Goal: Task Accomplishment & Management: Complete application form

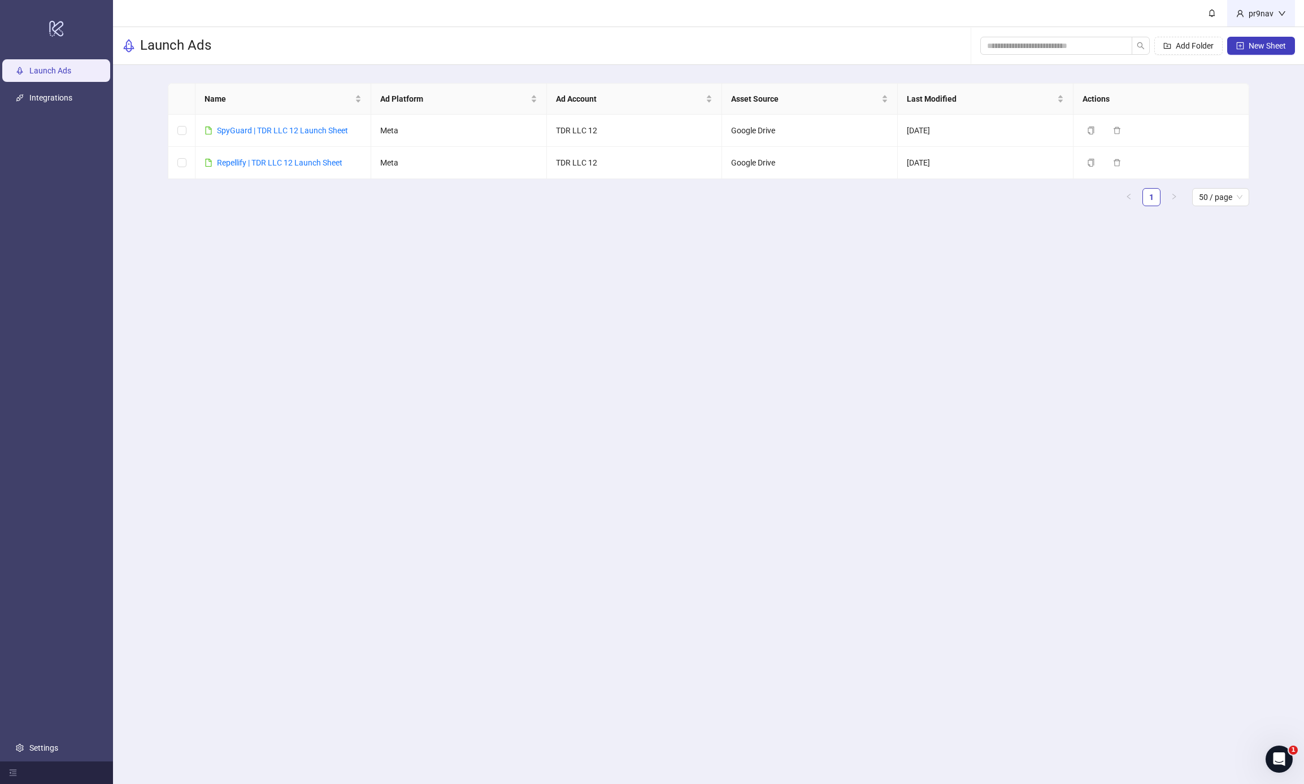
click at [1272, 6] on div "pr9nav" at bounding box center [1261, 13] width 68 height 27
click at [1264, 34] on span "Logout" at bounding box center [1259, 40] width 54 height 12
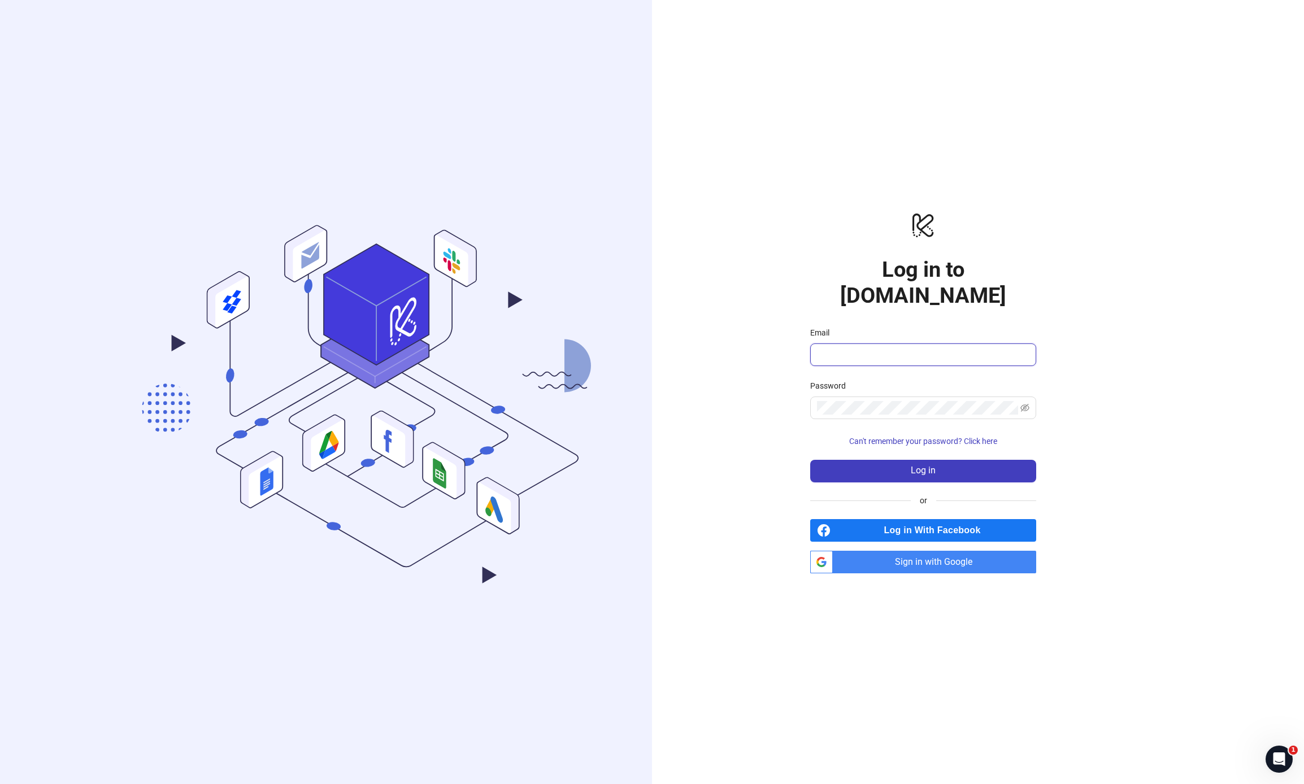
click at [893, 348] on input "Email" at bounding box center [922, 355] width 210 height 14
type input "**********"
click at [926, 466] on span "Log in" at bounding box center [923, 471] width 25 height 10
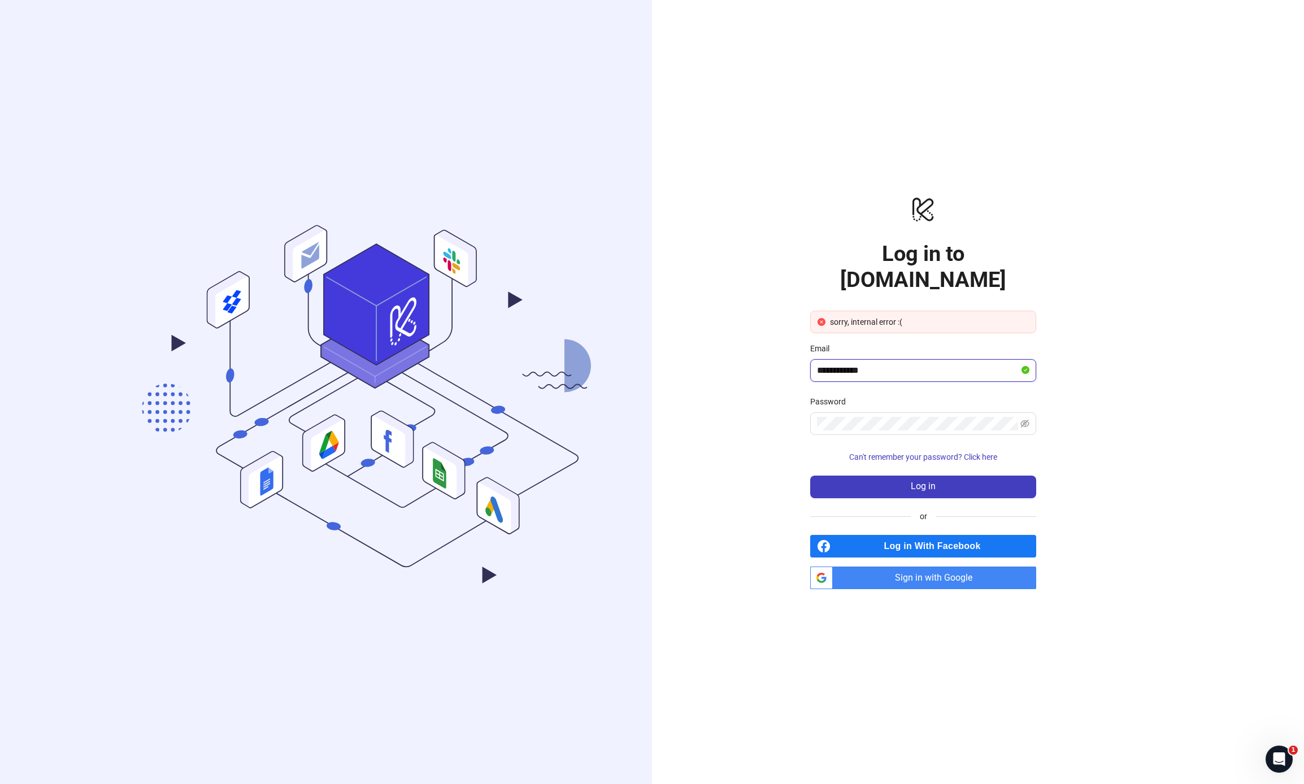
click at [951, 364] on input "**********" at bounding box center [918, 371] width 202 height 14
click at [914, 481] on span "Log in" at bounding box center [923, 486] width 25 height 10
click at [944, 567] on span "Sign in with Google" at bounding box center [936, 578] width 199 height 23
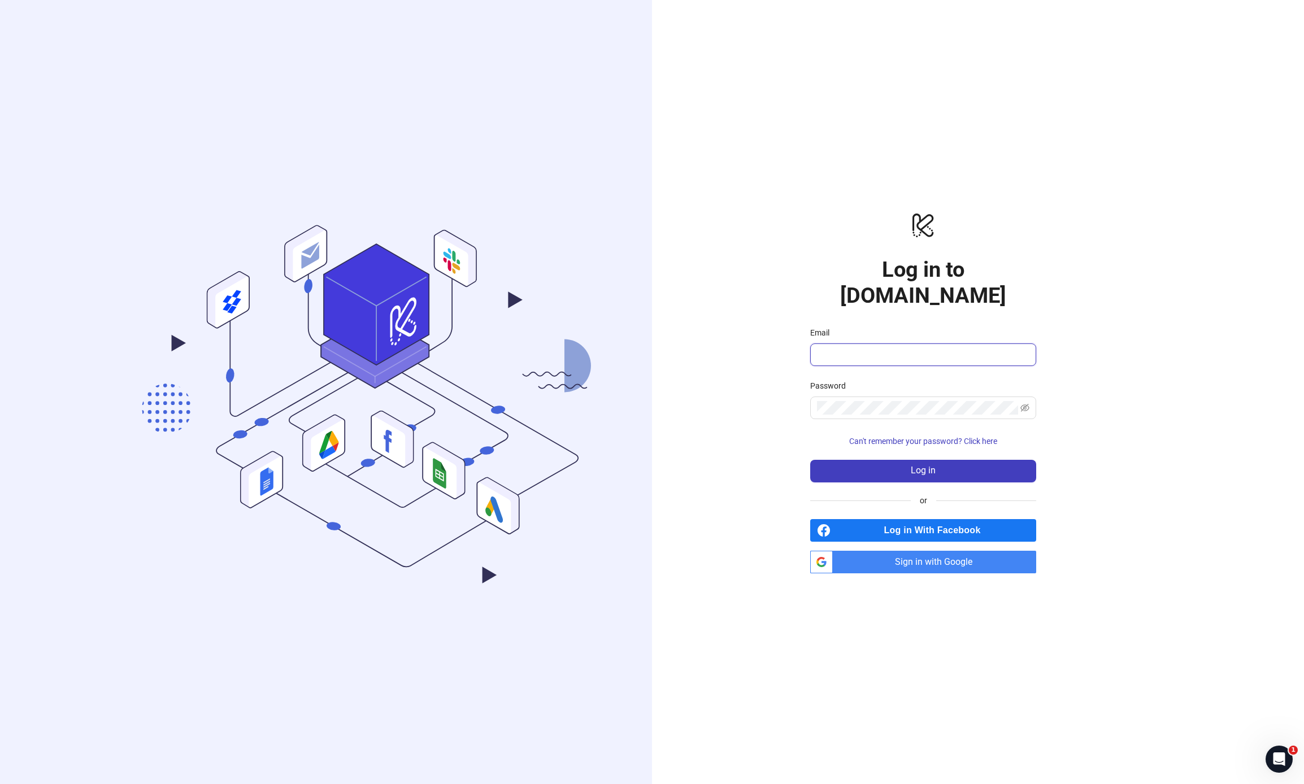
click at [908, 348] on input "Email" at bounding box center [922, 355] width 210 height 14
click at [80, 329] on div ".cls-1,.cls-11,.cls-2,.cls-9{fill:none;}.cls-10,.cls-2,.cls-7,.cls-8{stroke:#31…" at bounding box center [326, 392] width 652 height 784
click at [919, 437] on span "Can't remember your password? Click here" at bounding box center [923, 441] width 148 height 9
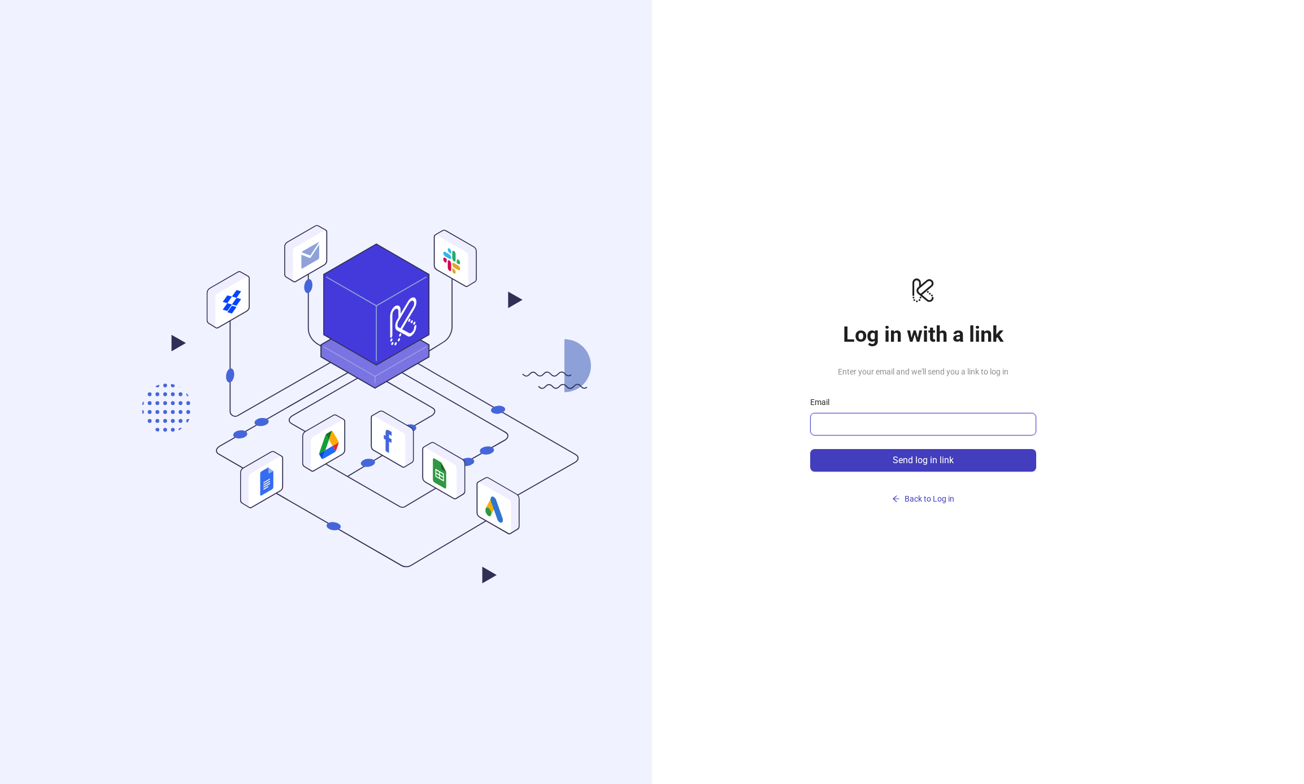
click at [917, 425] on input "Email" at bounding box center [922, 425] width 210 height 14
click at [884, 434] on span at bounding box center [923, 424] width 226 height 23
click at [884, 427] on input "Email" at bounding box center [922, 425] width 210 height 14
type input "**********"
click at [810, 449] on button "Send log in link" at bounding box center [923, 460] width 226 height 23
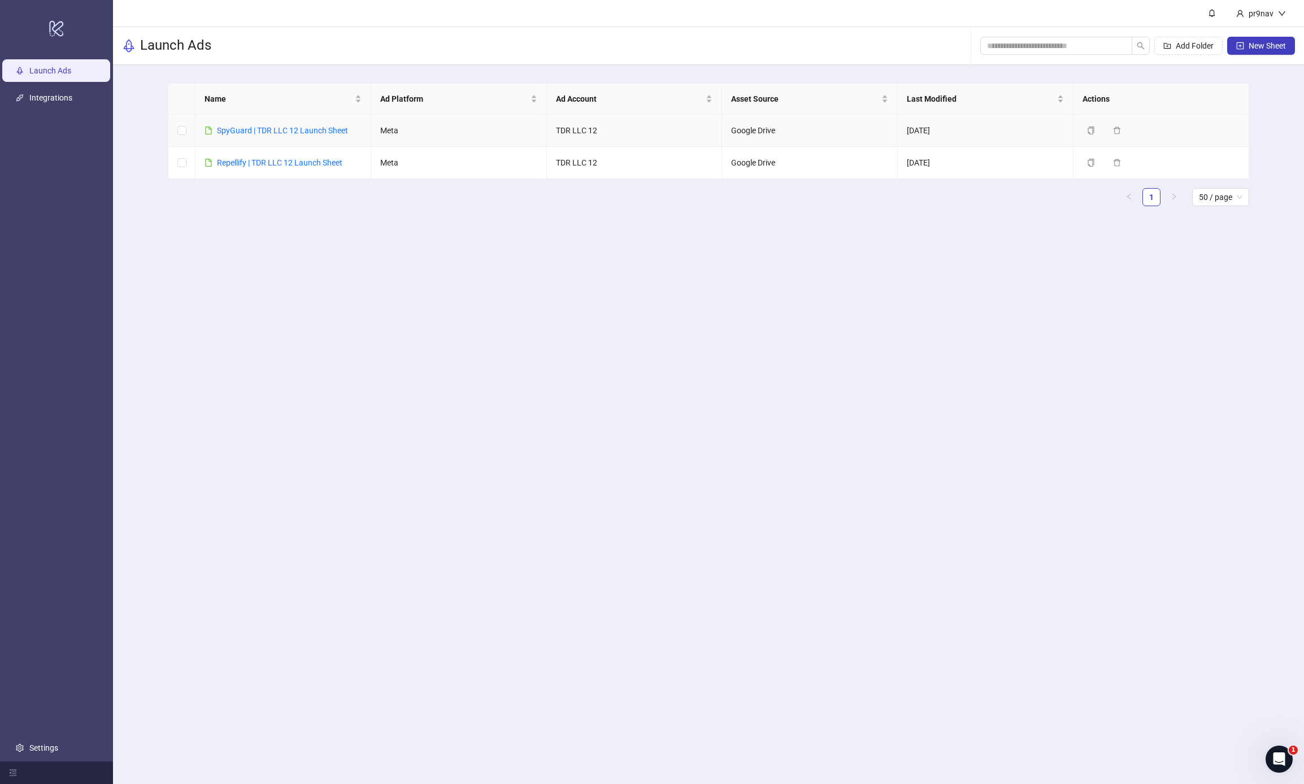
click at [240, 136] on div "SpyGuard | TDR LLC 12 Launch Sheet" at bounding box center [282, 130] width 131 height 12
click at [242, 133] on link "SpyGuard | TDR LLC 12 Launch Sheet" at bounding box center [282, 130] width 131 height 9
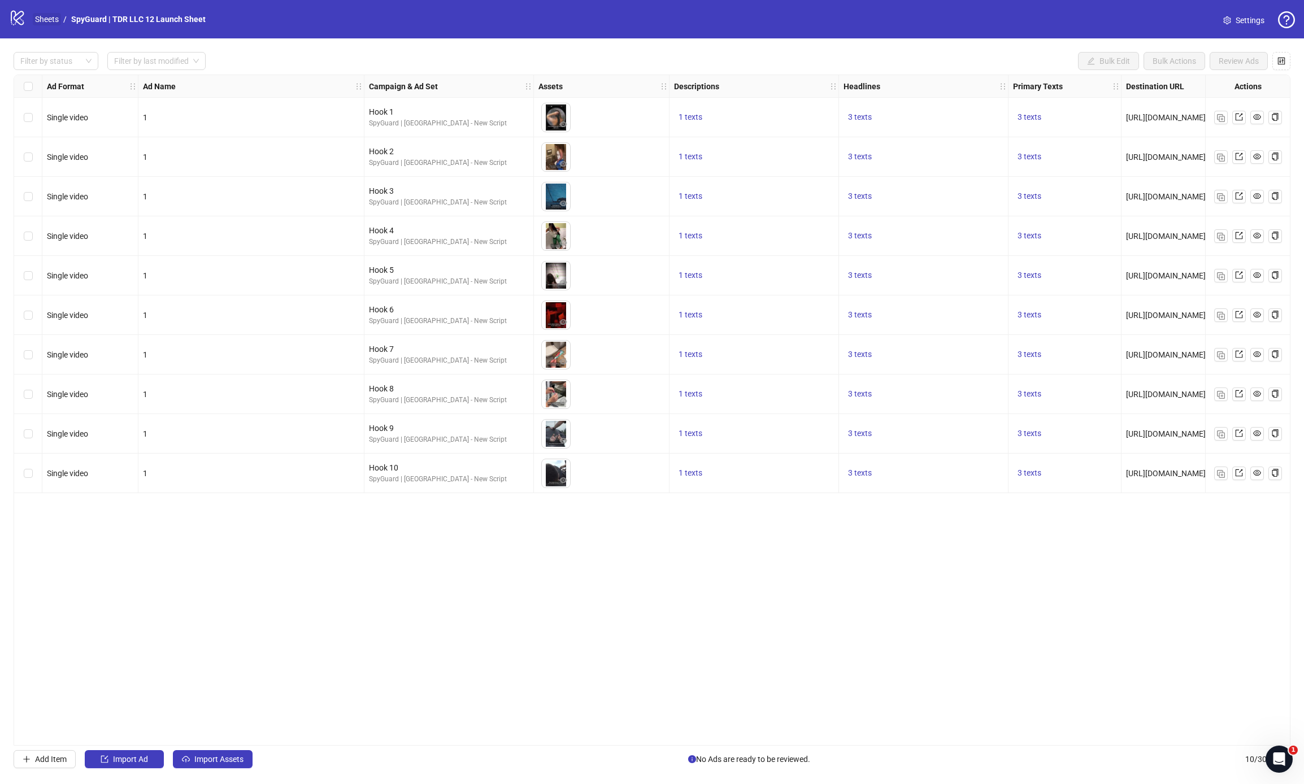
click at [50, 18] on link "Sheets" at bounding box center [47, 19] width 28 height 12
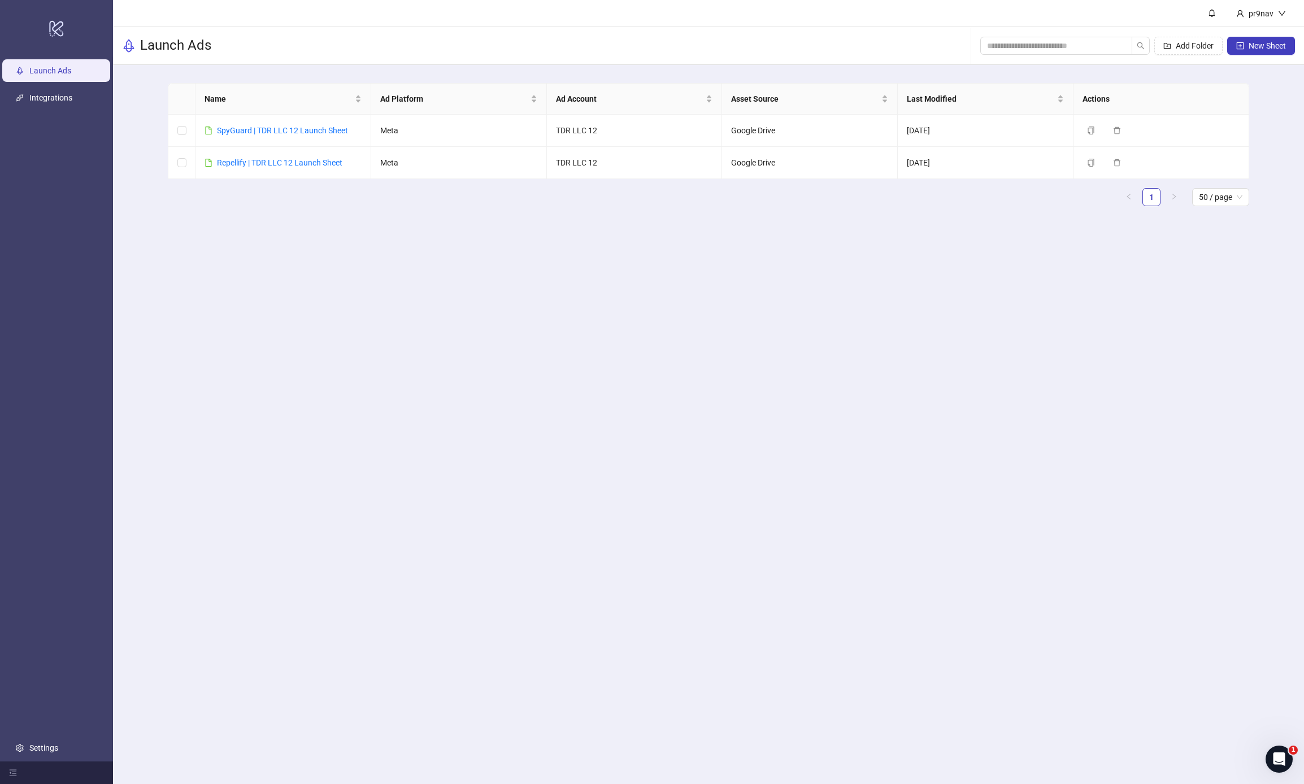
click at [520, 330] on main "pr9nav Launch Ads Add Folder New Sheet Name Ad Platform Ad Account Asset Source…" at bounding box center [708, 392] width 1191 height 784
click at [246, 162] on link "Repellify | TDR LLC 12 Launch Sheet" at bounding box center [279, 162] width 125 height 9
click at [254, 133] on link "SpyGuard | TDR LLC 12 Launch Sheet" at bounding box center [282, 130] width 131 height 9
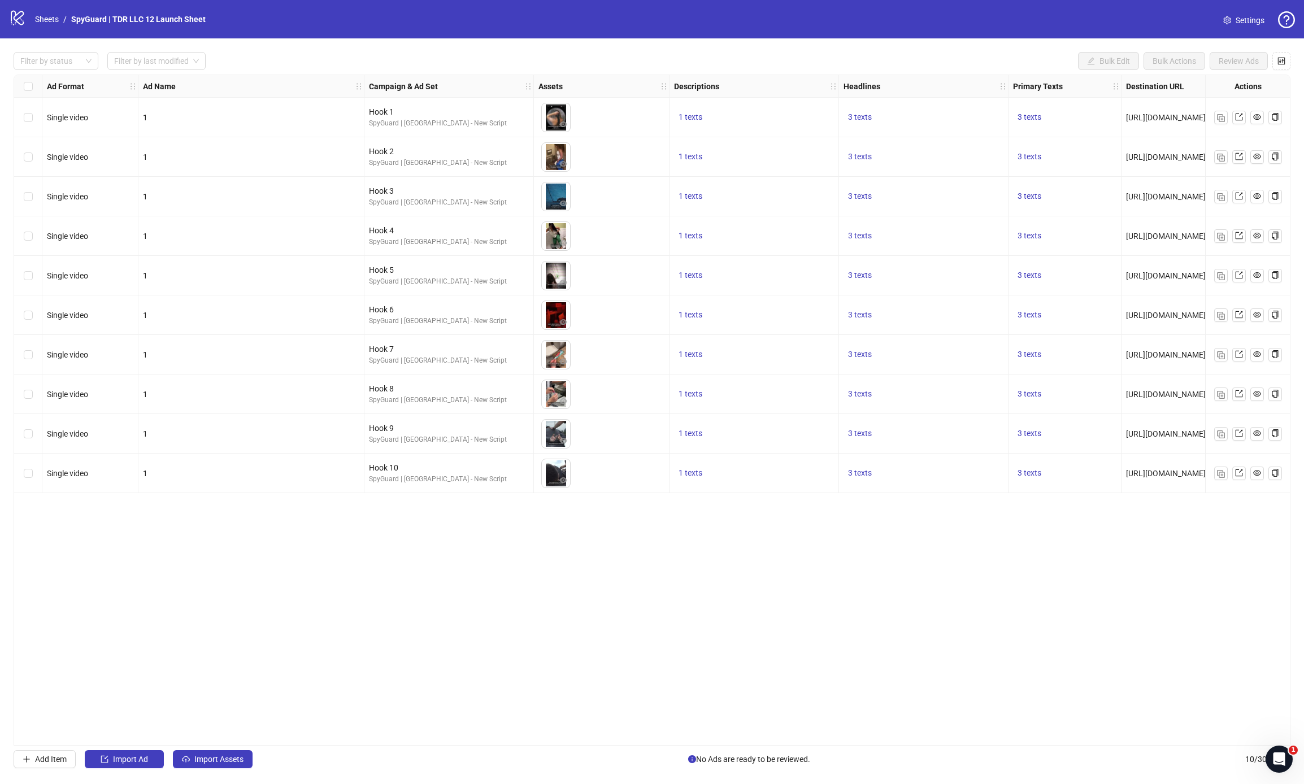
click at [709, 112] on div "1 texts" at bounding box center [754, 118] width 160 height 14
click at [693, 116] on span "1 texts" at bounding box center [691, 116] width 24 height 9
click at [692, 116] on span "1 texts" at bounding box center [691, 116] width 24 height 9
drag, startPoint x: 819, startPoint y: 102, endPoint x: 836, endPoint y: 106, distance: 17.8
click at [821, 102] on div "1 texts" at bounding box center [755, 118] width 170 height 40
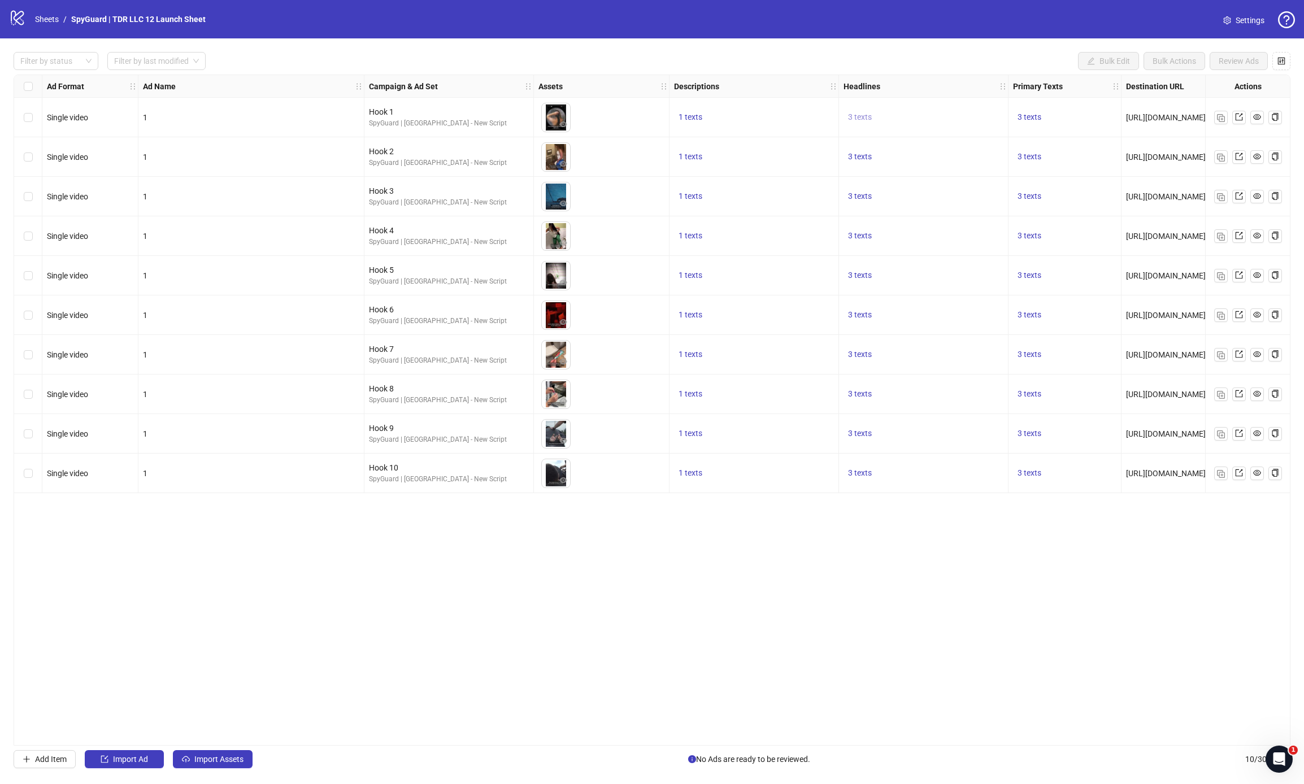
drag, startPoint x: 874, startPoint y: 128, endPoint x: 865, endPoint y: 121, distance: 10.5
click at [874, 128] on div "3 texts" at bounding box center [924, 118] width 170 height 40
click at [858, 116] on div "Ad Format Ad Name Campaign & Ad Set Assets Descriptions Headlines Primary Texts…" at bounding box center [652, 410] width 1277 height 671
click at [857, 118] on span "3 texts" at bounding box center [856, 116] width 24 height 9
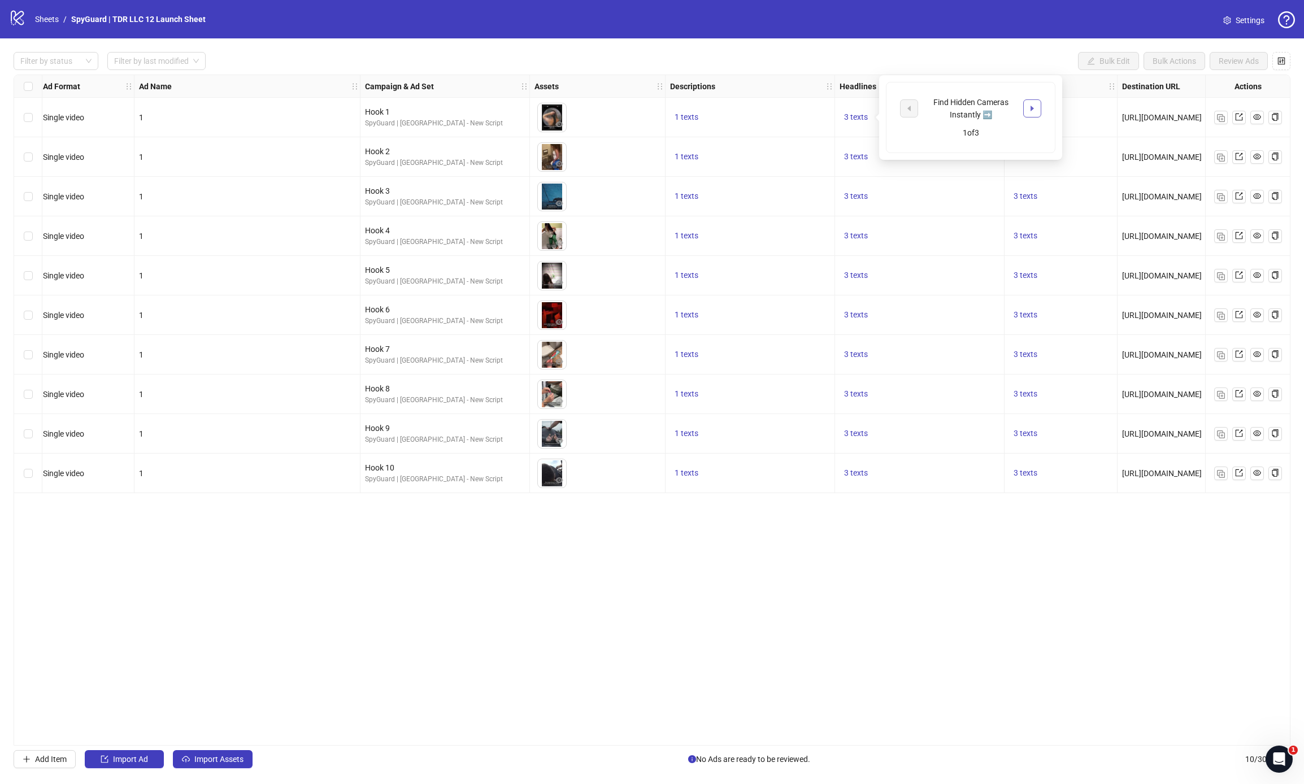
click at [1026, 107] on button "button" at bounding box center [1032, 108] width 18 height 18
click at [959, 180] on div "3 texts" at bounding box center [920, 197] width 170 height 40
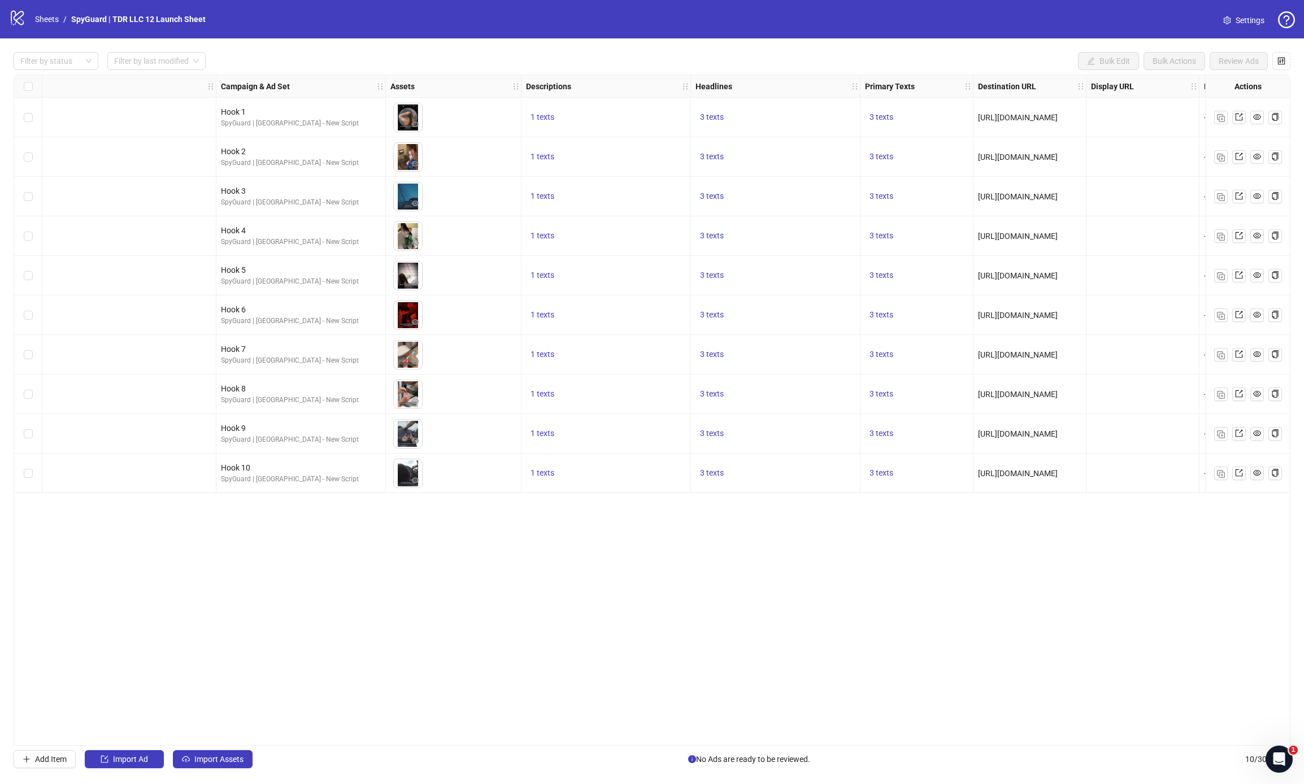
scroll to position [0, 147]
click at [886, 111] on button "3 texts" at bounding box center [882, 118] width 33 height 14
click at [1038, 113] on div "Millions of Americans are using this simple trick to find hidden cameras in hot…" at bounding box center [996, 114] width 141 height 75
click at [1038, 107] on button "button" at bounding box center [1058, 115] width 18 height 18
click at [1038, 108] on button "button" at bounding box center [1058, 102] width 18 height 18
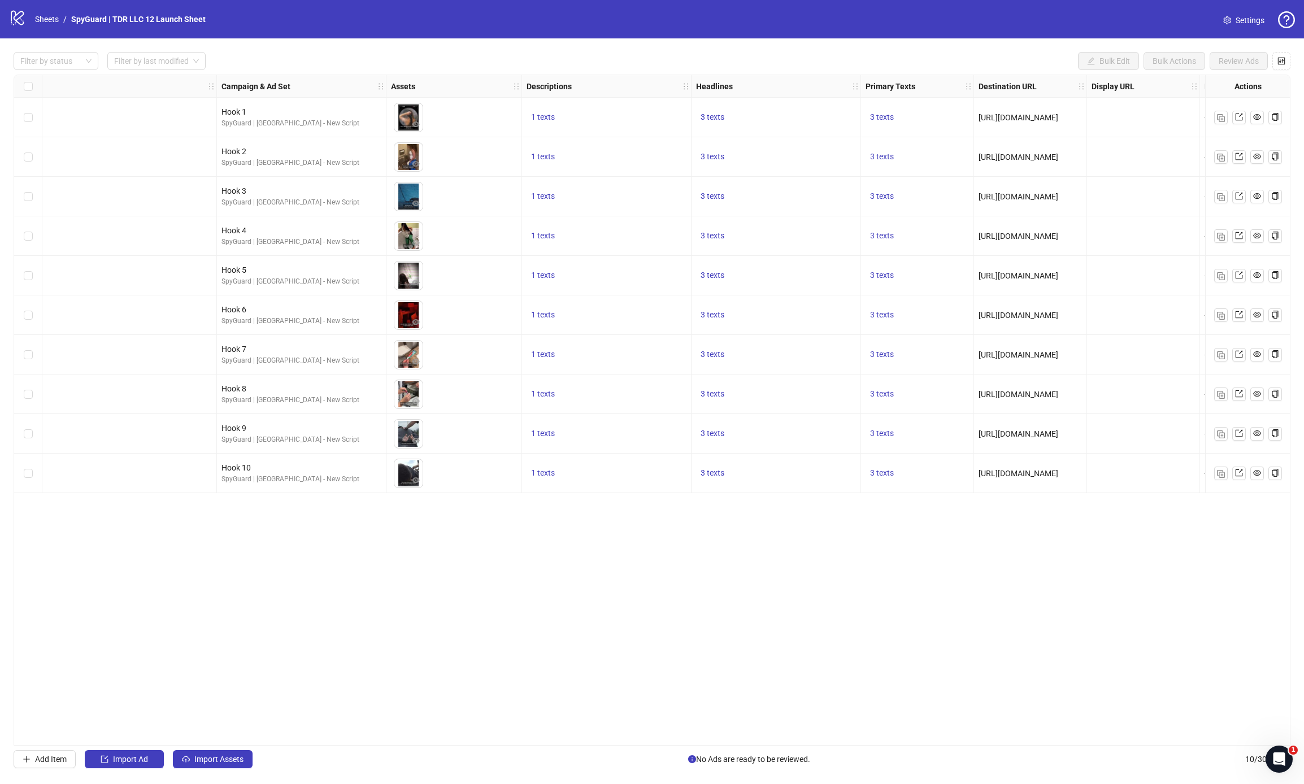
click at [932, 242] on div "3 texts" at bounding box center [917, 236] width 103 height 14
click at [1038, 21] on span "Settings" at bounding box center [1250, 20] width 29 height 12
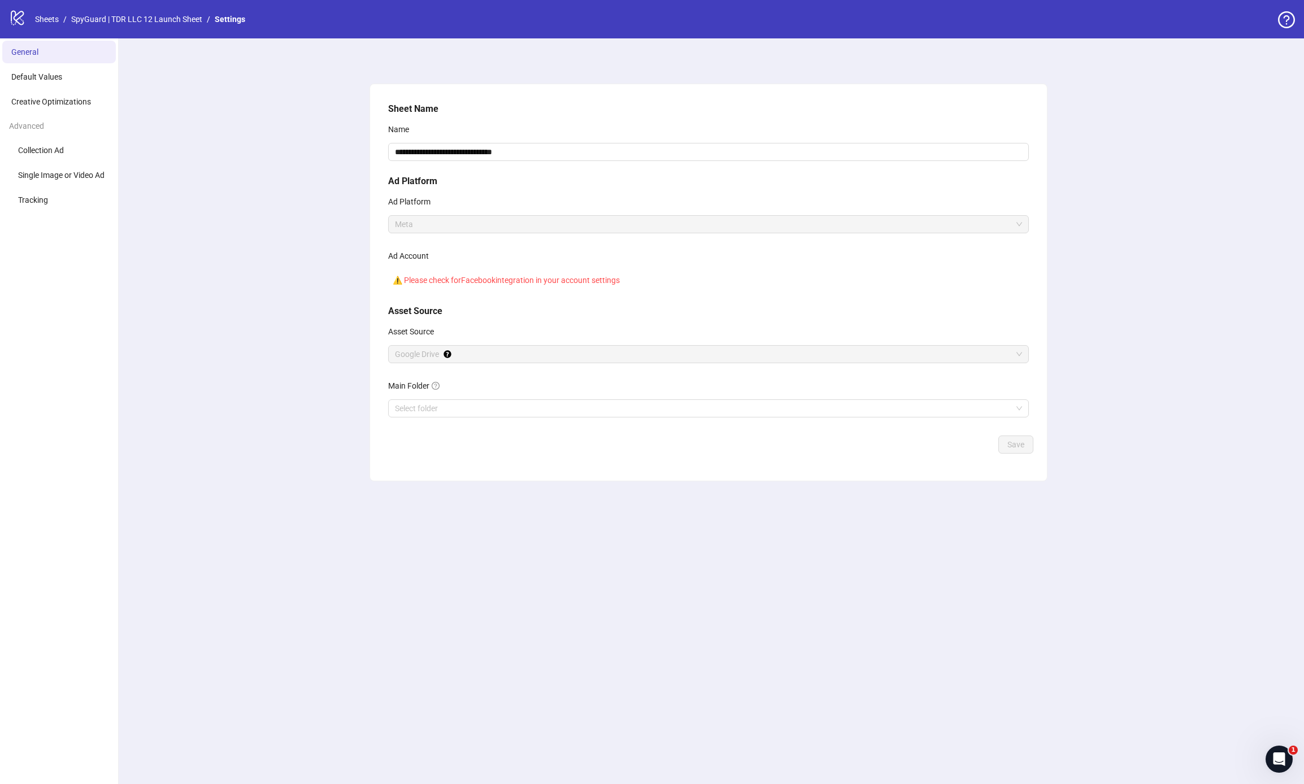
click at [12, 17] on icon "logo/logo-mobile" at bounding box center [17, 17] width 17 height 17
click at [57, 26] on div "logo/logo-mobile Sheets / SpyGuard | TDR LLC 12 Launch Sheet / Settings" at bounding box center [129, 19] width 241 height 20
click at [51, 23] on link "Sheets" at bounding box center [47, 19] width 28 height 12
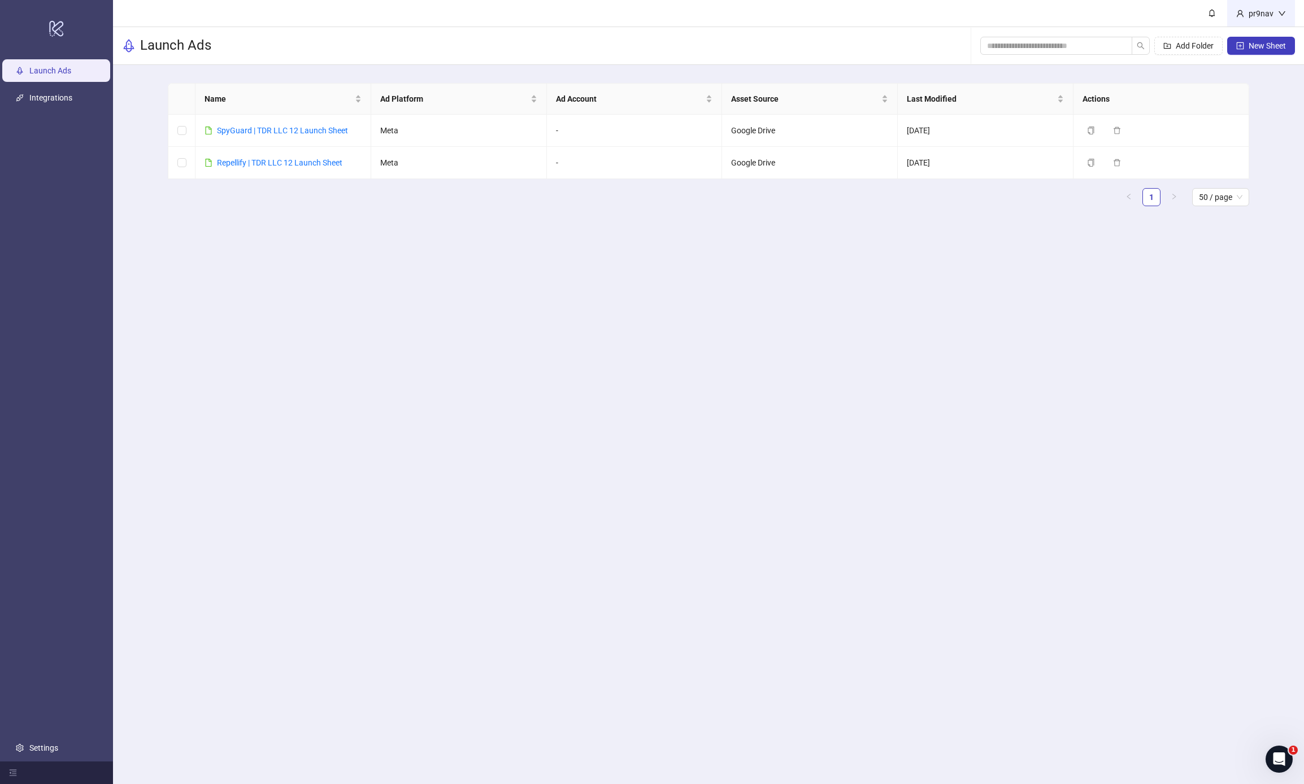
click at [1260, 19] on div "pr9nav" at bounding box center [1261, 13] width 34 height 12
click at [1244, 41] on span "Logout" at bounding box center [1259, 40] width 54 height 12
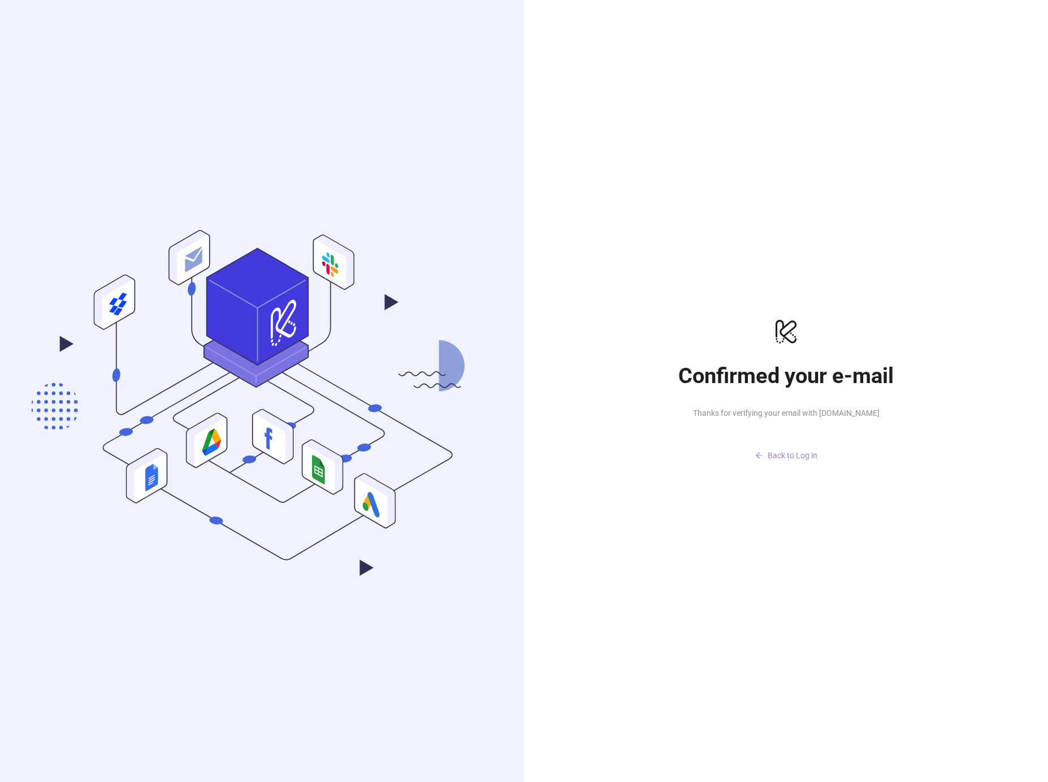
click at [780, 451] on span "Back to Log in" at bounding box center [792, 455] width 50 height 9
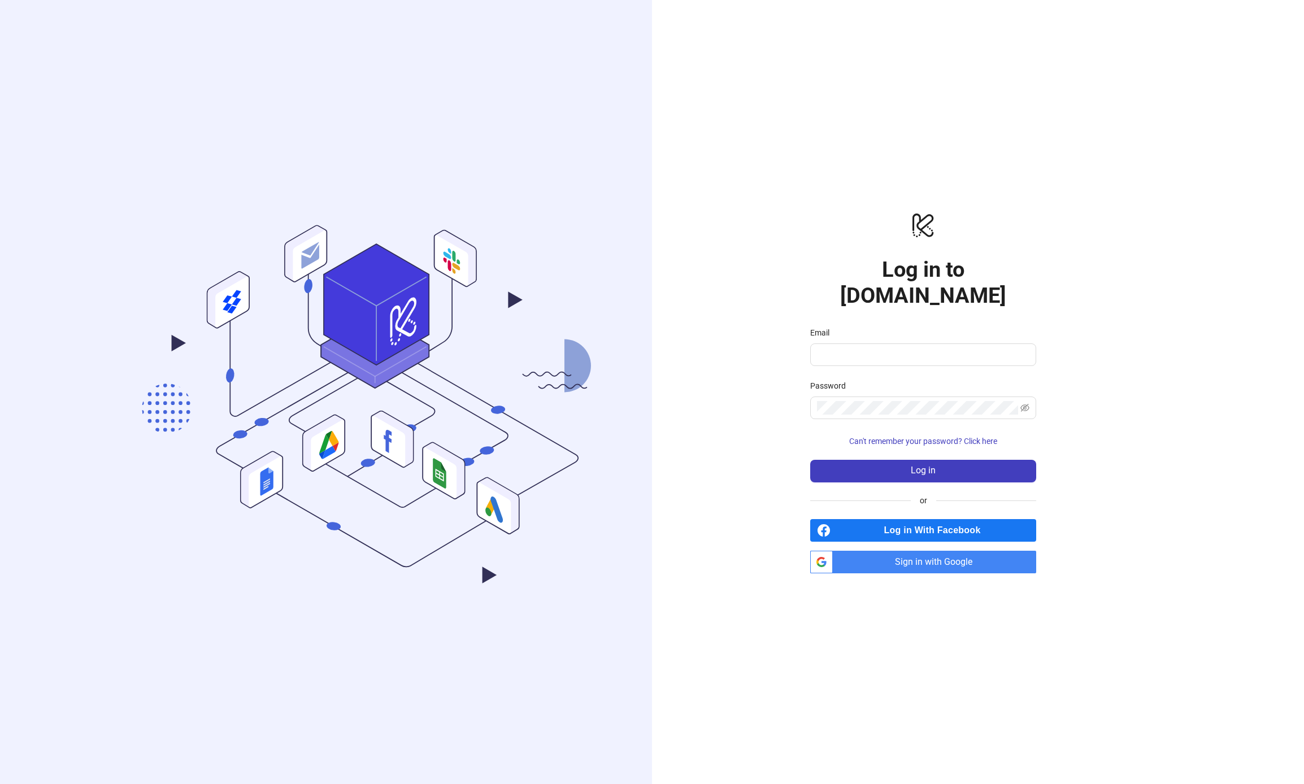
drag, startPoint x: 831, startPoint y: 329, endPoint x: 833, endPoint y: 339, distance: 9.3
click at [831, 329] on div "Email" at bounding box center [923, 335] width 226 height 17
click at [833, 348] on input "Email" at bounding box center [922, 355] width 210 height 14
click at [817, 348] on protonpass-control-341c at bounding box center [817, 355] width 0 height 14
click at [874, 348] on input "**********" at bounding box center [918, 355] width 202 height 14
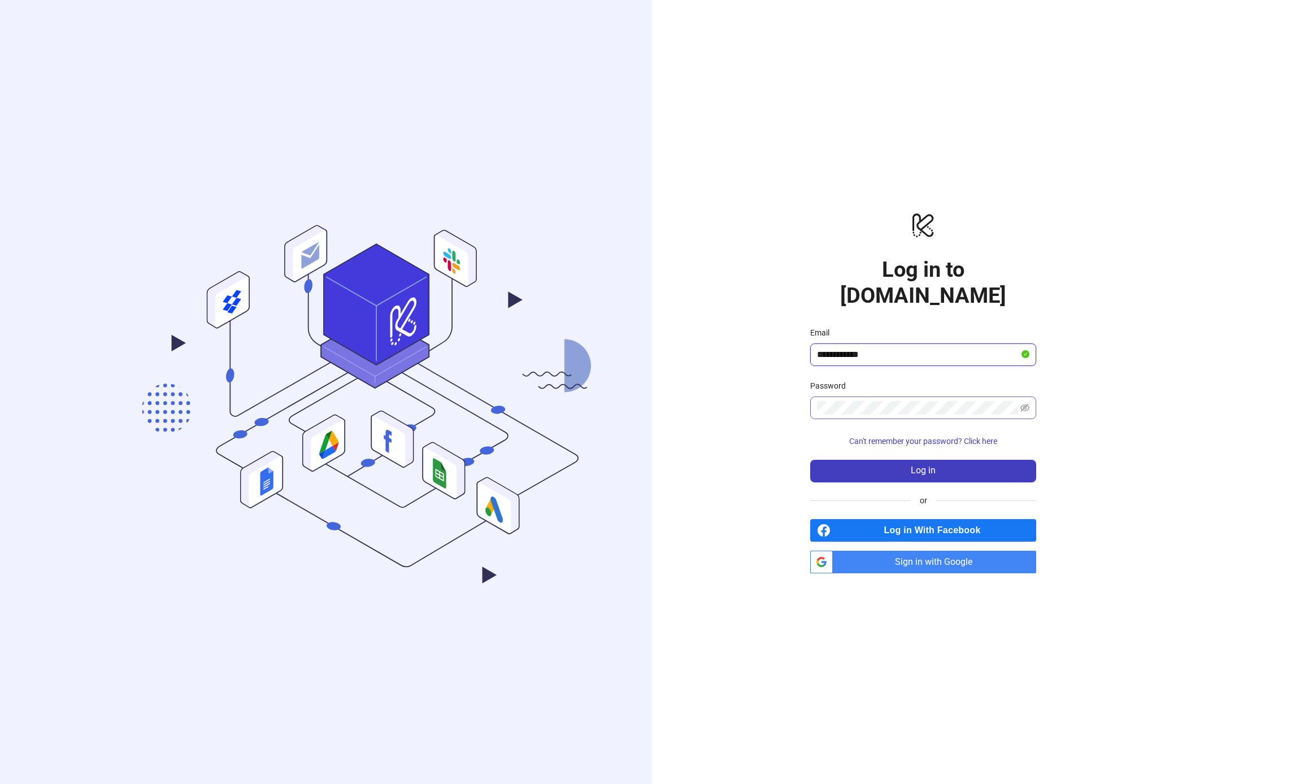
paste input "**********"
type input "**********"
click at [869, 440] on form "**********" at bounding box center [923, 405] width 226 height 156
click at [865, 460] on button "Log in" at bounding box center [923, 471] width 226 height 23
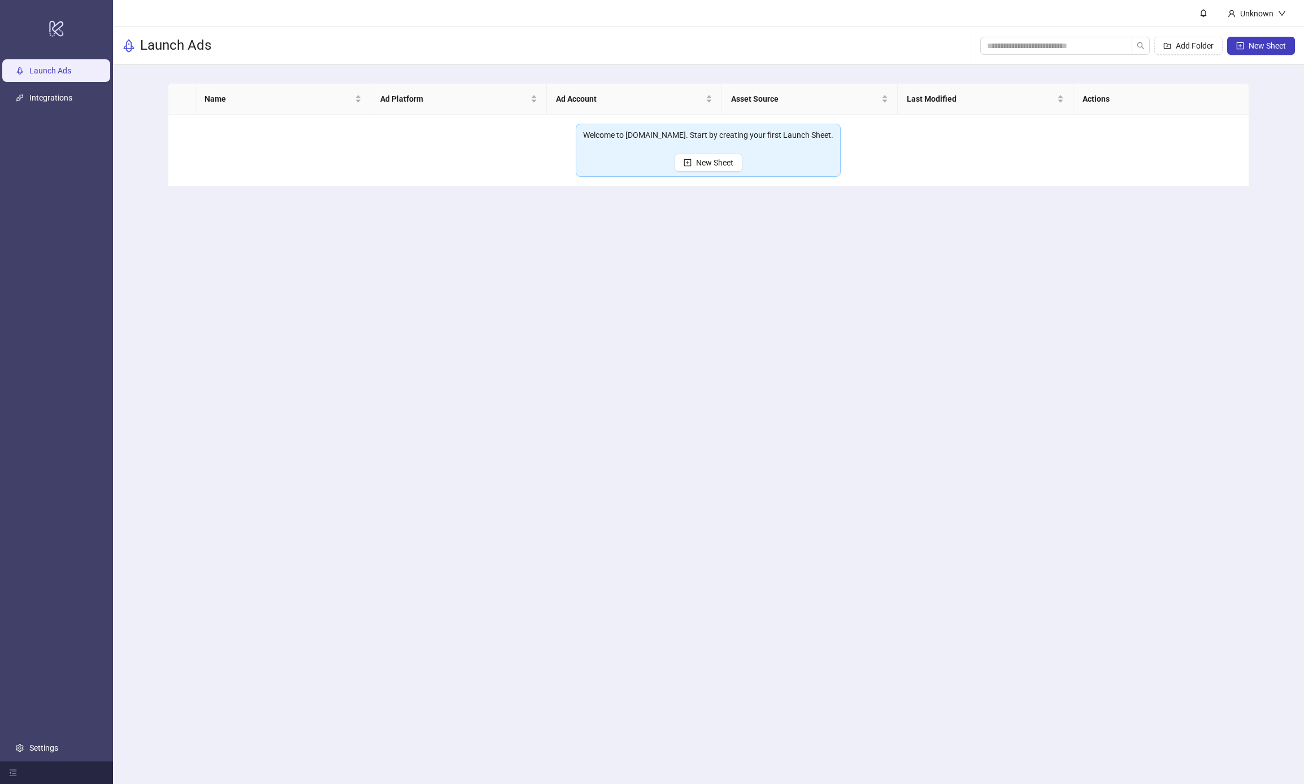
drag, startPoint x: 294, startPoint y: 284, endPoint x: 110, endPoint y: 158, distance: 223.2
click at [292, 283] on main "Unknown Launch Ads Add Folder New Sheet Name Ad Platform Ad Account Asset Sourc…" at bounding box center [708, 392] width 1191 height 784
click at [72, 102] on link "Integrations" at bounding box center [50, 97] width 43 height 9
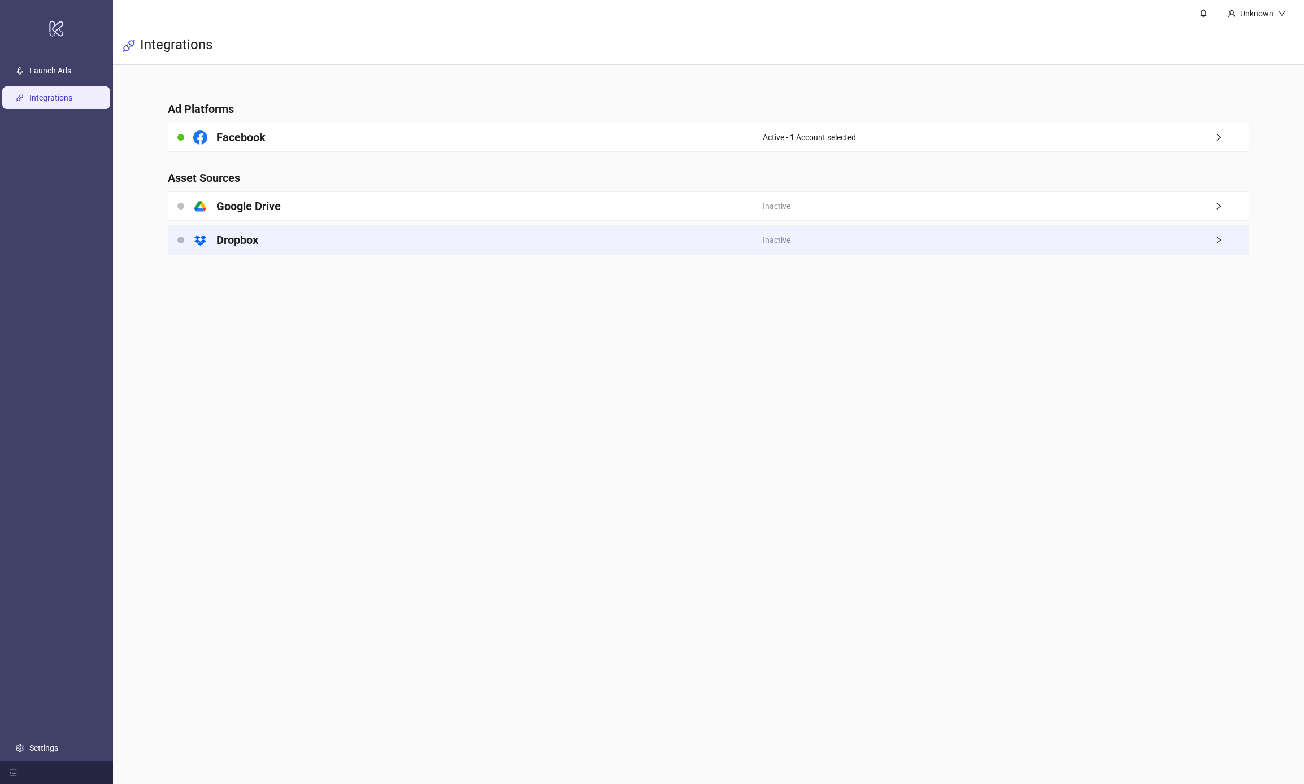
click at [739, 233] on div "platform/dropbox Dropbox" at bounding box center [465, 240] width 594 height 28
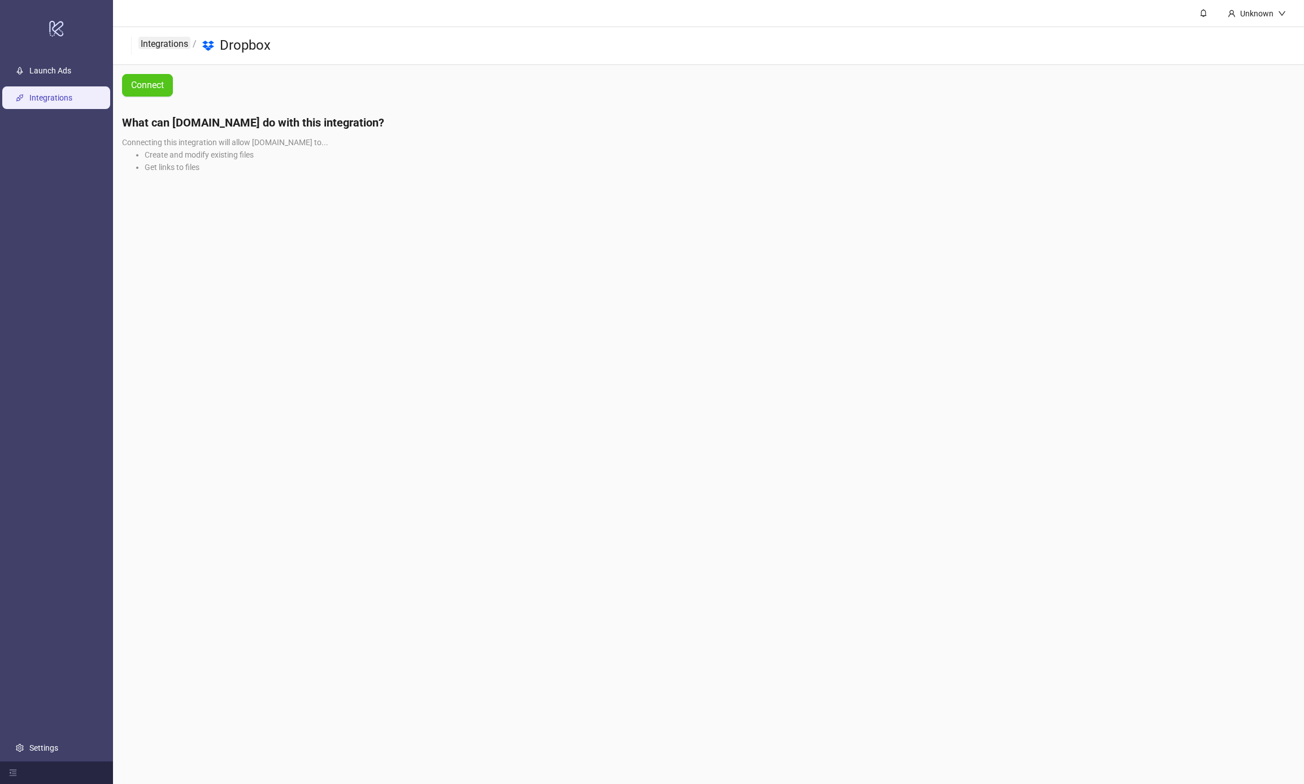
click at [172, 45] on link "Integrations" at bounding box center [164, 43] width 52 height 12
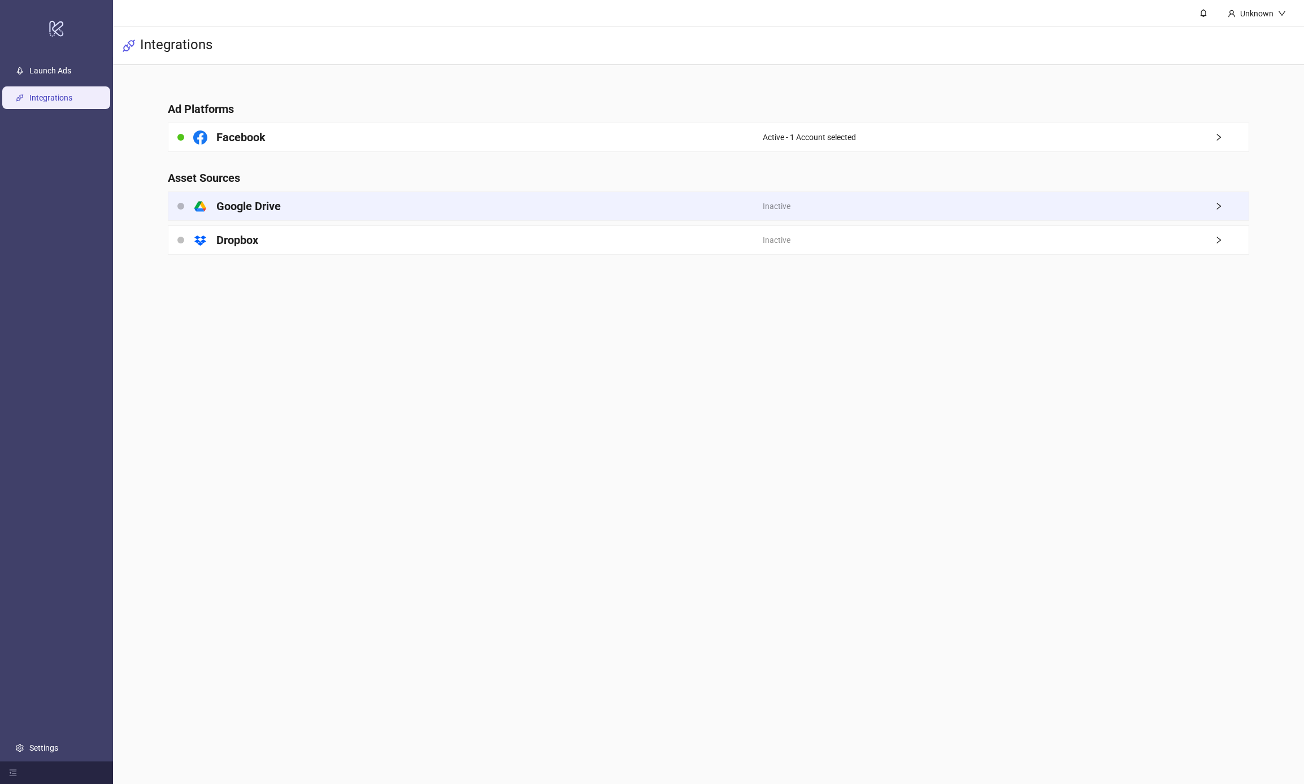
click at [384, 218] on div "platform/google_drive Google Drive" at bounding box center [465, 206] width 594 height 28
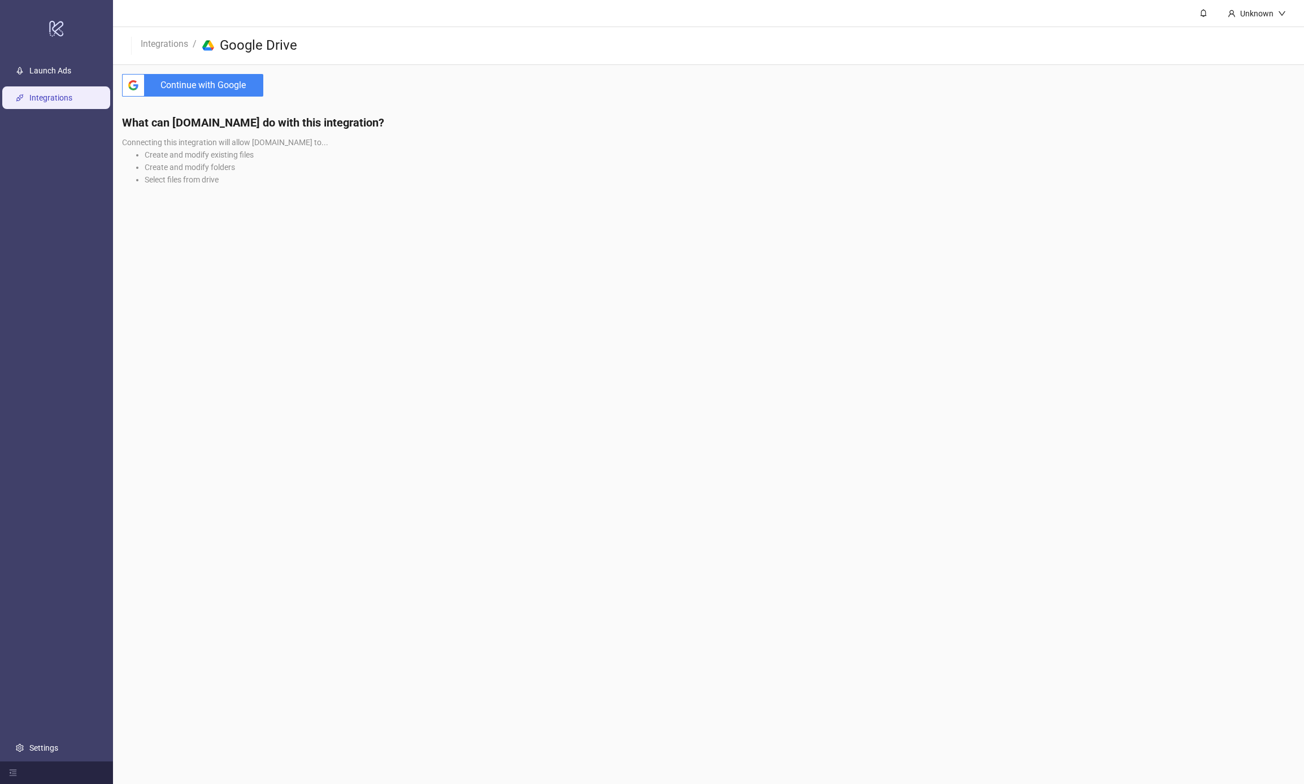
click at [184, 67] on div "btn_google_dark_normal_ios Created with Sketch. Continue with Google" at bounding box center [192, 85] width 159 height 41
click at [184, 76] on span "Continue with Google" at bounding box center [206, 85] width 114 height 23
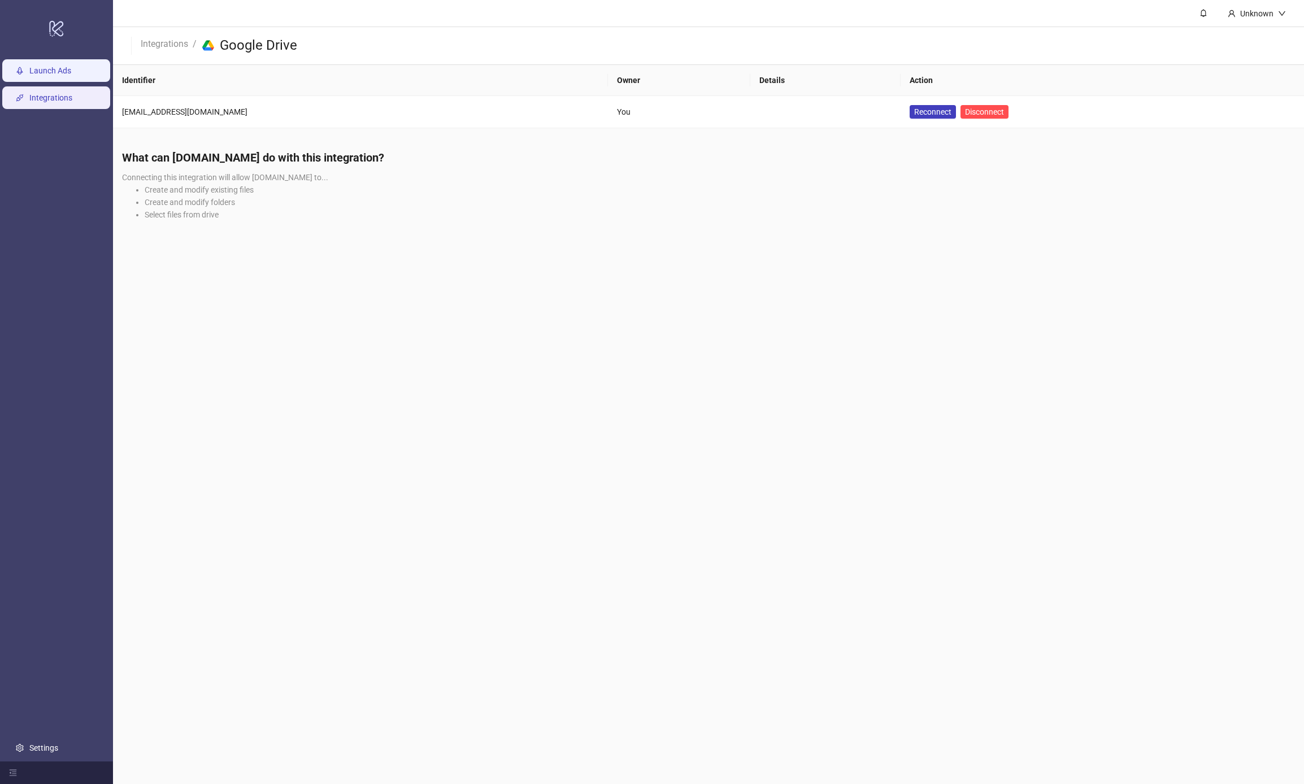
click at [55, 67] on link "Launch Ads" at bounding box center [50, 70] width 42 height 9
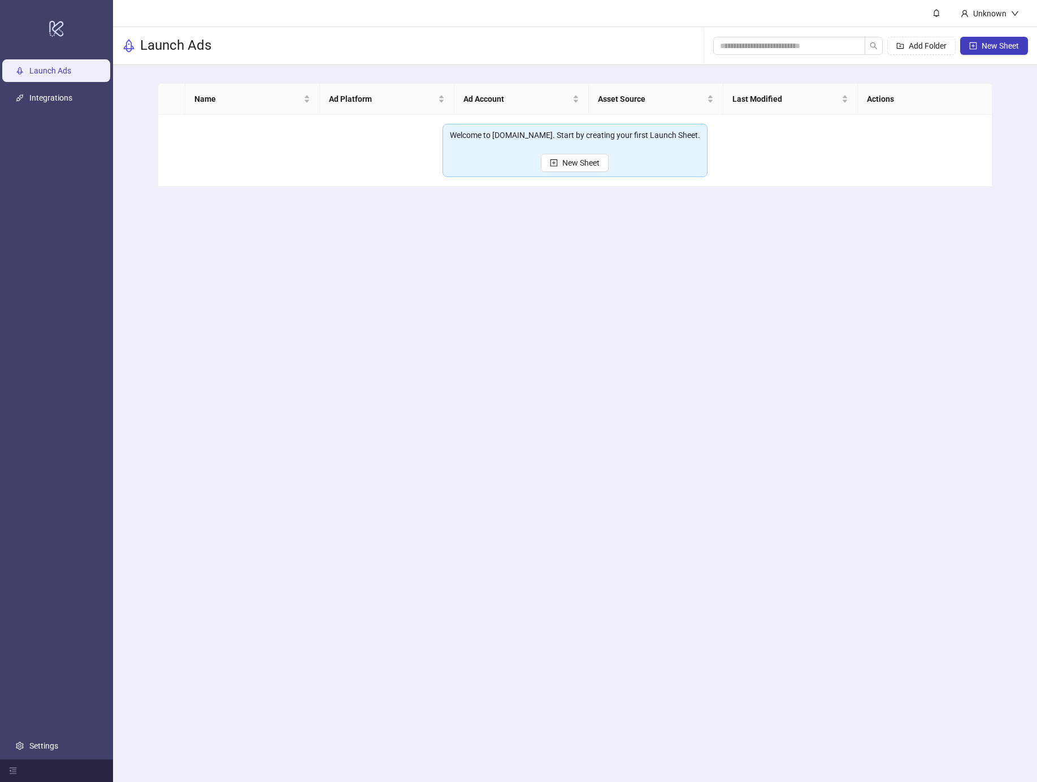
click at [553, 244] on main "Unknown Launch Ads Add Folder New Sheet Name Ad Platform Ad Account Asset Sourc…" at bounding box center [575, 391] width 924 height 782
click at [583, 158] on span "New Sheet" at bounding box center [580, 162] width 37 height 9
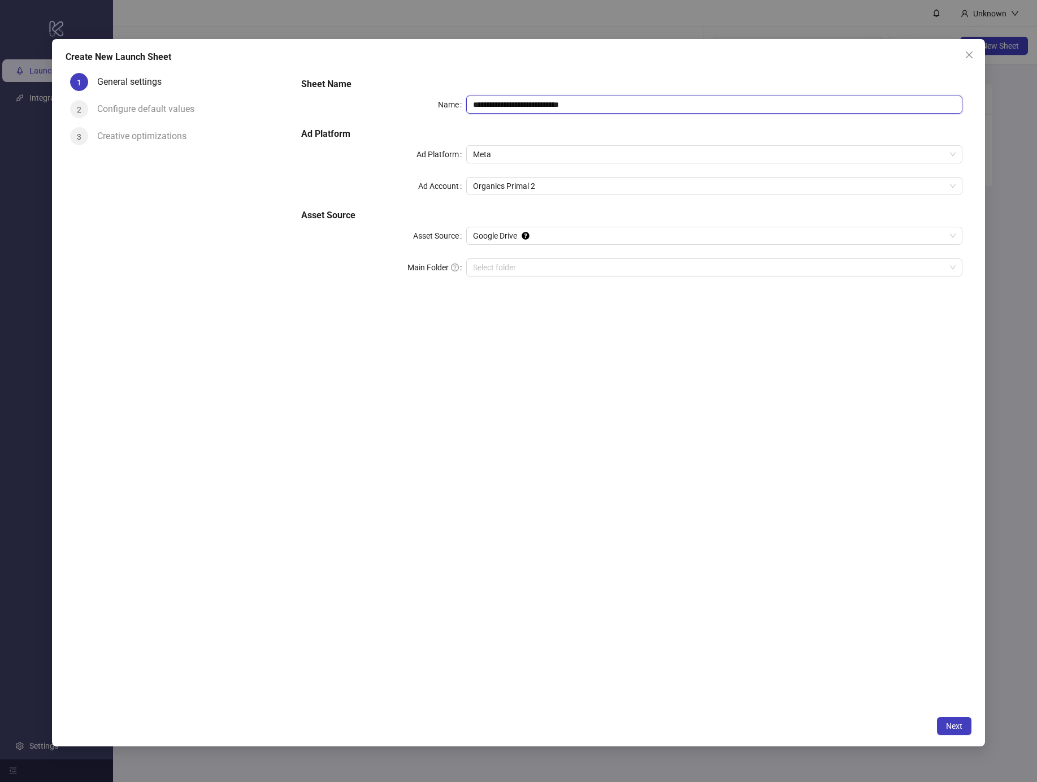
click at [527, 107] on input "**********" at bounding box center [714, 105] width 496 height 18
click at [557, 258] on div "Select folder" at bounding box center [714, 267] width 496 height 18
type input "**********"
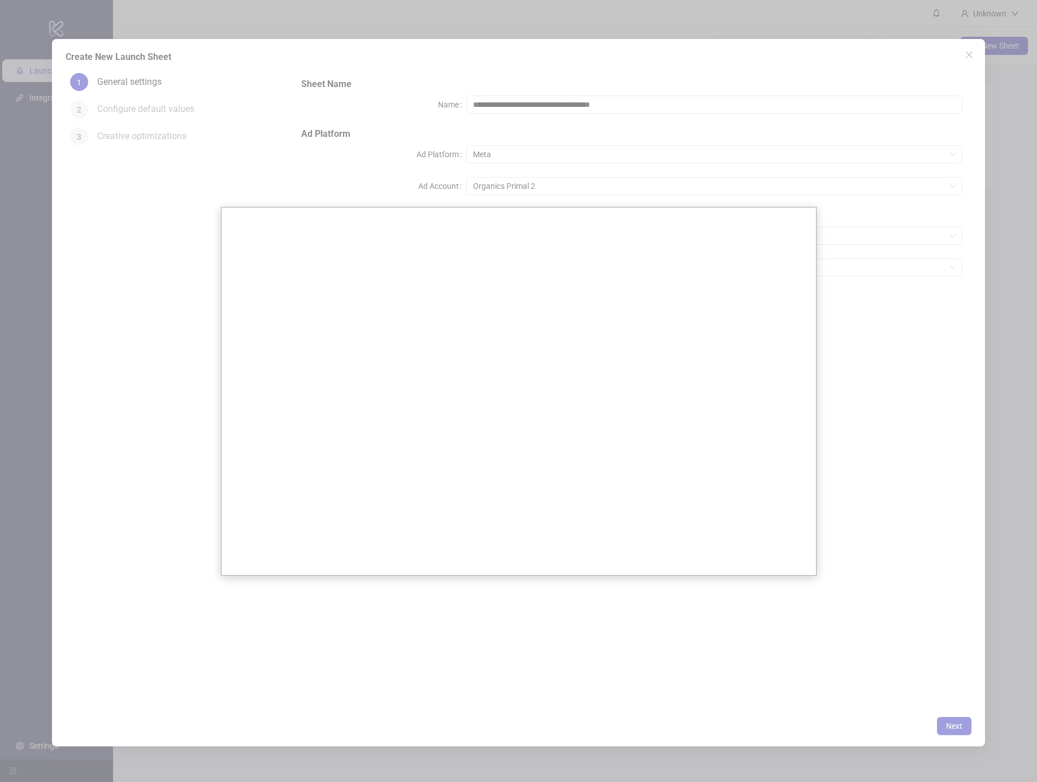
click at [895, 642] on div at bounding box center [518, 391] width 1037 height 782
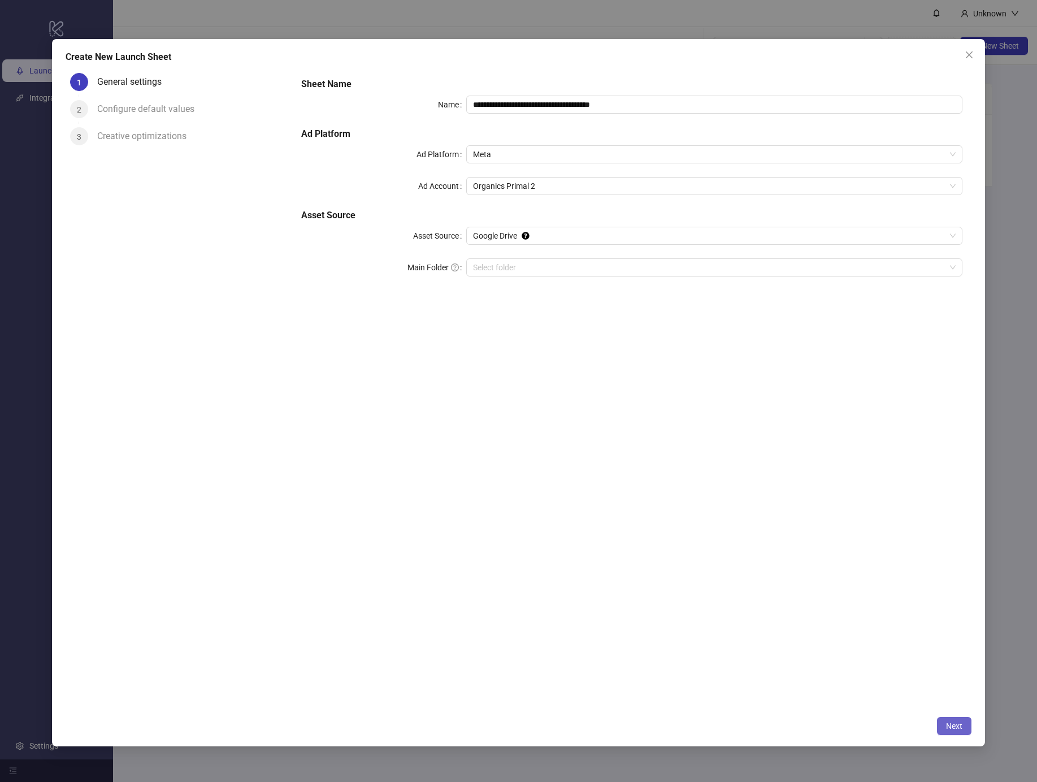
click at [947, 717] on button "Next" at bounding box center [954, 726] width 34 height 18
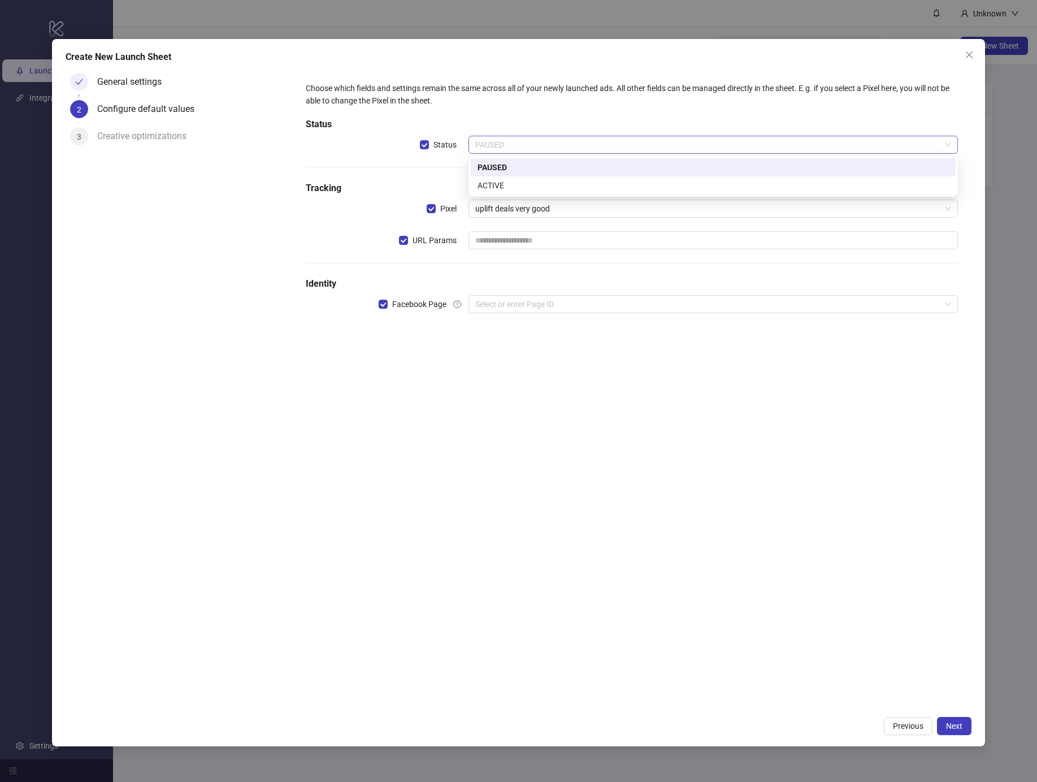
click at [528, 146] on span "PAUSED" at bounding box center [713, 144] width 476 height 17
drag, startPoint x: 500, startPoint y: 180, endPoint x: 501, endPoint y: 211, distance: 31.7
click at [500, 180] on div "ACTIVE" at bounding box center [713, 185] width 471 height 12
click at [501, 211] on span "uplift deals very good" at bounding box center [713, 208] width 476 height 17
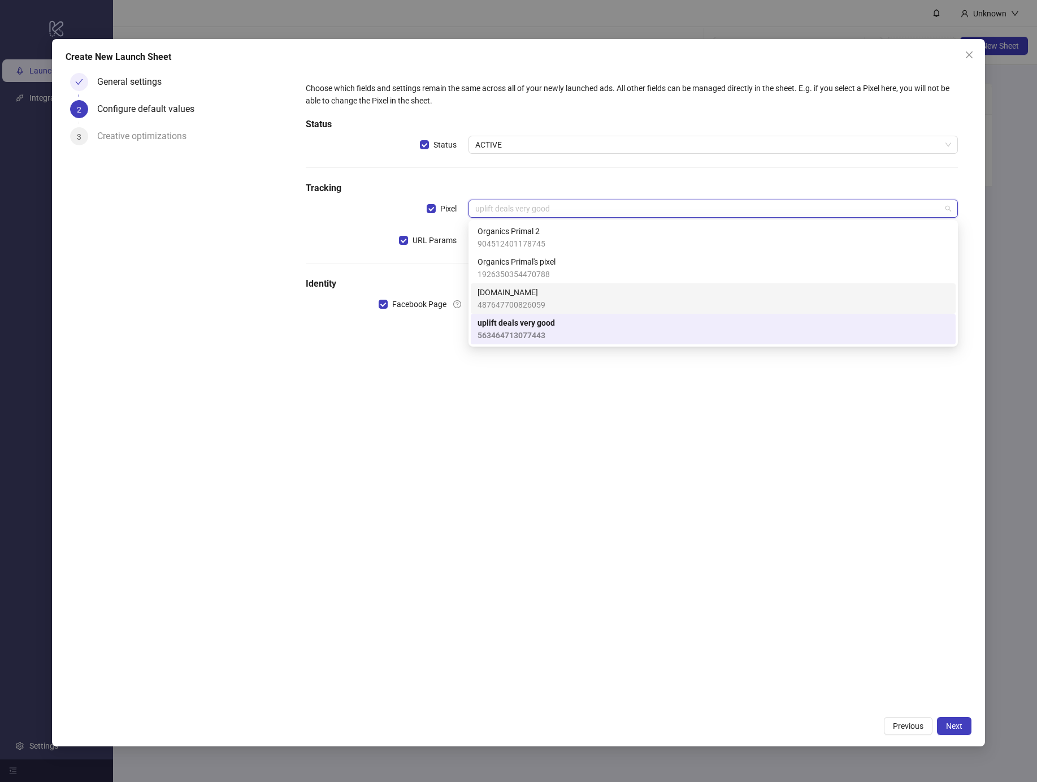
drag, startPoint x: 518, startPoint y: 290, endPoint x: 505, endPoint y: 293, distance: 13.7
click at [518, 290] on span "[DOMAIN_NAME]" at bounding box center [512, 292] width 68 height 12
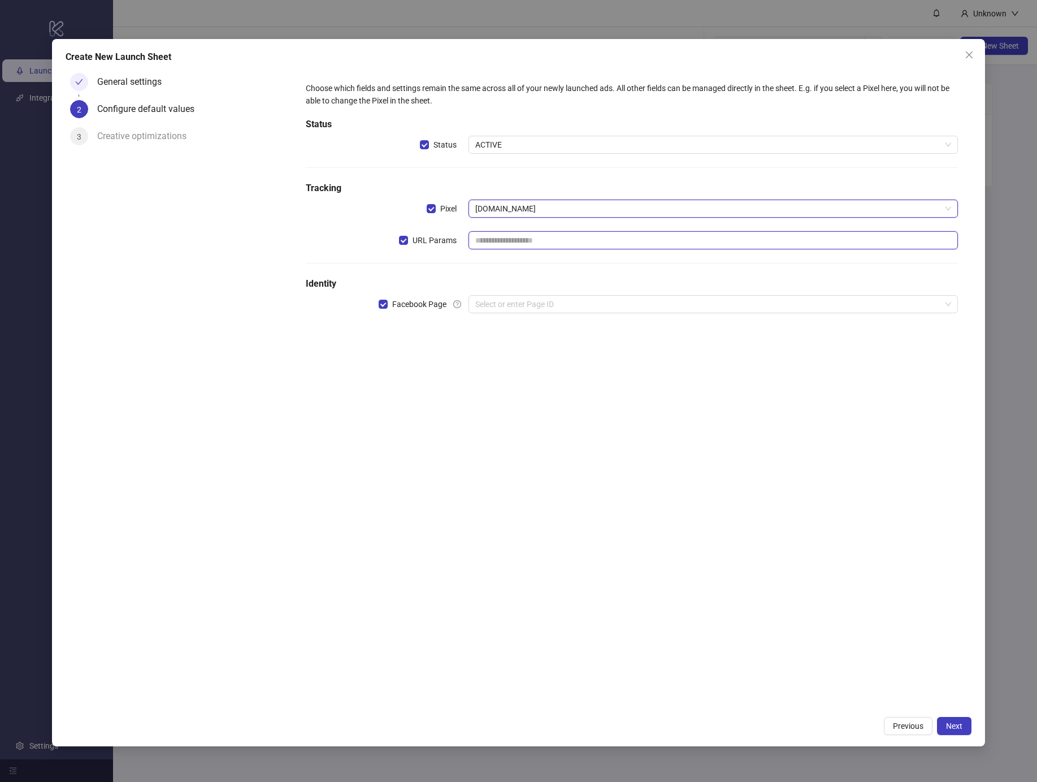
click at [492, 245] on input "text" at bounding box center [712, 240] width 489 height 18
paste input "**********"
type input "**********"
click at [506, 305] on input "search" at bounding box center [708, 304] width 466 height 17
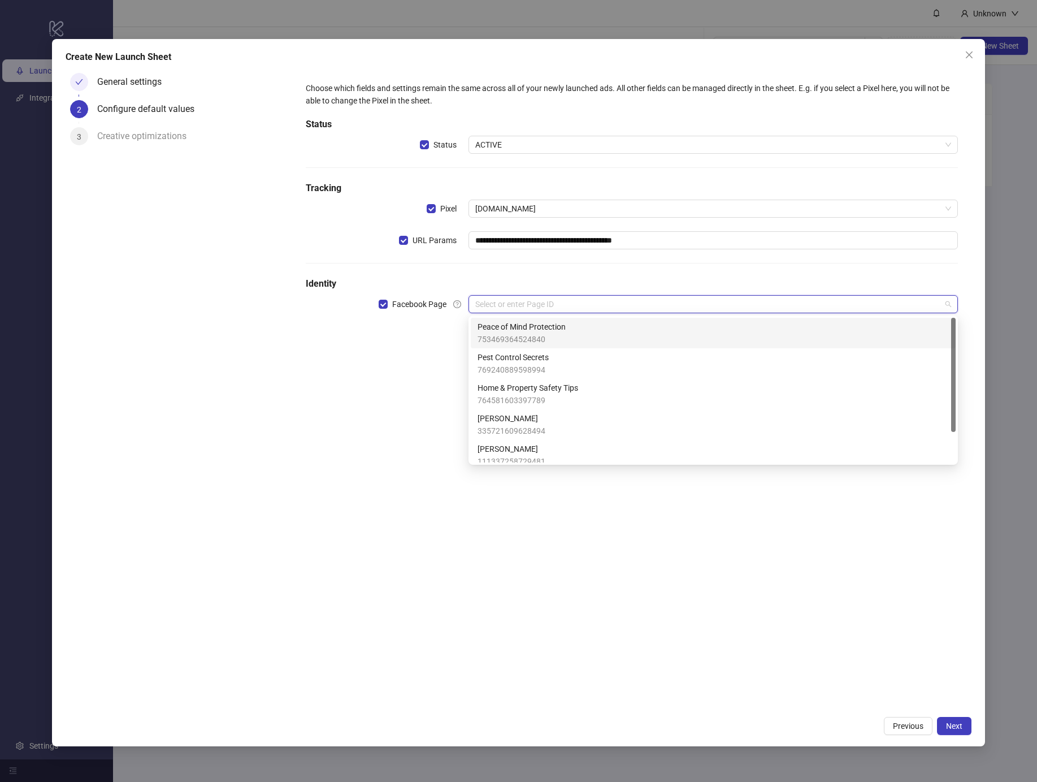
click at [555, 335] on span "753469364524840" at bounding box center [522, 339] width 88 height 12
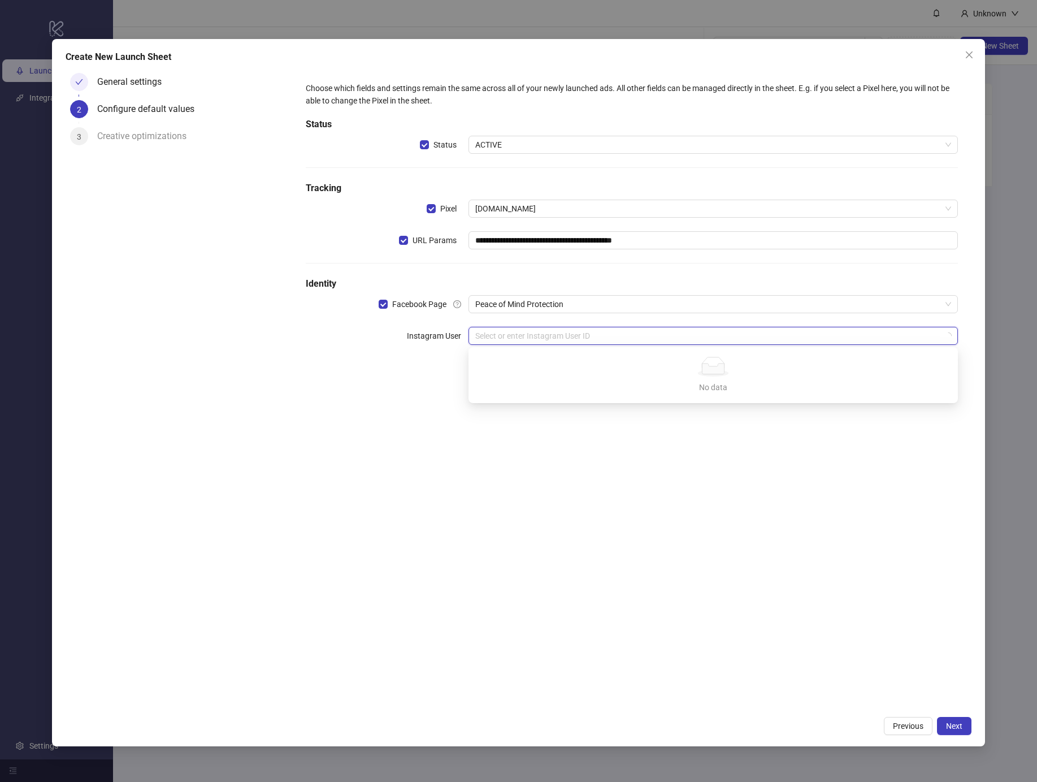
click at [579, 336] on input "search" at bounding box center [708, 335] width 466 height 17
click at [586, 341] on input "search" at bounding box center [708, 335] width 466 height 17
click at [575, 339] on input "search" at bounding box center [708, 335] width 466 height 17
click at [489, 420] on div "**********" at bounding box center [632, 388] width 680 height 641
click at [530, 344] on input "search" at bounding box center [708, 335] width 466 height 17
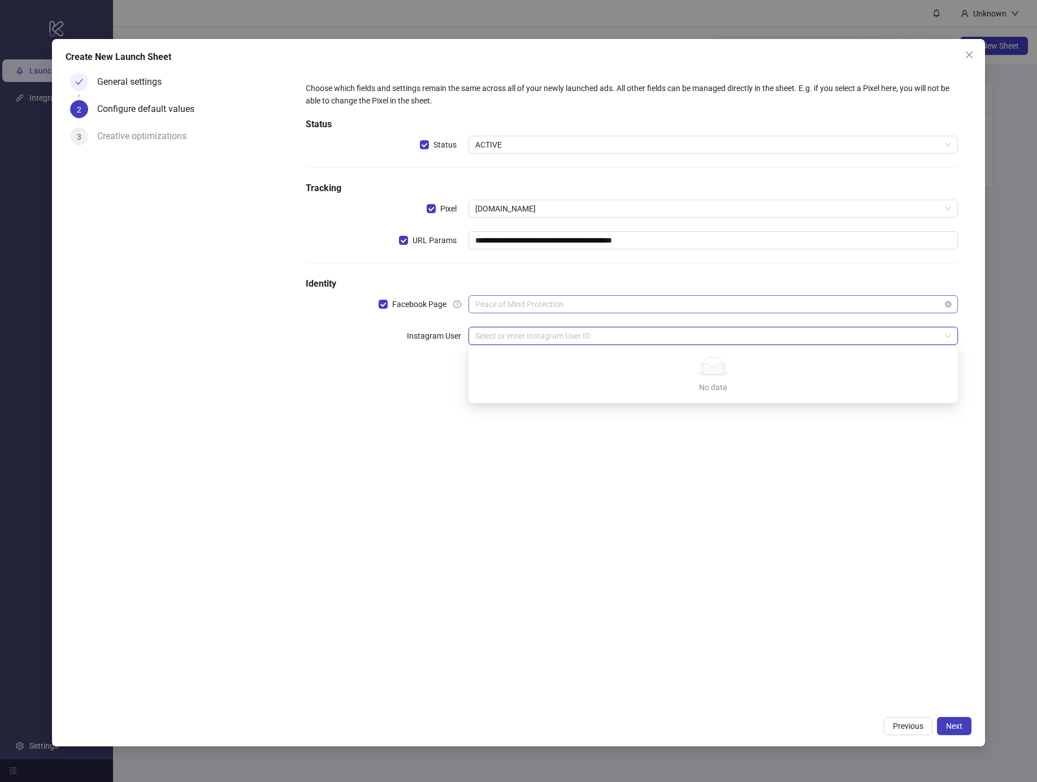
click at [556, 305] on span "Peace of Mind Protection" at bounding box center [713, 304] width 476 height 17
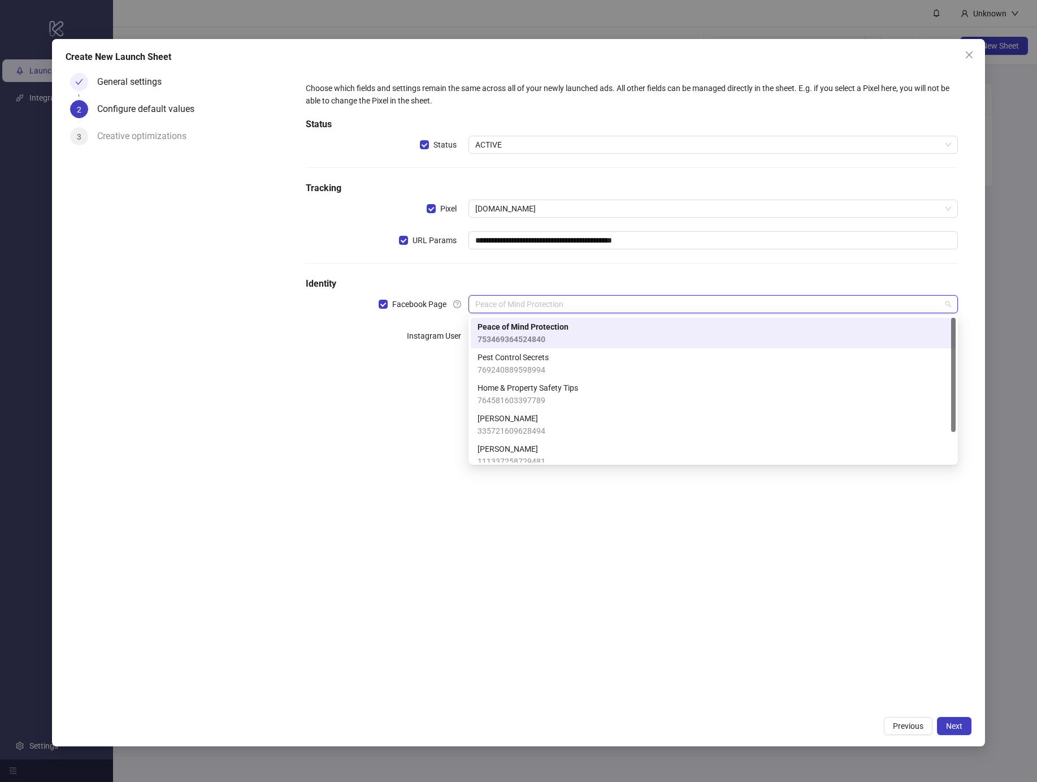
click at [532, 326] on span "Peace of Mind Protection" at bounding box center [523, 326] width 91 height 12
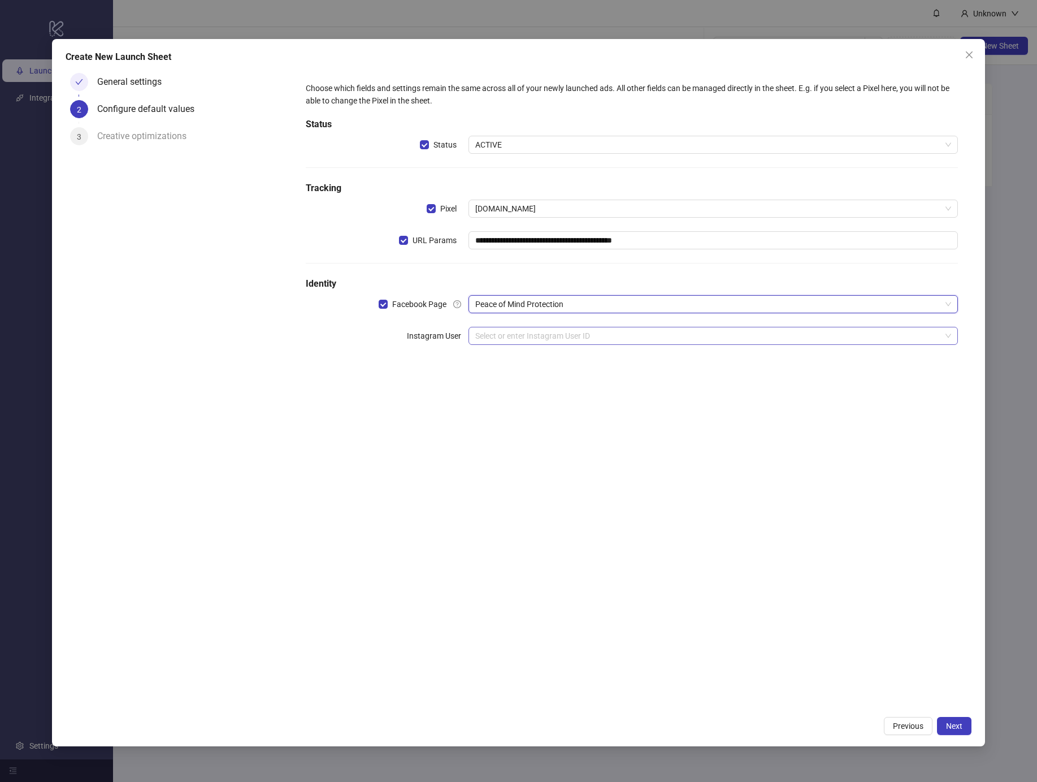
click at [523, 336] on input "search" at bounding box center [708, 335] width 466 height 17
click at [943, 713] on div "**********" at bounding box center [519, 392] width 934 height 707
click at [948, 721] on span "Next" at bounding box center [954, 725] width 16 height 9
click at [544, 339] on input "search" at bounding box center [708, 335] width 466 height 17
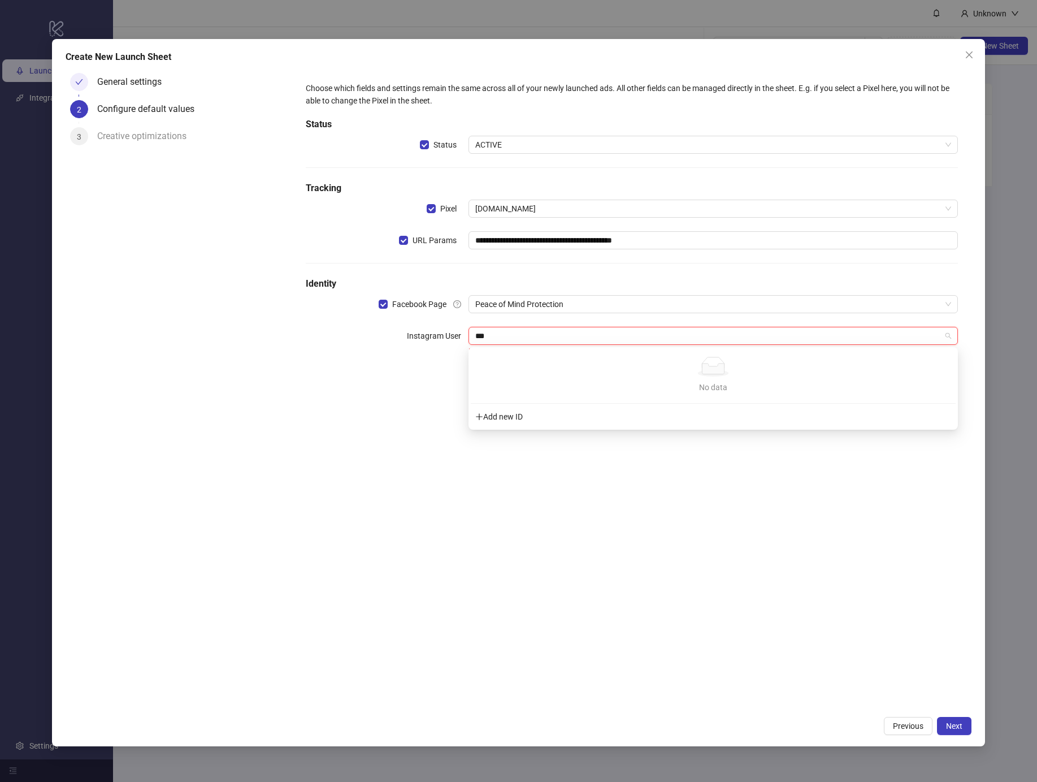
click at [511, 411] on div "Add new ID" at bounding box center [713, 416] width 485 height 21
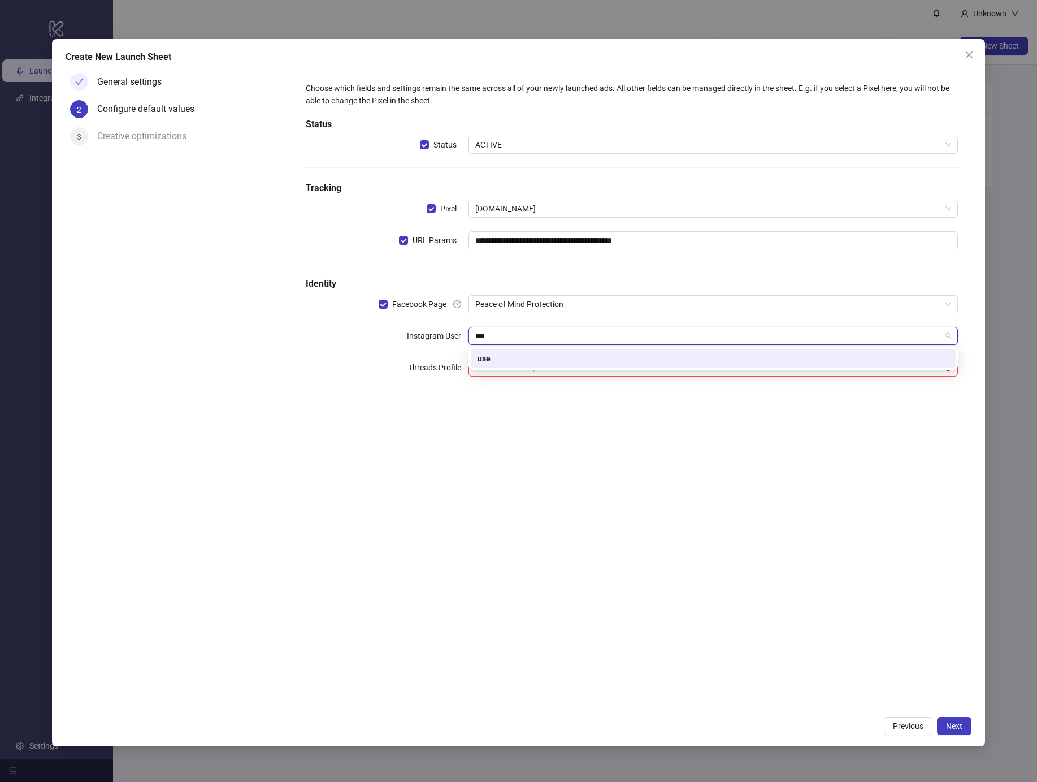
type input "***"
click at [480, 387] on div "**********" at bounding box center [632, 235] width 662 height 317
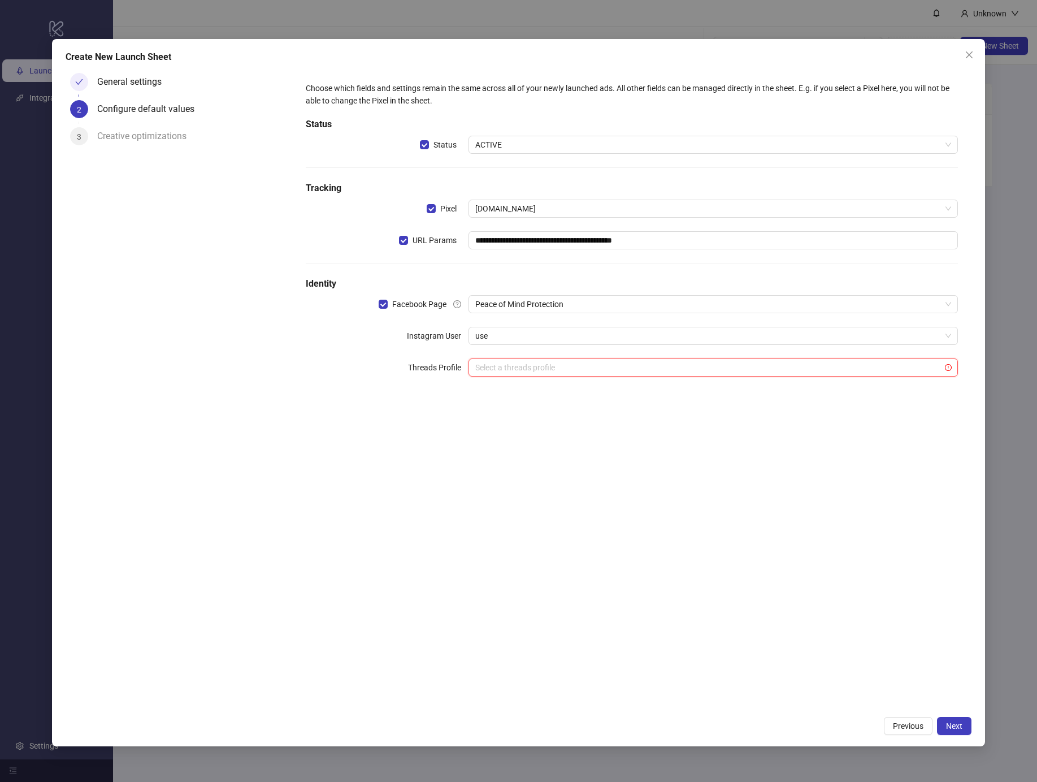
click at [483, 366] on input "search" at bounding box center [708, 367] width 466 height 17
click at [511, 344] on div "use" at bounding box center [712, 336] width 489 height 18
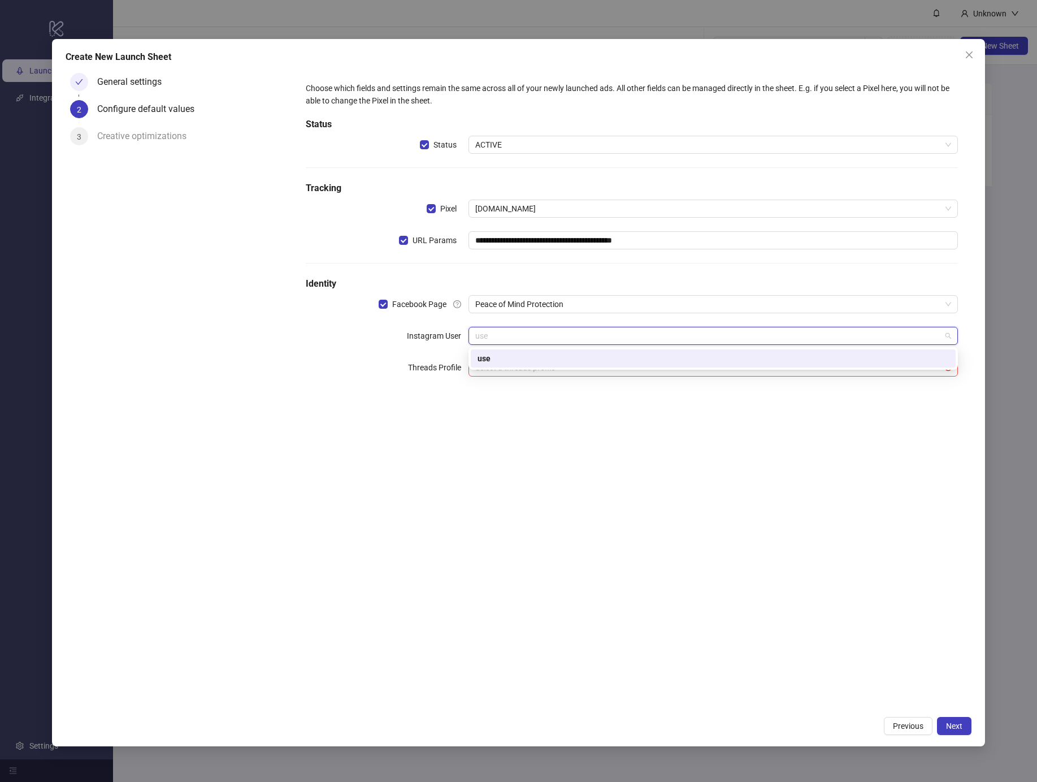
click at [511, 358] on div "use" at bounding box center [713, 358] width 471 height 12
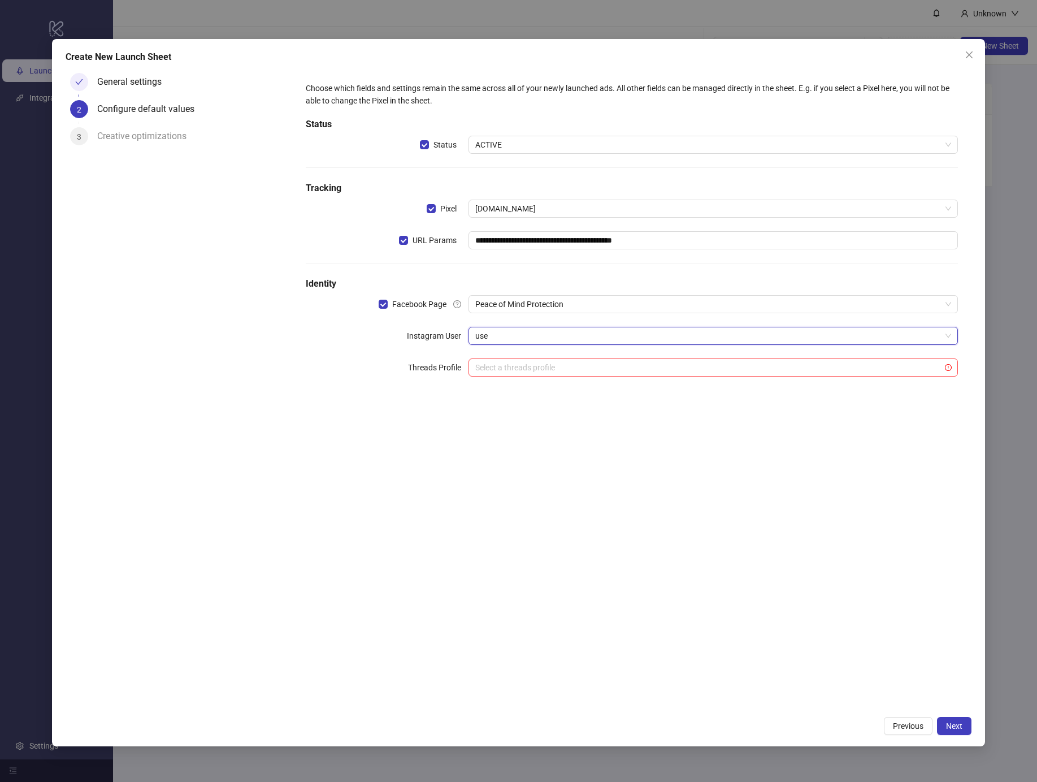
click at [647, 332] on span "use" at bounding box center [713, 335] width 476 height 17
type input "*"
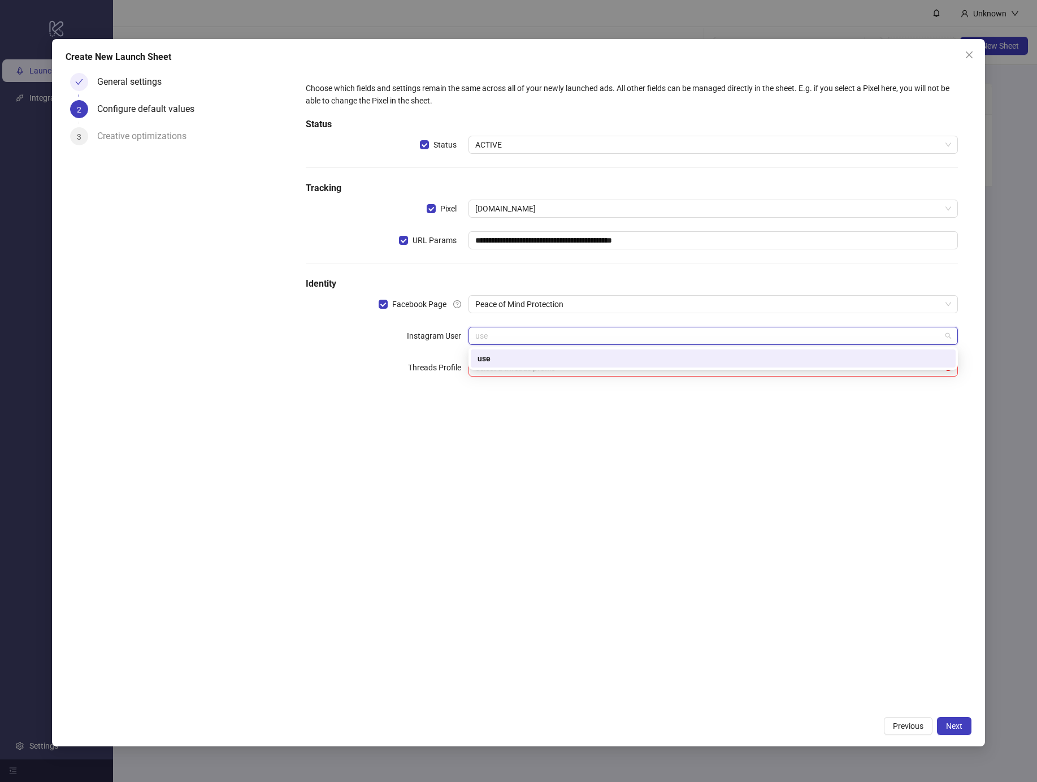
click at [595, 351] on div "use" at bounding box center [713, 358] width 485 height 18
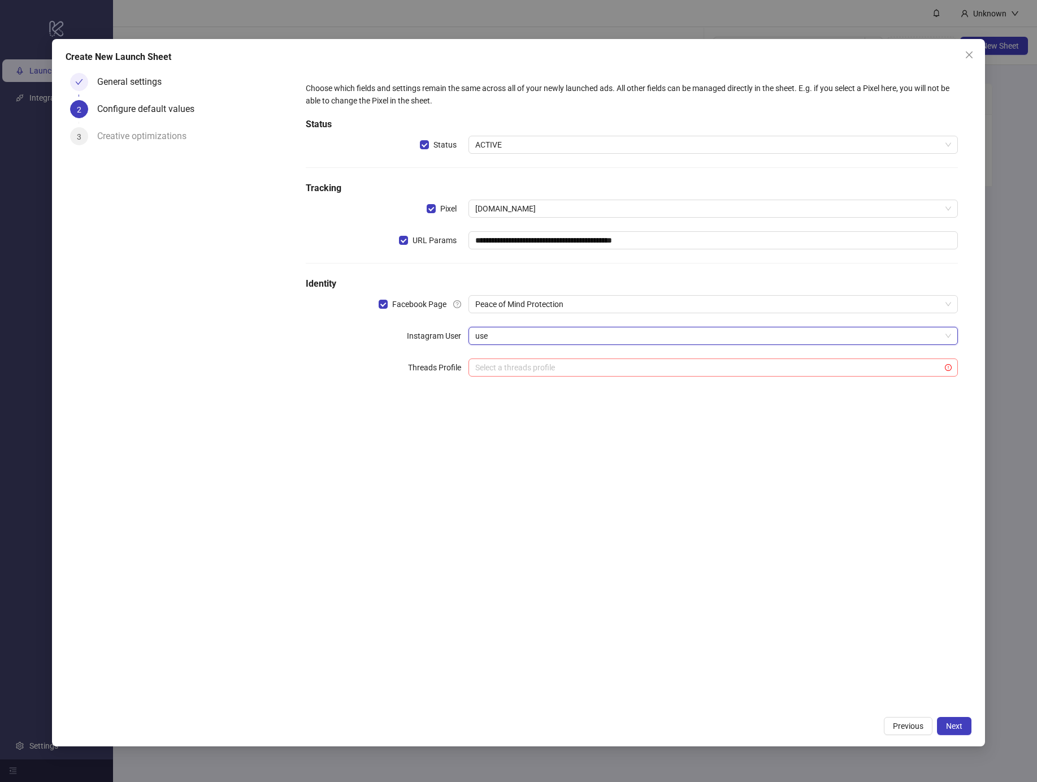
click at [544, 370] on input "search" at bounding box center [708, 367] width 466 height 17
click at [961, 731] on button "Next" at bounding box center [954, 726] width 34 height 18
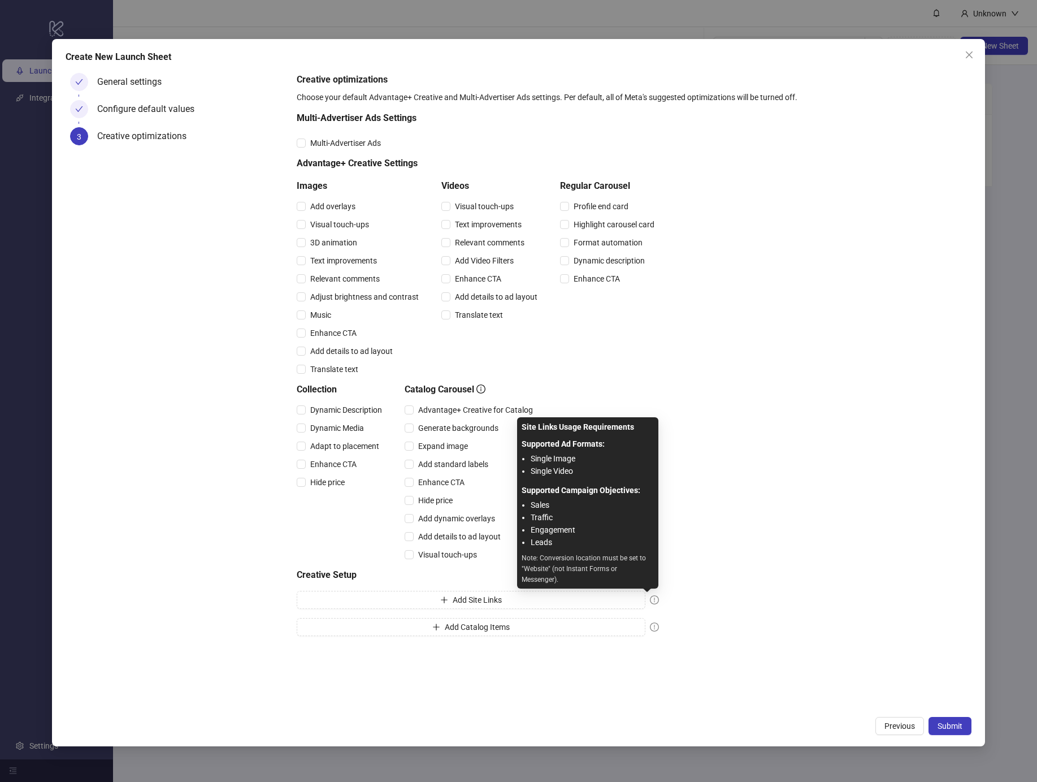
click at [653, 601] on icon "exclamation-circle" at bounding box center [654, 599] width 9 height 9
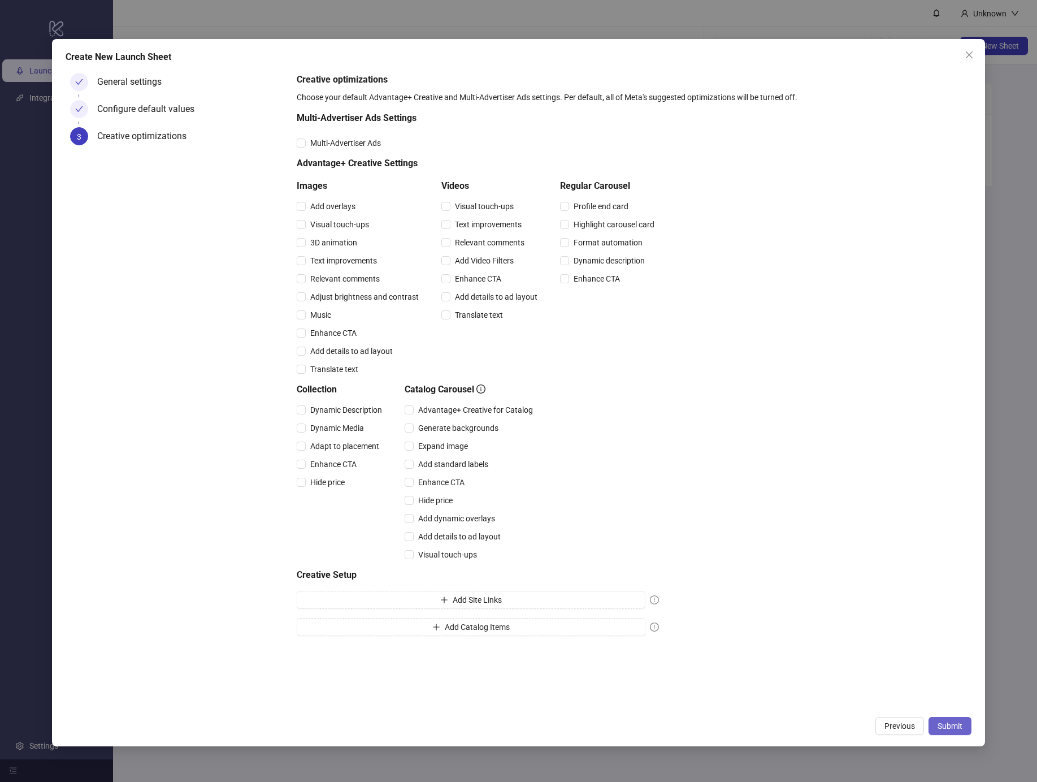
click at [970, 730] on button "Submit" at bounding box center [949, 726] width 43 height 18
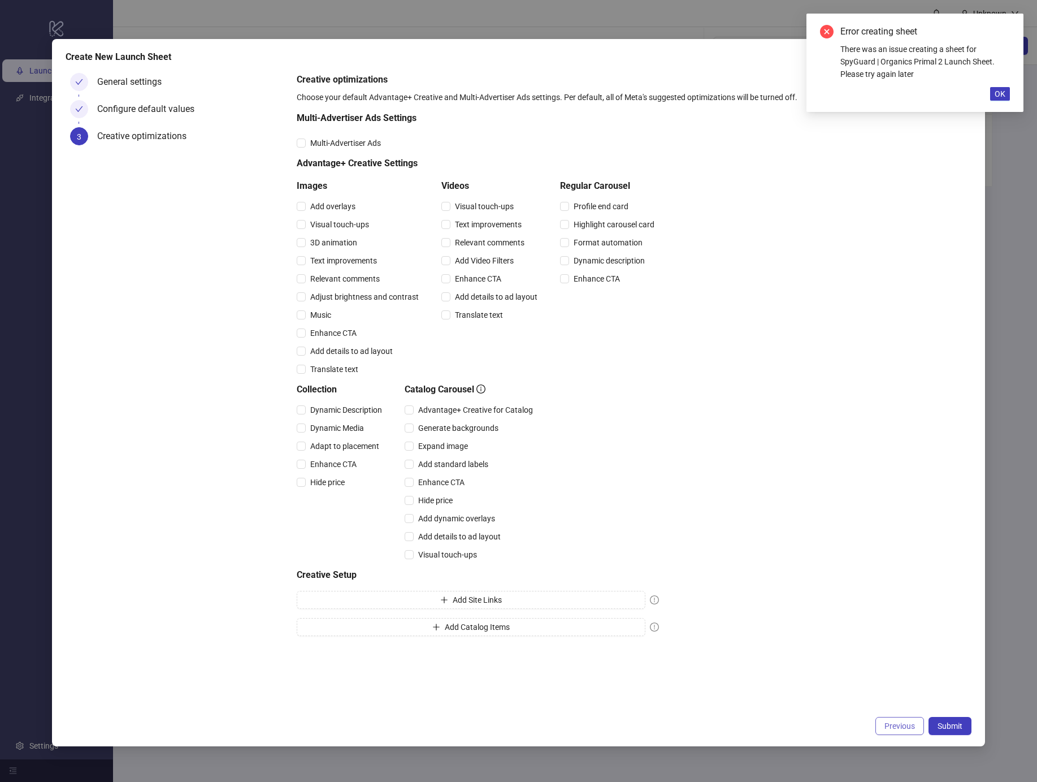
click at [901, 726] on span "Previous" at bounding box center [899, 725] width 31 height 9
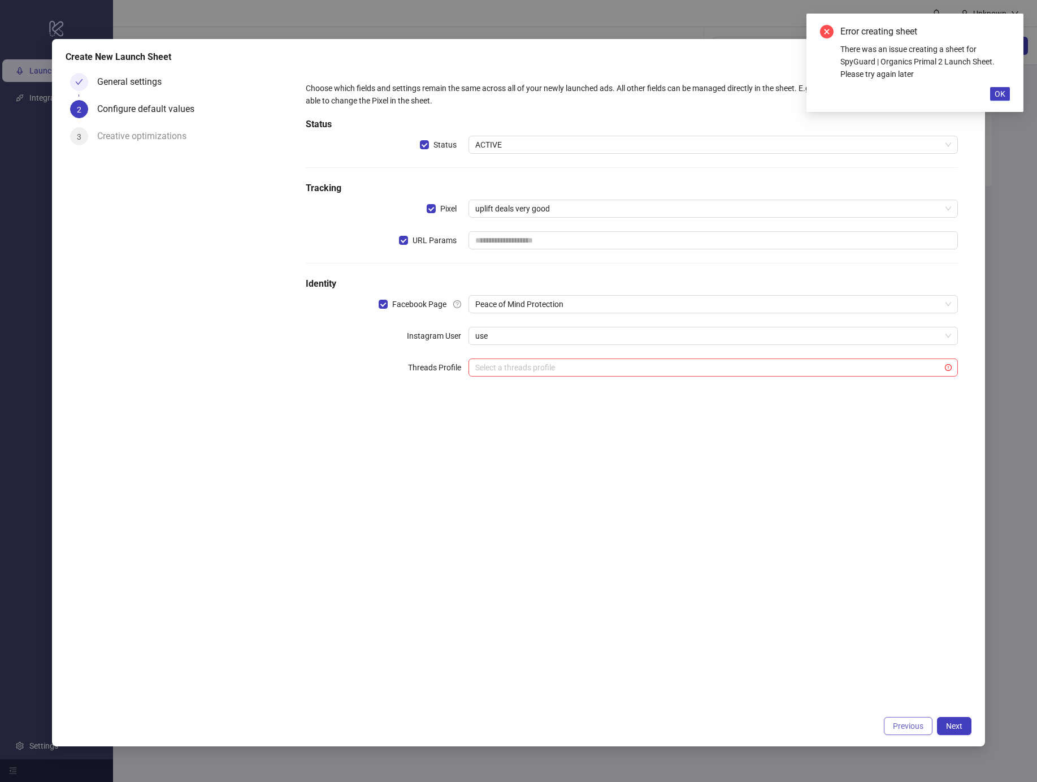
click at [908, 726] on span "Previous" at bounding box center [908, 725] width 31 height 9
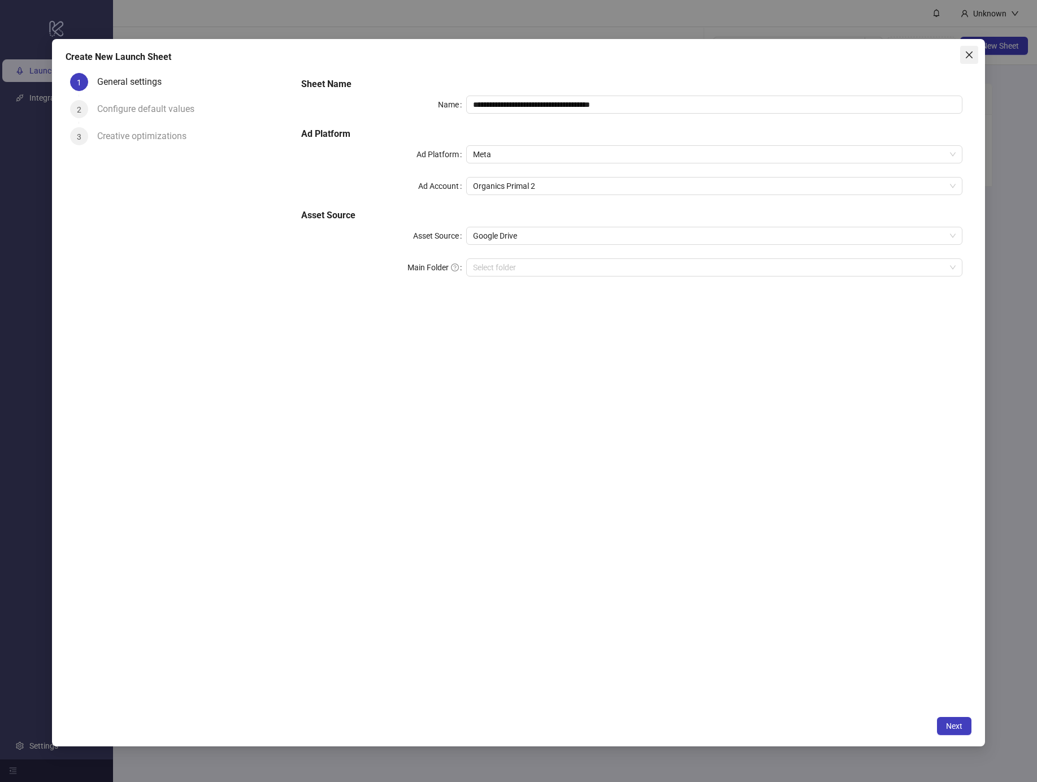
click at [966, 53] on icon "close" at bounding box center [969, 54] width 9 height 9
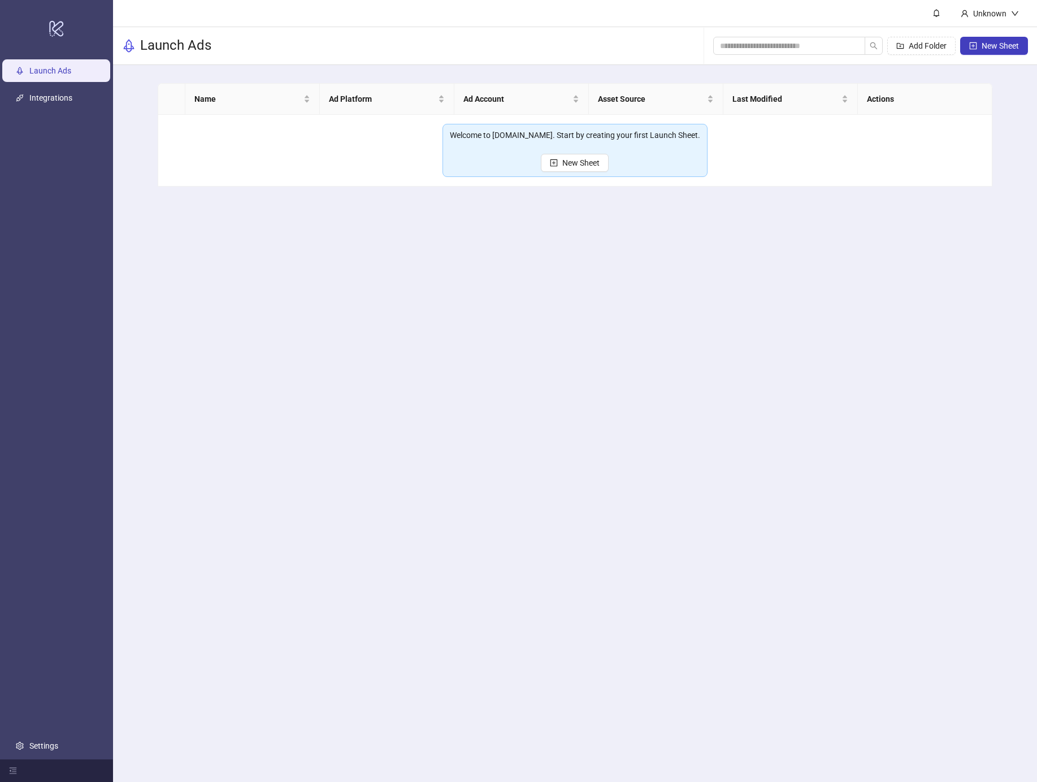
click at [982, 43] on body "**********" at bounding box center [518, 391] width 1037 height 782
click at [977, 46] on button "New Sheet" at bounding box center [994, 46] width 68 height 18
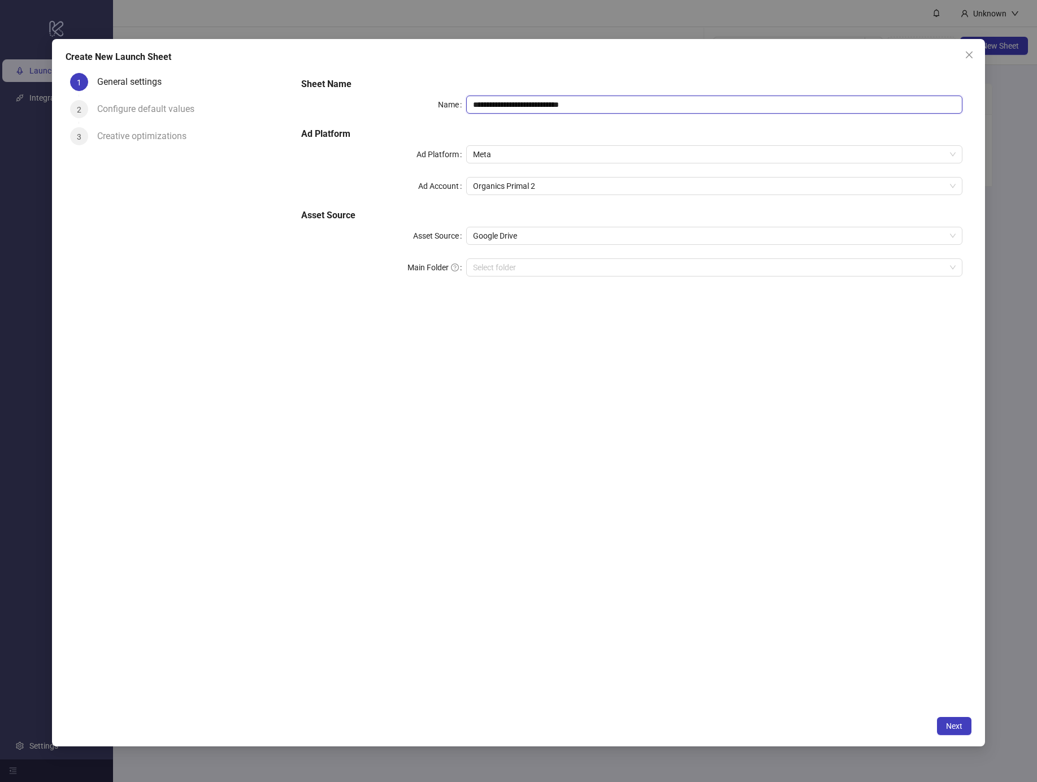
click at [509, 105] on input "**********" at bounding box center [714, 105] width 496 height 18
type input "**********"
click at [957, 717] on button "Next" at bounding box center [954, 726] width 34 height 18
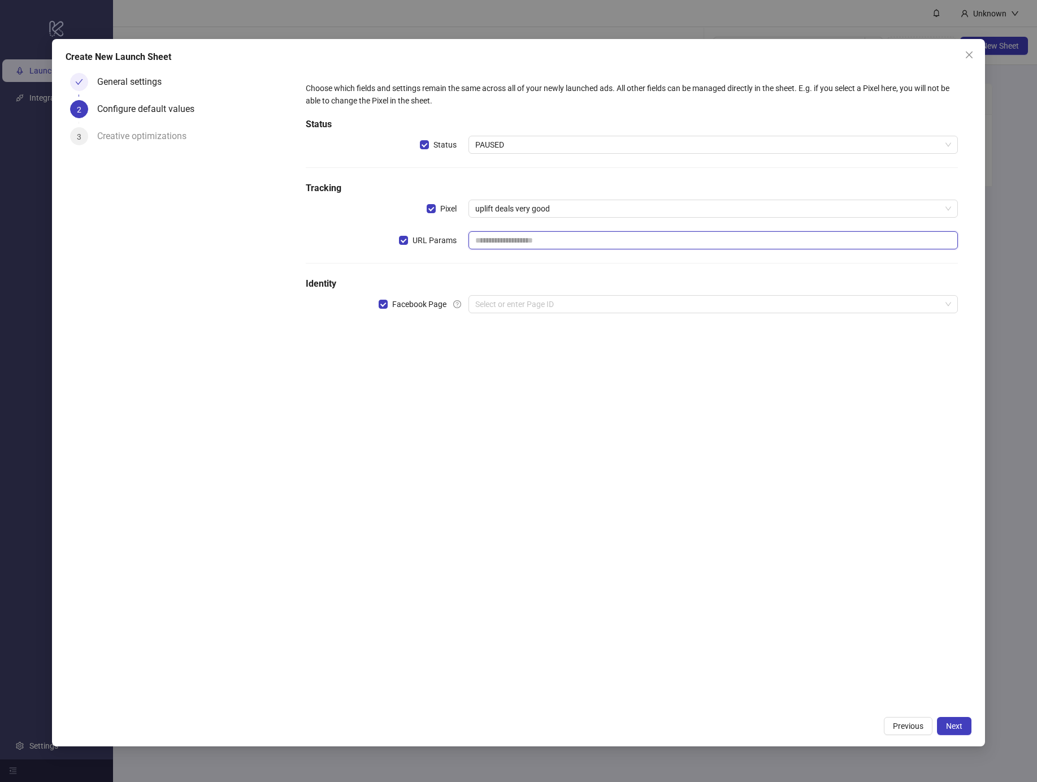
click at [552, 233] on input "text" at bounding box center [712, 240] width 489 height 18
paste input "**********"
click at [539, 209] on span "uplift deals very good" at bounding box center [713, 208] width 476 height 17
type input "**********"
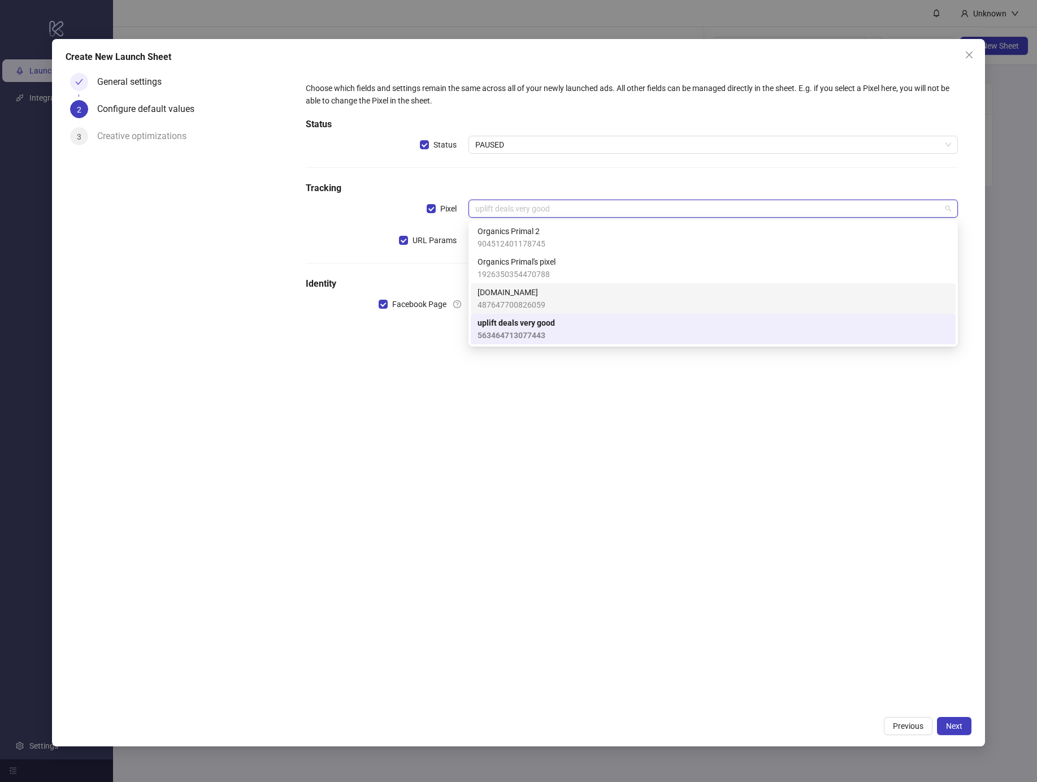
drag, startPoint x: 517, startPoint y: 302, endPoint x: 502, endPoint y: 122, distance: 180.3
click at [517, 302] on span "487647700826059" at bounding box center [512, 304] width 68 height 12
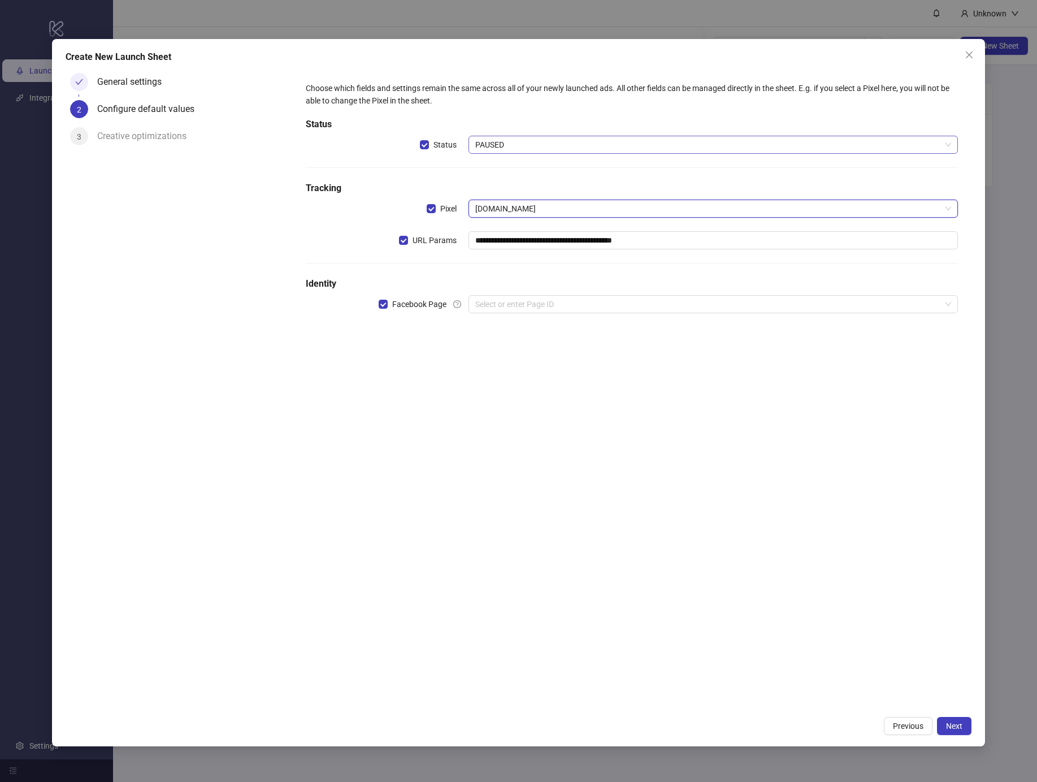
click at [498, 145] on span "PAUSED" at bounding box center [713, 144] width 476 height 17
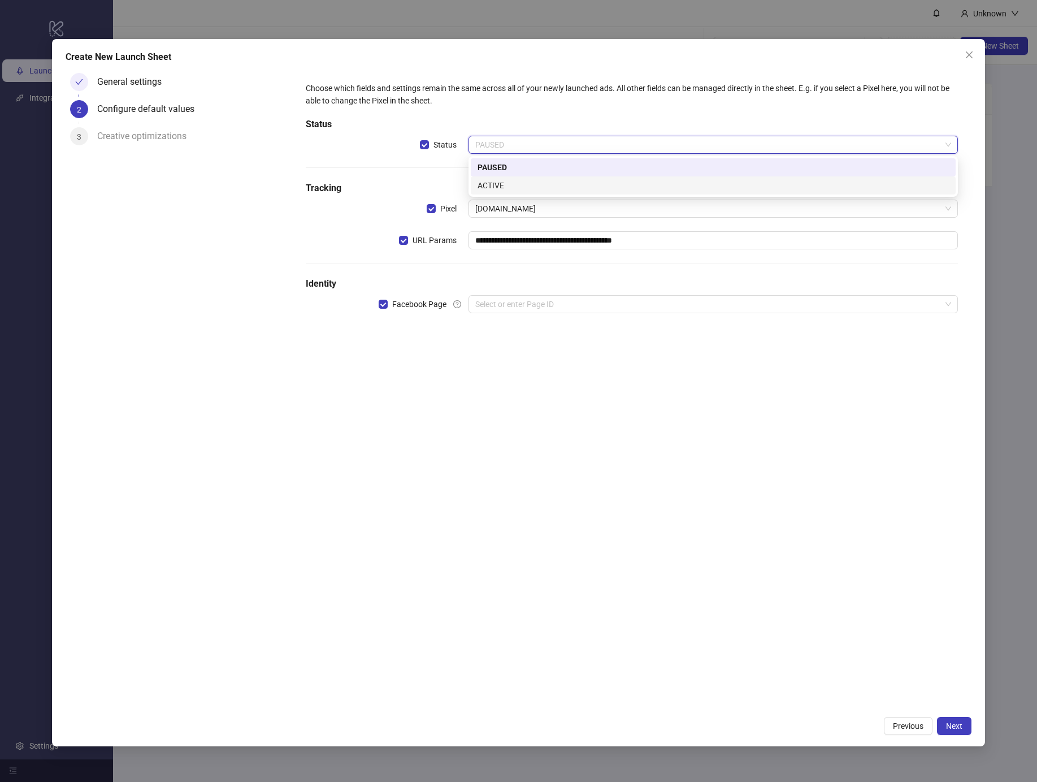
click at [488, 185] on div "ACTIVE" at bounding box center [713, 185] width 471 height 12
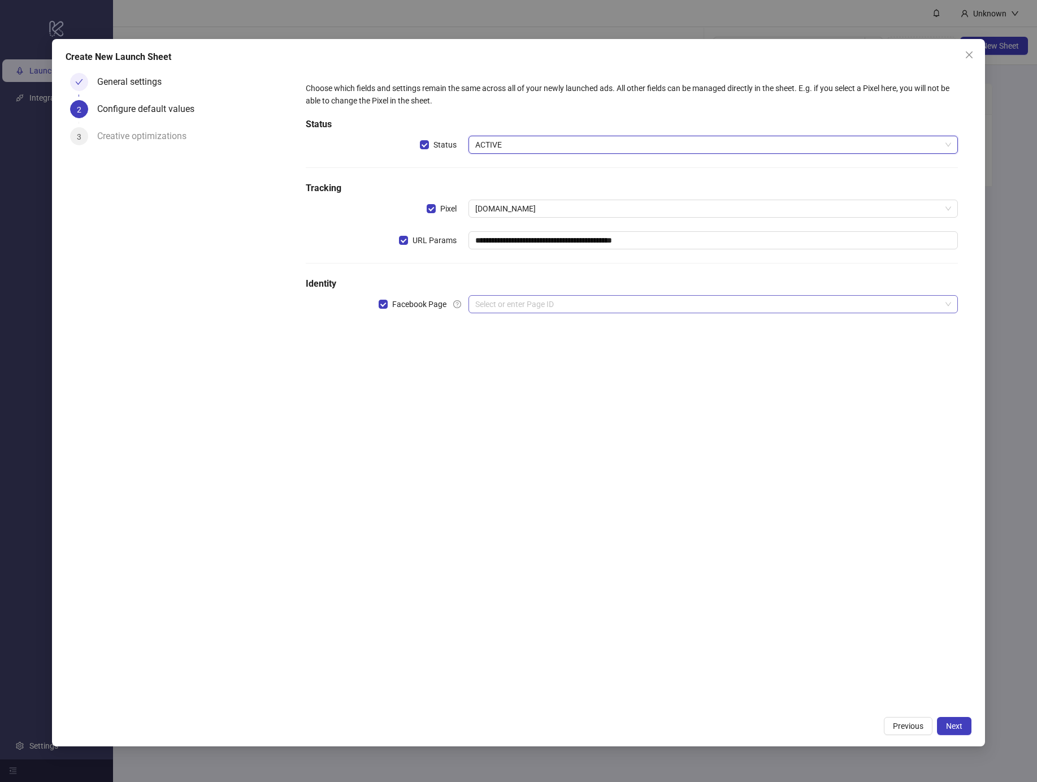
drag, startPoint x: 507, startPoint y: 297, endPoint x: 513, endPoint y: 310, distance: 14.0
click at [507, 297] on input "search" at bounding box center [708, 304] width 466 height 17
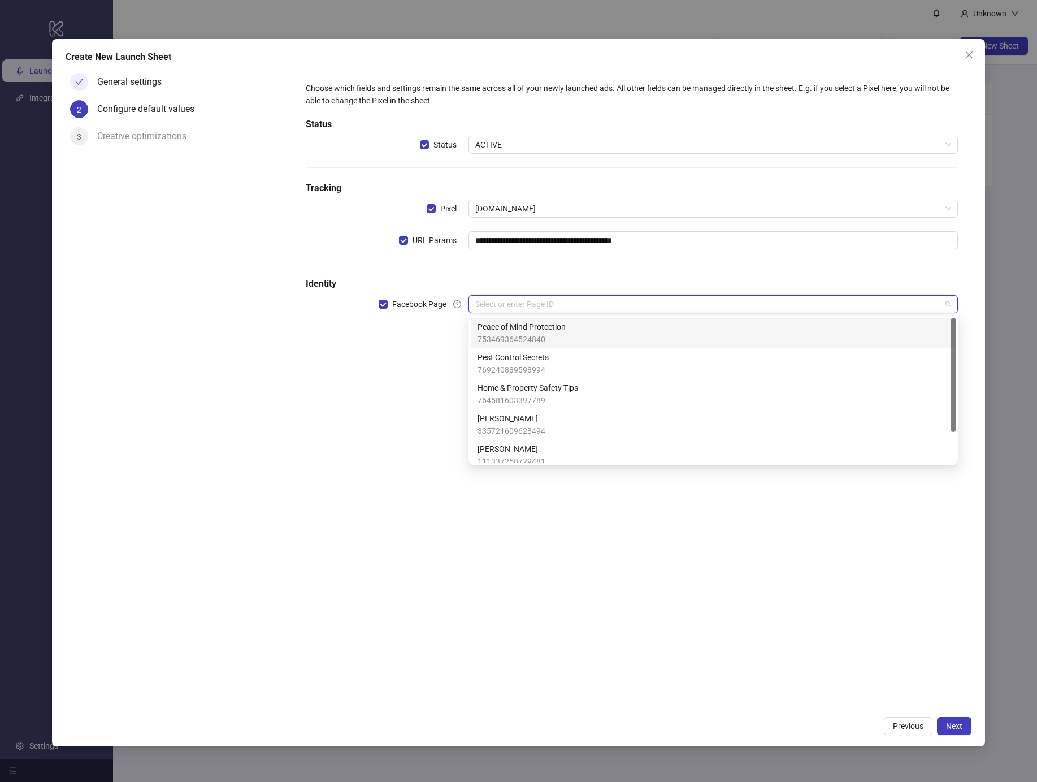
click at [527, 336] on span "753469364524840" at bounding box center [522, 339] width 88 height 12
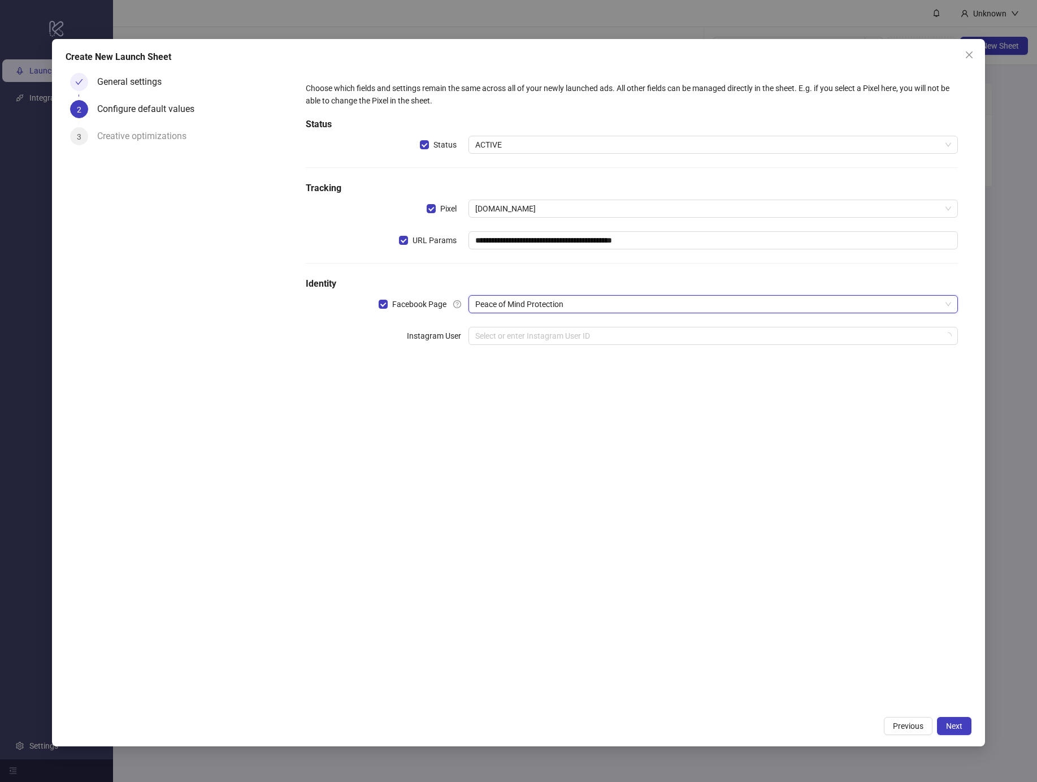
click at [527, 358] on div "**********" at bounding box center [632, 219] width 662 height 285
click at [534, 342] on input "search" at bounding box center [708, 335] width 466 height 17
click at [672, 466] on div "**********" at bounding box center [632, 388] width 680 height 641
click at [697, 336] on input "search" at bounding box center [708, 335] width 466 height 17
click at [518, 328] on input "search" at bounding box center [708, 335] width 466 height 17
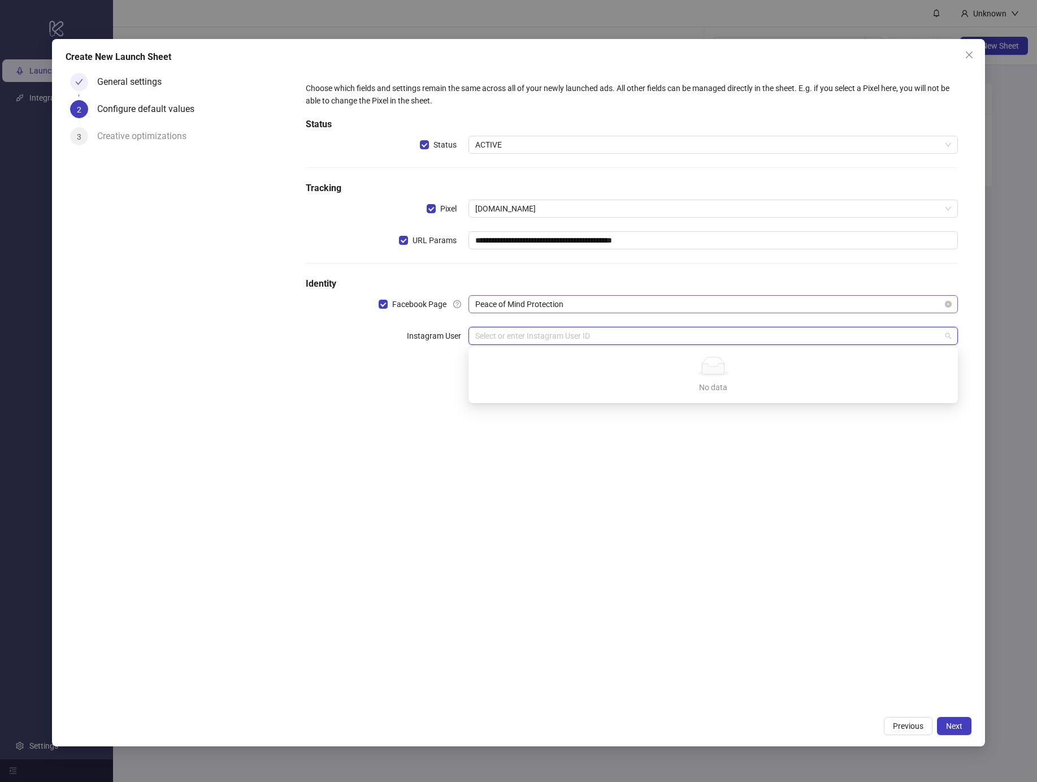
click at [566, 306] on span "Peace of Mind Protection" at bounding box center [713, 304] width 476 height 17
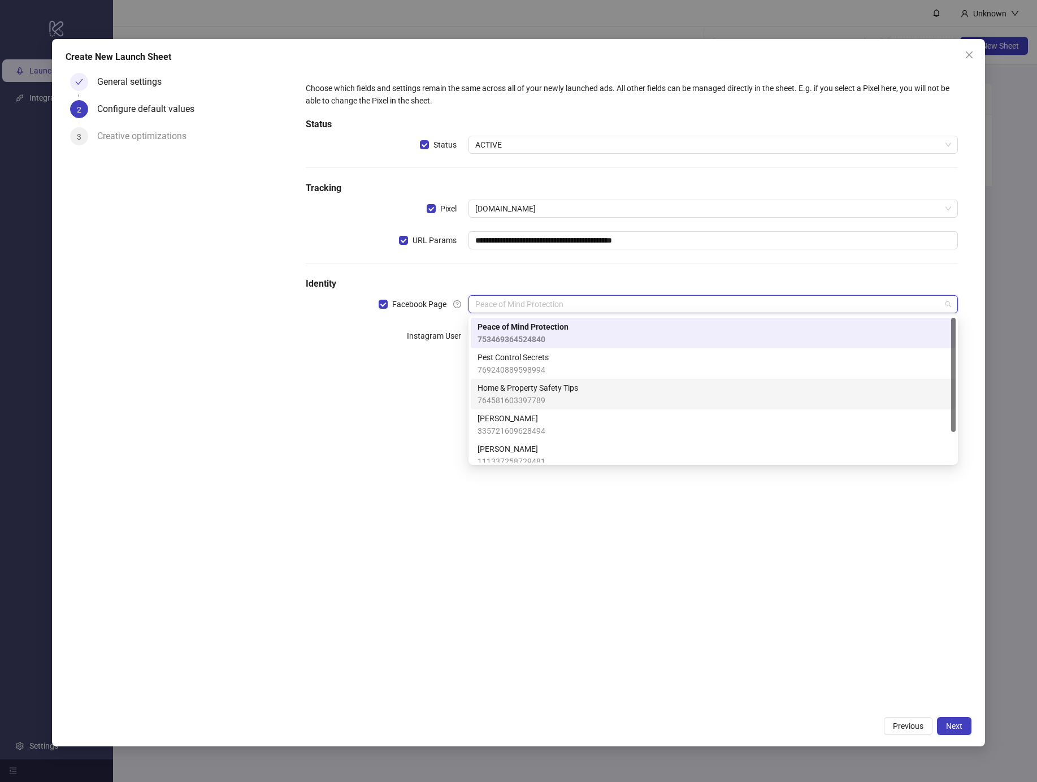
click at [540, 379] on div "Home & Property Safety Tips 764581603397789" at bounding box center [713, 394] width 485 height 31
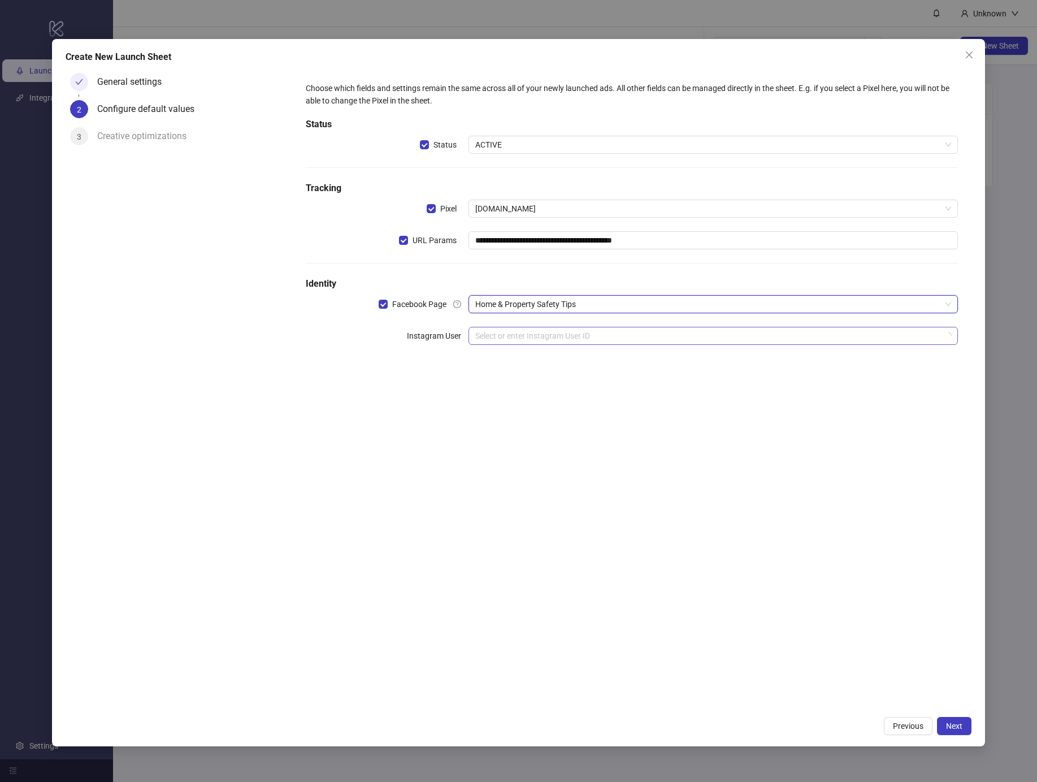
drag, startPoint x: 542, startPoint y: 350, endPoint x: 549, endPoint y: 340, distance: 11.8
click at [544, 348] on div "**********" at bounding box center [632, 219] width 662 height 285
click at [549, 334] on input "search" at bounding box center [708, 335] width 466 height 17
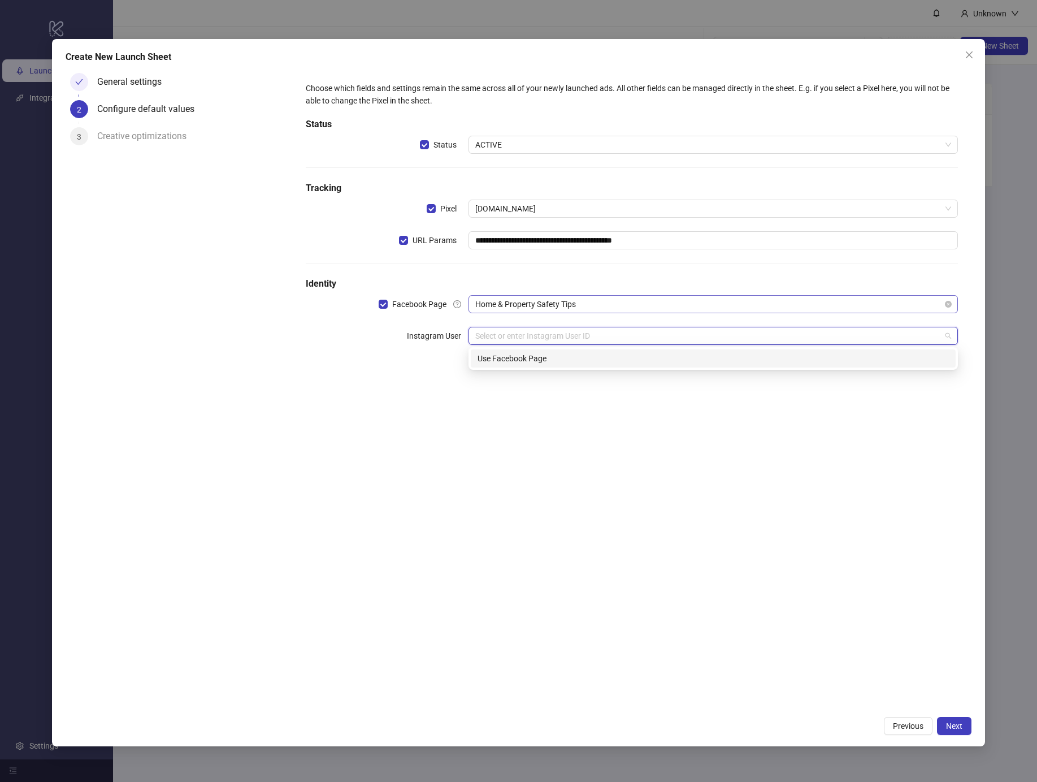
click at [541, 301] on span "Home & Property Safety Tips" at bounding box center [713, 304] width 476 height 17
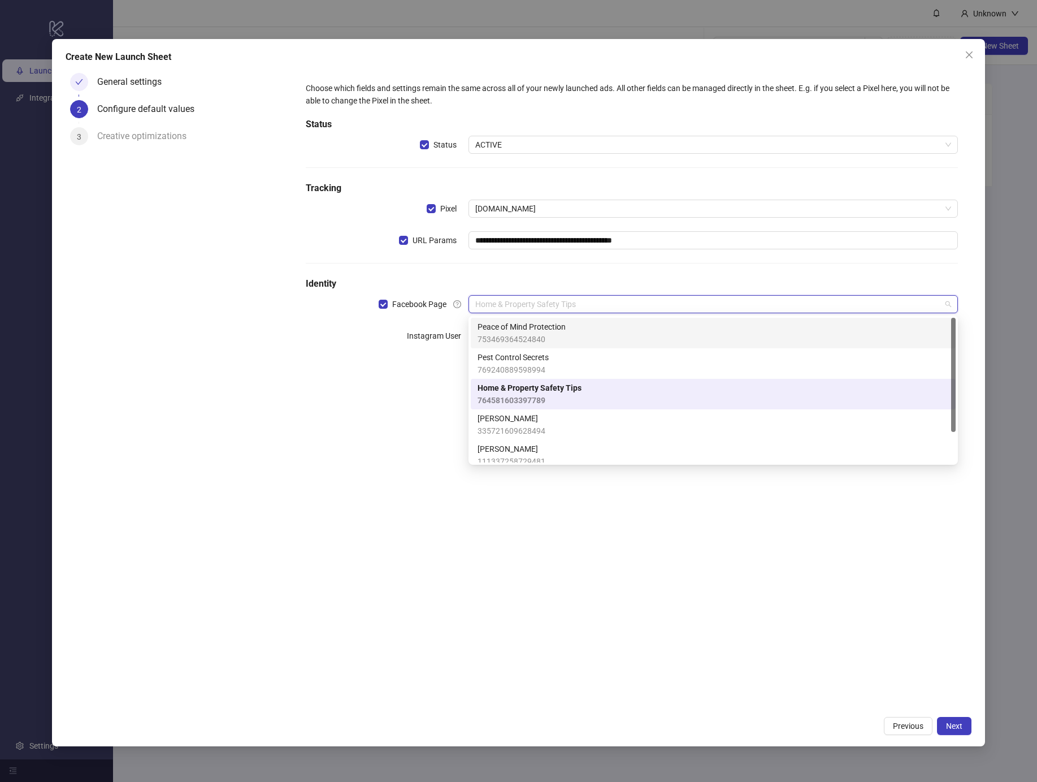
click at [531, 333] on span "753469364524840" at bounding box center [522, 339] width 88 height 12
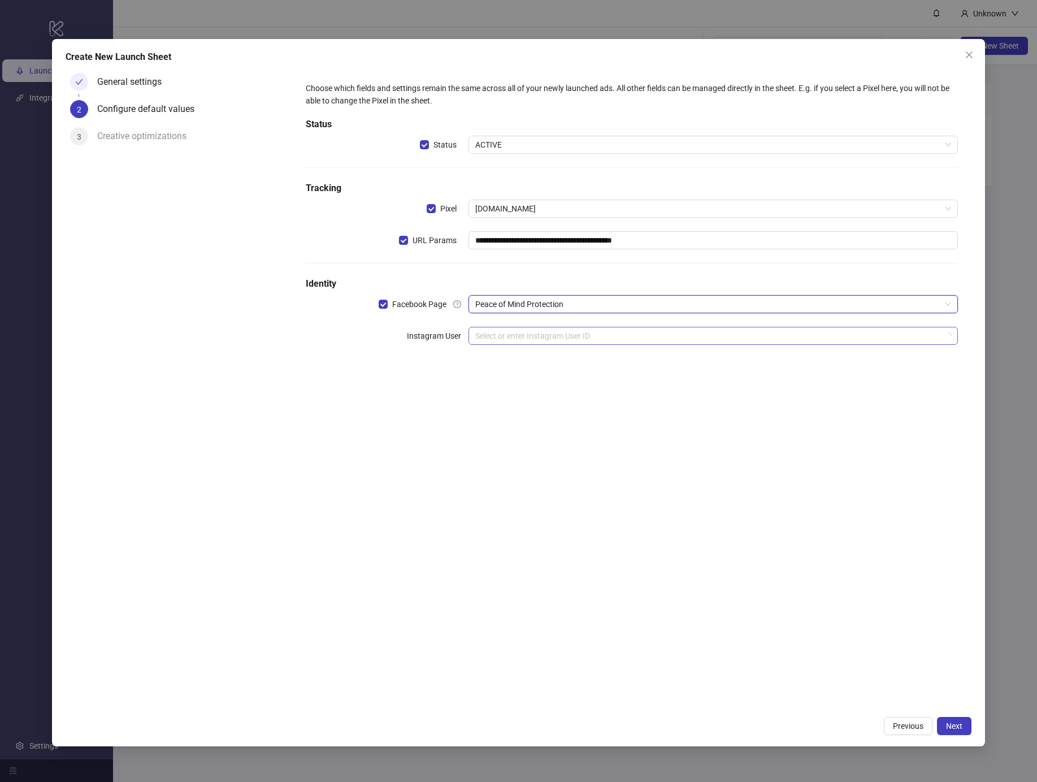
click at [529, 339] on input "search" at bounding box center [708, 335] width 466 height 17
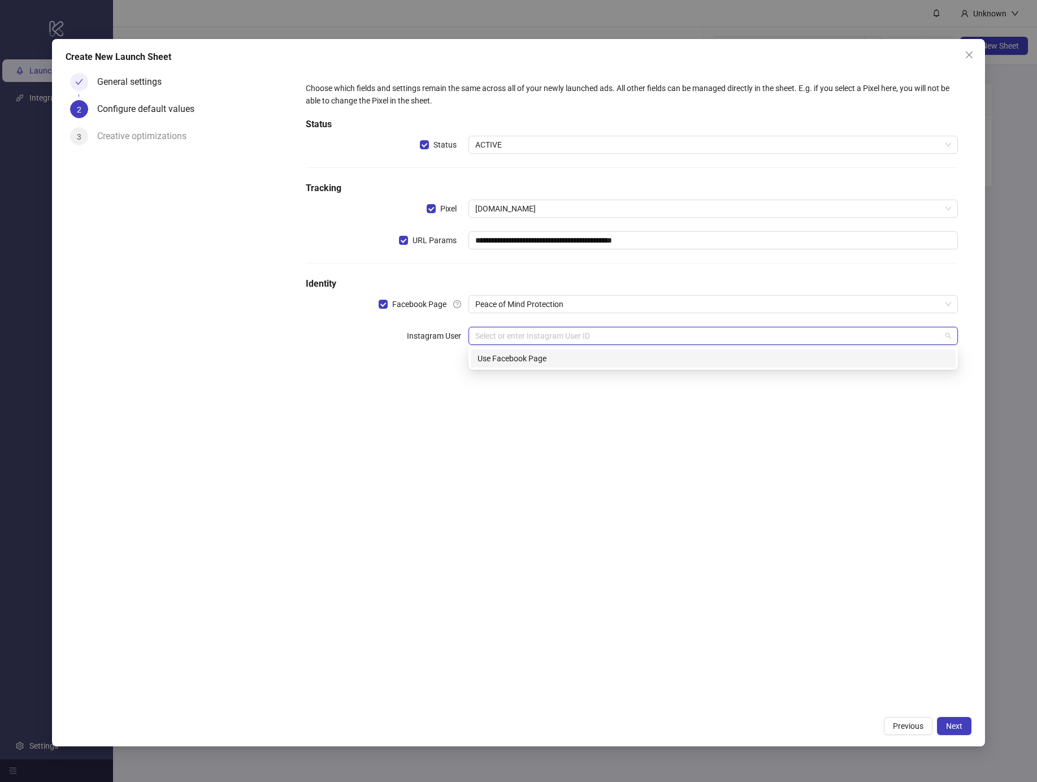
click at [520, 350] on div "Use Facebook Page" at bounding box center [713, 358] width 485 height 18
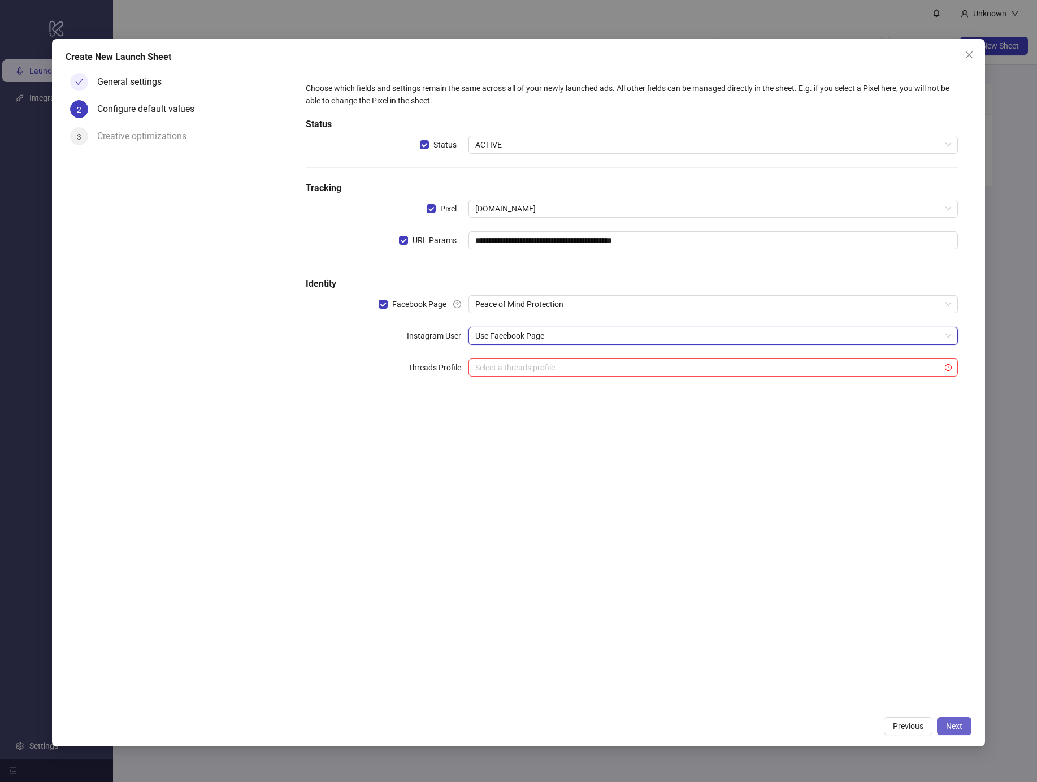
click at [965, 727] on button "Next" at bounding box center [954, 726] width 34 height 18
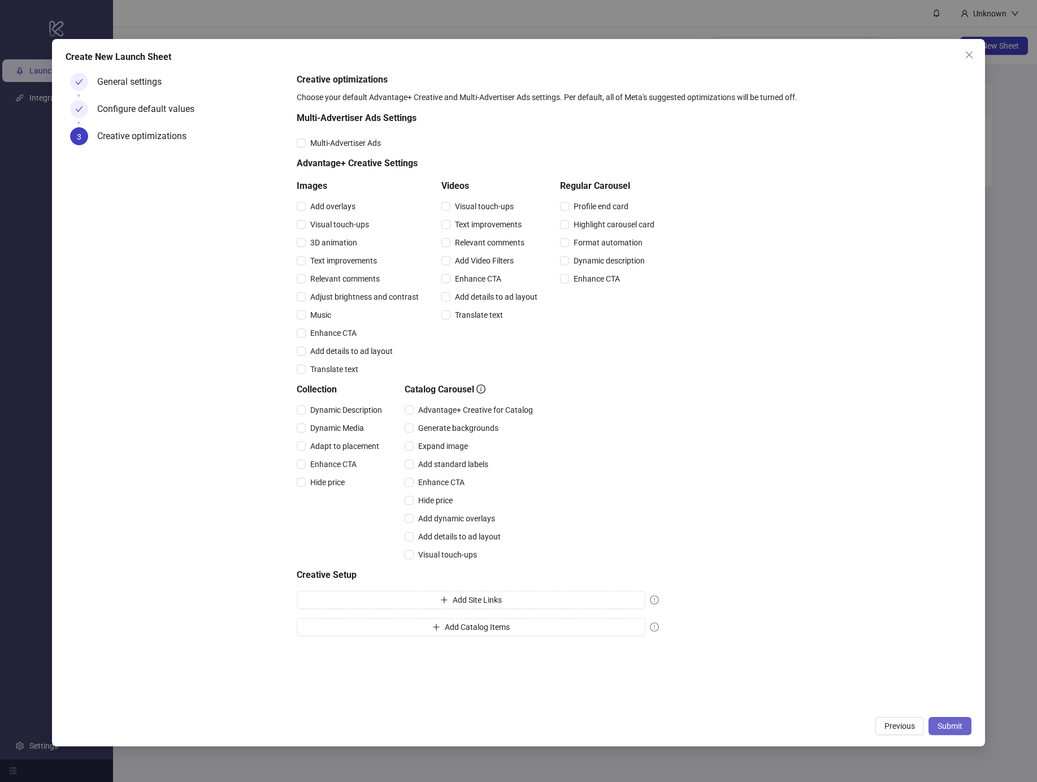
click at [963, 727] on button "Submit" at bounding box center [949, 726] width 43 height 18
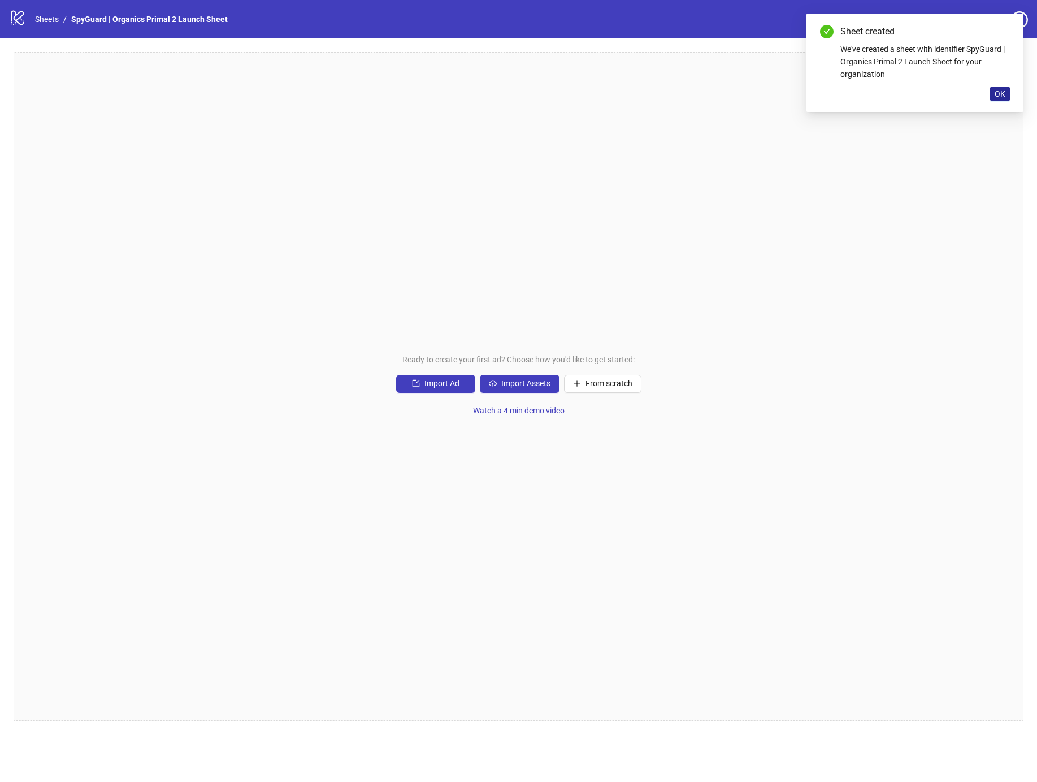
click at [1004, 94] on span "OK" at bounding box center [1000, 93] width 11 height 9
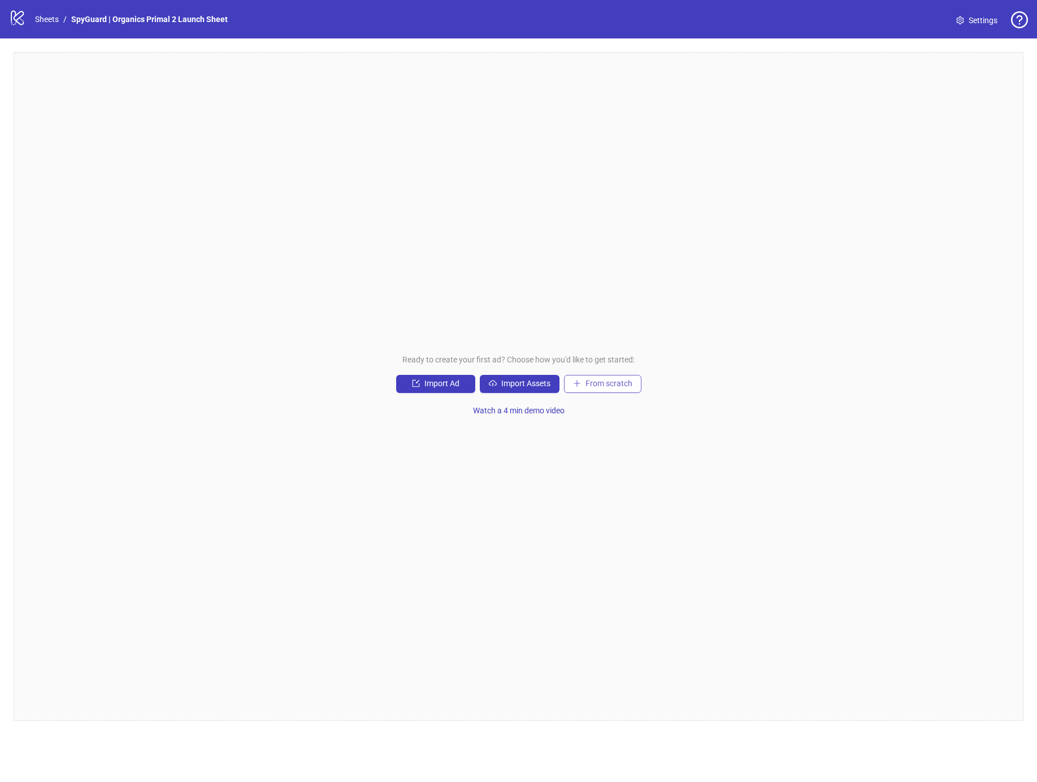
click at [606, 377] on button "From scratch" at bounding box center [602, 384] width 77 height 18
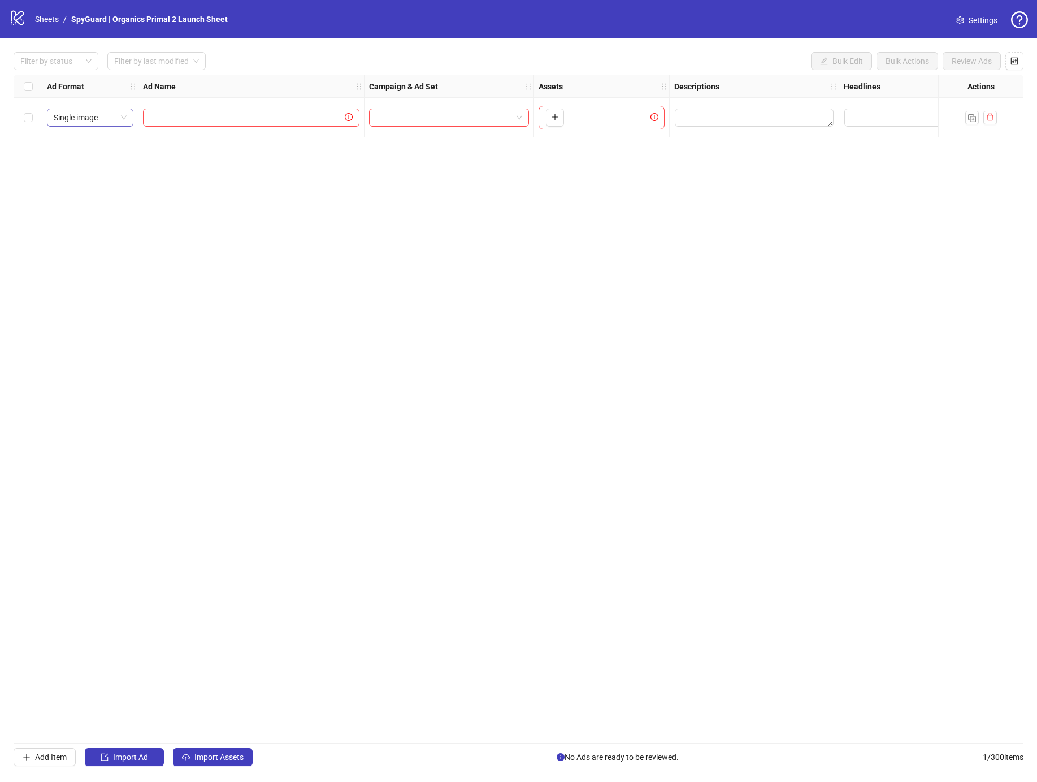
click at [67, 115] on span "Single image" at bounding box center [90, 117] width 73 height 17
click at [83, 162] on div "Single video" at bounding box center [90, 158] width 68 height 12
click at [188, 112] on input "text" at bounding box center [246, 117] width 193 height 12
click at [468, 120] on input "search" at bounding box center [444, 117] width 136 height 17
click at [427, 155] on div "SpyGuard | [GEOGRAPHIC_DATA] - New Close" at bounding box center [437, 151] width 119 height 11
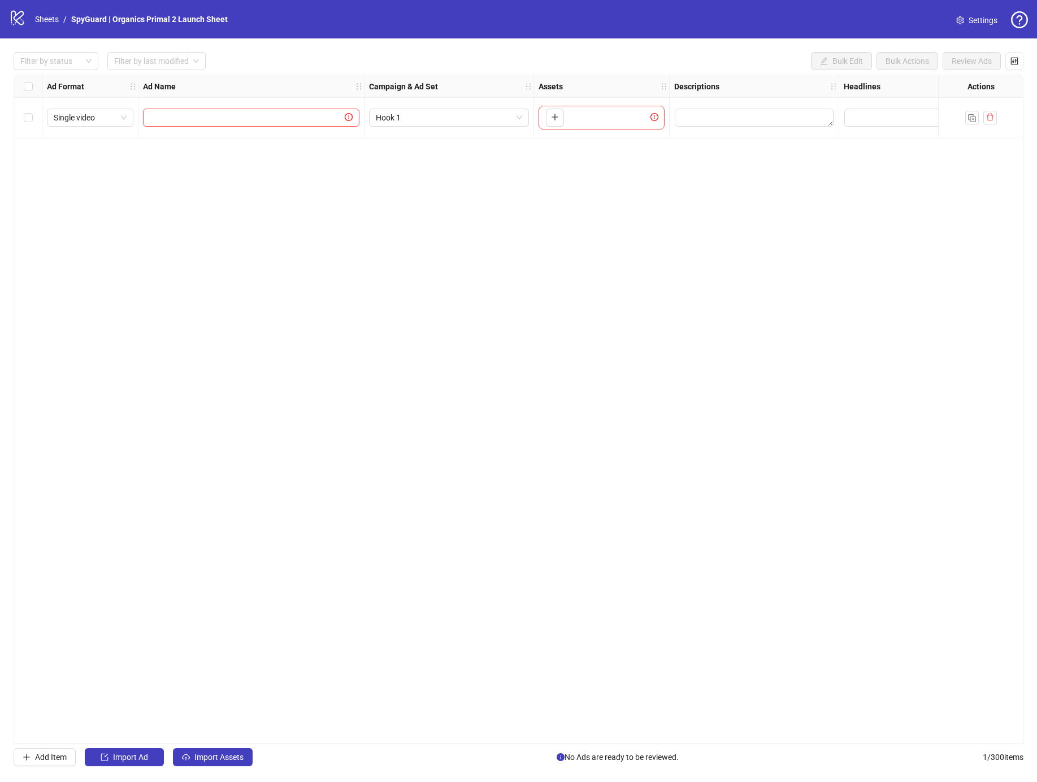
click at [549, 210] on div "Ad Format Ad Name Campaign & Ad Set Assets Descriptions Headlines Primary Texts…" at bounding box center [519, 409] width 1010 height 669
click at [433, 119] on span "Hook 1" at bounding box center [449, 117] width 146 height 17
click at [418, 231] on div "Ad Format Ad Name Campaign & Ad Set Assets Descriptions Headlines Primary Texts…" at bounding box center [519, 409] width 1010 height 669
click at [428, 125] on span "Hook 1" at bounding box center [449, 117] width 146 height 17
click at [242, 134] on div at bounding box center [251, 118] width 226 height 40
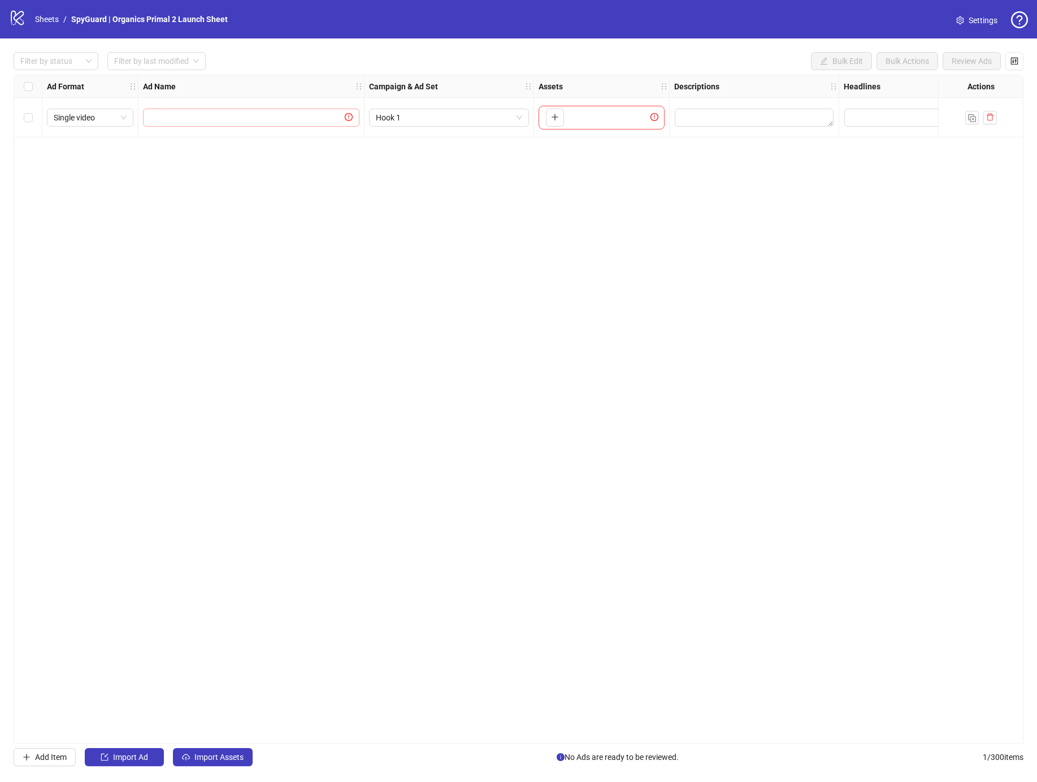
click at [253, 124] on span at bounding box center [251, 118] width 216 height 18
click at [261, 118] on input "text" at bounding box center [246, 117] width 193 height 12
type input "*"
drag, startPoint x: 537, startPoint y: 120, endPoint x: 555, endPoint y: 118, distance: 17.6
click at [537, 120] on div "To pick up a draggable item, press the space bar. While dragging, use the arrow…" at bounding box center [602, 118] width 136 height 40
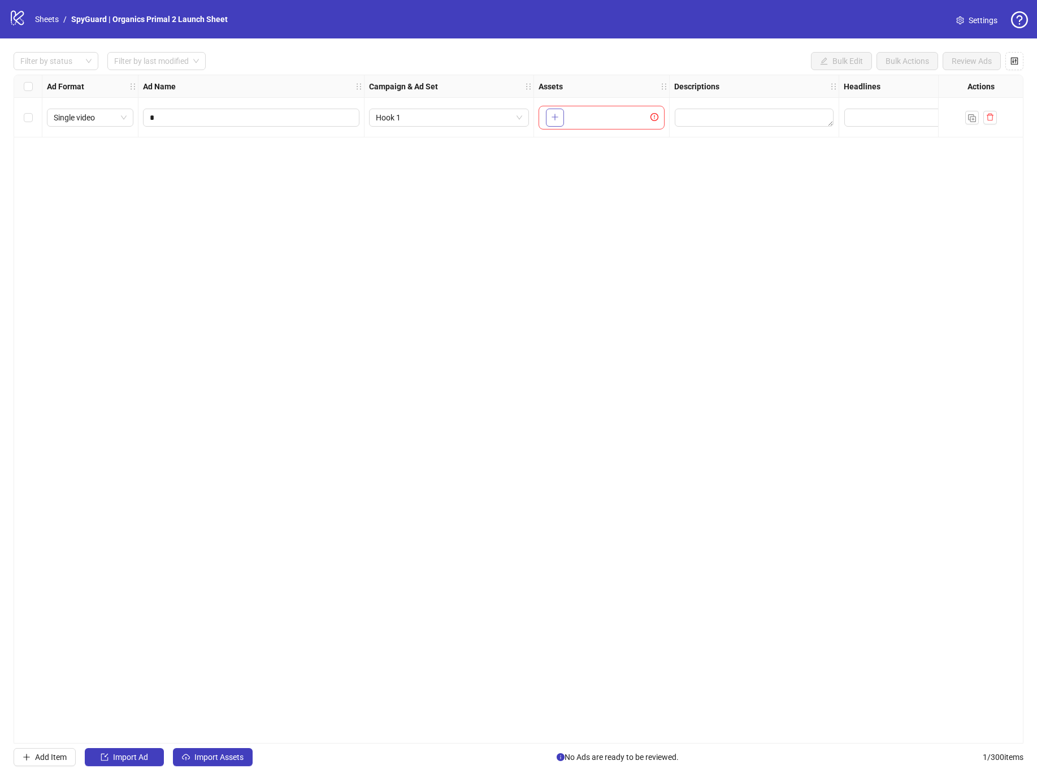
click at [559, 118] on button "button" at bounding box center [555, 118] width 18 height 18
click at [969, 118] on img "button" at bounding box center [972, 118] width 8 height 8
click at [243, 154] on input "*" at bounding box center [250, 157] width 201 height 12
type input "*"
click at [993, 157] on icon "delete" at bounding box center [990, 157] width 8 height 8
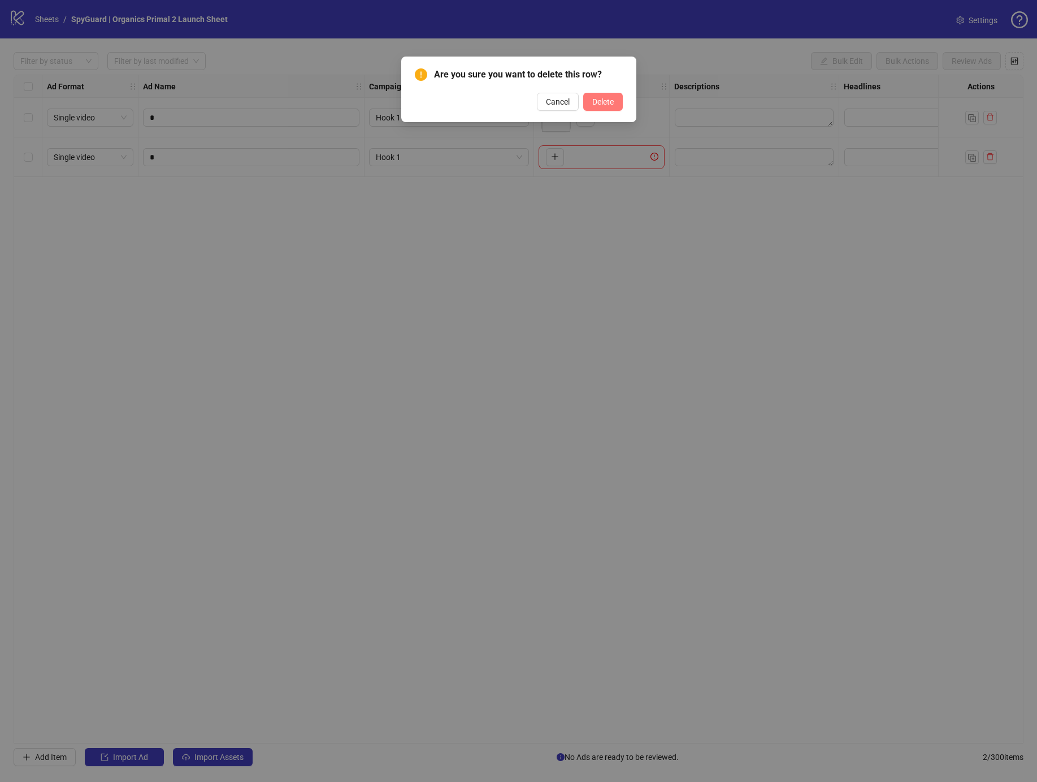
click at [583, 94] on button "Delete" at bounding box center [603, 102] width 40 height 18
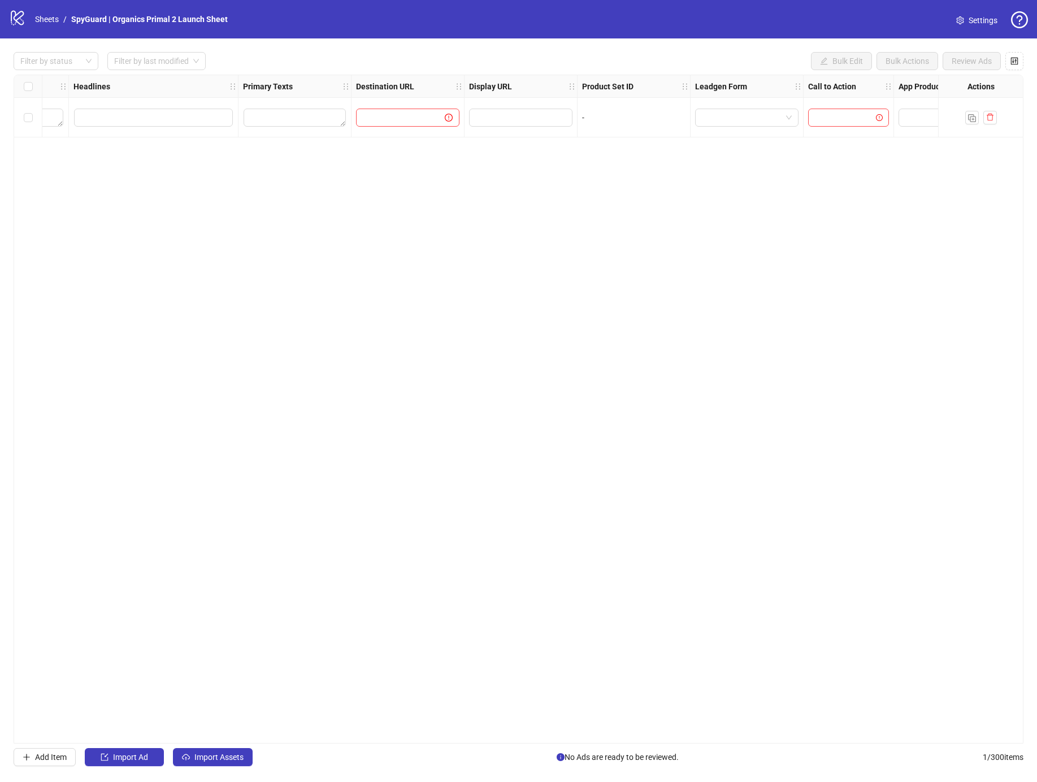
scroll to position [0, 772]
click at [387, 118] on input "text" at bounding box center [394, 117] width 66 height 12
paste input "**********"
type input "**********"
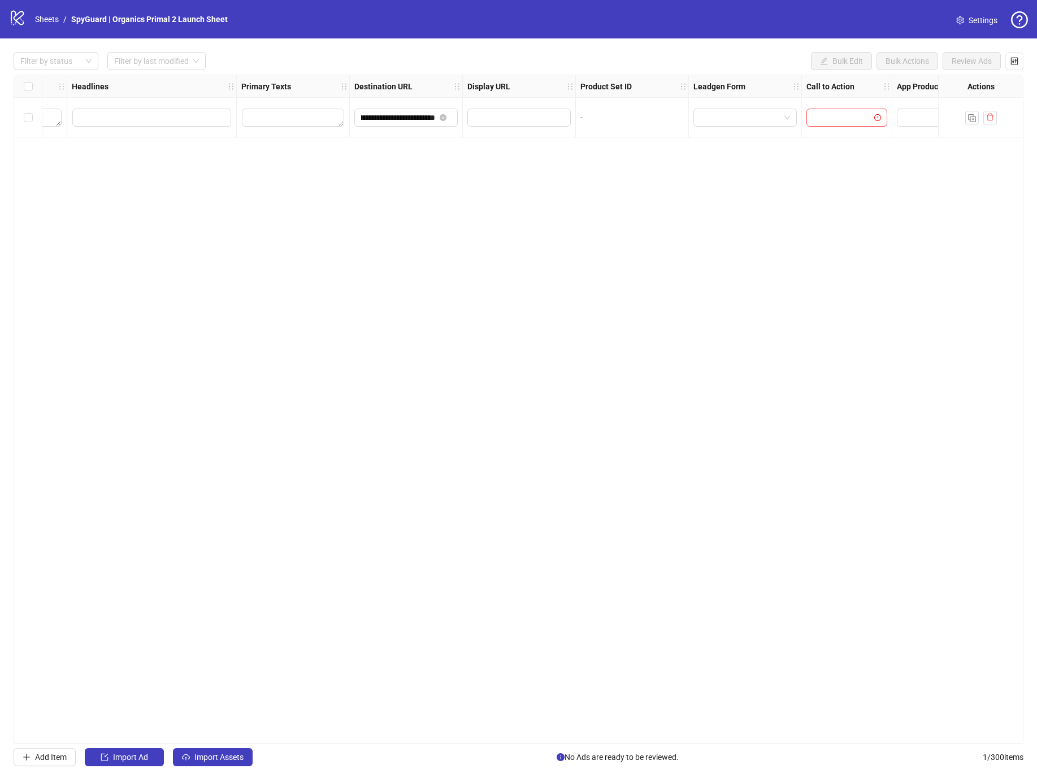
click at [445, 201] on div "**********" at bounding box center [519, 409] width 1010 height 669
click at [848, 123] on input "search" at bounding box center [841, 117] width 57 height 17
click at [835, 235] on div "Learn more" at bounding box center [846, 232] width 63 height 12
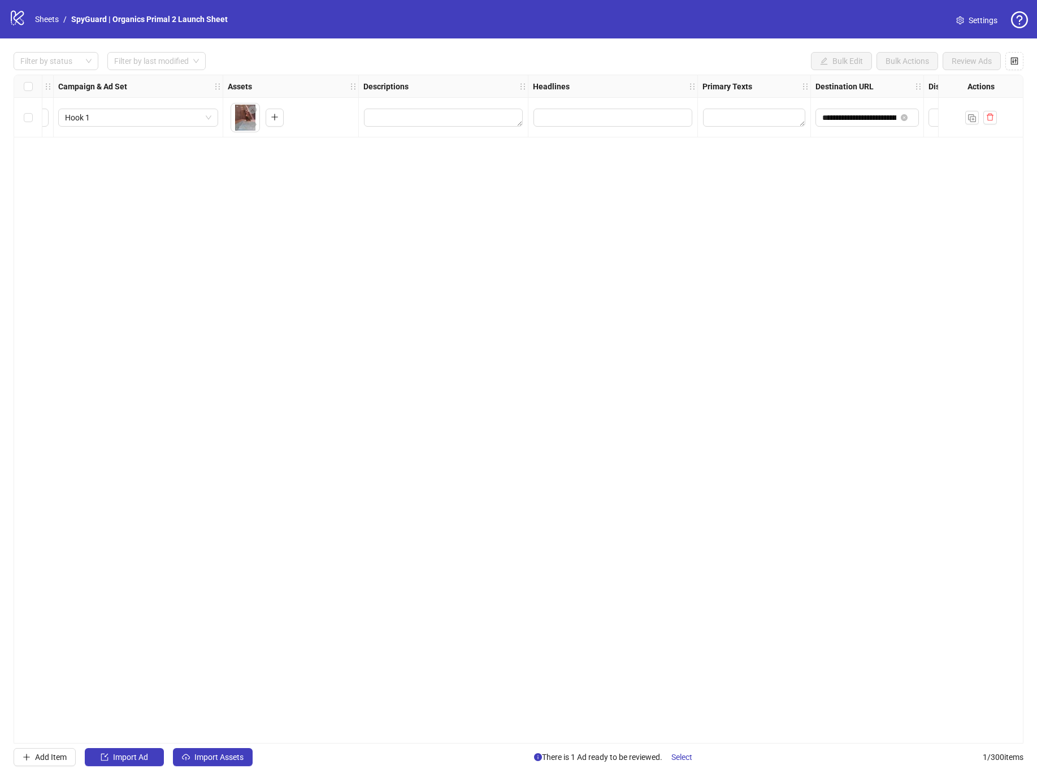
scroll to position [0, 313]
click at [735, 118] on textarea "Edit values" at bounding box center [752, 118] width 102 height 18
click at [708, 192] on textarea "Multi-text input container - paste or copy values" at bounding box center [752, 179] width 155 height 31
type textarea "*"
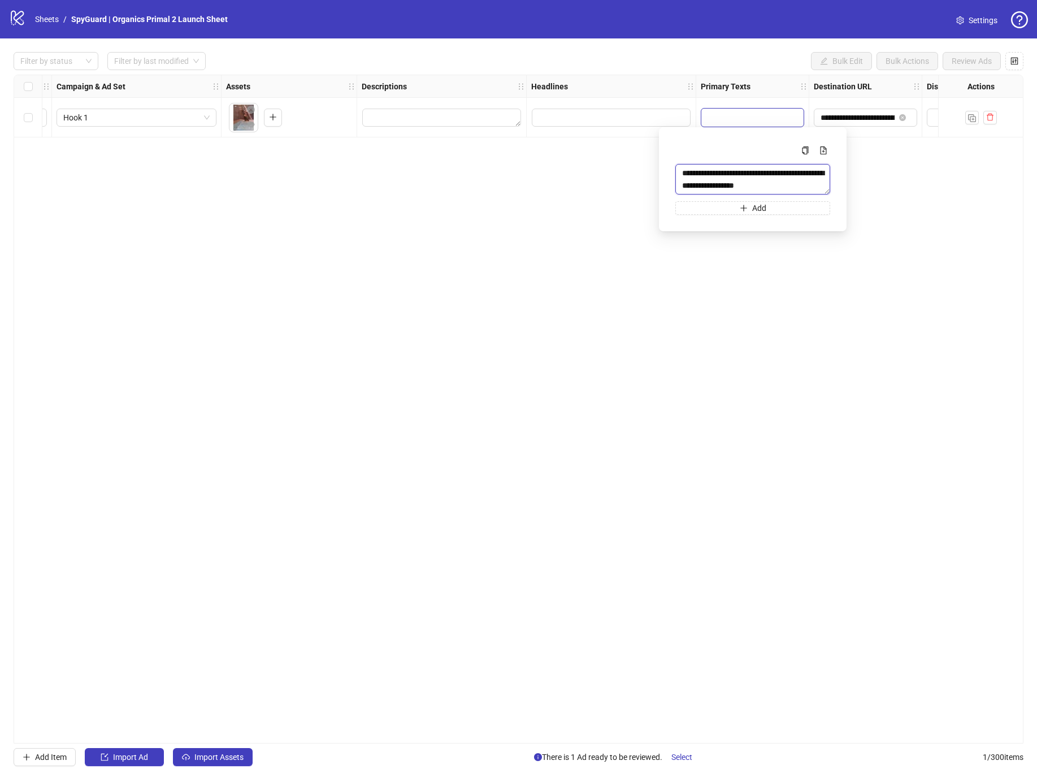
click at [680, 181] on textarea "**********" at bounding box center [752, 179] width 155 height 31
type textarea "**********"
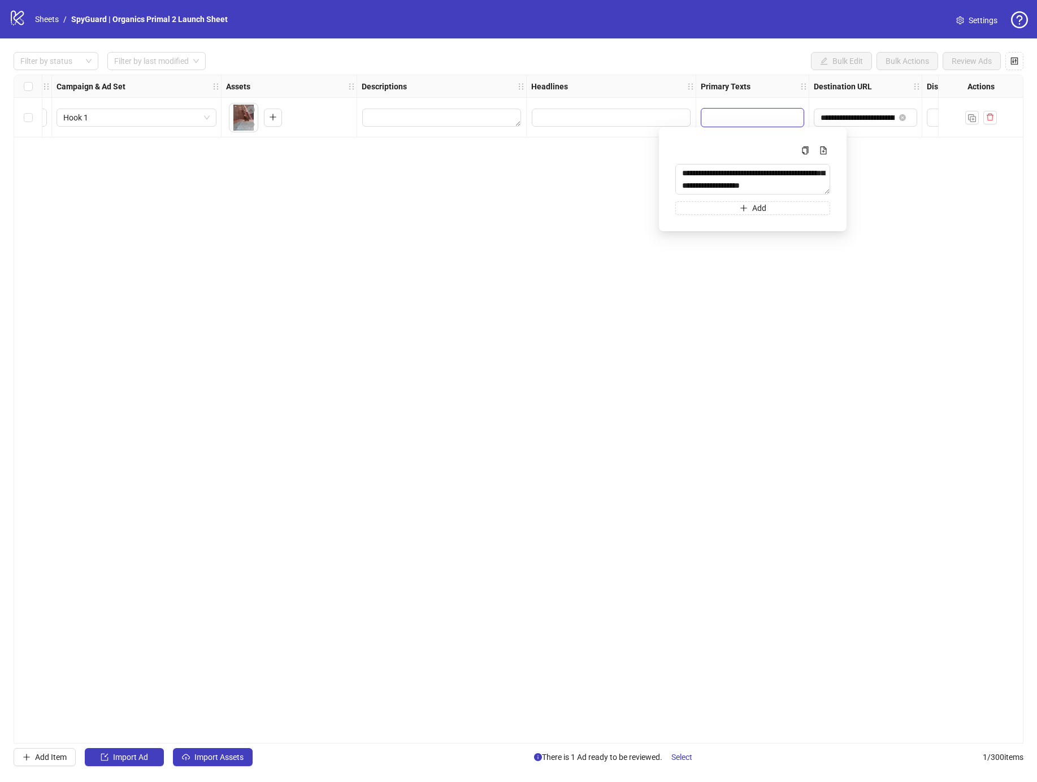
click at [682, 258] on div "**********" at bounding box center [519, 409] width 1010 height 669
click at [756, 121] on textarea "**********" at bounding box center [752, 118] width 102 height 18
click at [747, 203] on icon "plus" at bounding box center [744, 202] width 8 height 8
click at [724, 221] on textarea "**********" at bounding box center [752, 210] width 155 height 31
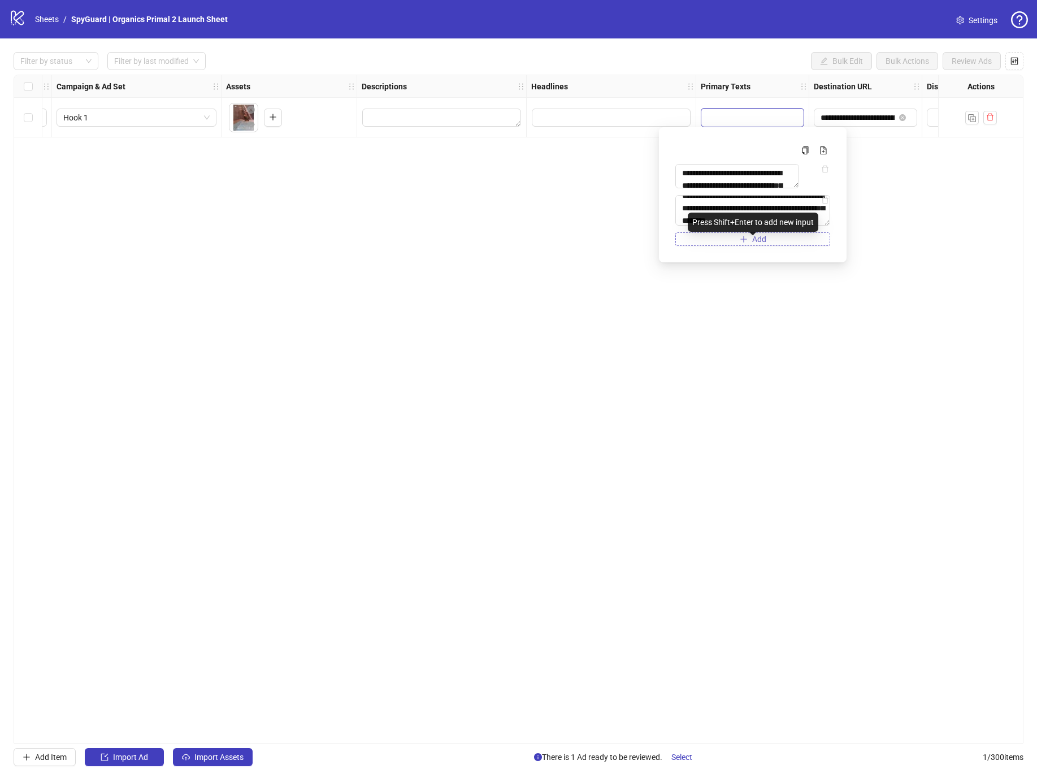
type textarea "**********"
click at [715, 241] on button "Add" at bounding box center [752, 239] width 155 height 14
click at [710, 245] on textarea "Multi-text input container - paste or copy values" at bounding box center [752, 247] width 155 height 31
type textarea "**********"
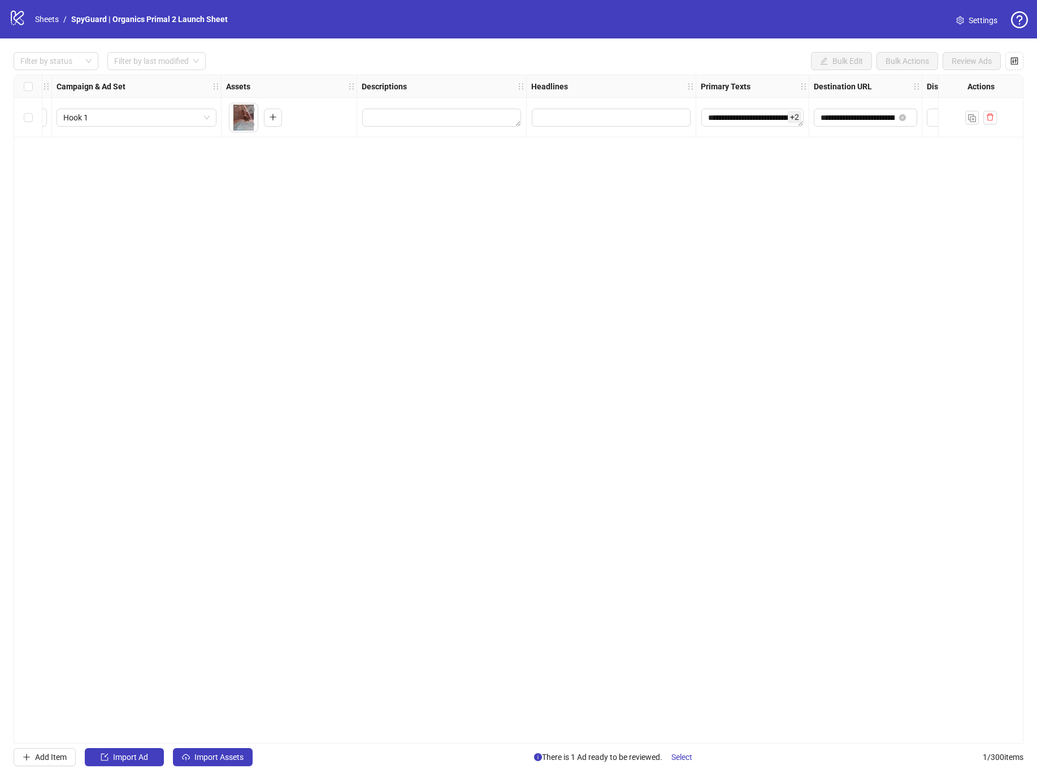
click at [721, 366] on div "**********" at bounding box center [519, 409] width 1010 height 669
click at [584, 119] on input "Edit values" at bounding box center [611, 118] width 159 height 18
click at [583, 167] on input "Multi-input container - paste or copy values" at bounding box center [611, 173] width 155 height 18
click at [610, 165] on input "Multi-input container - paste or copy values" at bounding box center [611, 173] width 155 height 18
paste input "***"
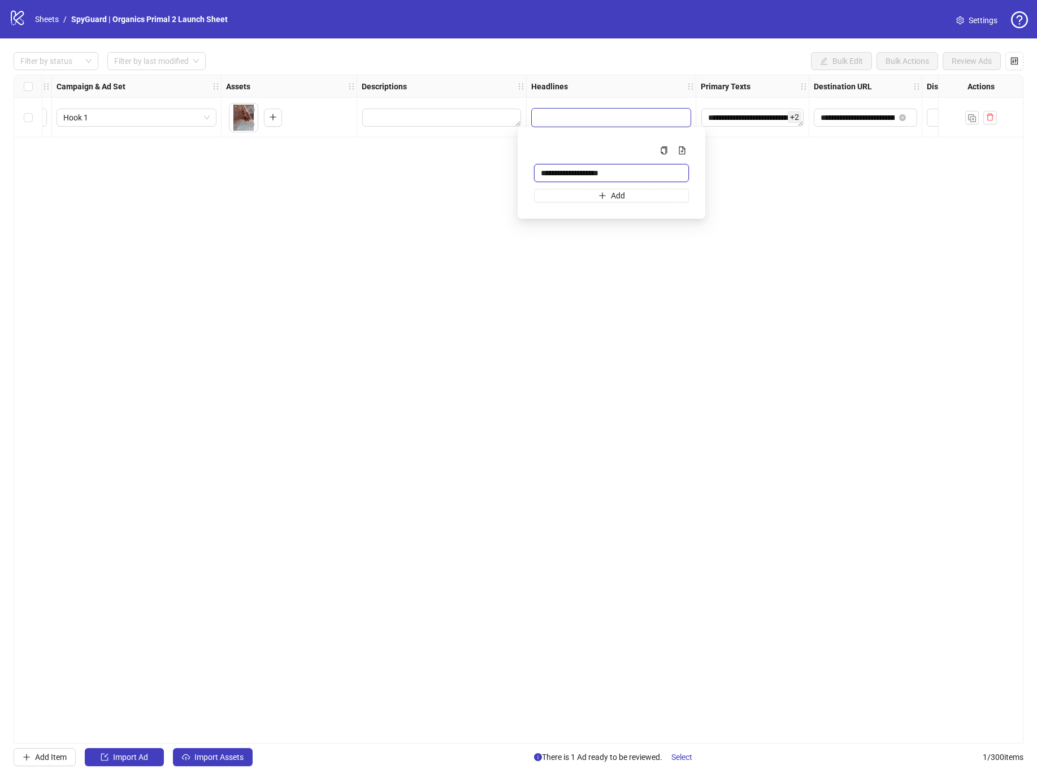
click at [580, 173] on input "**********" at bounding box center [611, 173] width 155 height 18
drag, startPoint x: 580, startPoint y: 173, endPoint x: 539, endPoint y: 173, distance: 41.3
click at [539, 173] on input "**********" at bounding box center [611, 173] width 155 height 18
click at [539, 172] on input "**" at bounding box center [611, 173] width 155 height 18
type input "**********"
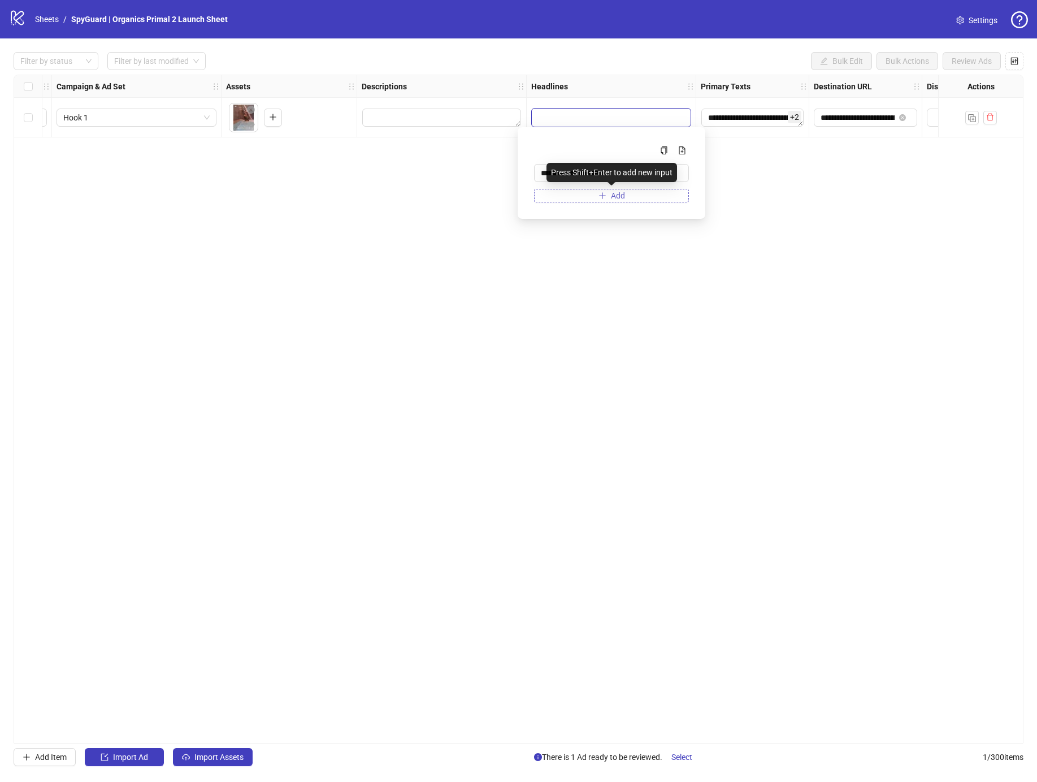
click at [594, 194] on button "Add" at bounding box center [611, 196] width 155 height 14
click at [577, 198] on input "Multi-input container - paste or copy values" at bounding box center [606, 198] width 131 height 12
type input "*"
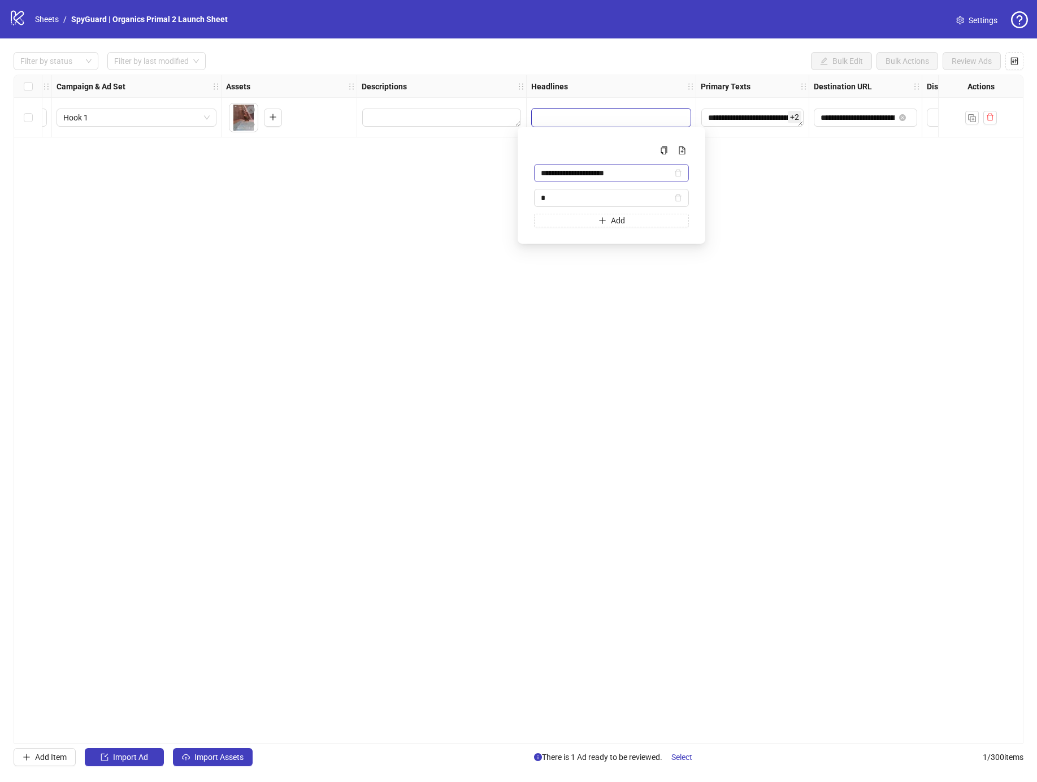
type input "*"
click at [605, 168] on input "**********" at bounding box center [606, 173] width 131 height 12
drag, startPoint x: 605, startPoint y: 168, endPoint x: 549, endPoint y: 169, distance: 56.0
click at [549, 169] on input "**********" at bounding box center [606, 173] width 131 height 12
type input "**********"
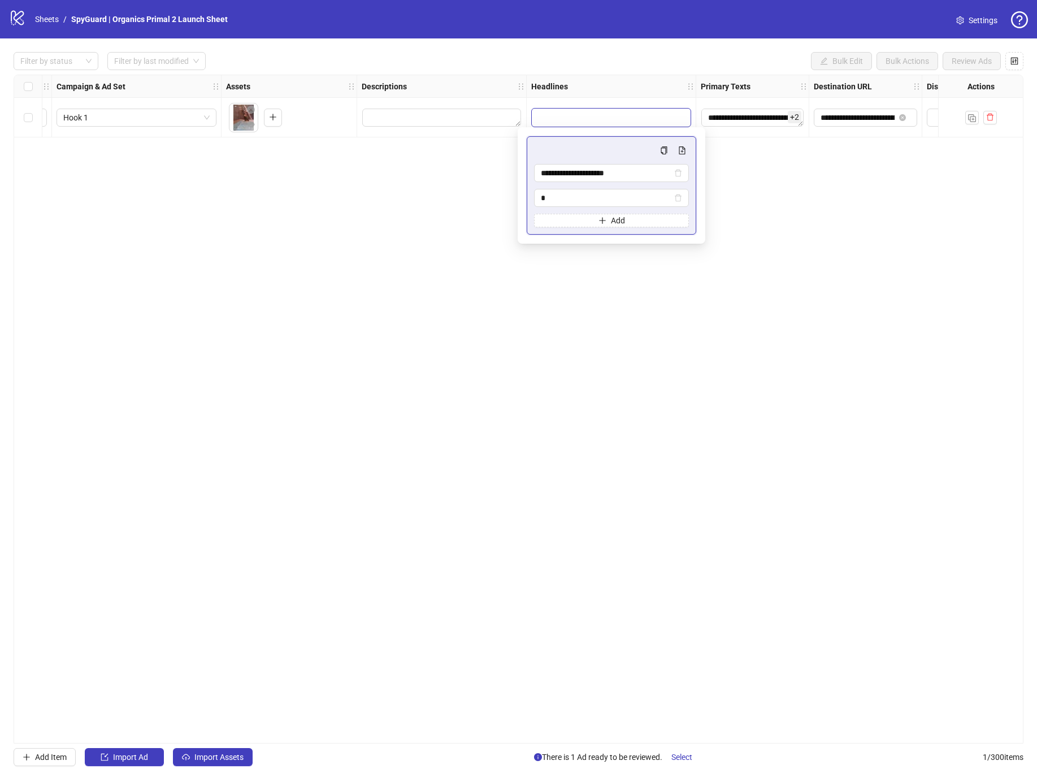
click at [567, 208] on div "**********" at bounding box center [611, 186] width 155 height 84
click at [566, 201] on input "*" at bounding box center [606, 198] width 131 height 12
drag, startPoint x: 555, startPoint y: 201, endPoint x: 502, endPoint y: 197, distance: 52.7
click at [502, 197] on body "**********" at bounding box center [518, 391] width 1037 height 782
type input "*"
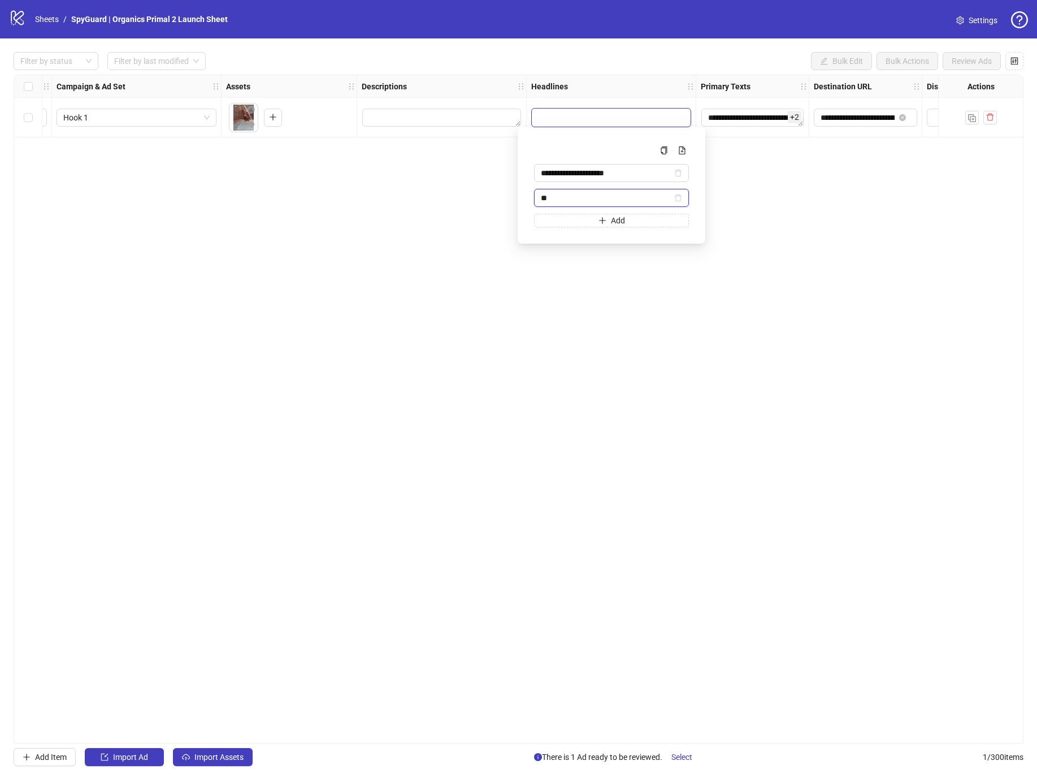
type input "*"
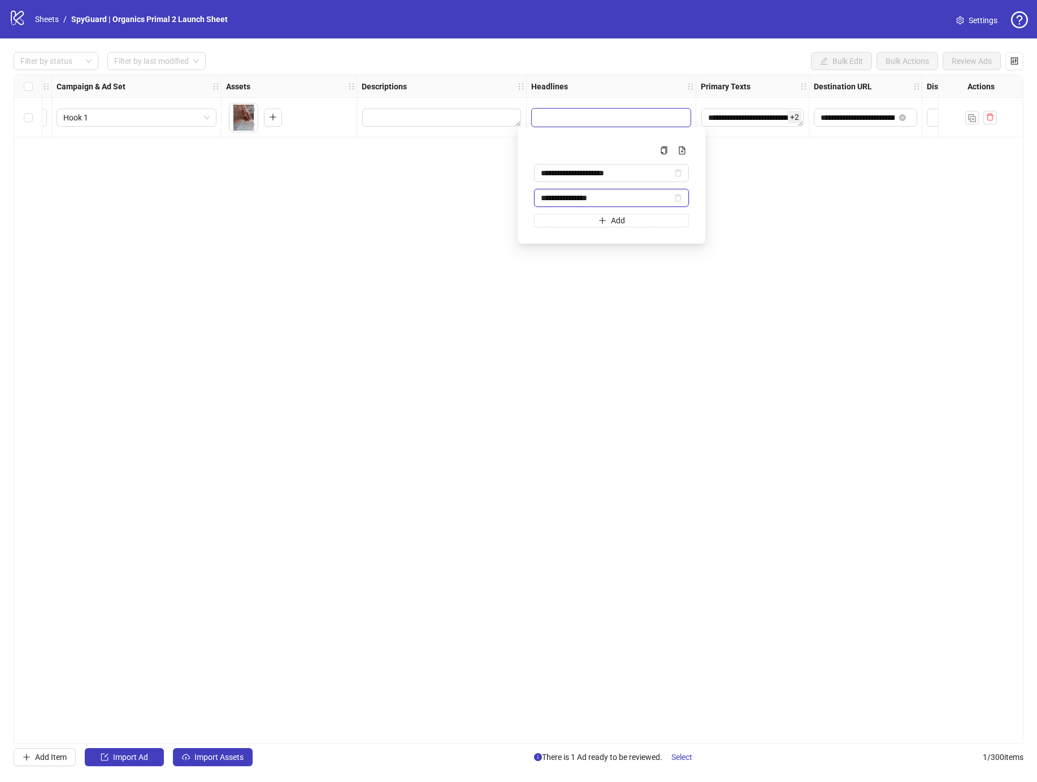
paste input "***"
type input "**********"
click at [557, 223] on button "Add" at bounding box center [611, 221] width 155 height 14
click at [554, 223] on input "Multi-input container - paste or copy values" at bounding box center [606, 222] width 131 height 12
type input "**********"
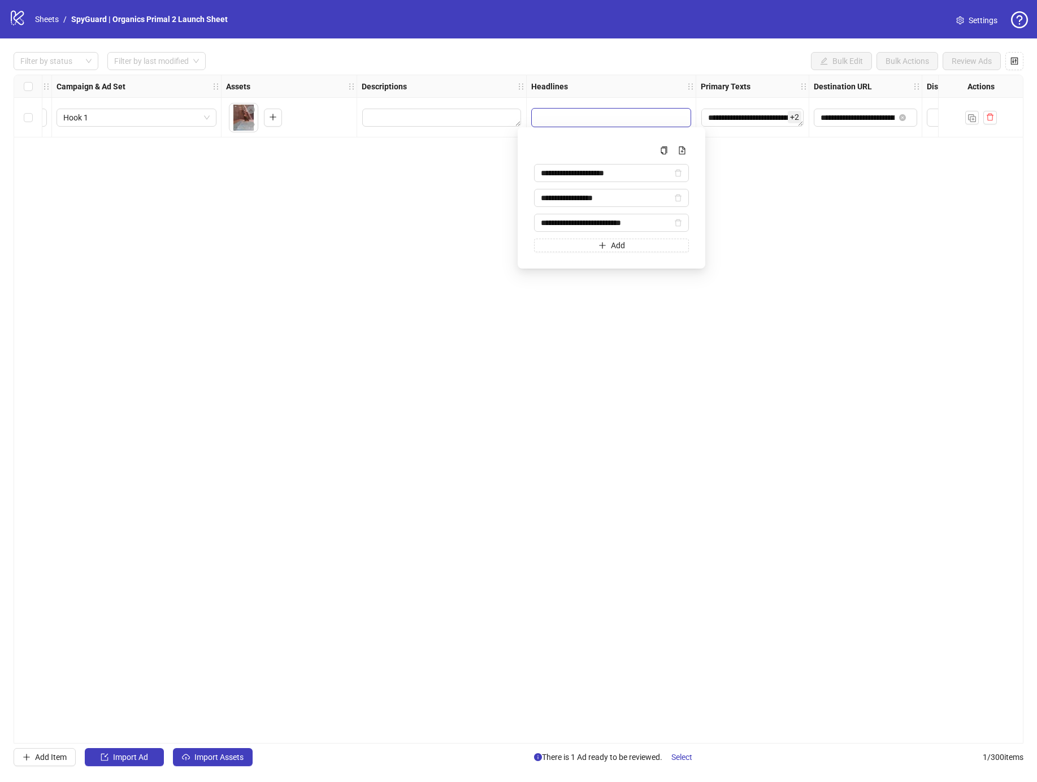
click at [612, 419] on div "**********" at bounding box center [519, 409] width 1010 height 669
click at [570, 111] on input "**********" at bounding box center [611, 118] width 159 height 18
click at [465, 118] on textarea "Edit values" at bounding box center [441, 118] width 159 height 18
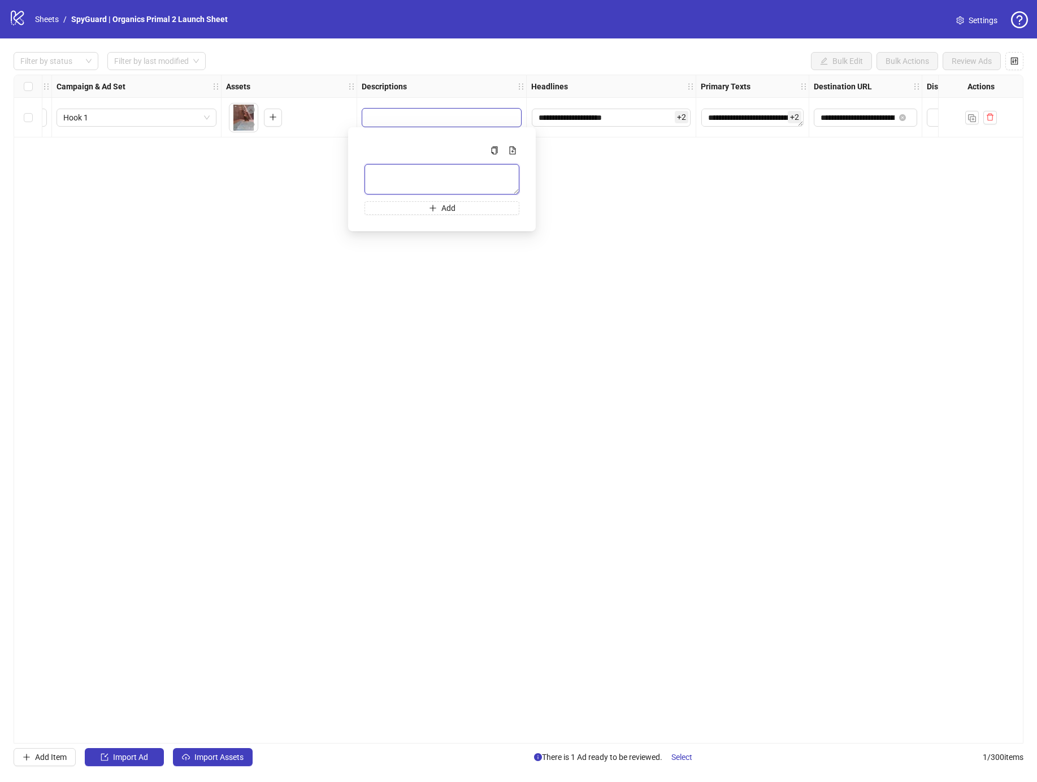
click at [412, 169] on textarea "Multi-text input container - paste or copy values" at bounding box center [441, 179] width 155 height 31
type textarea "**********"
click at [453, 175] on textarea "**********" at bounding box center [441, 179] width 155 height 31
click at [596, 123] on input "**********" at bounding box center [611, 118] width 159 height 18
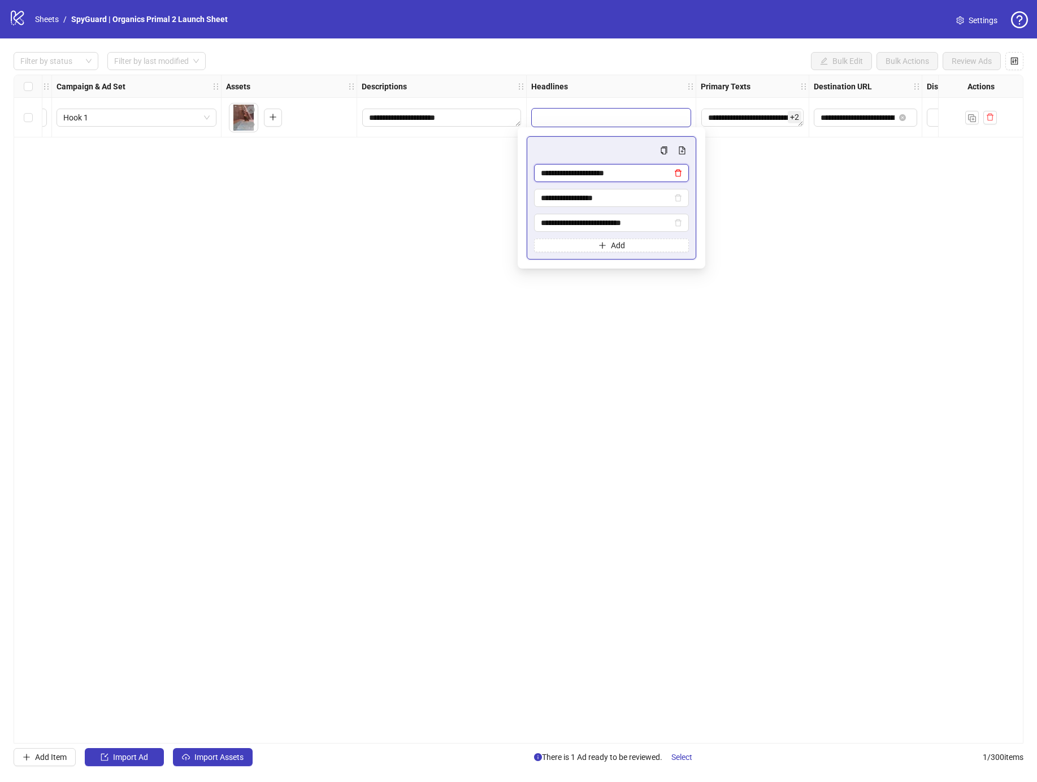
click at [676, 172] on icon "delete" at bounding box center [678, 173] width 8 height 8
type input "**********"
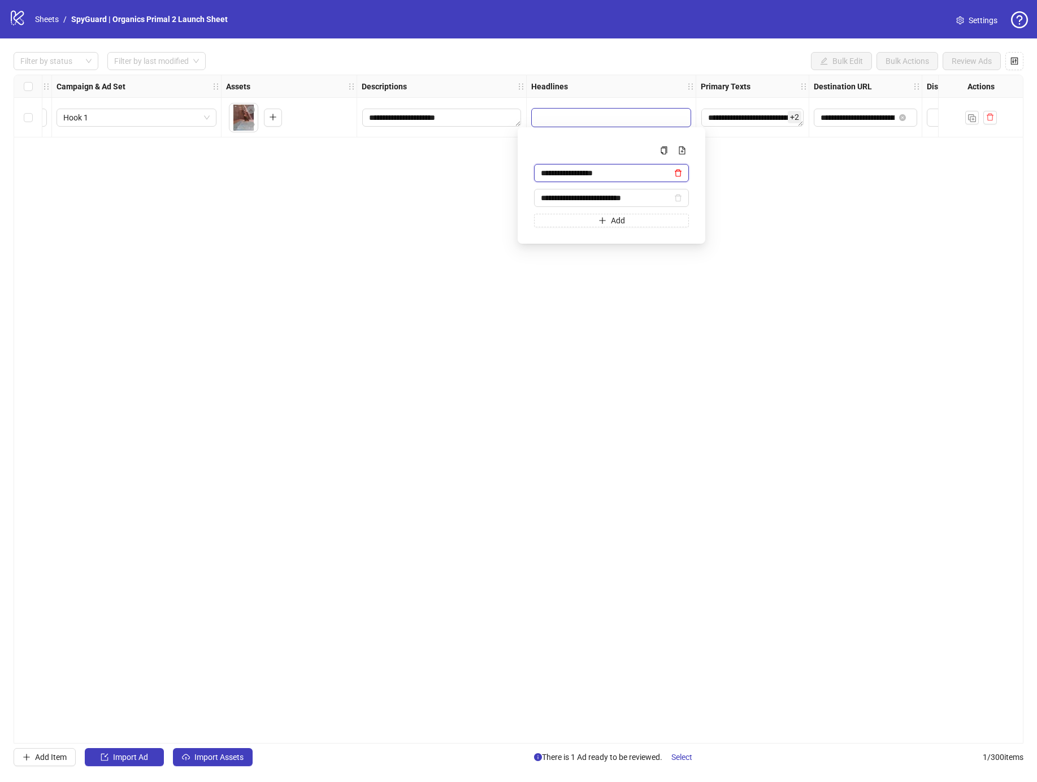
click at [676, 172] on icon "delete" at bounding box center [678, 173] width 8 height 8
click at [648, 176] on input "**********" at bounding box center [611, 173] width 155 height 18
drag, startPoint x: 626, startPoint y: 175, endPoint x: 637, endPoint y: 173, distance: 11.4
click at [637, 173] on input "**********" at bounding box center [611, 173] width 155 height 18
drag, startPoint x: 613, startPoint y: 193, endPoint x: 596, endPoint y: 191, distance: 17.0
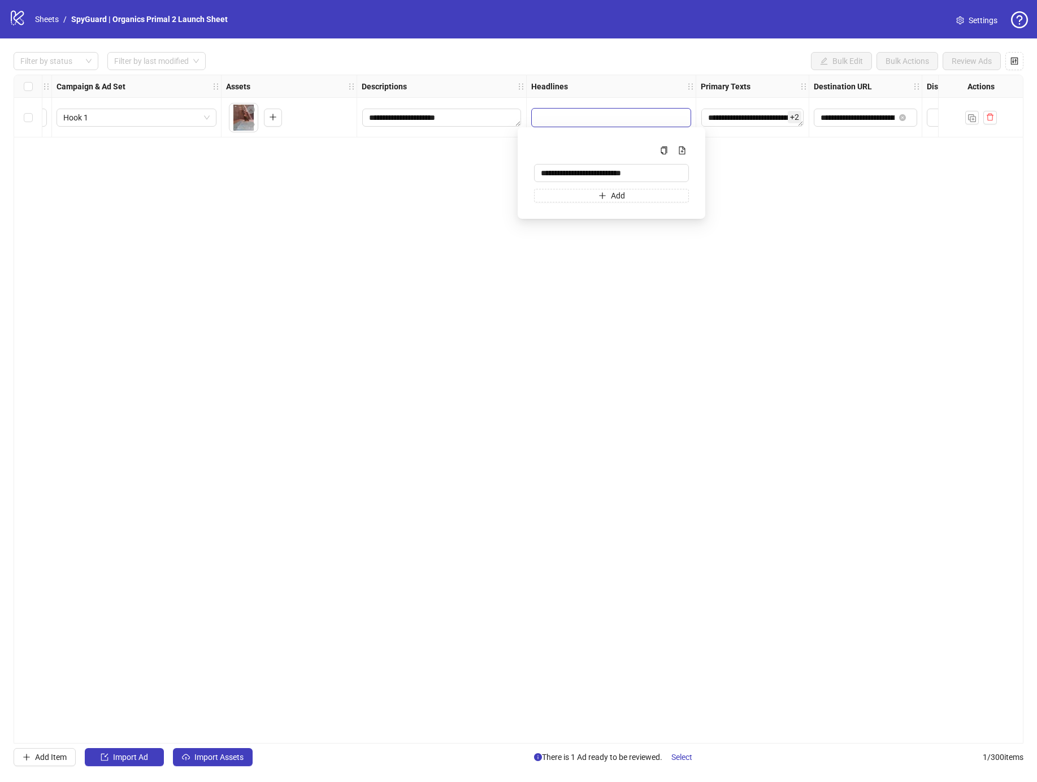
click at [611, 192] on span "Add" at bounding box center [618, 195] width 14 height 9
click at [540, 115] on input "**********" at bounding box center [611, 118] width 159 height 18
click at [557, 192] on button "Add" at bounding box center [611, 196] width 155 height 14
type input "**********"
click at [633, 225] on button "Add" at bounding box center [611, 221] width 155 height 14
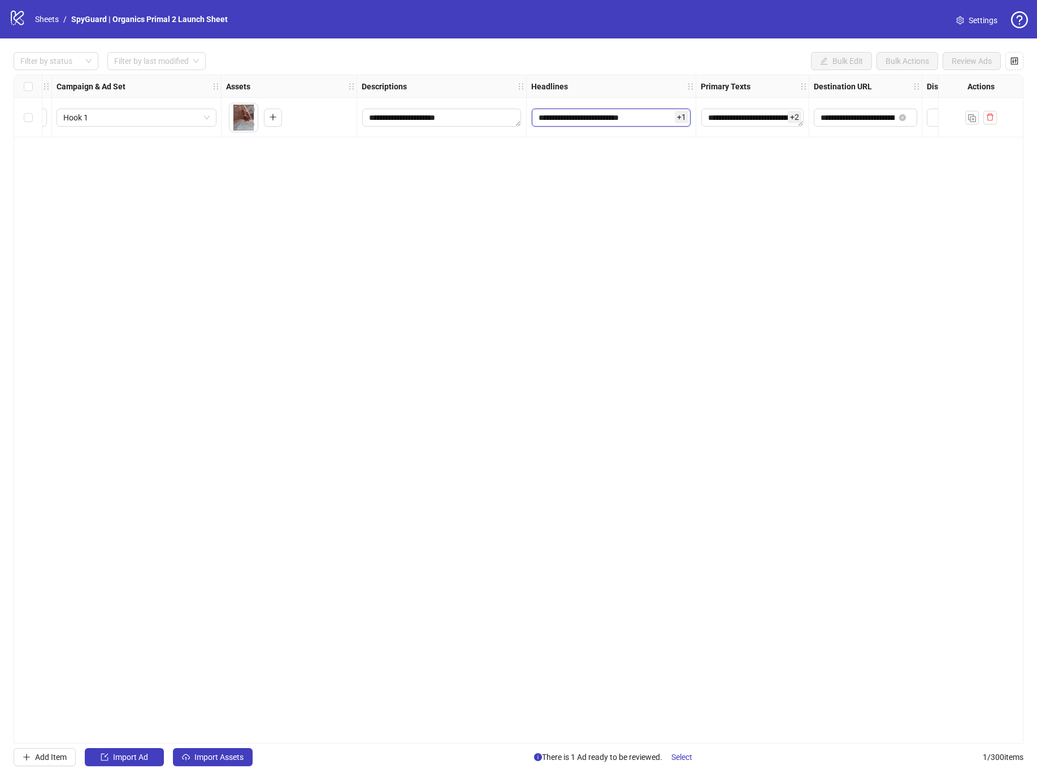
click at [632, 117] on input "**********" at bounding box center [611, 118] width 159 height 18
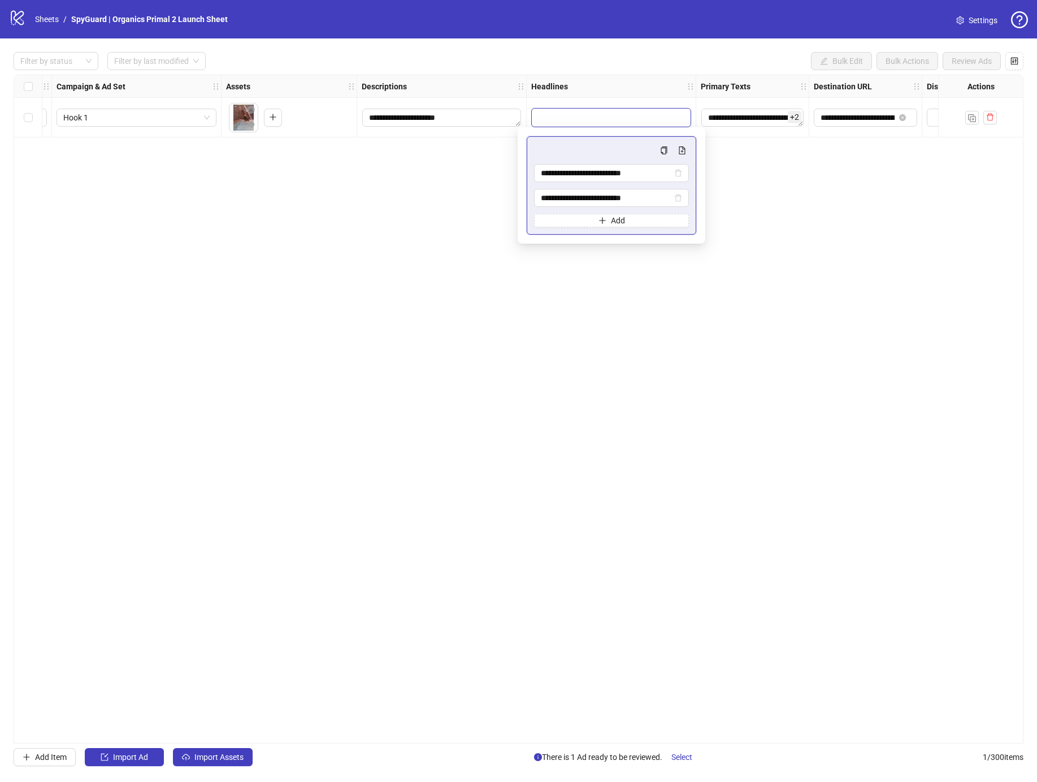
drag, startPoint x: 592, startPoint y: 276, endPoint x: 607, endPoint y: 269, distance: 16.7
click at [592, 276] on div "**********" at bounding box center [519, 409] width 1010 height 669
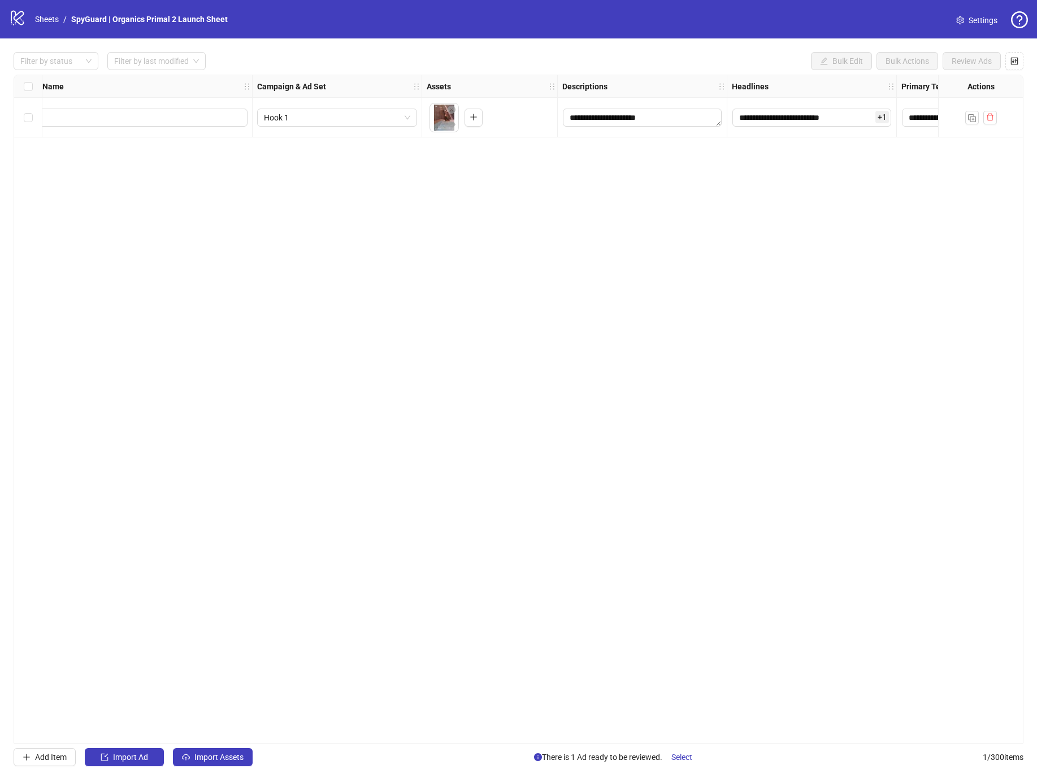
scroll to position [0, 0]
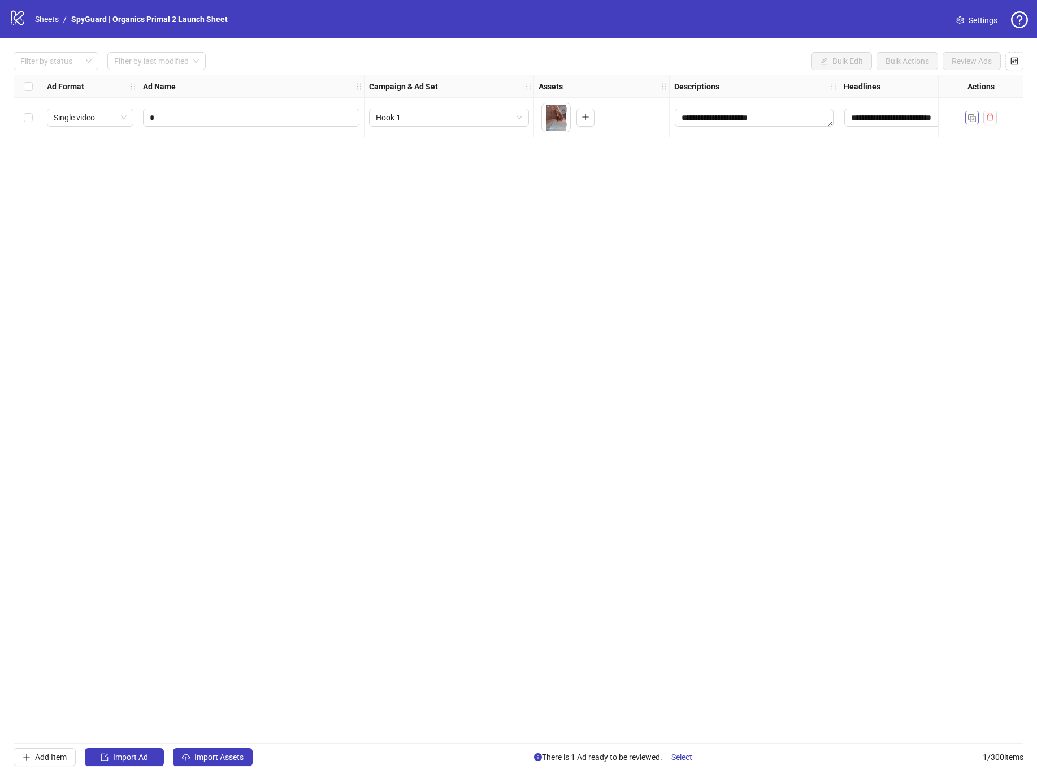
click at [975, 120] on img "button" at bounding box center [972, 118] width 8 height 8
drag, startPoint x: 266, startPoint y: 164, endPoint x: 269, endPoint y: 158, distance: 7.1
click at [266, 162] on span "*" at bounding box center [251, 157] width 216 height 18
click at [269, 158] on input "*" at bounding box center [250, 157] width 201 height 12
type input "*"
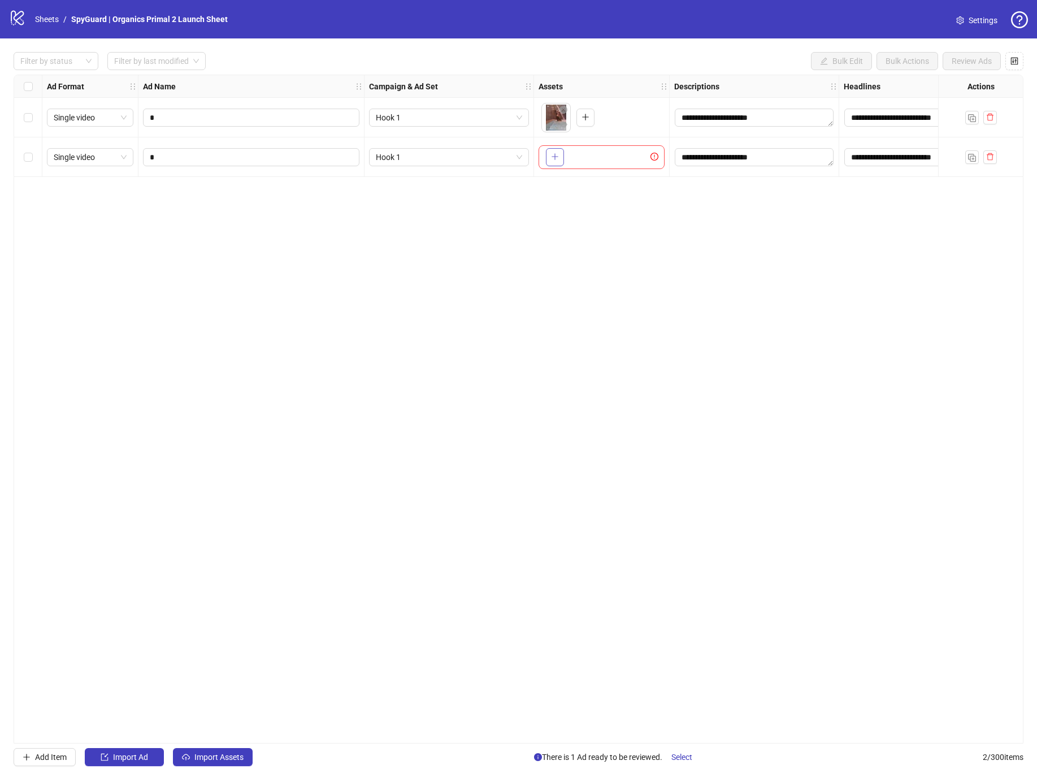
click at [560, 154] on button "button" at bounding box center [555, 157] width 18 height 18
click at [973, 157] on img "button" at bounding box center [972, 158] width 8 height 8
click at [260, 203] on span "*" at bounding box center [251, 197] width 216 height 18
type input "*"
click at [556, 196] on icon "plus" at bounding box center [555, 196] width 8 height 8
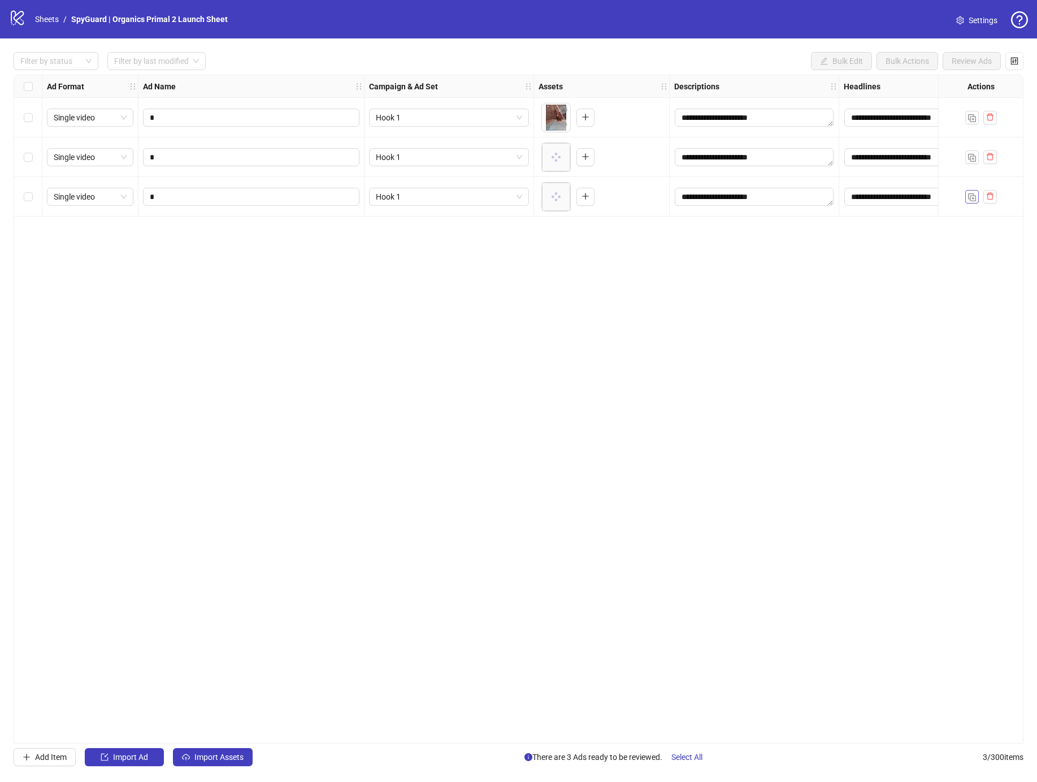
click at [971, 197] on img "button" at bounding box center [972, 197] width 8 height 8
drag, startPoint x: 276, startPoint y: 239, endPoint x: 310, endPoint y: 238, distance: 33.9
click at [277, 238] on input "*" at bounding box center [250, 236] width 201 height 12
type input "*"
click at [440, 238] on span "Hook 1" at bounding box center [449, 236] width 146 height 17
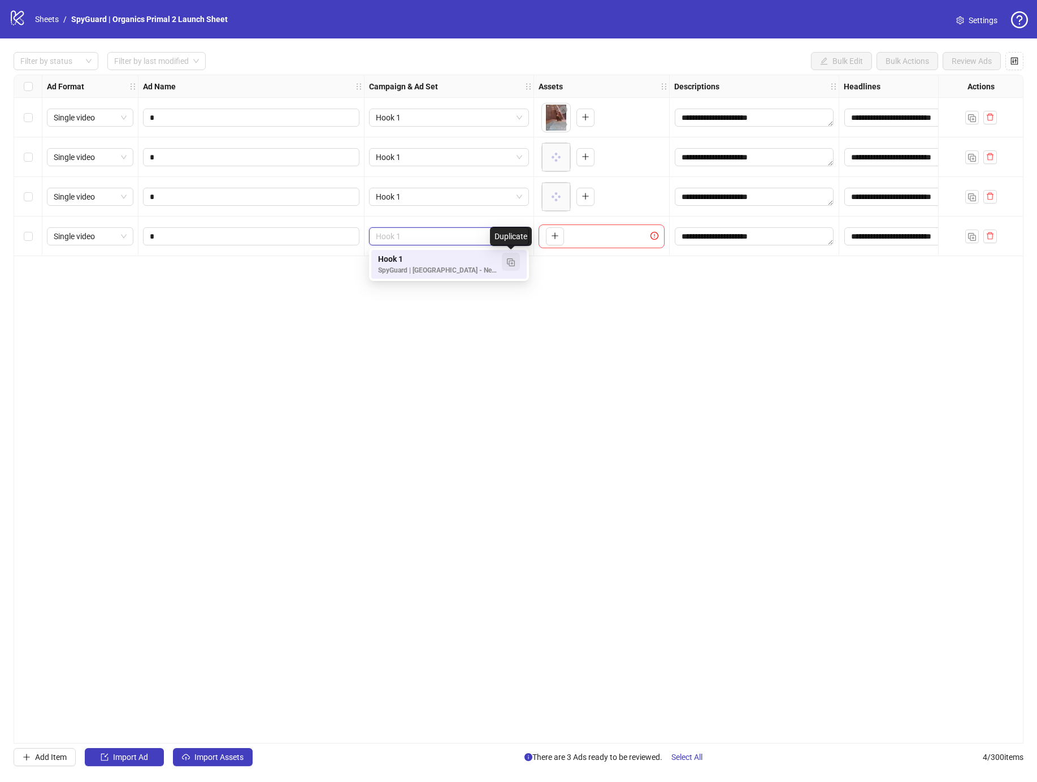
click at [510, 258] on img "button" at bounding box center [511, 262] width 8 height 8
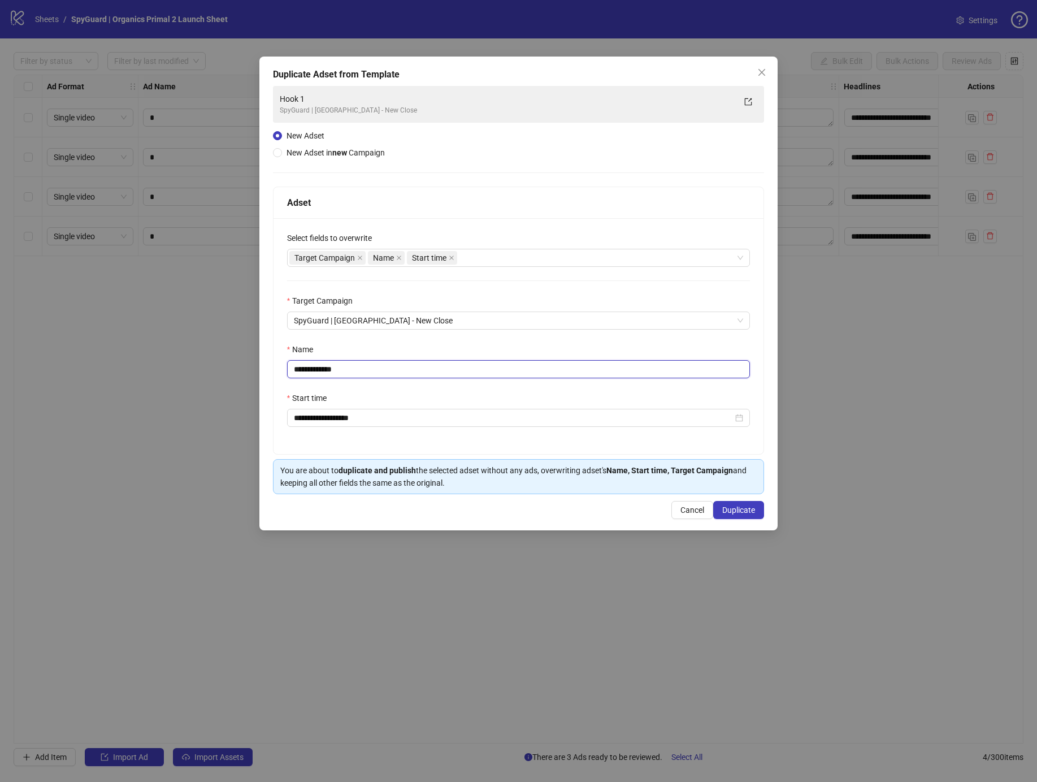
drag, startPoint x: 314, startPoint y: 372, endPoint x: 493, endPoint y: 407, distance: 182.5
click at [437, 374] on input "**********" at bounding box center [518, 369] width 463 height 18
type input "******"
click at [743, 510] on span "Duplicate" at bounding box center [738, 509] width 33 height 9
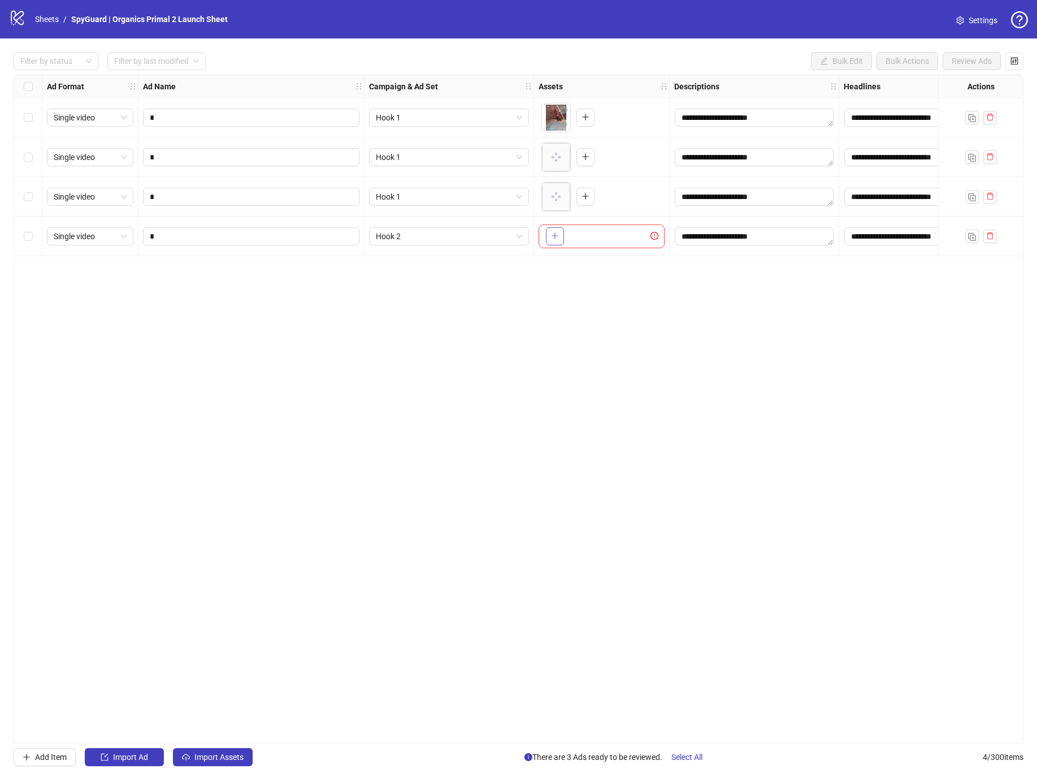
click at [553, 237] on icon "plus" at bounding box center [555, 236] width 8 height 8
click at [972, 238] on img "button" at bounding box center [972, 237] width 8 height 8
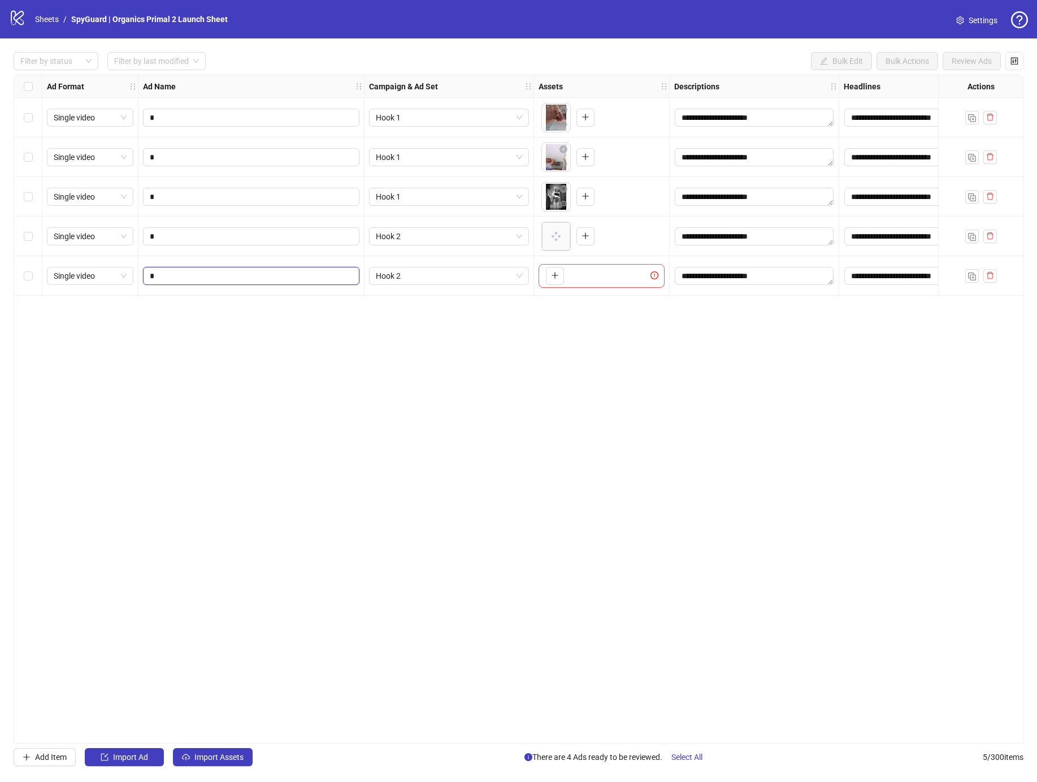
click at [196, 270] on input "*" at bounding box center [250, 276] width 201 height 12
type input "*"
click at [565, 279] on div "To pick up a draggable item, press the space bar. While dragging, use the arrow…" at bounding box center [602, 276] width 126 height 24
drag, startPoint x: 537, startPoint y: 279, endPoint x: 543, endPoint y: 280, distance: 5.7
click at [538, 279] on div "To pick up a draggable item, press the space bar. While dragging, use the arrow…" at bounding box center [602, 276] width 136 height 40
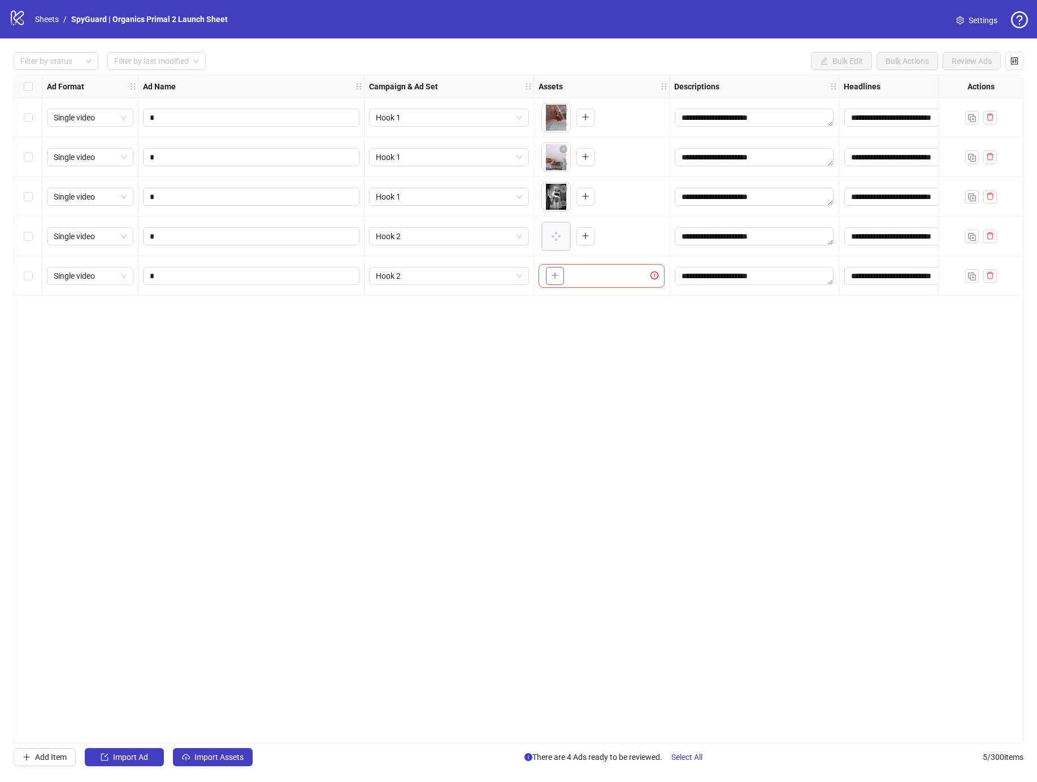
click at [556, 278] on icon "plus" at bounding box center [555, 275] width 8 height 8
click at [973, 276] on img "button" at bounding box center [972, 276] width 8 height 8
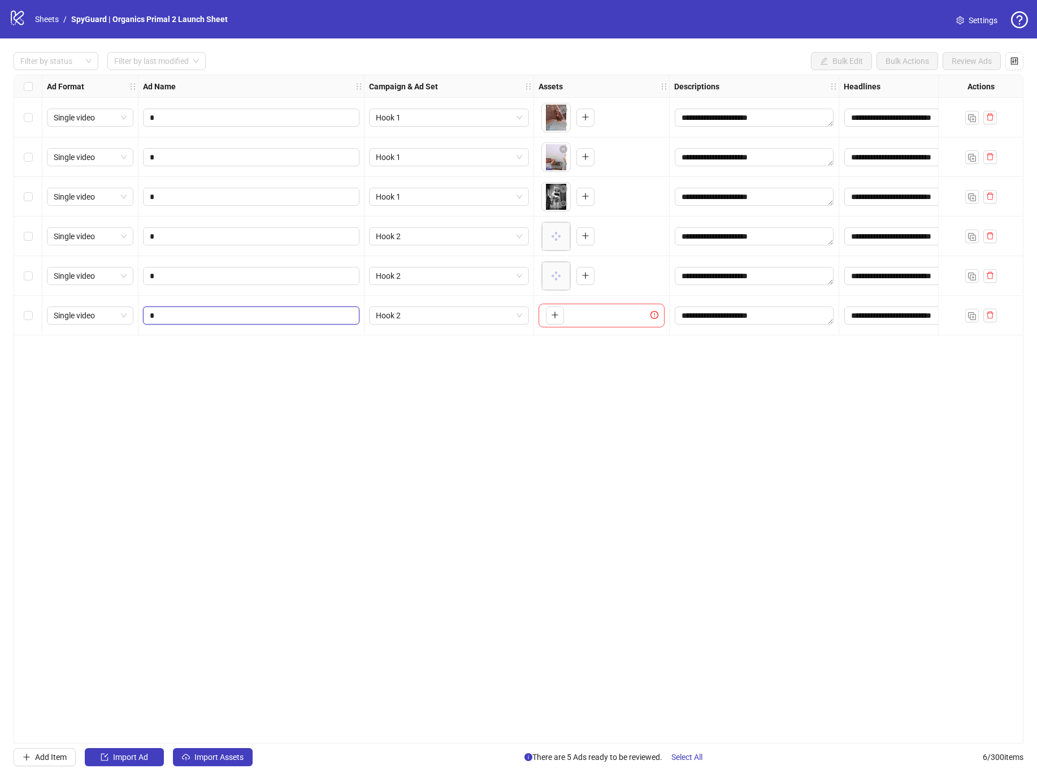
click at [220, 309] on input "*" at bounding box center [250, 315] width 201 height 12
type input "*"
click at [555, 311] on icon "plus" at bounding box center [555, 315] width 8 height 8
click at [970, 318] on img "button" at bounding box center [972, 316] width 8 height 8
drag, startPoint x: 272, startPoint y: 362, endPoint x: 415, endPoint y: 361, distance: 143.5
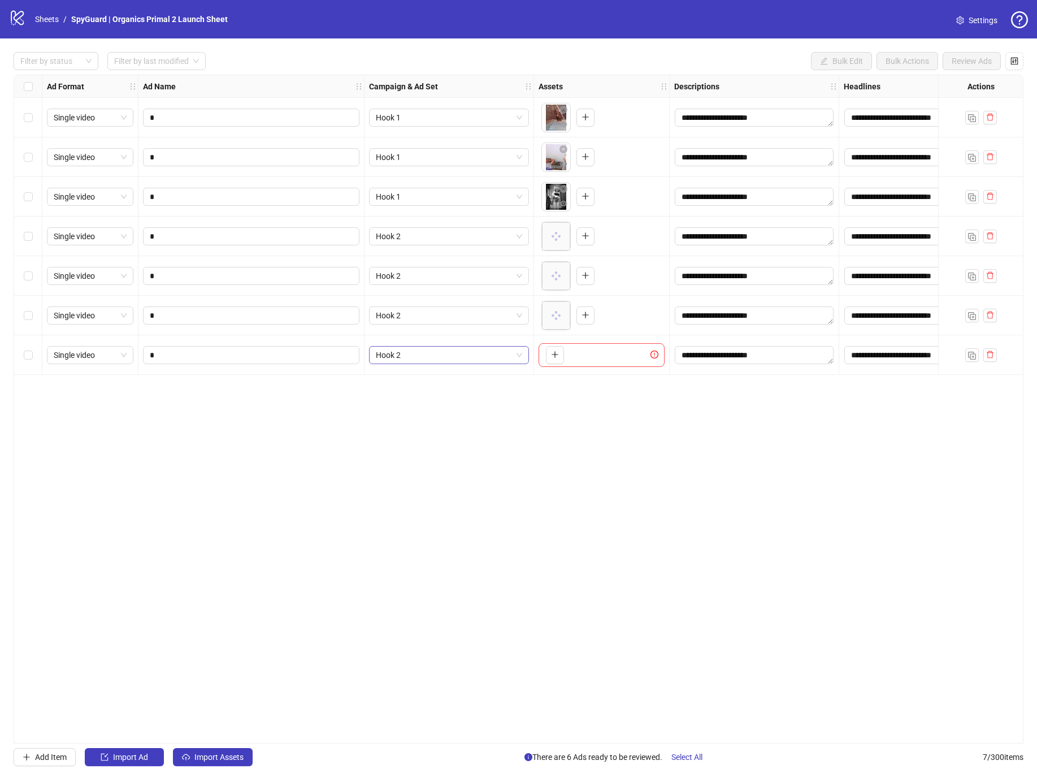
click at [273, 362] on span "*" at bounding box center [251, 355] width 216 height 18
type input "*"
click at [422, 358] on span "Hook 2" at bounding box center [449, 354] width 146 height 17
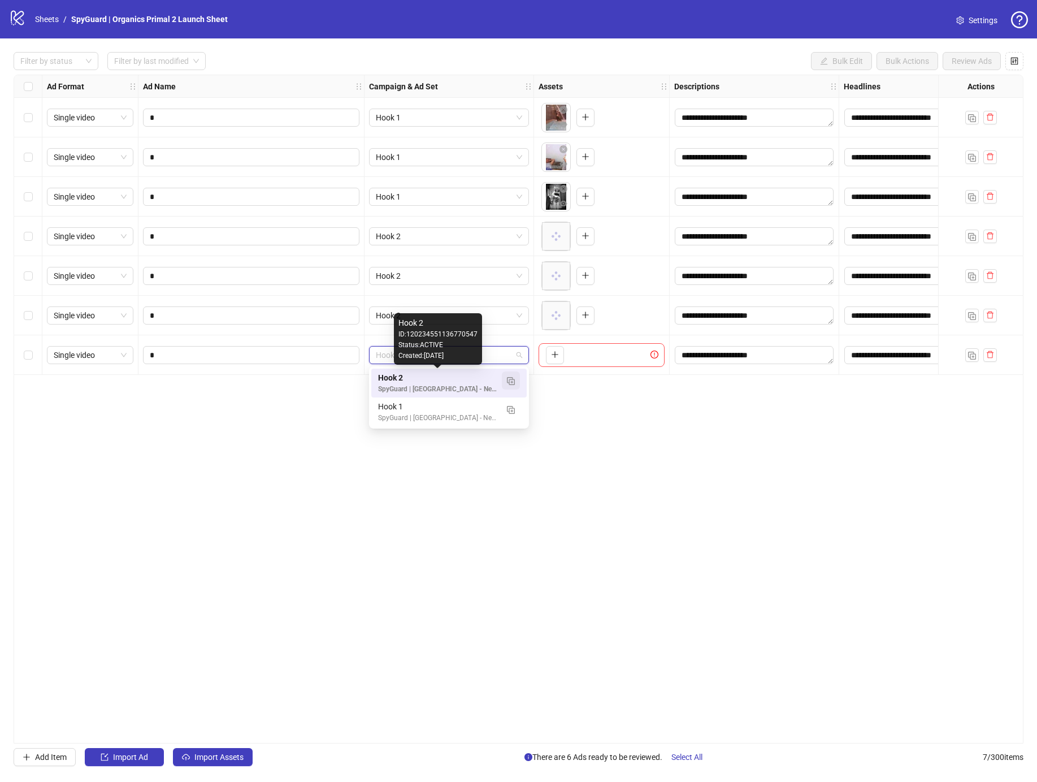
click at [510, 380] on img "button" at bounding box center [511, 381] width 8 height 8
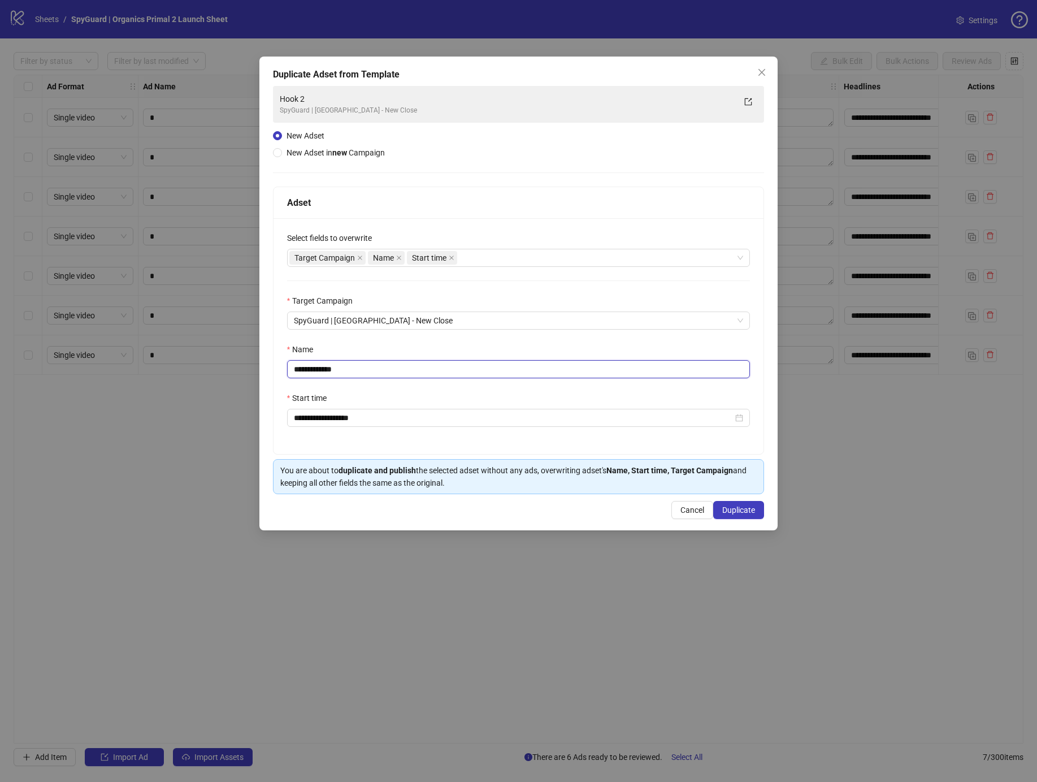
drag, startPoint x: 314, startPoint y: 367, endPoint x: 510, endPoint y: 390, distance: 198.0
click at [463, 373] on input "**********" at bounding box center [518, 369] width 463 height 18
type input "******"
click at [741, 508] on span "Duplicate" at bounding box center [738, 509] width 33 height 9
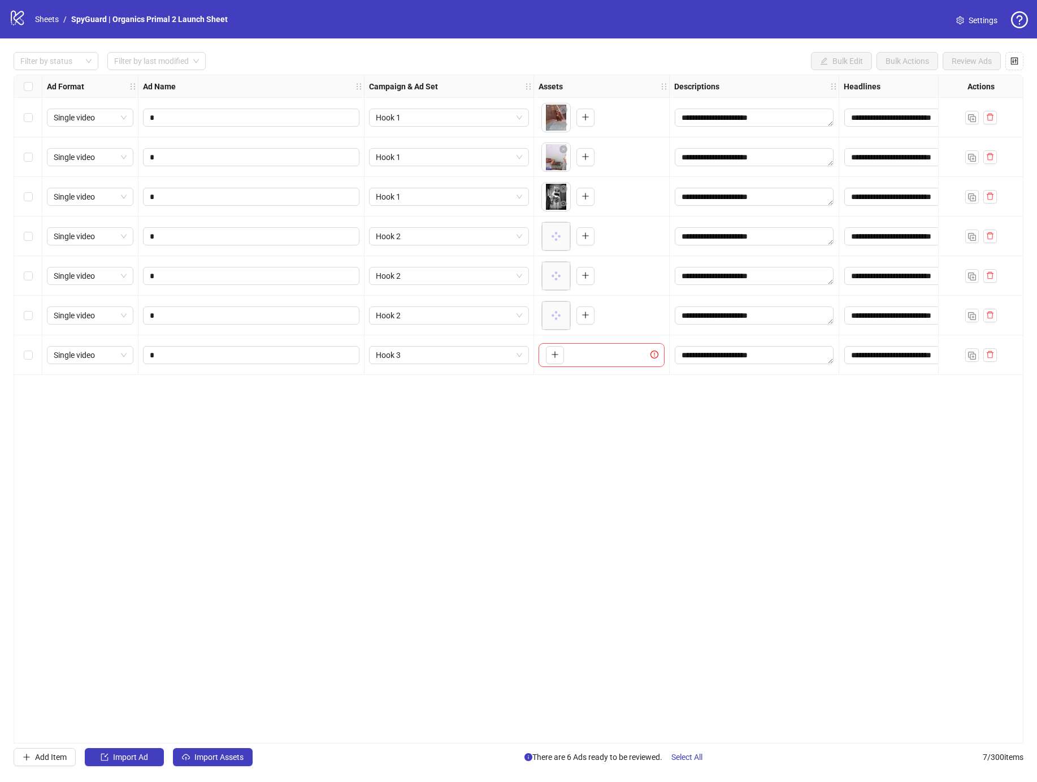
drag, startPoint x: 534, startPoint y: 351, endPoint x: 548, endPoint y: 353, distance: 13.7
click at [535, 351] on div "To pick up a draggable item, press the space bar. While dragging, use the arrow…" at bounding box center [602, 355] width 136 height 40
click at [548, 353] on button "button" at bounding box center [555, 355] width 18 height 18
click at [976, 357] on button "button" at bounding box center [972, 355] width 14 height 14
click at [277, 397] on input "*" at bounding box center [250, 394] width 201 height 12
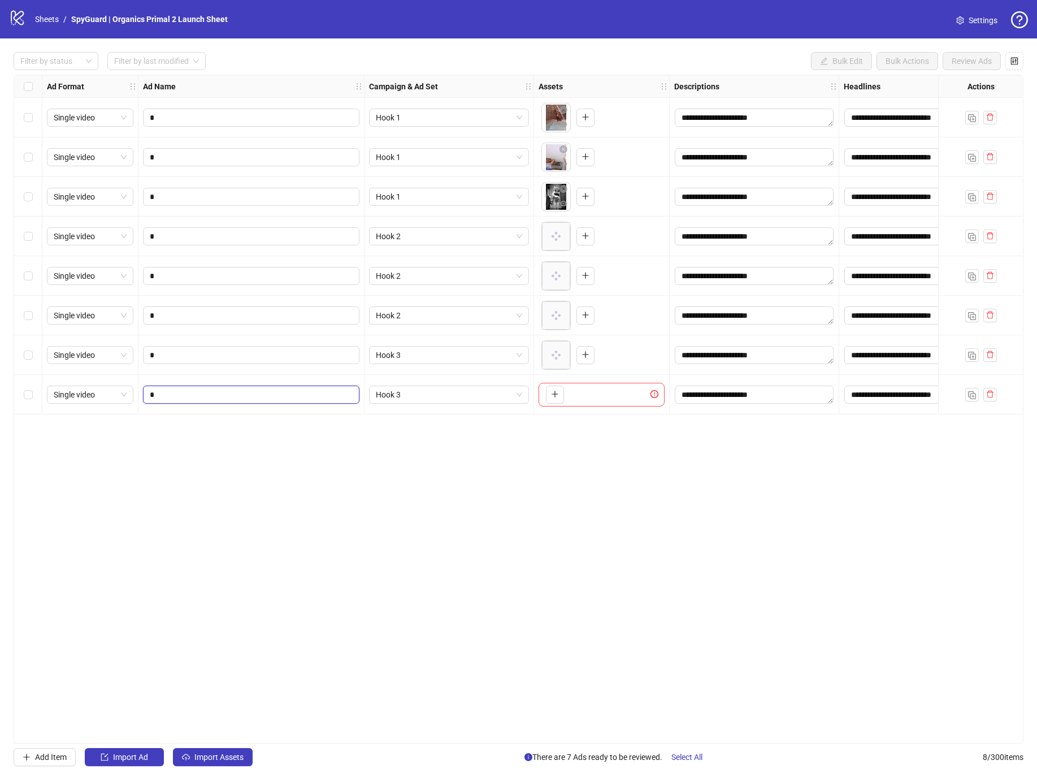
type input "*"
click at [563, 395] on button "button" at bounding box center [555, 394] width 18 height 18
click at [967, 393] on button "button" at bounding box center [972, 395] width 14 height 14
click at [236, 440] on span "*" at bounding box center [251, 434] width 216 height 18
type input "*"
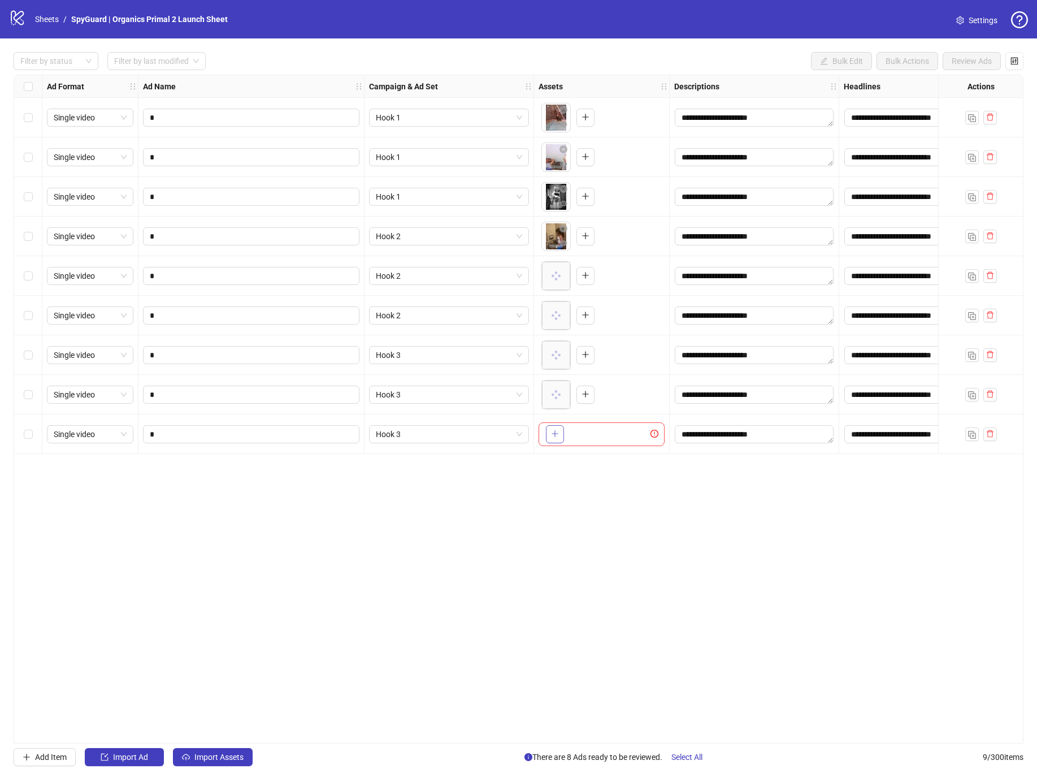
click at [552, 435] on icon "plus" at bounding box center [555, 433] width 8 height 8
click at [964, 433] on div at bounding box center [980, 434] width 85 height 40
click at [966, 433] on button "button" at bounding box center [972, 434] width 14 height 14
click at [271, 470] on input "*" at bounding box center [250, 473] width 201 height 12
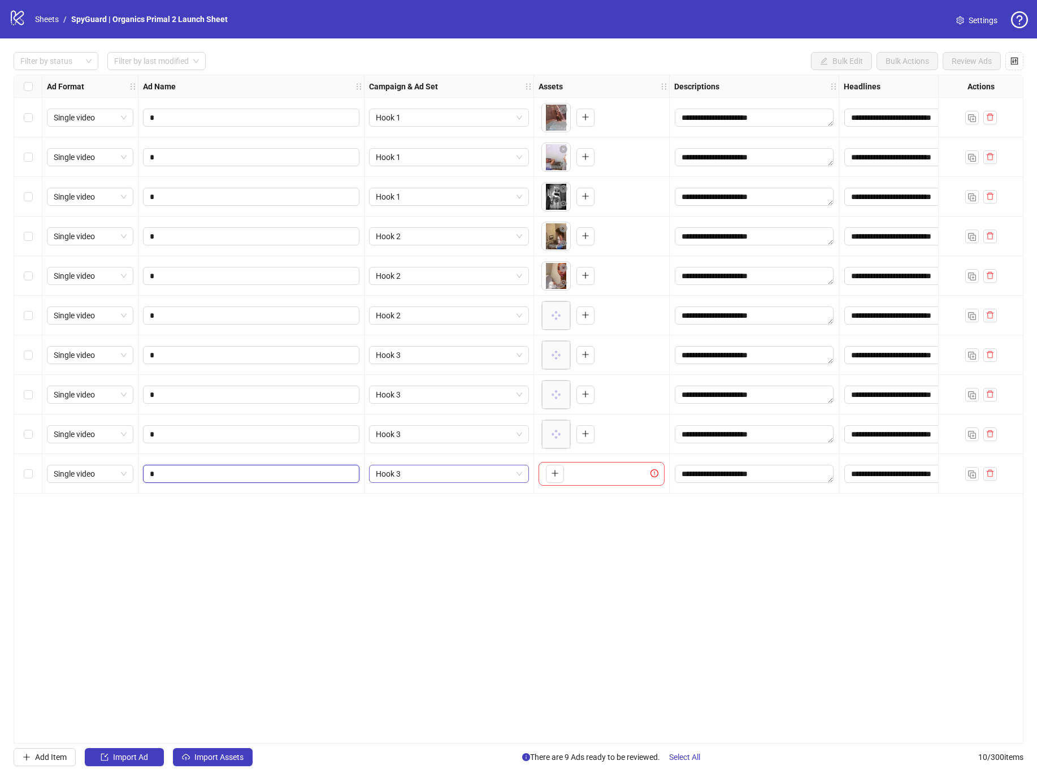
type input "*"
click at [473, 472] on span "Hook 3" at bounding box center [449, 473] width 146 height 17
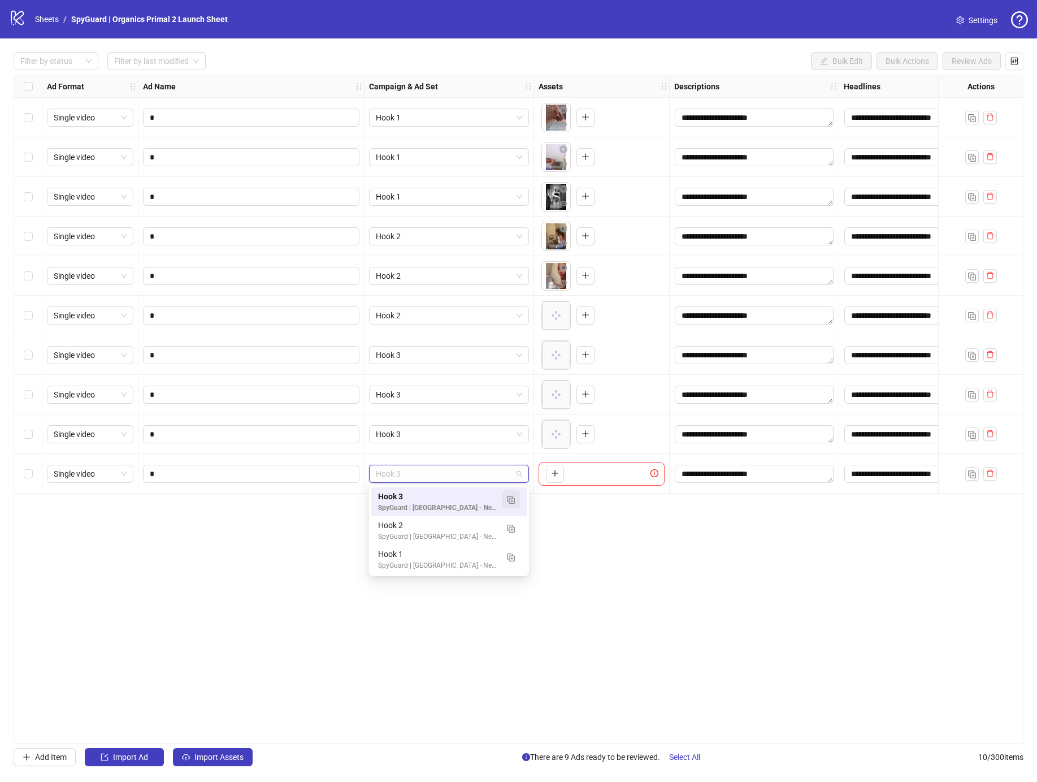
click at [515, 494] on button "button" at bounding box center [511, 499] width 18 height 18
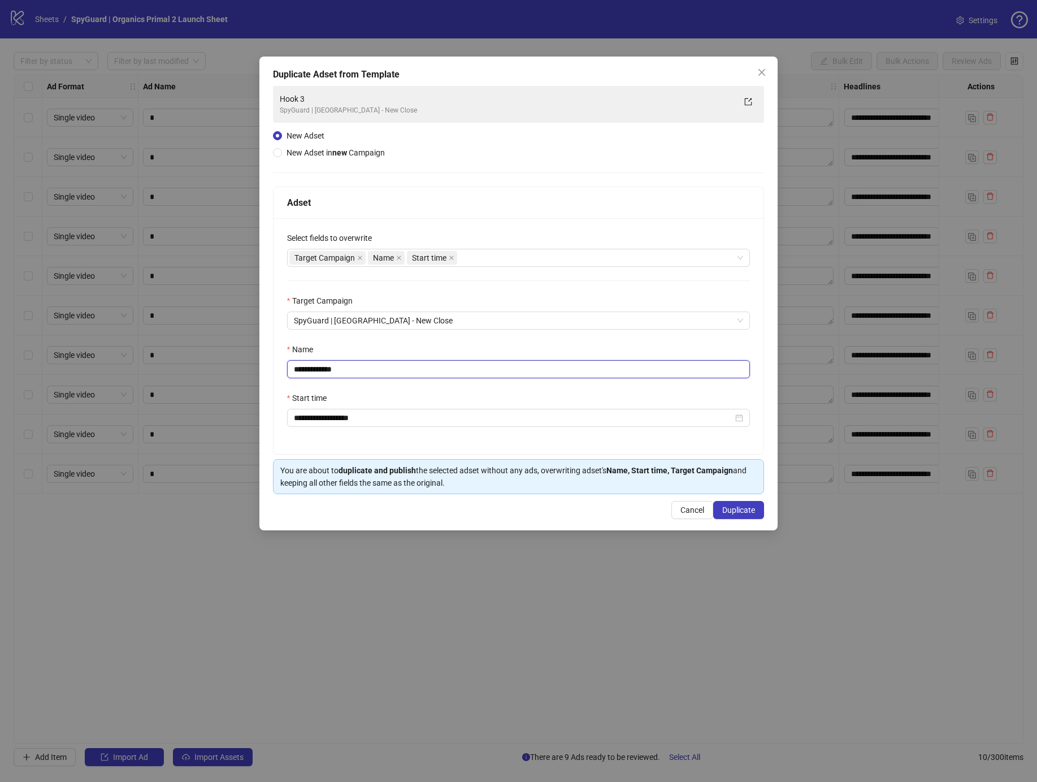
drag, startPoint x: 315, startPoint y: 367, endPoint x: 485, endPoint y: 373, distance: 169.6
click at [443, 367] on input "**********" at bounding box center [518, 369] width 463 height 18
type input "******"
click at [733, 509] on span "Duplicate" at bounding box center [738, 509] width 33 height 9
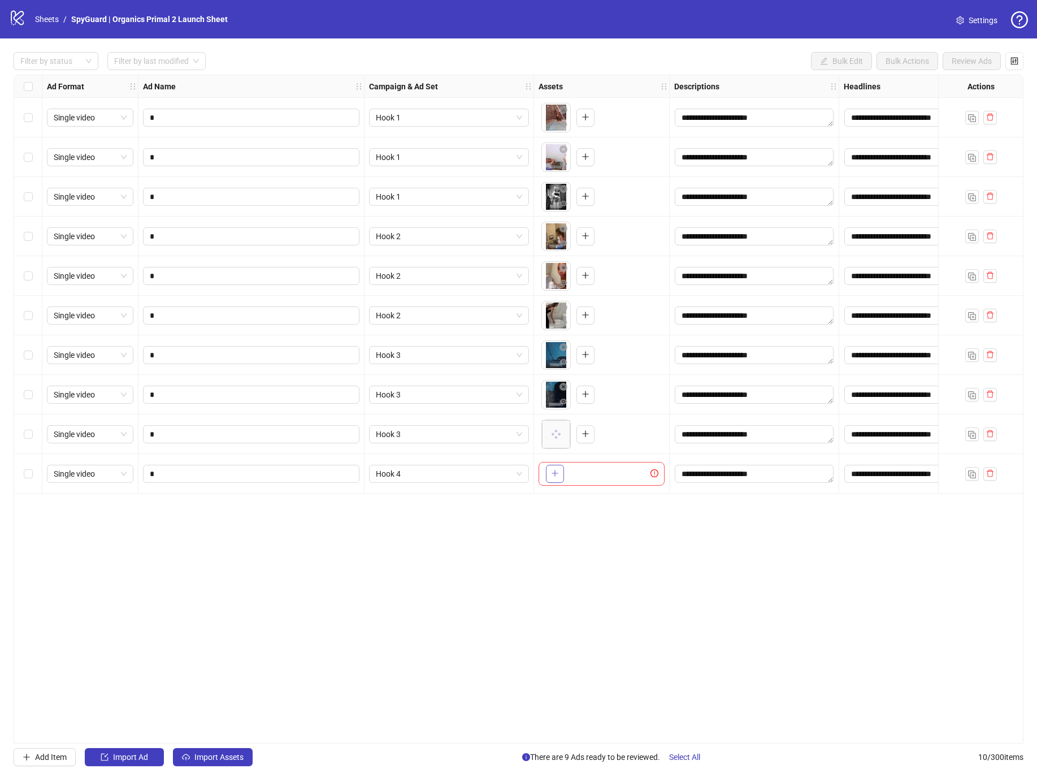
click at [562, 471] on button "button" at bounding box center [555, 474] width 18 height 18
click at [974, 475] on img "button" at bounding box center [972, 474] width 8 height 8
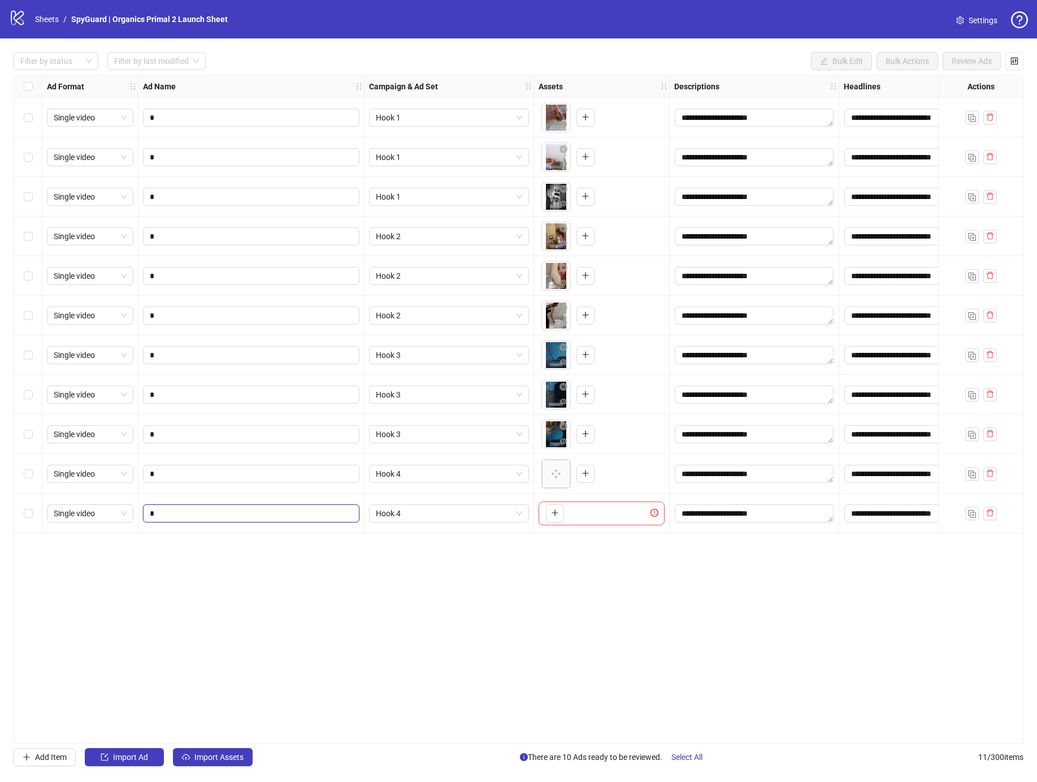
drag, startPoint x: 285, startPoint y: 514, endPoint x: 316, endPoint y: 518, distance: 31.3
click at [285, 514] on input "*" at bounding box center [250, 513] width 201 height 12
type input "*"
click at [557, 515] on icon "plus" at bounding box center [555, 513] width 8 height 8
click at [966, 514] on button "button" at bounding box center [972, 513] width 14 height 14
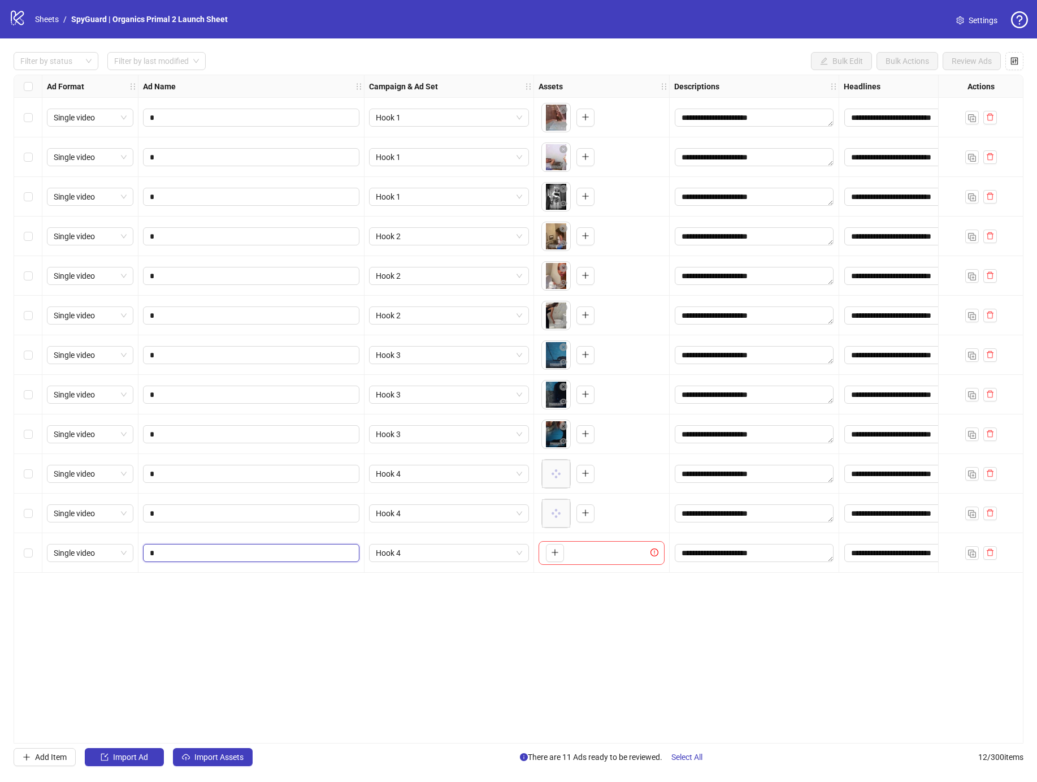
click at [270, 549] on input "*" at bounding box center [250, 552] width 201 height 12
type input "*"
click at [558, 553] on icon "plus" at bounding box center [555, 552] width 8 height 8
click at [970, 554] on img "button" at bounding box center [972, 553] width 8 height 8
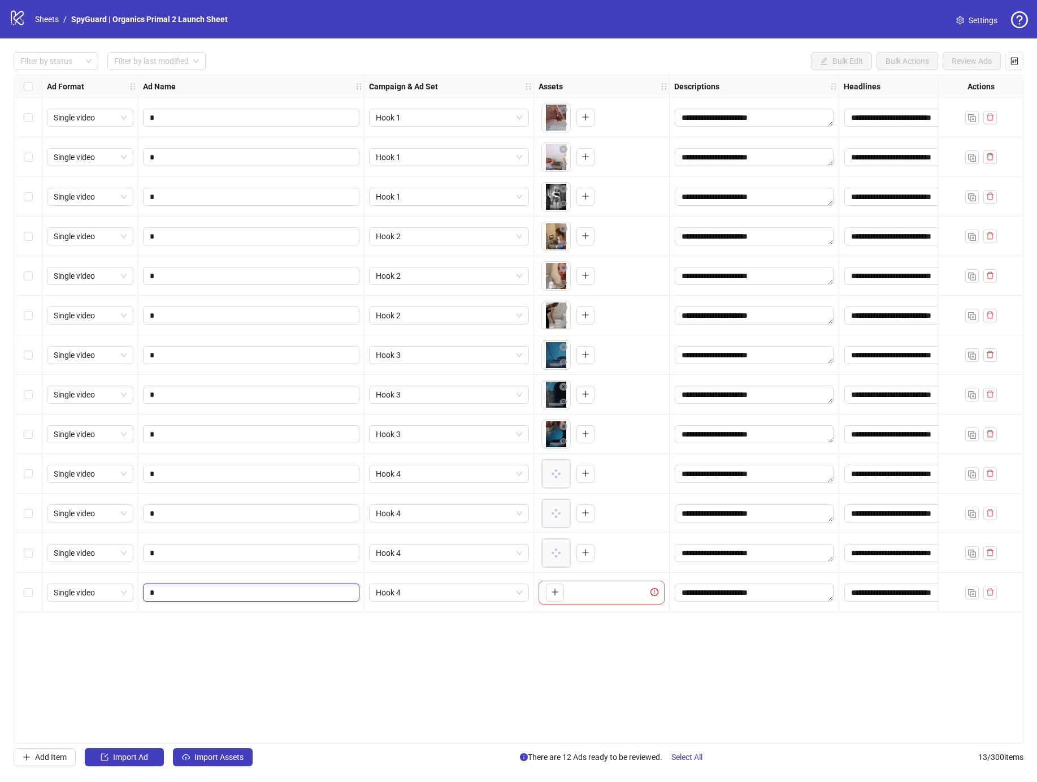
click at [258, 592] on input "*" at bounding box center [250, 592] width 201 height 12
type input "*"
click at [437, 588] on span "Hook 4" at bounding box center [449, 592] width 146 height 17
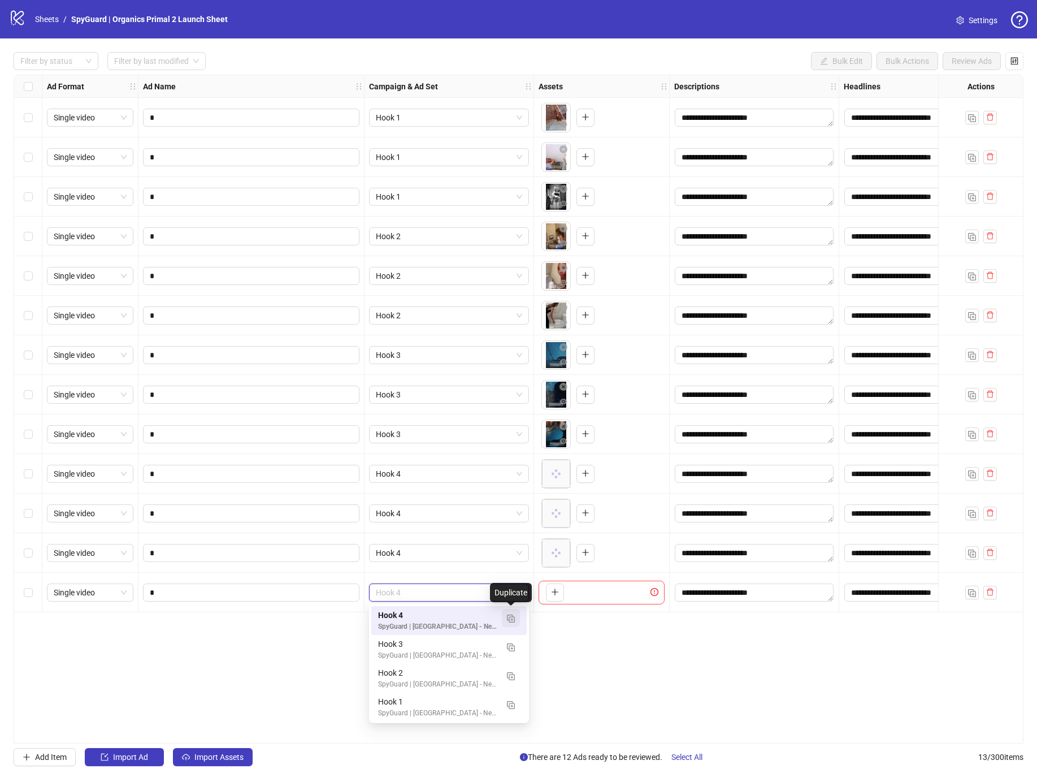
click at [511, 620] on img "button" at bounding box center [511, 618] width 8 height 8
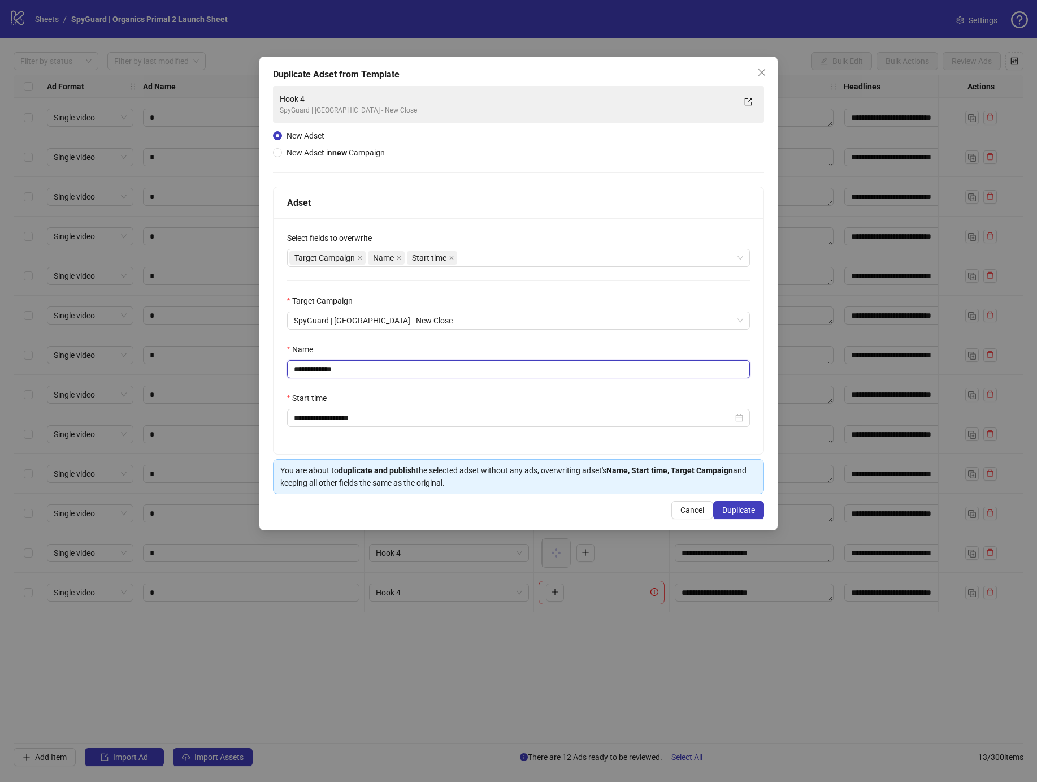
drag, startPoint x: 313, startPoint y: 371, endPoint x: 446, endPoint y: 377, distance: 133.5
click at [439, 376] on input "**********" at bounding box center [518, 369] width 463 height 18
drag, startPoint x: 316, startPoint y: 369, endPoint x: 422, endPoint y: 376, distance: 105.9
click at [405, 374] on input "**********" at bounding box center [518, 369] width 463 height 18
type input "******"
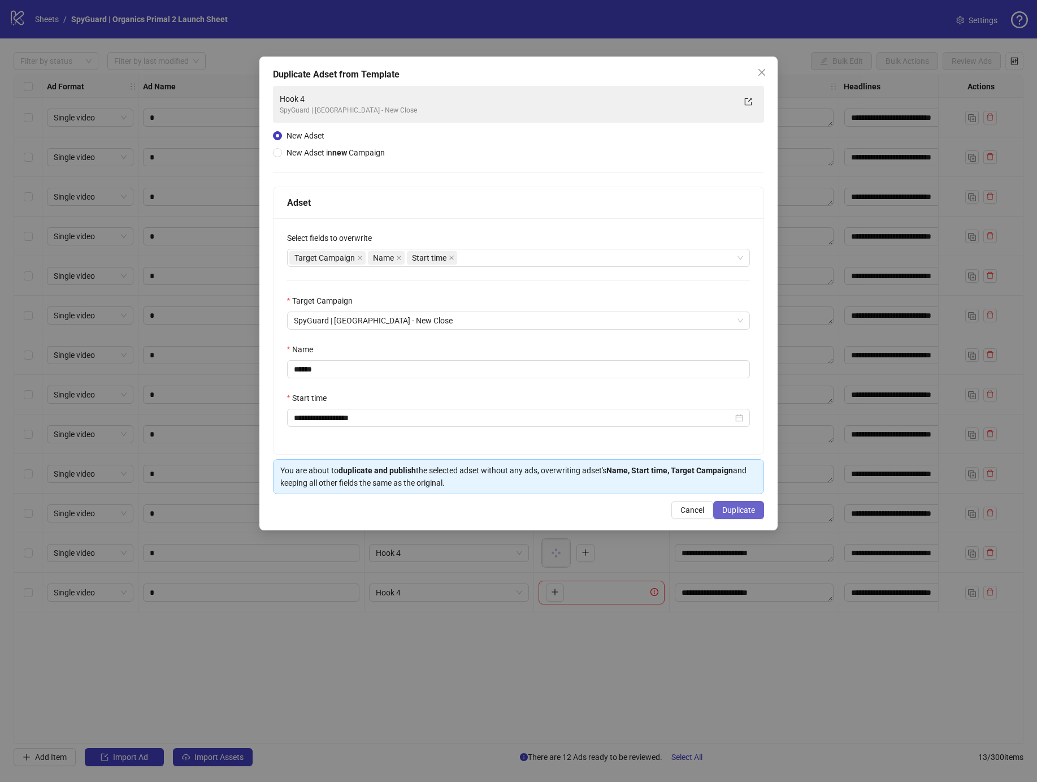
click at [724, 504] on button "Duplicate" at bounding box center [738, 510] width 51 height 18
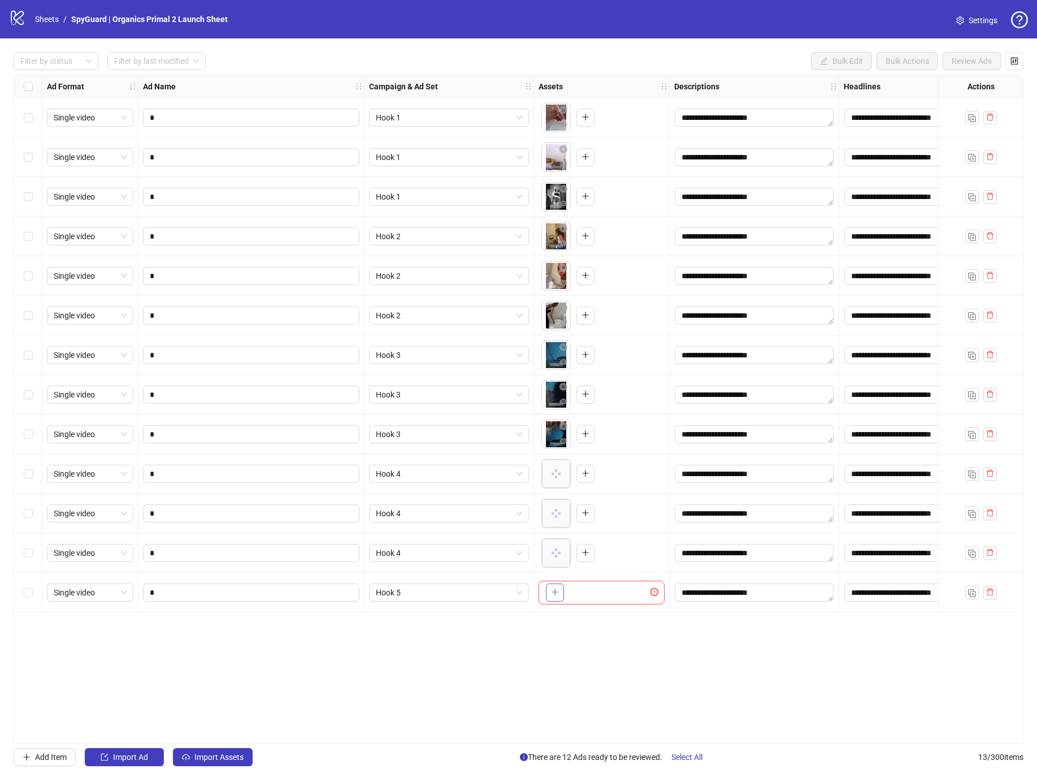
click at [550, 593] on button "button" at bounding box center [555, 592] width 18 height 18
click at [973, 592] on img "button" at bounding box center [972, 593] width 8 height 8
click at [270, 629] on input "*" at bounding box center [250, 632] width 201 height 12
type input "*"
click at [428, 633] on span "Hook 5" at bounding box center [449, 631] width 146 height 17
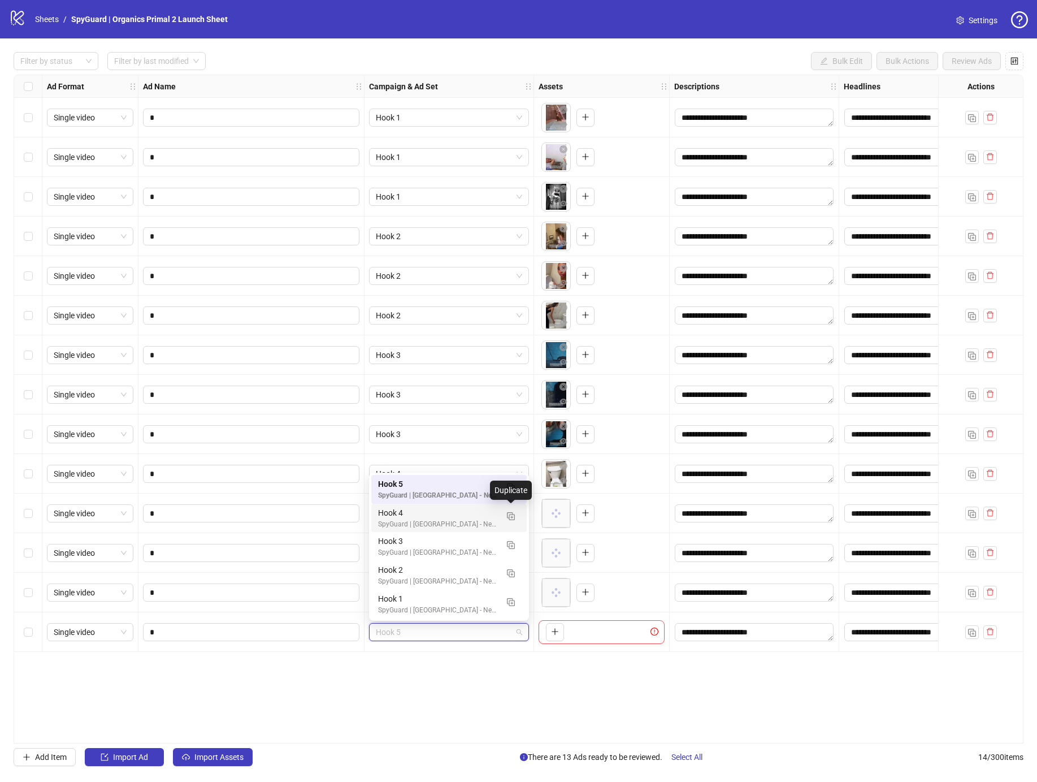
click at [509, 489] on div "Duplicate" at bounding box center [511, 489] width 42 height 19
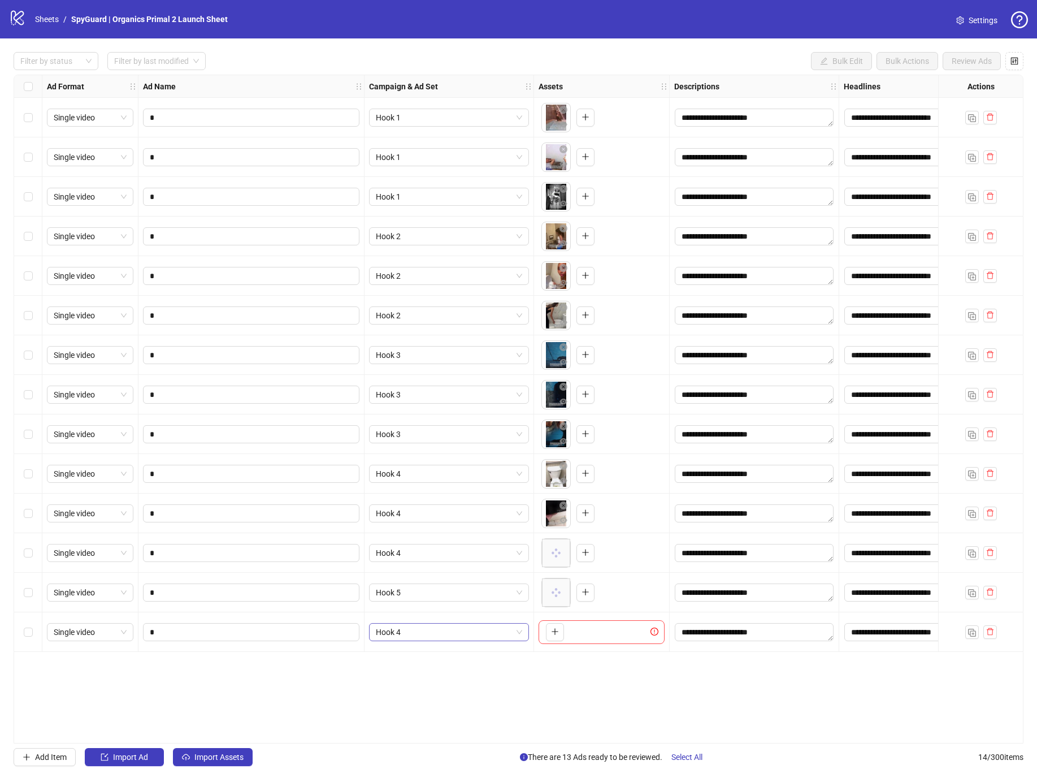
click at [454, 631] on span "Hook 4" at bounding box center [449, 631] width 146 height 17
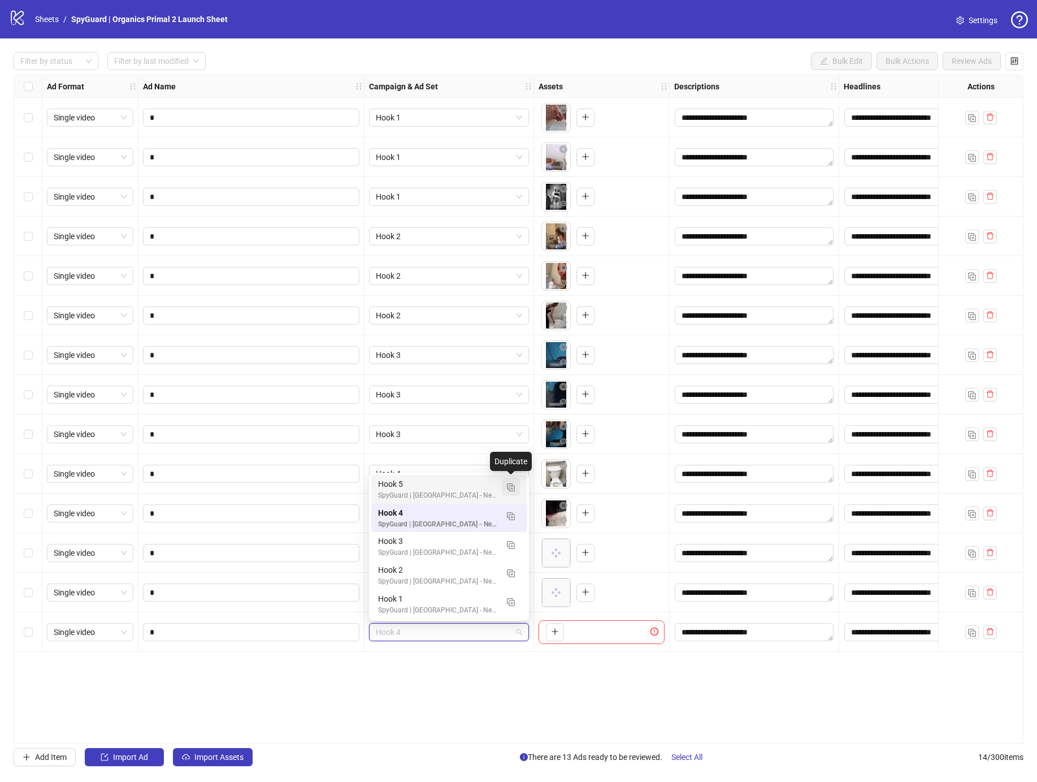
click at [511, 492] on button "button" at bounding box center [511, 487] width 18 height 18
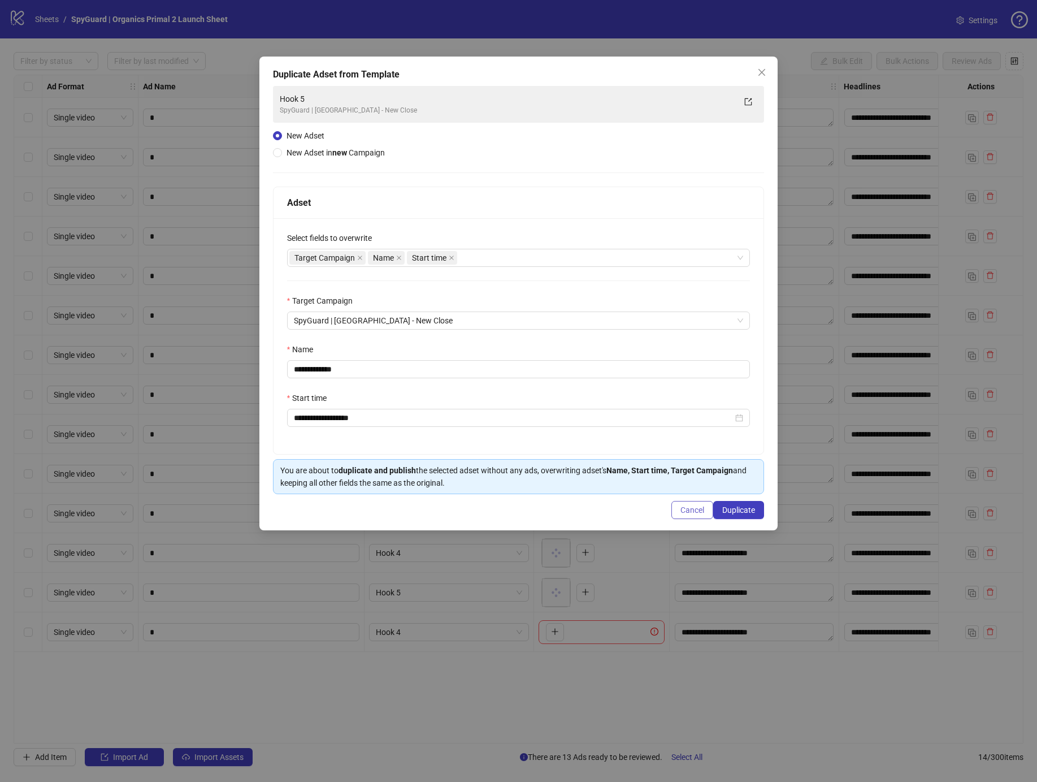
click at [674, 507] on button "Cancel" at bounding box center [692, 510] width 42 height 18
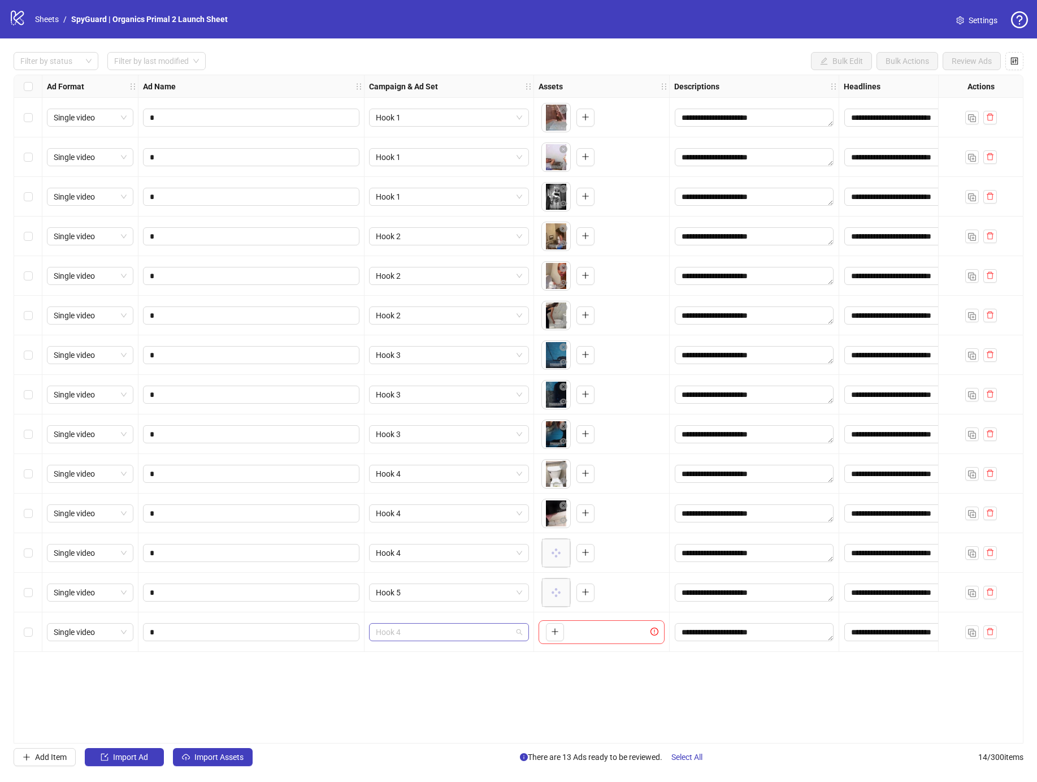
click at [406, 632] on span "Hook 4" at bounding box center [449, 631] width 146 height 17
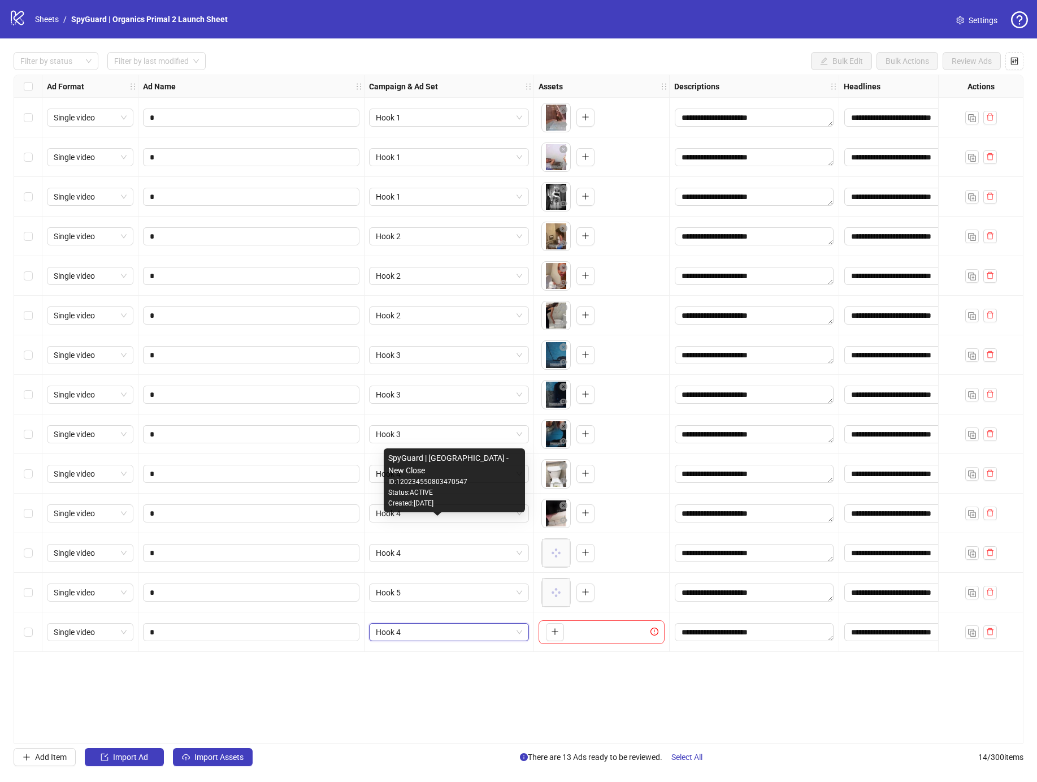
click at [473, 485] on div "ID: 120234550803470547" at bounding box center [454, 481] width 132 height 11
click at [418, 638] on span "Hook 4" at bounding box center [449, 631] width 146 height 17
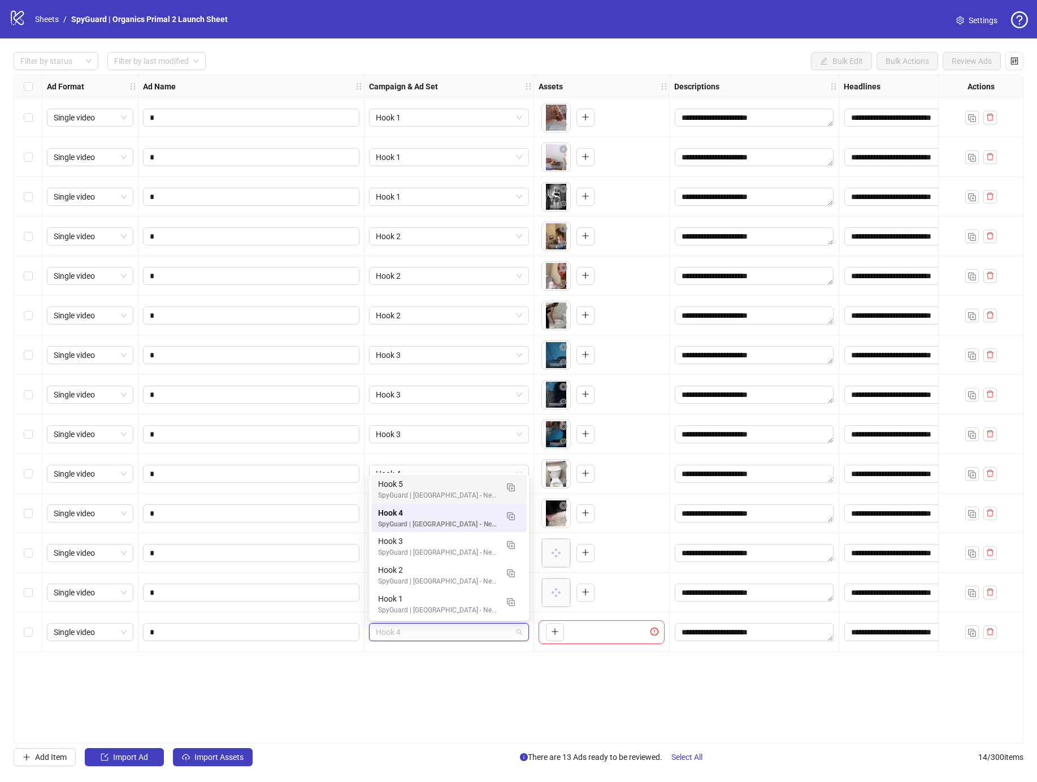
click at [402, 494] on div "SpyGuard | [GEOGRAPHIC_DATA] - New Close" at bounding box center [437, 495] width 119 height 11
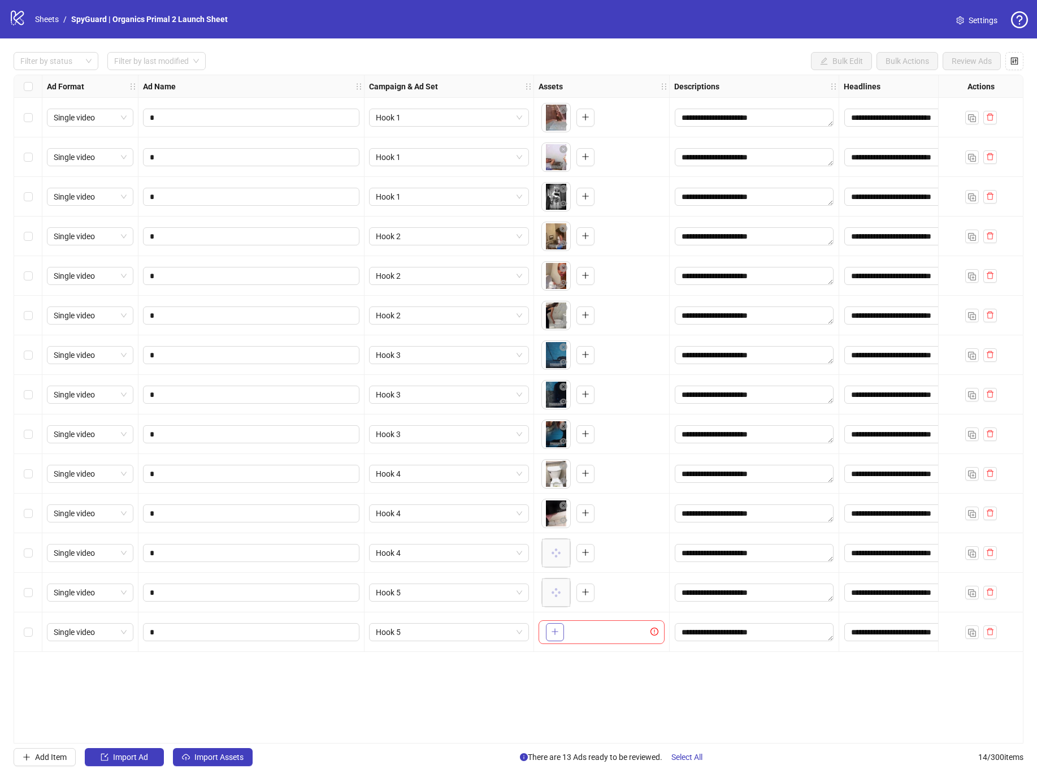
click at [549, 631] on button "button" at bounding box center [555, 632] width 18 height 18
click at [969, 628] on img "button" at bounding box center [972, 632] width 8 height 8
click at [192, 669] on input "*" at bounding box center [250, 671] width 201 height 12
type input "*"
click at [550, 670] on button "button" at bounding box center [555, 671] width 18 height 18
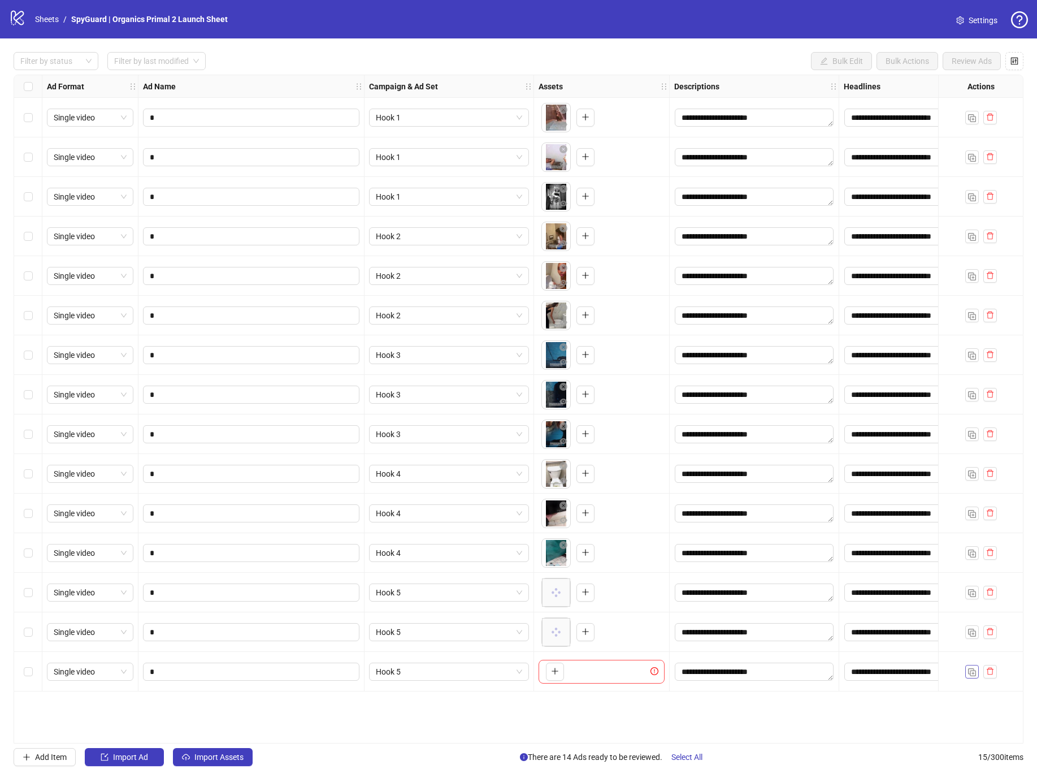
click at [970, 671] on img "button" at bounding box center [972, 672] width 8 height 8
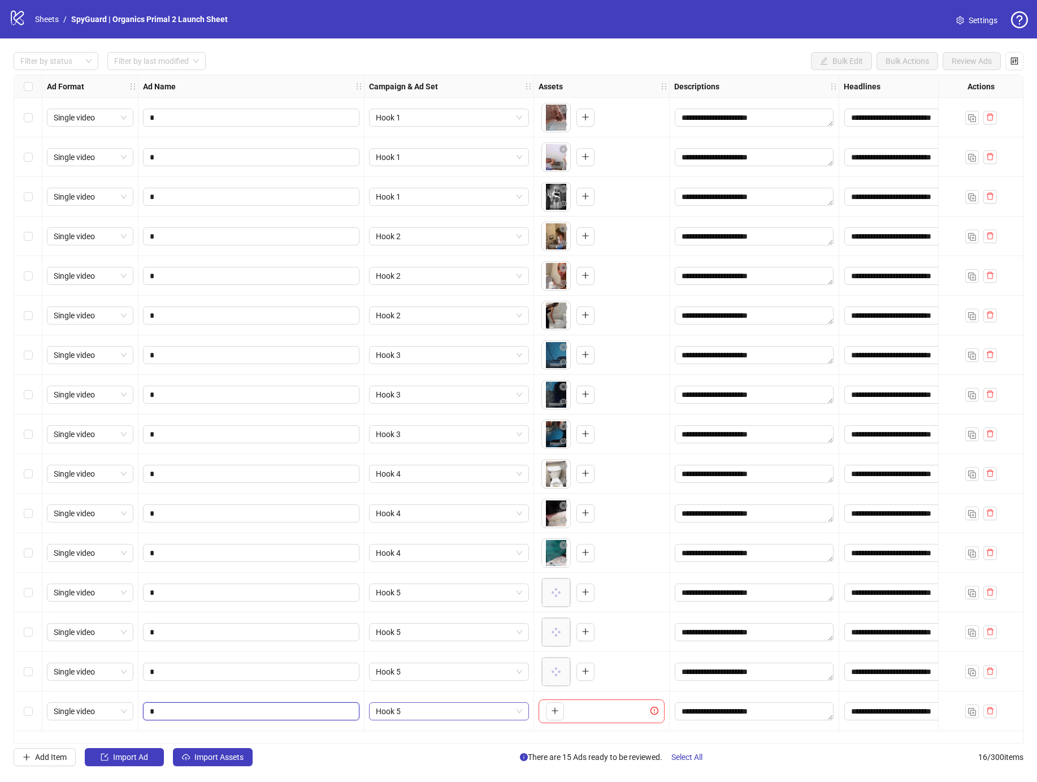
drag, startPoint x: 258, startPoint y: 709, endPoint x: 395, endPoint y: 713, distance: 137.4
click at [258, 709] on input "*" at bounding box center [250, 711] width 201 height 12
type input "*"
click at [437, 718] on span "Hook 5" at bounding box center [449, 710] width 146 height 17
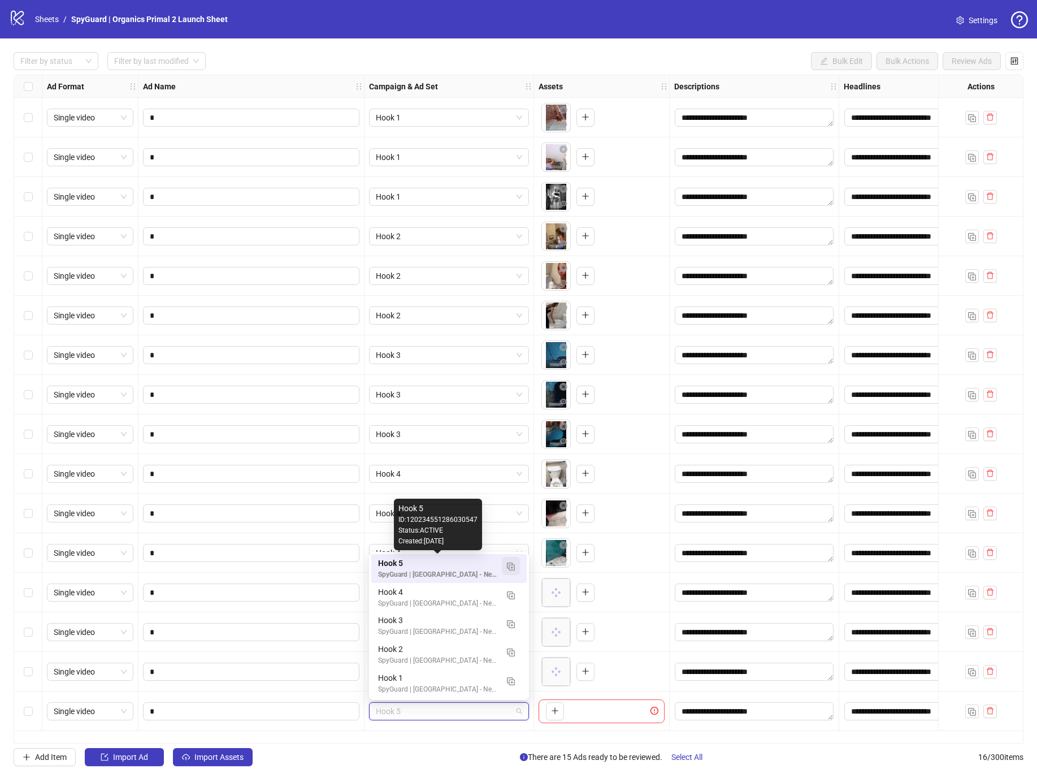
click at [513, 568] on img "button" at bounding box center [511, 566] width 8 height 8
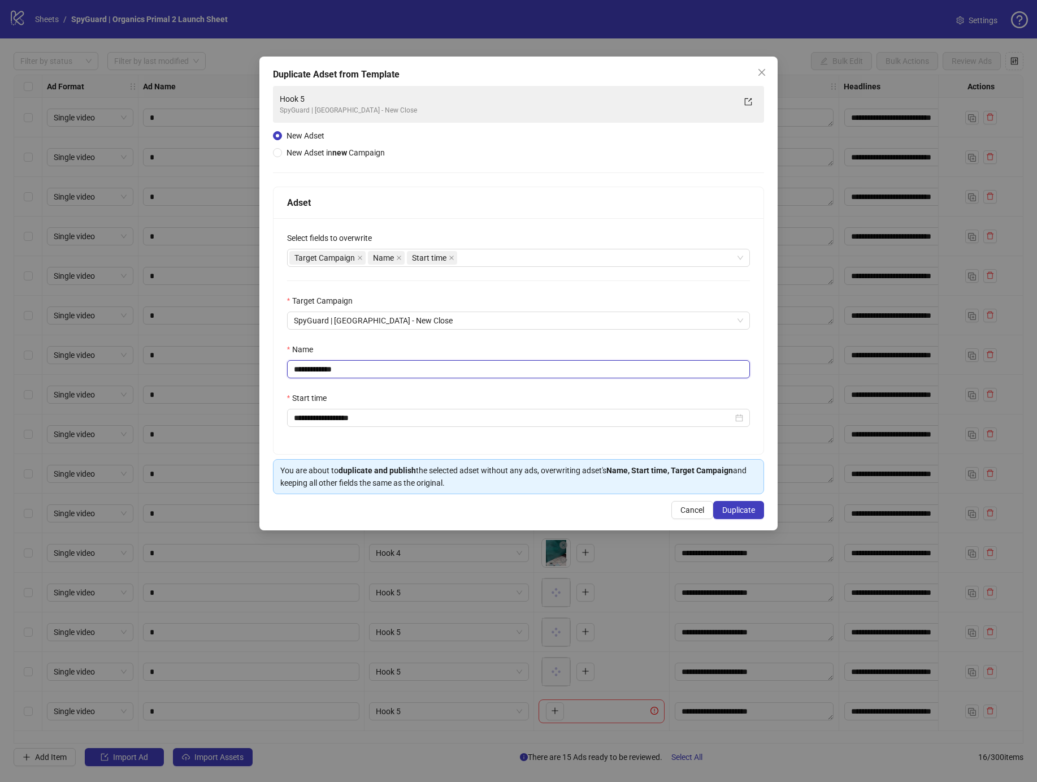
drag, startPoint x: 318, startPoint y: 372, endPoint x: 400, endPoint y: 371, distance: 81.9
click at [393, 369] on input "**********" at bounding box center [518, 369] width 463 height 18
drag, startPoint x: 314, startPoint y: 368, endPoint x: 489, endPoint y: 376, distance: 174.8
click at [471, 372] on input "**********" at bounding box center [518, 369] width 463 height 18
type input "******"
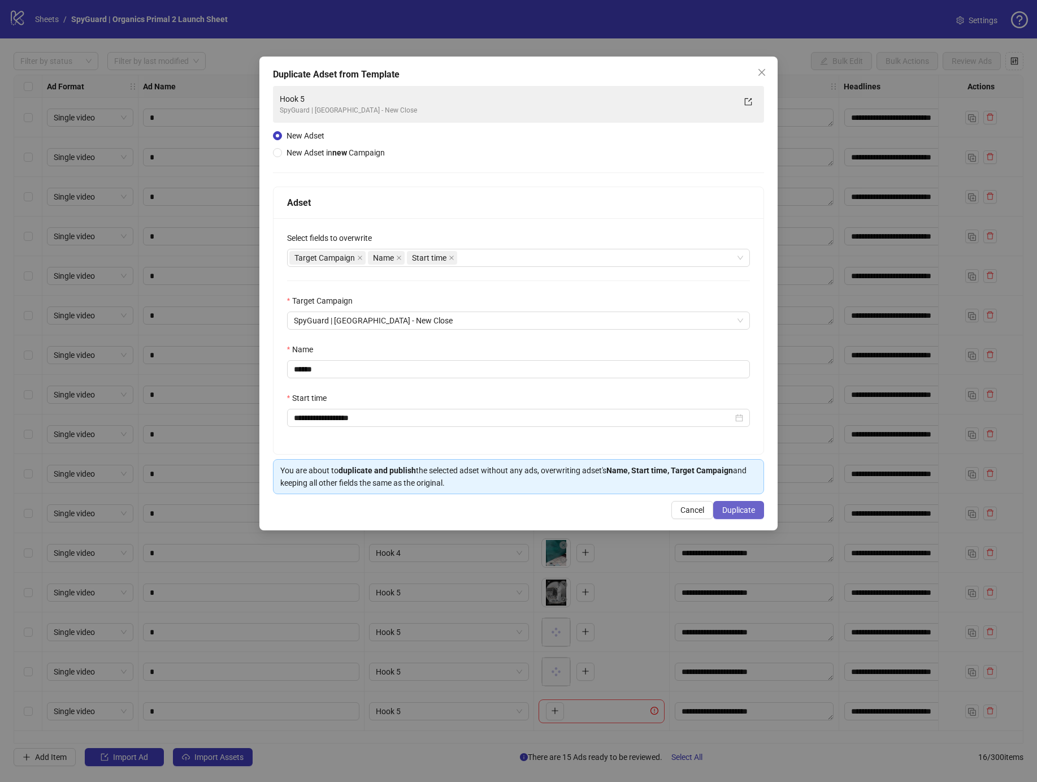
click at [744, 509] on span "Duplicate" at bounding box center [738, 509] width 33 height 9
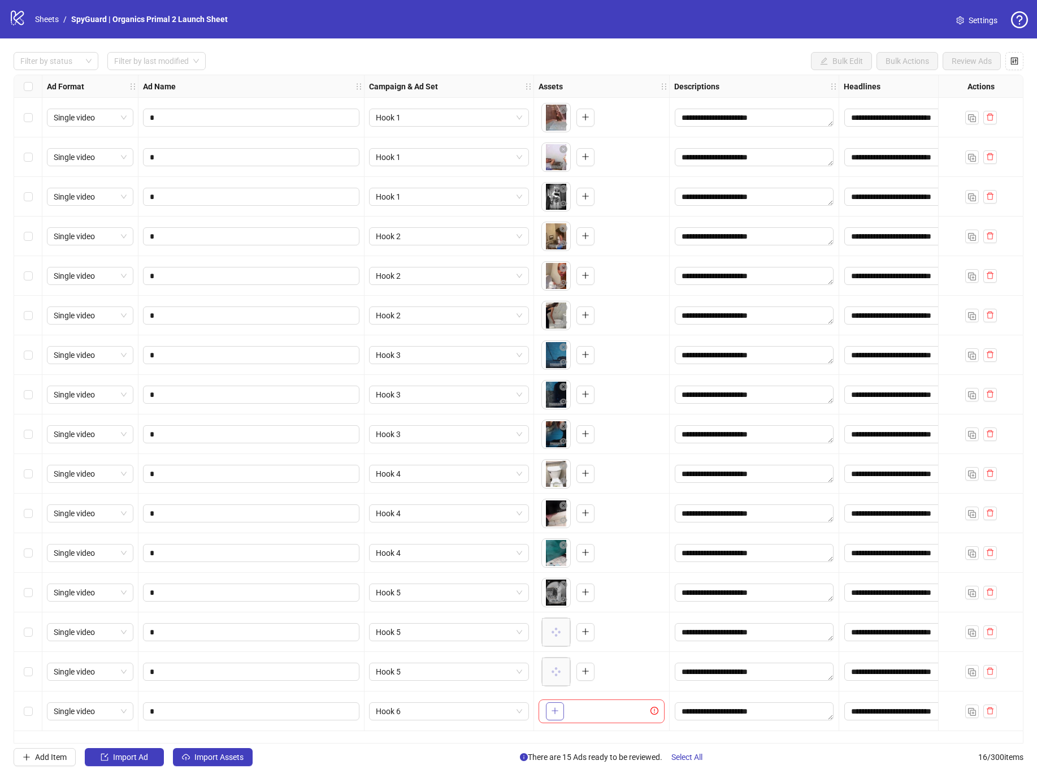
click at [554, 713] on icon "plus" at bounding box center [555, 710] width 8 height 8
click at [974, 710] on img "button" at bounding box center [972, 712] width 8 height 8
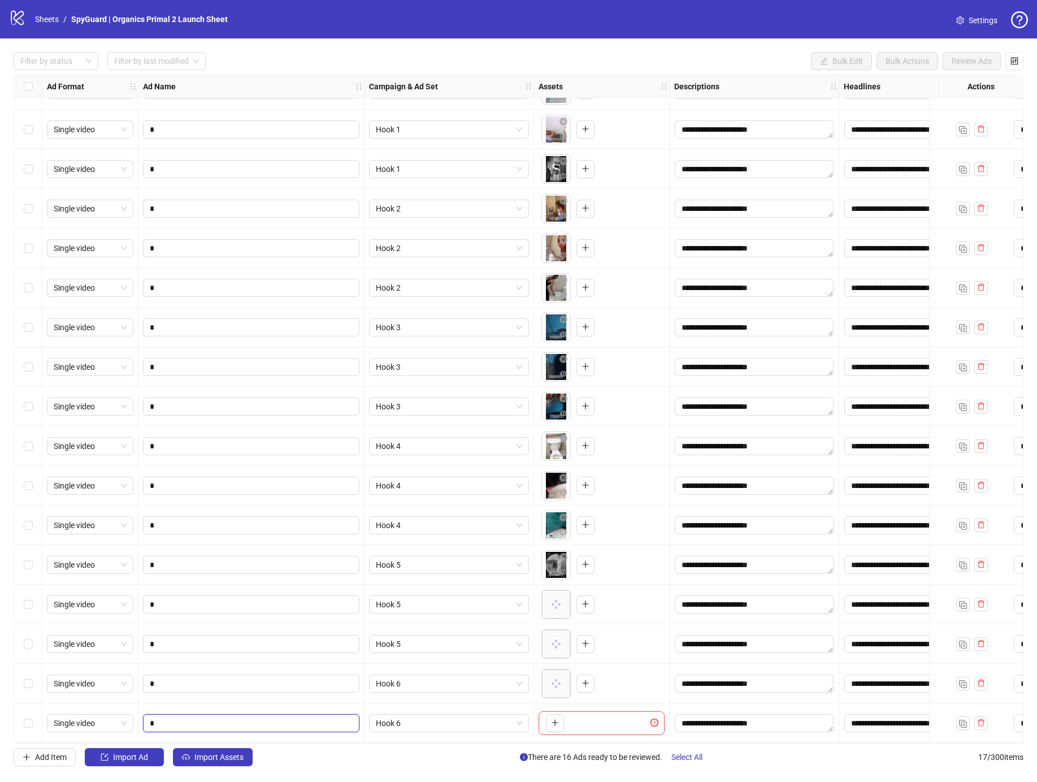
click at [202, 717] on input "*" at bounding box center [250, 723] width 201 height 12
type input "*"
click at [552, 721] on icon "plus" at bounding box center [555, 722] width 8 height 8
click at [966, 719] on img "button" at bounding box center [963, 723] width 8 height 8
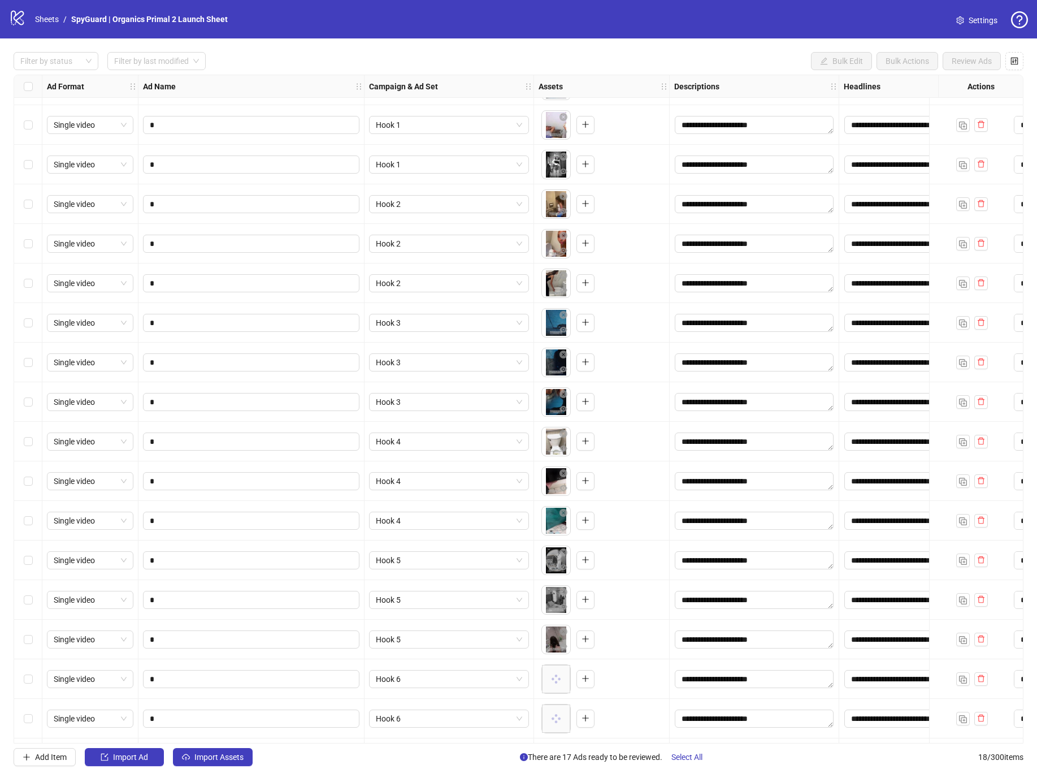
scroll to position [72, 0]
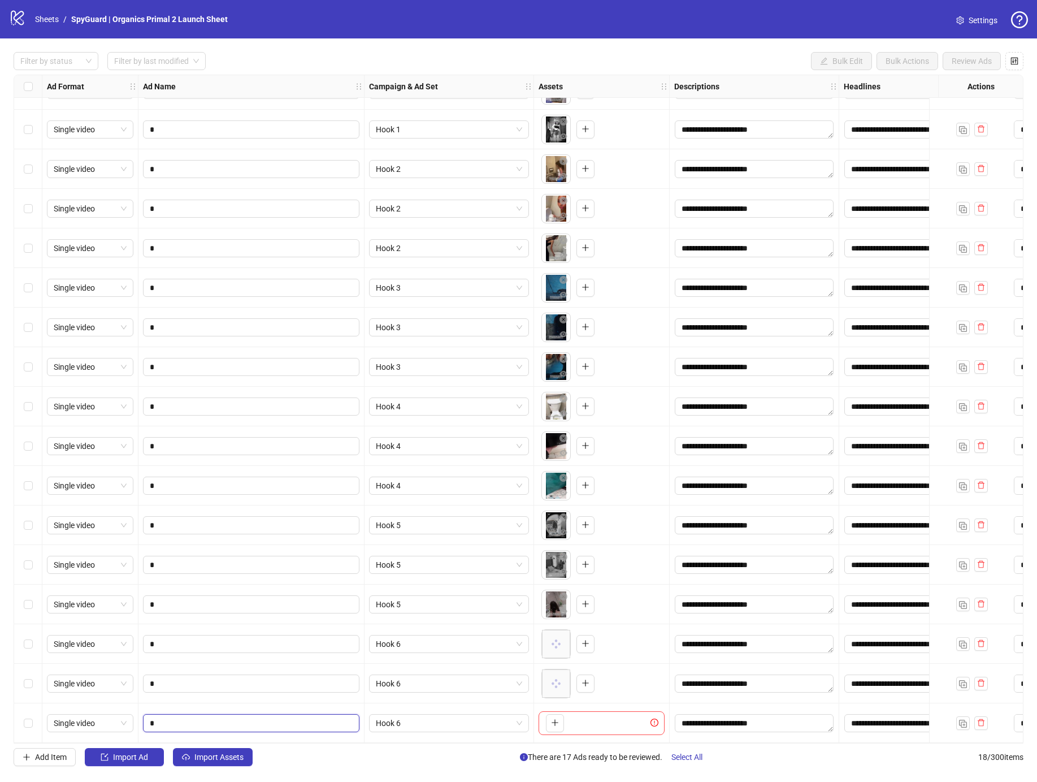
click at [279, 717] on input "*" at bounding box center [250, 723] width 201 height 12
type input "*"
click at [552, 722] on span "button" at bounding box center [555, 722] width 8 height 9
click at [960, 719] on img "button" at bounding box center [963, 723] width 8 height 8
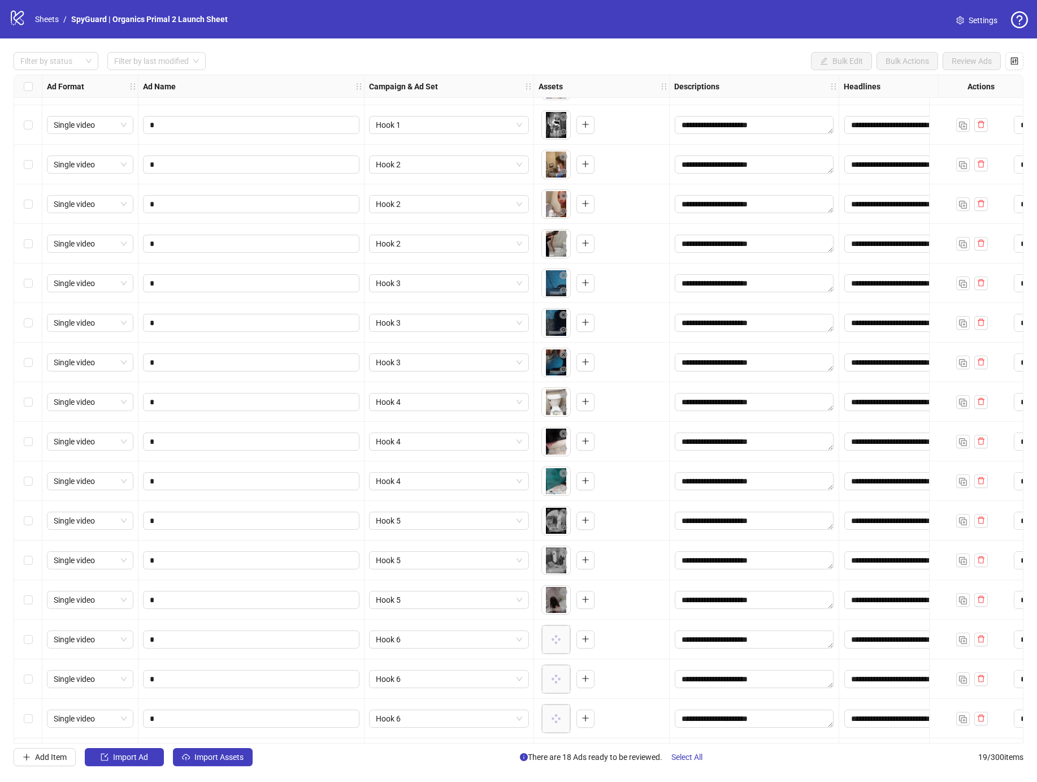
scroll to position [111, 0]
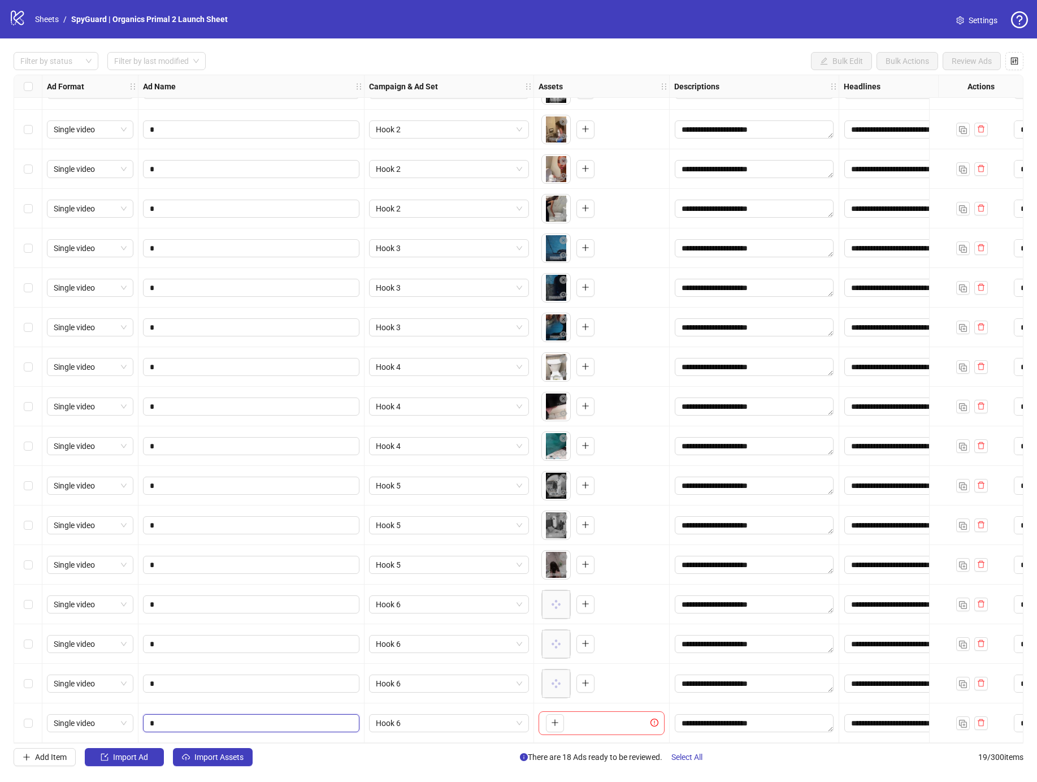
click at [201, 717] on input "*" at bounding box center [250, 723] width 201 height 12
type input "*"
click at [412, 724] on span "Hook 6" at bounding box center [449, 722] width 146 height 17
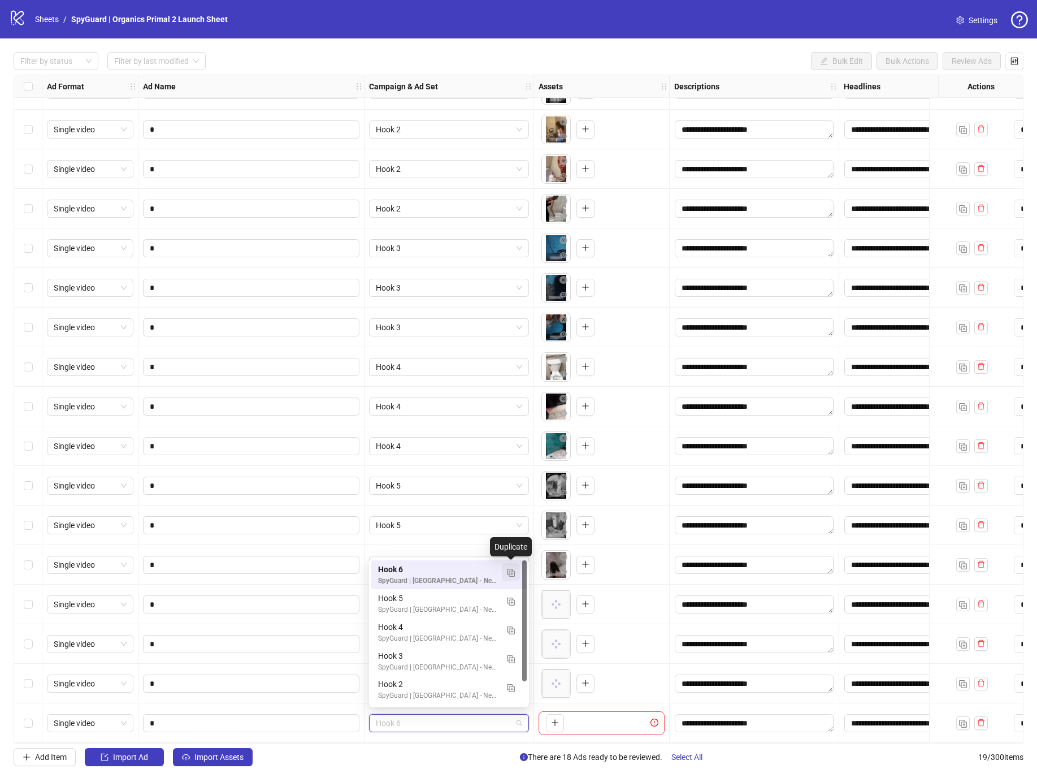
click at [509, 572] on img "button" at bounding box center [511, 573] width 8 height 8
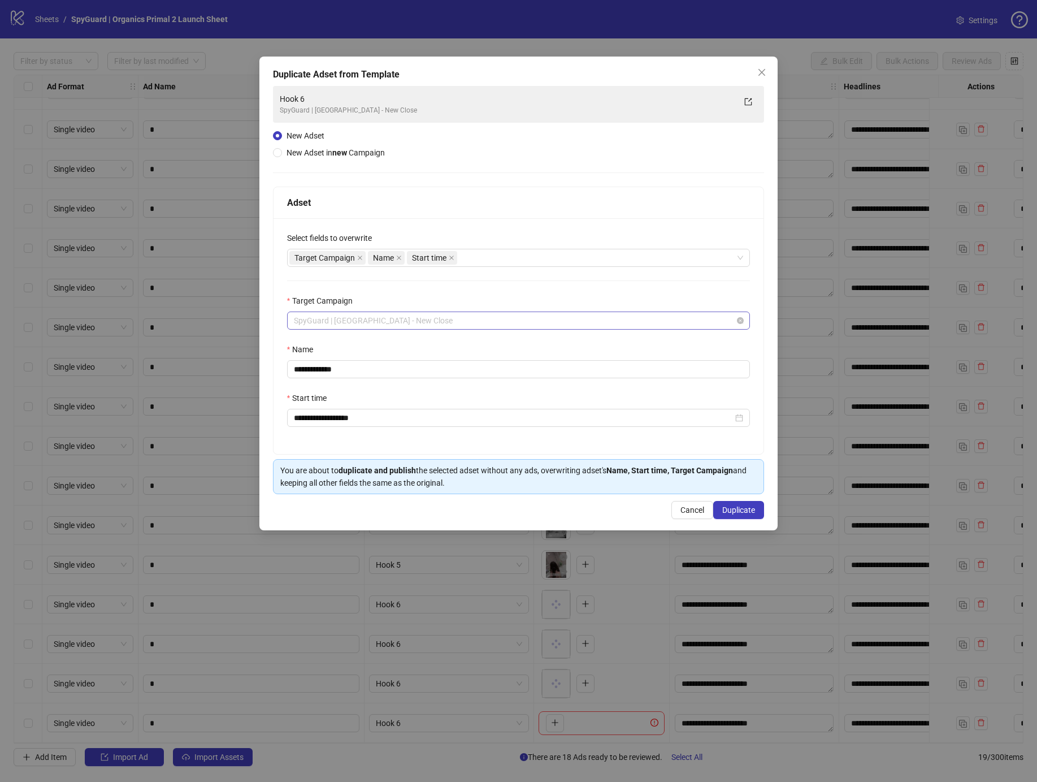
click at [362, 324] on span "SpyGuard | [GEOGRAPHIC_DATA] - New Close" at bounding box center [519, 320] width 450 height 17
drag, startPoint x: 362, startPoint y: 324, endPoint x: 433, endPoint y: 325, distance: 71.8
click at [433, 325] on span "SpyGuard | [GEOGRAPHIC_DATA] - New Close" at bounding box center [519, 320] width 450 height 17
click at [411, 328] on span "SpyGuard | [GEOGRAPHIC_DATA] - New Close" at bounding box center [519, 320] width 450 height 17
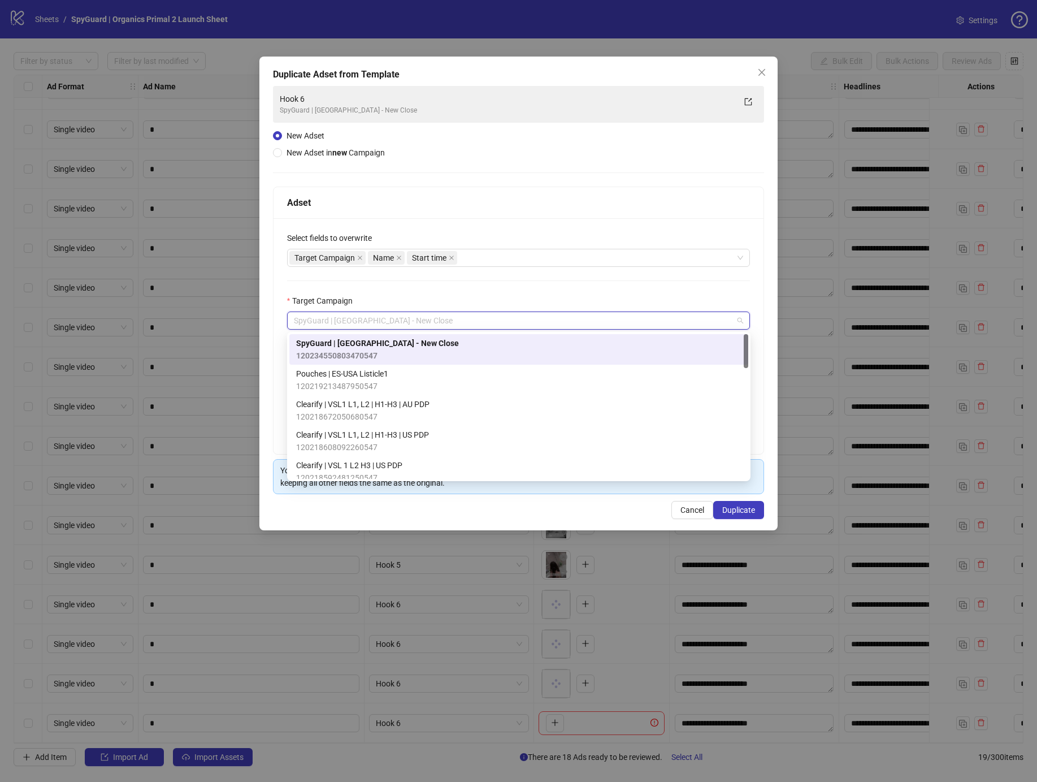
click at [409, 293] on div "**********" at bounding box center [519, 336] width 491 height 236
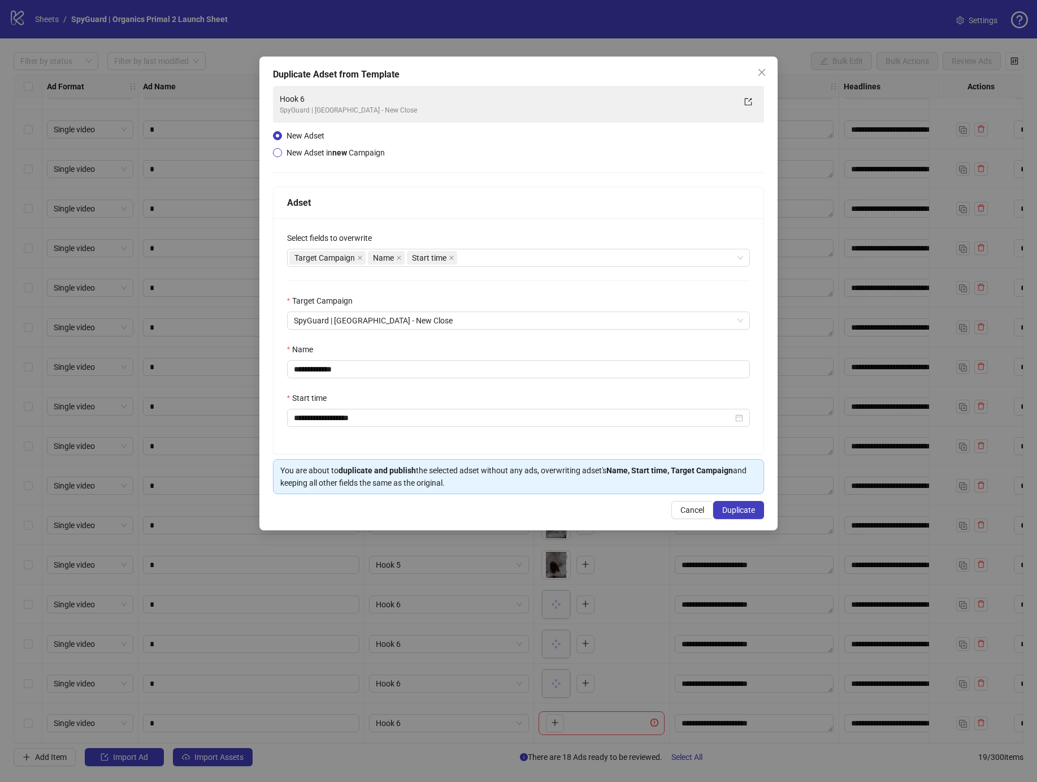
click at [306, 149] on span "New Adset in new Campaign" at bounding box center [336, 152] width 98 height 9
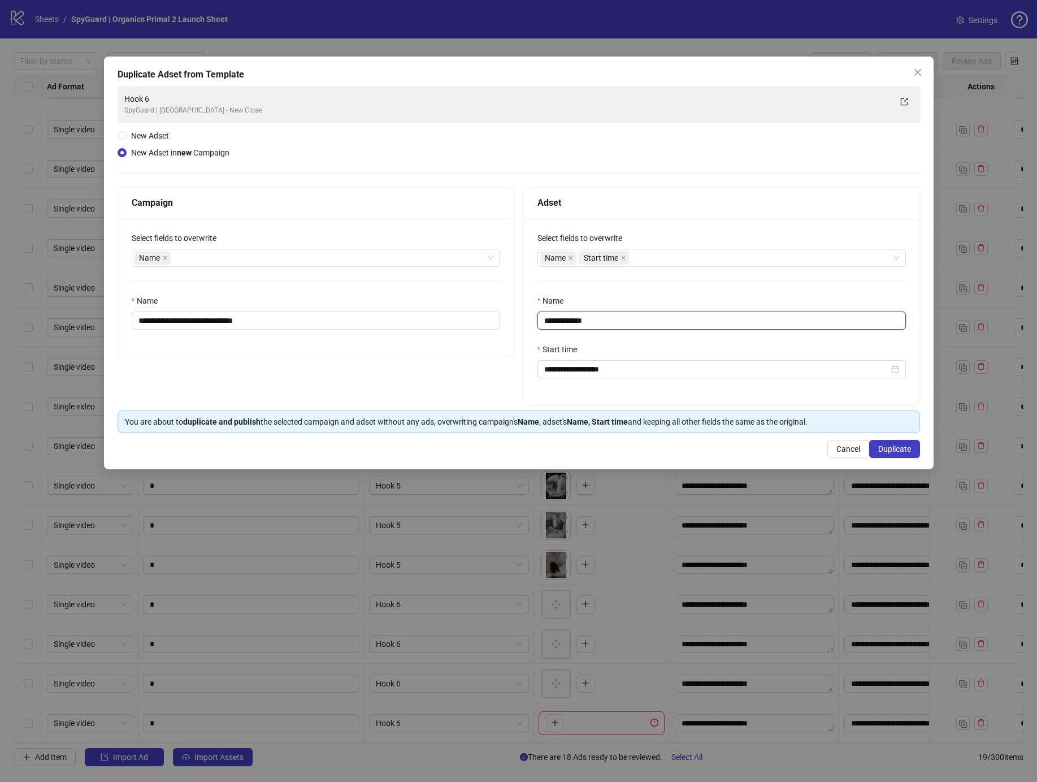
click at [561, 322] on input "**********" at bounding box center [721, 320] width 368 height 18
drag, startPoint x: 565, startPoint y: 321, endPoint x: 622, endPoint y: 319, distance: 57.7
click at [622, 319] on input "**********" at bounding box center [721, 320] width 368 height 18
type input "********"
click at [623, 297] on div "Name" at bounding box center [721, 302] width 368 height 17
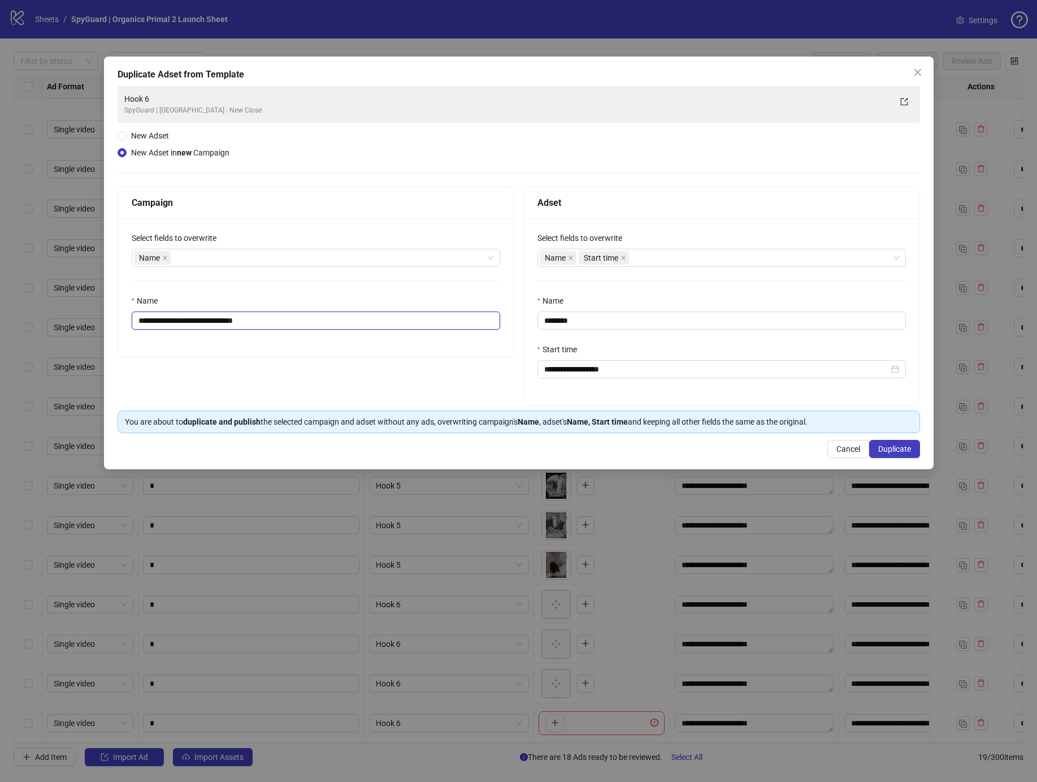
click at [208, 321] on input "**********" at bounding box center [316, 320] width 368 height 18
drag, startPoint x: 208, startPoint y: 321, endPoint x: 335, endPoint y: 314, distance: 127.4
click at [335, 314] on input "**********" at bounding box center [316, 320] width 368 height 18
click at [229, 327] on input "**********" at bounding box center [316, 320] width 368 height 18
click at [205, 320] on input "**********" at bounding box center [316, 320] width 368 height 18
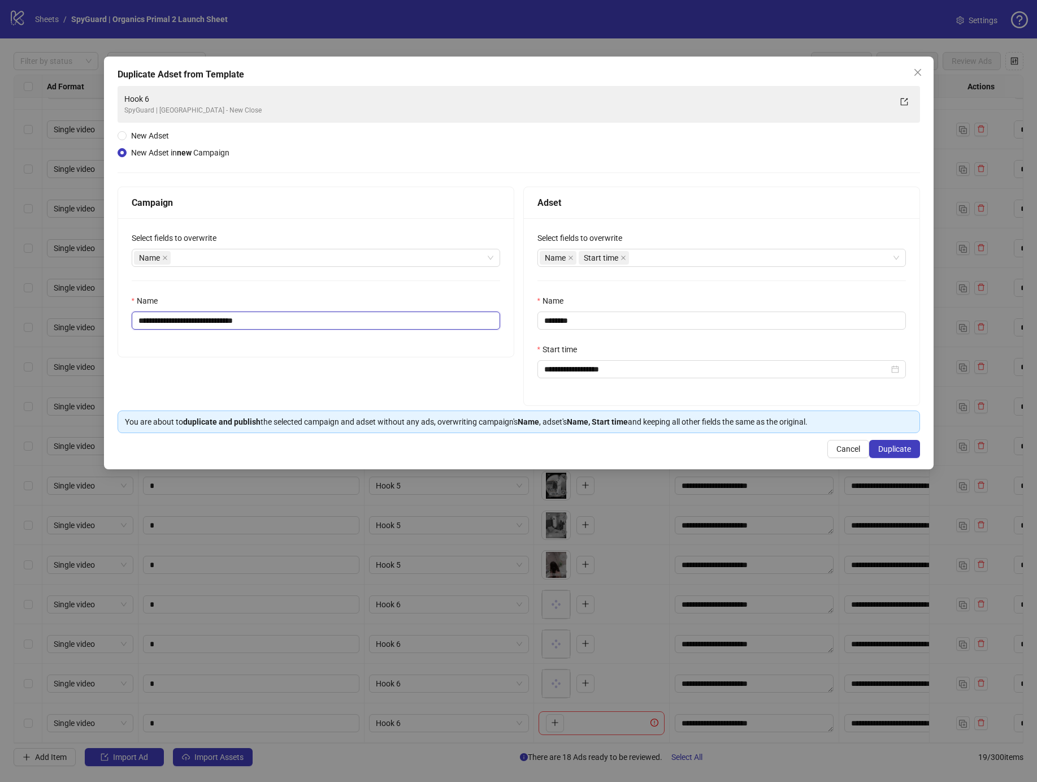
drag, startPoint x: 205, startPoint y: 320, endPoint x: 270, endPoint y: 320, distance: 65.0
click at [270, 320] on input "**********" at bounding box center [316, 320] width 368 height 18
type input "**********"
click at [876, 444] on button "Duplicate" at bounding box center [894, 449] width 51 height 18
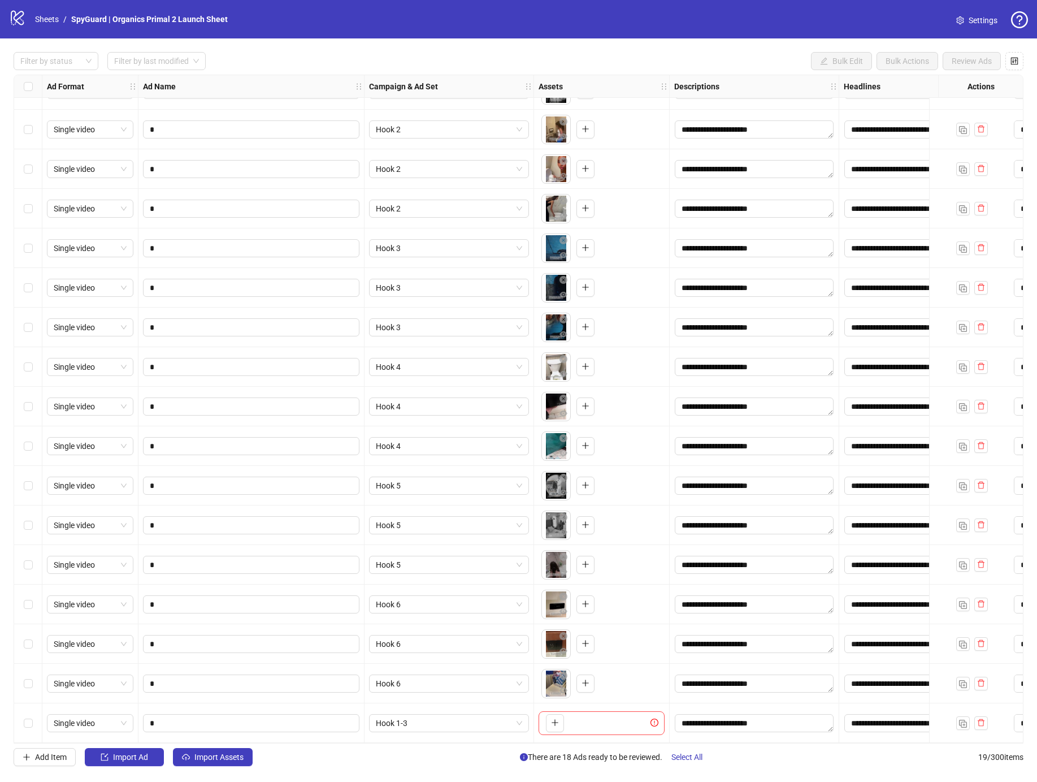
click at [539, 722] on div "To pick up a draggable item, press the space bar. While dragging, use the arrow…" at bounding box center [602, 723] width 126 height 24
click at [548, 719] on button "button" at bounding box center [555, 723] width 18 height 18
click at [964, 719] on img "button" at bounding box center [963, 723] width 8 height 8
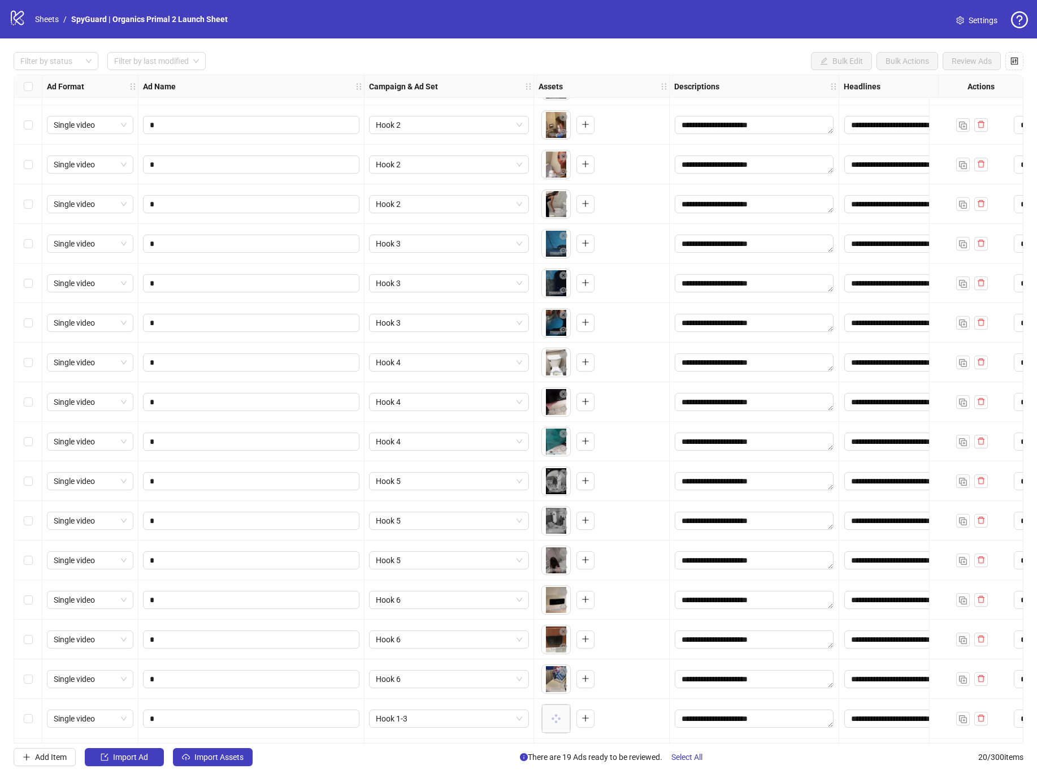
scroll to position [151, 0]
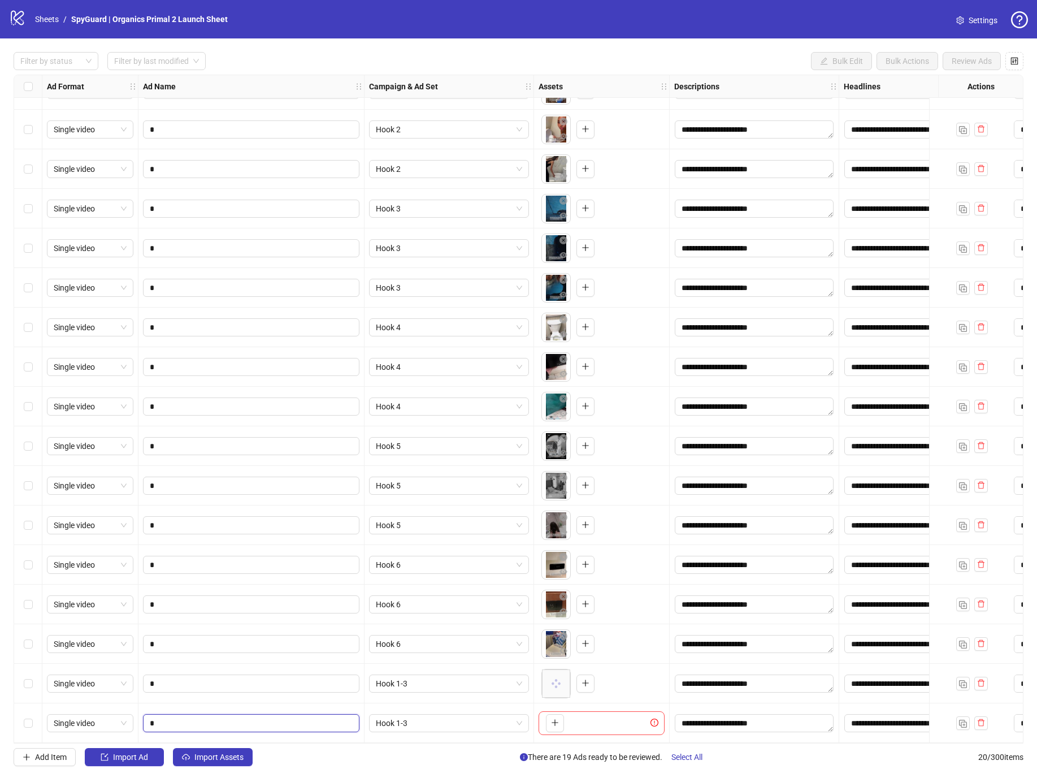
click at [238, 717] on input "*" at bounding box center [250, 723] width 201 height 12
type input "*"
click at [475, 724] on span "Hook 1-3" at bounding box center [449, 722] width 146 height 17
drag, startPoint x: 588, startPoint y: 725, endPoint x: 553, endPoint y: 719, distance: 35.0
click at [588, 724] on div "To pick up a draggable item, press the space bar. While dragging, use the arrow…" at bounding box center [602, 723] width 126 height 24
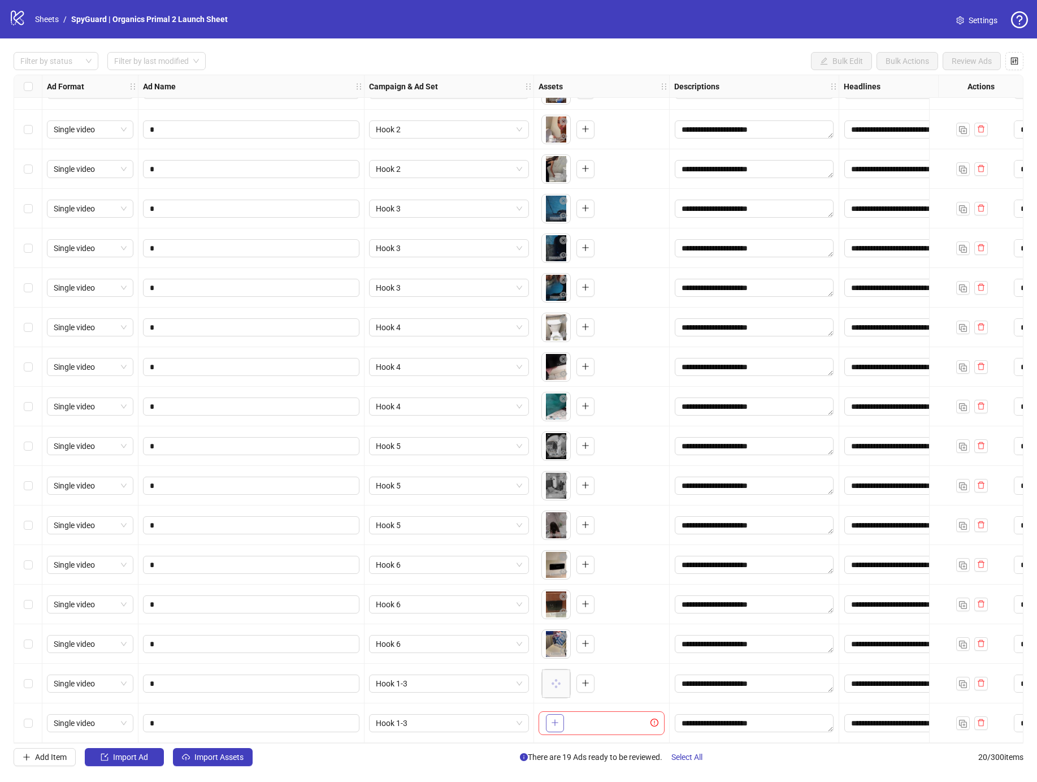
click at [553, 719] on icon "plus" at bounding box center [555, 722] width 8 height 8
click at [966, 720] on img "button" at bounding box center [963, 723] width 8 height 8
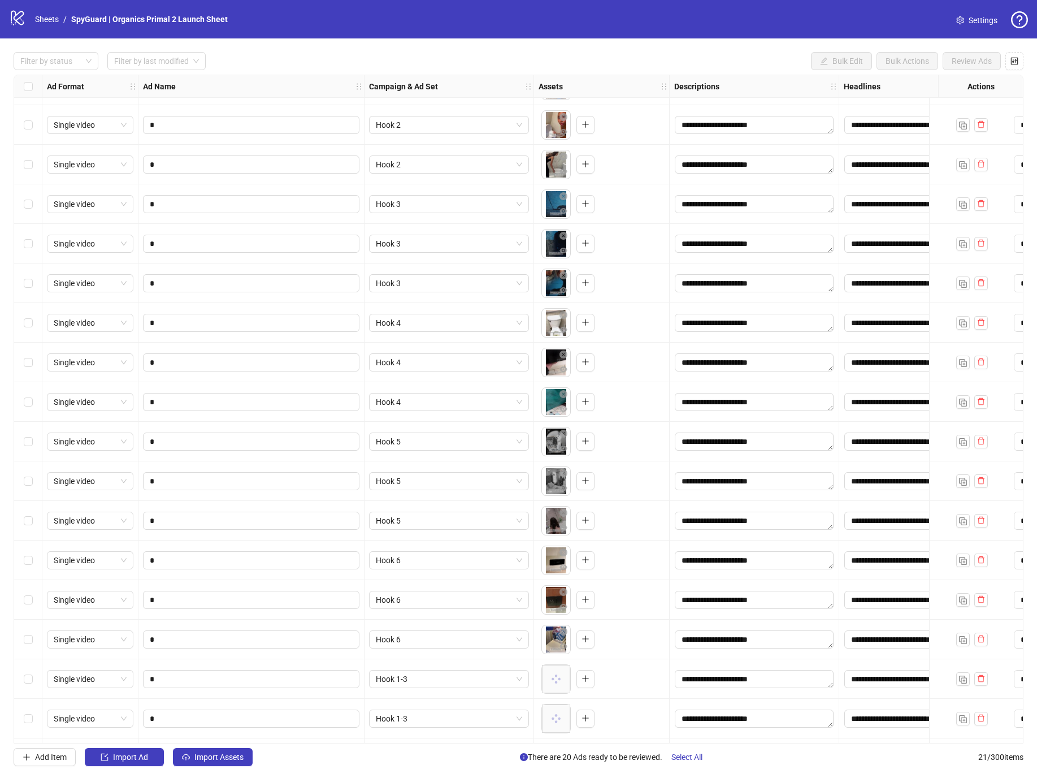
scroll to position [190, 0]
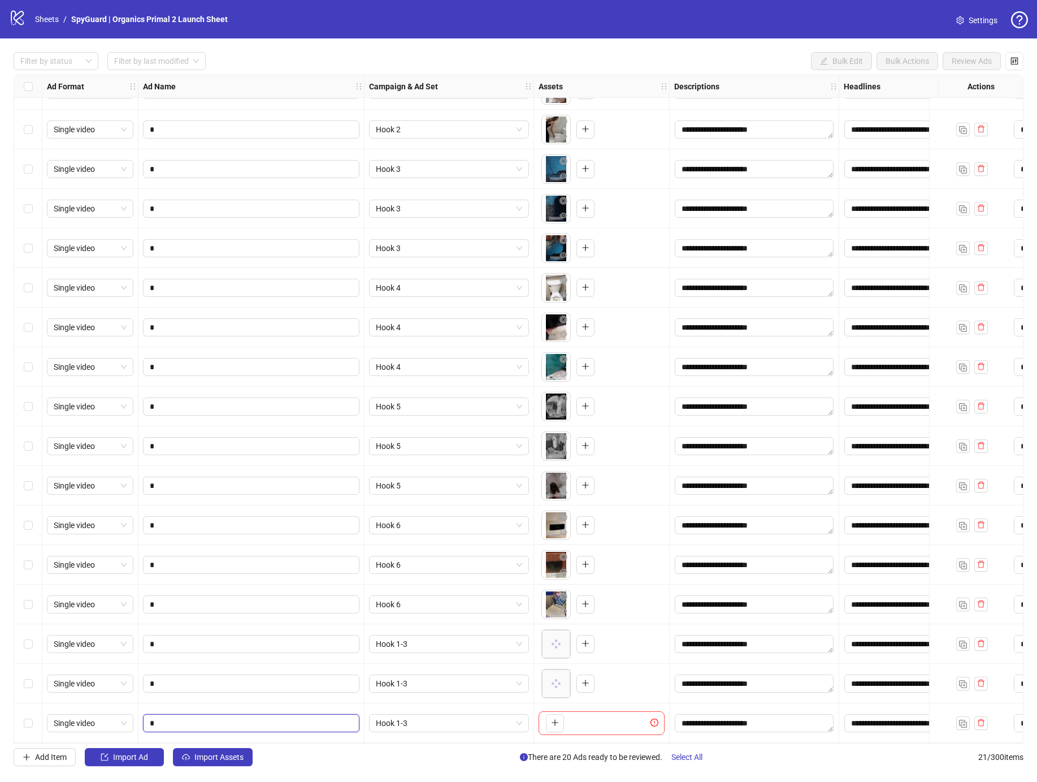
click at [196, 717] on input "*" at bounding box center [250, 723] width 201 height 12
type input "*"
click at [545, 715] on div "To pick up a draggable item, press the space bar. While dragging, use the arrow…" at bounding box center [552, 723] width 23 height 18
click at [549, 715] on button "button" at bounding box center [555, 723] width 18 height 18
click at [962, 719] on img "button" at bounding box center [963, 723] width 8 height 8
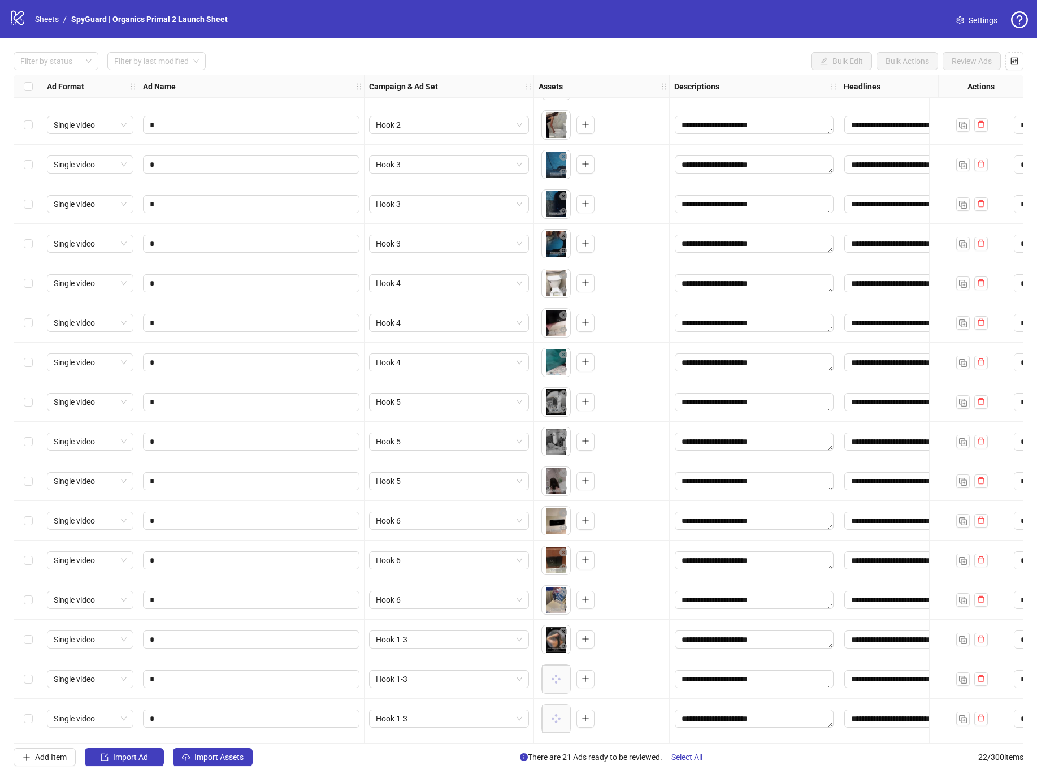
scroll to position [230, 0]
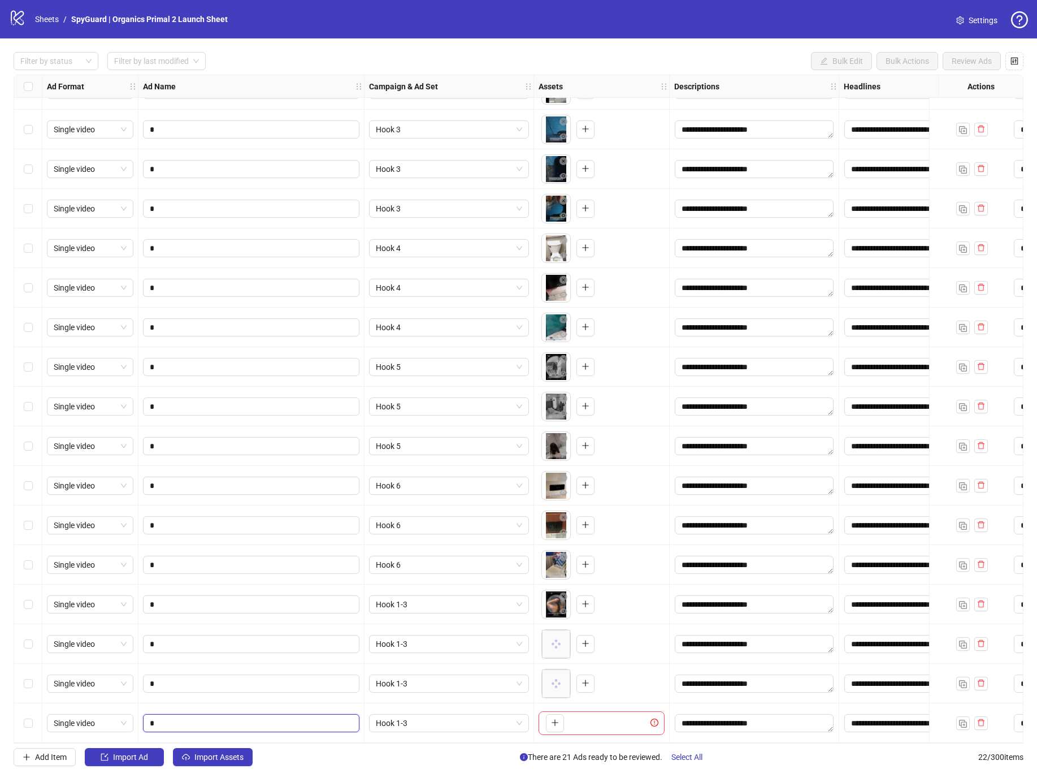
drag, startPoint x: 220, startPoint y: 714, endPoint x: 457, endPoint y: 741, distance: 238.9
click at [220, 717] on input "*" at bounding box center [250, 723] width 201 height 12
type input "*"
drag, startPoint x: 462, startPoint y: 720, endPoint x: 478, endPoint y: 700, distance: 25.8
click at [462, 720] on span "Hook 1-3" at bounding box center [449, 722] width 146 height 17
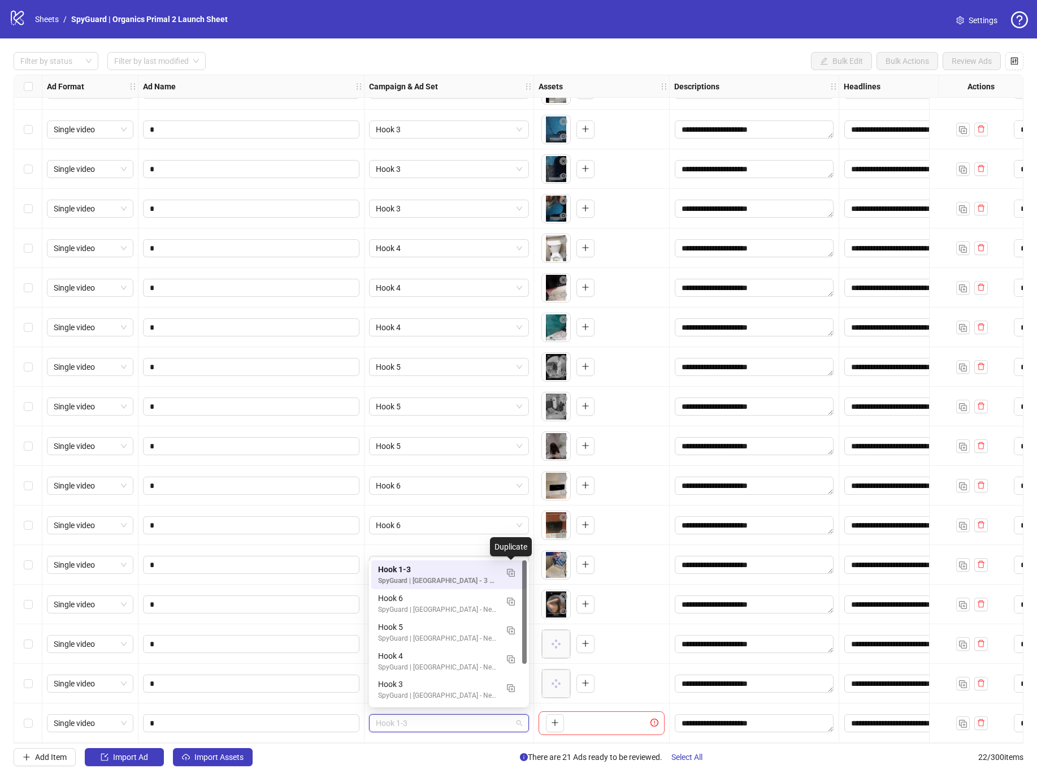
drag, startPoint x: 511, startPoint y: 578, endPoint x: 503, endPoint y: 588, distance: 12.9
click at [510, 578] on button "button" at bounding box center [511, 572] width 18 height 18
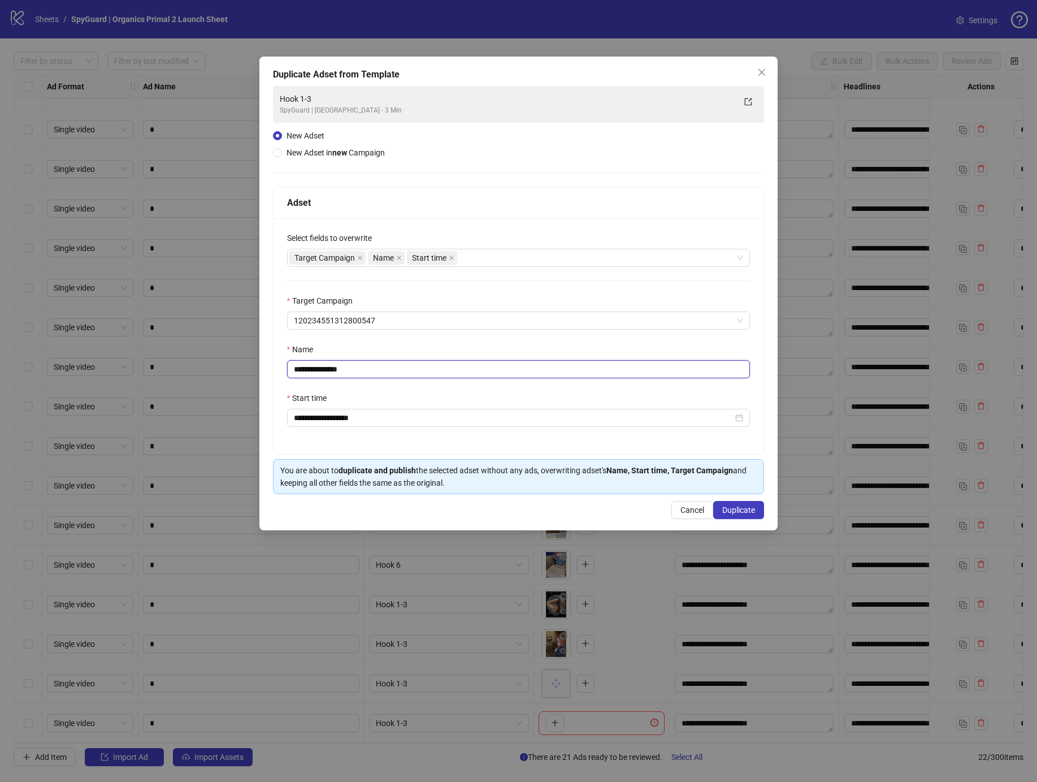
drag, startPoint x: 339, startPoint y: 370, endPoint x: 506, endPoint y: 380, distance: 168.2
click at [507, 380] on div "**********" at bounding box center [519, 336] width 491 height 236
type input "********"
click at [755, 511] on button "Duplicate" at bounding box center [738, 510] width 51 height 18
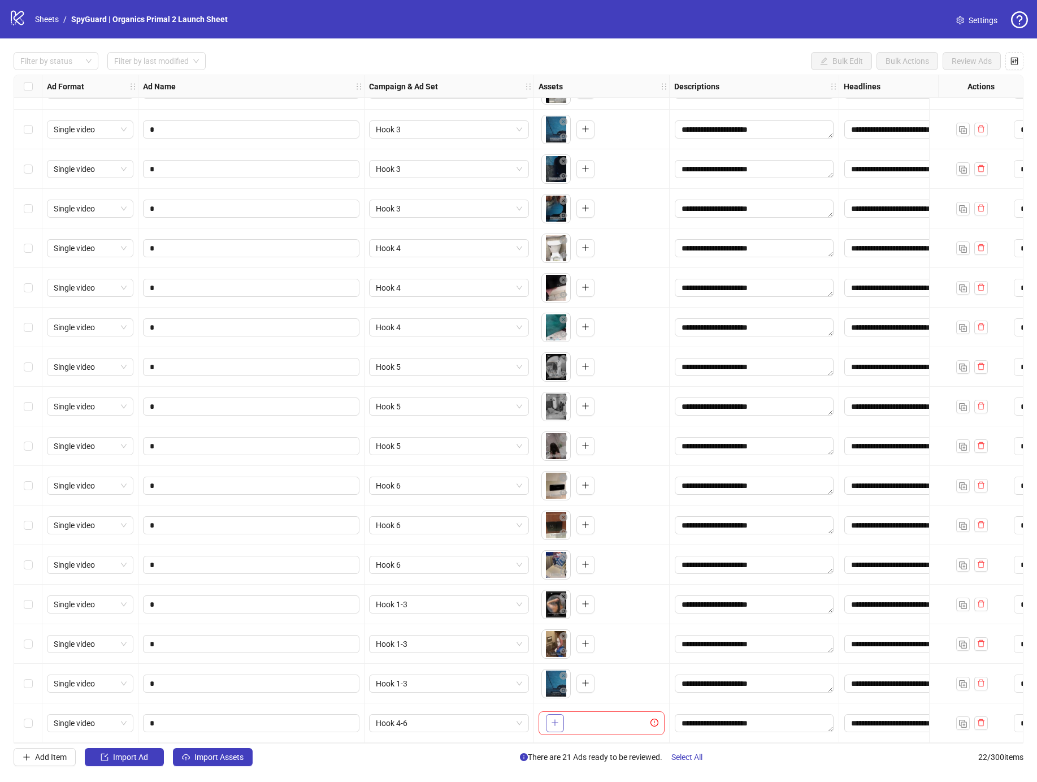
click at [549, 717] on button "button" at bounding box center [555, 723] width 18 height 18
click at [961, 719] on img "button" at bounding box center [963, 723] width 8 height 8
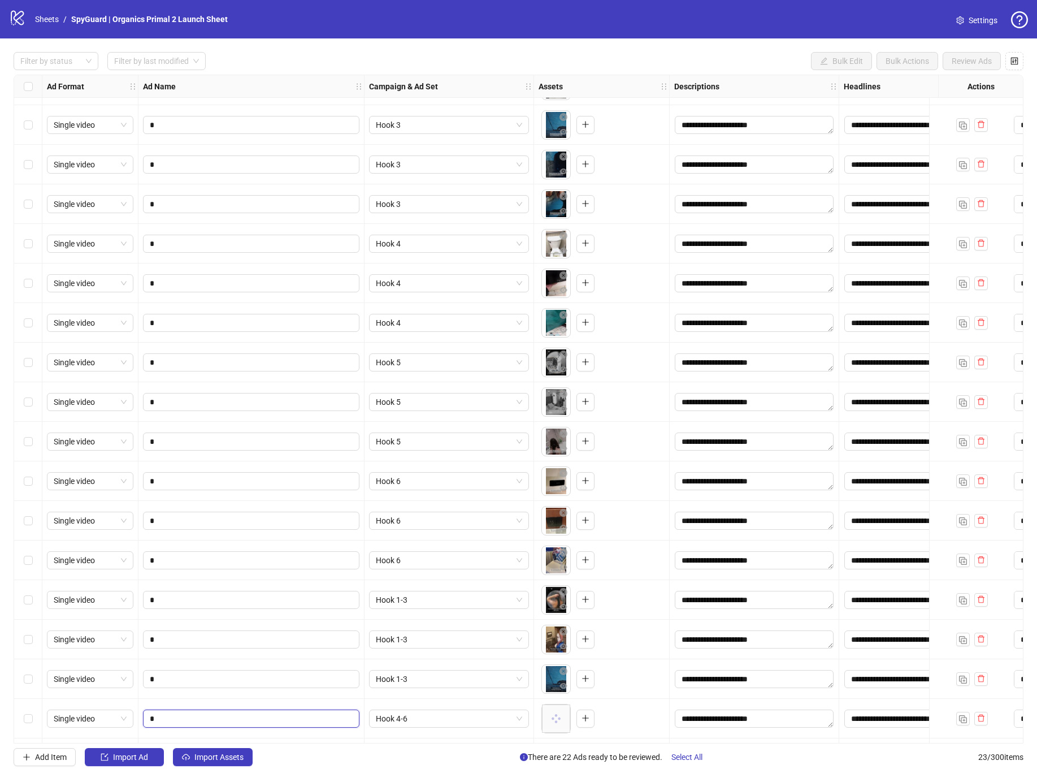
click at [267, 713] on input "*" at bounding box center [250, 718] width 201 height 12
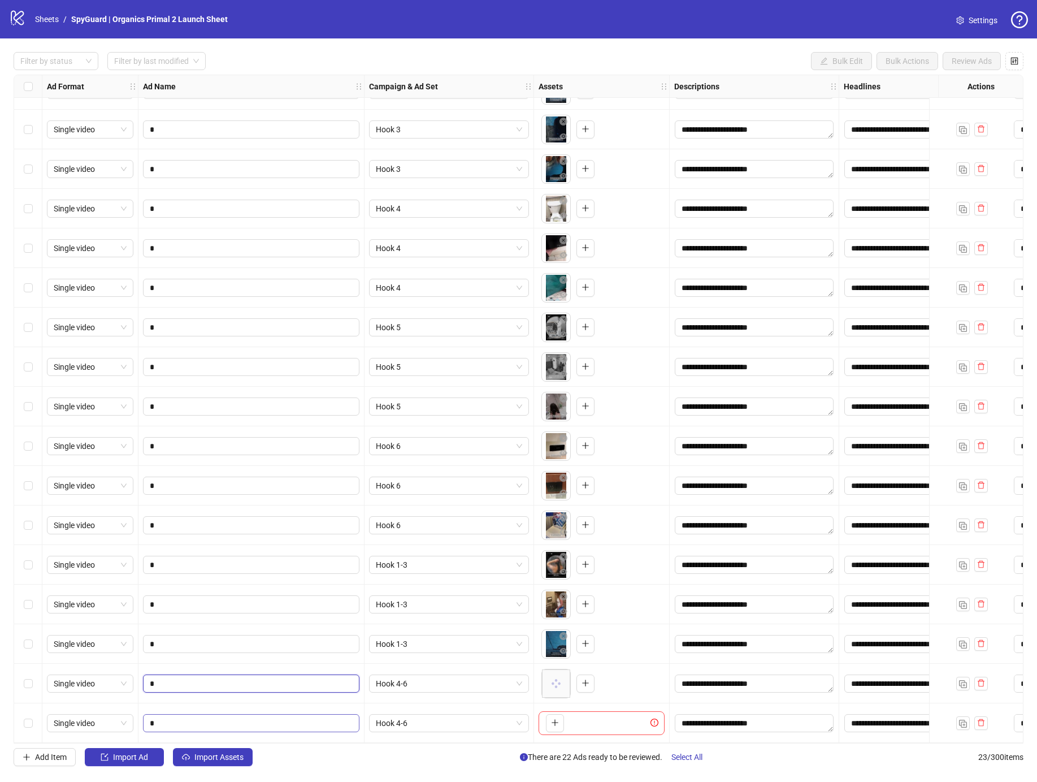
type input "*"
click at [220, 717] on input "*" at bounding box center [250, 723] width 201 height 12
type input "*"
click at [561, 723] on button "button" at bounding box center [555, 723] width 18 height 18
click at [964, 719] on img "button" at bounding box center [963, 723] width 8 height 8
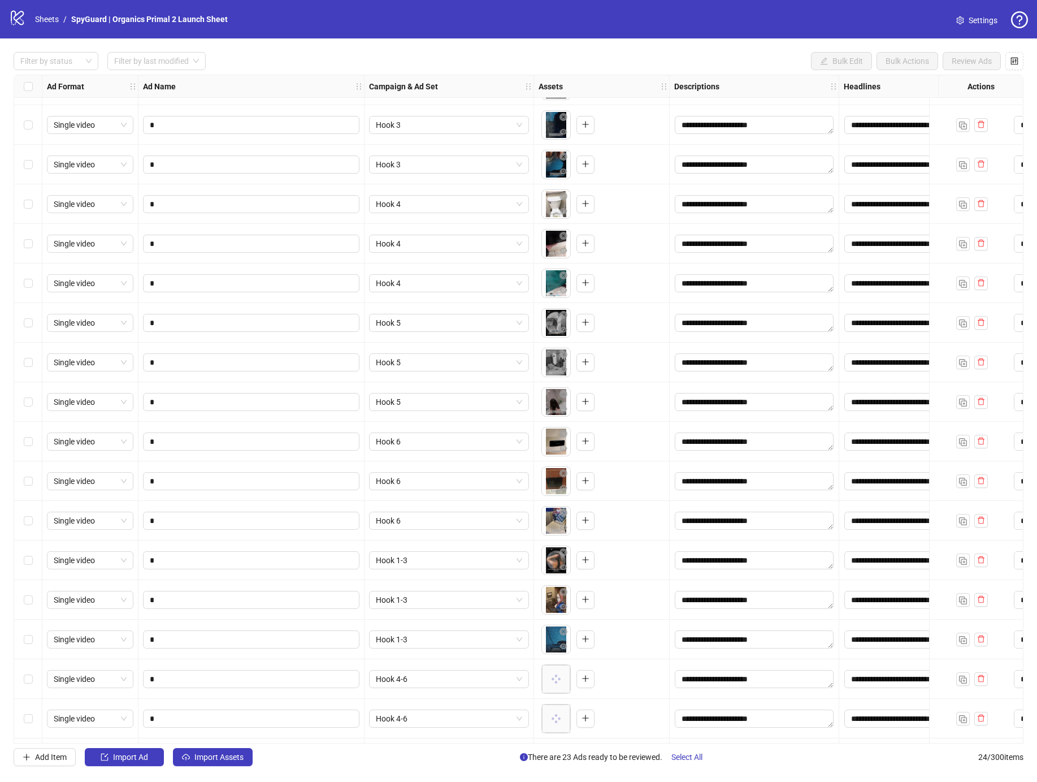
scroll to position [309, 0]
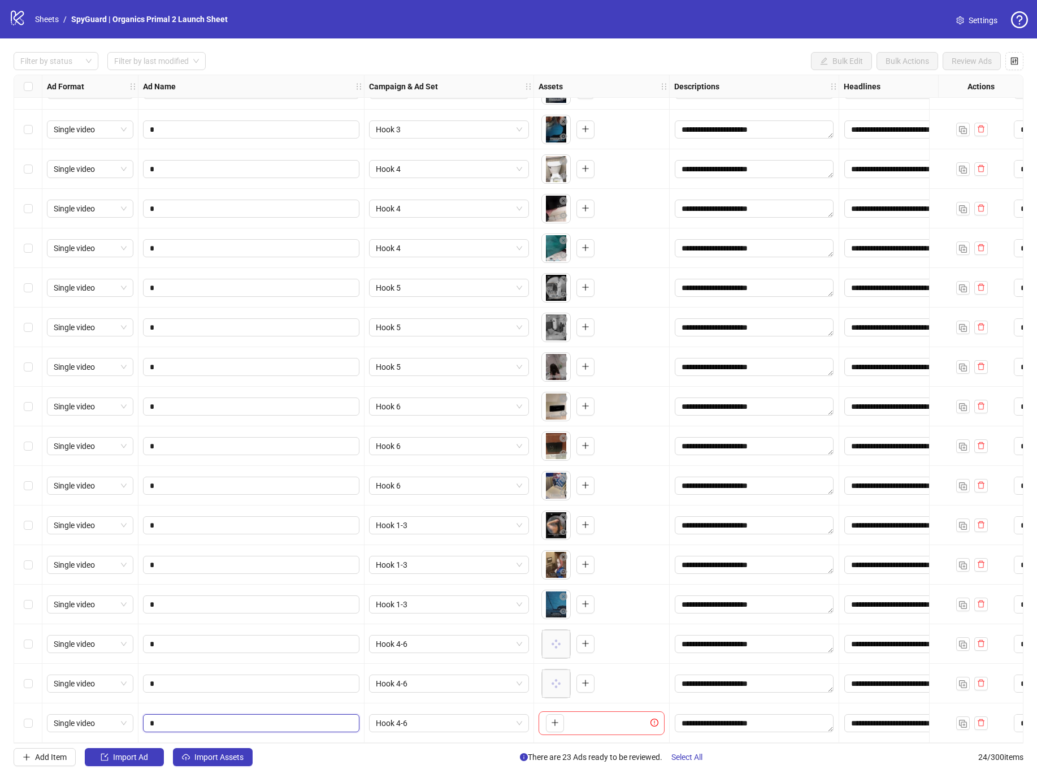
click at [223, 717] on input "*" at bounding box center [250, 723] width 201 height 12
type input "*"
click at [550, 723] on button "button" at bounding box center [555, 723] width 18 height 18
click at [964, 719] on img "button" at bounding box center [963, 723] width 8 height 8
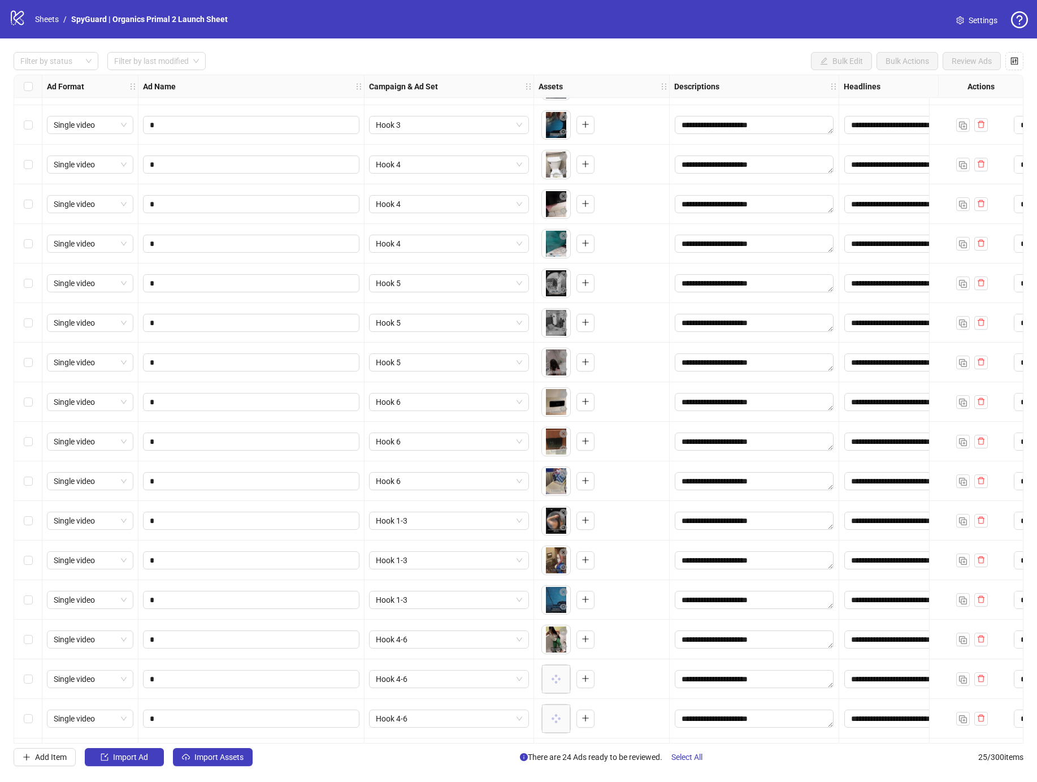
scroll to position [349, 0]
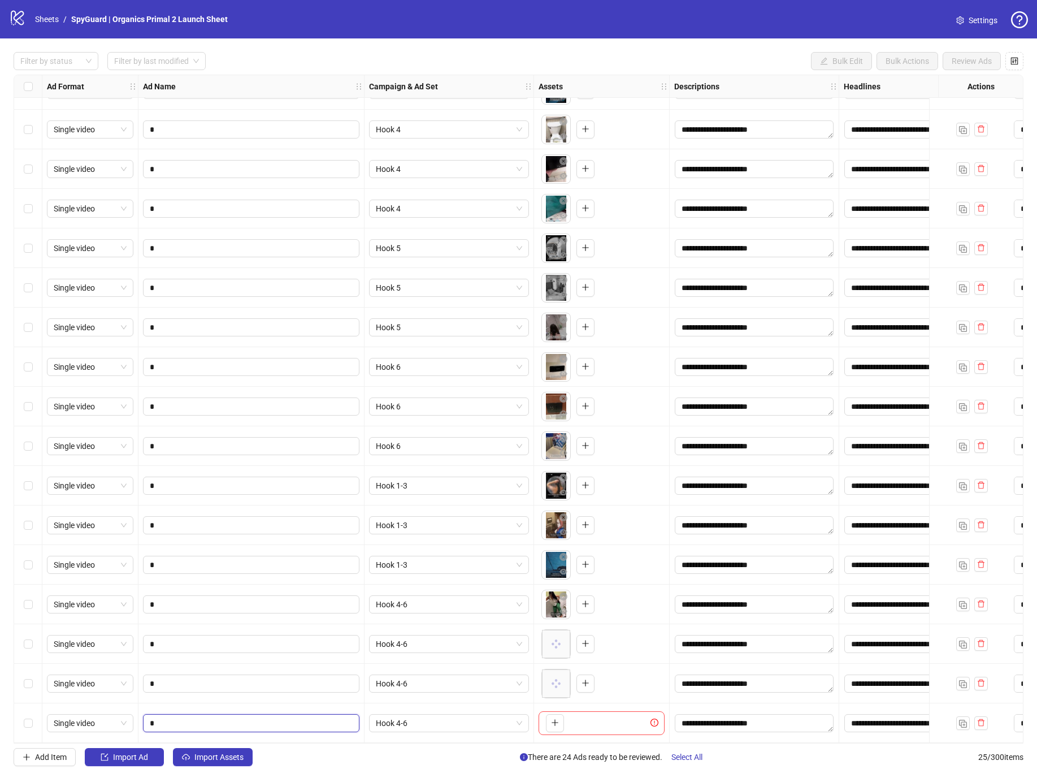
click at [213, 717] on input "*" at bounding box center [250, 723] width 201 height 12
type input "*"
click at [443, 723] on span "Hook 4-6" at bounding box center [449, 722] width 146 height 17
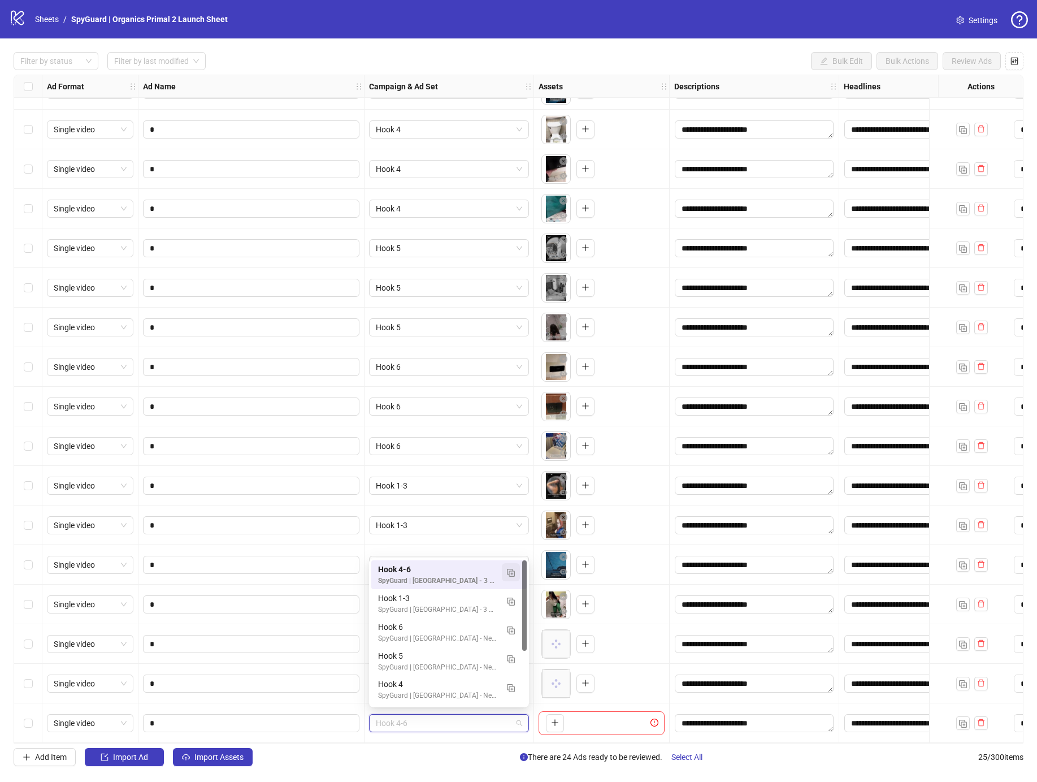
click at [512, 569] on img "button" at bounding box center [511, 573] width 8 height 8
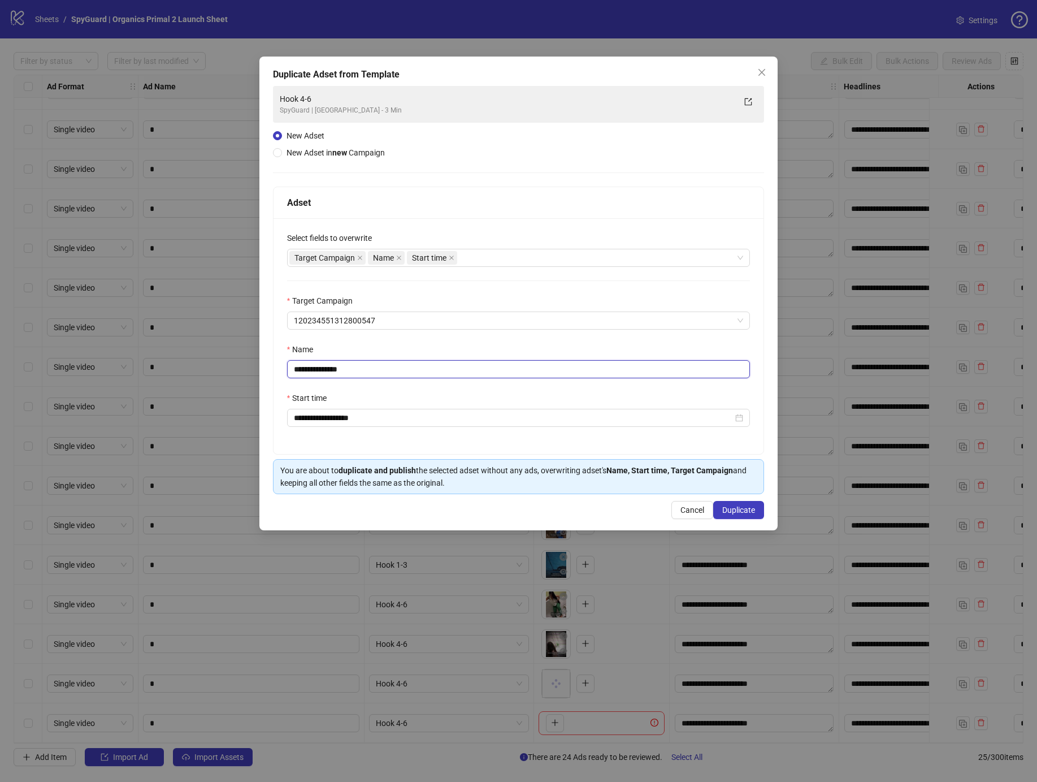
drag, startPoint x: 316, startPoint y: 373, endPoint x: 380, endPoint y: 371, distance: 64.4
click at [380, 371] on input "**********" at bounding box center [518, 369] width 463 height 18
type input "********"
click at [723, 501] on button "Duplicate" at bounding box center [738, 510] width 51 height 18
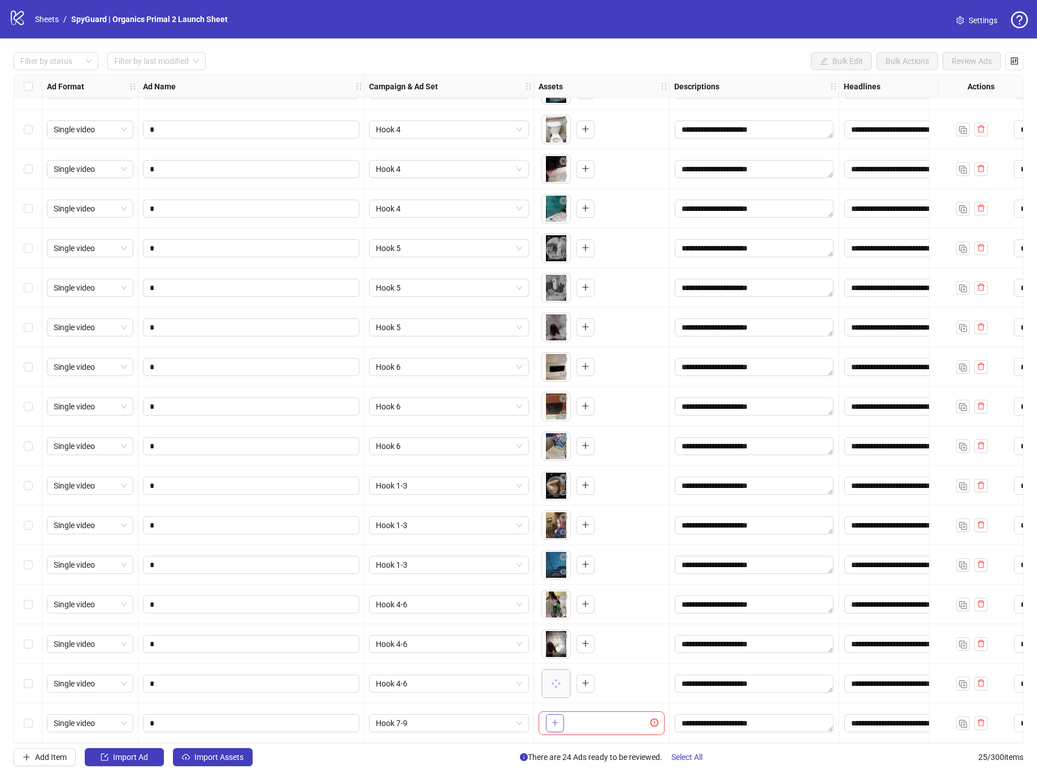
click at [557, 721] on icon "plus" at bounding box center [555, 722] width 8 height 8
click at [957, 720] on button "button" at bounding box center [963, 723] width 14 height 14
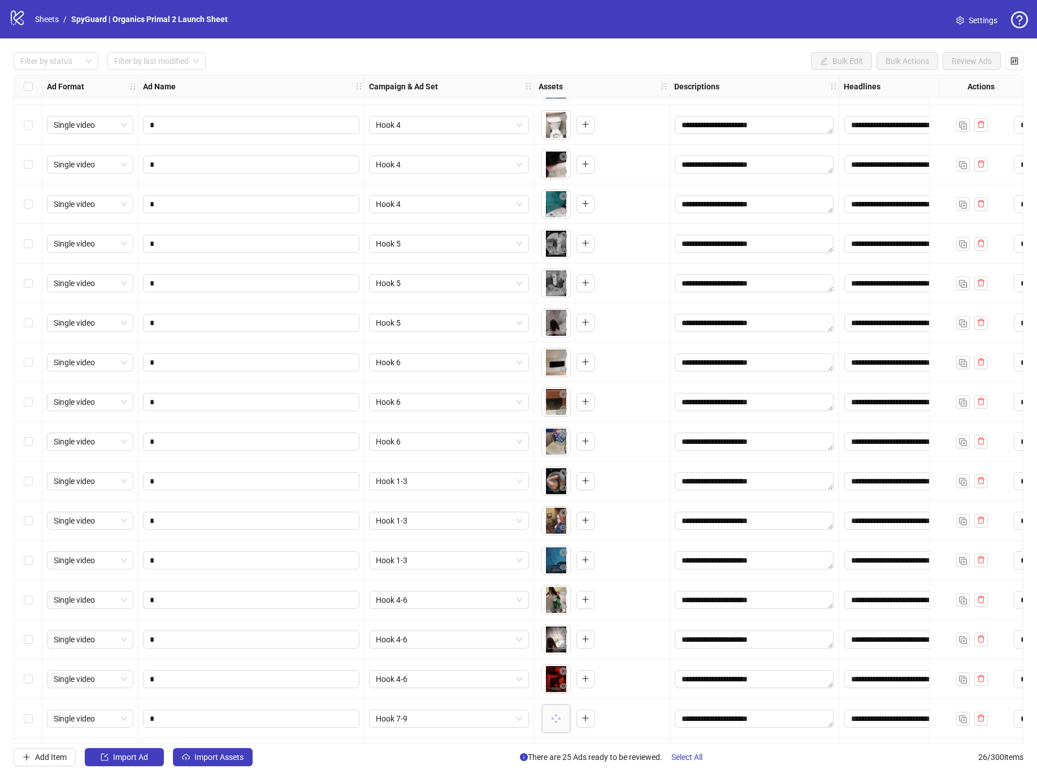
scroll to position [388, 0]
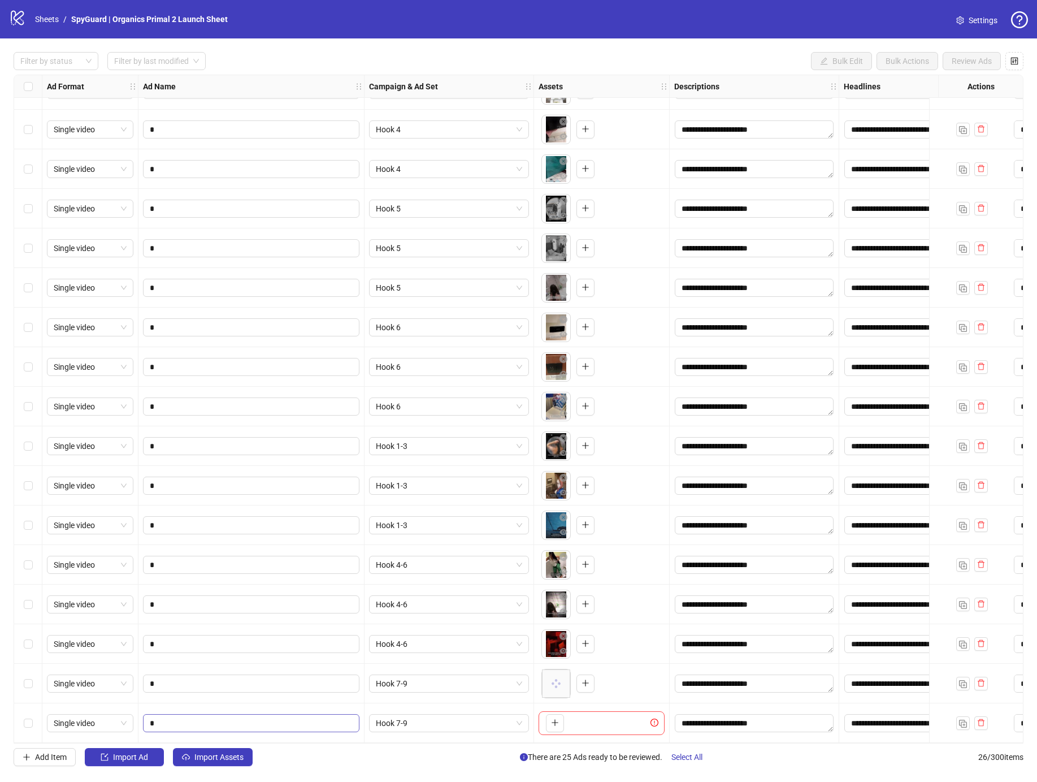
click at [232, 714] on span "*" at bounding box center [251, 723] width 216 height 18
type input "*"
click at [550, 718] on button "button" at bounding box center [555, 723] width 18 height 18
click at [963, 719] on img "button" at bounding box center [963, 723] width 8 height 8
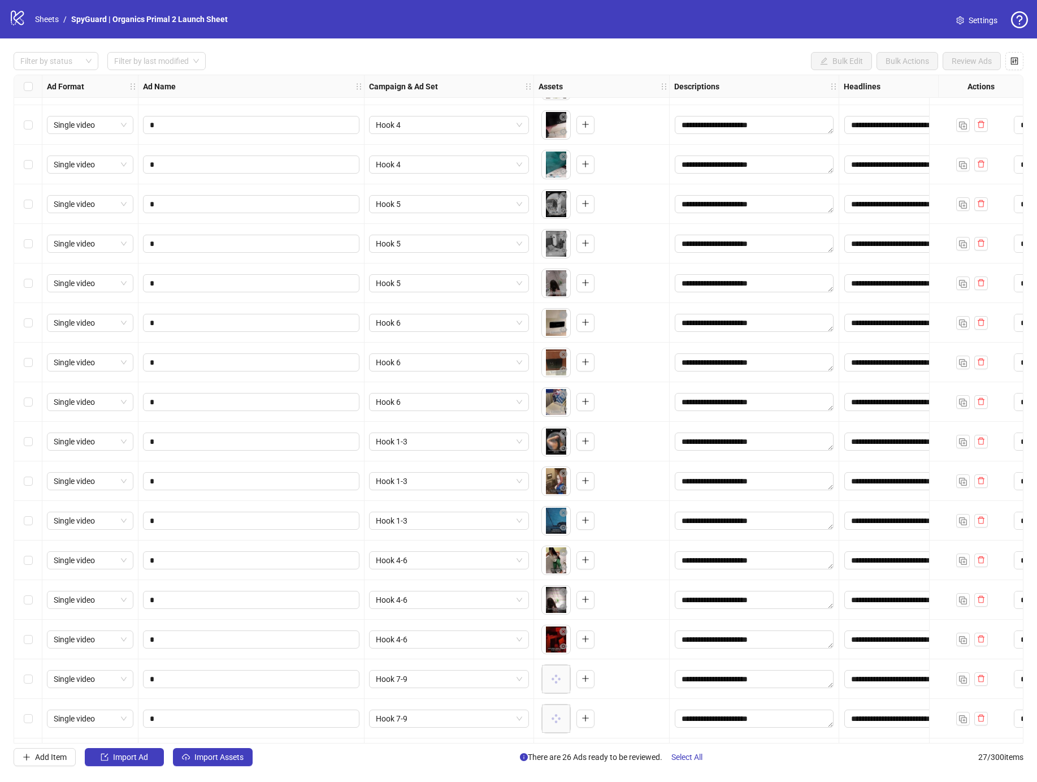
scroll to position [428, 0]
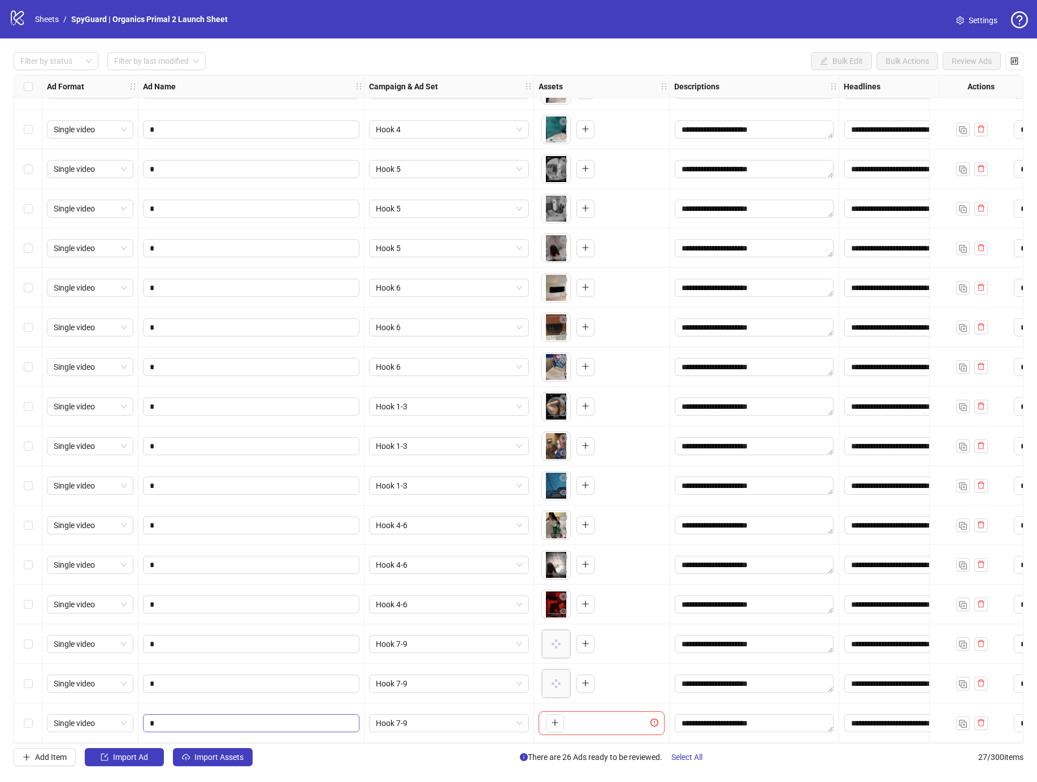
click at [173, 726] on span "*" at bounding box center [251, 723] width 216 height 18
click at [184, 721] on input "*" at bounding box center [250, 723] width 201 height 12
type input "*"
click at [557, 718] on icon "plus" at bounding box center [555, 722] width 8 height 8
click at [694, 759] on span "Select All" at bounding box center [686, 756] width 31 height 9
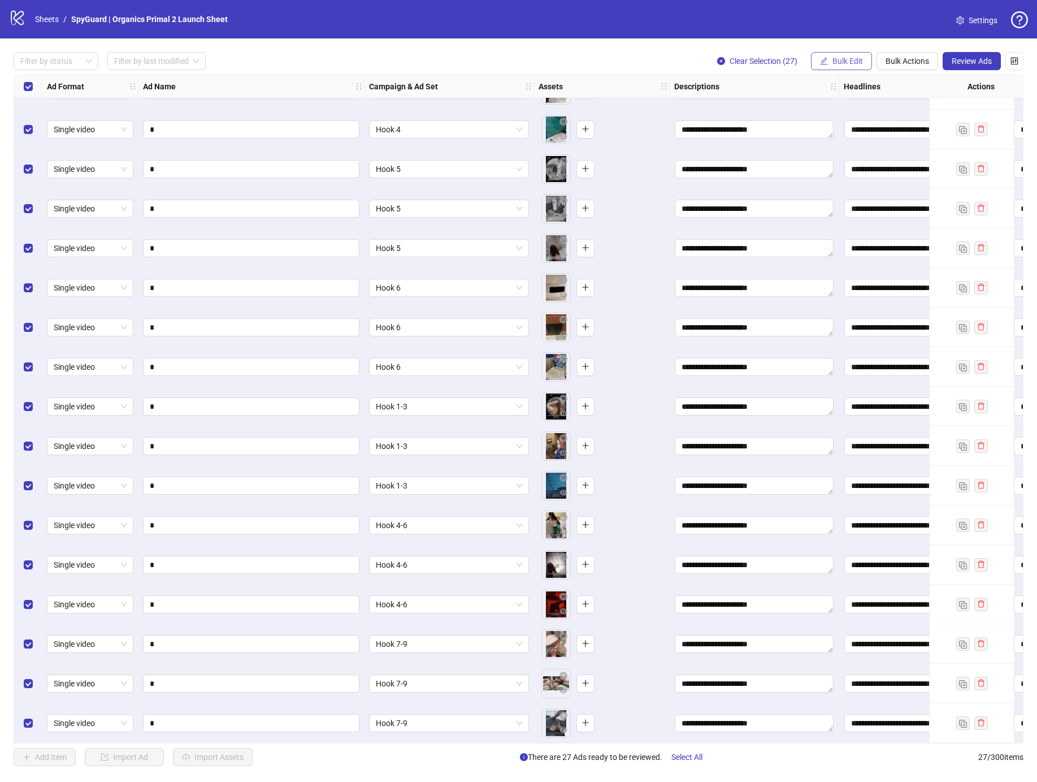
scroll to position [0, 0]
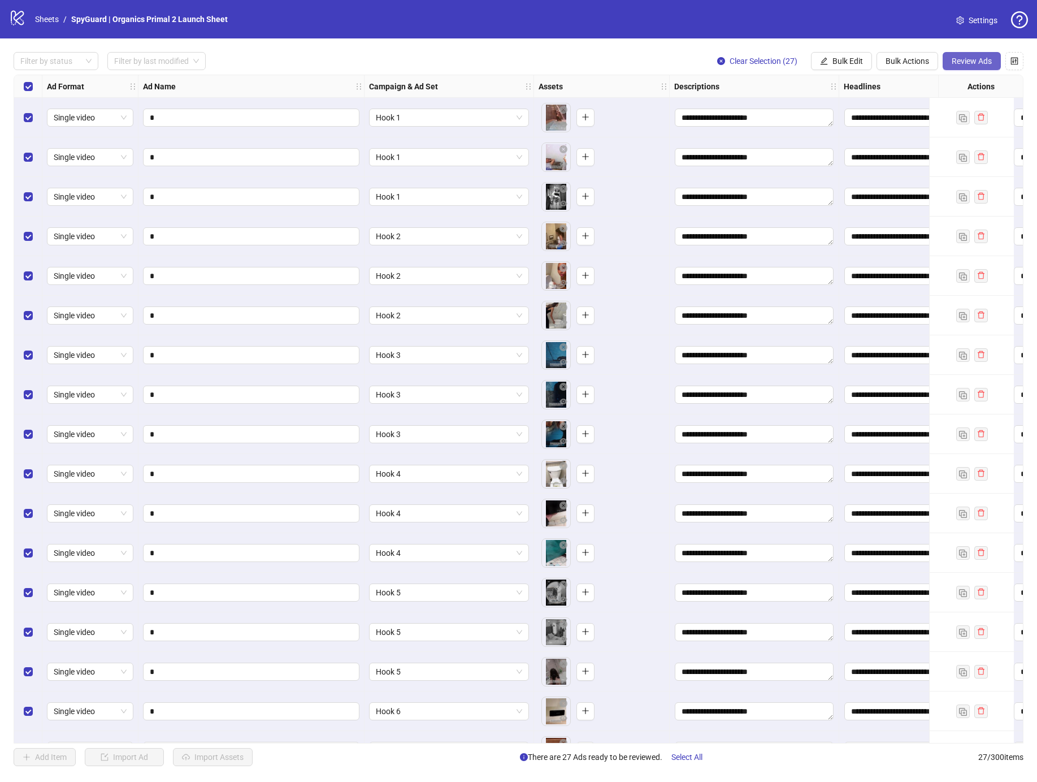
click at [961, 61] on span "Review Ads" at bounding box center [972, 61] width 40 height 9
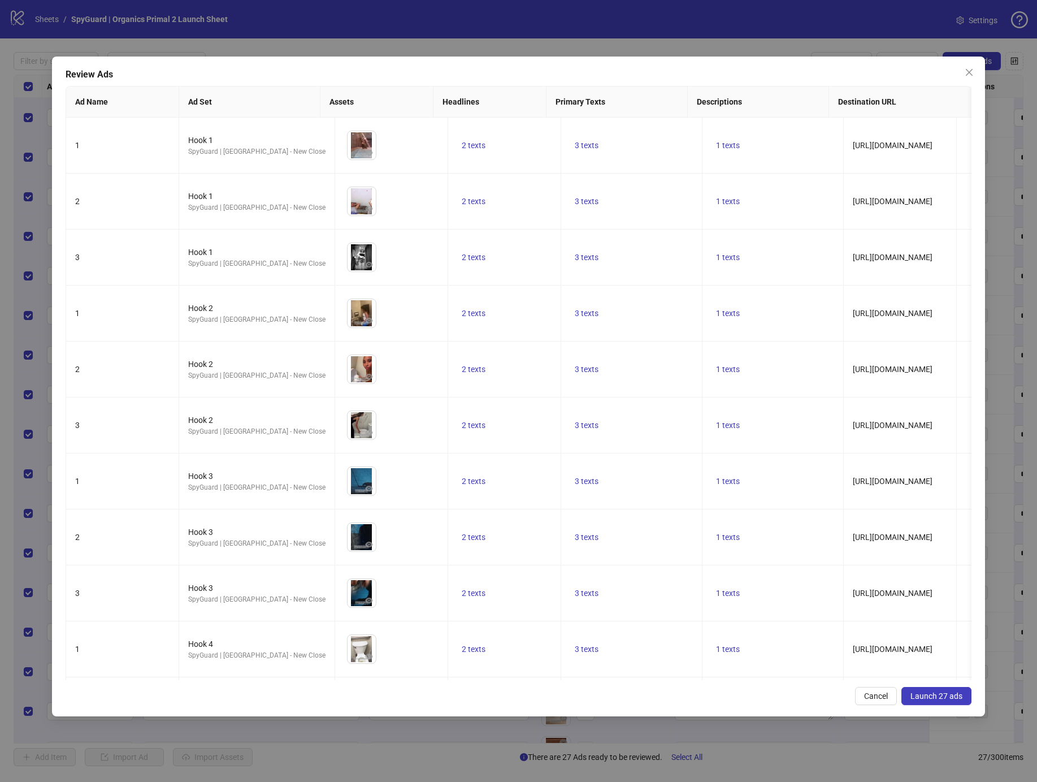
click at [922, 697] on span "Launch 27 ads" at bounding box center [936, 695] width 52 height 9
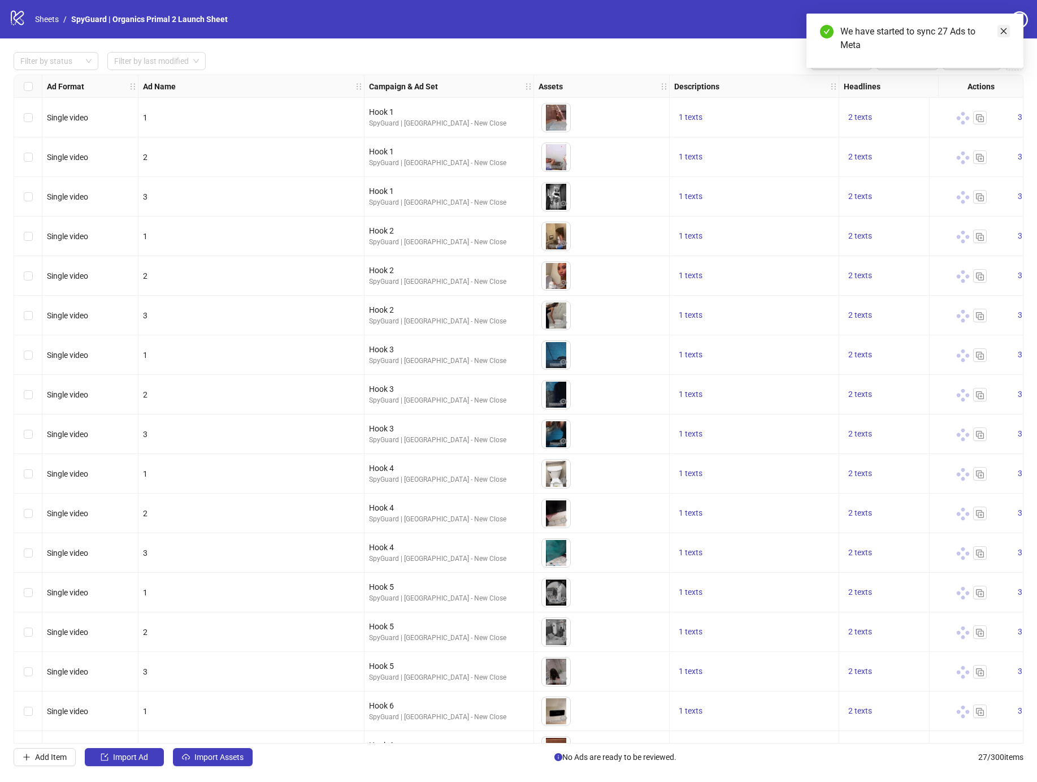
click at [998, 27] on link "Close" at bounding box center [1003, 31] width 12 height 12
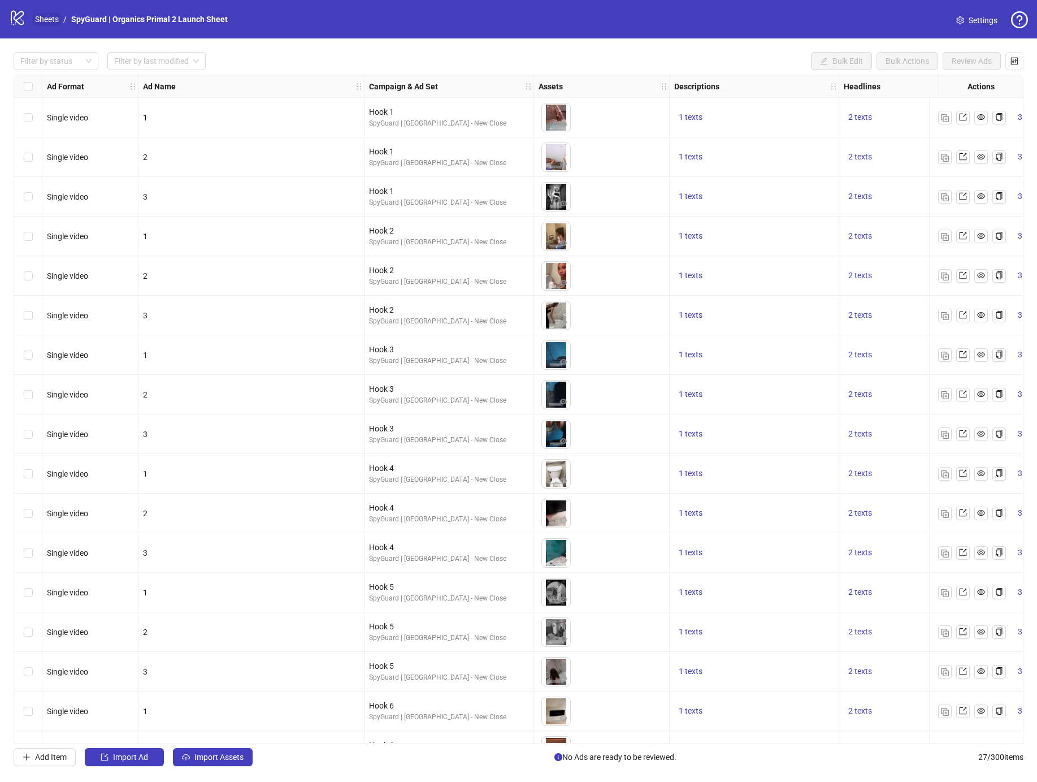
click at [48, 14] on link "Sheets" at bounding box center [47, 19] width 28 height 12
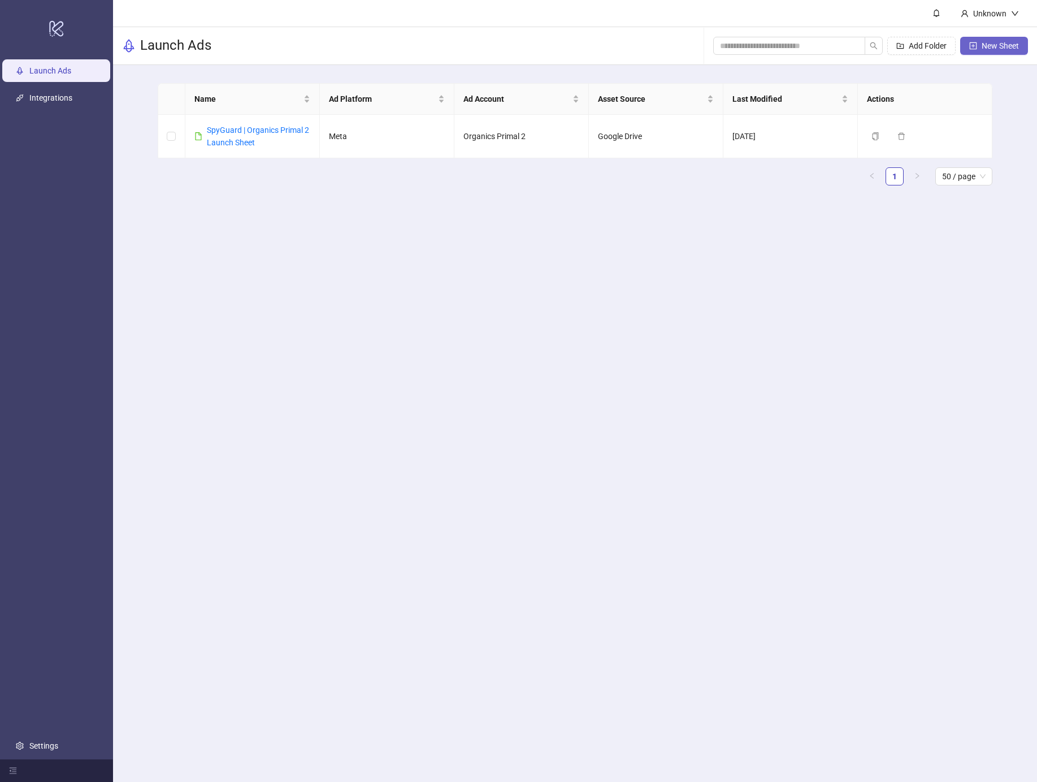
click at [1003, 42] on span "New Sheet" at bounding box center [1000, 45] width 37 height 9
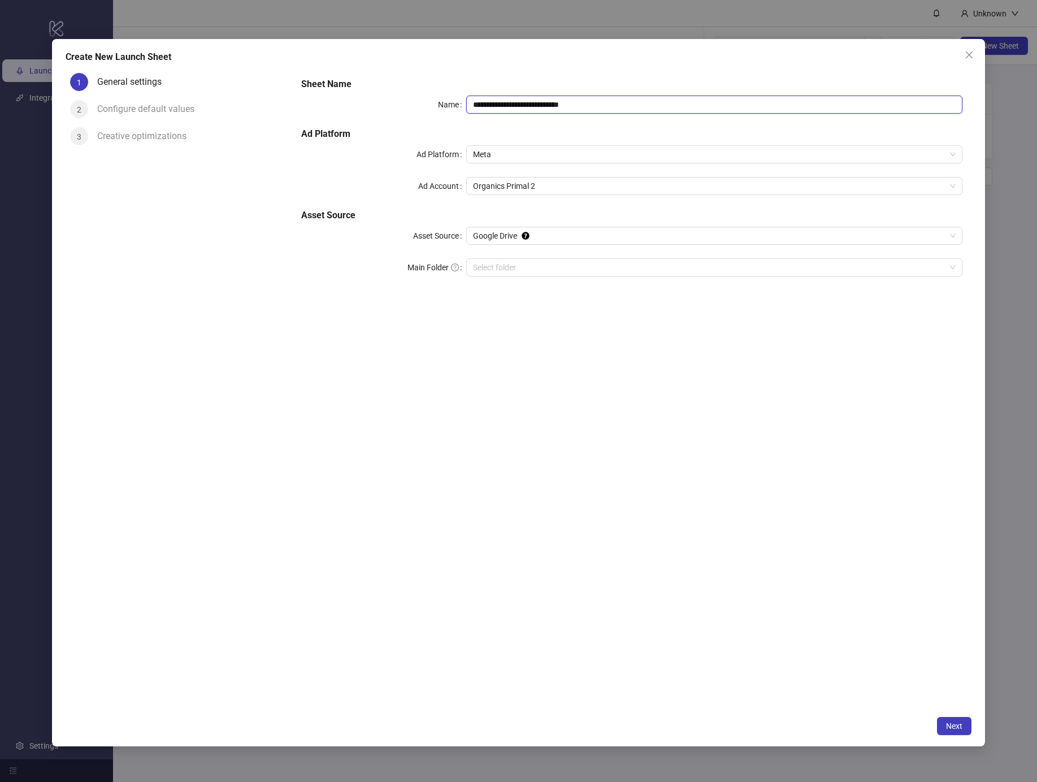
click at [470, 102] on input "**********" at bounding box center [714, 105] width 496 height 18
type input "**********"
click at [958, 718] on button "Next" at bounding box center [954, 726] width 34 height 18
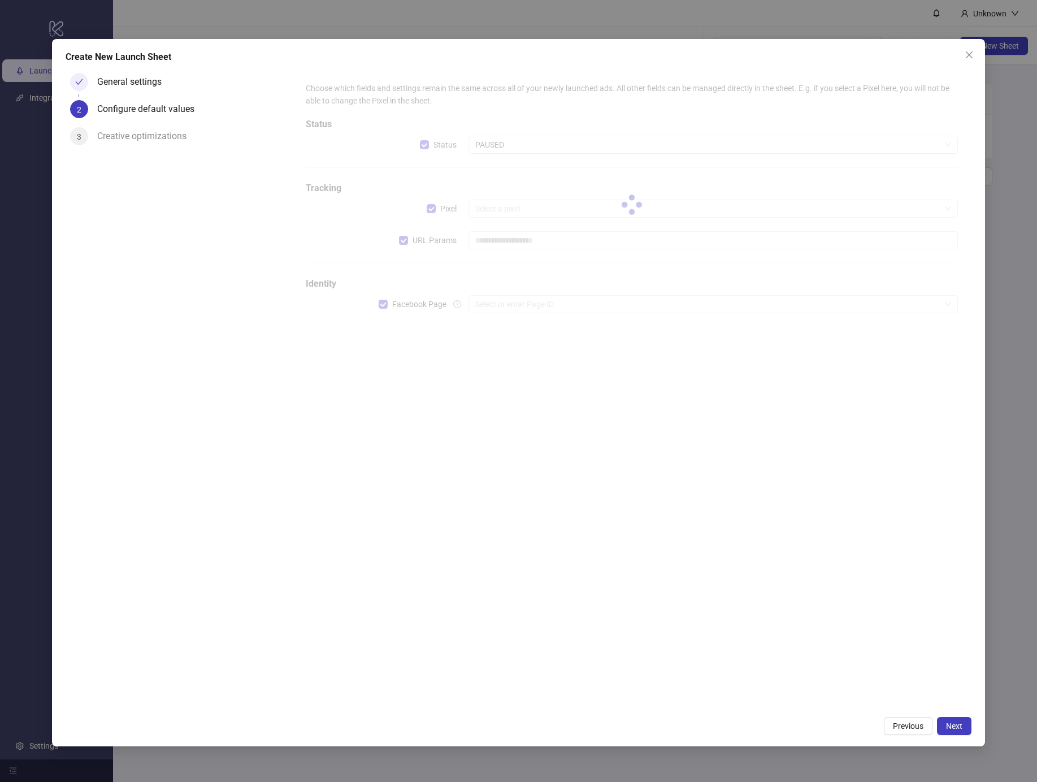
type input "**********"
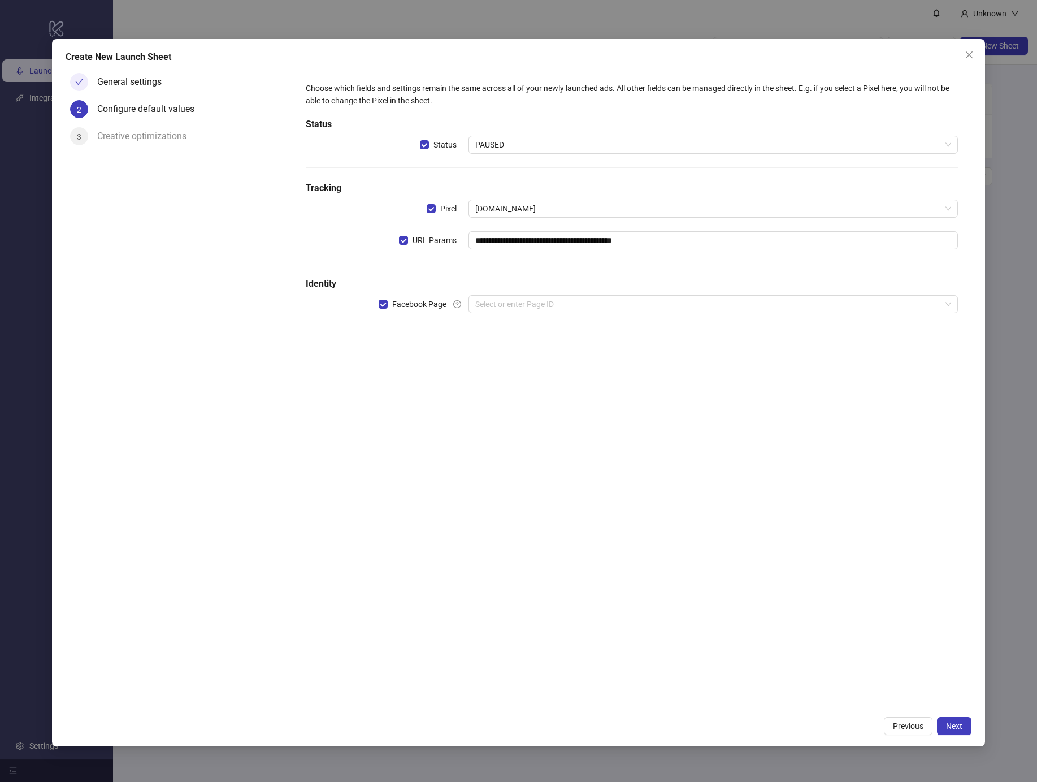
click at [537, 141] on span "PAUSED" at bounding box center [713, 144] width 476 height 17
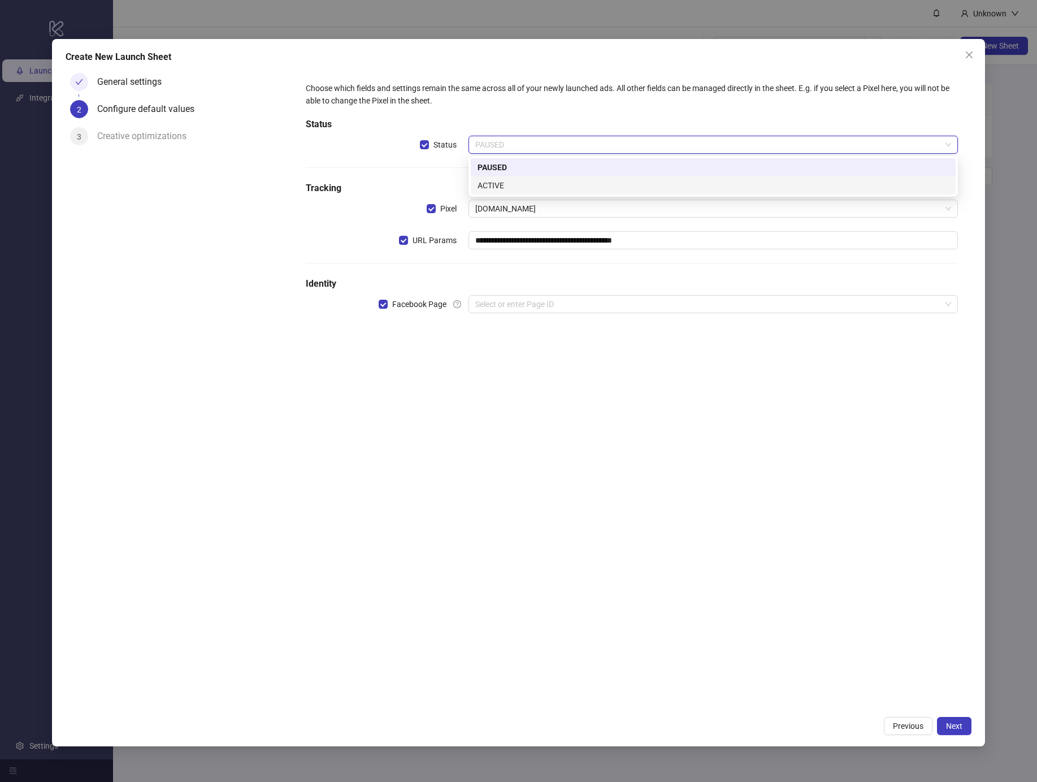
click at [489, 186] on div "ACTIVE" at bounding box center [713, 185] width 471 height 12
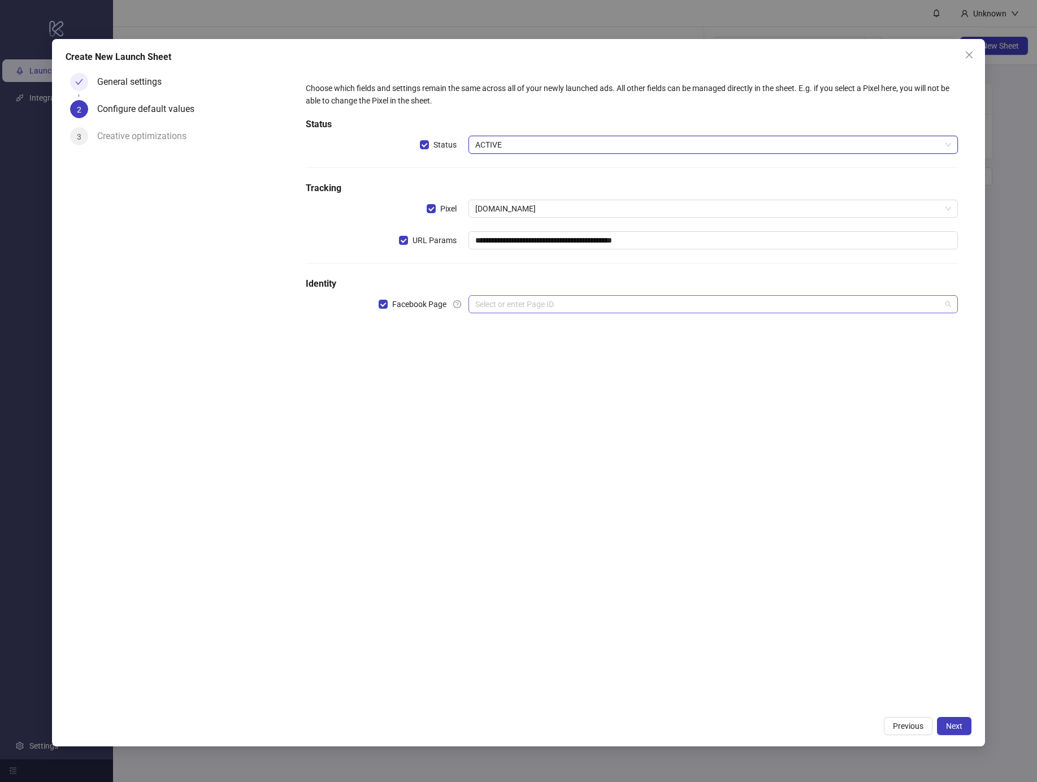
click at [513, 296] on input "search" at bounding box center [708, 304] width 466 height 17
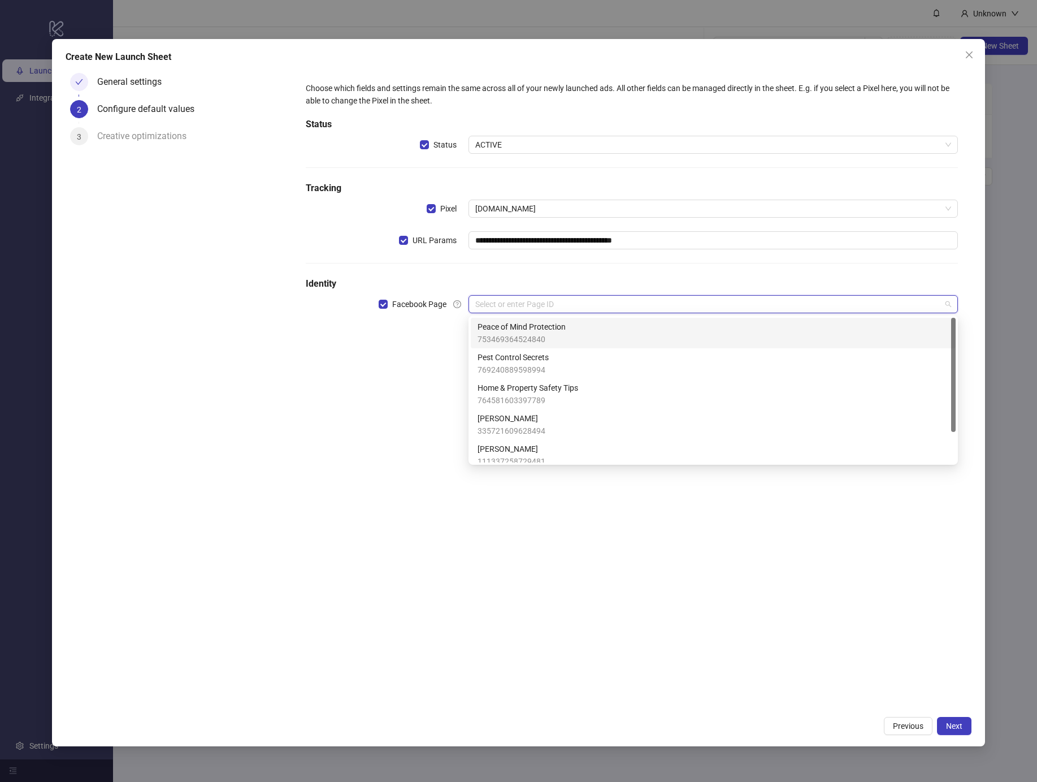
click at [521, 337] on span "753469364524840" at bounding box center [522, 339] width 88 height 12
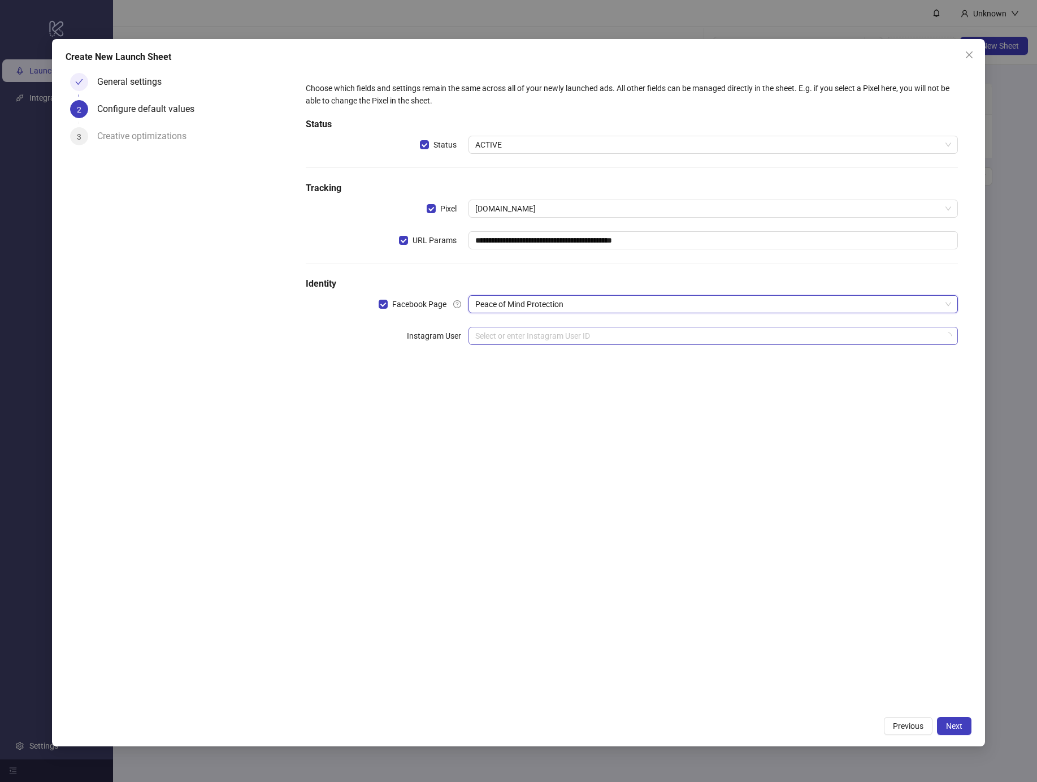
click at [515, 340] on input "search" at bounding box center [708, 335] width 466 height 17
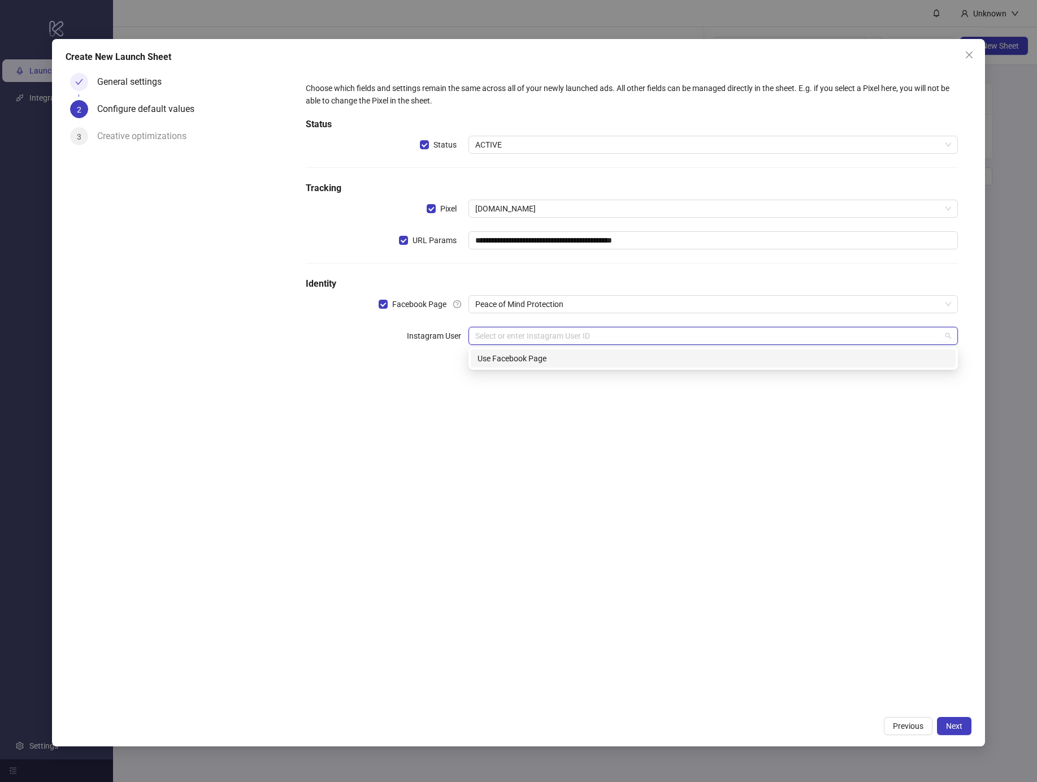
click at [543, 349] on div "Use Facebook Page" at bounding box center [713, 358] width 485 height 18
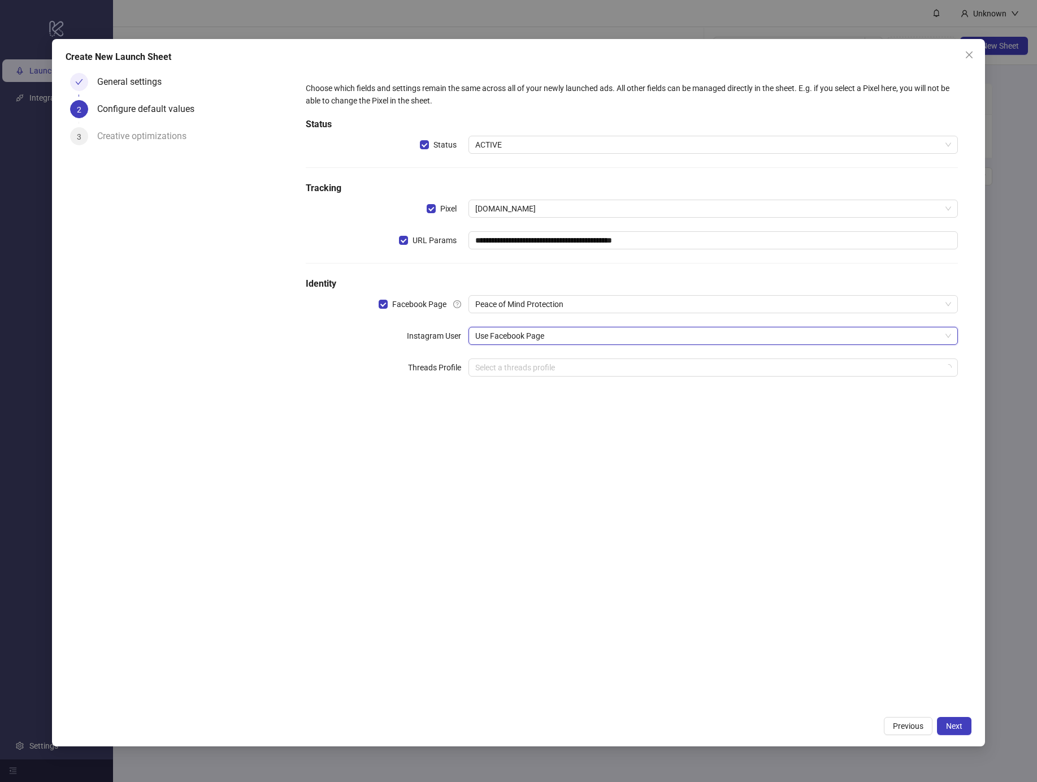
click at [959, 715] on div "**********" at bounding box center [519, 392] width 934 height 707
click at [966, 727] on button "Next" at bounding box center [954, 726] width 34 height 18
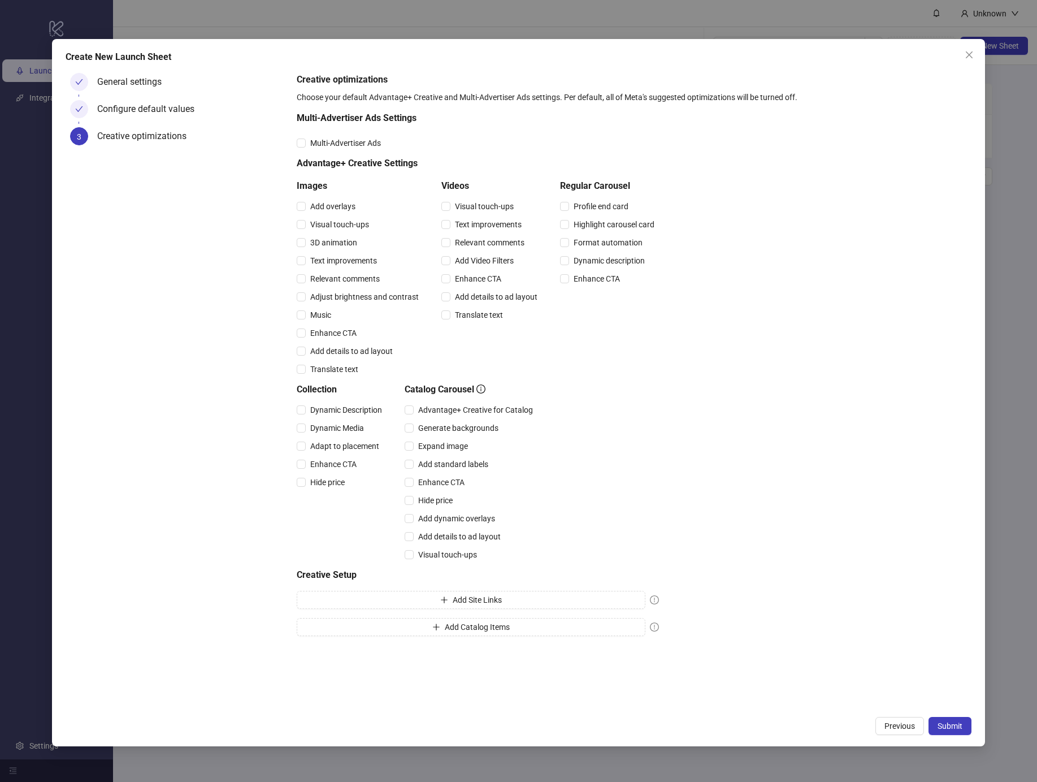
click at [966, 727] on button "Submit" at bounding box center [949, 726] width 43 height 18
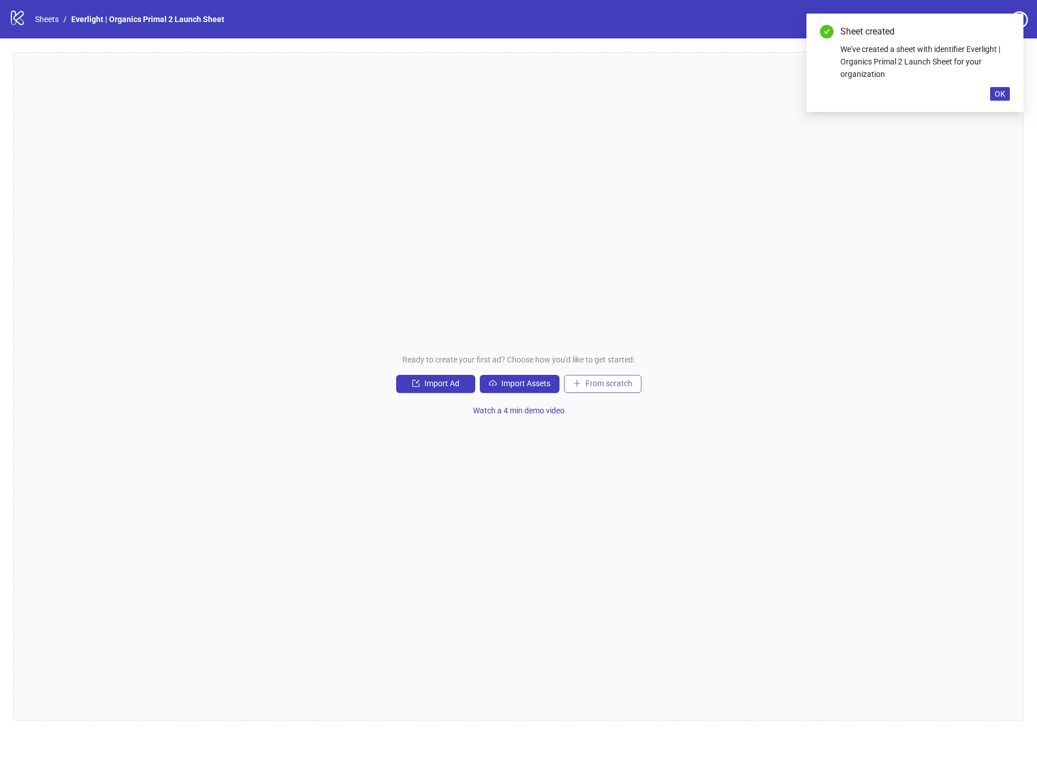
click at [622, 383] on span "From scratch" at bounding box center [608, 383] width 47 height 9
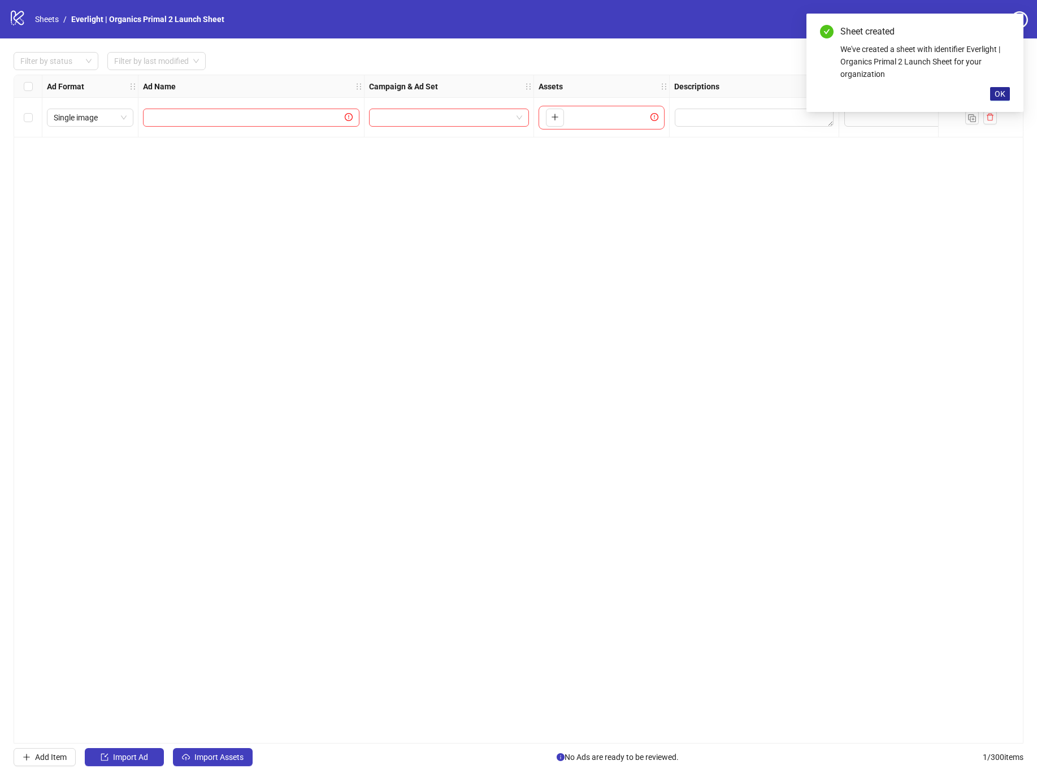
click at [996, 88] on button "OK" at bounding box center [1000, 94] width 20 height 14
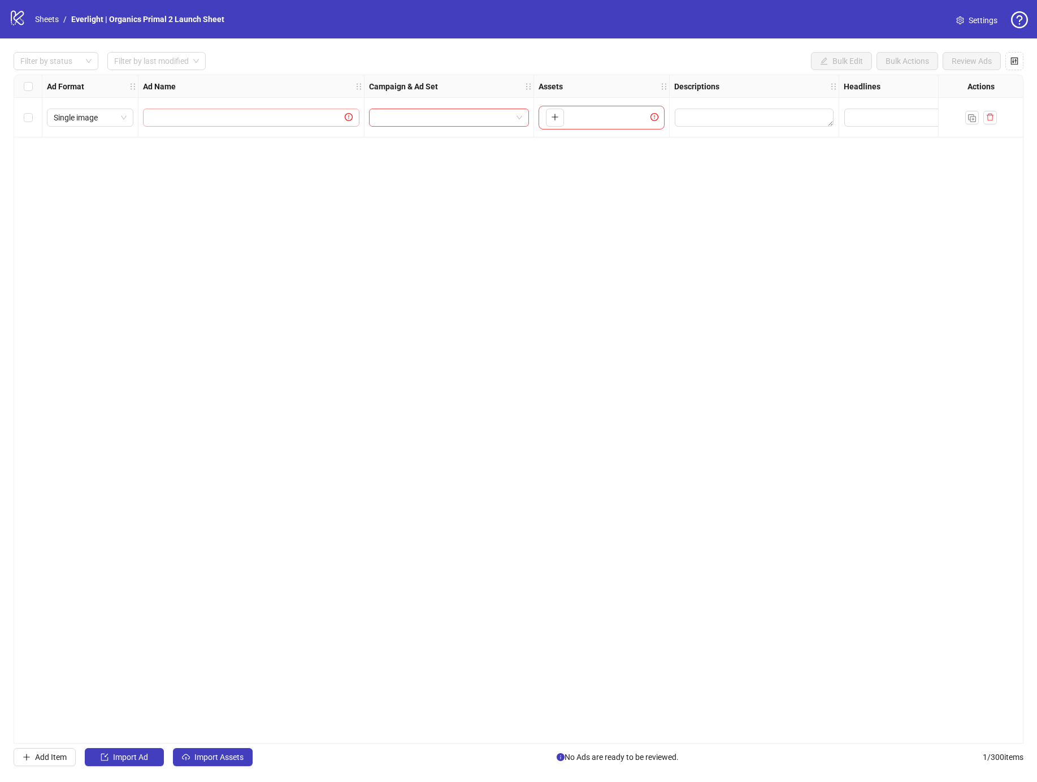
click at [271, 124] on span at bounding box center [251, 118] width 216 height 18
type input "*"
click at [84, 117] on span "Single image" at bounding box center [90, 117] width 73 height 17
click at [83, 160] on div "Single video" at bounding box center [90, 158] width 68 height 12
click at [411, 111] on input "search" at bounding box center [444, 117] width 136 height 17
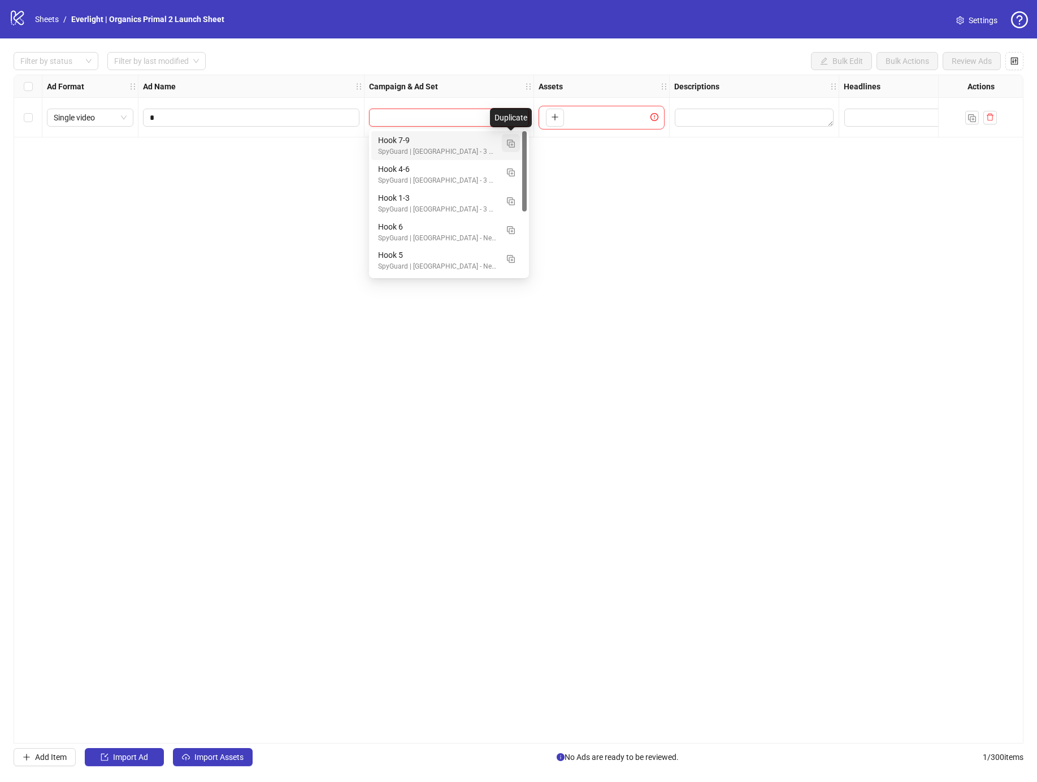
click at [512, 146] on img "button" at bounding box center [511, 144] width 8 height 8
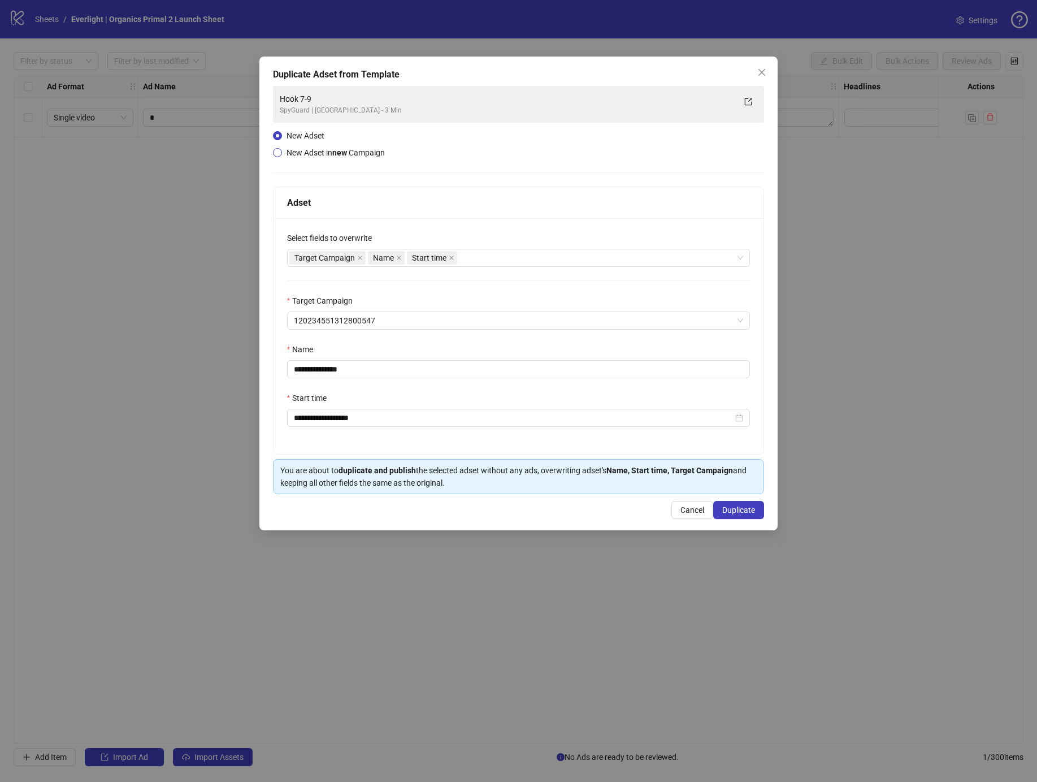
click at [320, 154] on span "New Adset in new Campaign" at bounding box center [336, 152] width 98 height 9
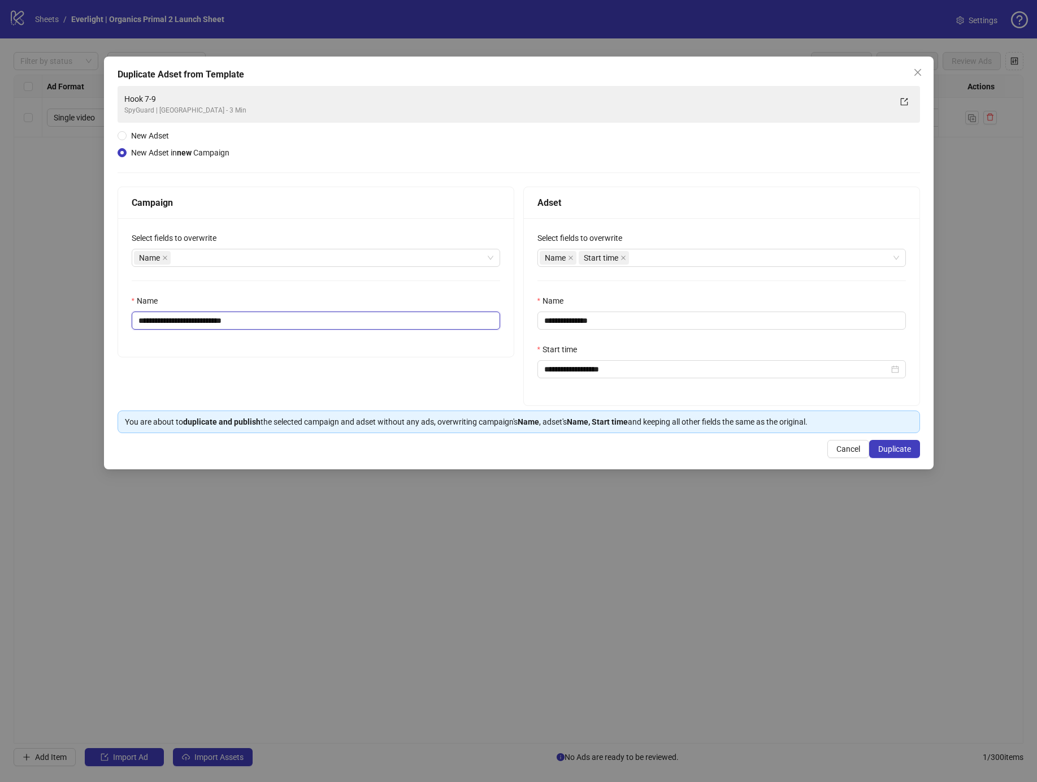
click at [164, 319] on input "**********" at bounding box center [316, 320] width 368 height 18
drag, startPoint x: 188, startPoint y: 323, endPoint x: 278, endPoint y: 323, distance: 90.4
click at [278, 323] on input "**********" at bounding box center [316, 320] width 368 height 18
type input "**********"
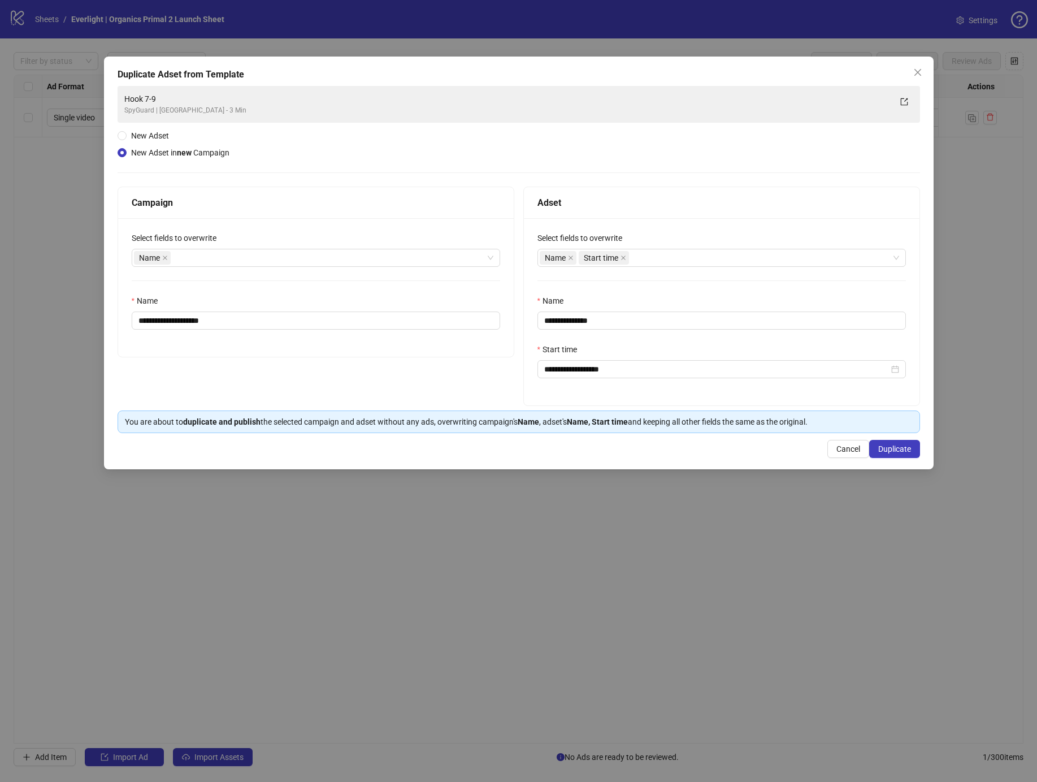
click at [340, 293] on div "**********" at bounding box center [316, 287] width 396 height 138
drag, startPoint x: 563, startPoint y: 319, endPoint x: 598, endPoint y: 319, distance: 35.6
click at [598, 319] on input "**********" at bounding box center [721, 320] width 368 height 18
click at [544, 320] on input "**********" at bounding box center [721, 320] width 368 height 18
drag, startPoint x: 594, startPoint y: 319, endPoint x: 770, endPoint y: 319, distance: 175.7
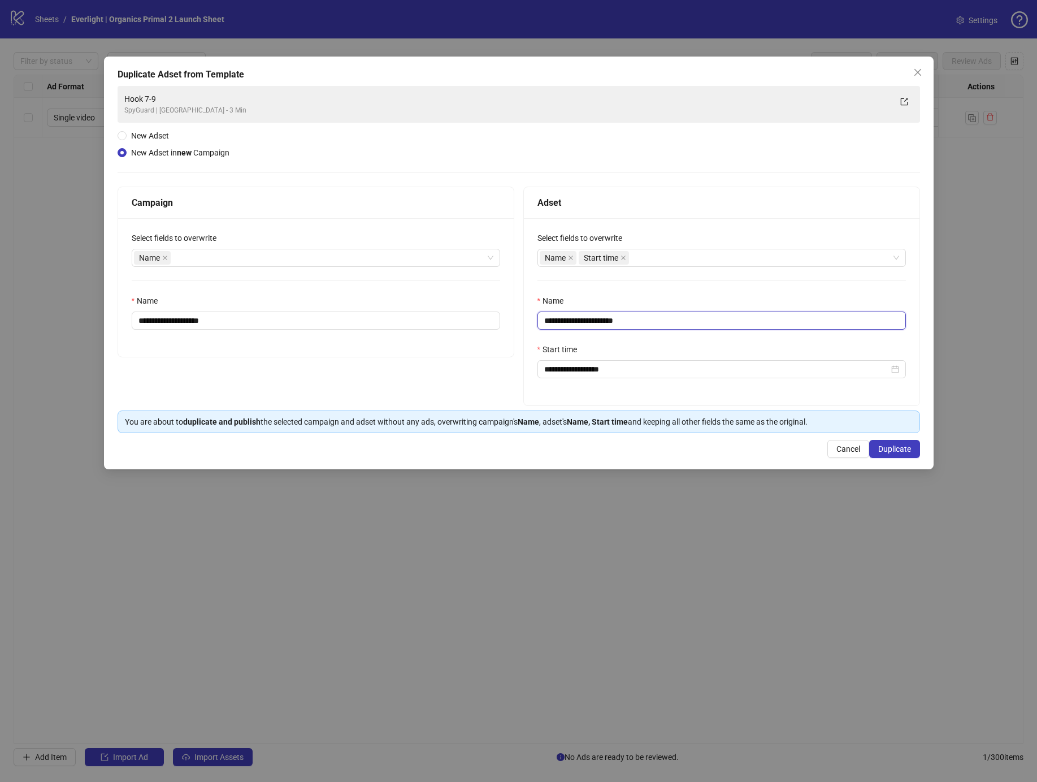
click at [778, 318] on input "**********" at bounding box center [721, 320] width 368 height 18
type input "**********"
click at [879, 445] on span "Duplicate" at bounding box center [894, 448] width 33 height 9
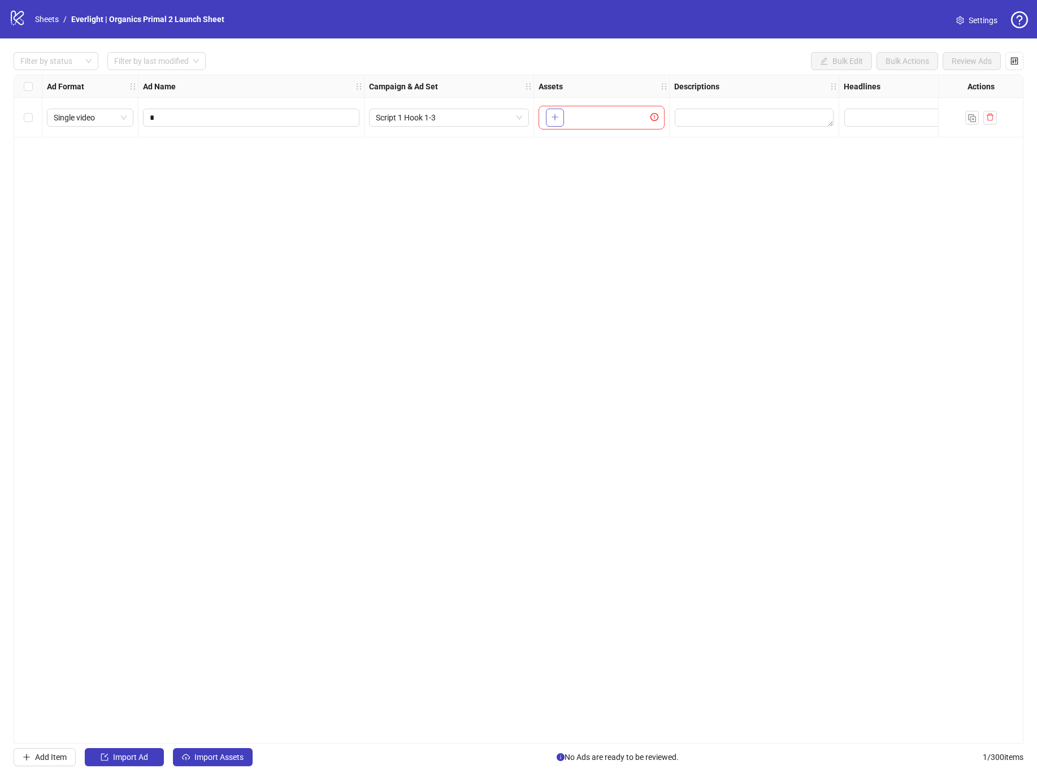
click at [560, 111] on button "button" at bounding box center [555, 118] width 18 height 18
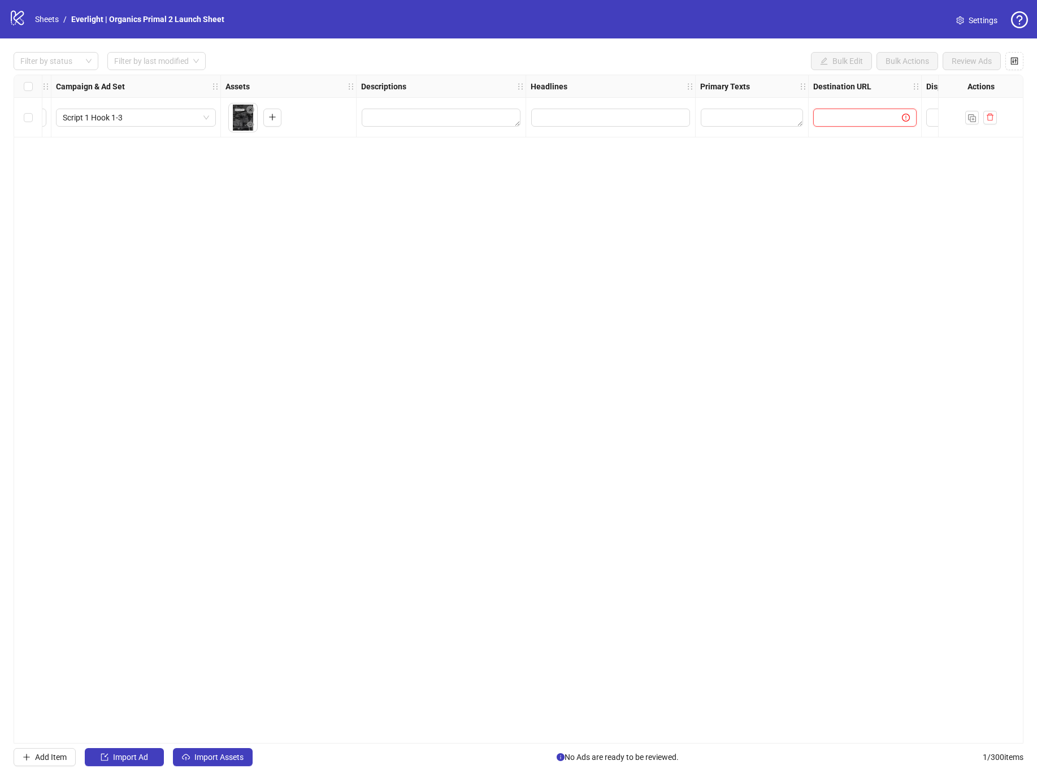
click at [861, 119] on input "text" at bounding box center [853, 117] width 66 height 12
paste input "**********"
type input "**********"
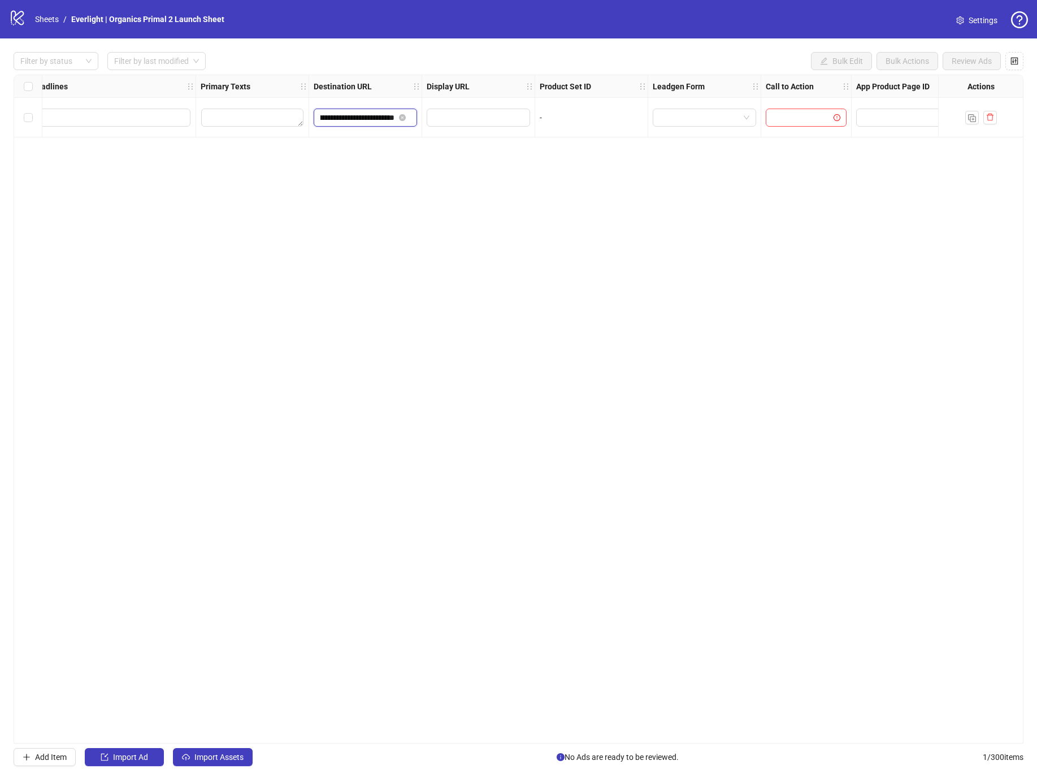
scroll to position [0, 824]
click at [778, 122] on input "search" at bounding box center [789, 117] width 57 height 17
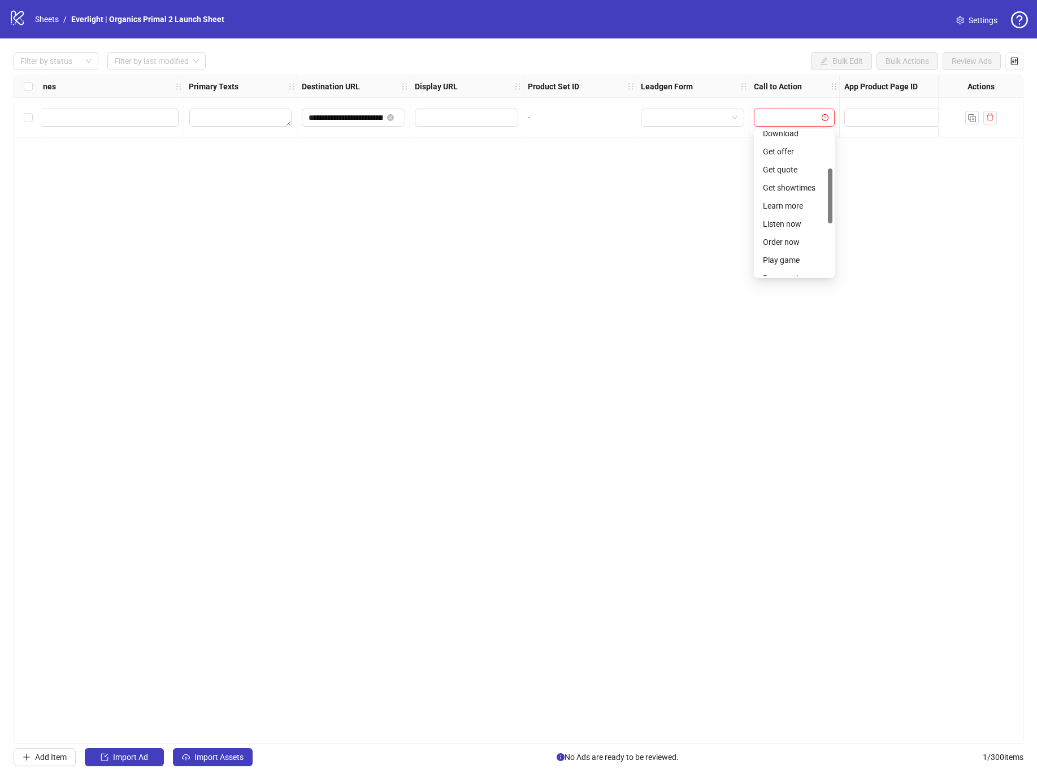
scroll to position [99, 0]
click at [784, 205] on div "Learn more" at bounding box center [794, 204] width 63 height 12
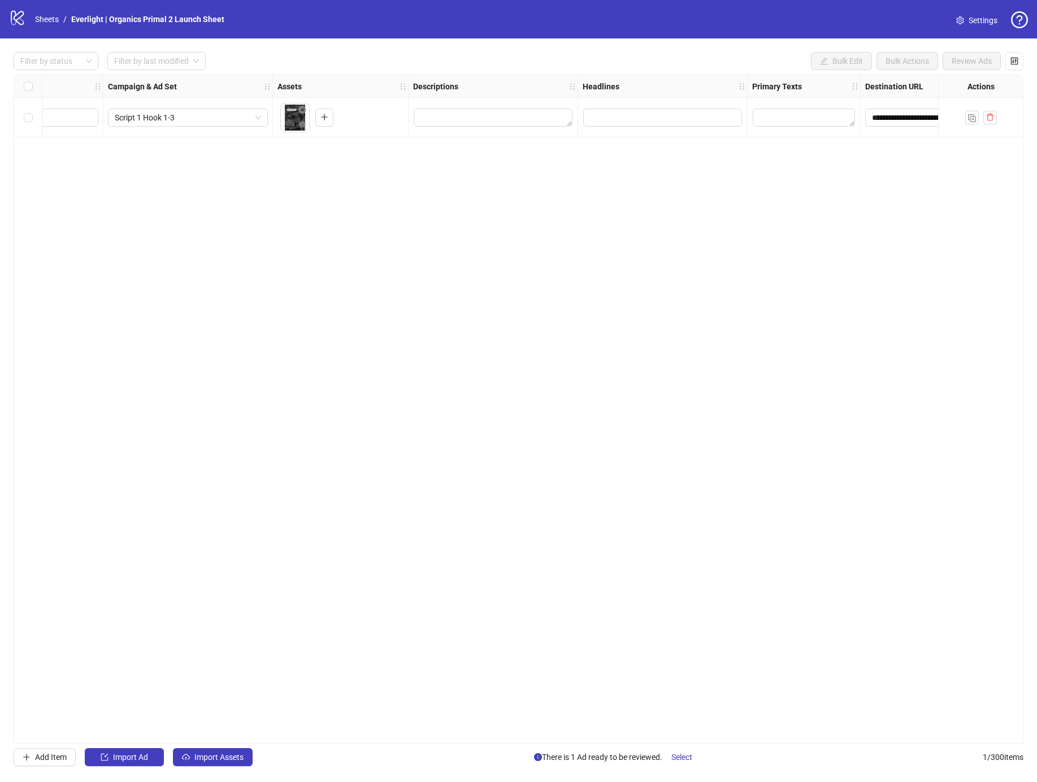
scroll to position [0, 256]
click at [793, 124] on div "**********" at bounding box center [519, 409] width 1010 height 669
click at [793, 120] on textarea "Edit values" at bounding box center [809, 118] width 102 height 18
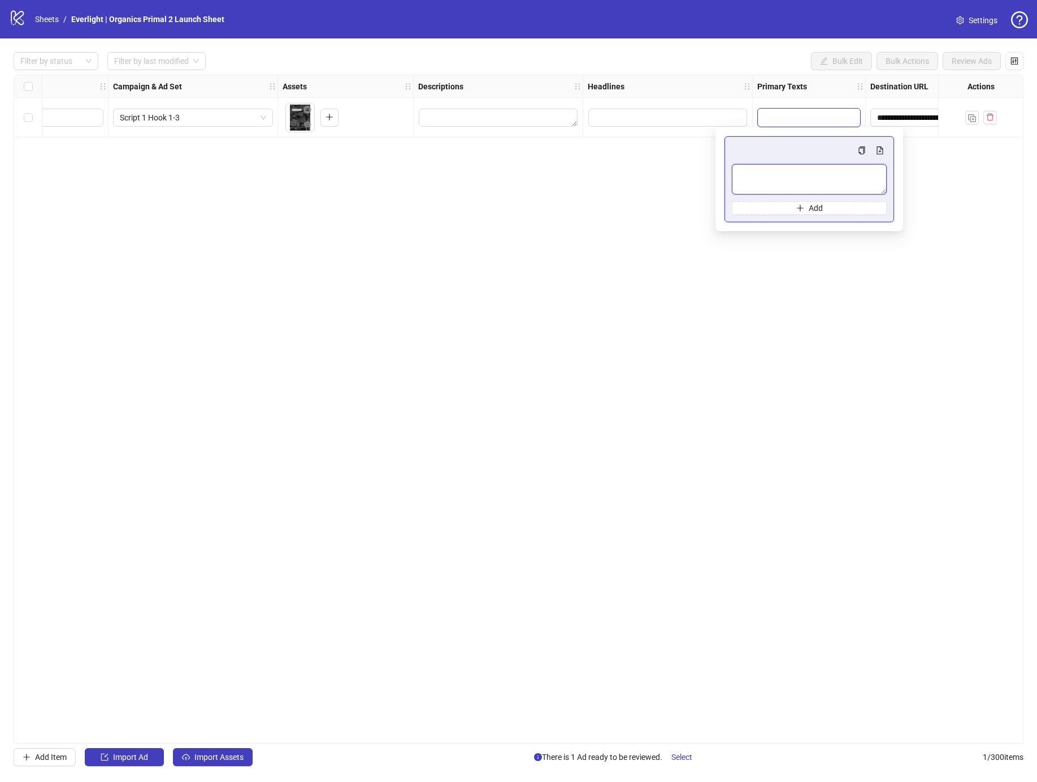
click at [790, 166] on textarea "Multi-text input container - paste or copy values" at bounding box center [809, 179] width 155 height 31
type textarea "********"
type textarea "*"
click at [792, 180] on textarea "Multi-text input container - paste or copy values" at bounding box center [809, 179] width 155 height 31
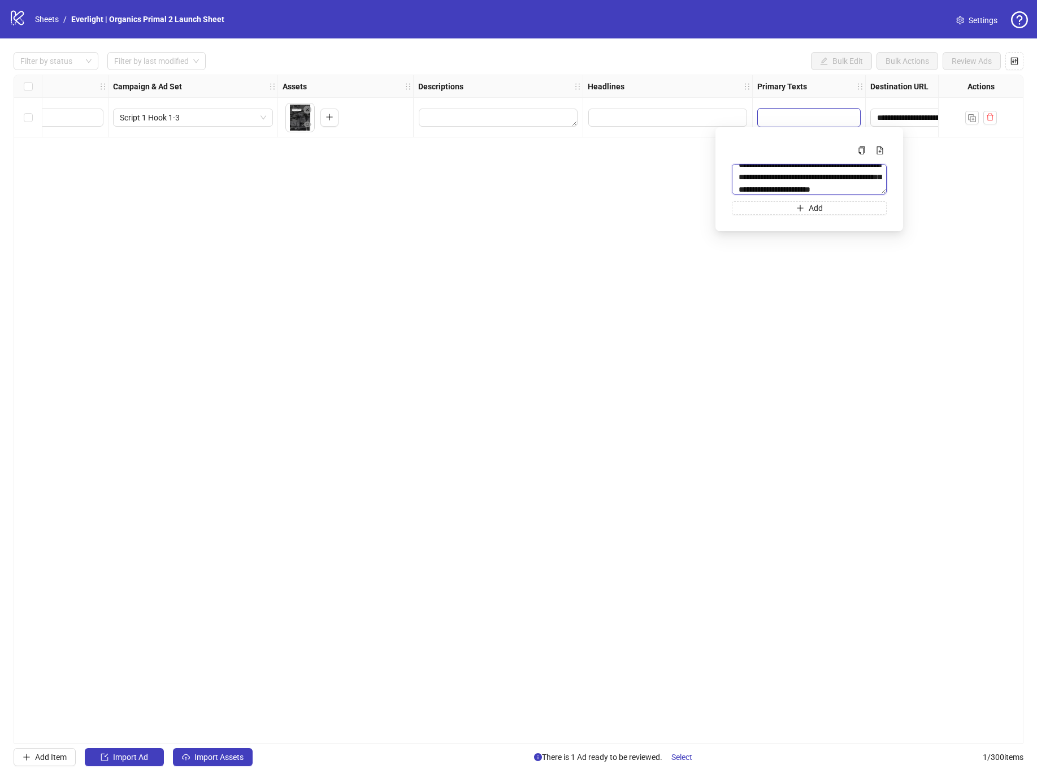
scroll to position [21, 0]
type textarea "**********"
click at [832, 203] on button "Add" at bounding box center [809, 208] width 155 height 14
click at [791, 209] on textarea "Multi-text input container - paste or copy values" at bounding box center [809, 216] width 155 height 31
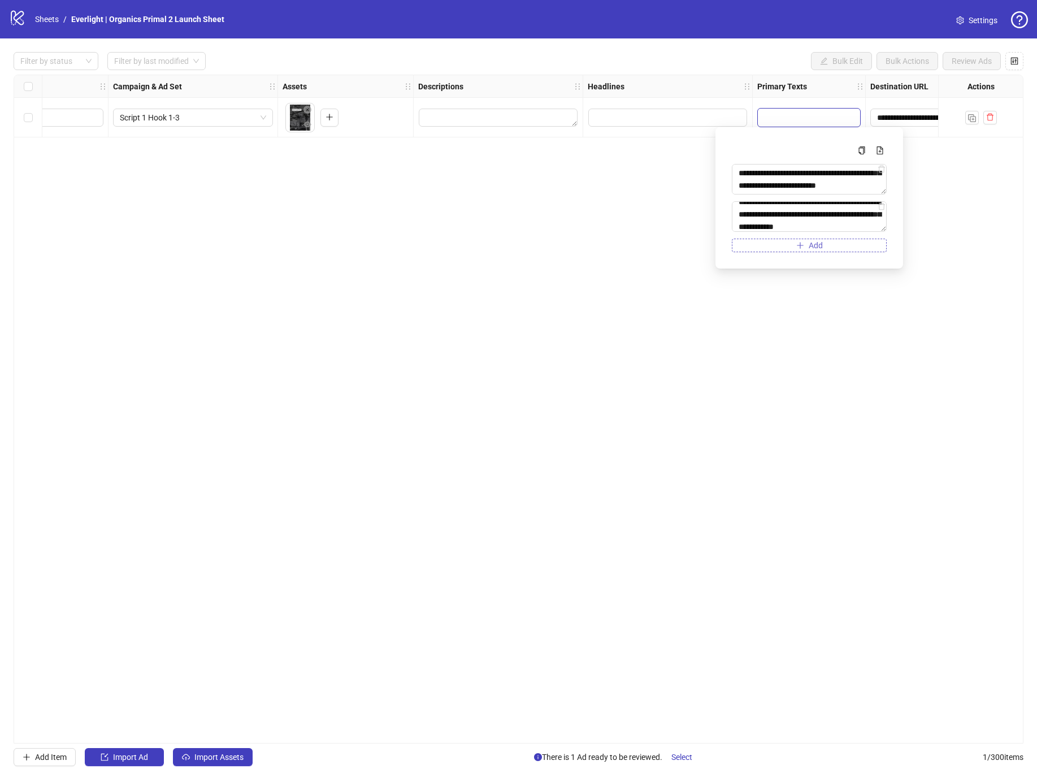
type textarea "**********"
click at [852, 240] on button "Add" at bounding box center [809, 245] width 155 height 14
click at [799, 257] on textarea "Multi-text input container - paste or copy values" at bounding box center [809, 253] width 155 height 31
type textarea "*"
type textarea "**********"
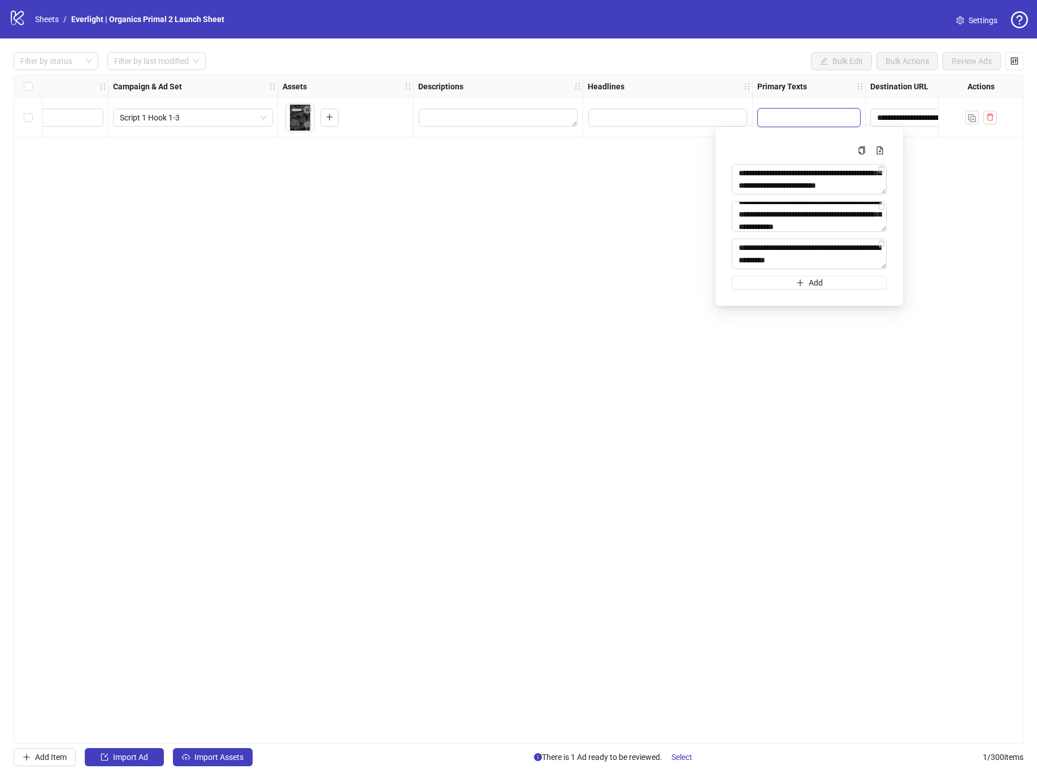
click at [624, 378] on div "**********" at bounding box center [519, 409] width 1010 height 669
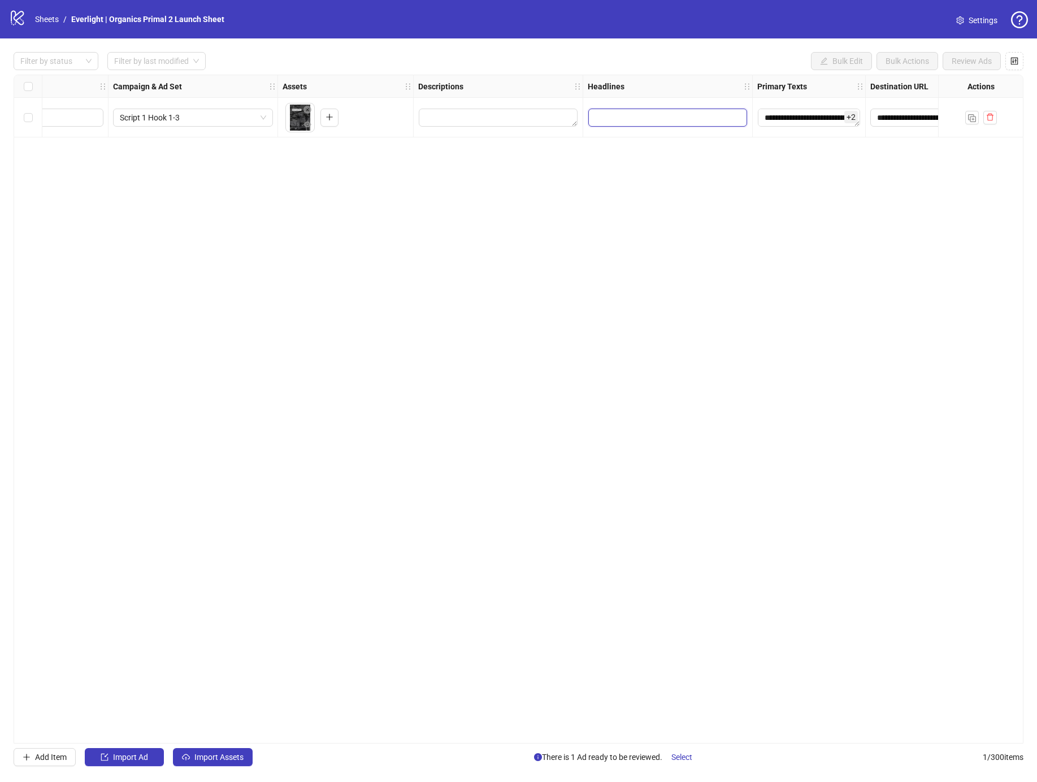
click at [670, 115] on input "Edit values" at bounding box center [667, 118] width 159 height 18
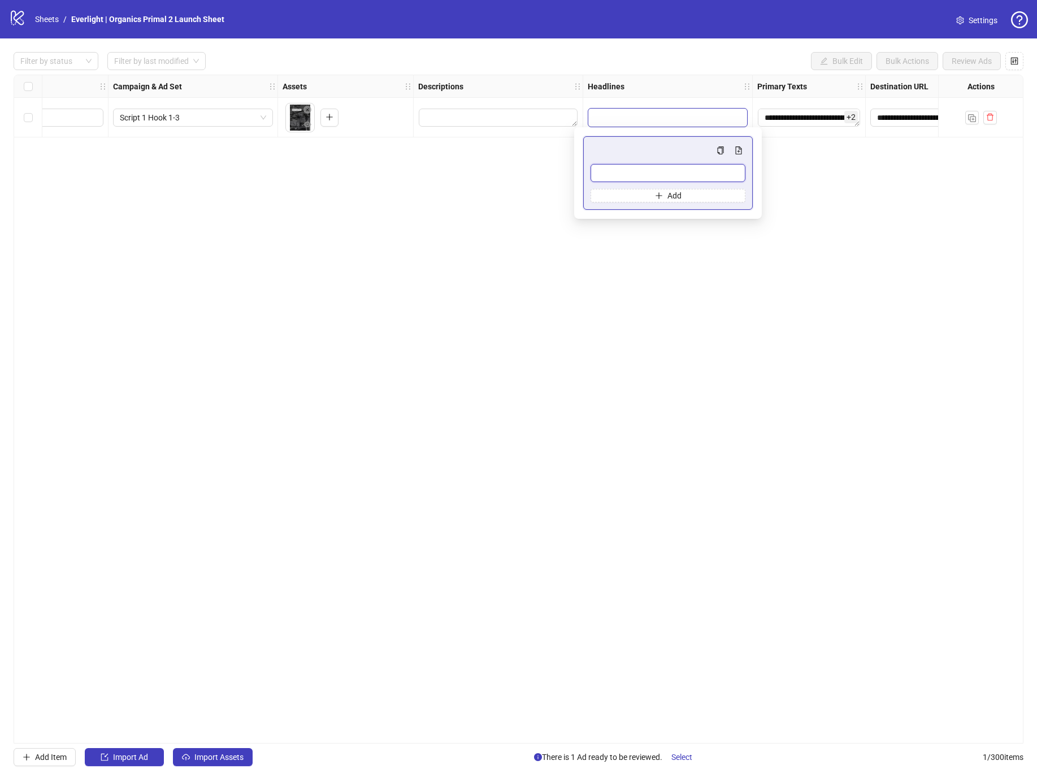
click at [649, 175] on input "Multi-input container - paste or copy values" at bounding box center [668, 173] width 155 height 18
paste input "**********"
type input "**********"
click at [632, 194] on button "Add" at bounding box center [668, 196] width 155 height 14
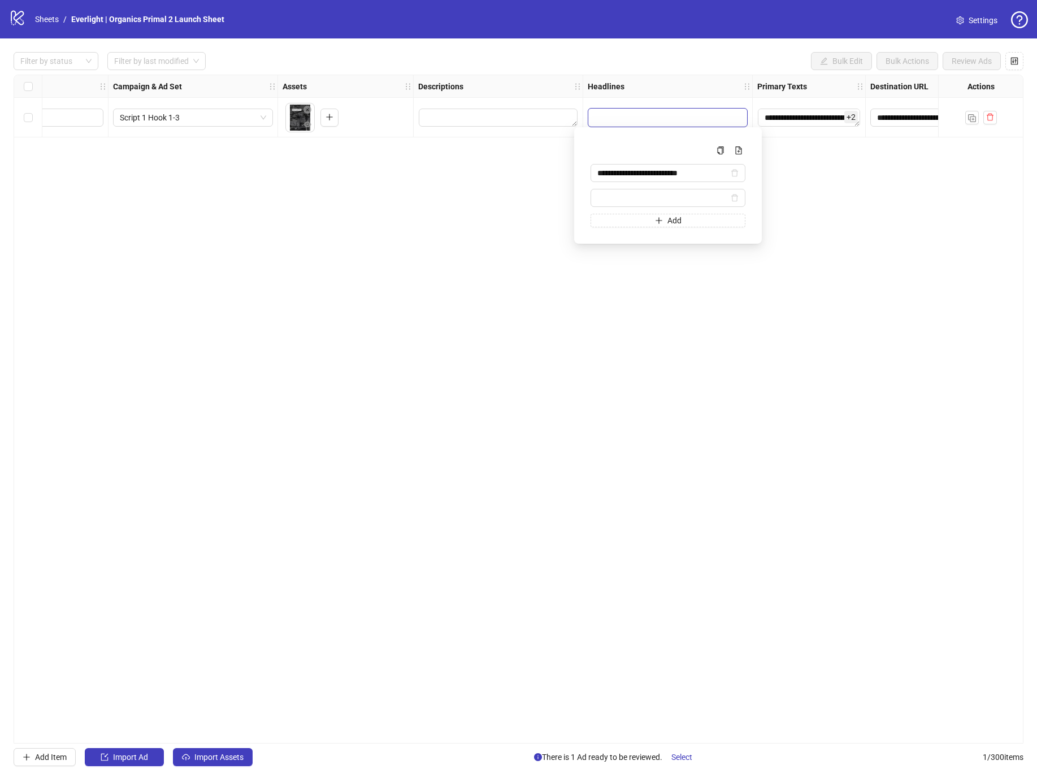
click at [610, 183] on div "**********" at bounding box center [668, 186] width 155 height 84
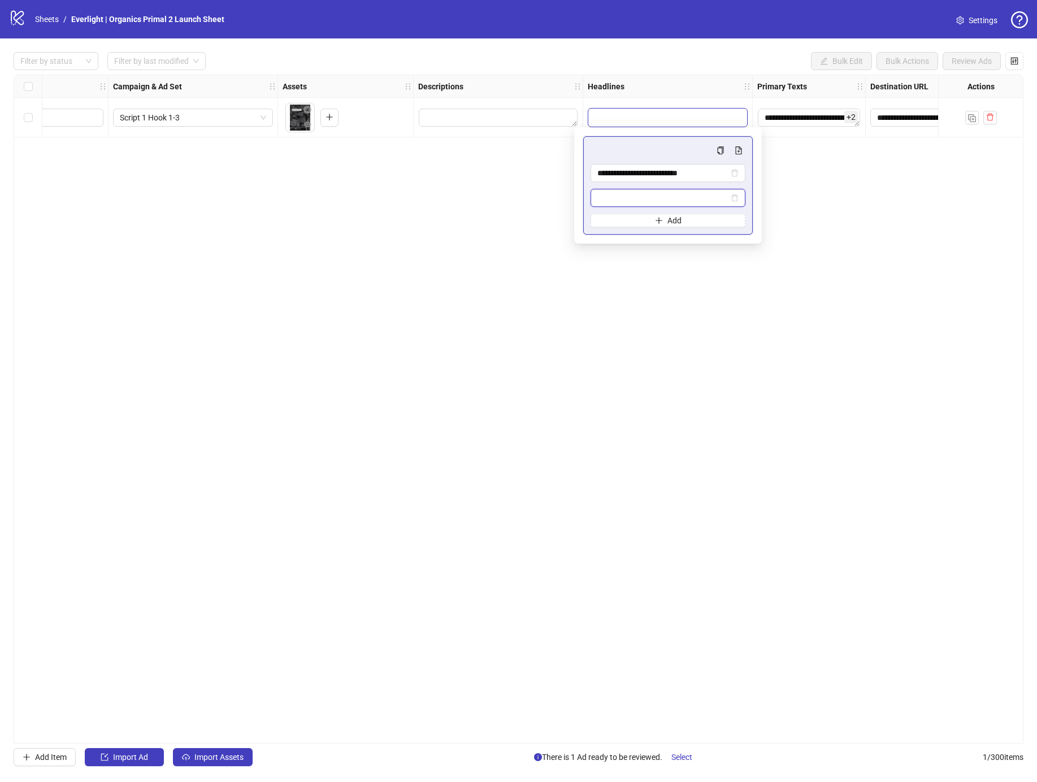
click at [609, 193] on input "Multi-input container - paste or copy values" at bounding box center [662, 198] width 131 height 12
paste input "**********"
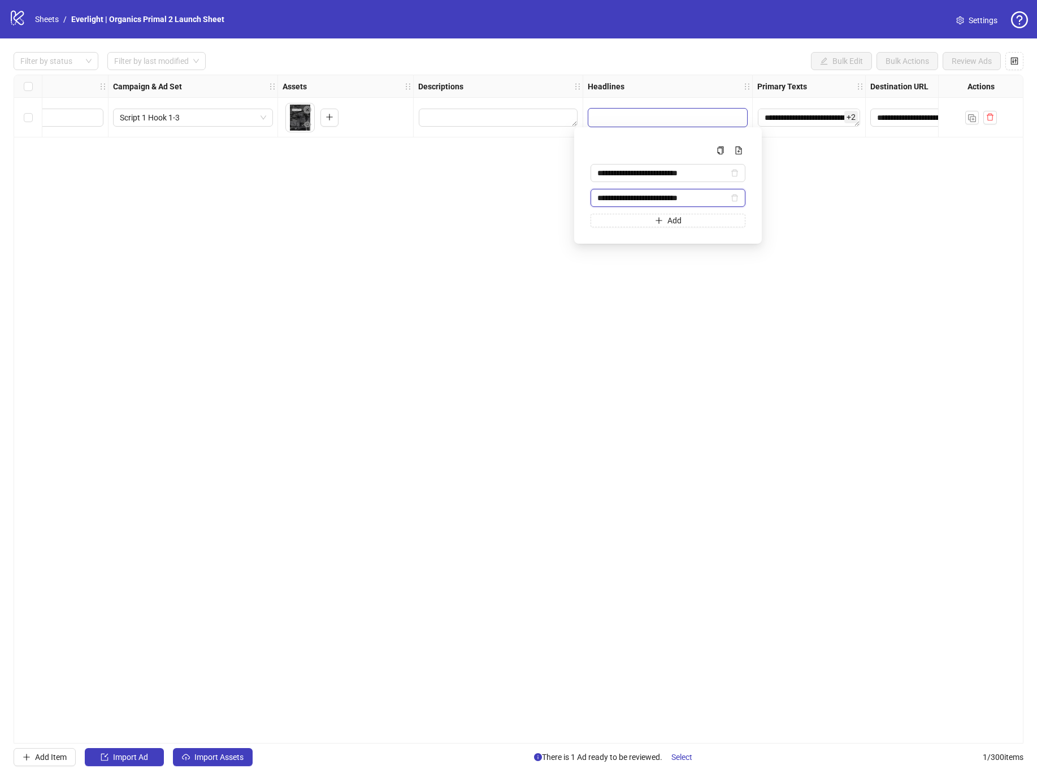
type input "**********"
click at [459, 115] on textarea "Edit values" at bounding box center [498, 118] width 159 height 18
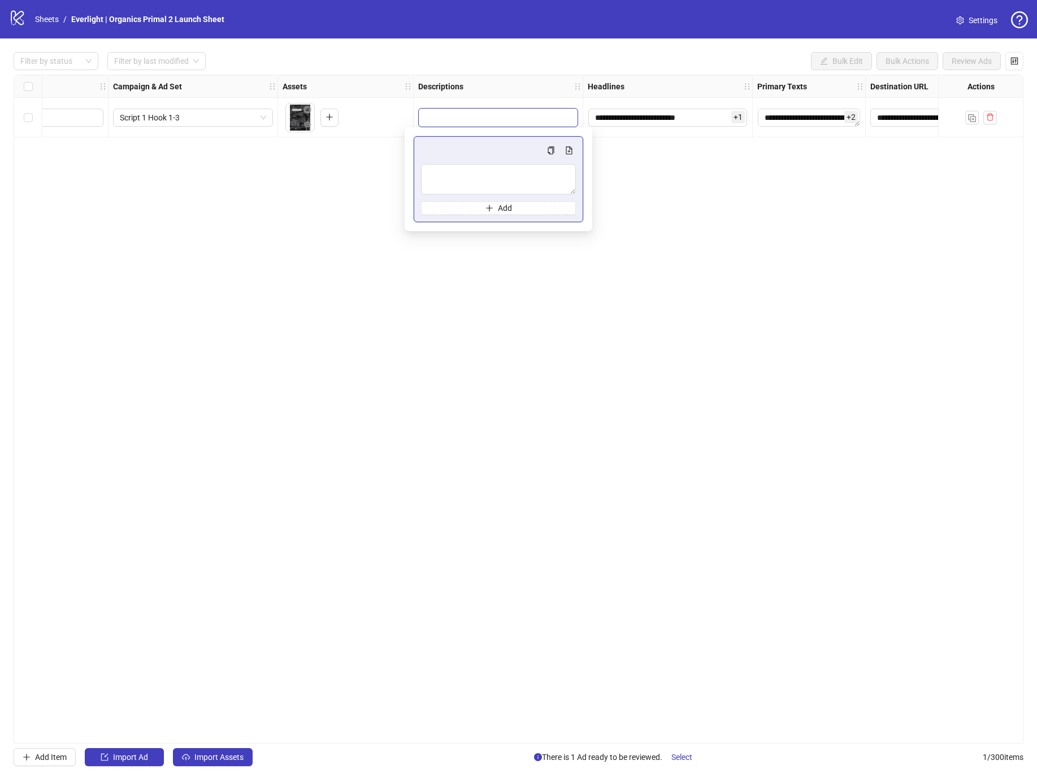
type textarea "**********"
click at [654, 218] on div "**********" at bounding box center [519, 409] width 1010 height 669
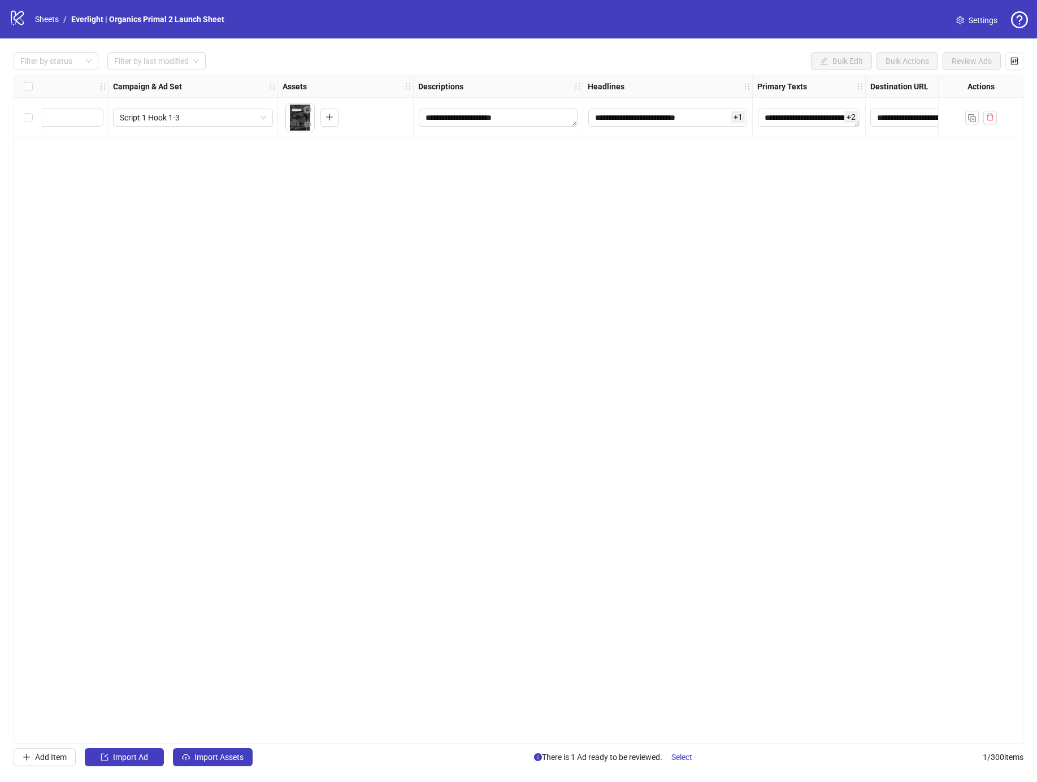
scroll to position [0, 0]
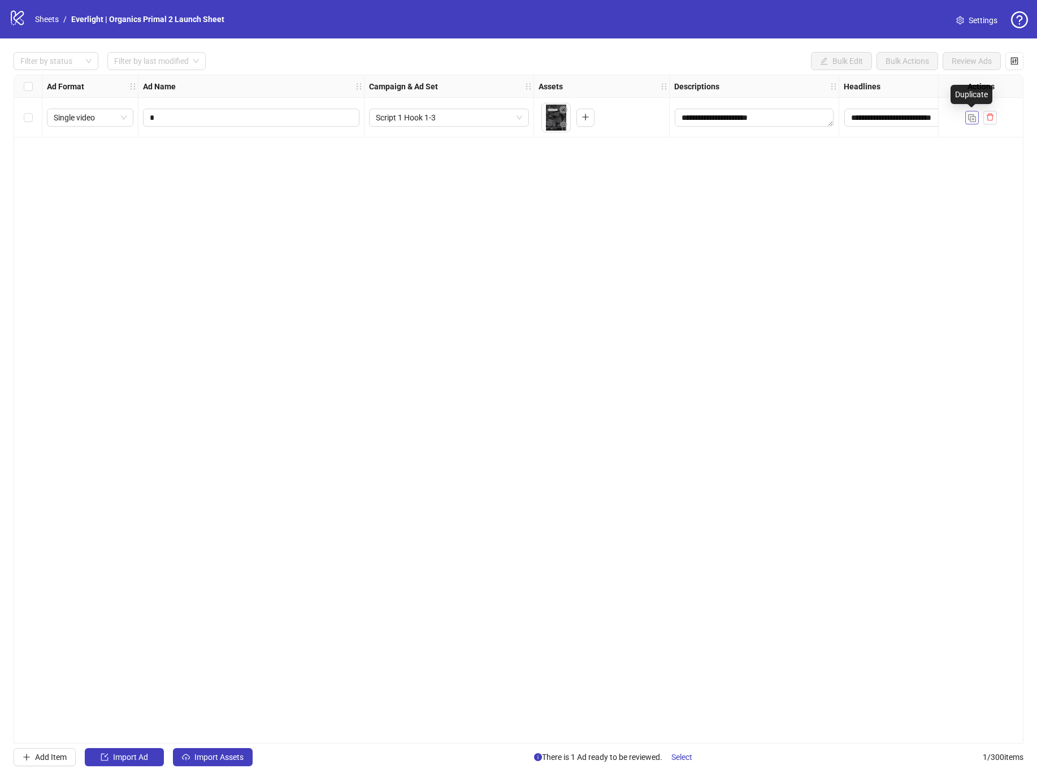
click at [971, 117] on img "button" at bounding box center [972, 118] width 8 height 8
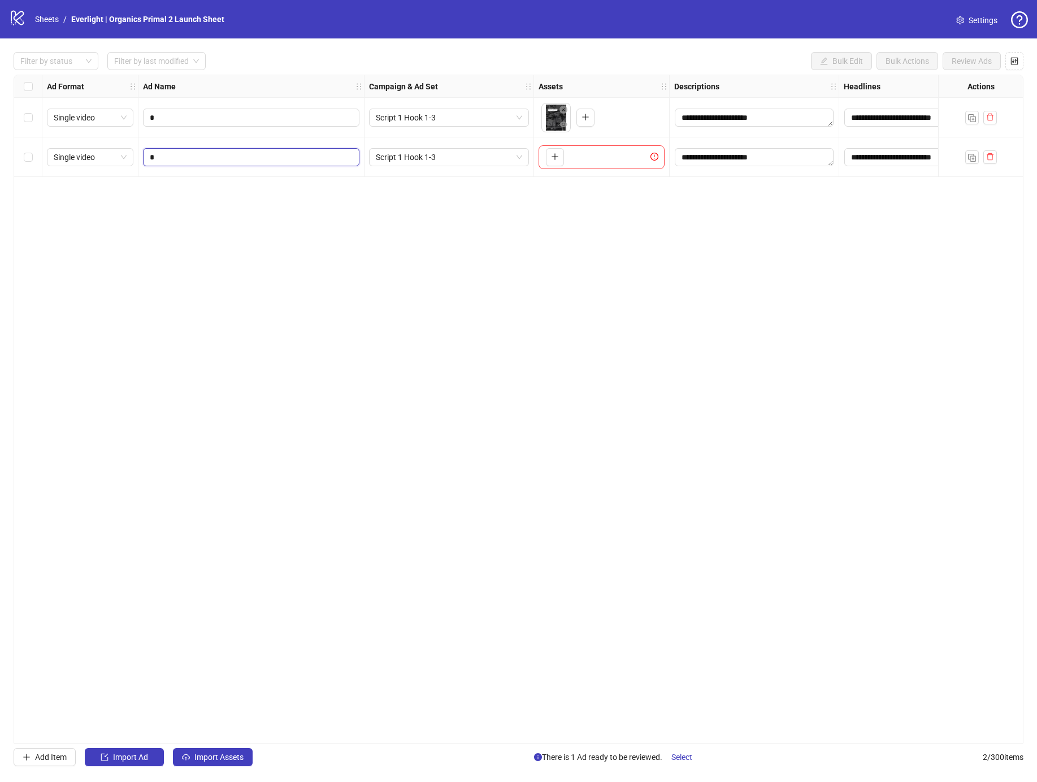
drag, startPoint x: 230, startPoint y: 151, endPoint x: 346, endPoint y: 154, distance: 116.4
click at [230, 151] on input "*" at bounding box center [250, 157] width 201 height 12
type input "*"
click at [542, 155] on div "To pick up a draggable item, press the space bar. While dragging, use the arrow…" at bounding box center [552, 157] width 23 height 18
click at [562, 156] on button "button" at bounding box center [555, 157] width 18 height 18
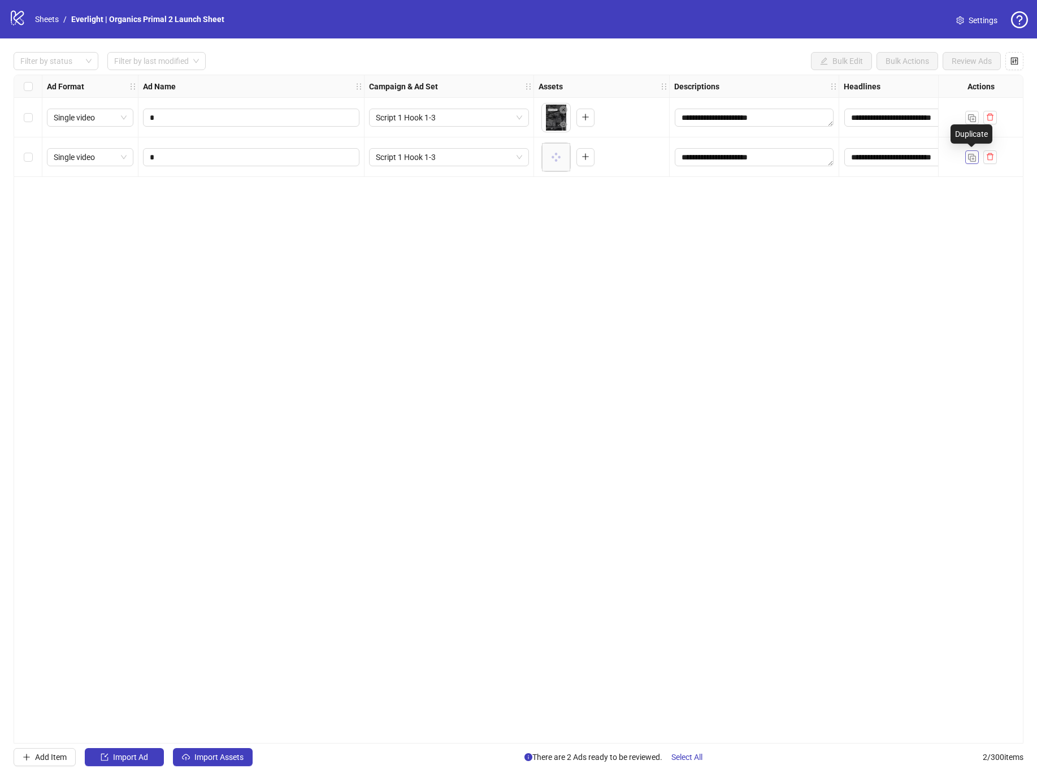
click at [967, 159] on button "button" at bounding box center [972, 157] width 14 height 14
click at [259, 197] on input "*" at bounding box center [250, 196] width 201 height 12
type input "*"
click at [553, 197] on icon "plus" at bounding box center [555, 196] width 8 height 8
click at [969, 197] on img "button" at bounding box center [972, 197] width 8 height 8
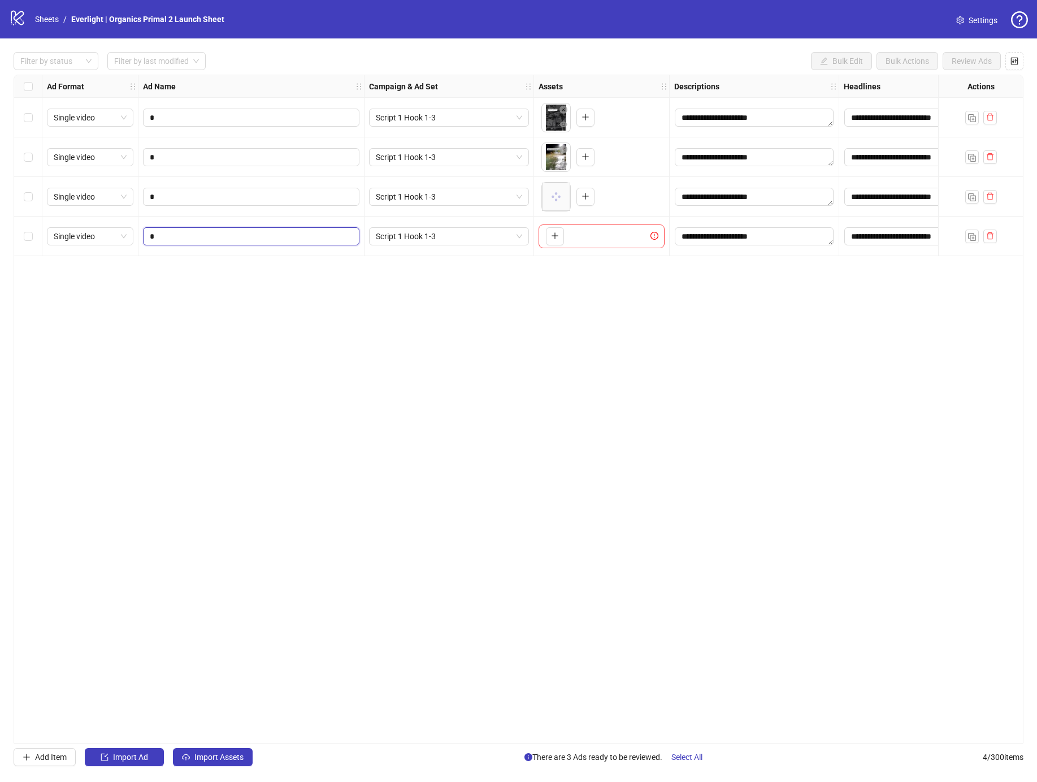
click at [223, 237] on input "*" at bounding box center [250, 236] width 201 height 12
type input "*"
click at [420, 233] on span "Script 1 Hook 1-3" at bounding box center [449, 236] width 146 height 17
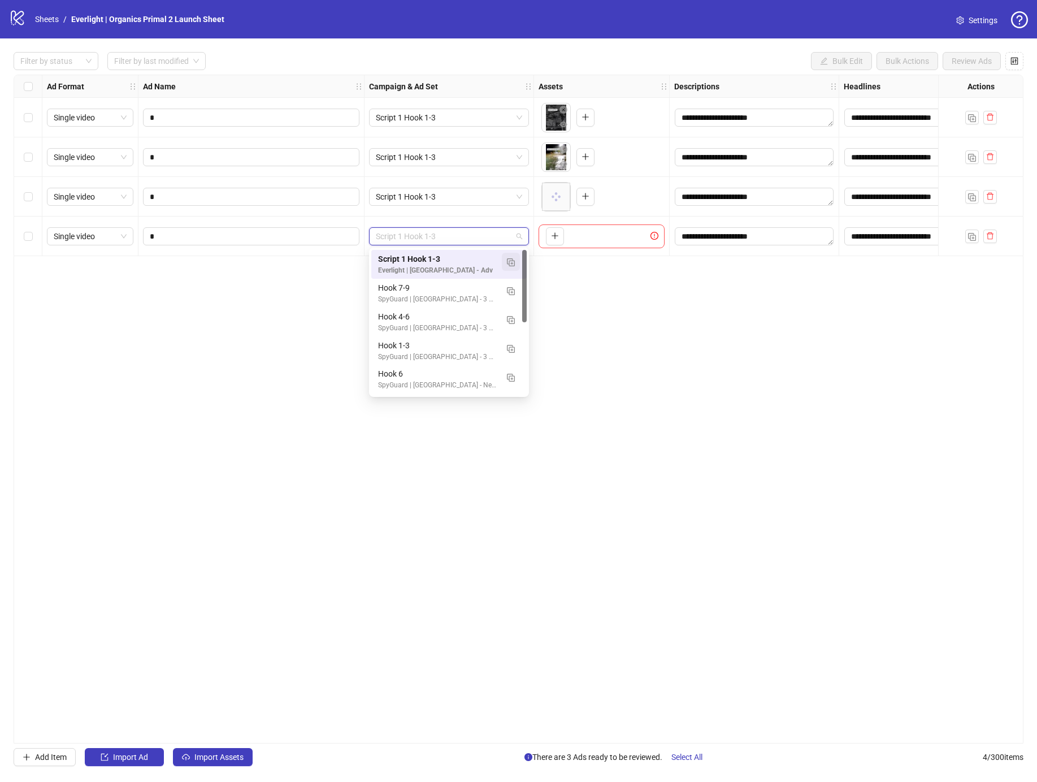
click at [514, 265] on img "button" at bounding box center [511, 262] width 8 height 8
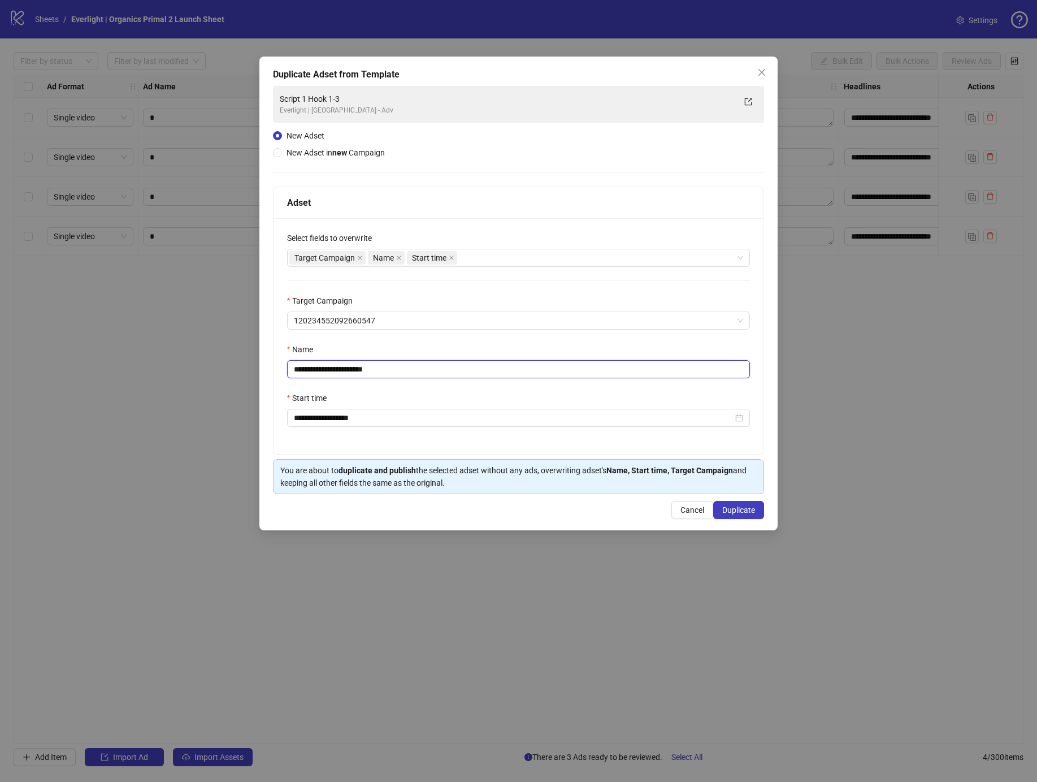
drag, startPoint x: 343, startPoint y: 371, endPoint x: 407, endPoint y: 373, distance: 64.5
click at [407, 373] on input "**********" at bounding box center [518, 369] width 463 height 18
type input "**********"
click at [737, 506] on span "Duplicate" at bounding box center [738, 509] width 33 height 9
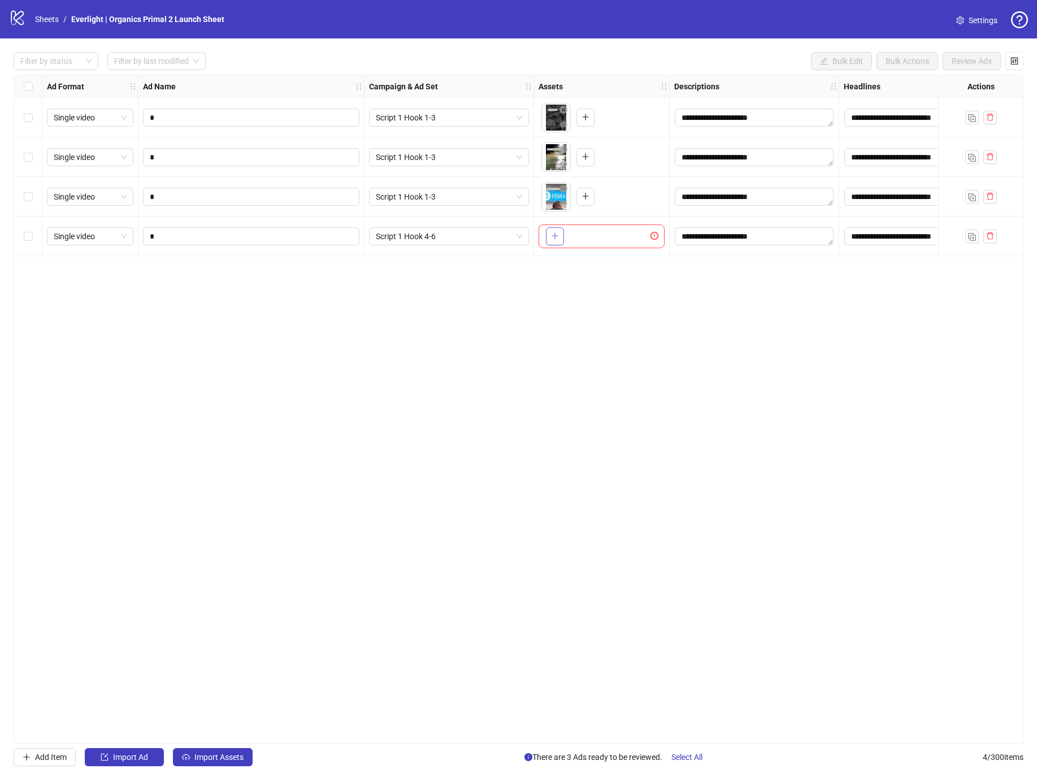
click at [554, 239] on icon "plus" at bounding box center [555, 236] width 8 height 8
click at [970, 236] on img "button" at bounding box center [972, 237] width 8 height 8
click at [223, 281] on input "*" at bounding box center [250, 276] width 201 height 12
type input "*"
click at [559, 277] on button "button" at bounding box center [555, 276] width 18 height 18
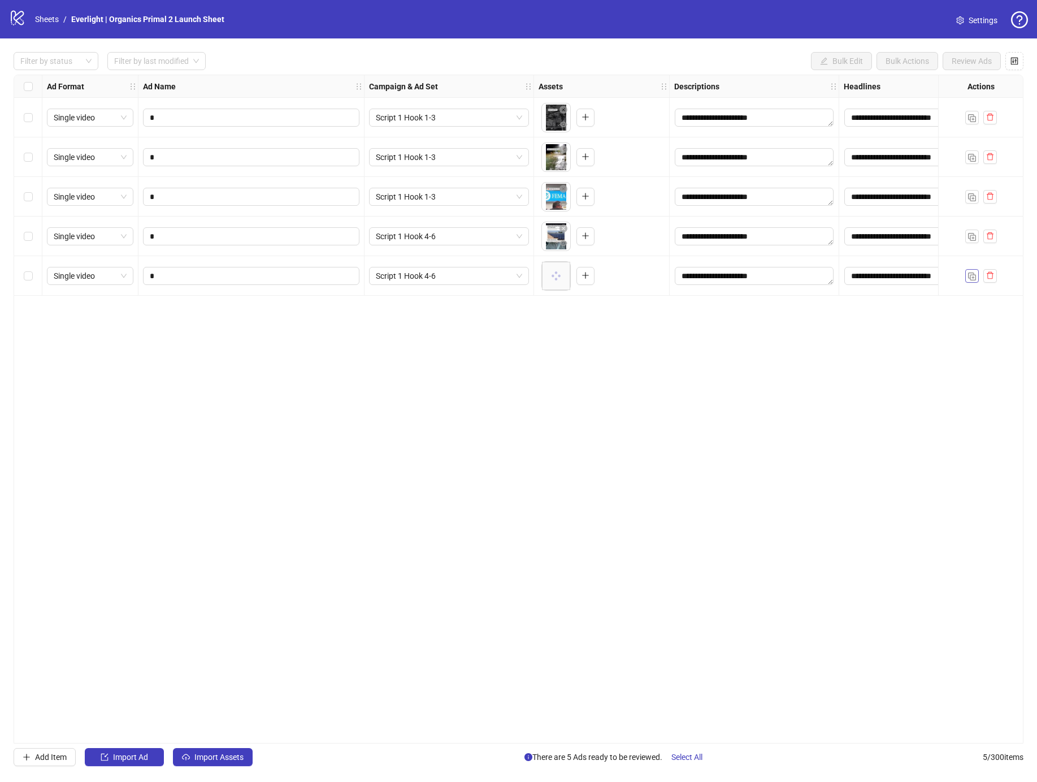
click at [970, 272] on img "button" at bounding box center [972, 276] width 8 height 8
click at [238, 318] on input "*" at bounding box center [250, 315] width 201 height 12
type input "*"
click at [558, 315] on icon "plus" at bounding box center [555, 315] width 8 height 8
click at [968, 318] on img "button" at bounding box center [972, 316] width 8 height 8
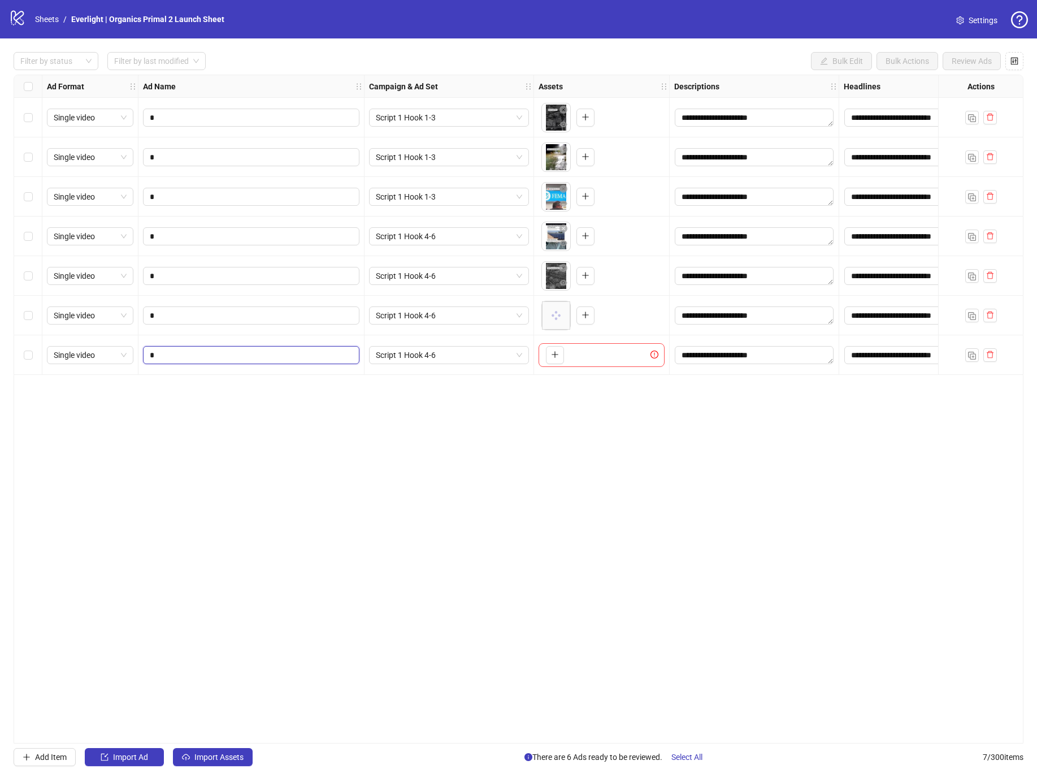
click at [248, 354] on input "*" at bounding box center [250, 355] width 201 height 12
type input "*"
click at [471, 354] on span "Script 1 Hook 4-6" at bounding box center [449, 354] width 146 height 17
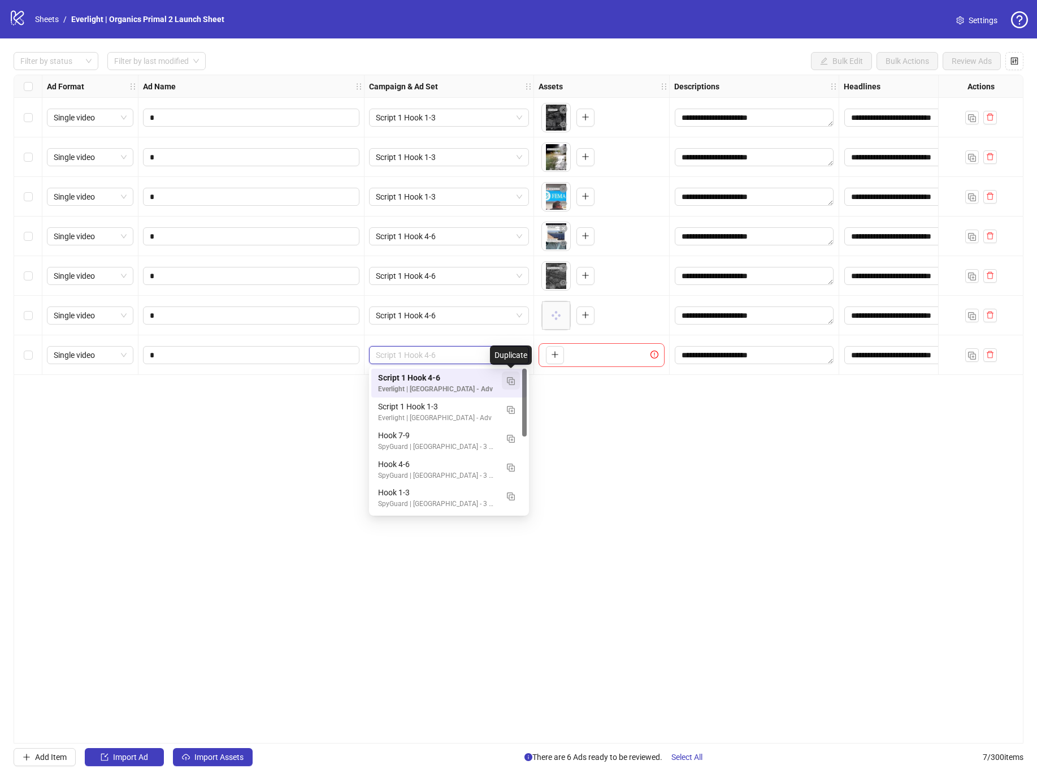
click at [507, 378] on img "button" at bounding box center [511, 381] width 8 height 8
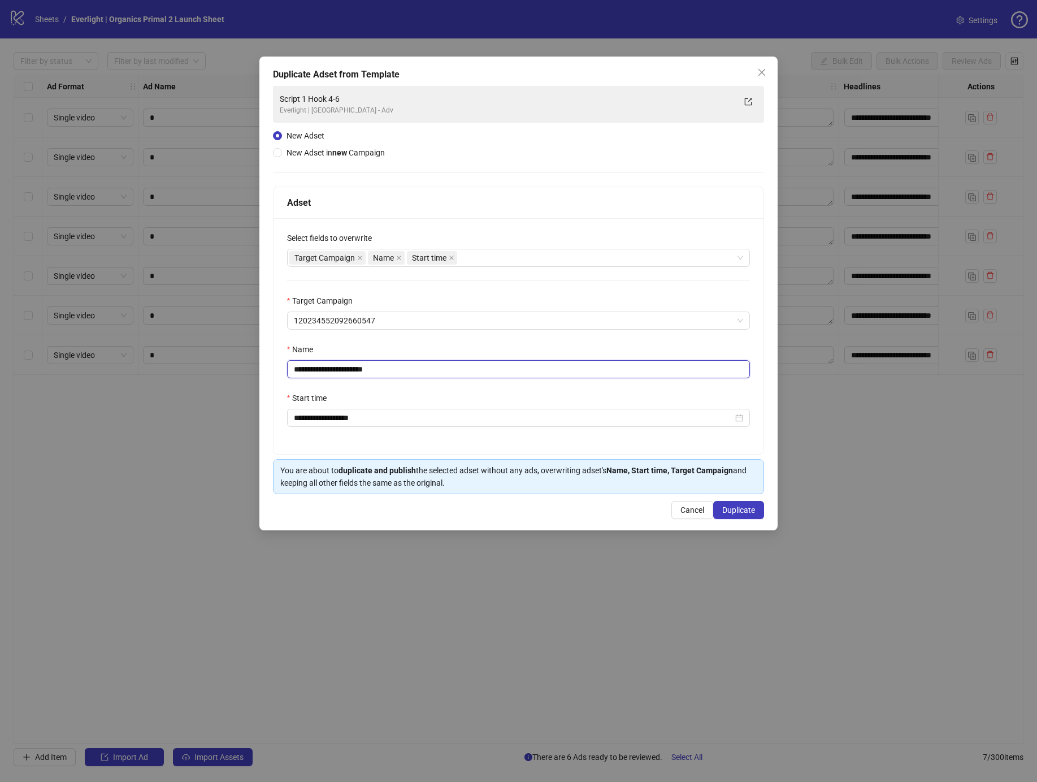
drag, startPoint x: 345, startPoint y: 370, endPoint x: 406, endPoint y: 372, distance: 61.1
click at [406, 372] on input "**********" at bounding box center [518, 369] width 463 height 18
type input "**********"
click at [756, 515] on button "Duplicate" at bounding box center [738, 510] width 51 height 18
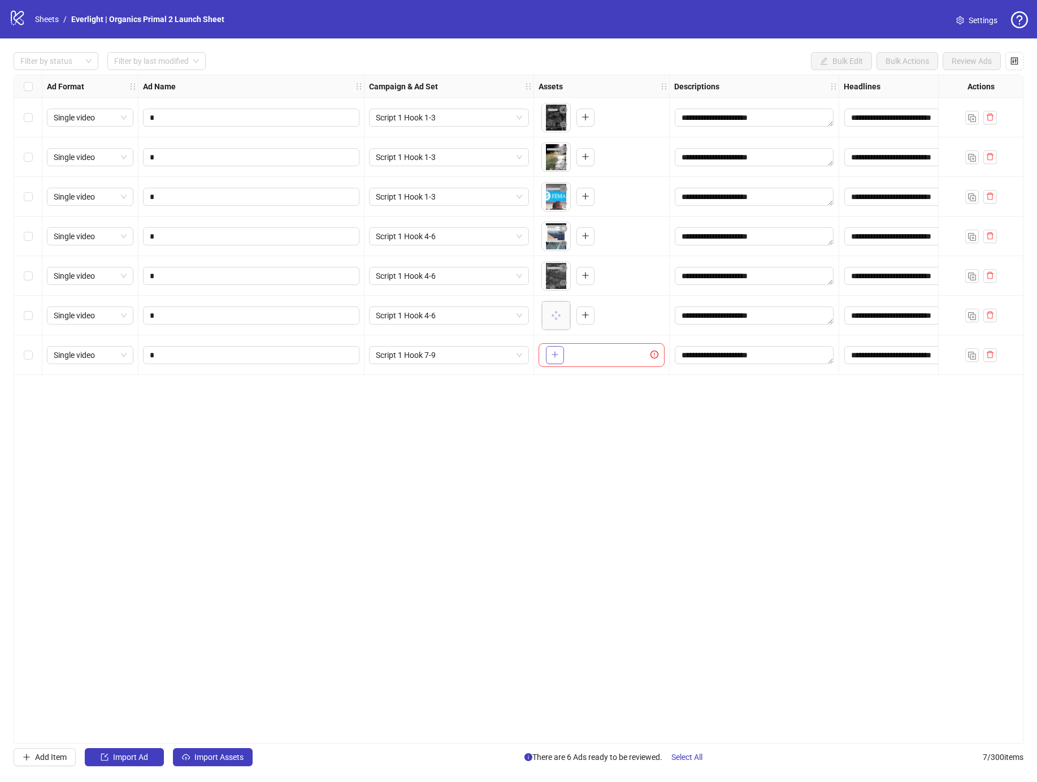
click at [556, 351] on icon "plus" at bounding box center [555, 354] width 8 height 8
click at [563, 319] on icon "eye" at bounding box center [563, 322] width 8 height 6
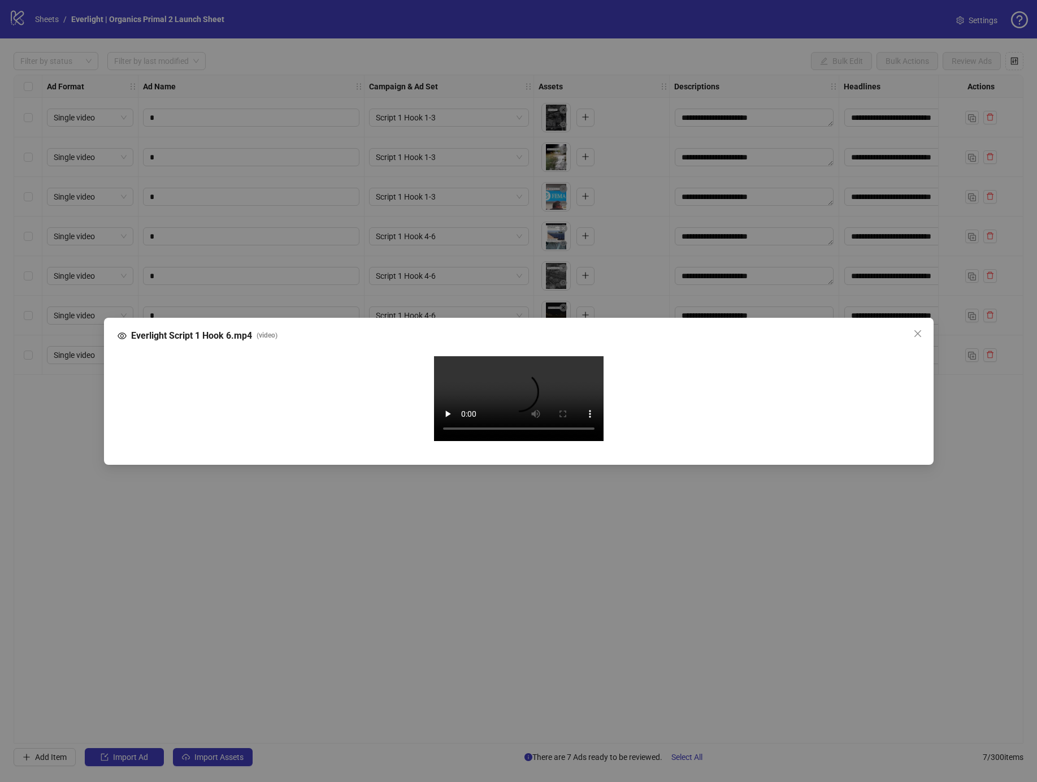
click at [997, 663] on div "Everlight Script 1 Hook 6.mp4 ( video ) Your browser does not support the video…" at bounding box center [518, 391] width 1037 height 782
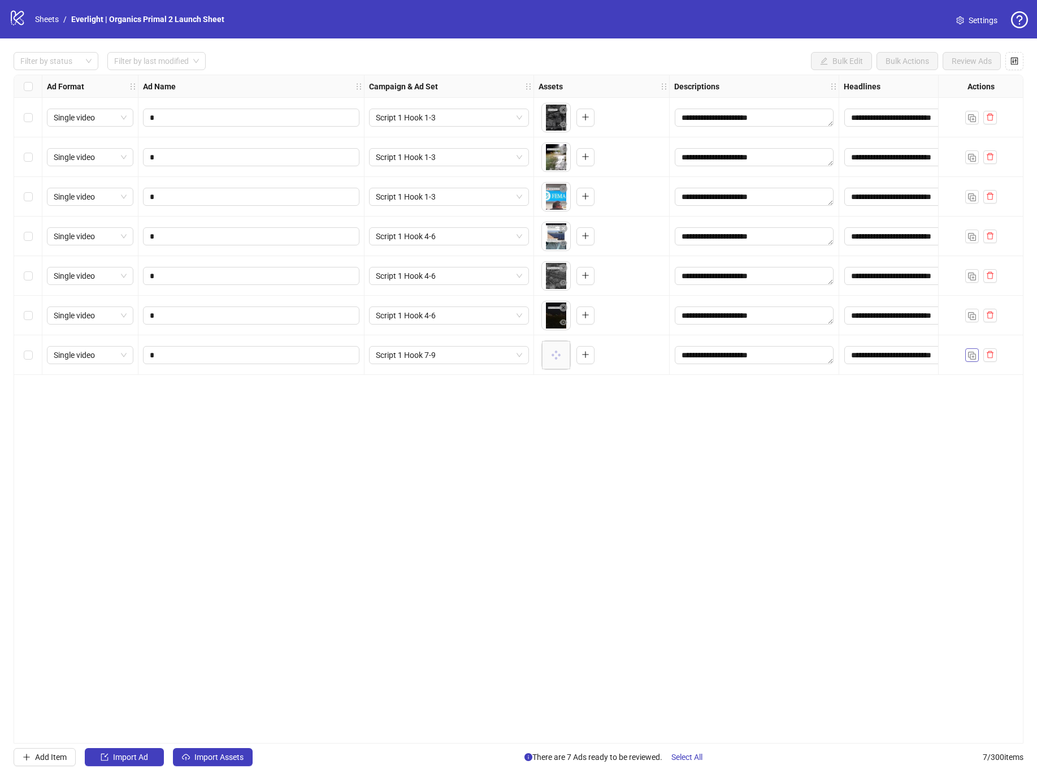
click at [968, 357] on img "button" at bounding box center [972, 355] width 8 height 8
click at [263, 387] on span "*" at bounding box center [251, 394] width 216 height 18
type input "*"
click at [550, 396] on button "button" at bounding box center [555, 394] width 18 height 18
click at [970, 392] on img "button" at bounding box center [972, 395] width 8 height 8
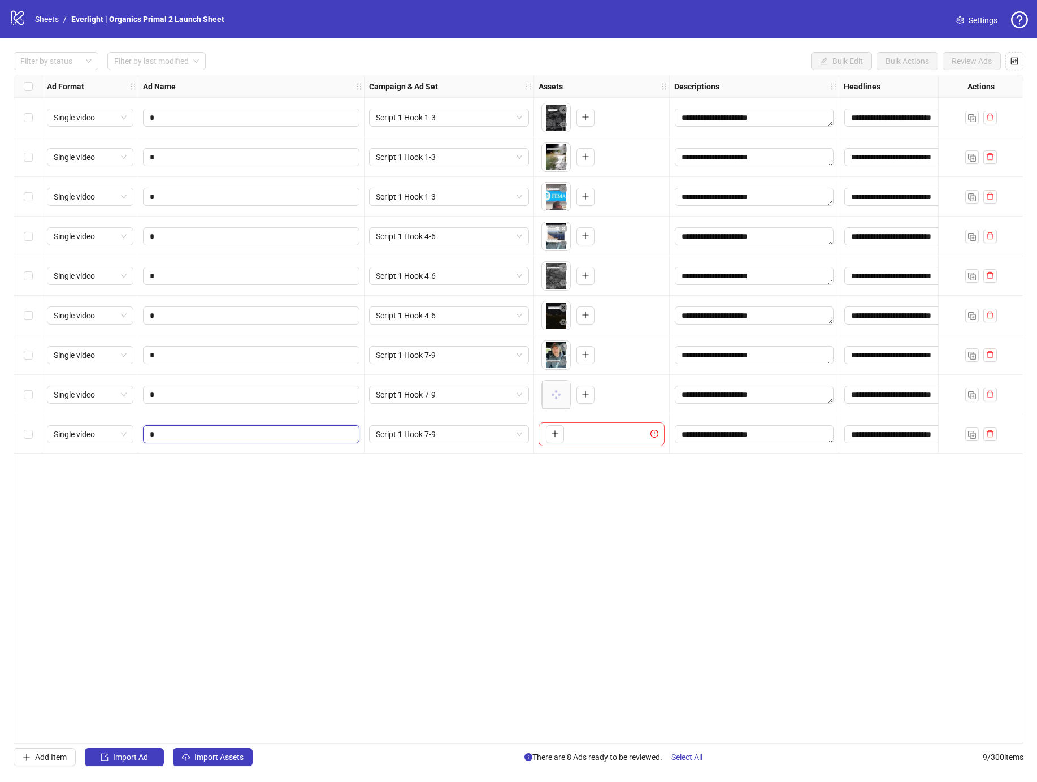
click at [271, 431] on input "*" at bounding box center [250, 434] width 201 height 12
type input "*"
click at [555, 435] on icon "plus" at bounding box center [554, 434] width 1 height 6
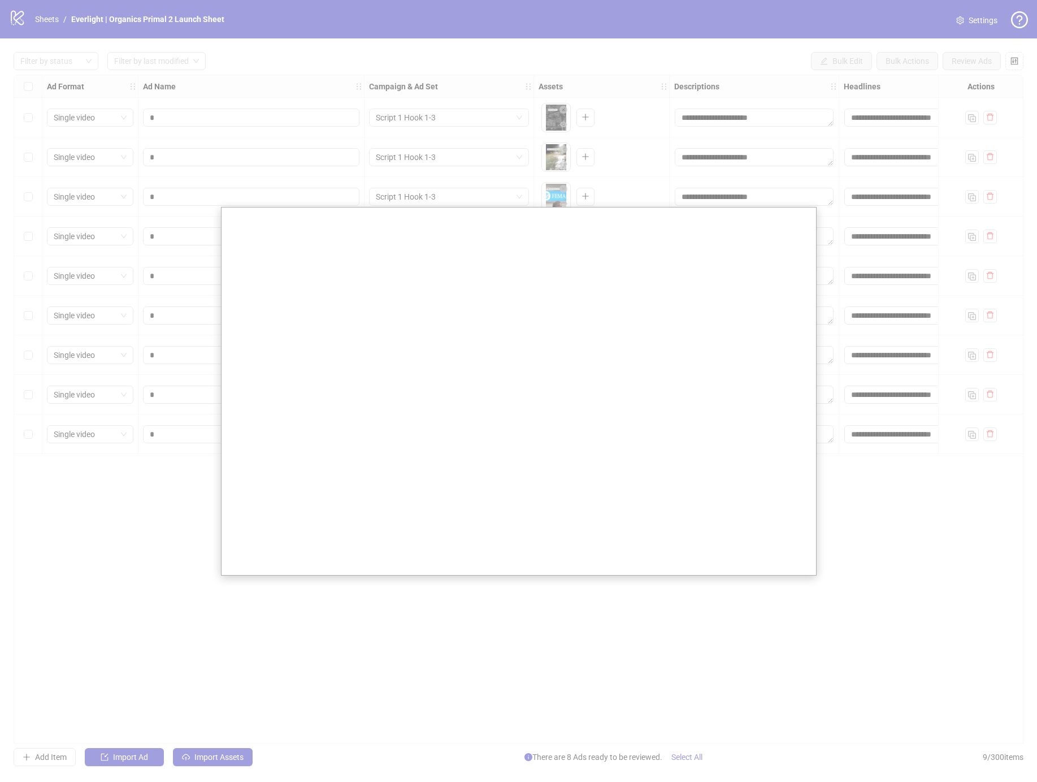
click at [1021, 121] on div at bounding box center [518, 391] width 1037 height 782
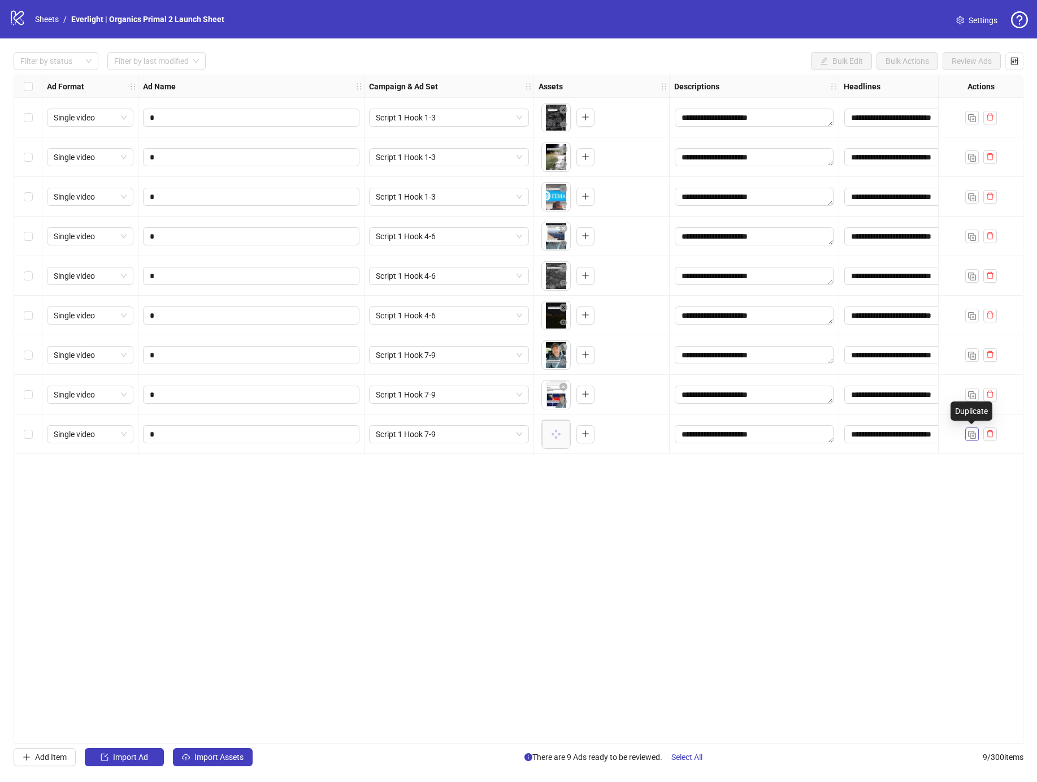
click at [969, 434] on img "button" at bounding box center [972, 435] width 8 height 8
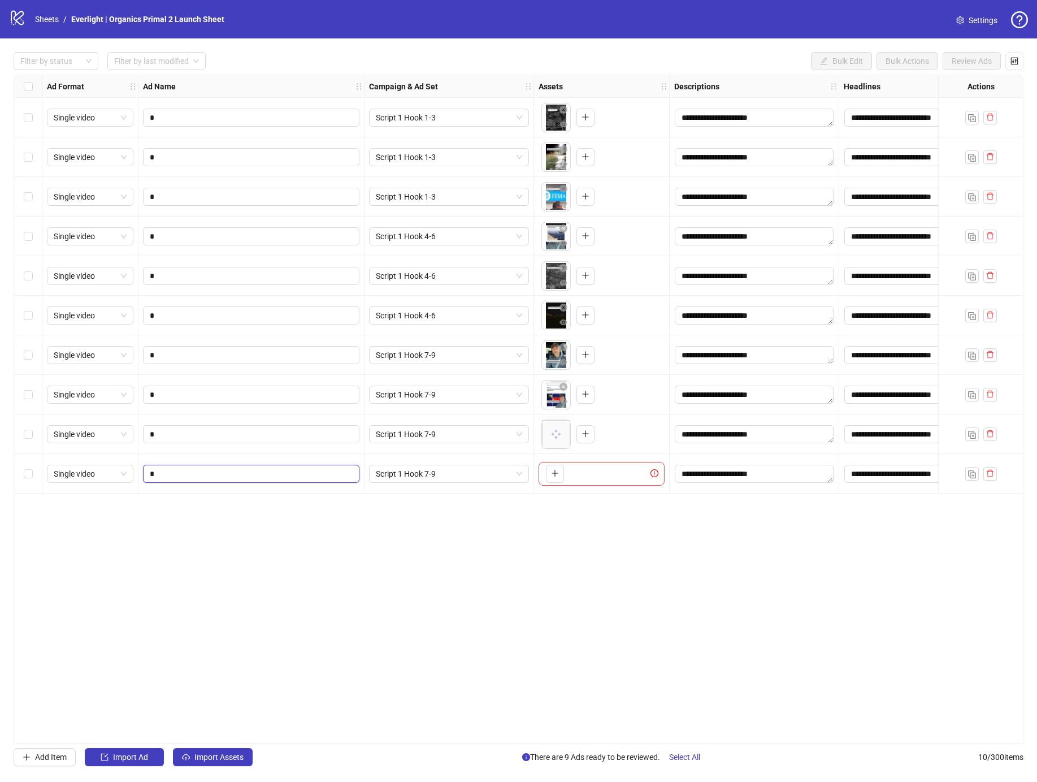
click at [232, 471] on input "*" at bounding box center [250, 473] width 201 height 12
type input "*"
click at [414, 471] on span "Script 1 Hook 7-9" at bounding box center [449, 473] width 146 height 17
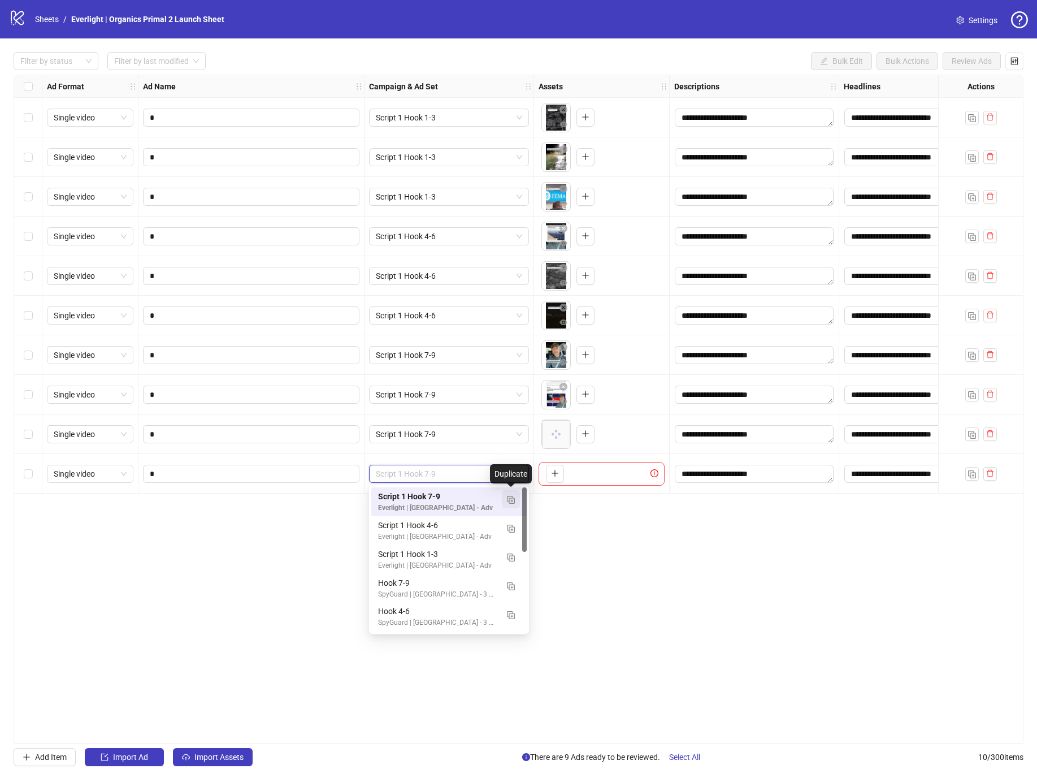
click at [509, 497] on img "button" at bounding box center [511, 500] width 8 height 8
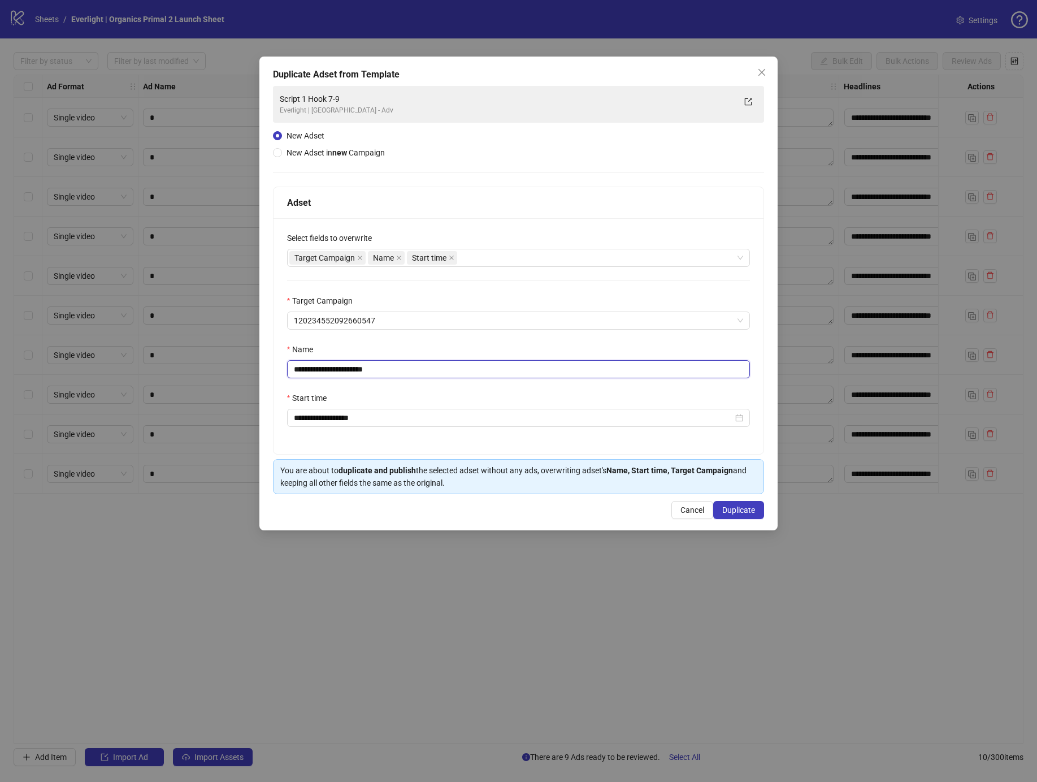
click at [319, 369] on input "**********" at bounding box center [518, 369] width 463 height 18
click at [317, 370] on input "**********" at bounding box center [518, 369] width 463 height 18
click at [342, 369] on input "**********" at bounding box center [518, 369] width 463 height 18
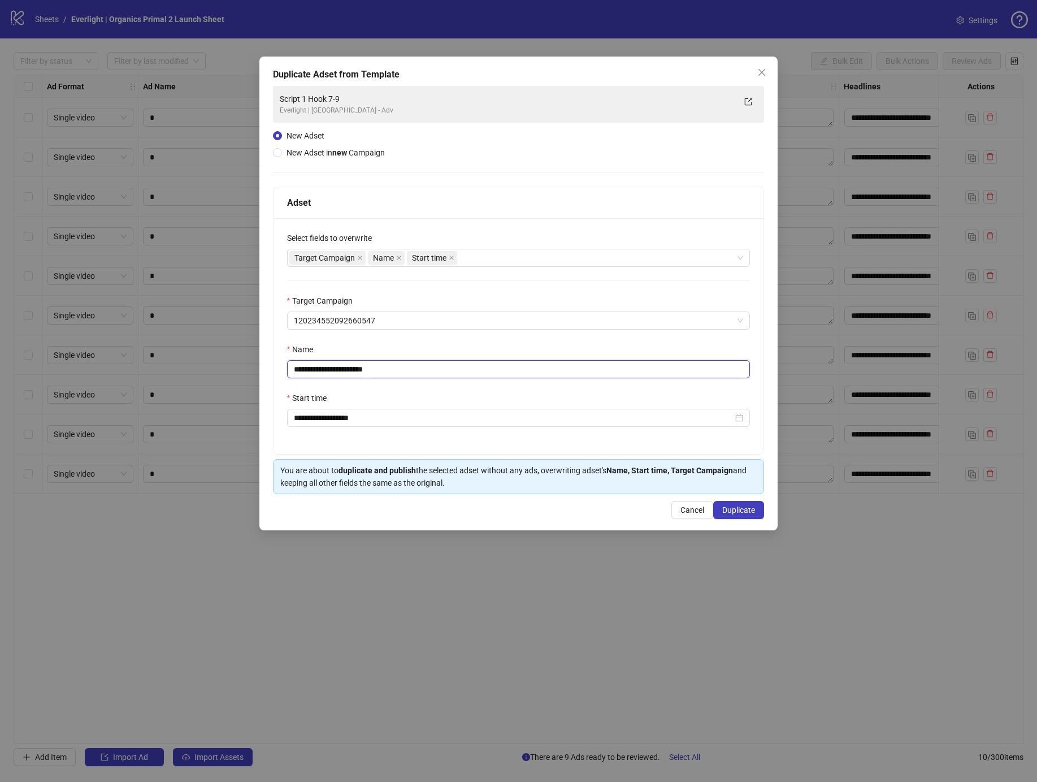
click at [342, 369] on input "**********" at bounding box center [518, 369] width 463 height 18
click at [351, 370] on input "**********" at bounding box center [518, 369] width 463 height 18
drag, startPoint x: 351, startPoint y: 370, endPoint x: 357, endPoint y: 373, distance: 5.8
click at [351, 370] on input "**********" at bounding box center [518, 369] width 463 height 18
drag, startPoint x: 357, startPoint y: 371, endPoint x: 420, endPoint y: 372, distance: 63.3
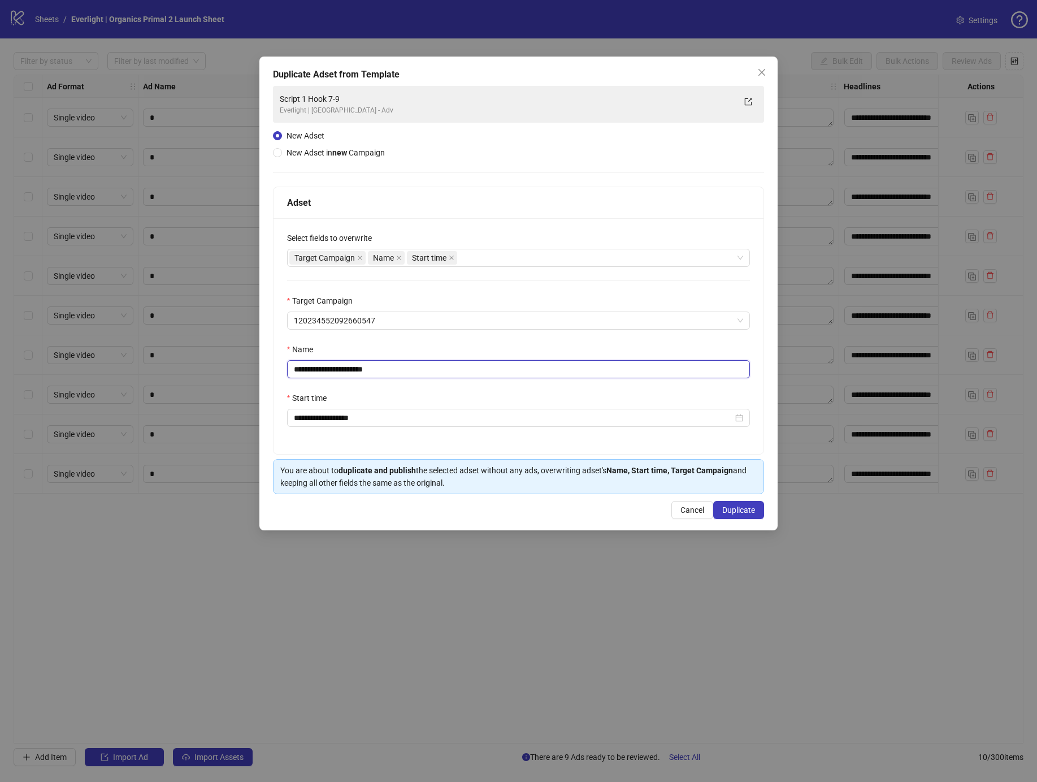
click at [420, 372] on input "**********" at bounding box center [518, 369] width 463 height 18
type input "**********"
click at [737, 517] on button "Duplicate" at bounding box center [738, 510] width 51 height 18
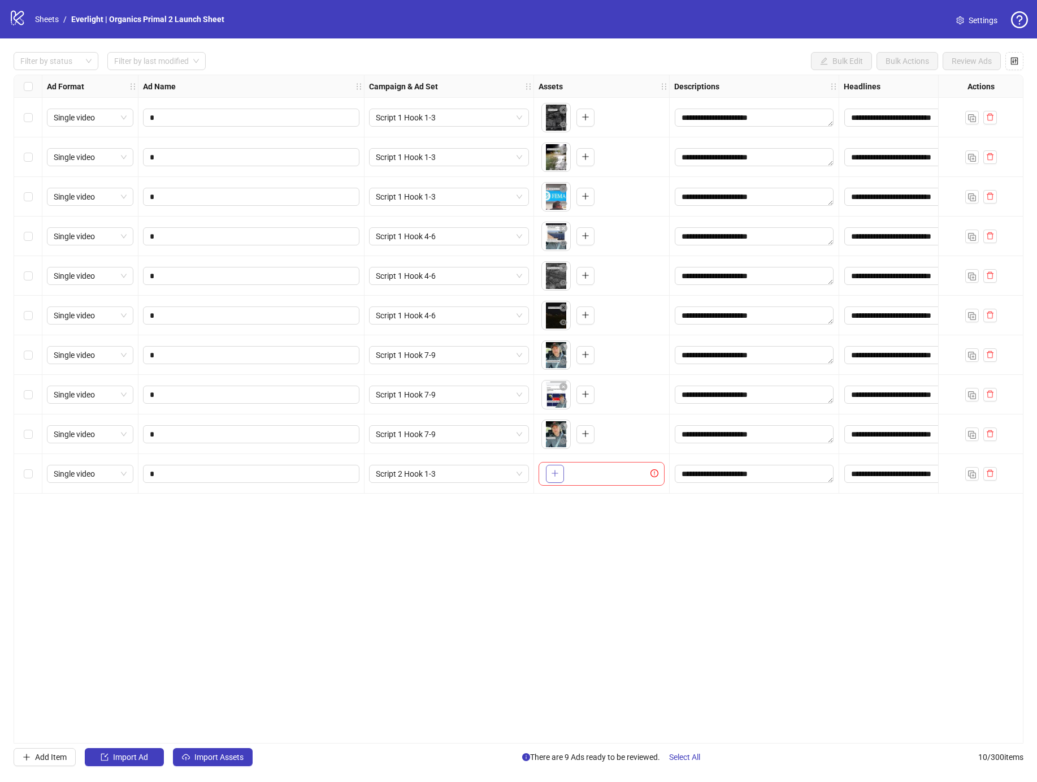
click at [547, 475] on button "button" at bounding box center [555, 474] width 18 height 18
click at [971, 472] on img "button" at bounding box center [972, 474] width 8 height 8
click at [303, 511] on input "*" at bounding box center [250, 513] width 201 height 12
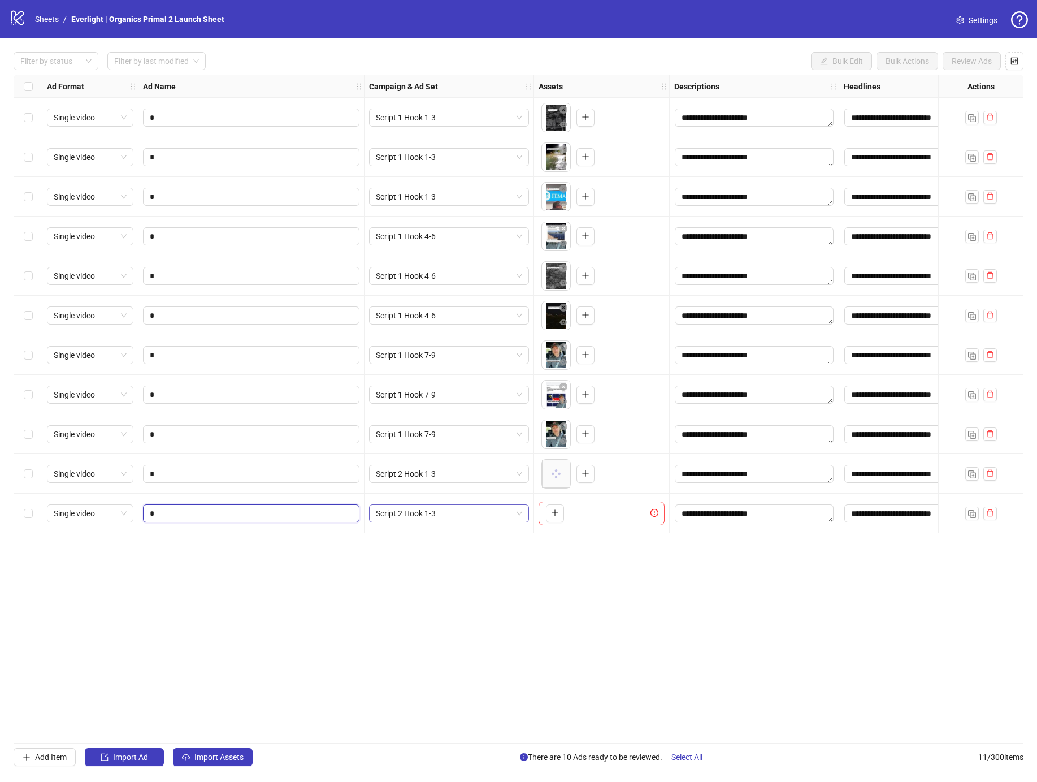
type input "*"
click at [556, 516] on icon "plus" at bounding box center [555, 513] width 8 height 8
click at [969, 514] on img "button" at bounding box center [972, 514] width 8 height 8
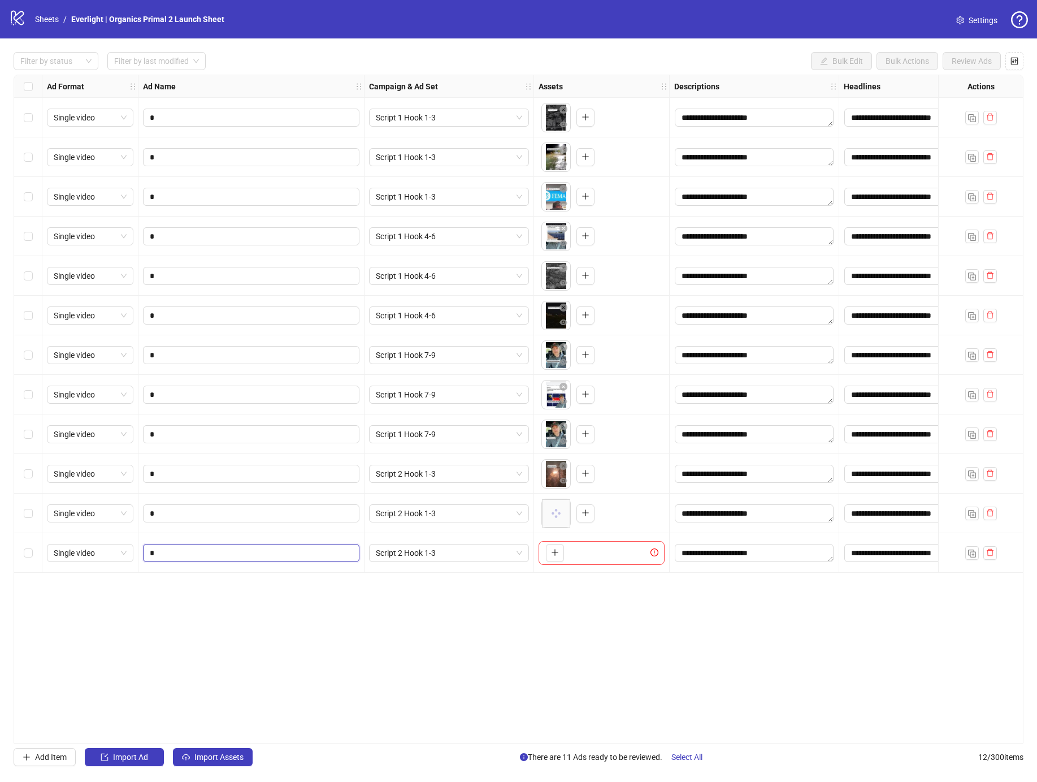
click at [305, 546] on input "*" at bounding box center [250, 552] width 201 height 12
type input "*"
click at [558, 555] on icon "plus" at bounding box center [555, 552] width 8 height 8
click at [966, 552] on button "button" at bounding box center [972, 553] width 14 height 14
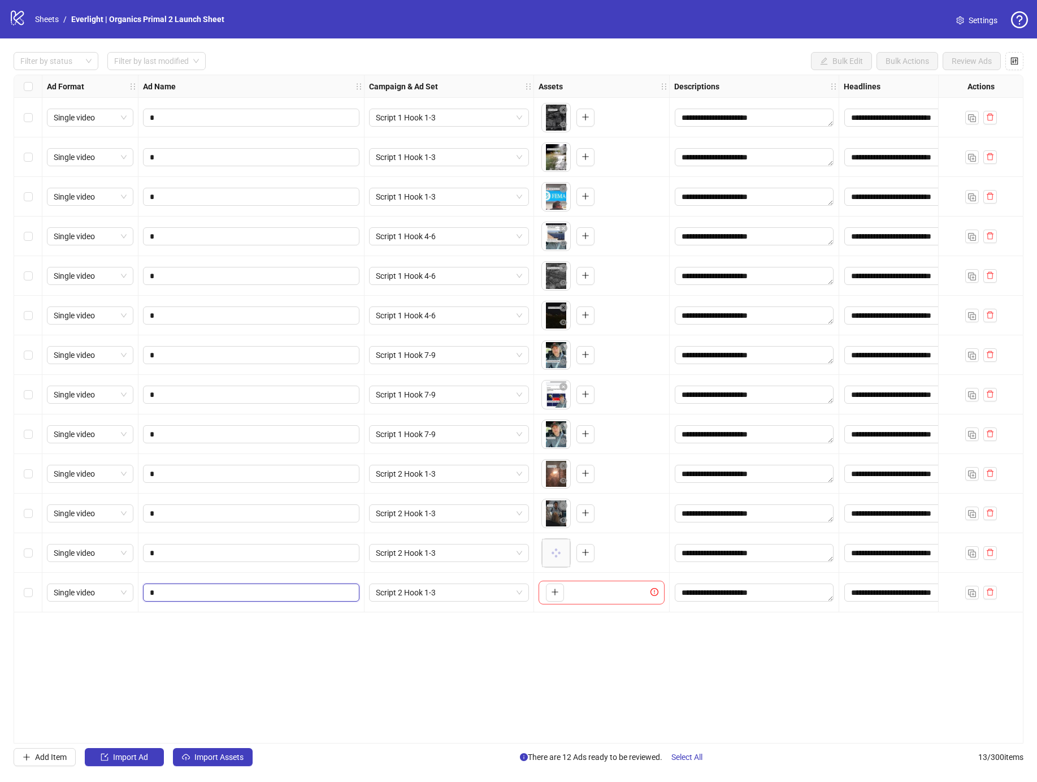
click at [235, 586] on input "*" at bounding box center [250, 592] width 201 height 12
type input "*"
click at [439, 588] on span "Script 2 Hook 1-3" at bounding box center [449, 592] width 146 height 17
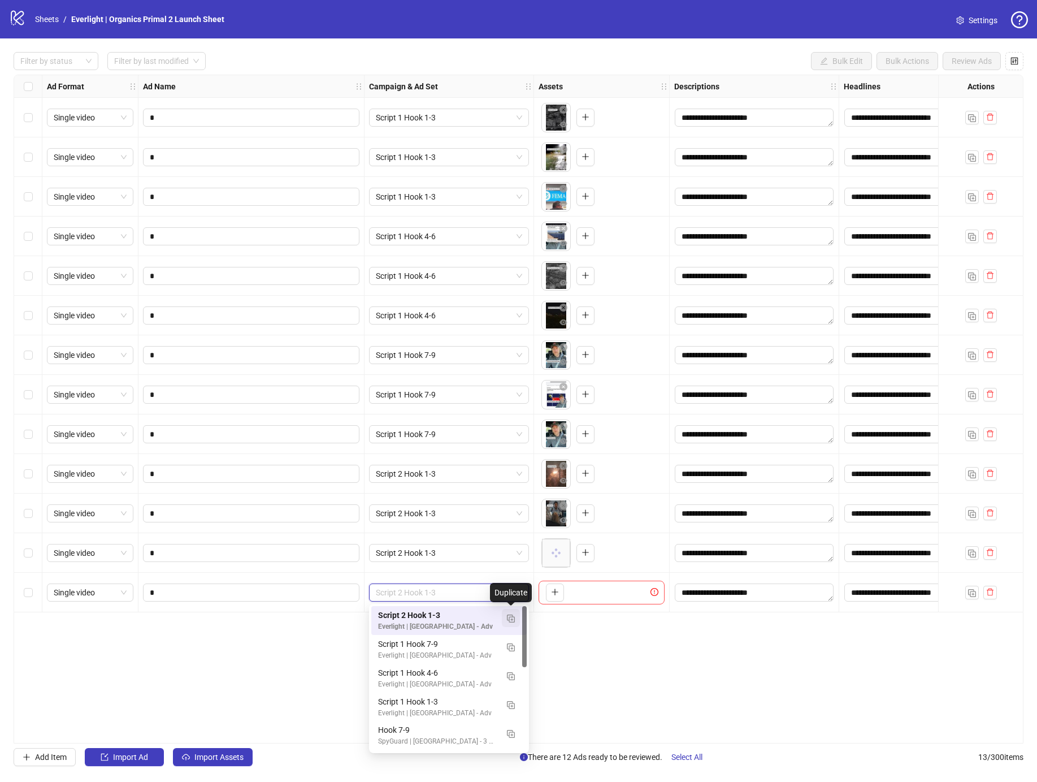
click at [506, 611] on button "button" at bounding box center [511, 618] width 18 height 18
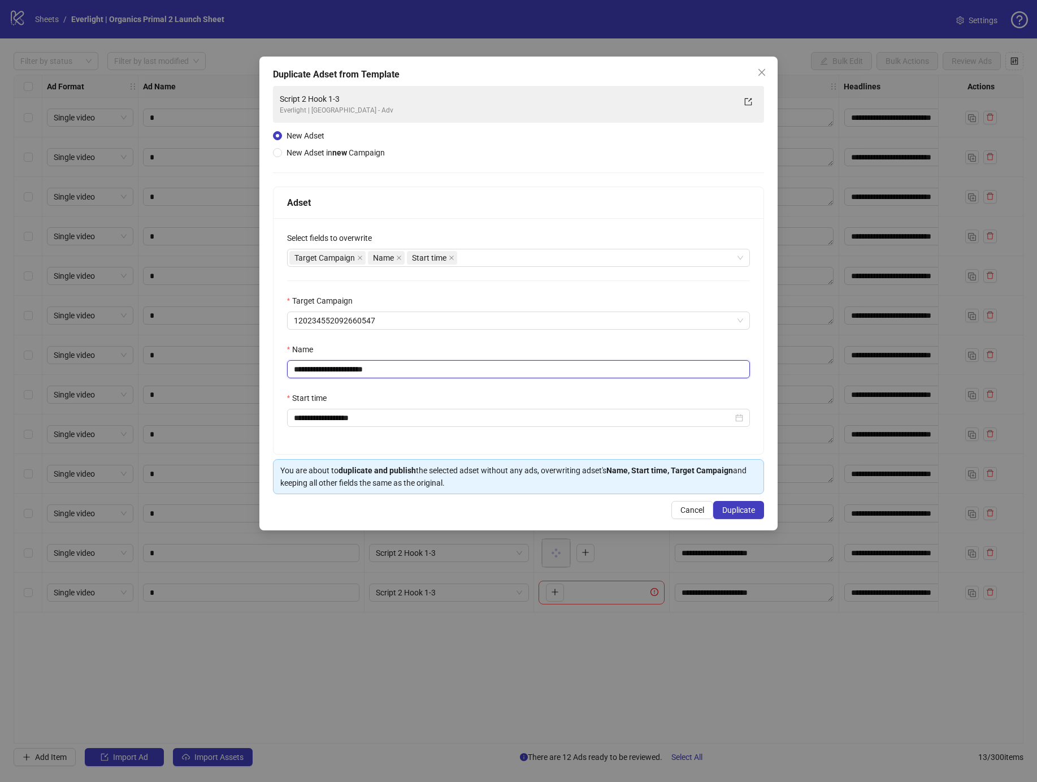
drag, startPoint x: 342, startPoint y: 370, endPoint x: 410, endPoint y: 374, distance: 67.4
click at [409, 373] on input "**********" at bounding box center [518, 369] width 463 height 18
type input "**********"
click at [722, 510] on span "Duplicate" at bounding box center [738, 509] width 33 height 9
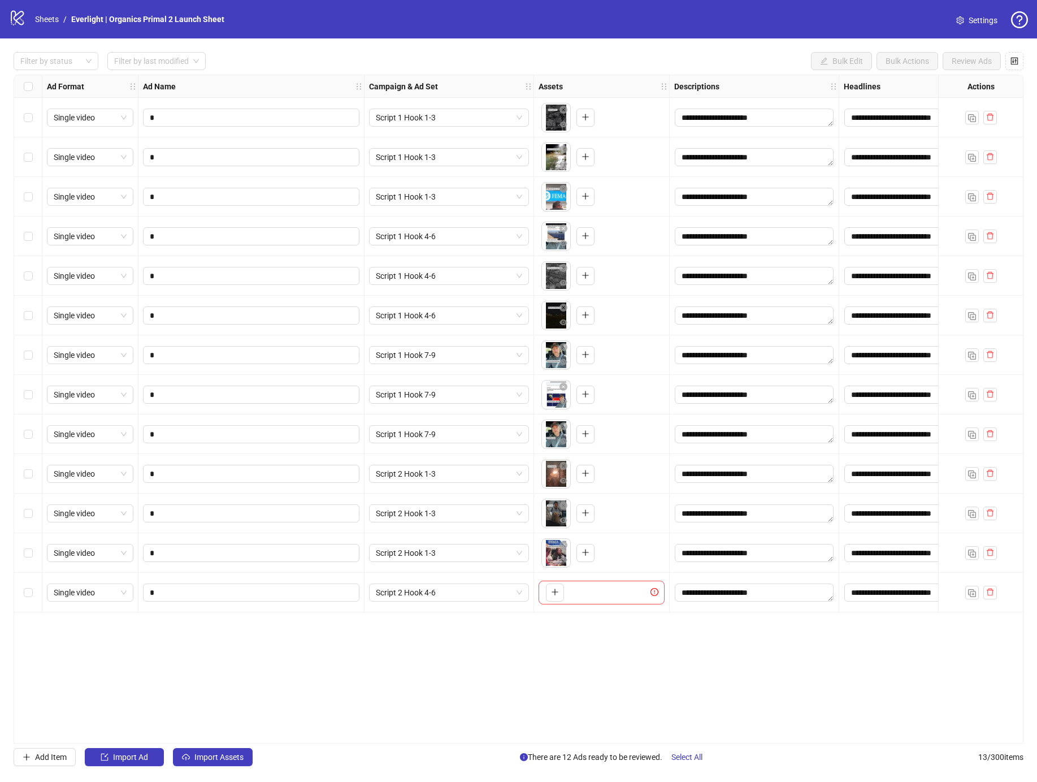
click at [535, 596] on div "To pick up a draggable item, press the space bar. While dragging, use the arrow…" at bounding box center [602, 592] width 136 height 40
click at [566, 587] on div "To pick up a draggable item, press the space bar. While dragging, use the arrow…" at bounding box center [602, 592] width 126 height 24
click at [554, 590] on icon "plus" at bounding box center [555, 592] width 8 height 8
click at [968, 594] on img "button" at bounding box center [972, 593] width 8 height 8
drag, startPoint x: 307, startPoint y: 615, endPoint x: 297, endPoint y: 623, distance: 12.9
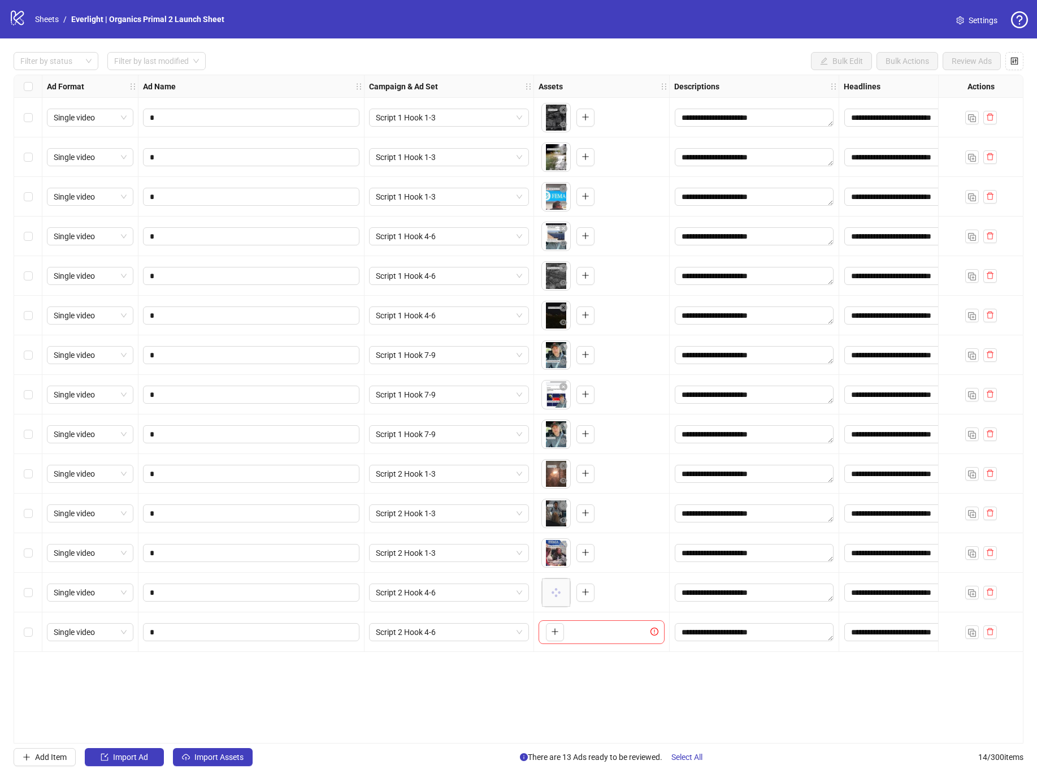
click at [307, 615] on div "*" at bounding box center [251, 632] width 226 height 40
click at [296, 624] on span "*" at bounding box center [251, 632] width 216 height 18
type input "*"
click at [549, 633] on button "button" at bounding box center [555, 632] width 18 height 18
click at [978, 631] on button "button" at bounding box center [972, 632] width 14 height 14
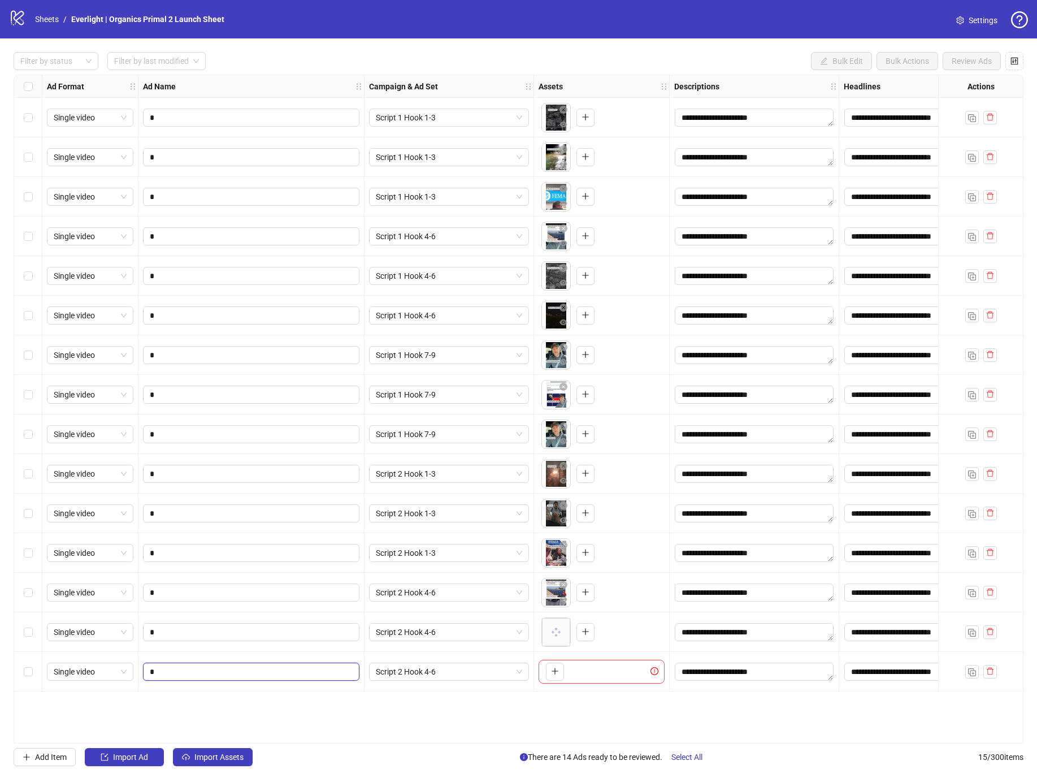
click at [272, 675] on input "*" at bounding box center [250, 671] width 201 height 12
type input "*"
click at [558, 674] on icon "plus" at bounding box center [555, 671] width 8 height 8
click at [969, 672] on img "button" at bounding box center [972, 672] width 8 height 8
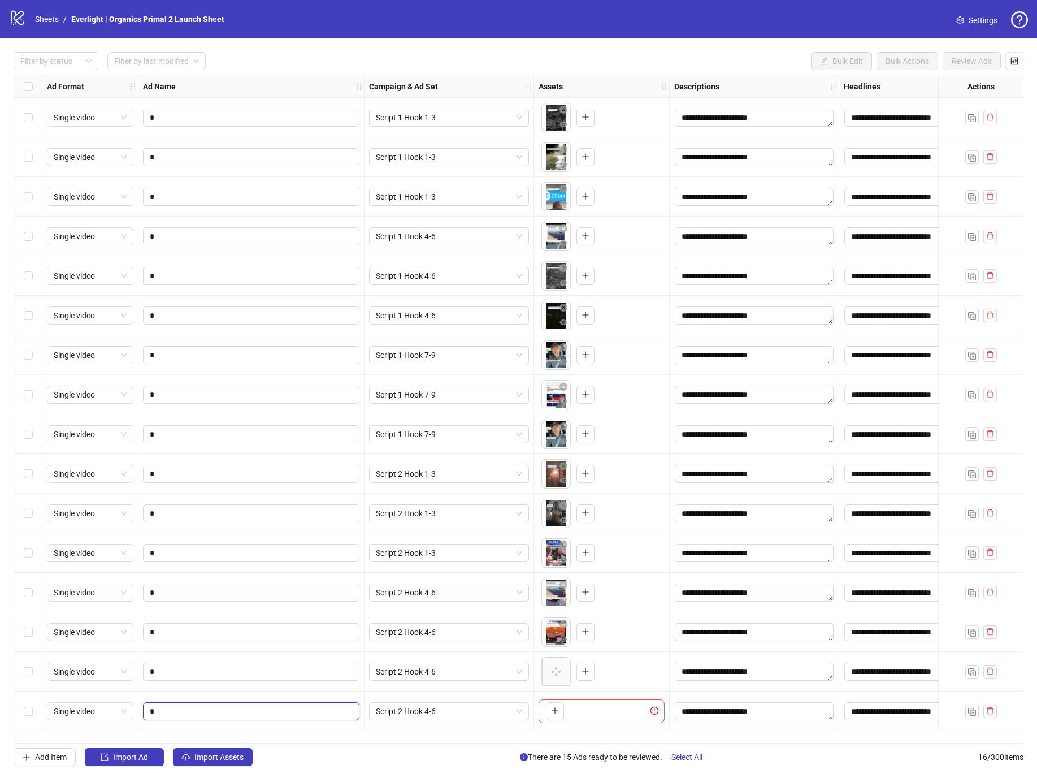
click at [281, 706] on input "*" at bounding box center [250, 711] width 201 height 12
type input "*"
click at [459, 717] on span "Script 2 Hook 4-6" at bounding box center [449, 710] width 146 height 17
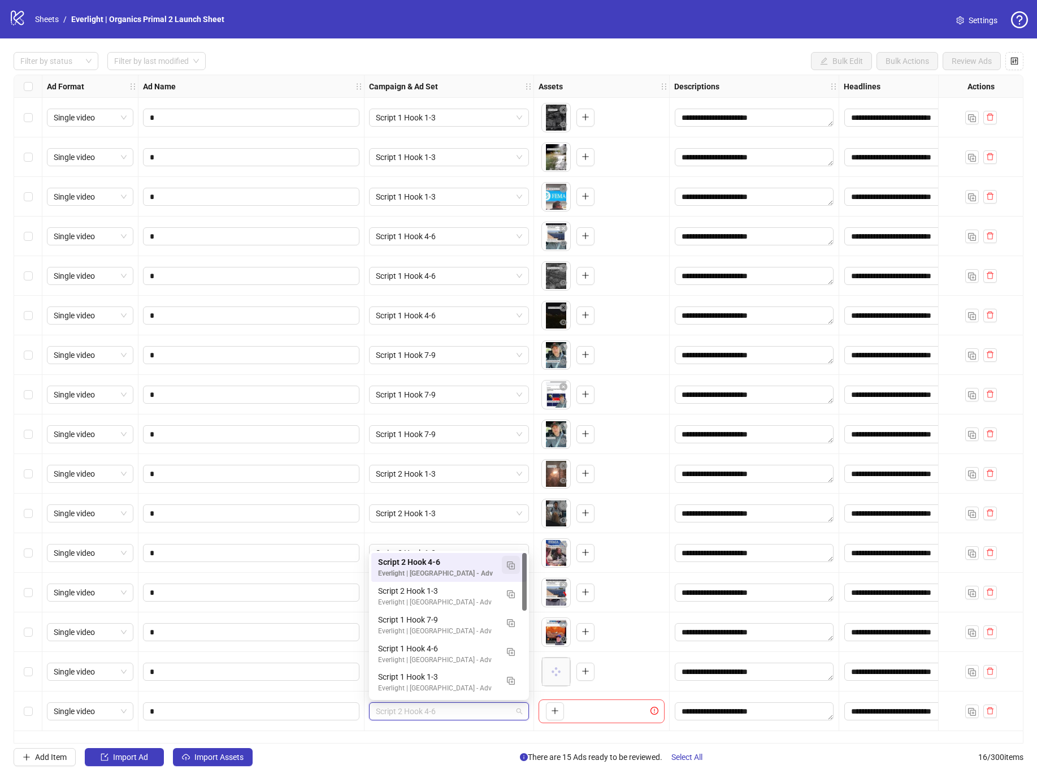
click at [507, 567] on img "button" at bounding box center [511, 565] width 8 height 8
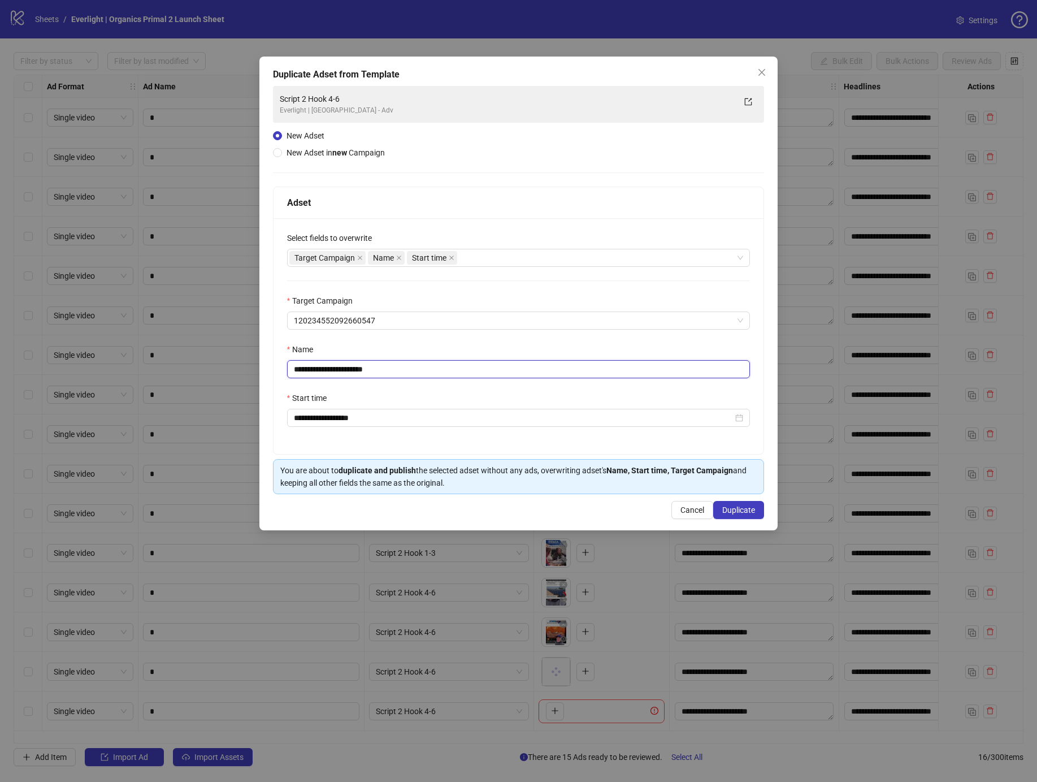
drag, startPoint x: 342, startPoint y: 369, endPoint x: 449, endPoint y: 379, distance: 107.2
click at [449, 379] on div "**********" at bounding box center [519, 336] width 491 height 236
drag, startPoint x: 362, startPoint y: 372, endPoint x: 433, endPoint y: 371, distance: 71.2
click at [433, 371] on input "**********" at bounding box center [518, 369] width 463 height 18
type input "**********"
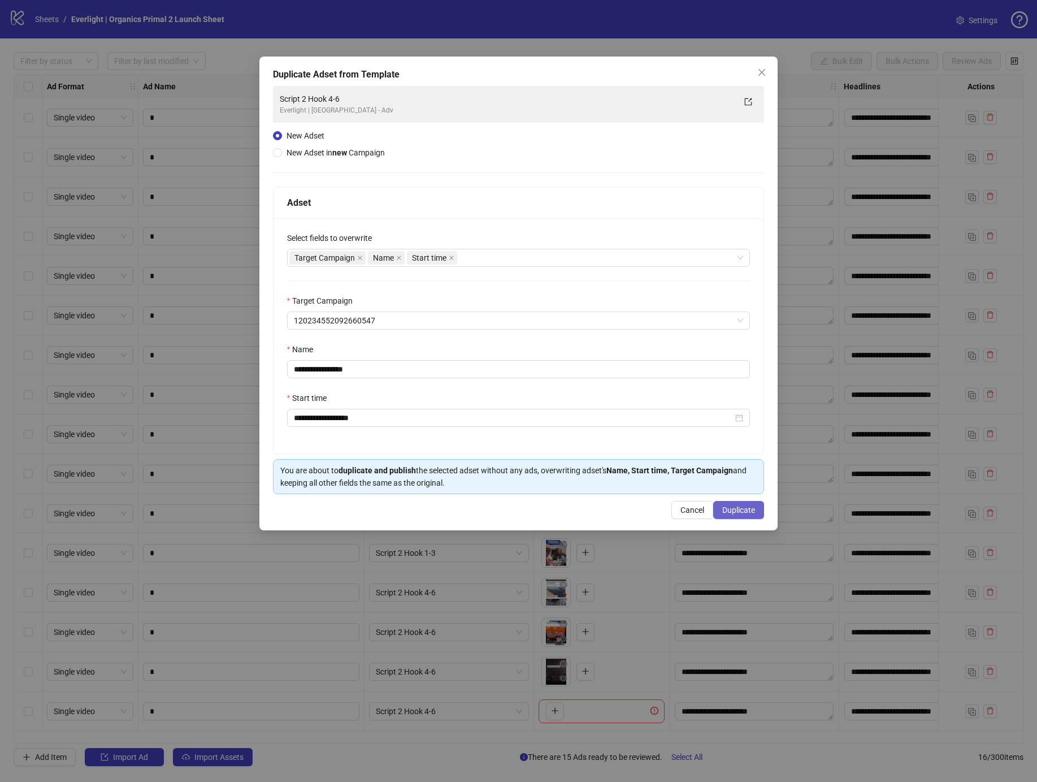
click at [750, 510] on span "Duplicate" at bounding box center [738, 509] width 33 height 9
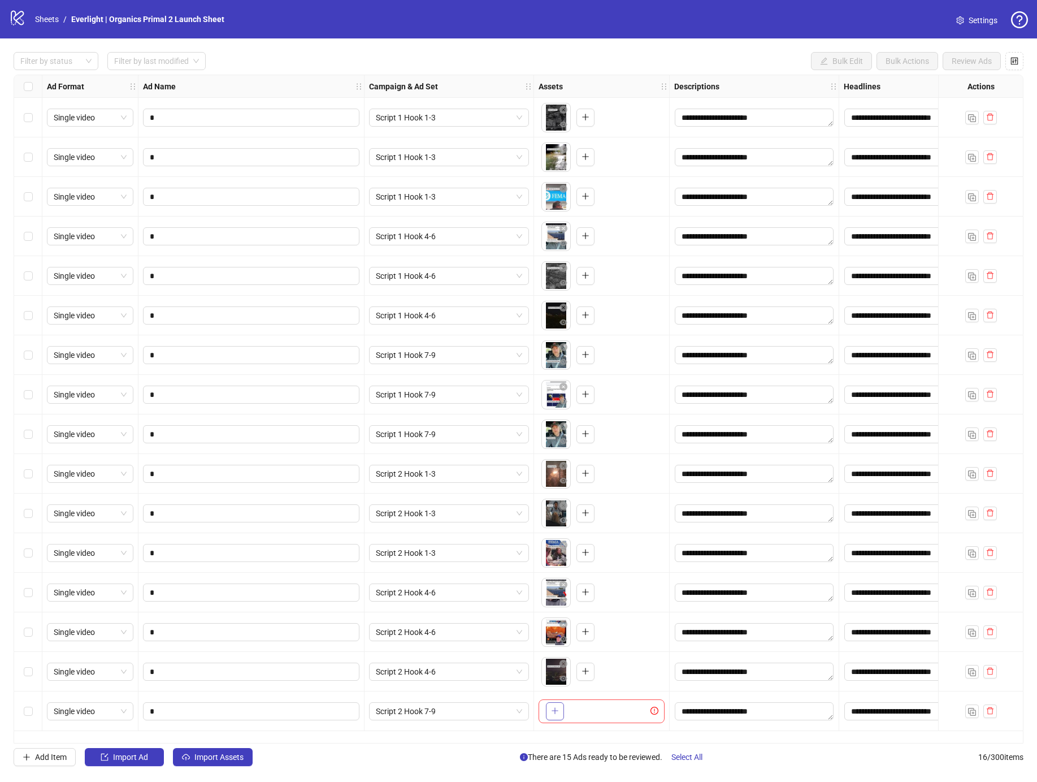
click at [543, 704] on div "To pick up a draggable item, press the space bar. While dragging, use the arrow…" at bounding box center [552, 711] width 23 height 18
drag, startPoint x: 545, startPoint y: 708, endPoint x: 539, endPoint y: 715, distance: 9.2
click at [545, 708] on div "To pick up a draggable item, press the space bar. While dragging, use the arrow…" at bounding box center [552, 711] width 23 height 18
click at [562, 711] on button "button" at bounding box center [555, 711] width 18 height 18
click at [970, 709] on img "button" at bounding box center [972, 712] width 8 height 8
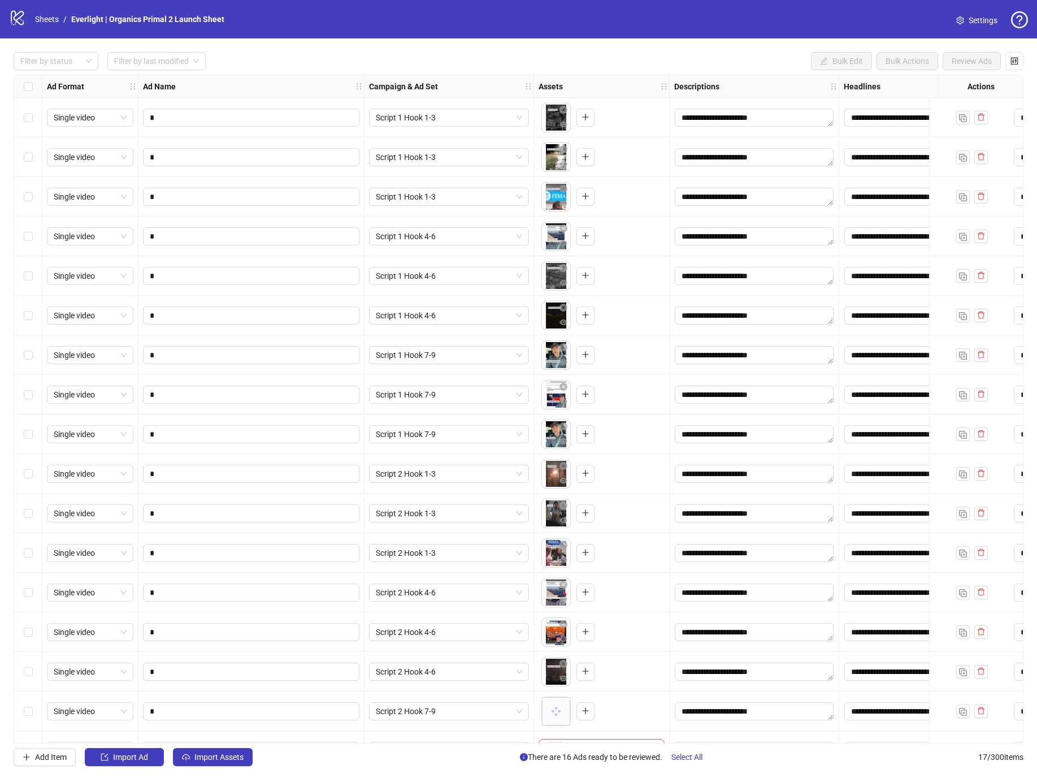
scroll to position [32, 0]
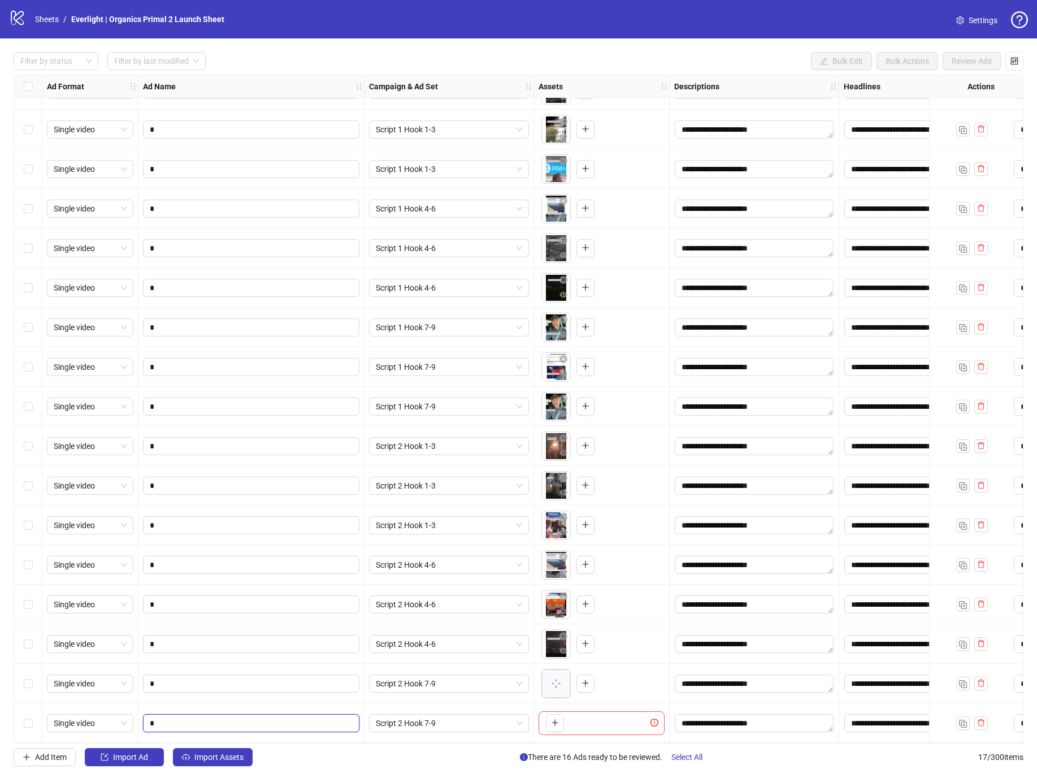
click at [209, 717] on input "*" at bounding box center [250, 723] width 201 height 12
type input "*"
click at [560, 719] on button "button" at bounding box center [555, 723] width 18 height 18
click at [962, 719] on img "button" at bounding box center [963, 723] width 8 height 8
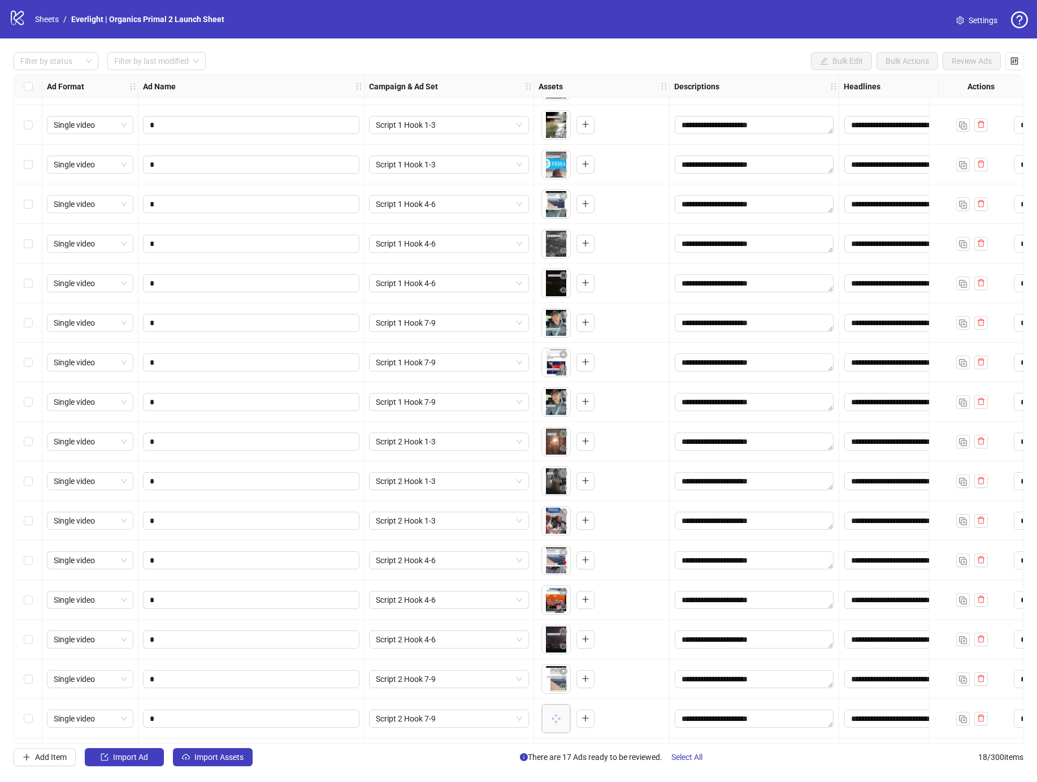
scroll to position [72, 0]
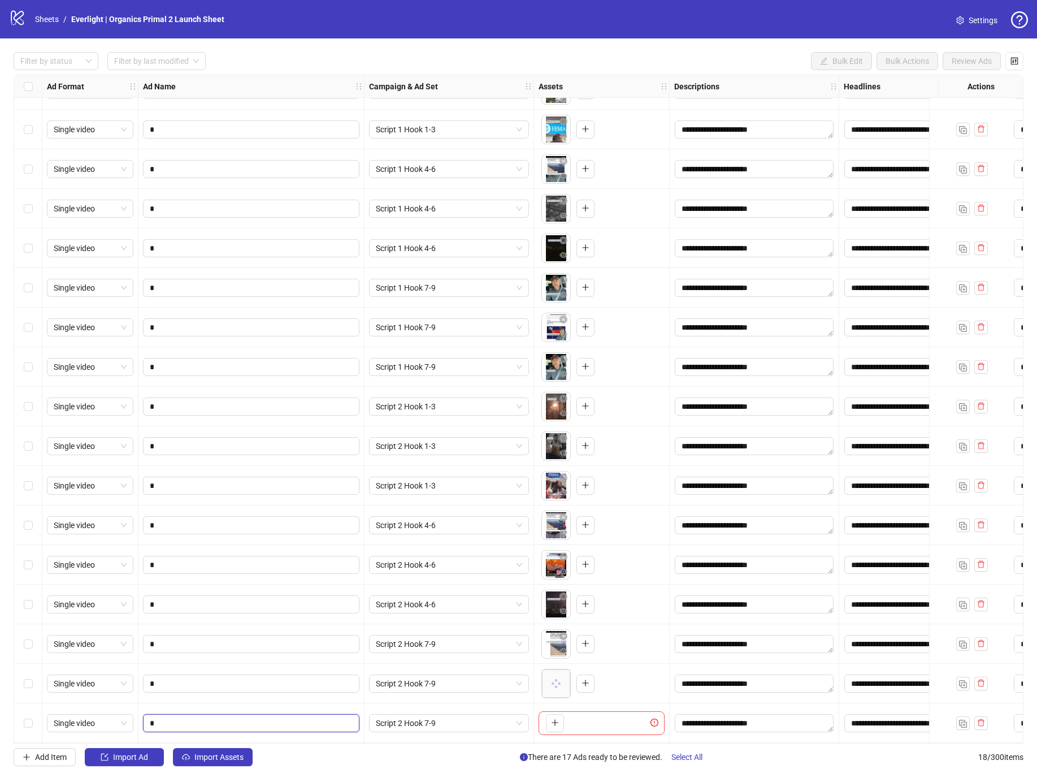
click at [186, 718] on input "*" at bounding box center [250, 723] width 201 height 12
type input "*"
click at [554, 721] on icon "plus" at bounding box center [555, 722] width 8 height 8
click at [961, 723] on button "button" at bounding box center [963, 723] width 14 height 14
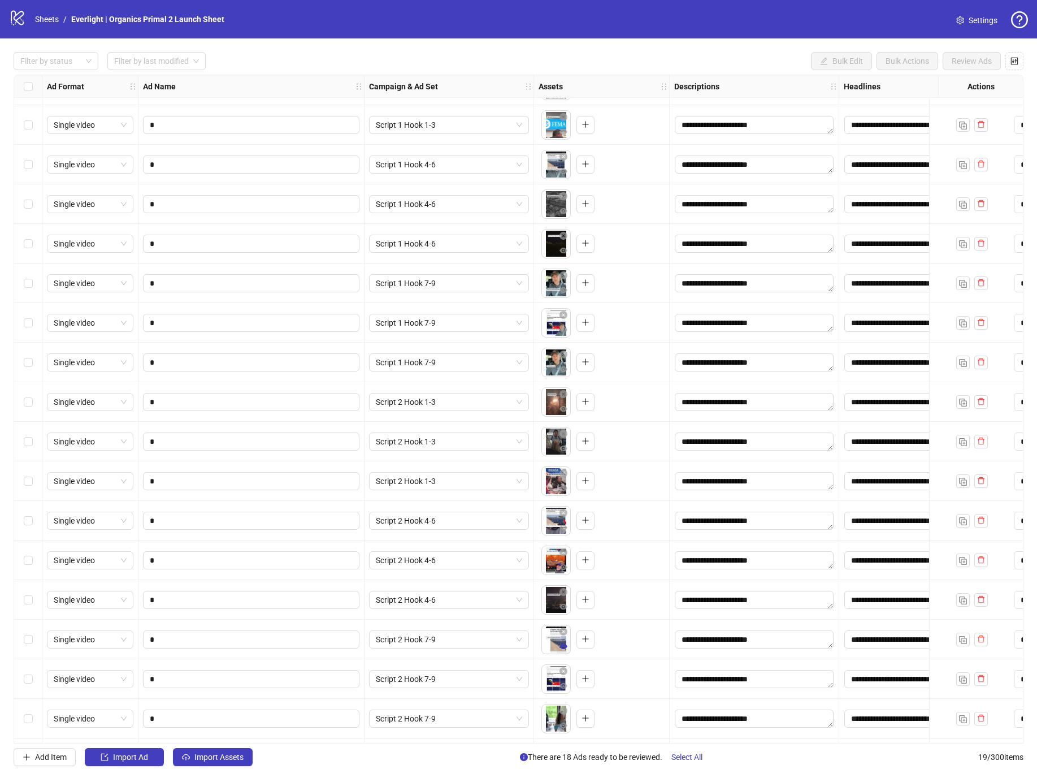
scroll to position [111, 0]
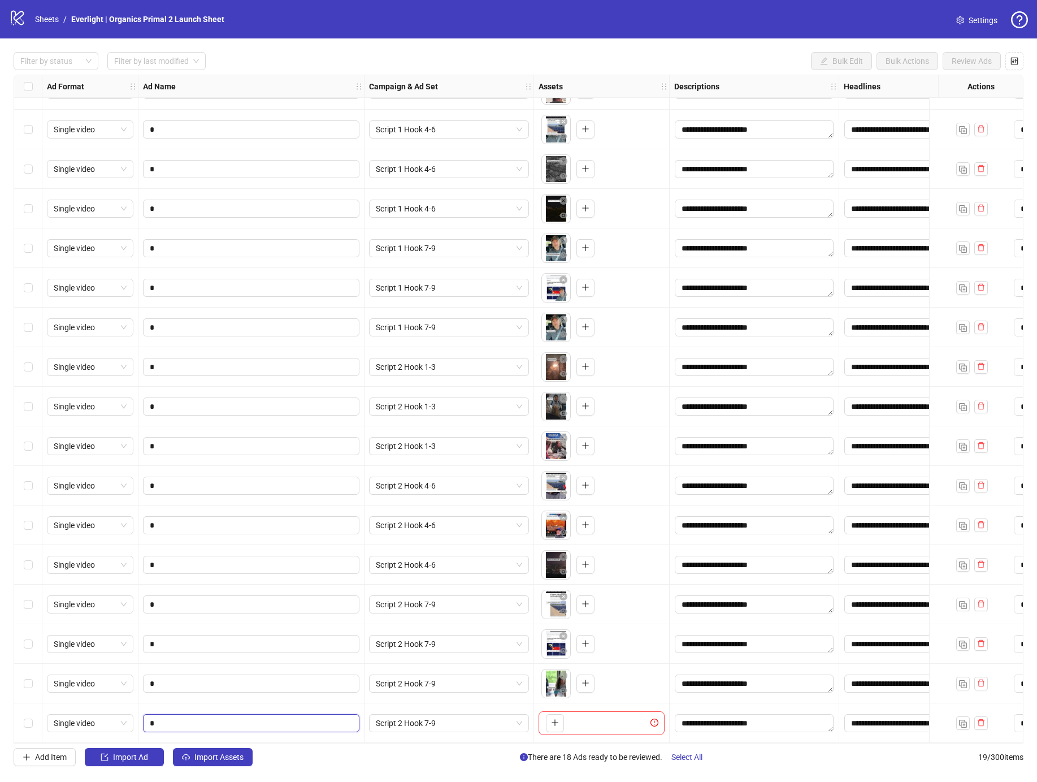
click at [215, 718] on input "*" at bounding box center [250, 723] width 201 height 12
type input "*"
click at [448, 722] on span "Script 2 Hook 7-9" at bounding box center [449, 722] width 146 height 17
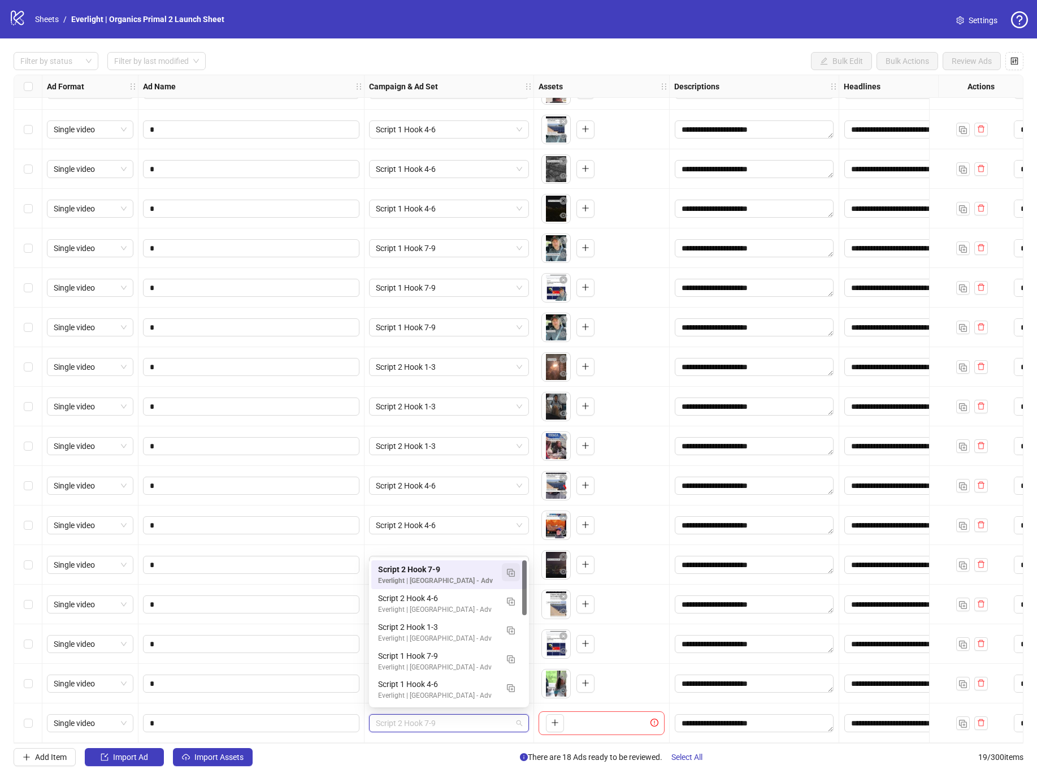
click at [506, 572] on button "button" at bounding box center [511, 572] width 18 height 18
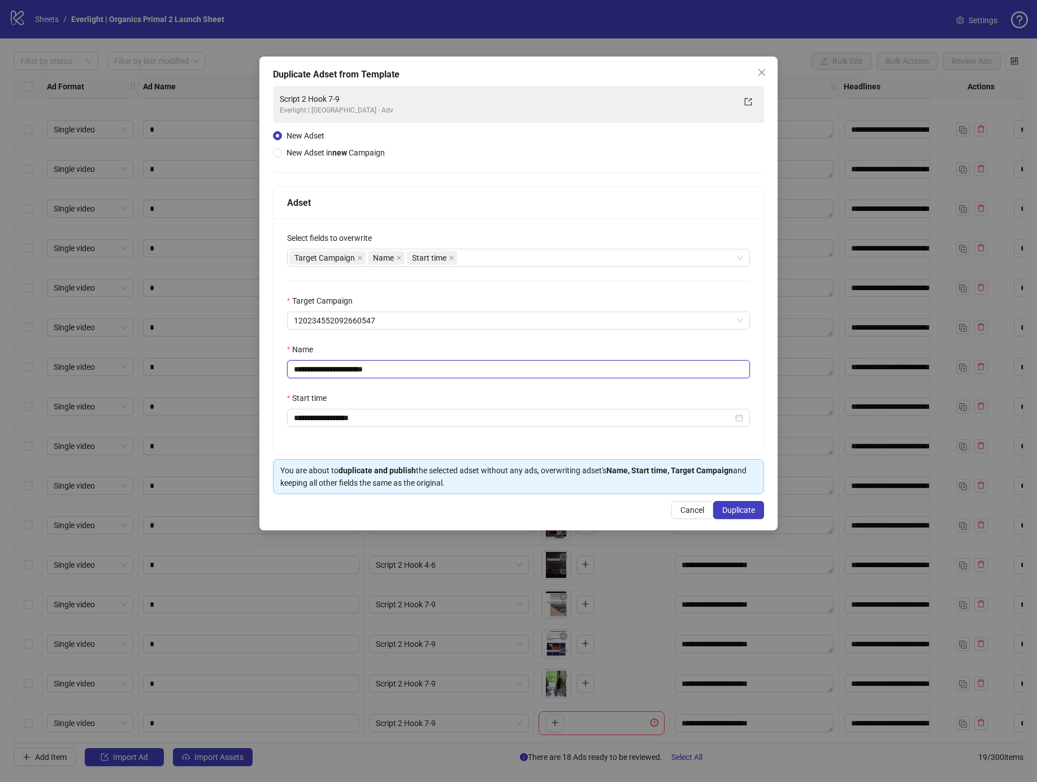
click at [329, 367] on input "**********" at bounding box center [518, 369] width 463 height 18
type input "**********"
click at [748, 510] on span "Duplicate" at bounding box center [738, 509] width 33 height 9
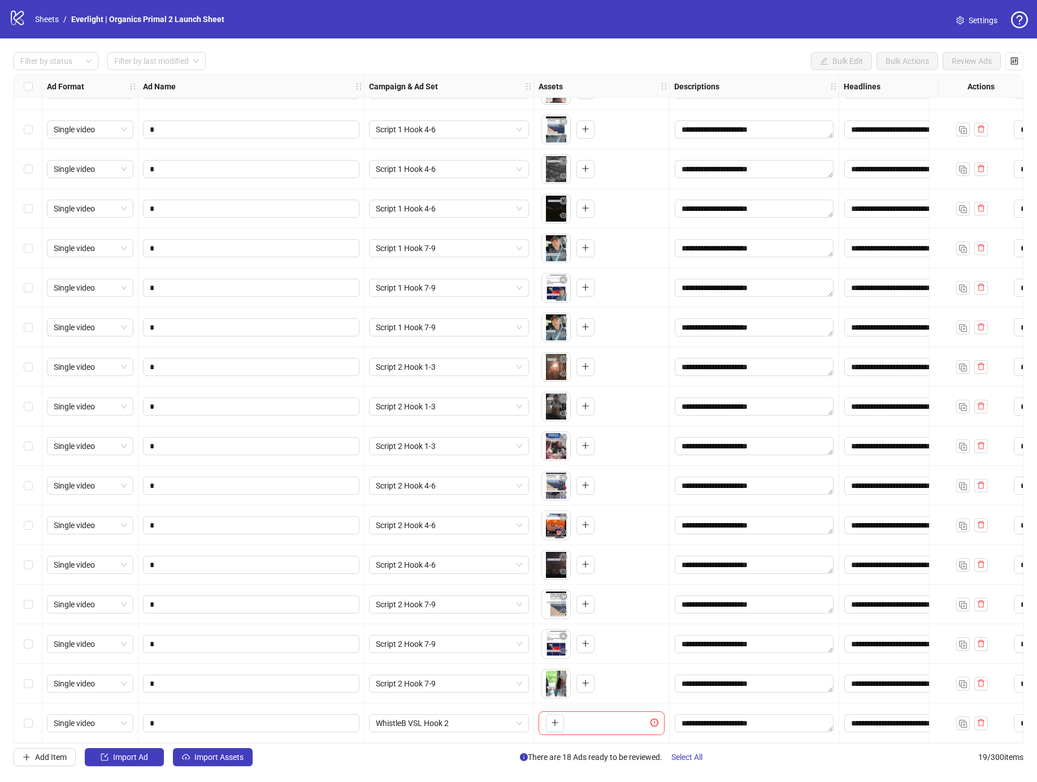
click at [558, 726] on button "button" at bounding box center [555, 723] width 18 height 18
click at [961, 719] on img "button" at bounding box center [963, 723] width 8 height 8
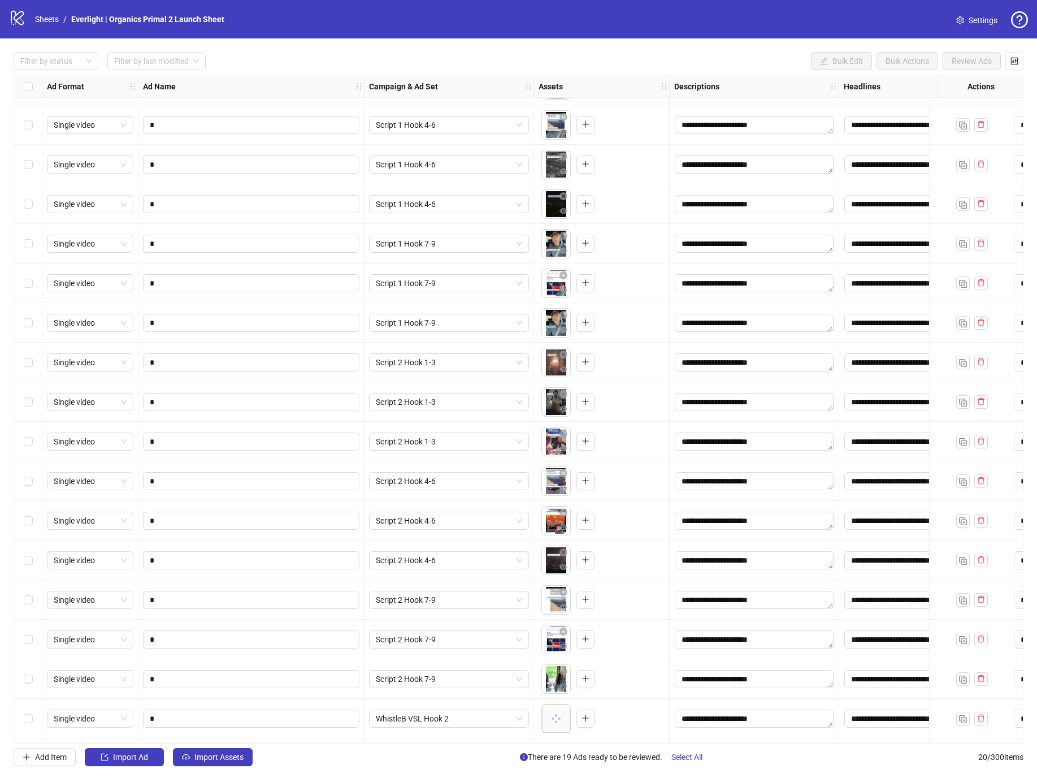
scroll to position [151, 0]
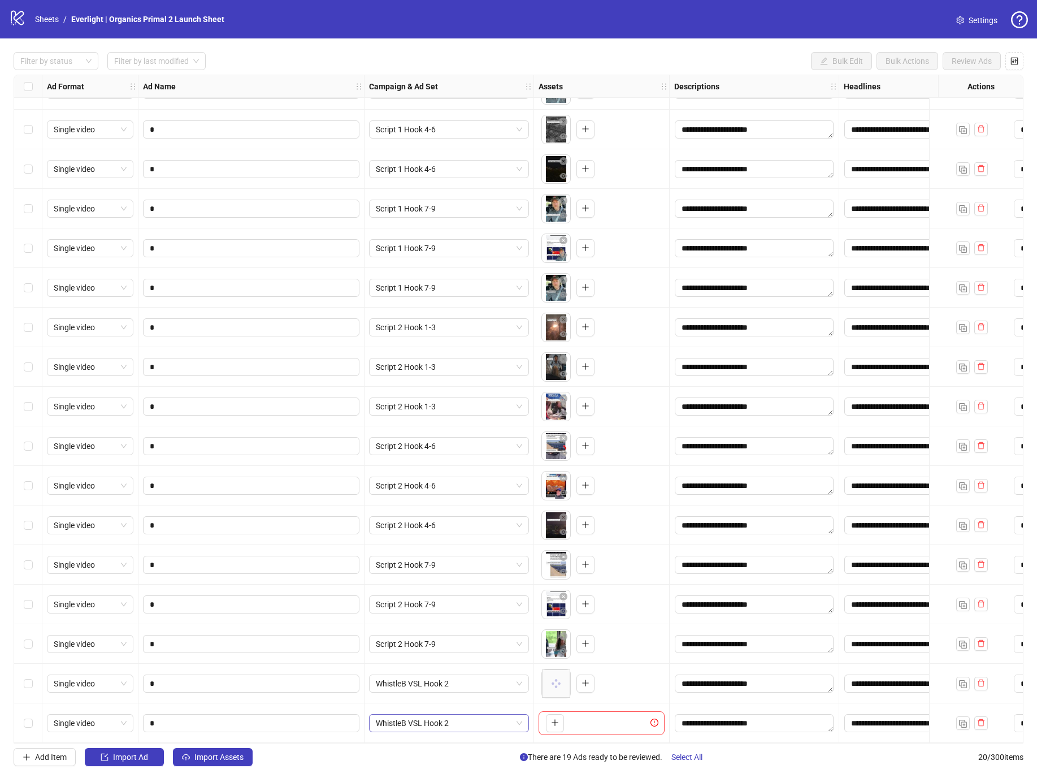
click at [480, 714] on span "WhistleB VSL Hook 2" at bounding box center [449, 722] width 146 height 17
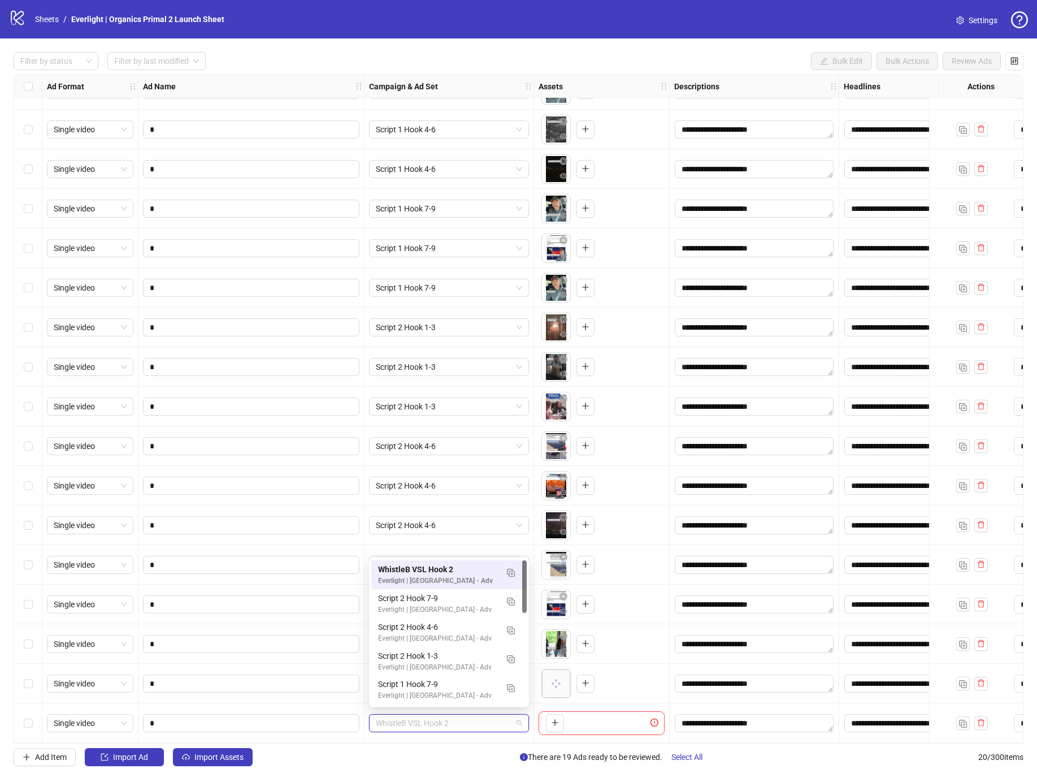
drag, startPoint x: 514, startPoint y: 569, endPoint x: 519, endPoint y: 580, distance: 12.9
click at [514, 569] on img "button" at bounding box center [511, 573] width 8 height 8
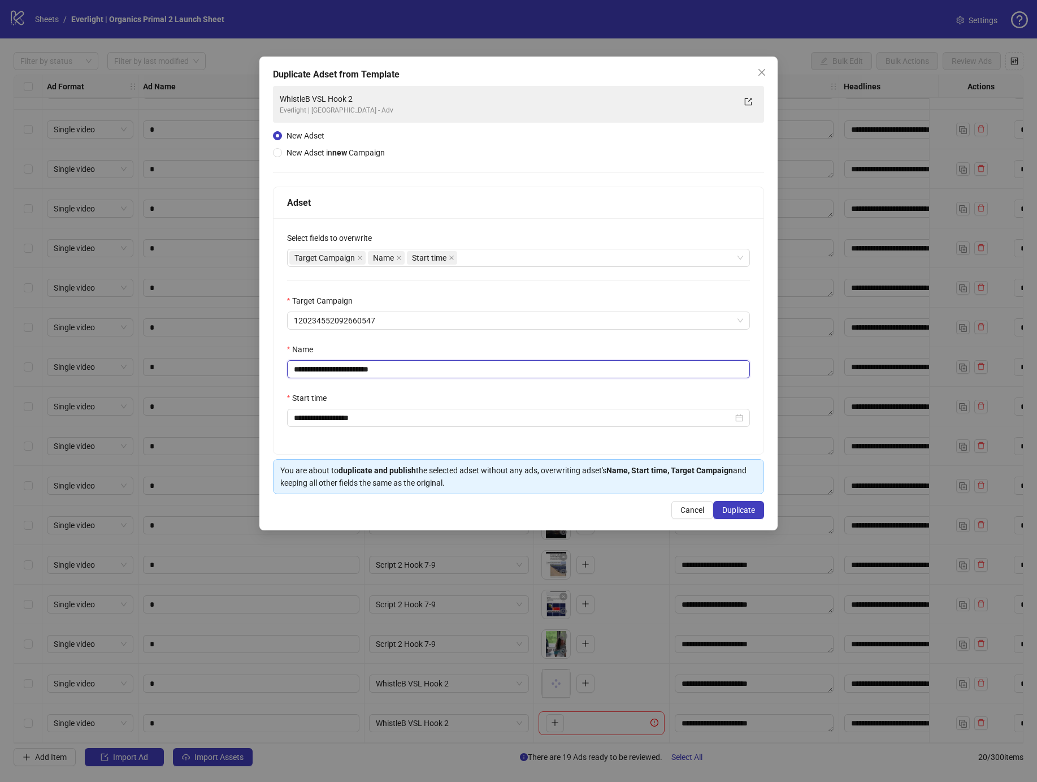
drag, startPoint x: 365, startPoint y: 371, endPoint x: 478, endPoint y: 374, distance: 113.1
click at [478, 374] on input "**********" at bounding box center [518, 369] width 463 height 18
type input "**********"
click at [726, 509] on span "Duplicate" at bounding box center [738, 509] width 33 height 9
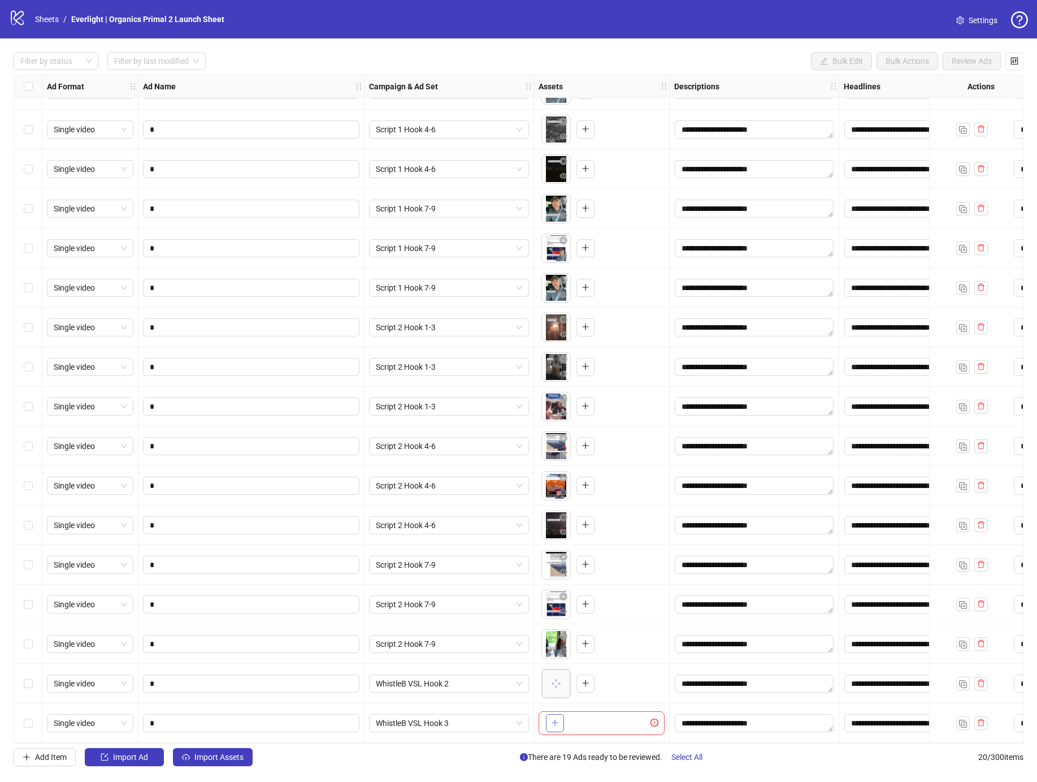
click at [549, 720] on button "button" at bounding box center [555, 723] width 18 height 18
click at [965, 720] on img "button" at bounding box center [963, 723] width 8 height 8
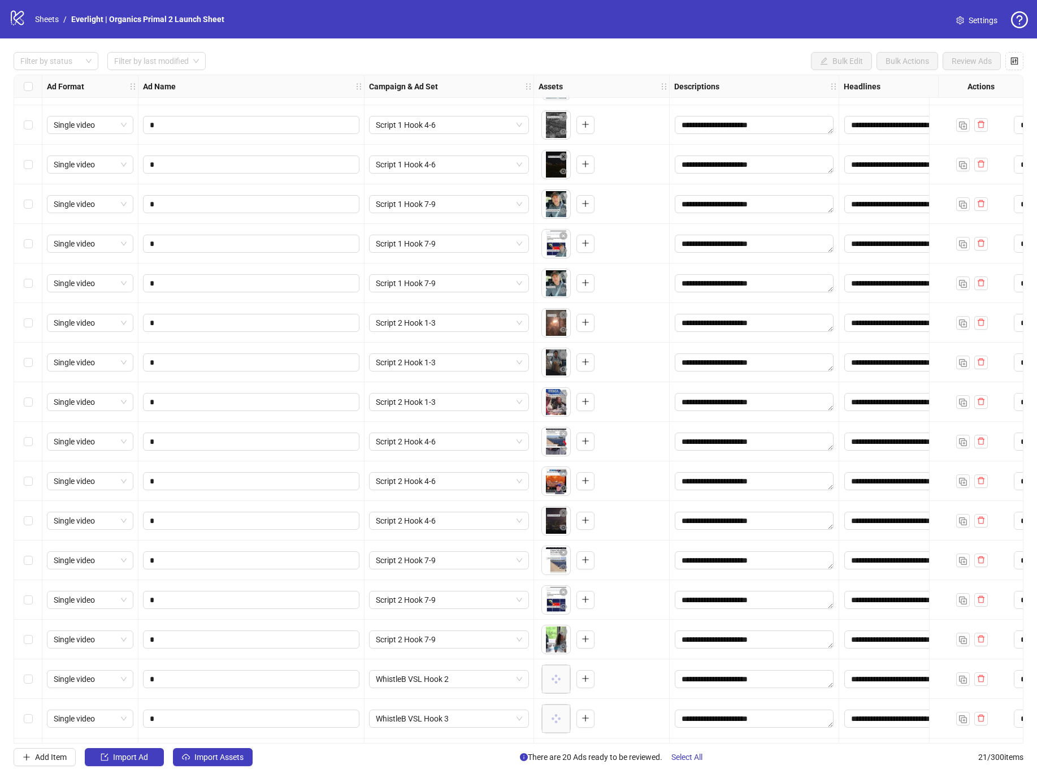
scroll to position [190, 0]
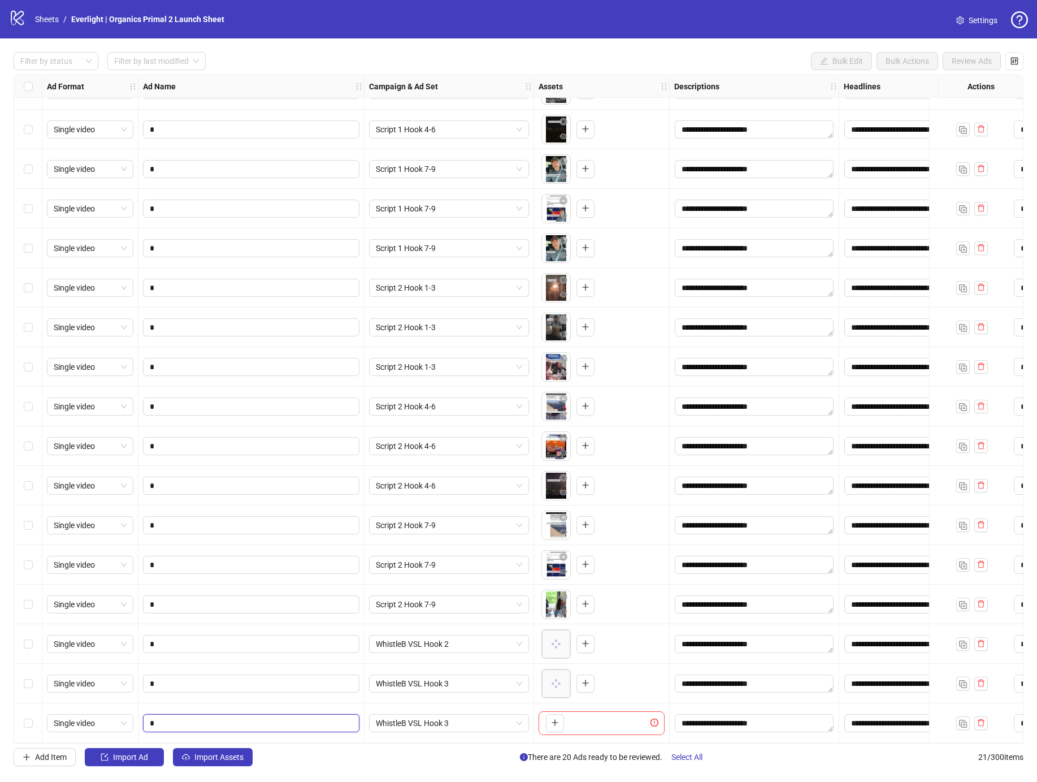
drag, startPoint x: 242, startPoint y: 722, endPoint x: 361, endPoint y: 718, distance: 118.2
click at [243, 722] on input "*" at bounding box center [250, 723] width 201 height 12
type input "*"
click at [556, 724] on button "button" at bounding box center [555, 723] width 18 height 18
click at [963, 719] on img "button" at bounding box center [963, 723] width 8 height 8
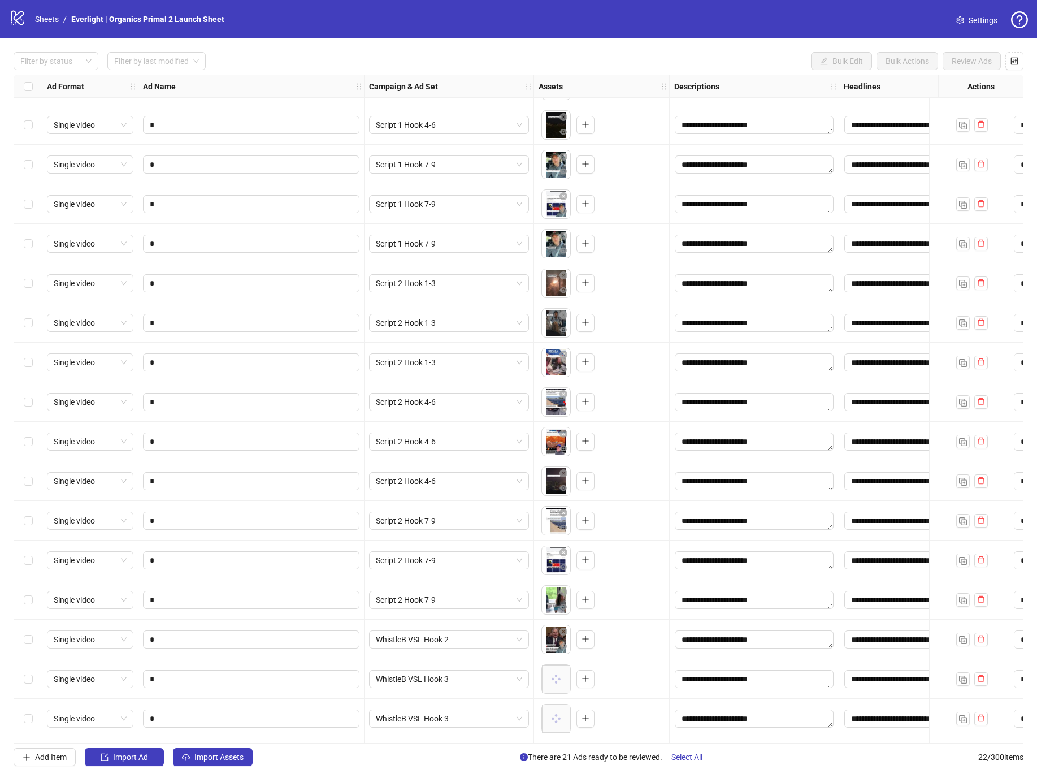
scroll to position [230, 0]
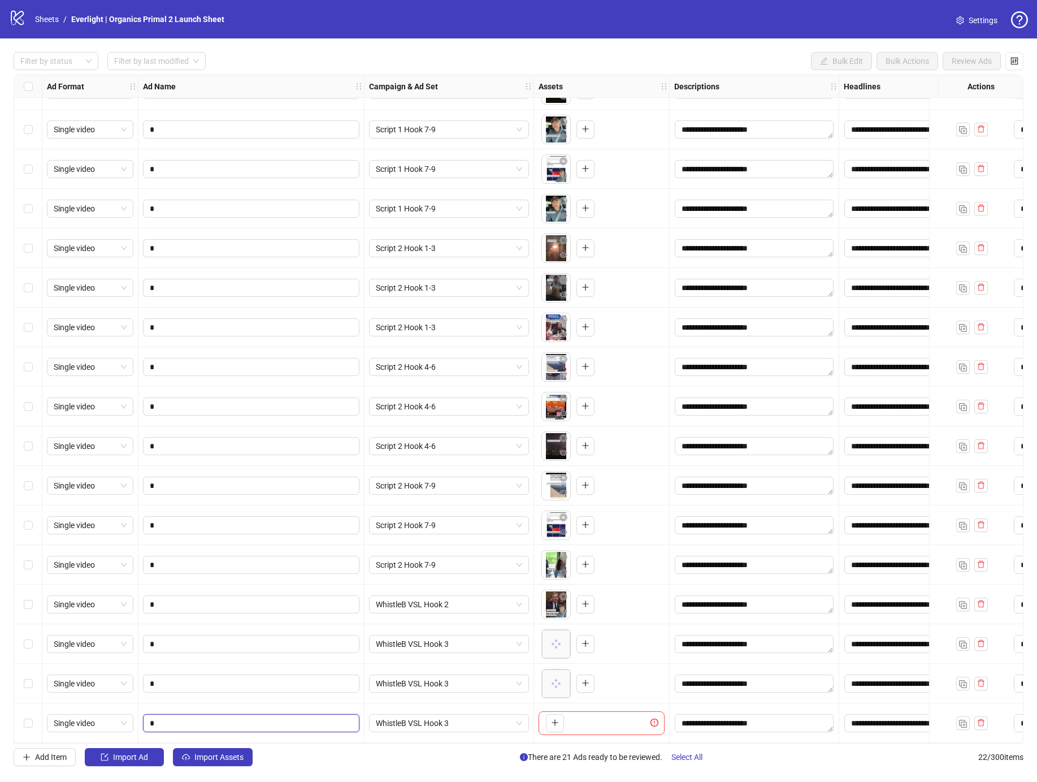
drag, startPoint x: 181, startPoint y: 722, endPoint x: 415, endPoint y: 744, distance: 235.0
click at [181, 722] on input "*" at bounding box center [250, 723] width 201 height 12
type input "*"
click at [559, 717] on button "button" at bounding box center [555, 723] width 18 height 18
click at [962, 719] on img "button" at bounding box center [963, 723] width 8 height 8
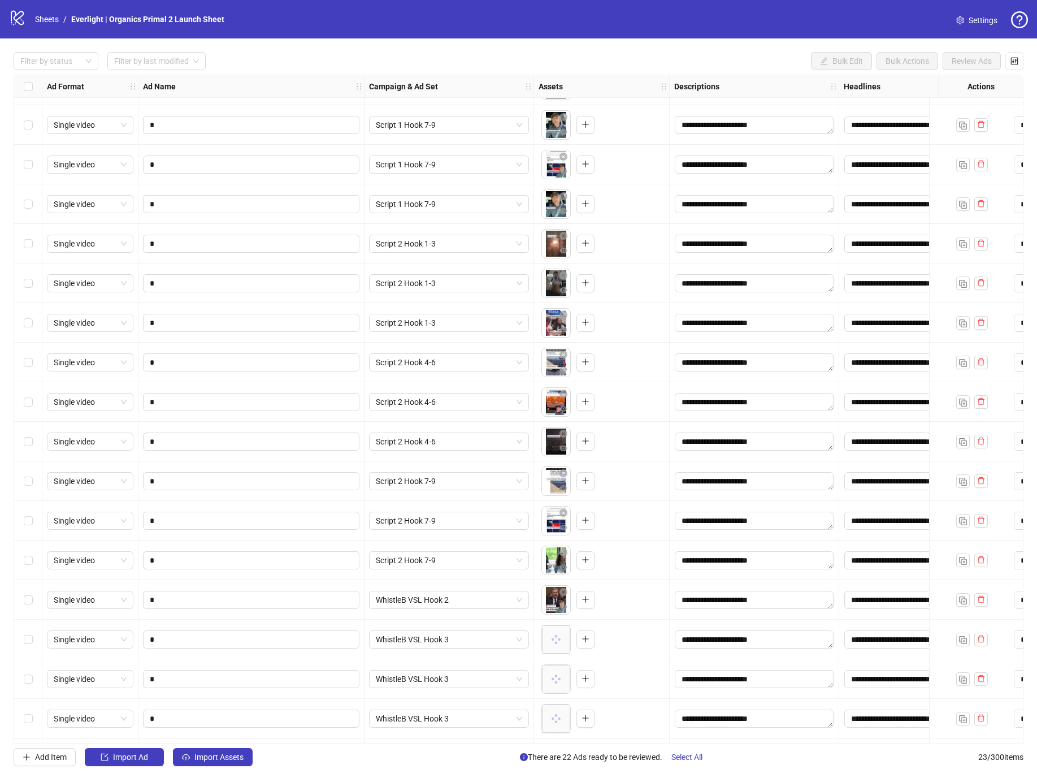
scroll to position [270, 0]
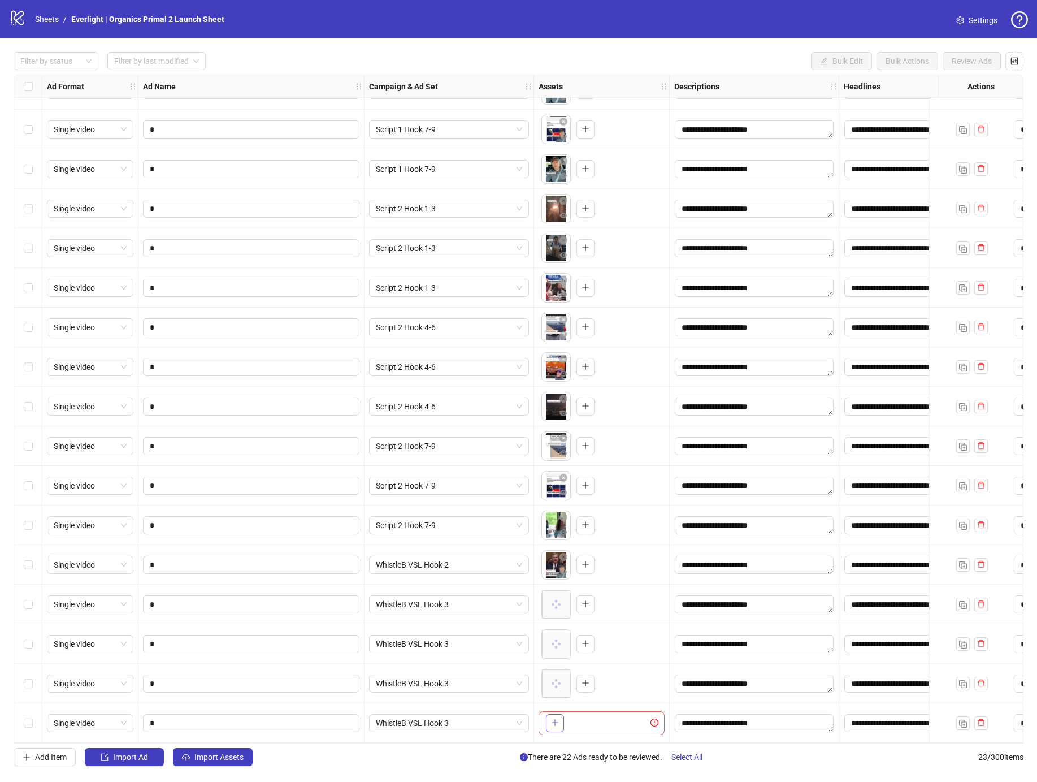
click at [558, 718] on icon "plus" at bounding box center [555, 722] width 8 height 8
click at [330, 717] on input "*" at bounding box center [250, 723] width 201 height 12
type input "*"
drag, startPoint x: 437, startPoint y: 721, endPoint x: 448, endPoint y: 710, distance: 14.8
click at [437, 721] on span "WhistleB VSL Hook 3" at bounding box center [449, 722] width 146 height 17
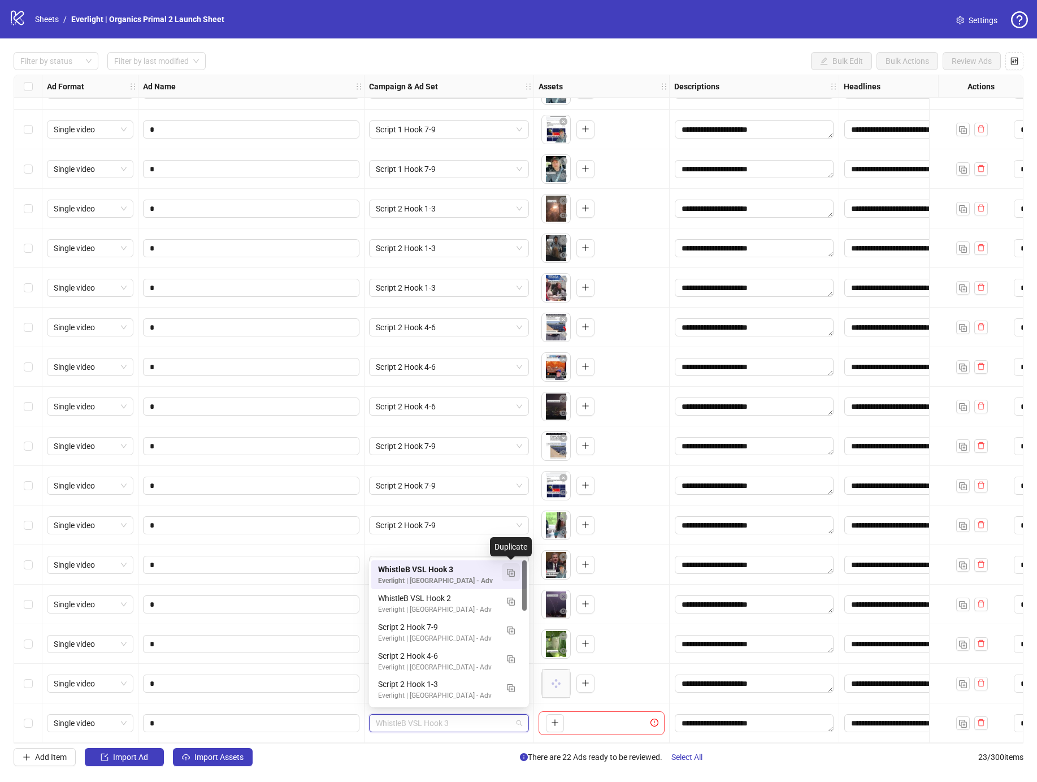
click at [511, 576] on button "button" at bounding box center [511, 572] width 18 height 18
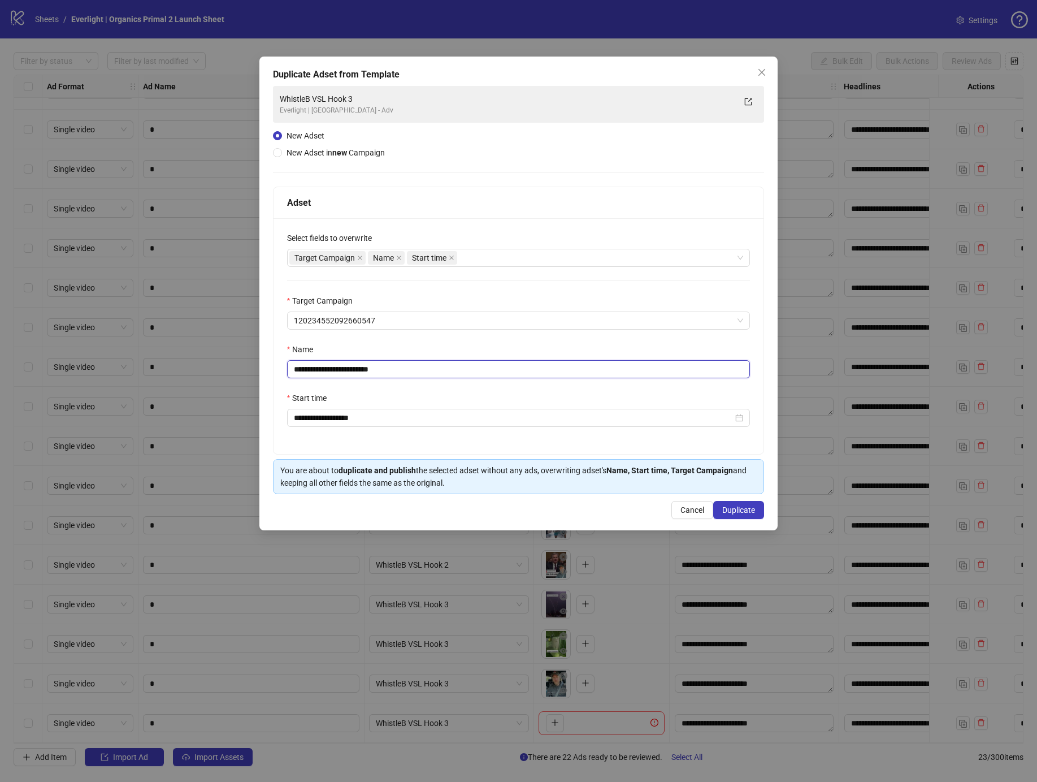
drag, startPoint x: 368, startPoint y: 370, endPoint x: 497, endPoint y: 366, distance: 128.3
click at [488, 365] on input "**********" at bounding box center [518, 369] width 463 height 18
type input "**********"
click at [723, 510] on span "Duplicate" at bounding box center [738, 509] width 33 height 9
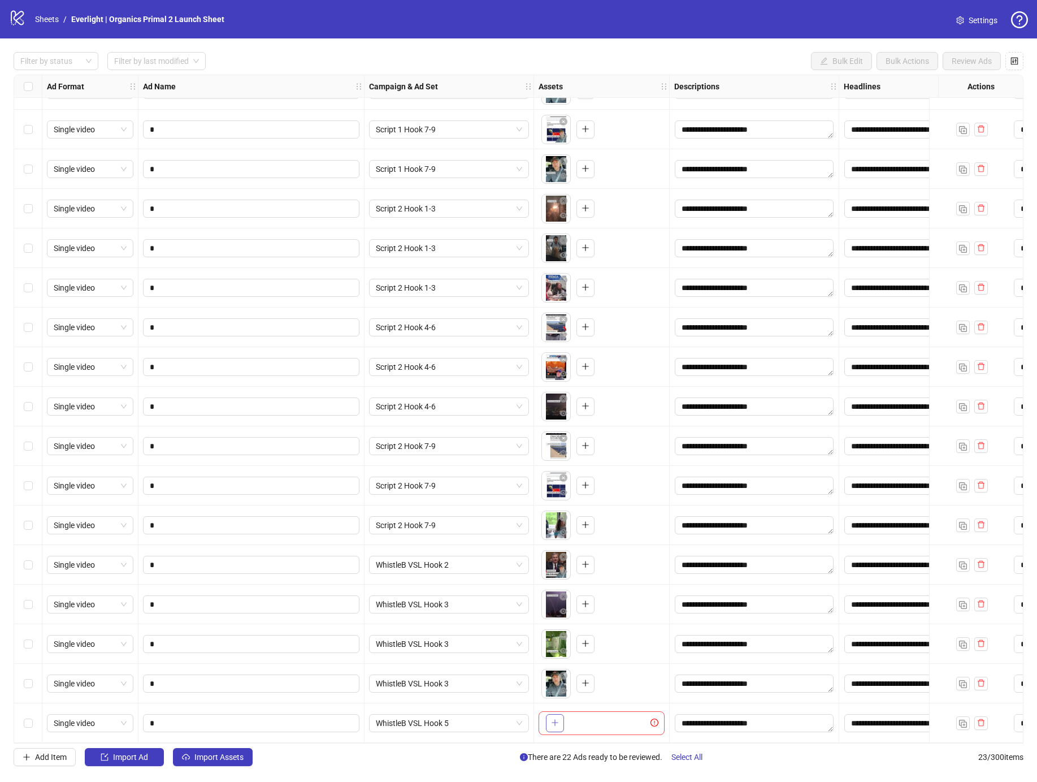
click at [560, 715] on button "button" at bounding box center [555, 723] width 18 height 18
click at [961, 719] on img "button" at bounding box center [963, 723] width 8 height 8
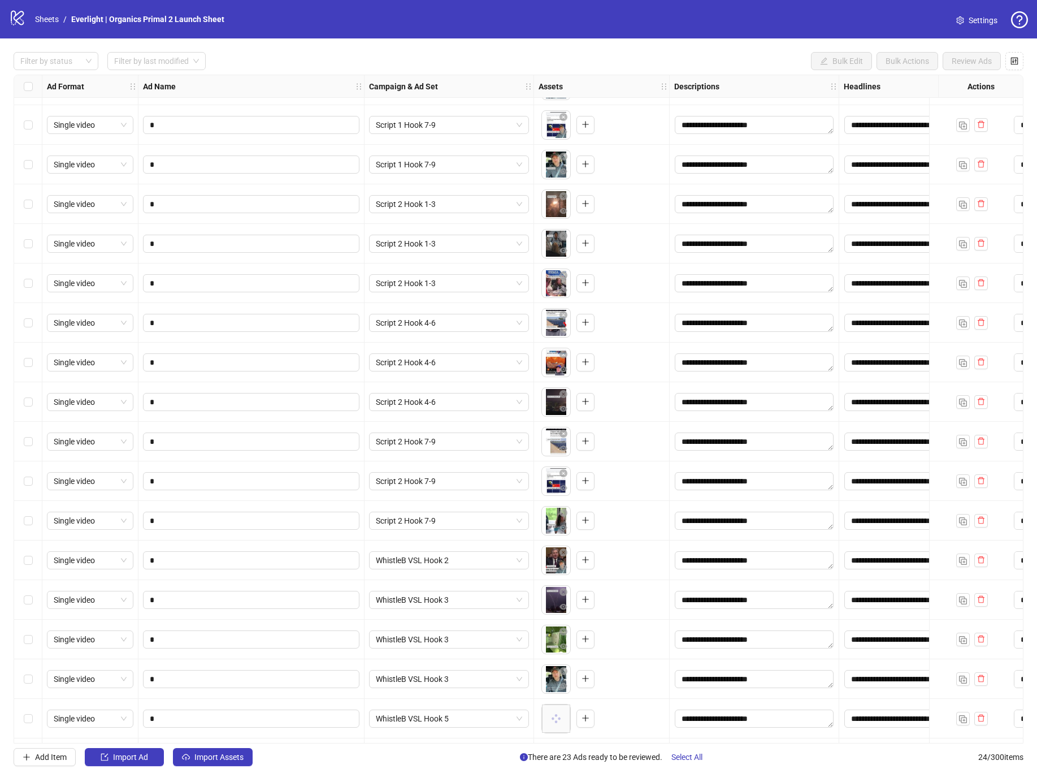
scroll to position [309, 0]
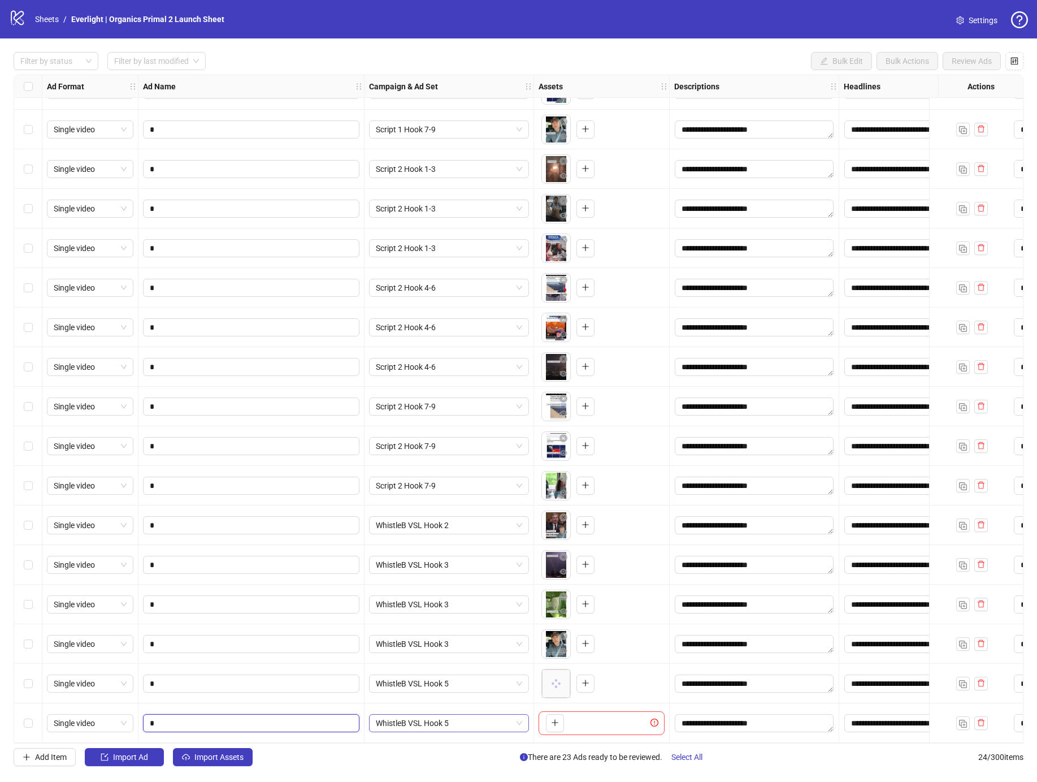
drag, startPoint x: 236, startPoint y: 720, endPoint x: 498, endPoint y: 727, distance: 262.3
click at [236, 720] on input "*" at bounding box center [250, 723] width 201 height 12
type input "*"
click at [554, 722] on icon "plus" at bounding box center [555, 722] width 6 height 1
click at [961, 719] on img "button" at bounding box center [963, 723] width 8 height 8
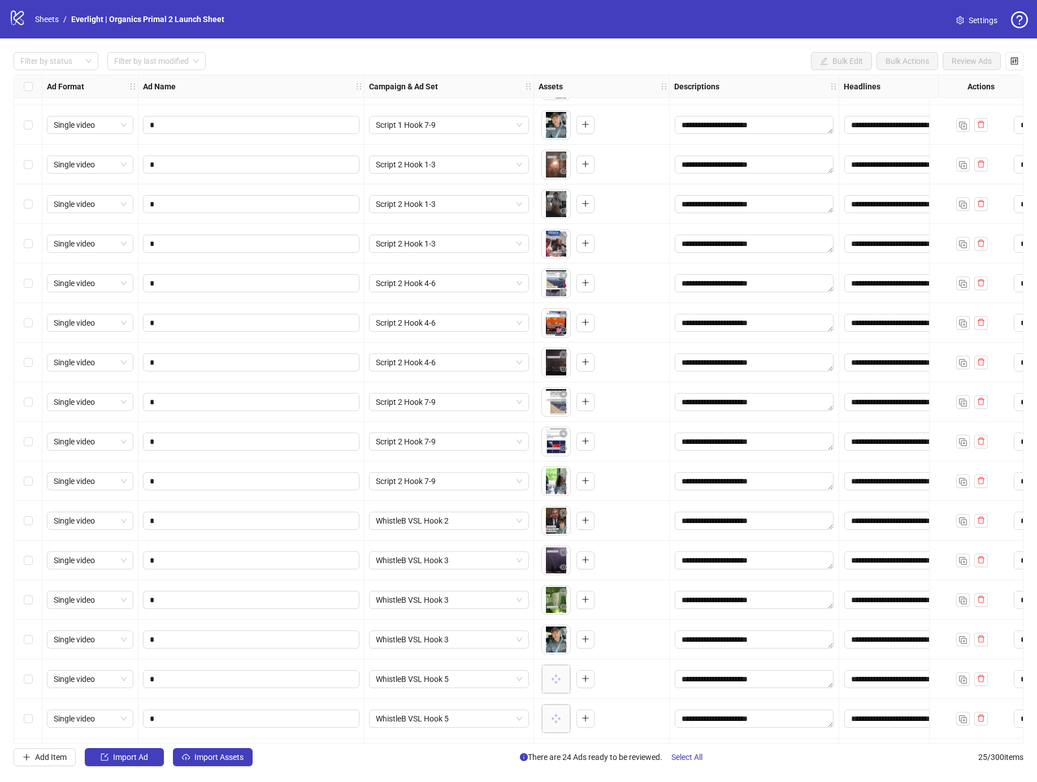
scroll to position [349, 0]
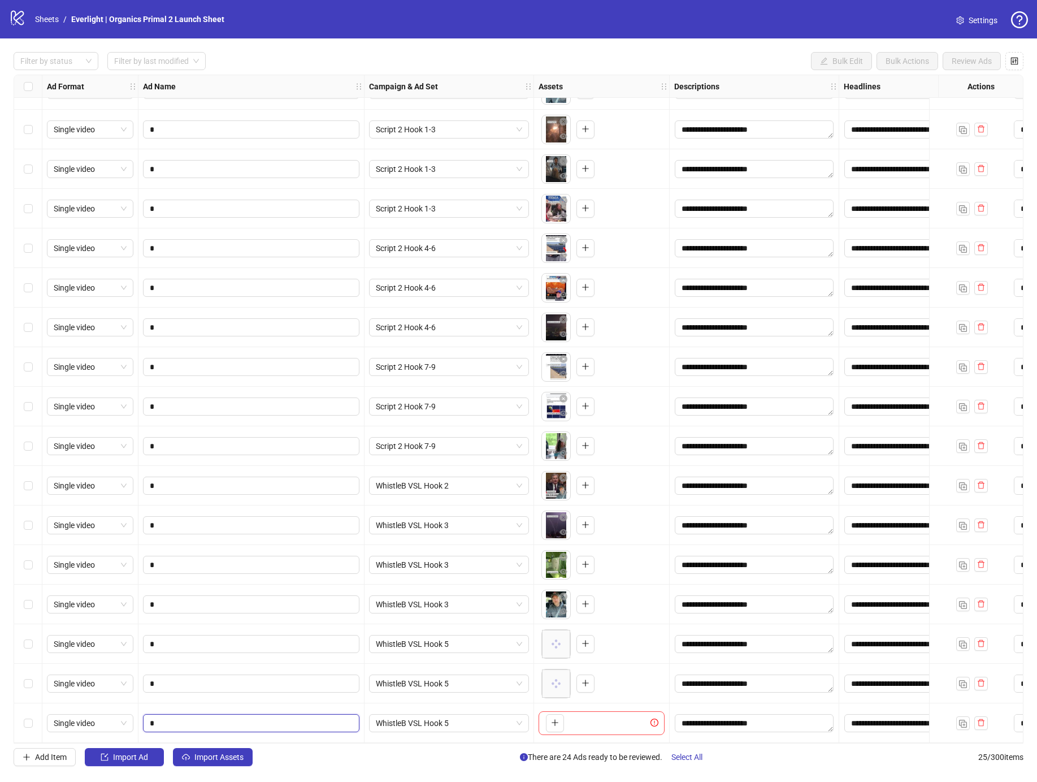
click at [178, 717] on input "*" at bounding box center [250, 723] width 201 height 12
type input "*"
click at [551, 718] on icon "plus" at bounding box center [555, 722] width 8 height 8
click at [959, 719] on img "button" at bounding box center [963, 723] width 8 height 8
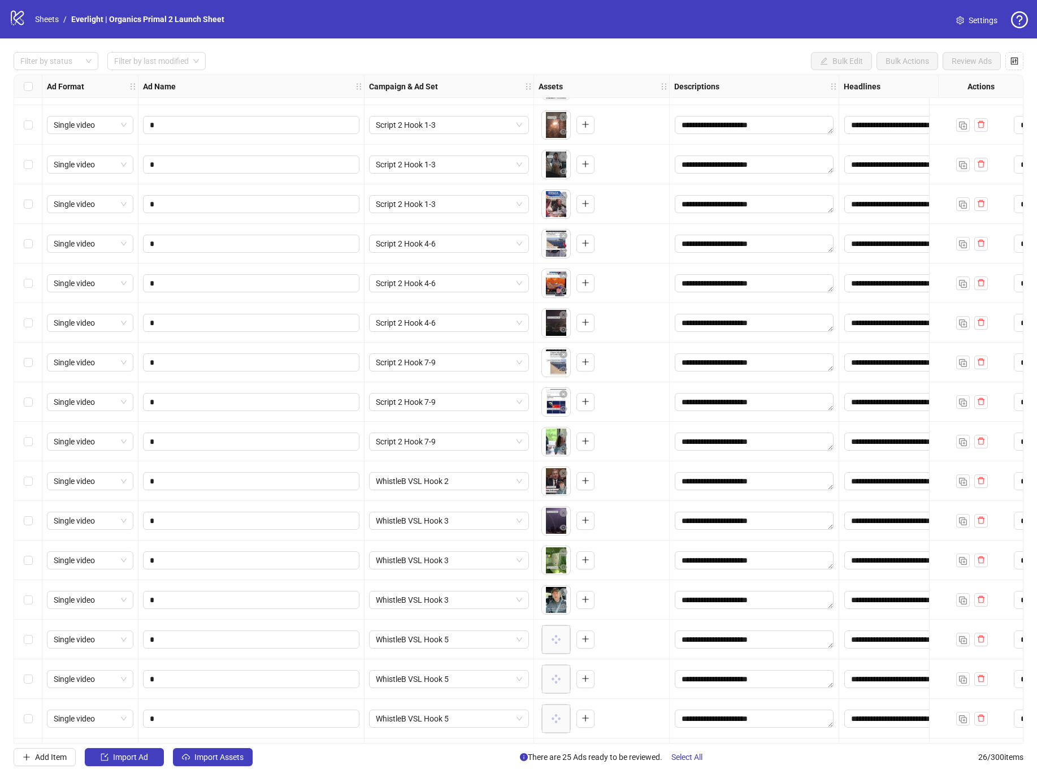
scroll to position [388, 0]
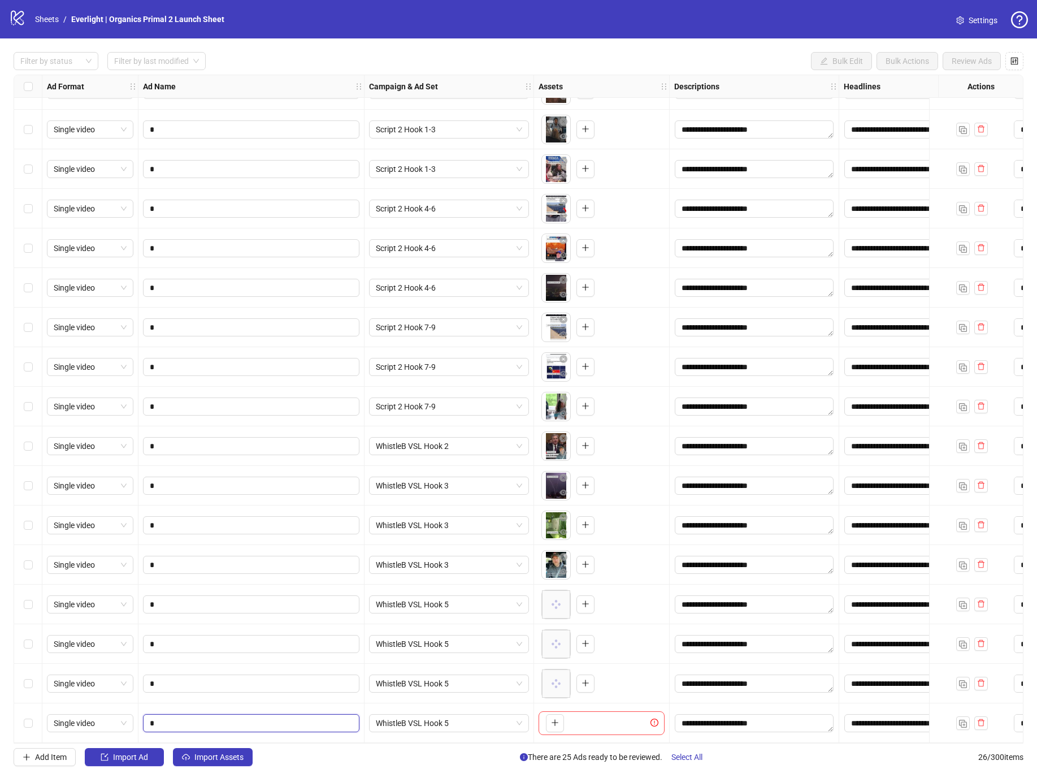
click at [194, 717] on input "*" at bounding box center [250, 723] width 201 height 12
type input "*"
click at [437, 714] on span "WhistleB VSL Hook 5" at bounding box center [449, 722] width 146 height 17
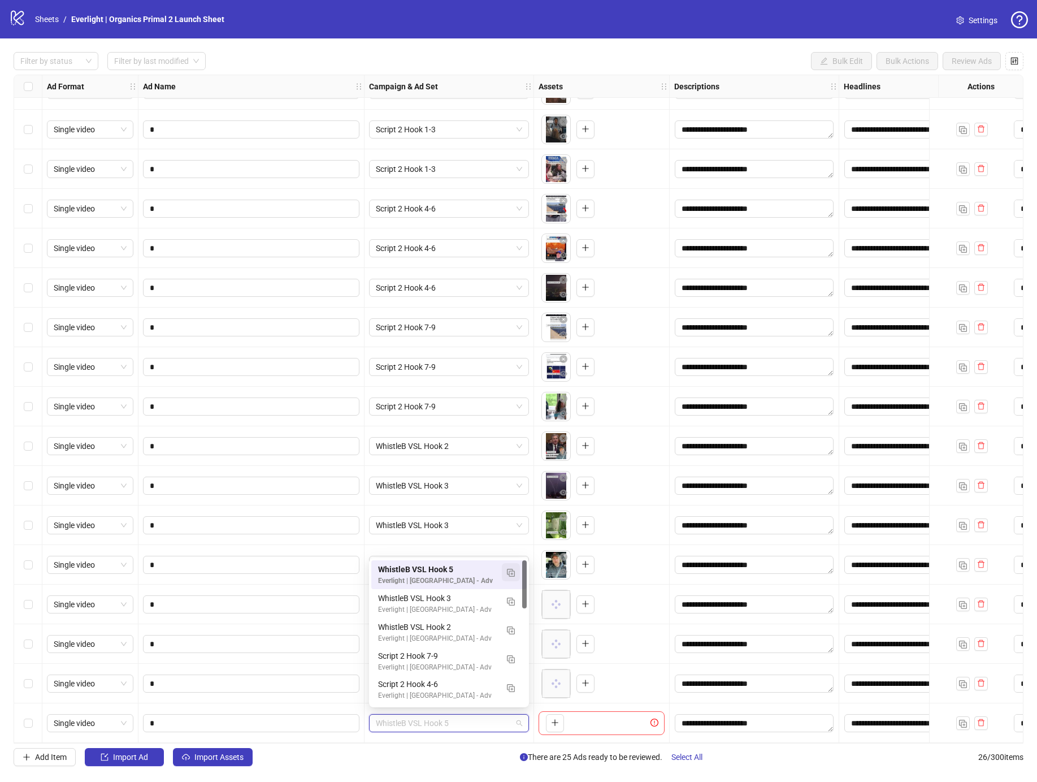
click at [507, 573] on img "button" at bounding box center [511, 573] width 8 height 8
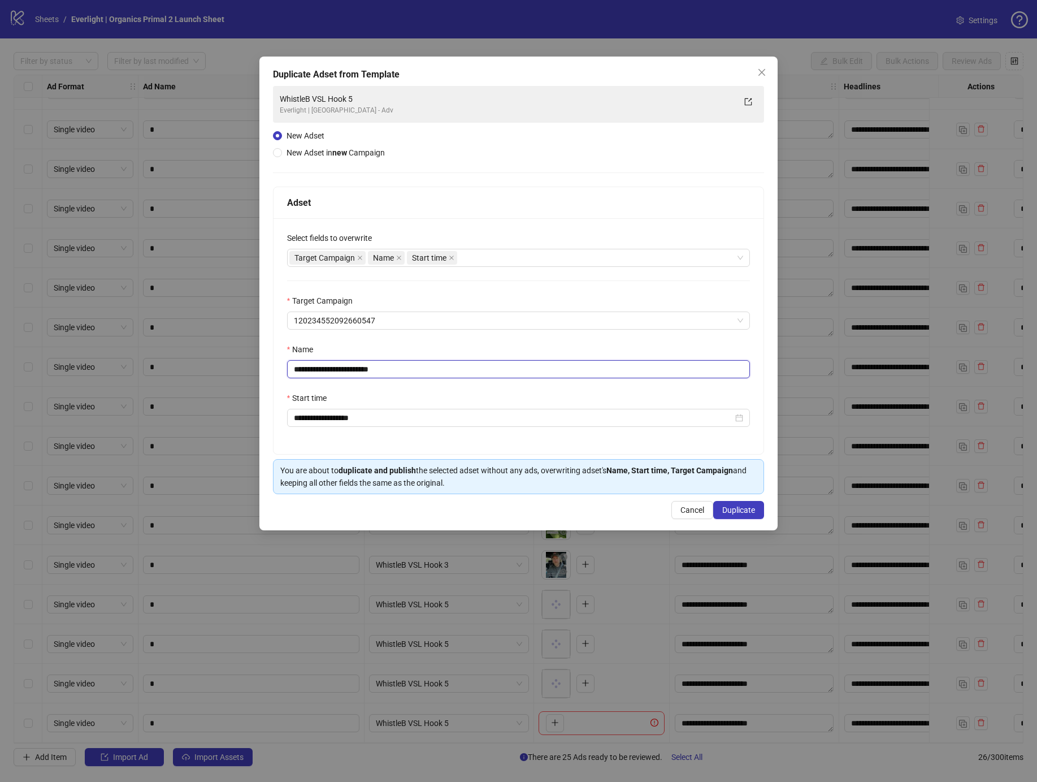
drag, startPoint x: 363, startPoint y: 364, endPoint x: 461, endPoint y: 376, distance: 98.5
click at [443, 370] on input "**********" at bounding box center [518, 369] width 463 height 18
type input "**********"
click at [760, 511] on button "Duplicate" at bounding box center [738, 510] width 51 height 18
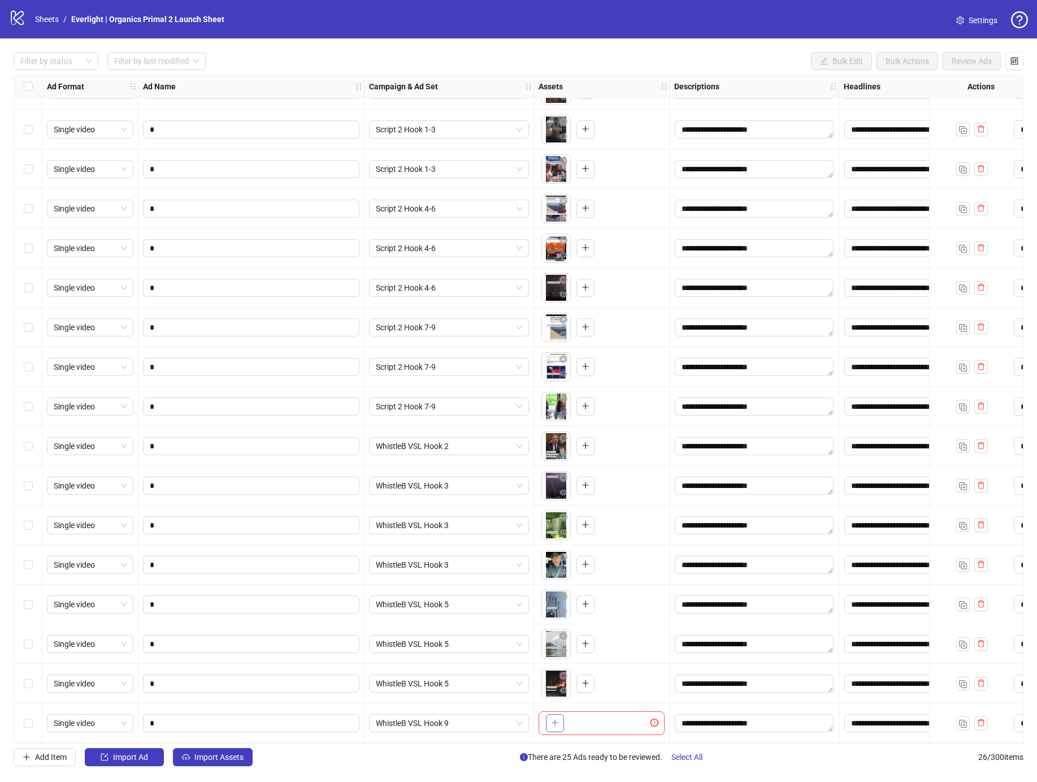
click at [549, 715] on button "button" at bounding box center [555, 723] width 18 height 18
click at [964, 719] on img "button" at bounding box center [963, 723] width 8 height 8
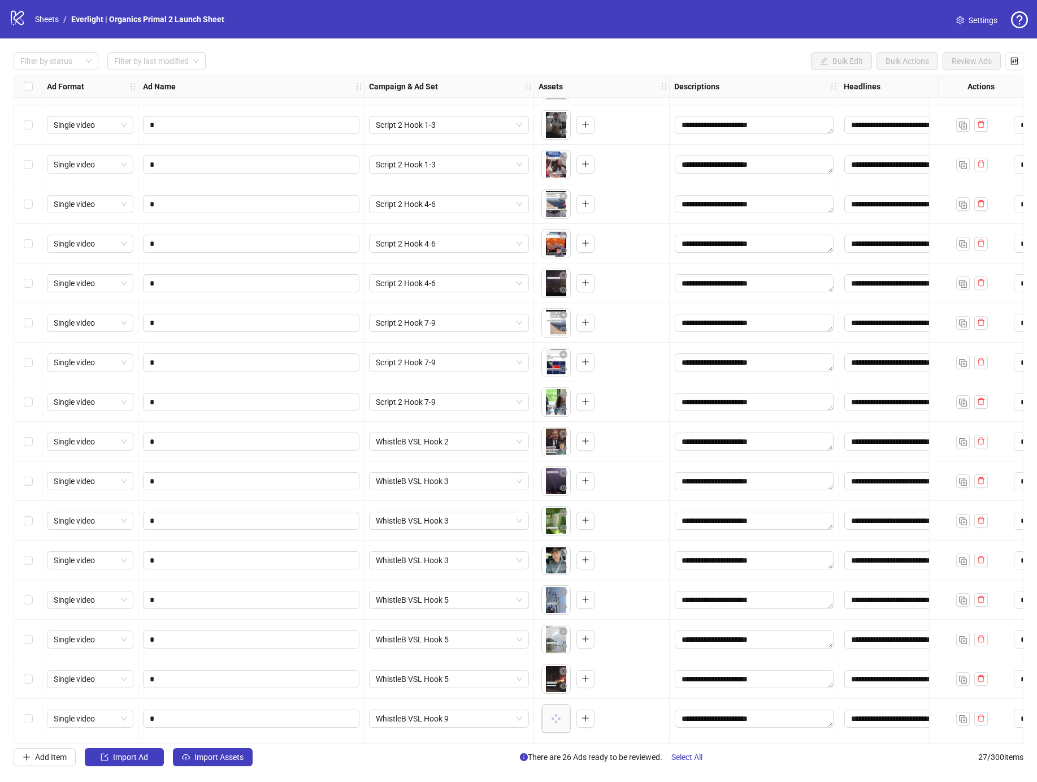
scroll to position [428, 0]
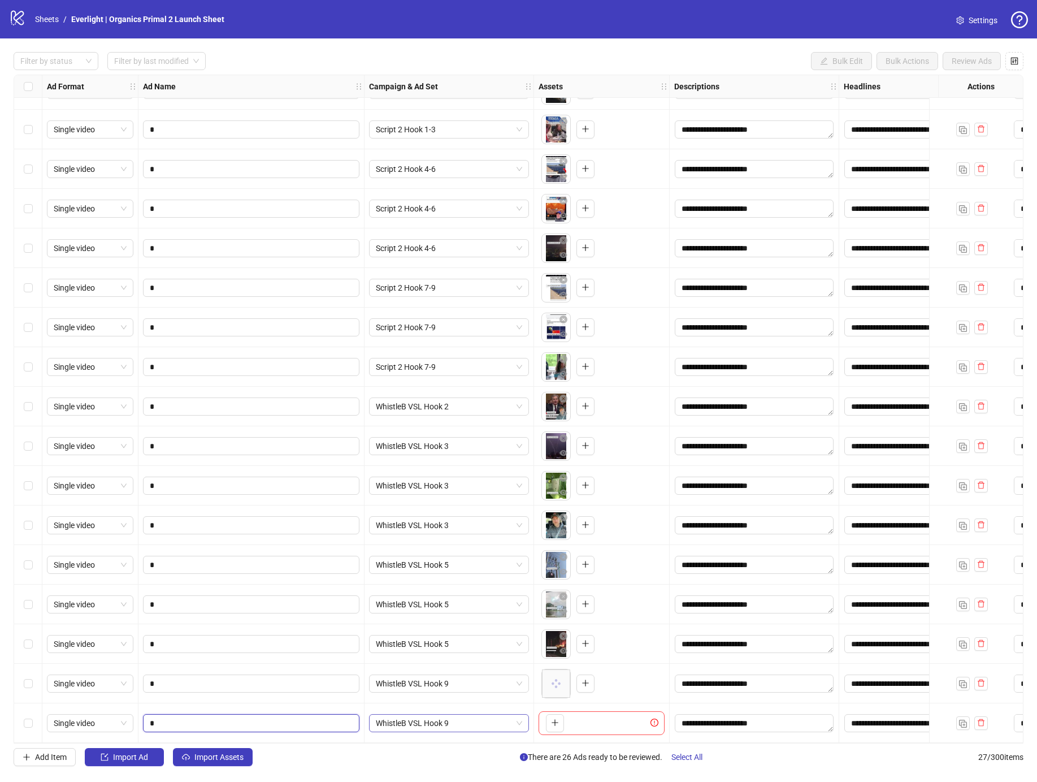
drag, startPoint x: 218, startPoint y: 718, endPoint x: 379, endPoint y: 715, distance: 161.6
click at [224, 717] on input "*" at bounding box center [250, 723] width 201 height 12
type input "*"
click at [546, 719] on button "button" at bounding box center [555, 723] width 18 height 18
drag, startPoint x: 965, startPoint y: 716, endPoint x: 931, endPoint y: 724, distance: 34.4
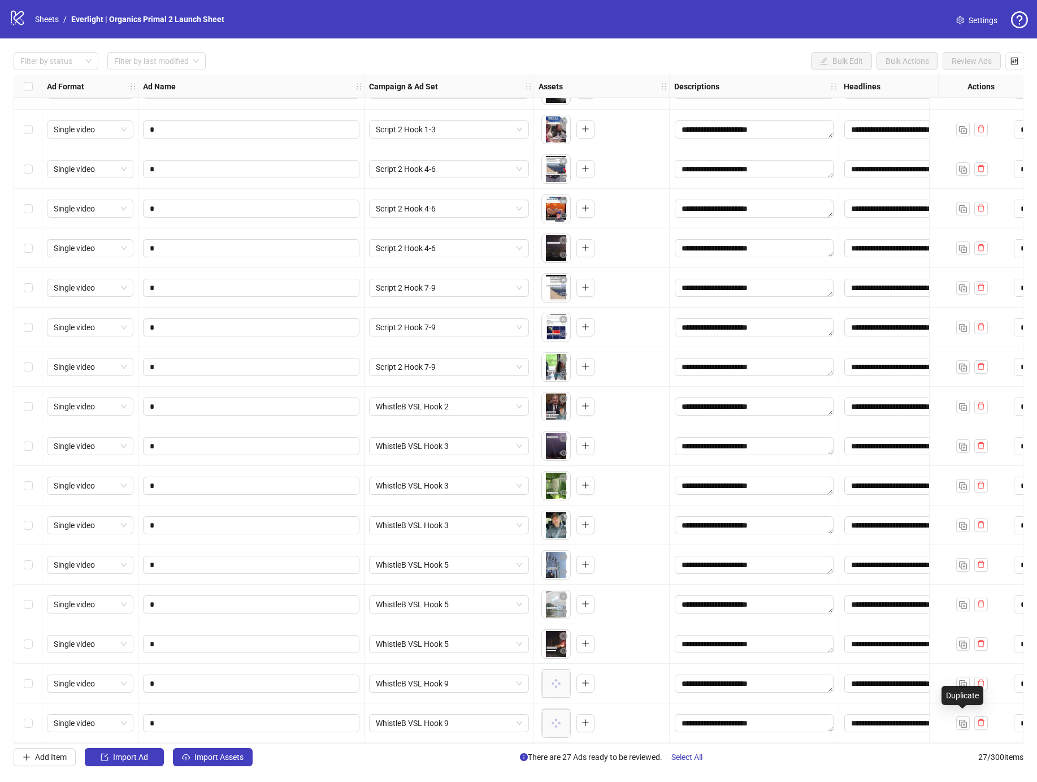
click at [965, 719] on img "button" at bounding box center [963, 723] width 8 height 8
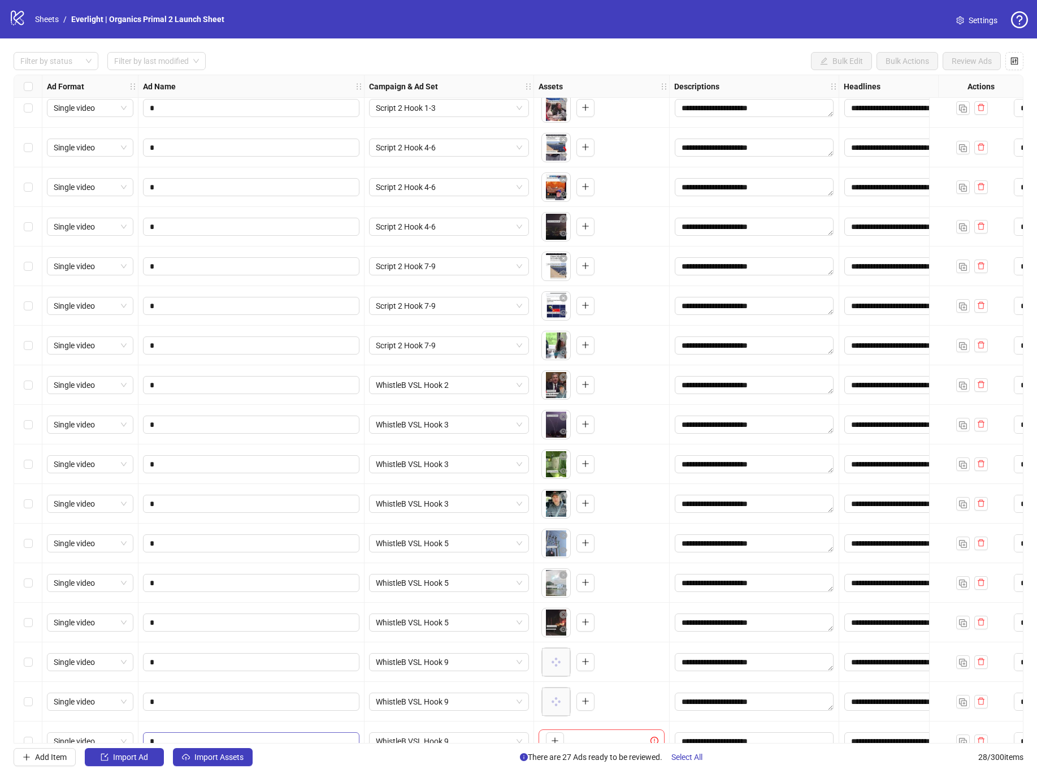
scroll to position [467, 0]
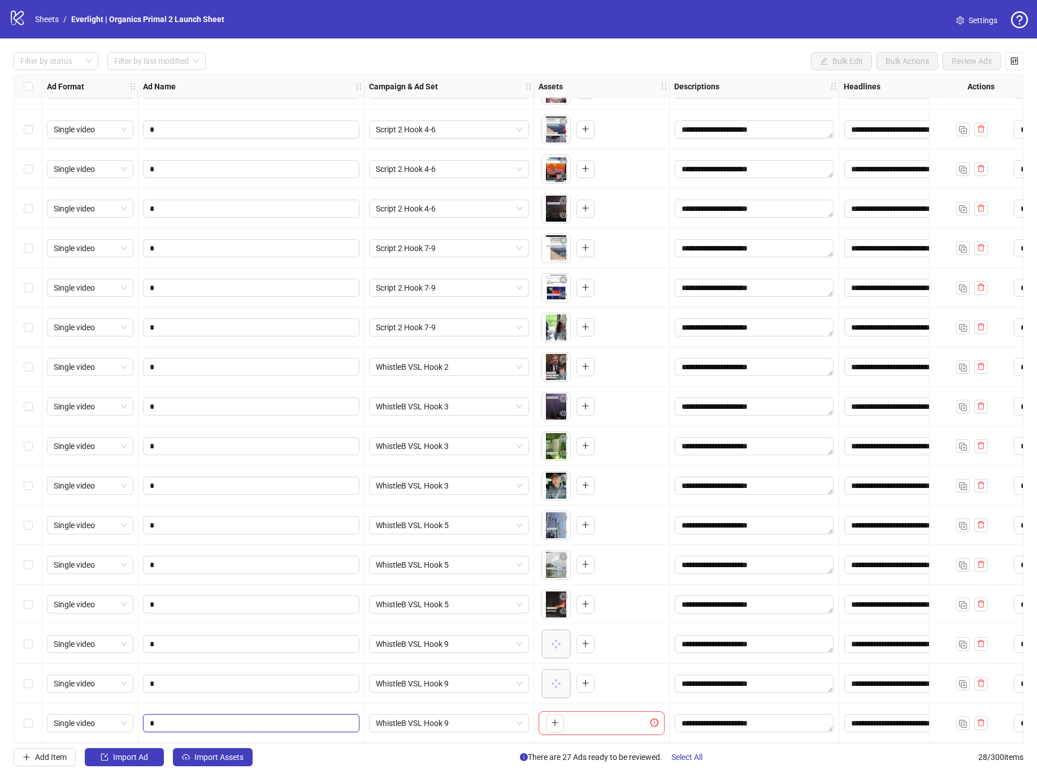
click at [259, 721] on input "*" at bounding box center [250, 723] width 201 height 12
type input "*"
click at [554, 719] on icon "plus" at bounding box center [554, 722] width 1 height 6
click at [958, 723] on button "button" at bounding box center [963, 723] width 14 height 14
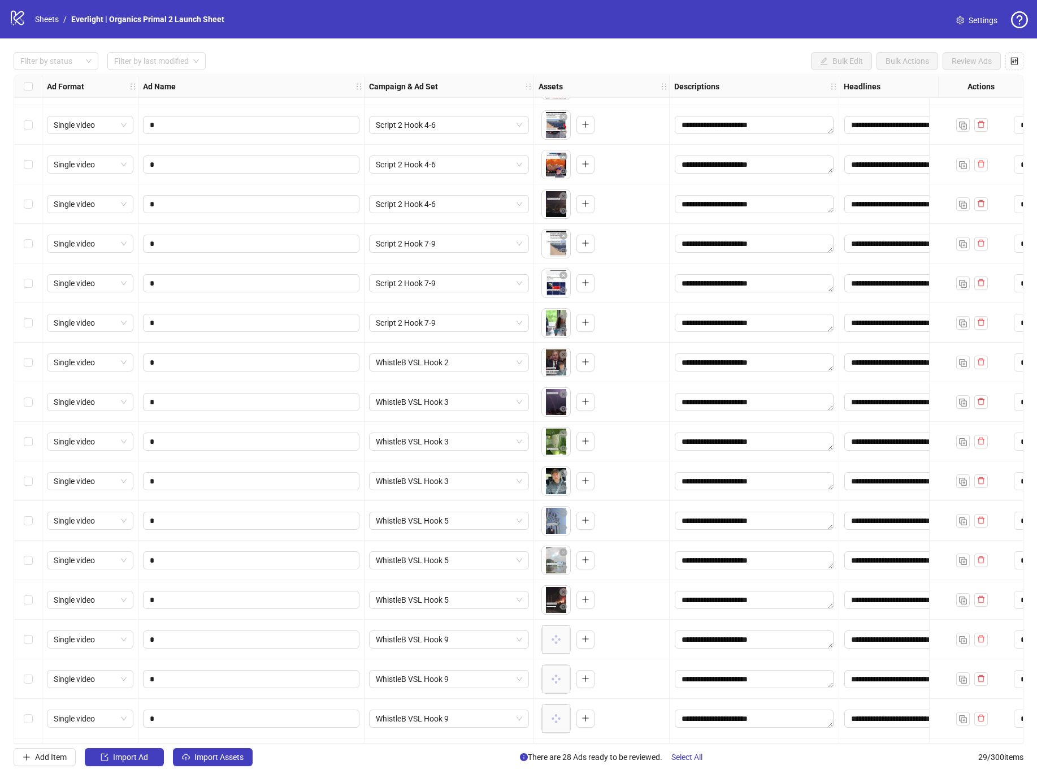
scroll to position [507, 0]
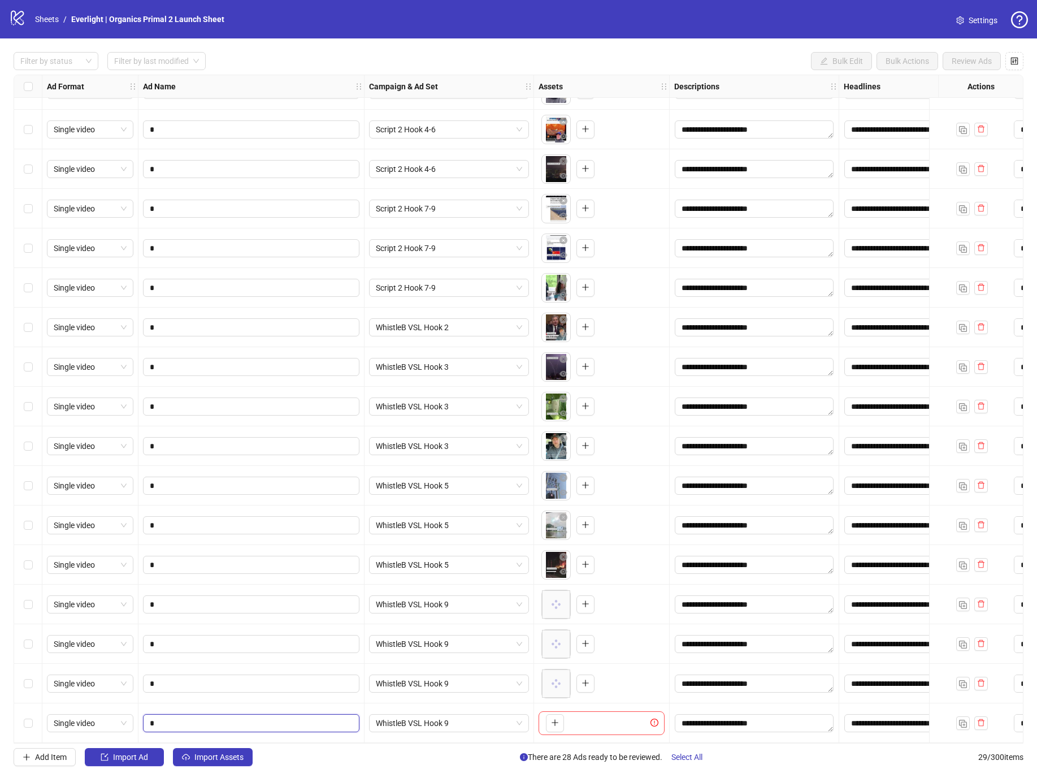
click at [177, 717] on input "*" at bounding box center [250, 723] width 201 height 12
type input "*"
click at [418, 714] on span "WhistleB VSL Hook 9" at bounding box center [449, 722] width 146 height 17
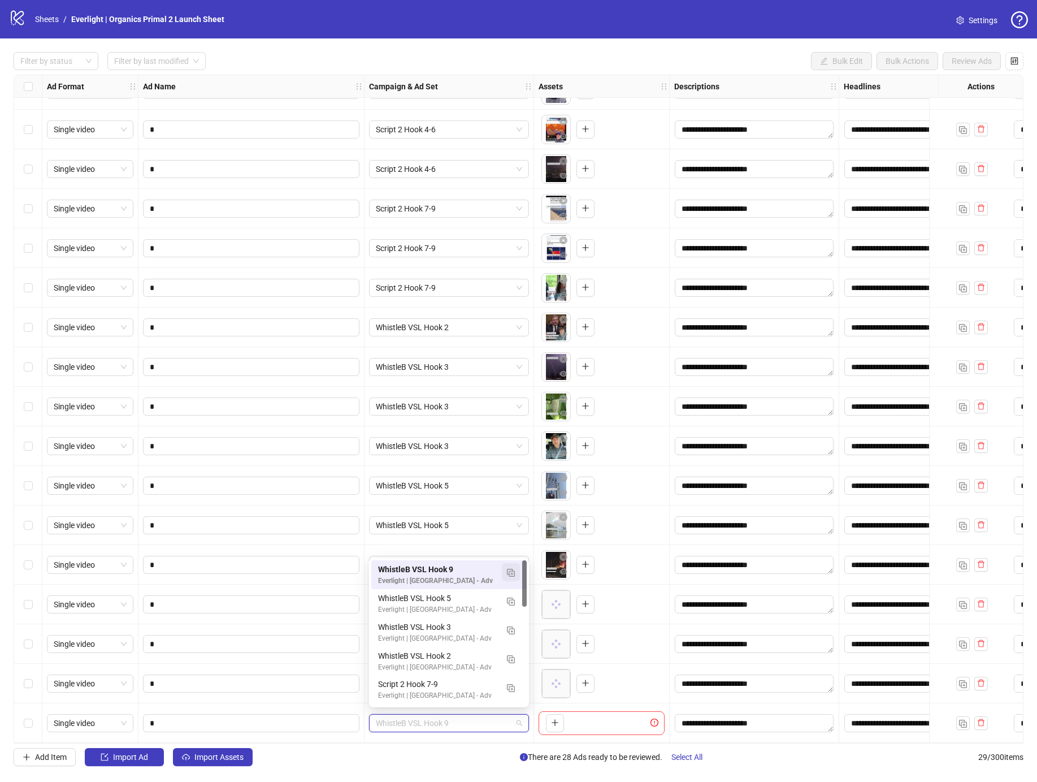
click at [504, 570] on button "button" at bounding box center [511, 572] width 18 height 18
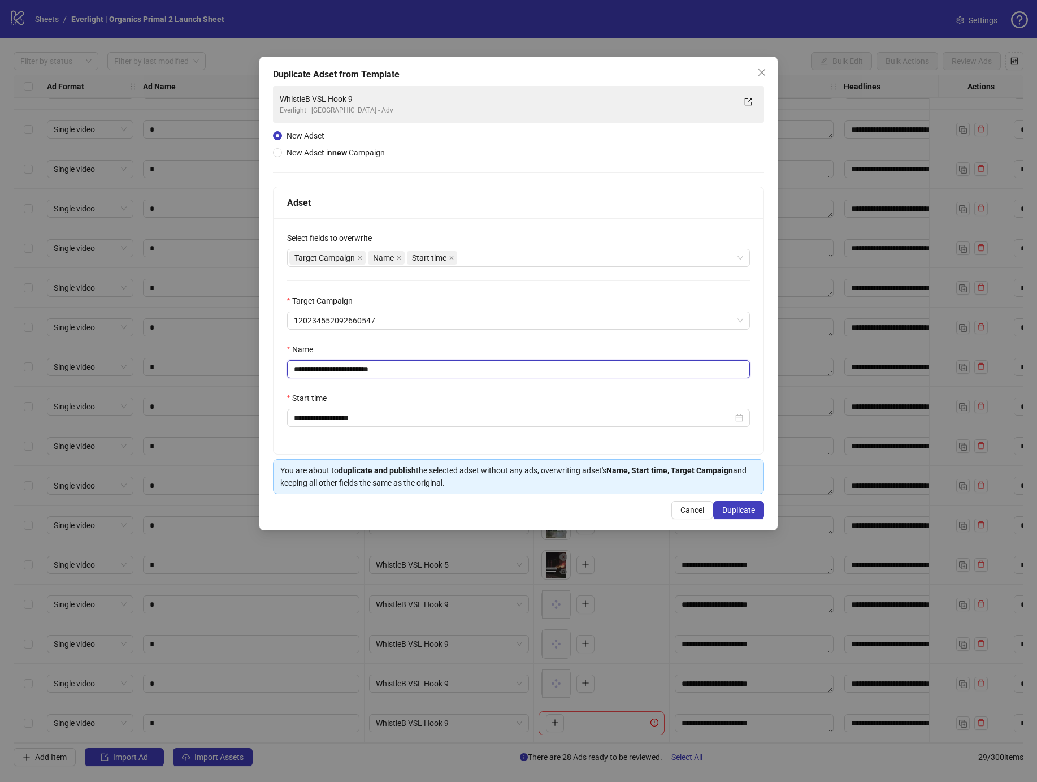
drag, startPoint x: 364, startPoint y: 368, endPoint x: 523, endPoint y: 396, distance: 161.7
click at [498, 377] on input "**********" at bounding box center [518, 369] width 463 height 18
type input "**********"
click at [765, 513] on div "**********" at bounding box center [518, 294] width 519 height 474
click at [756, 513] on button "Duplicate" at bounding box center [738, 510] width 51 height 18
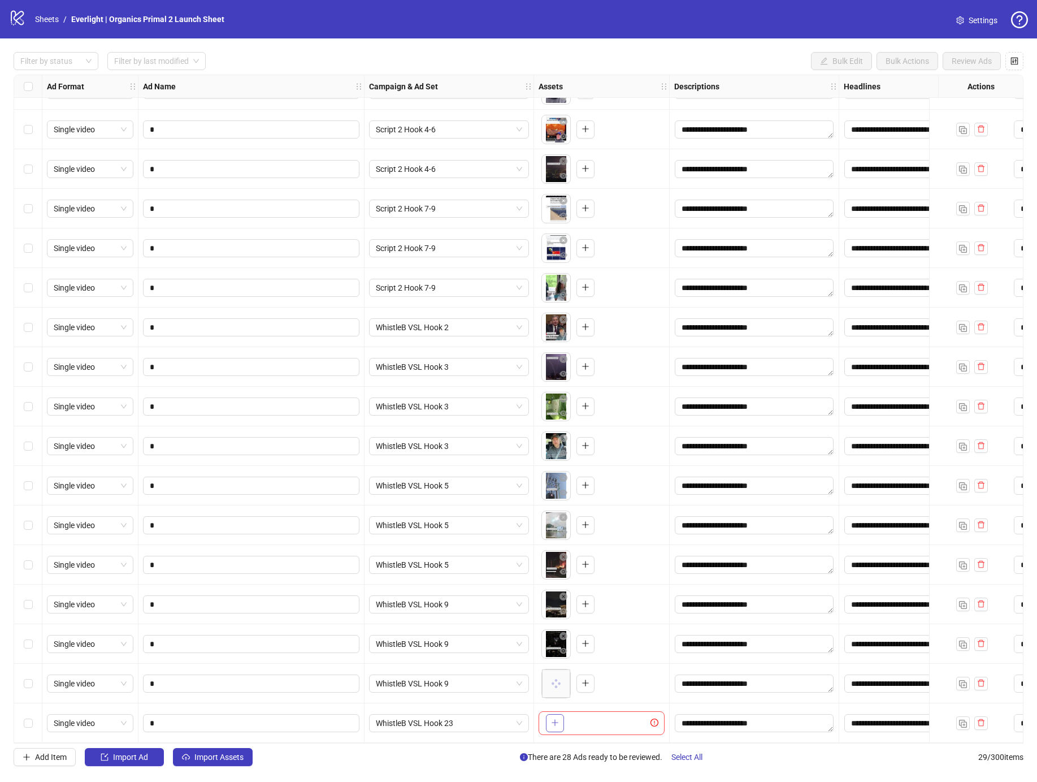
click at [557, 714] on button "button" at bounding box center [555, 723] width 18 height 18
drag, startPoint x: 961, startPoint y: 719, endPoint x: 706, endPoint y: 758, distance: 257.3
click at [961, 719] on img "button" at bounding box center [963, 723] width 8 height 8
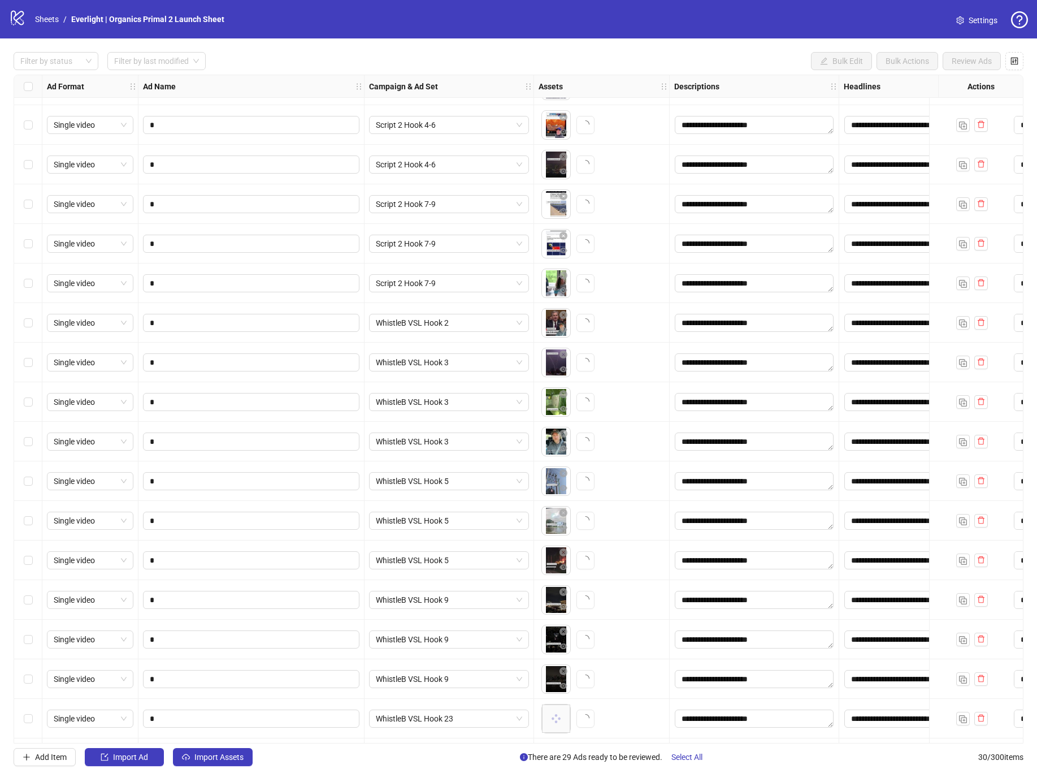
scroll to position [546, 0]
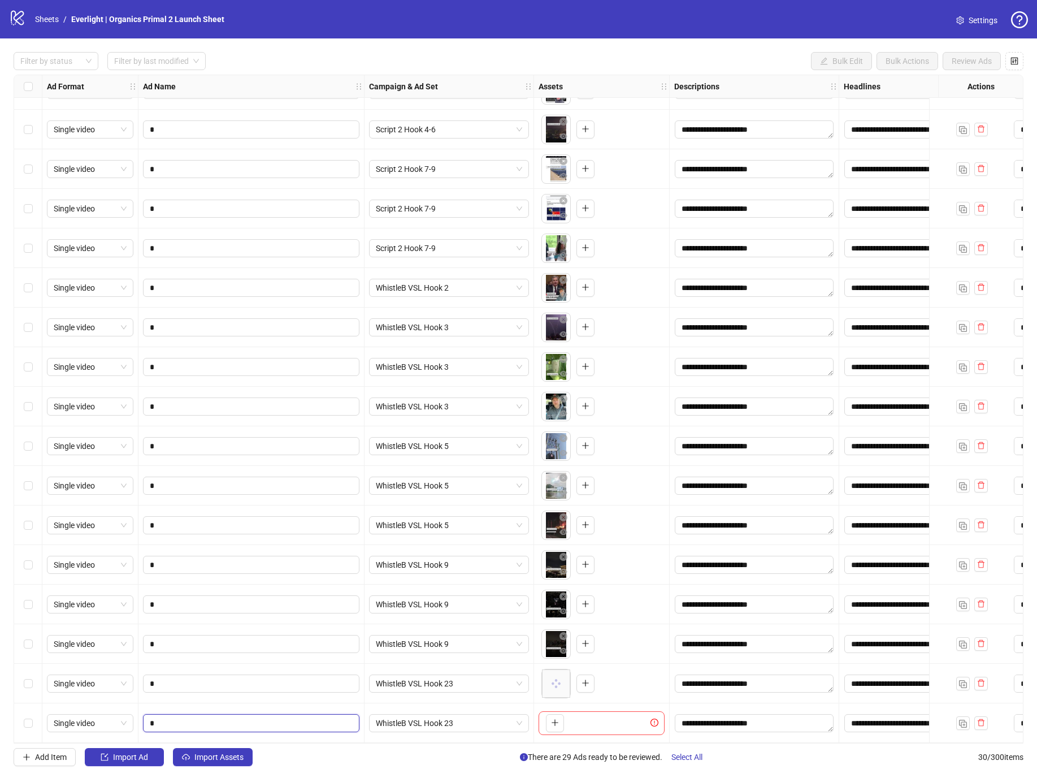
click at [248, 717] on input "*" at bounding box center [250, 723] width 201 height 12
type input "*"
click at [553, 718] on icon "plus" at bounding box center [555, 722] width 8 height 8
click at [961, 719] on img "button" at bounding box center [963, 723] width 8 height 8
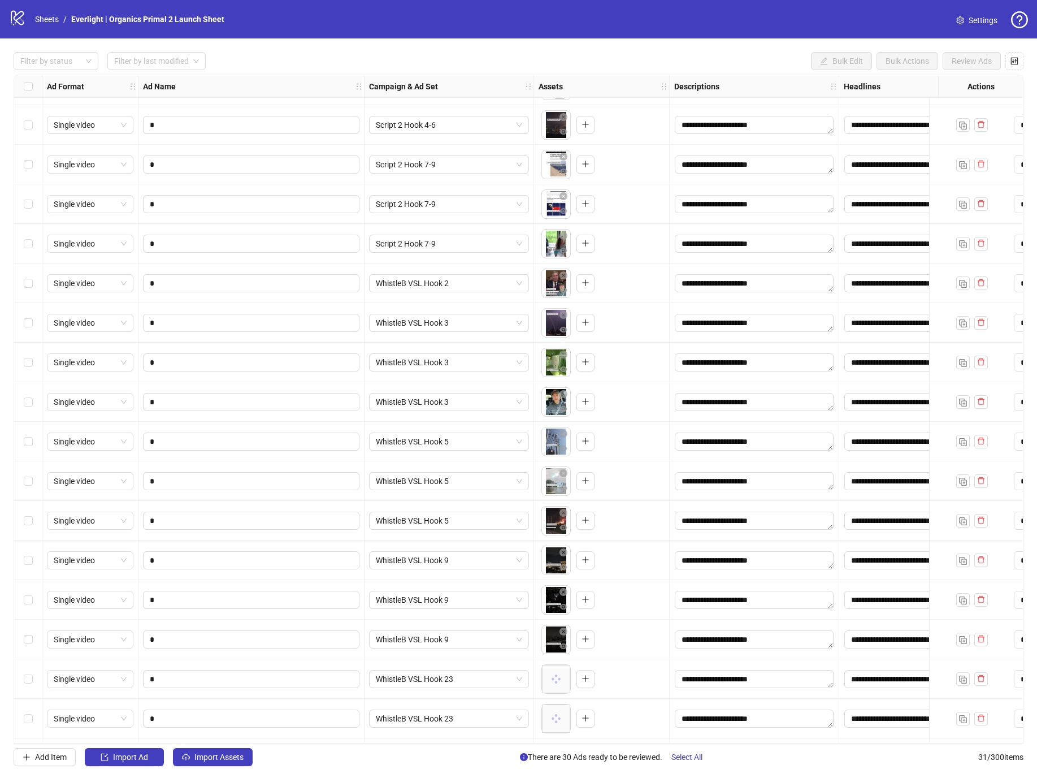
scroll to position [586, 0]
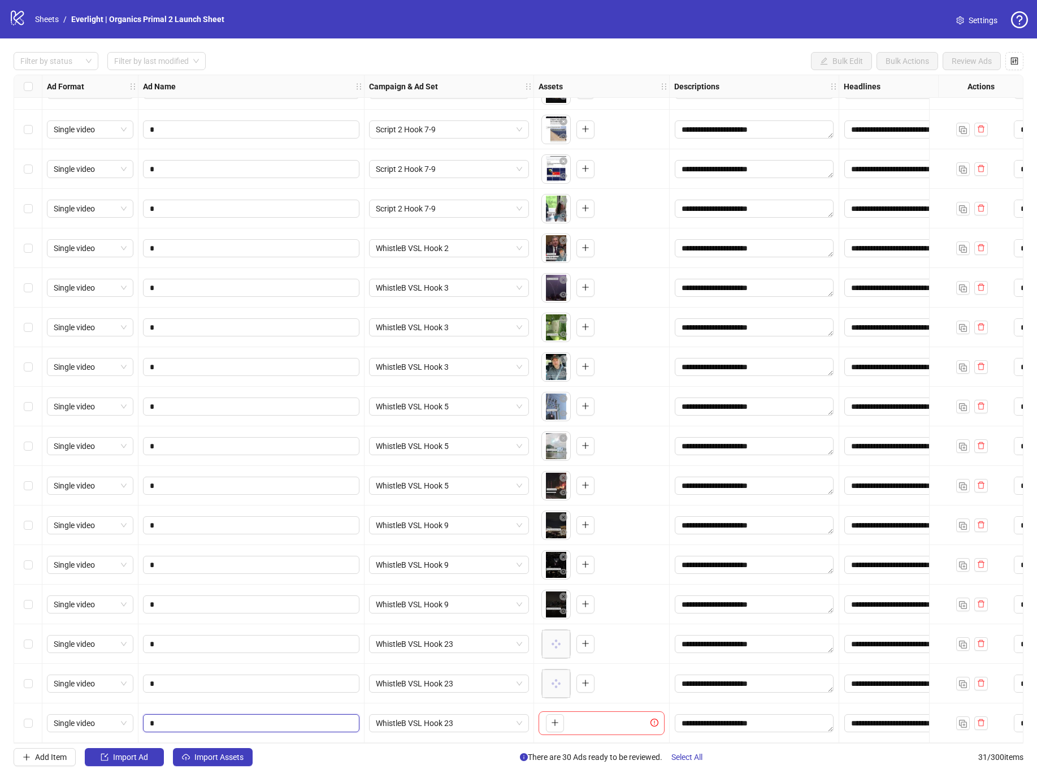
click at [261, 717] on input "*" at bounding box center [250, 723] width 201 height 12
type input "*"
click at [552, 722] on icon "plus" at bounding box center [555, 722] width 6 height 1
click at [964, 720] on img "button" at bounding box center [963, 723] width 8 height 8
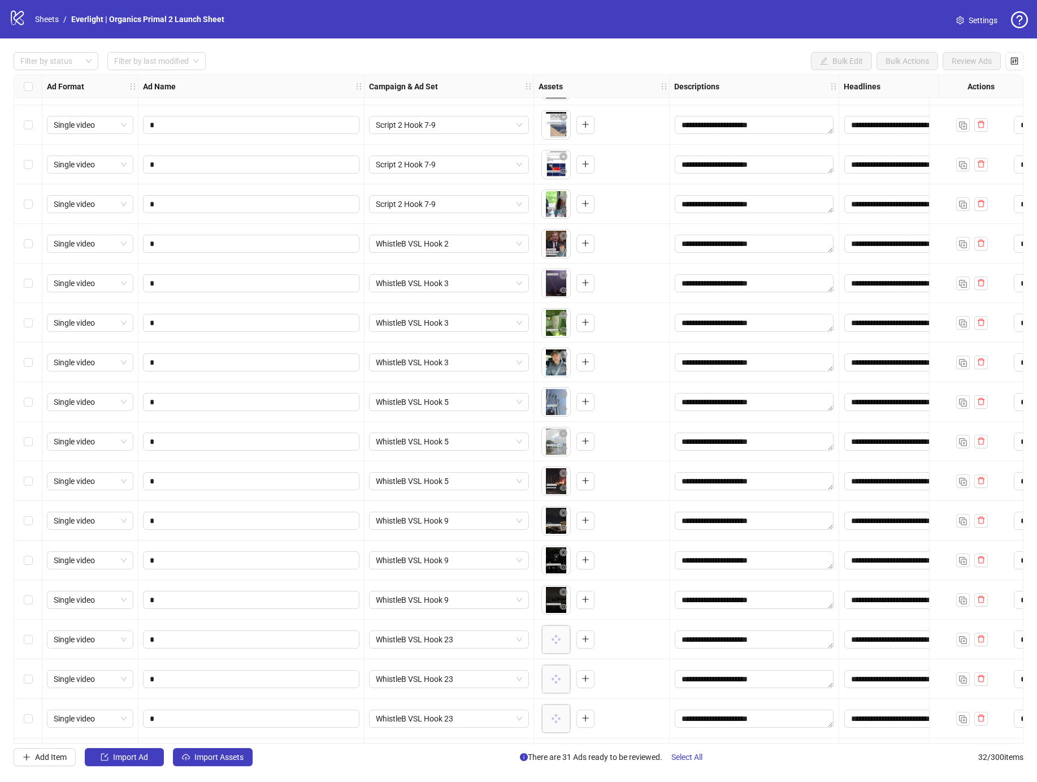
scroll to position [626, 0]
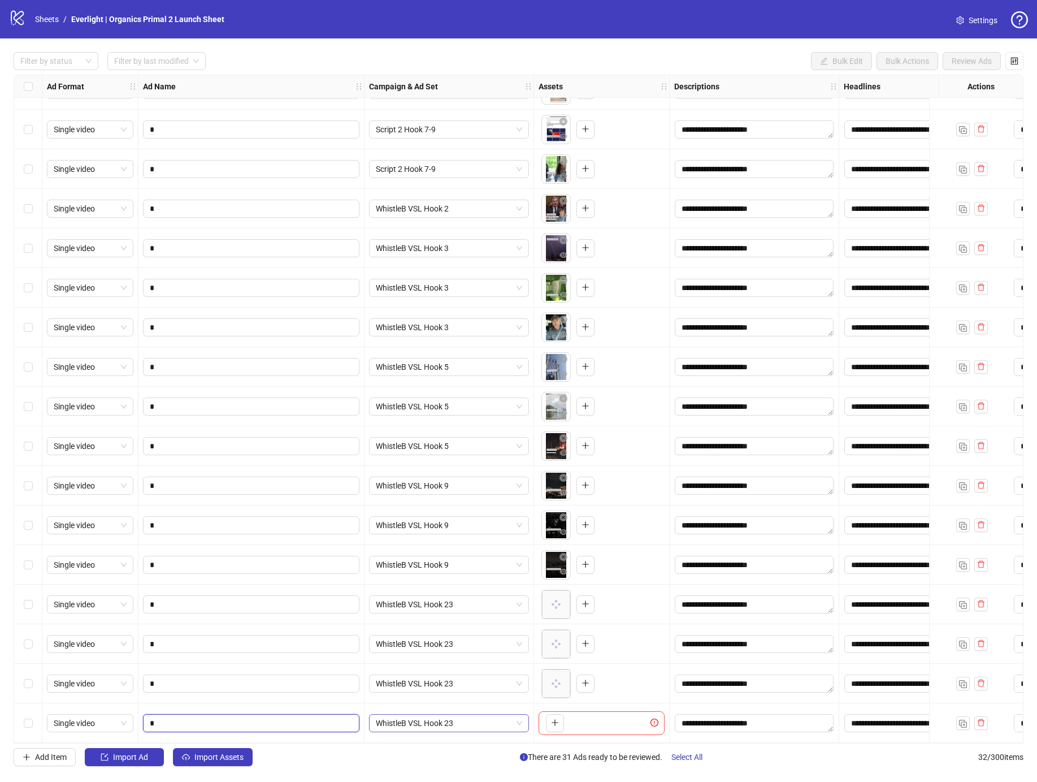
drag, startPoint x: 281, startPoint y: 713, endPoint x: 422, endPoint y: 714, distance: 140.7
click at [281, 717] on input "*" at bounding box center [250, 723] width 201 height 12
type input "*"
click at [445, 718] on span "WhistleB VSL Hook 23" at bounding box center [449, 722] width 146 height 17
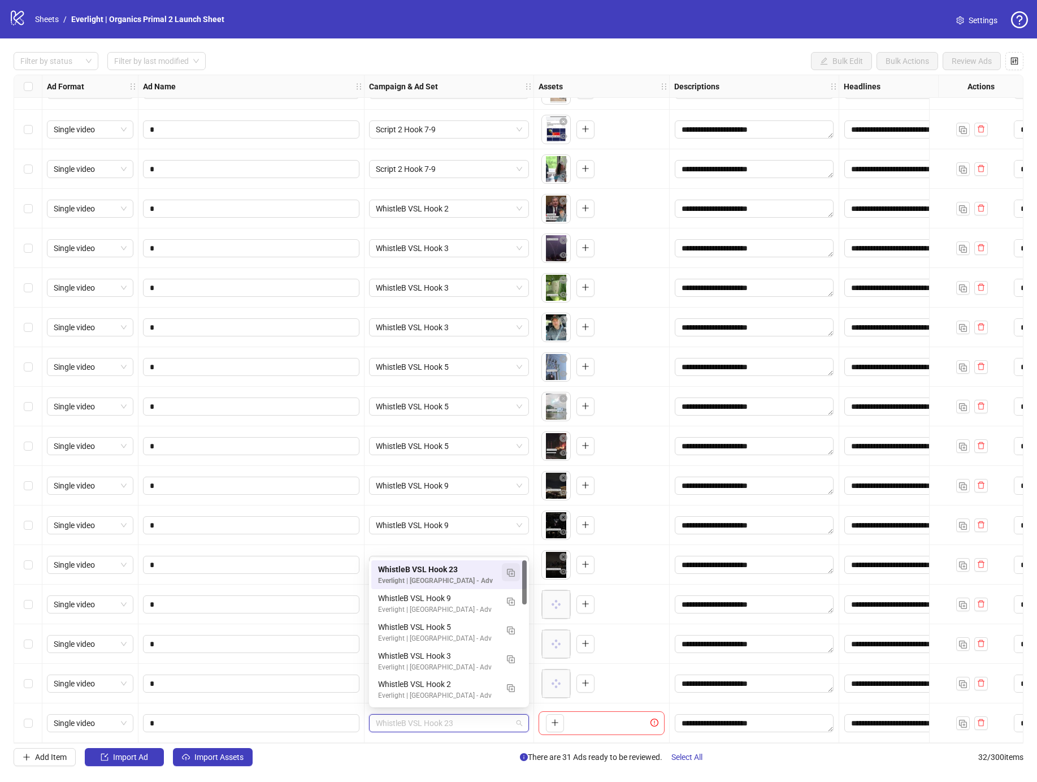
click at [508, 575] on img "button" at bounding box center [511, 573] width 8 height 8
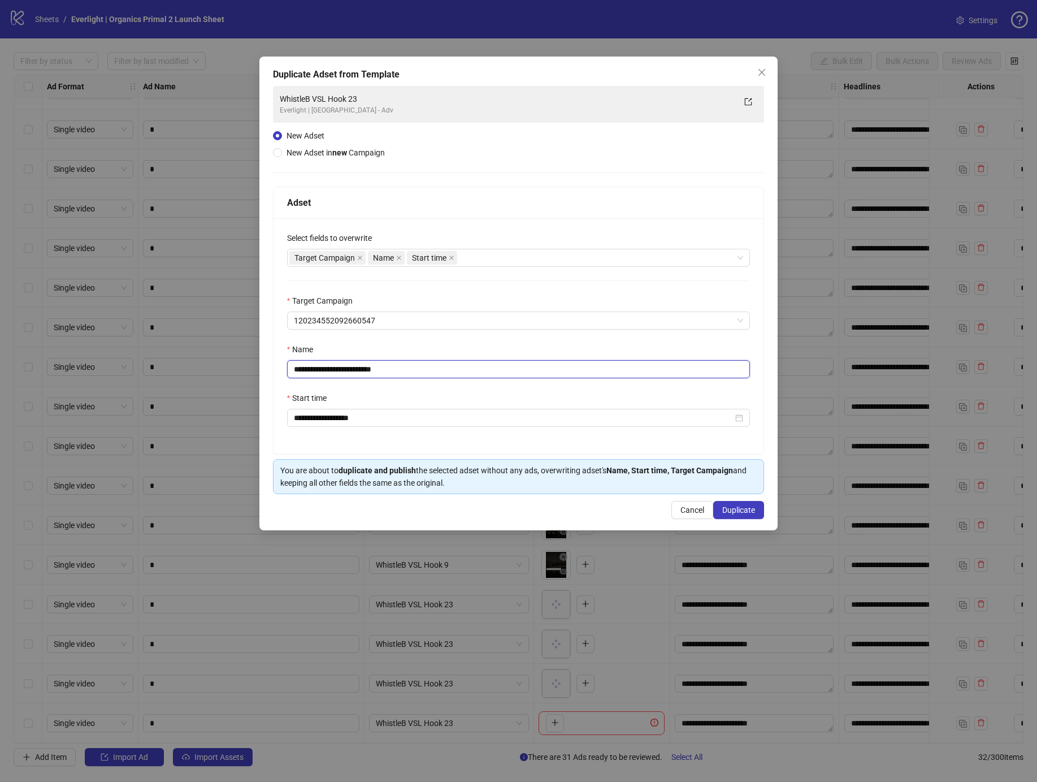
drag, startPoint x: 369, startPoint y: 369, endPoint x: 548, endPoint y: 385, distance: 179.3
click at [525, 372] on input "**********" at bounding box center [518, 369] width 463 height 18
type input "**********"
click at [761, 517] on button "Duplicate" at bounding box center [738, 510] width 51 height 18
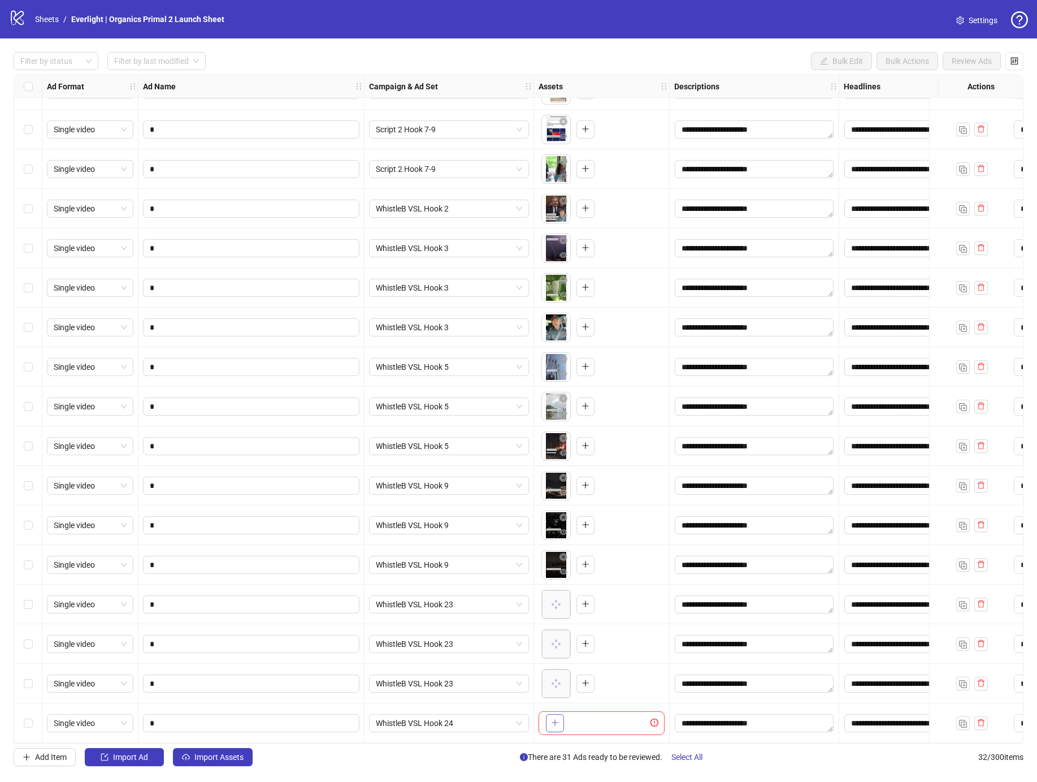
click at [562, 723] on button "button" at bounding box center [555, 723] width 18 height 18
click at [959, 720] on img "button" at bounding box center [963, 723] width 8 height 8
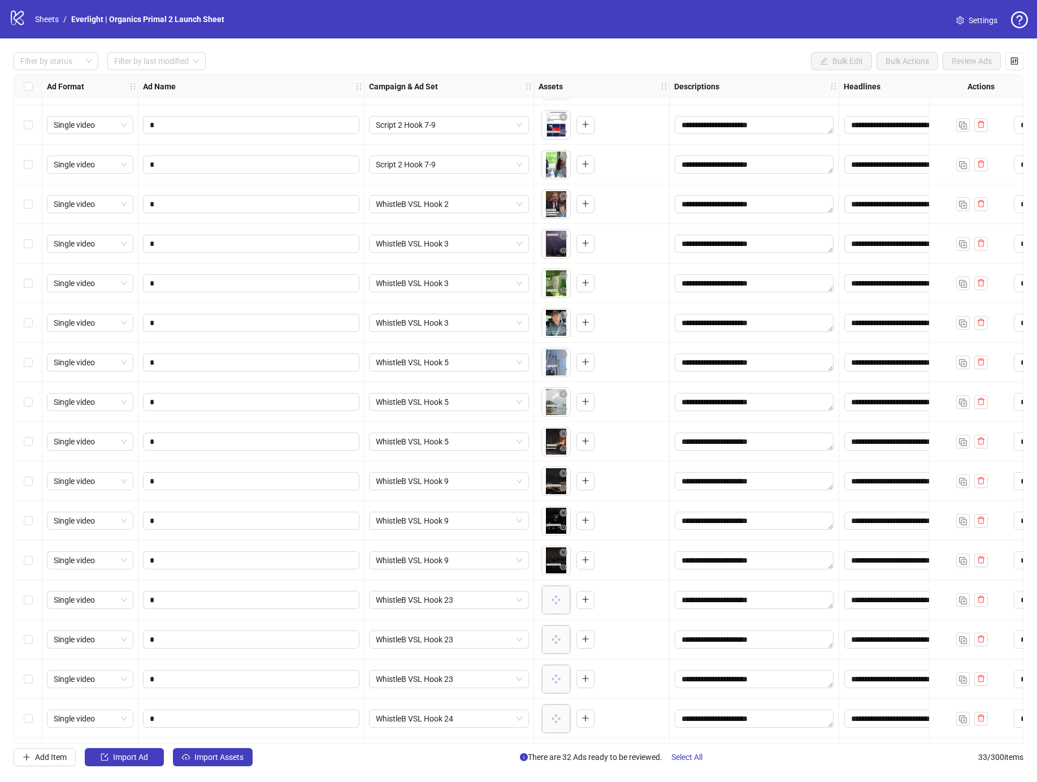
scroll to position [665, 0]
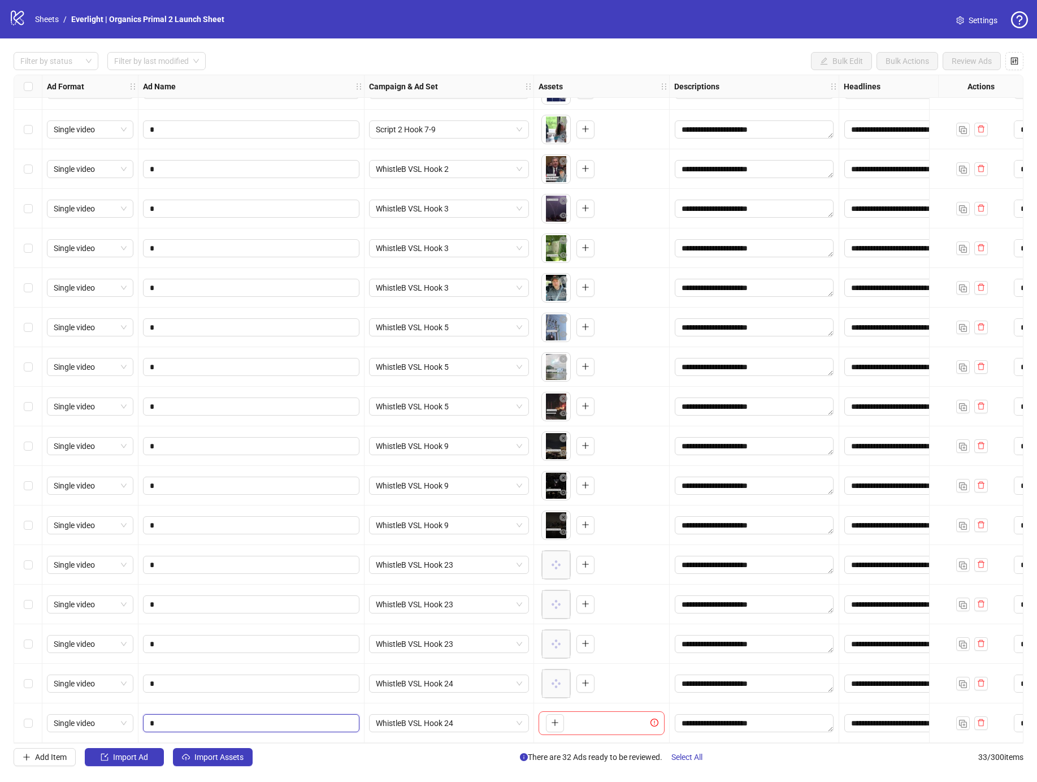
click at [175, 717] on input "*" at bounding box center [250, 723] width 201 height 12
type input "*"
click at [552, 720] on icon "plus" at bounding box center [555, 722] width 8 height 8
click at [964, 719] on img "button" at bounding box center [963, 723] width 8 height 8
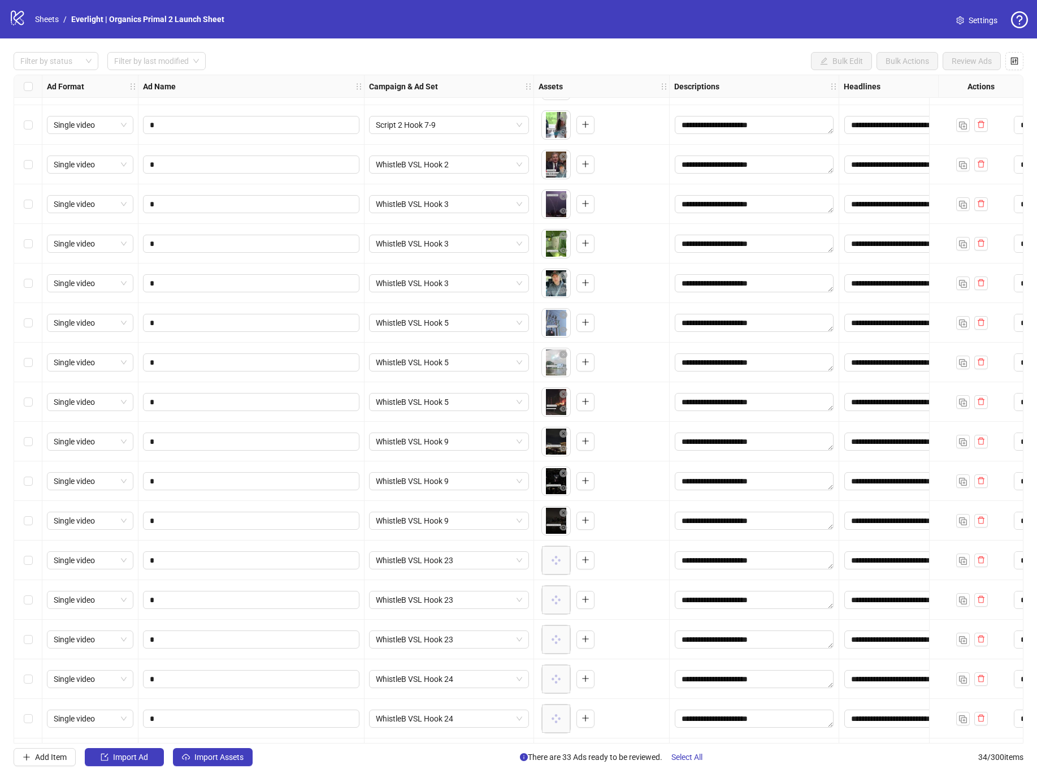
scroll to position [705, 0]
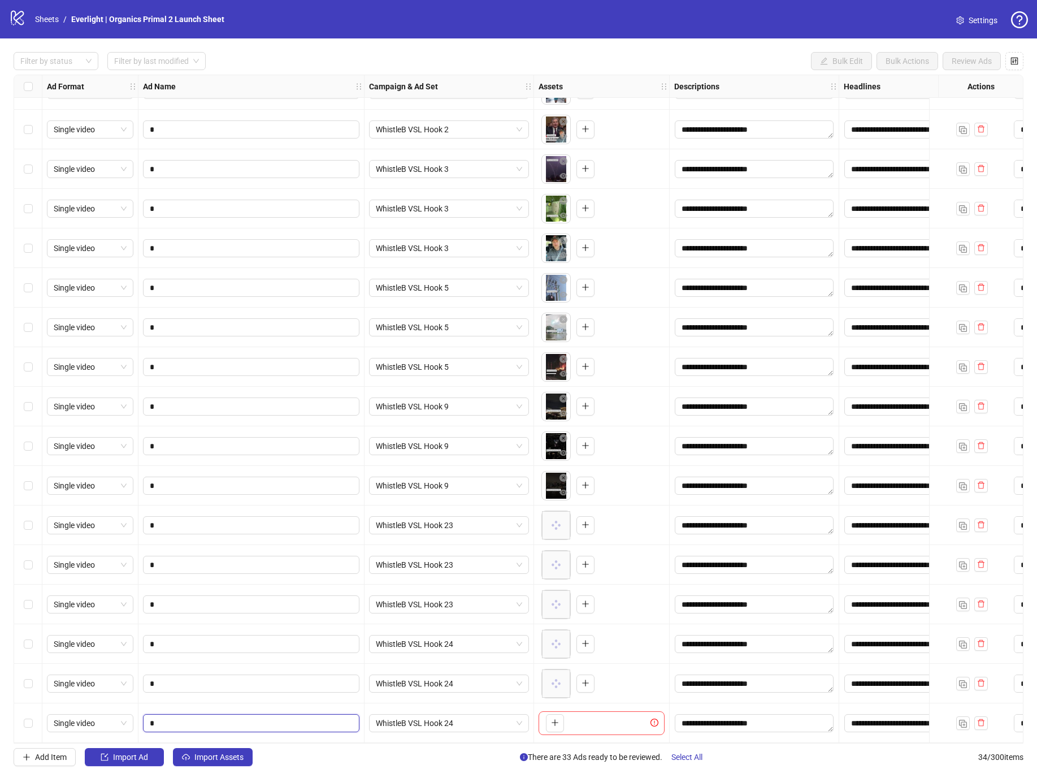
click at [211, 717] on input "*" at bounding box center [250, 723] width 201 height 12
type input "*"
click at [549, 714] on button "button" at bounding box center [555, 723] width 18 height 18
click at [958, 718] on button "button" at bounding box center [963, 723] width 14 height 14
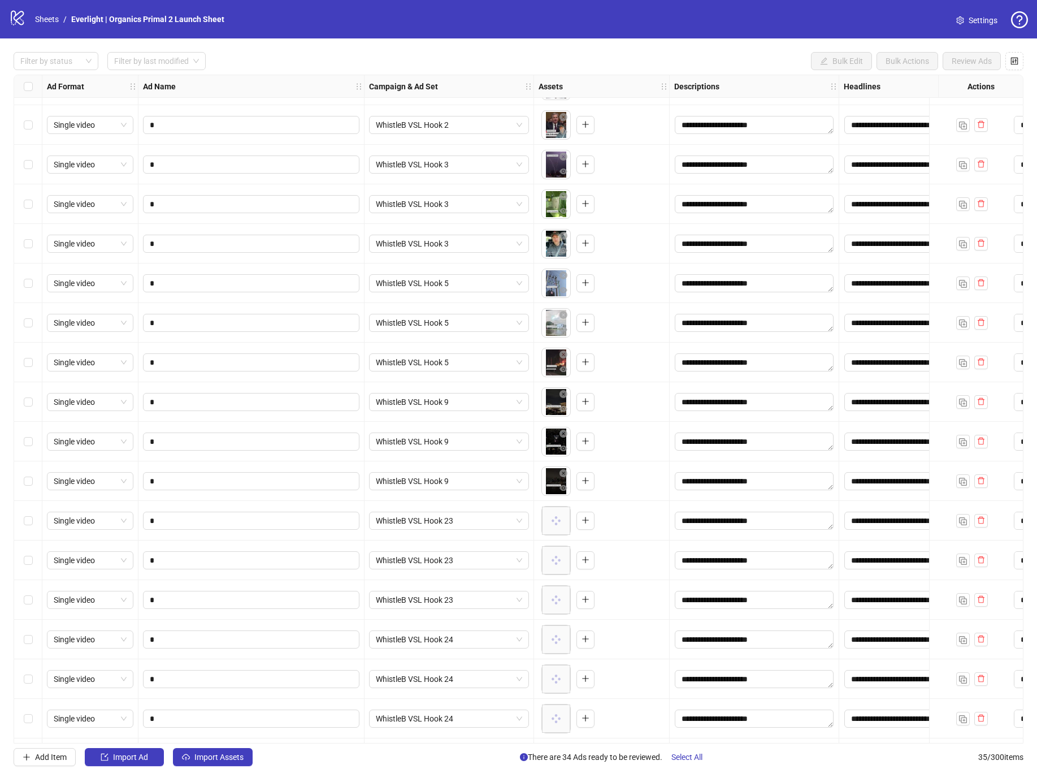
scroll to position [744, 0]
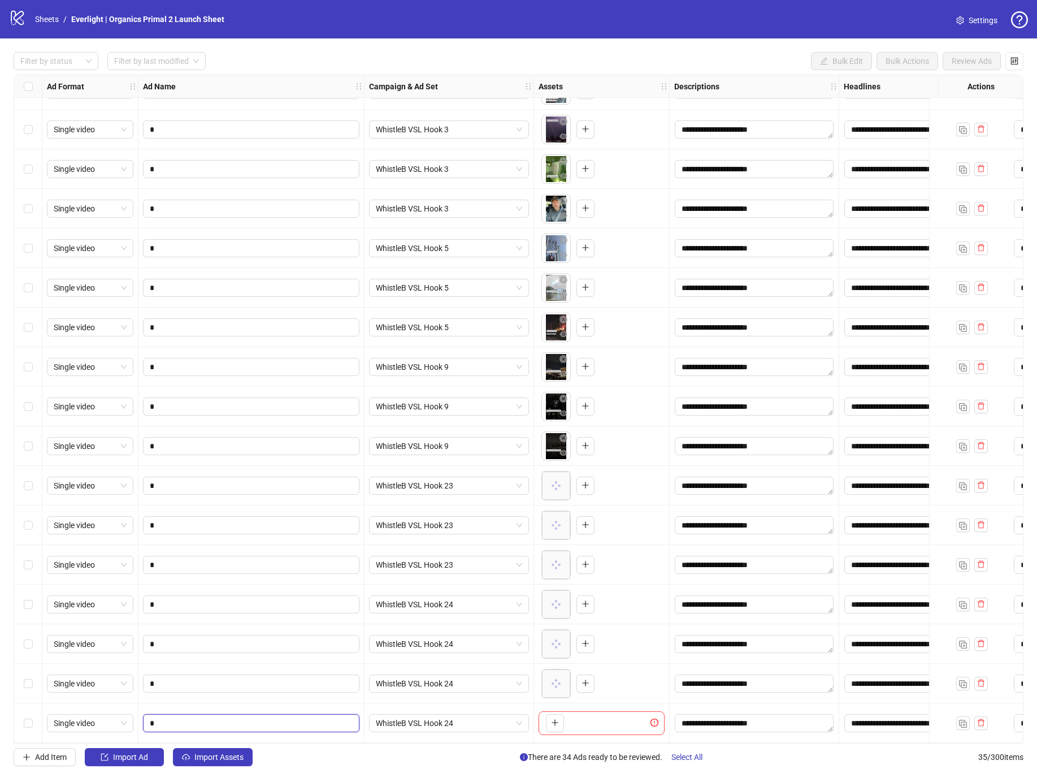
click at [278, 722] on input "*" at bounding box center [250, 723] width 201 height 12
type input "*"
click at [468, 718] on span "WhistleB VSL Hook 24" at bounding box center [449, 722] width 146 height 17
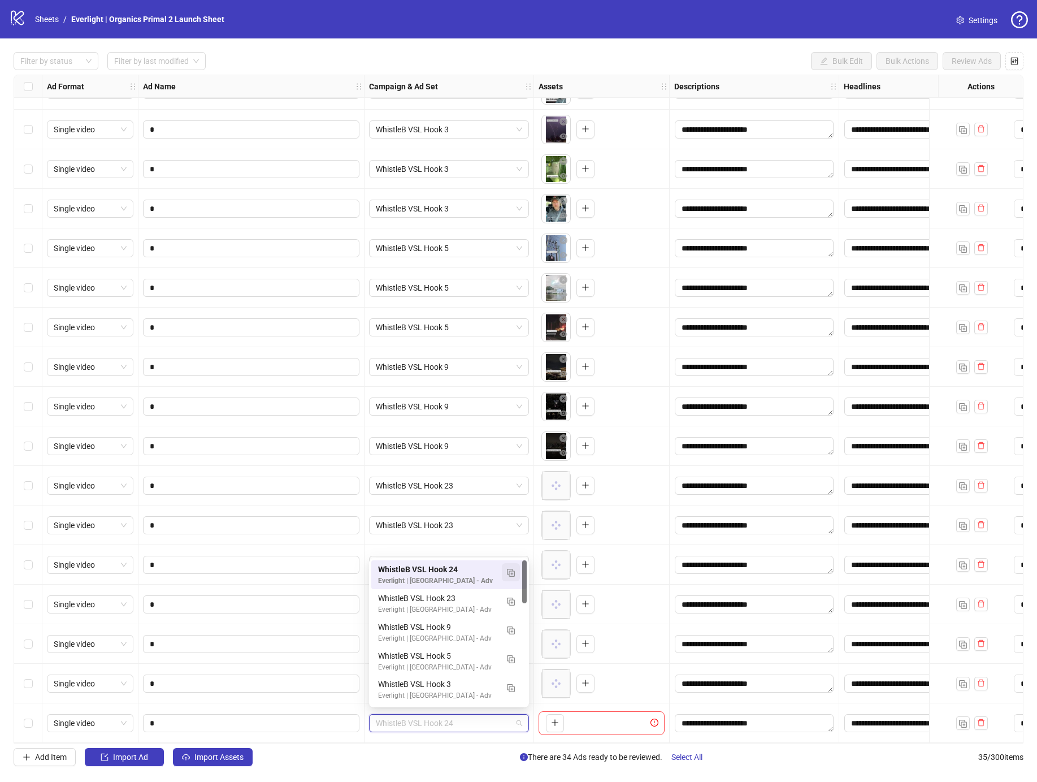
click at [509, 575] on img "button" at bounding box center [511, 573] width 8 height 8
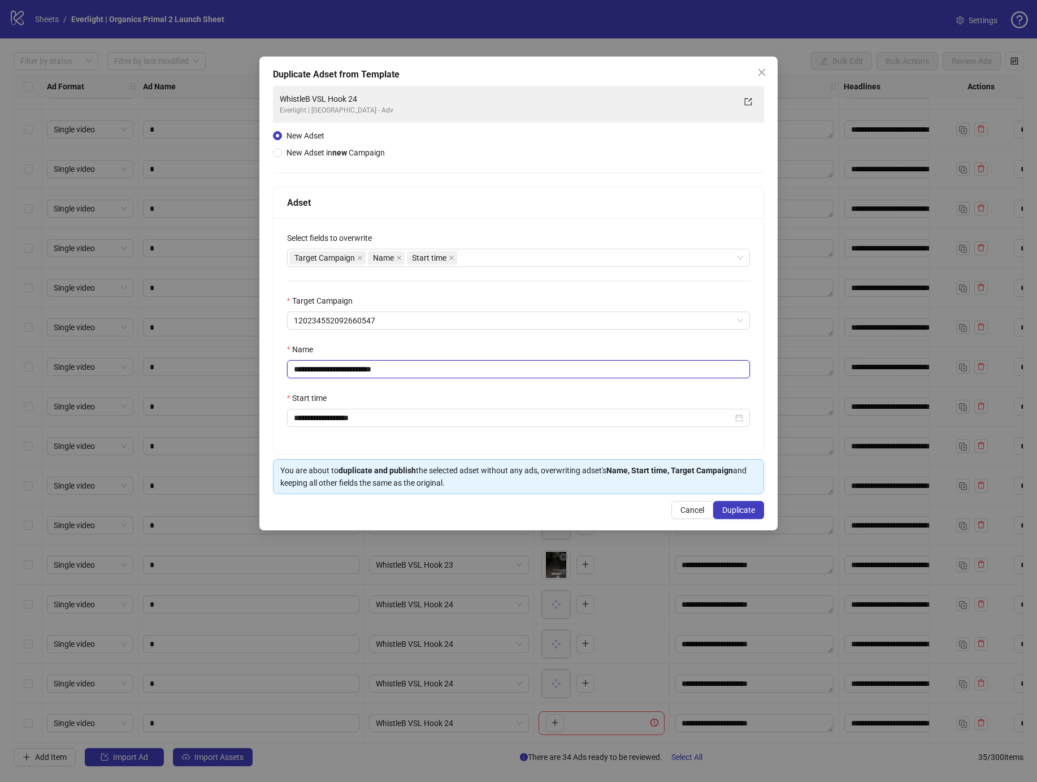
drag, startPoint x: 367, startPoint y: 368, endPoint x: 640, endPoint y: 428, distance: 279.6
click at [557, 392] on div "**********" at bounding box center [519, 336] width 491 height 236
type input "**********"
click at [751, 517] on button "Duplicate" at bounding box center [738, 510] width 51 height 18
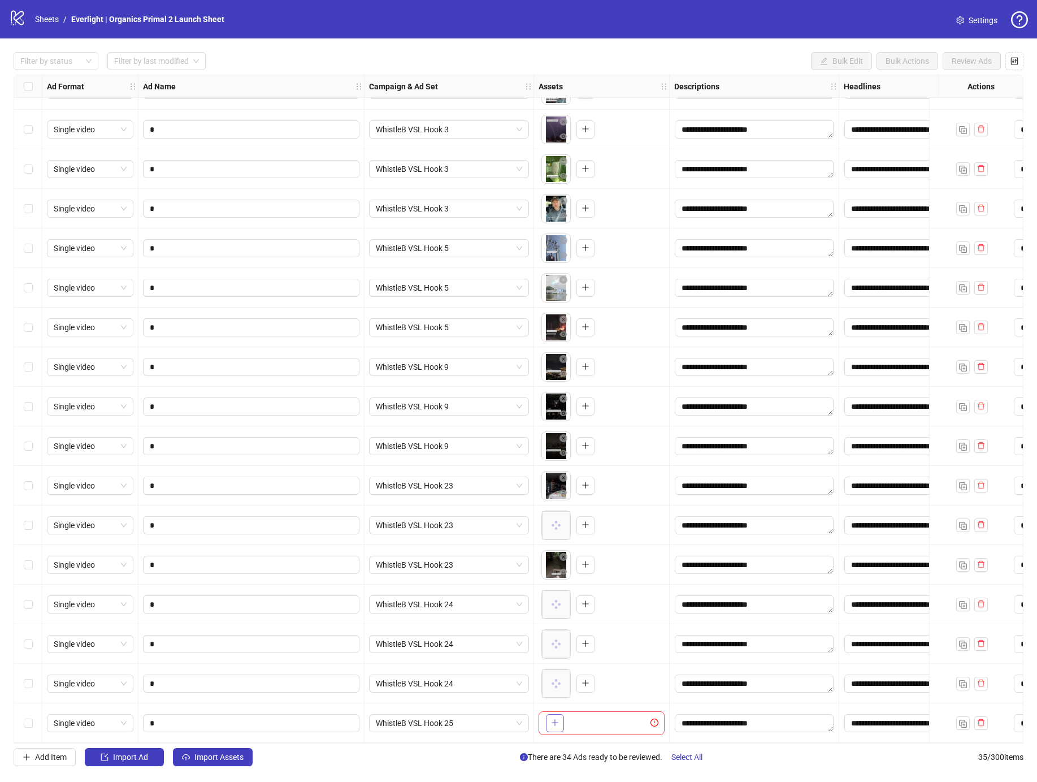
click at [559, 722] on button "button" at bounding box center [555, 723] width 18 height 18
click at [962, 722] on img "button" at bounding box center [963, 723] width 8 height 8
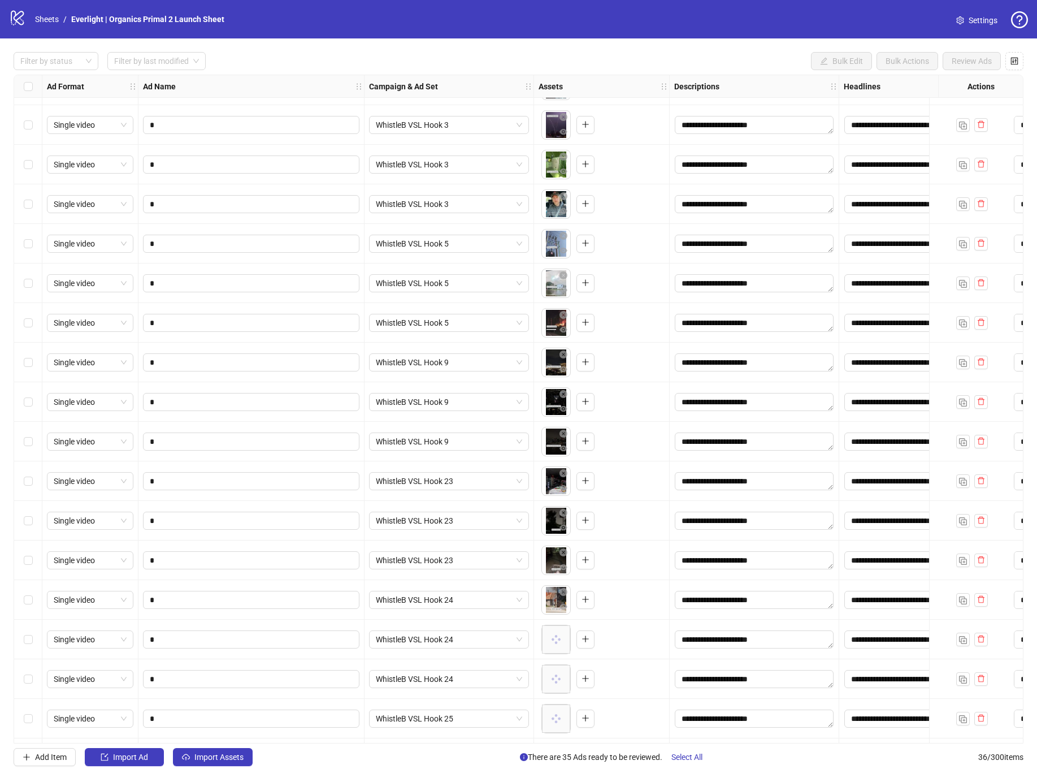
scroll to position [784, 0]
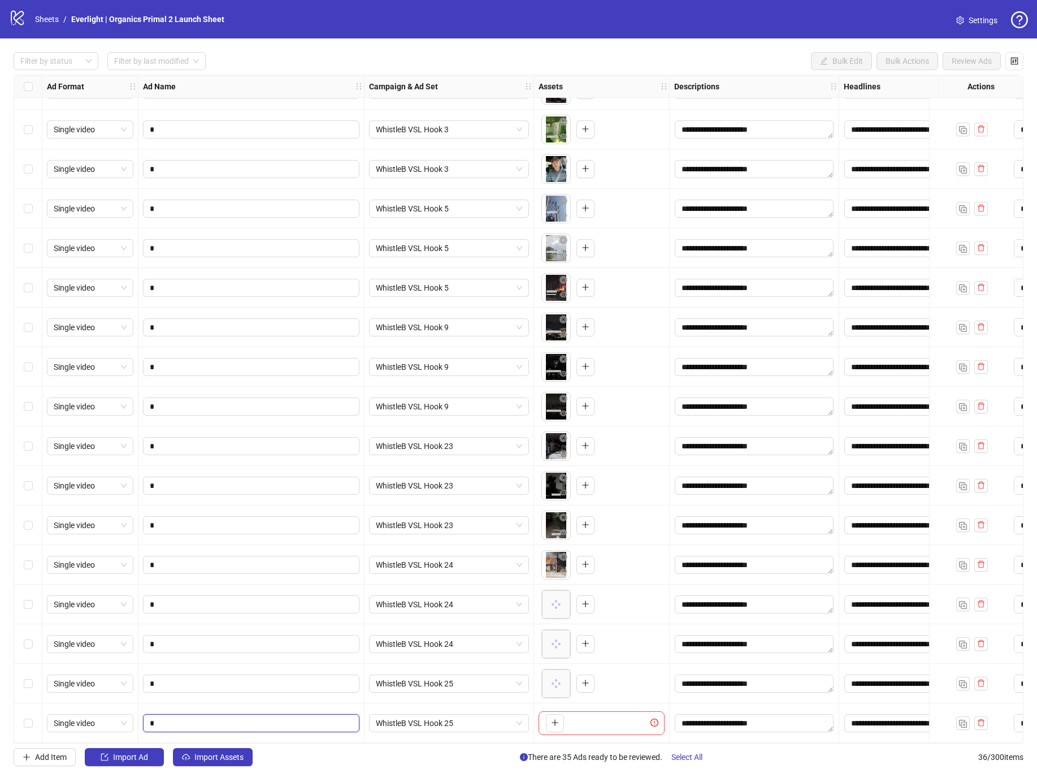
drag, startPoint x: 242, startPoint y: 713, endPoint x: 494, endPoint y: 732, distance: 252.8
click at [242, 717] on input "*" at bounding box center [250, 723] width 201 height 12
type input "*"
click at [545, 717] on div "To pick up a draggable item, press the space bar. While dragging, use the arrow…" at bounding box center [552, 723] width 23 height 18
click at [548, 714] on button "button" at bounding box center [555, 723] width 18 height 18
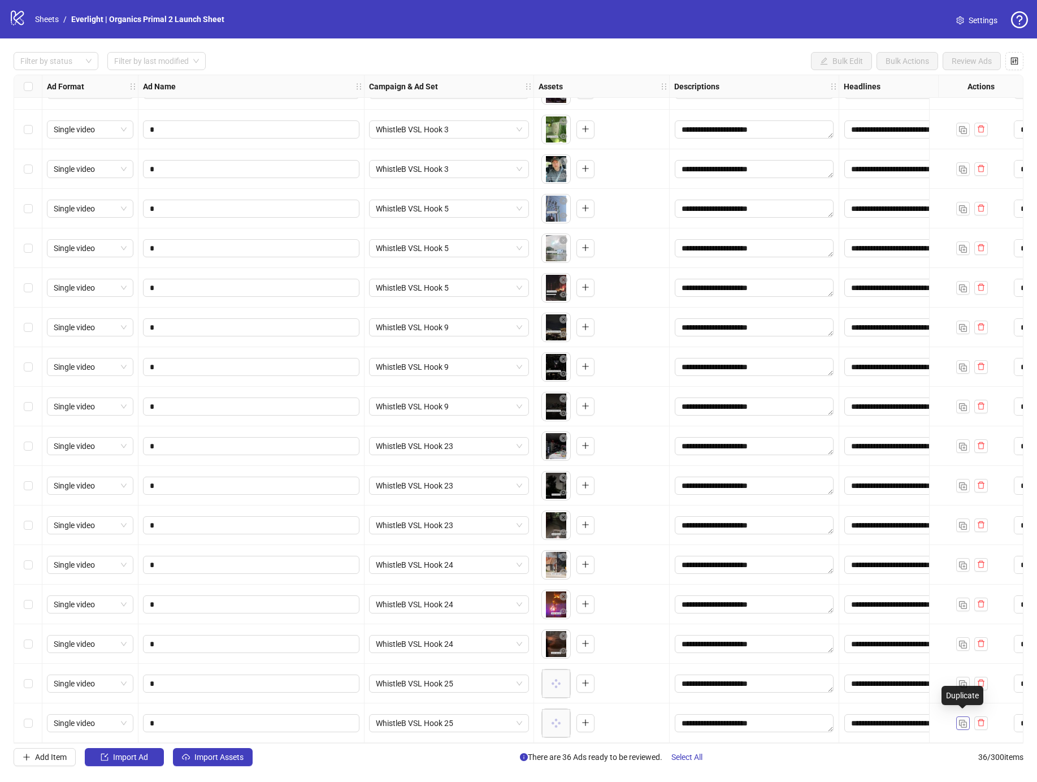
click at [960, 719] on img "button" at bounding box center [963, 723] width 8 height 8
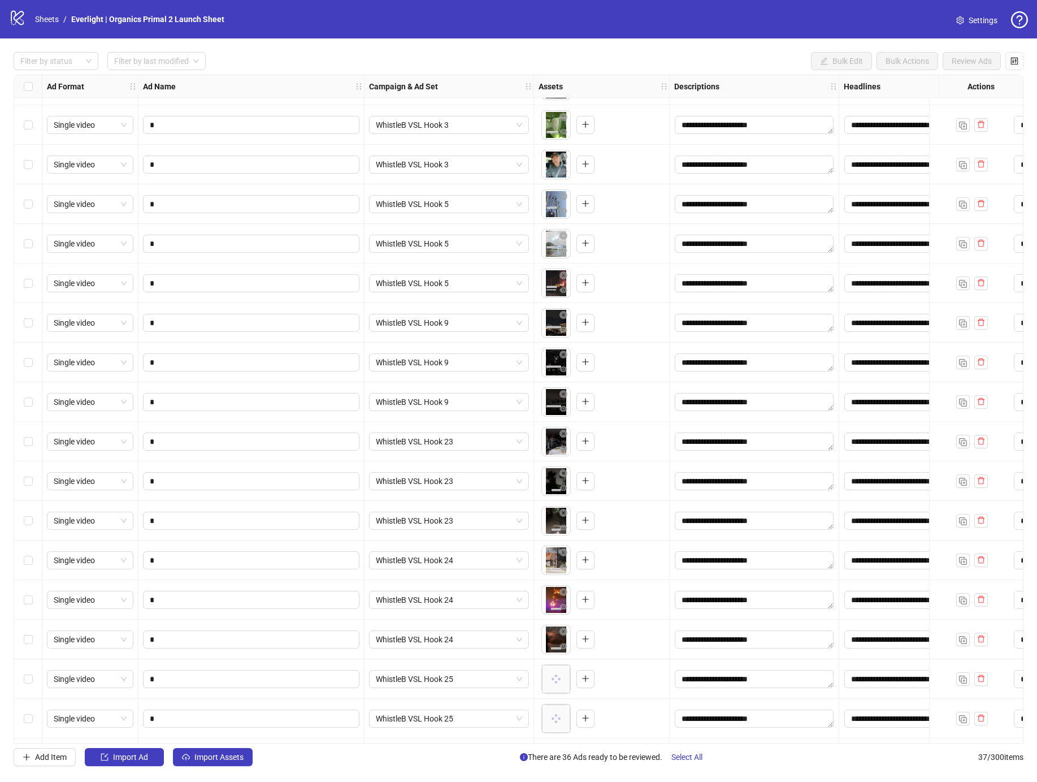
scroll to position [823, 0]
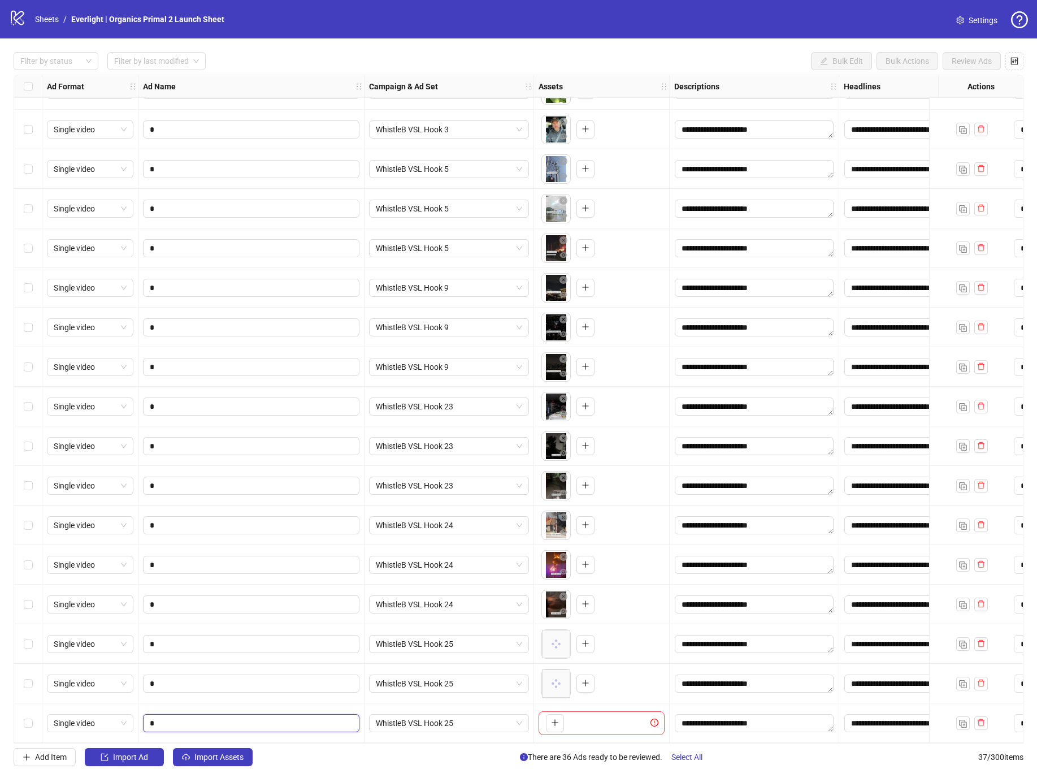
click at [192, 717] on input "*" at bounding box center [250, 723] width 201 height 12
type input "*"
click at [557, 718] on icon "plus" at bounding box center [555, 722] width 8 height 8
click at [956, 718] on button "button" at bounding box center [963, 723] width 14 height 14
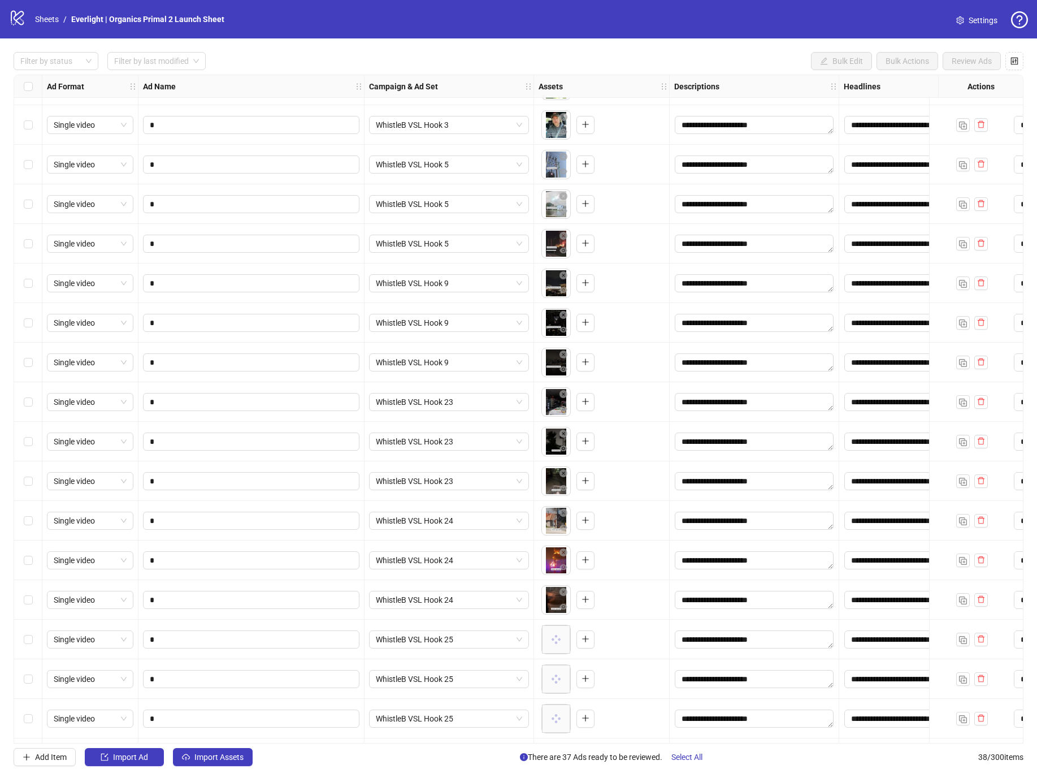
scroll to position [863, 0]
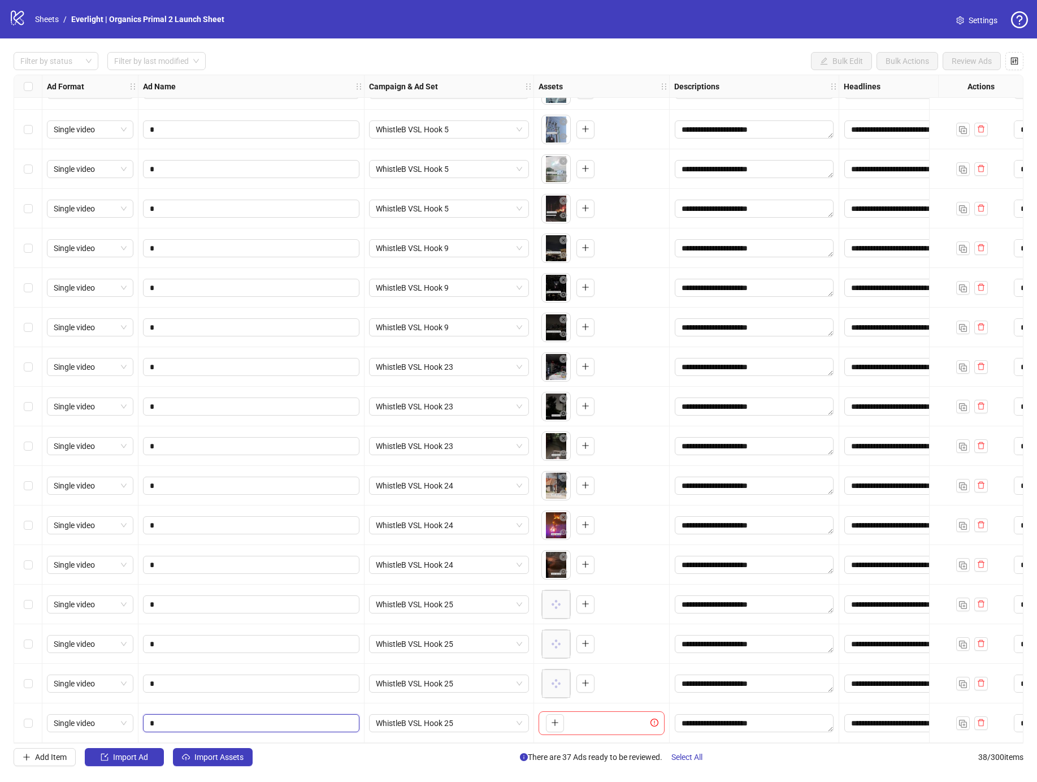
drag, startPoint x: 246, startPoint y: 713, endPoint x: 440, endPoint y: 716, distance: 193.9
click at [245, 717] on input "*" at bounding box center [250, 723] width 201 height 12
type input "*"
click at [446, 715] on span "WhistleB VSL Hook 25" at bounding box center [449, 722] width 146 height 17
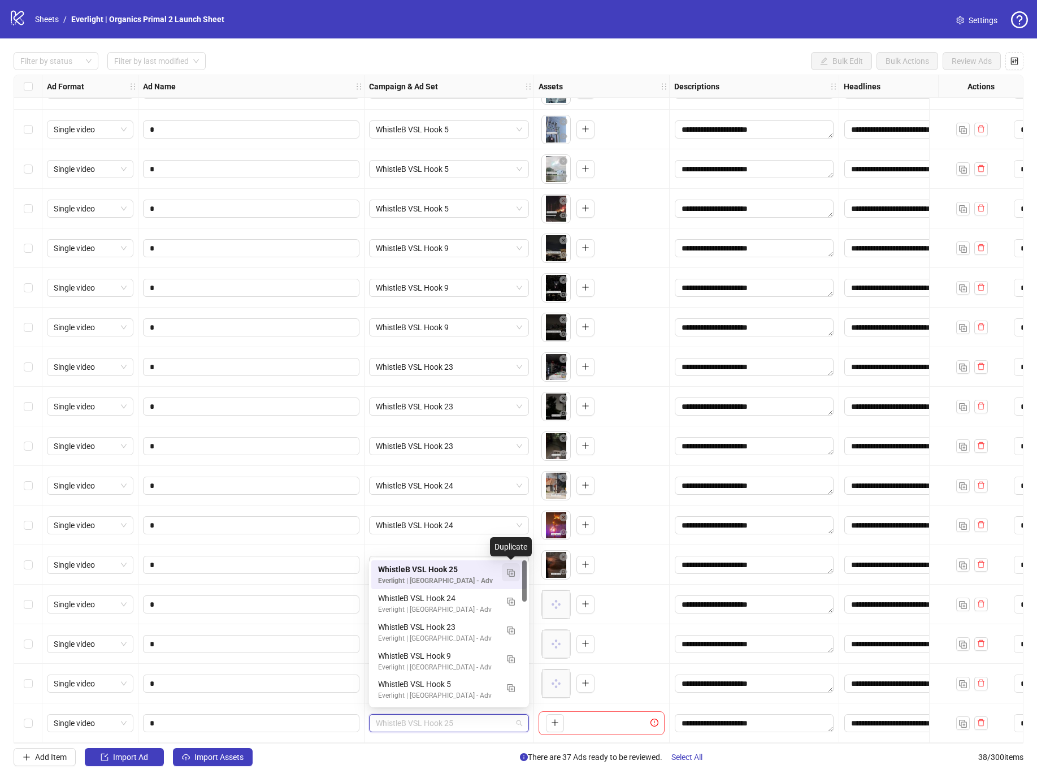
click at [507, 574] on img "button" at bounding box center [511, 573] width 8 height 8
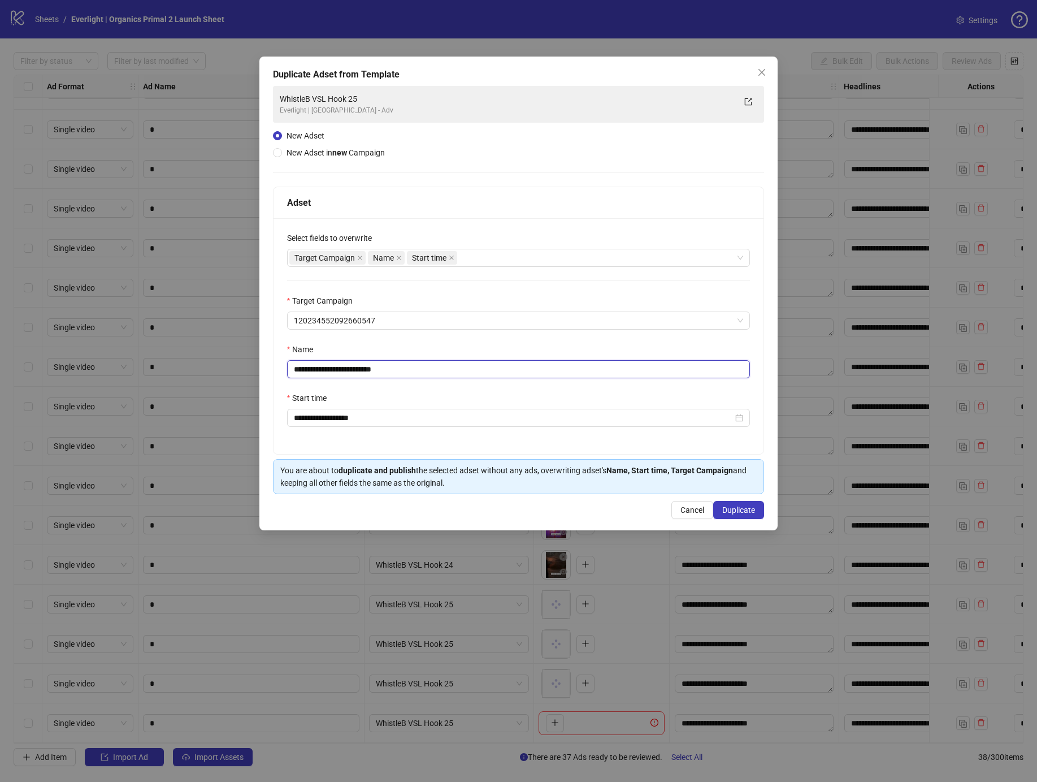
drag, startPoint x: 370, startPoint y: 371, endPoint x: 616, endPoint y: 436, distance: 254.8
click at [518, 380] on div "**********" at bounding box center [519, 336] width 491 height 236
type input "**********"
click at [735, 511] on span "Duplicate" at bounding box center [738, 509] width 33 height 9
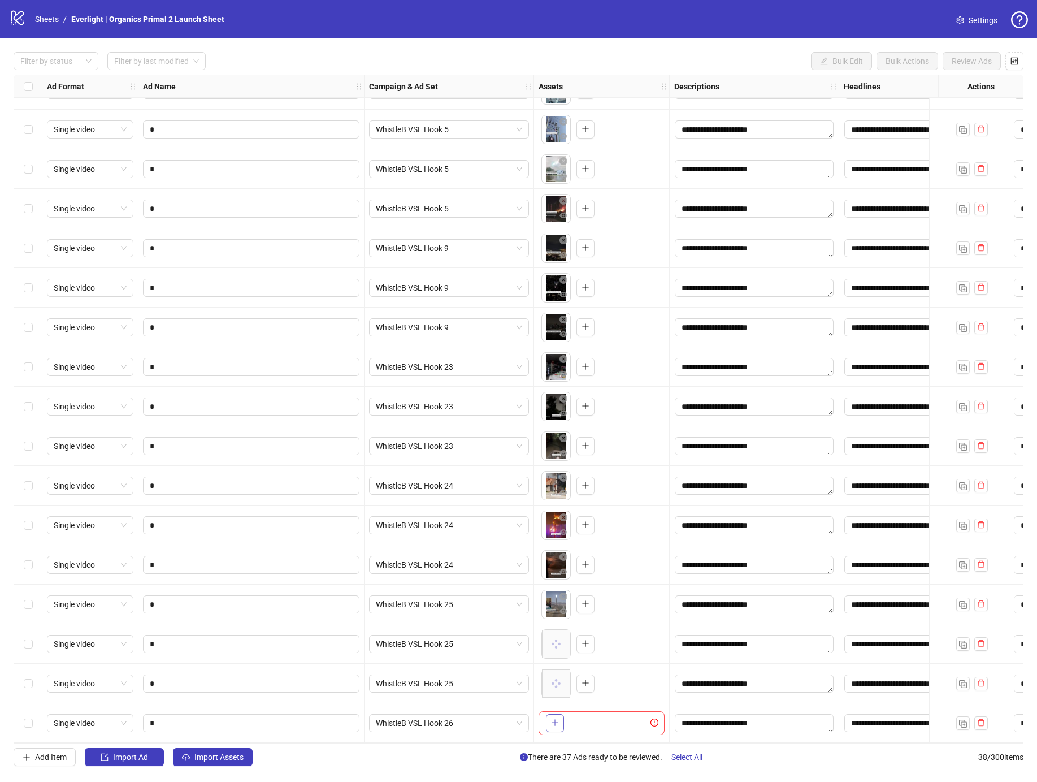
click at [558, 719] on icon "plus" at bounding box center [555, 722] width 8 height 8
click at [962, 719] on img "button" at bounding box center [963, 723] width 8 height 8
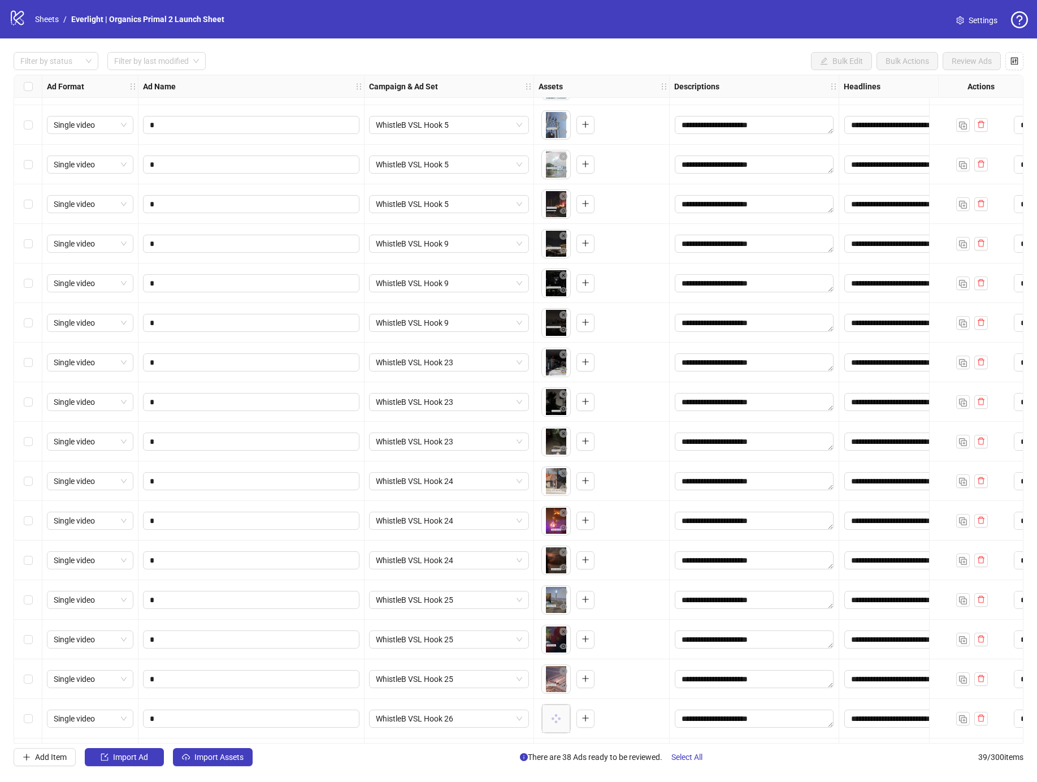
scroll to position [902, 0]
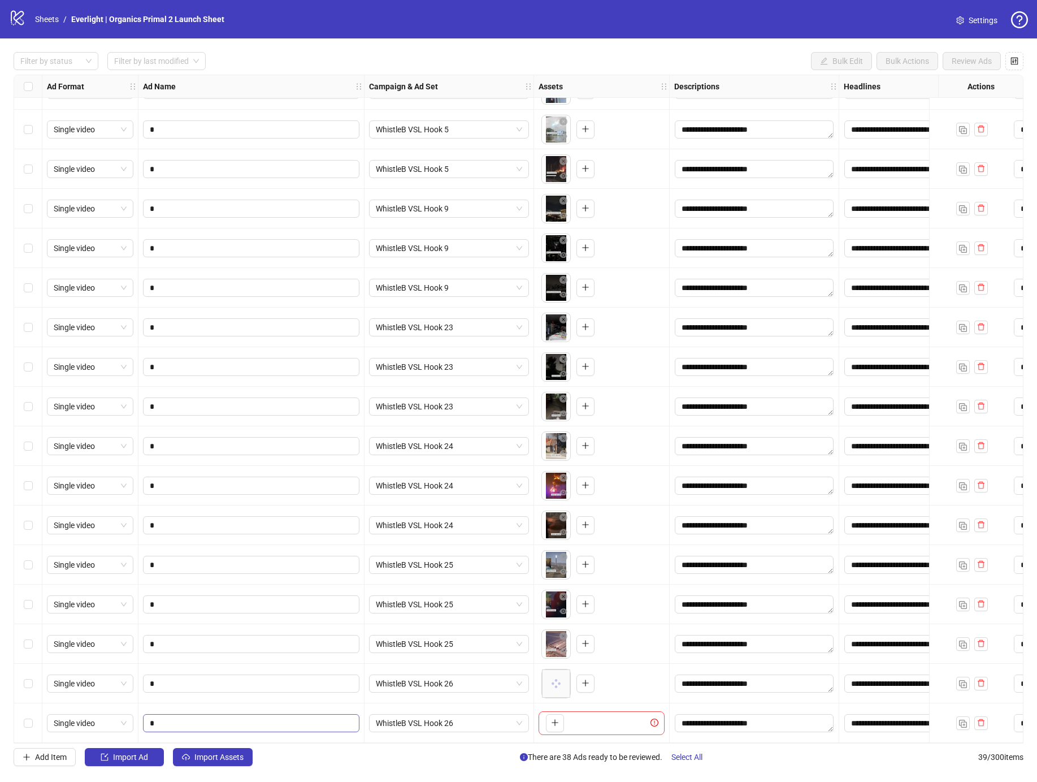
click at [274, 714] on span "*" at bounding box center [251, 723] width 216 height 18
click at [275, 717] on input "*" at bounding box center [250, 723] width 201 height 12
type input "*"
click at [548, 719] on button "button" at bounding box center [555, 723] width 18 height 18
click at [962, 721] on img "button" at bounding box center [963, 723] width 8 height 8
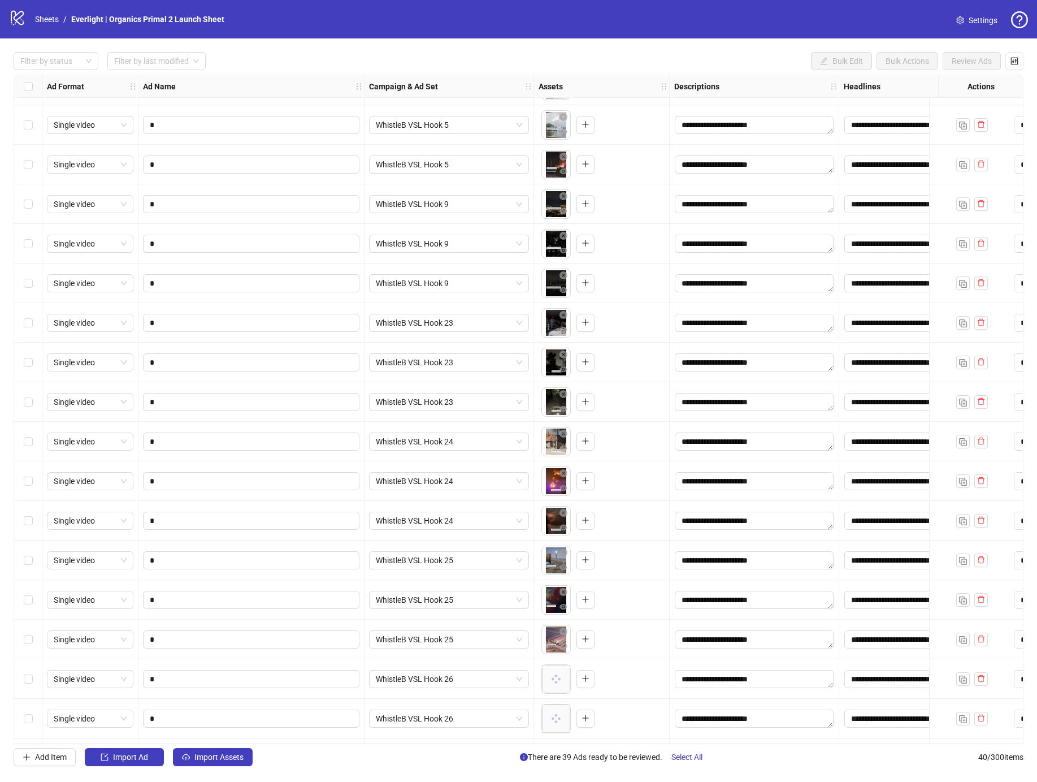
scroll to position [942, 0]
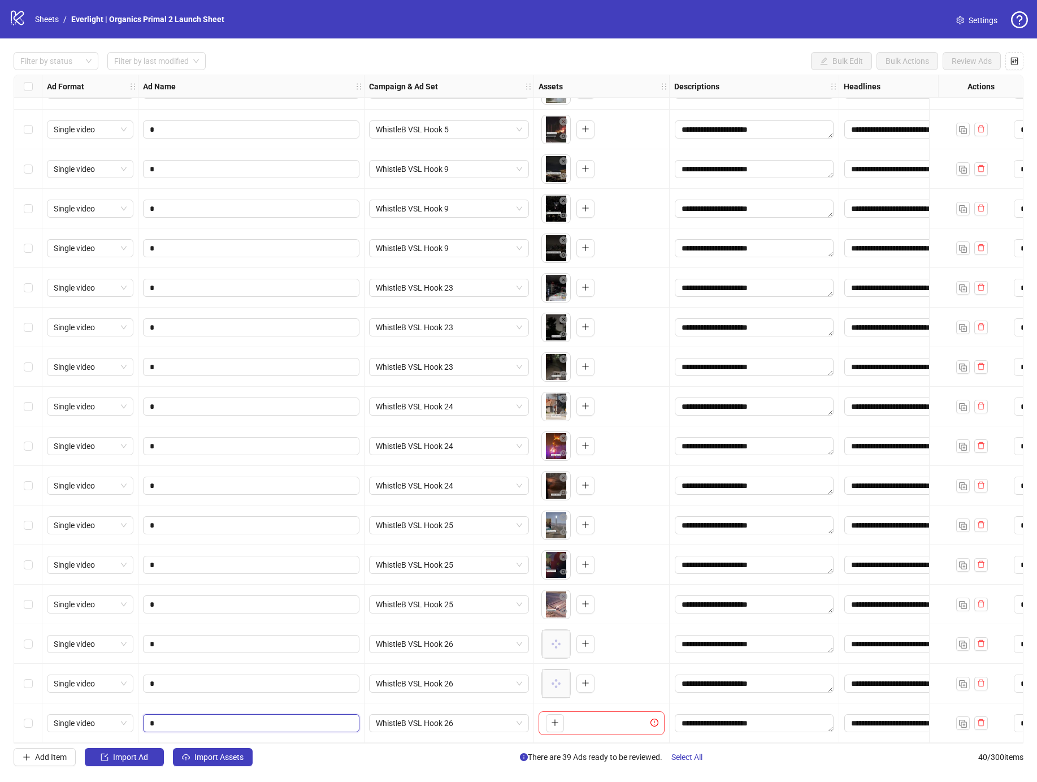
click at [236, 717] on input "*" at bounding box center [250, 723] width 201 height 12
type input "*"
click at [561, 718] on button "button" at bounding box center [555, 723] width 18 height 18
click at [959, 719] on img "button" at bounding box center [963, 723] width 8 height 8
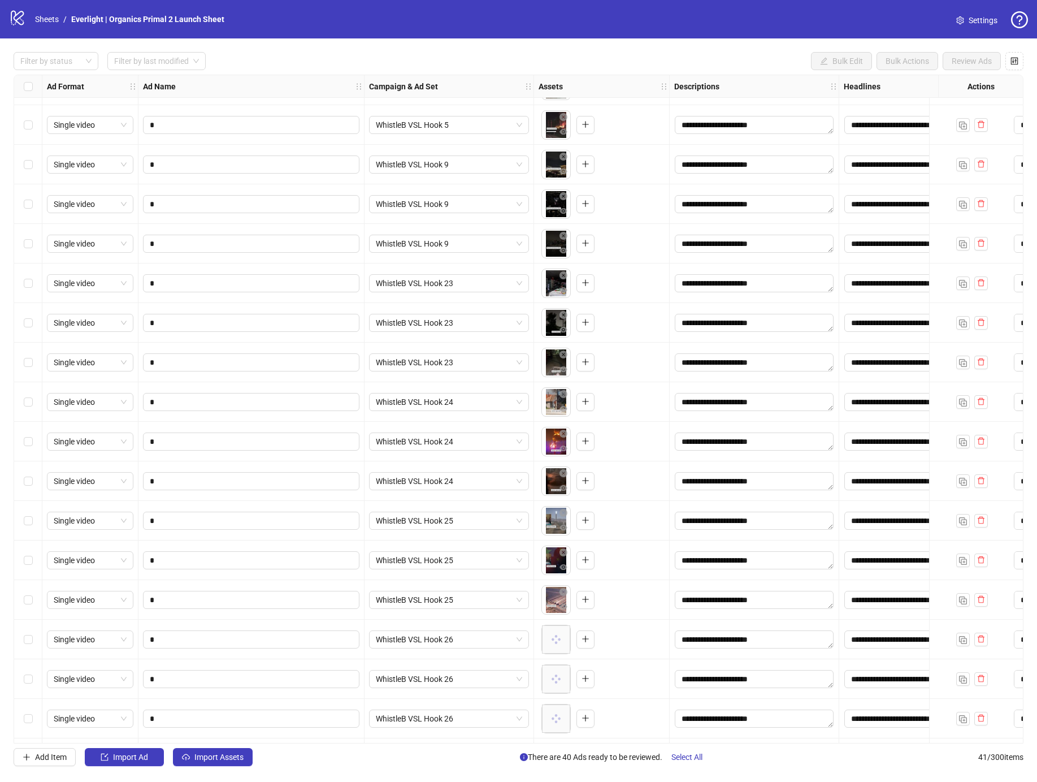
scroll to position [982, 0]
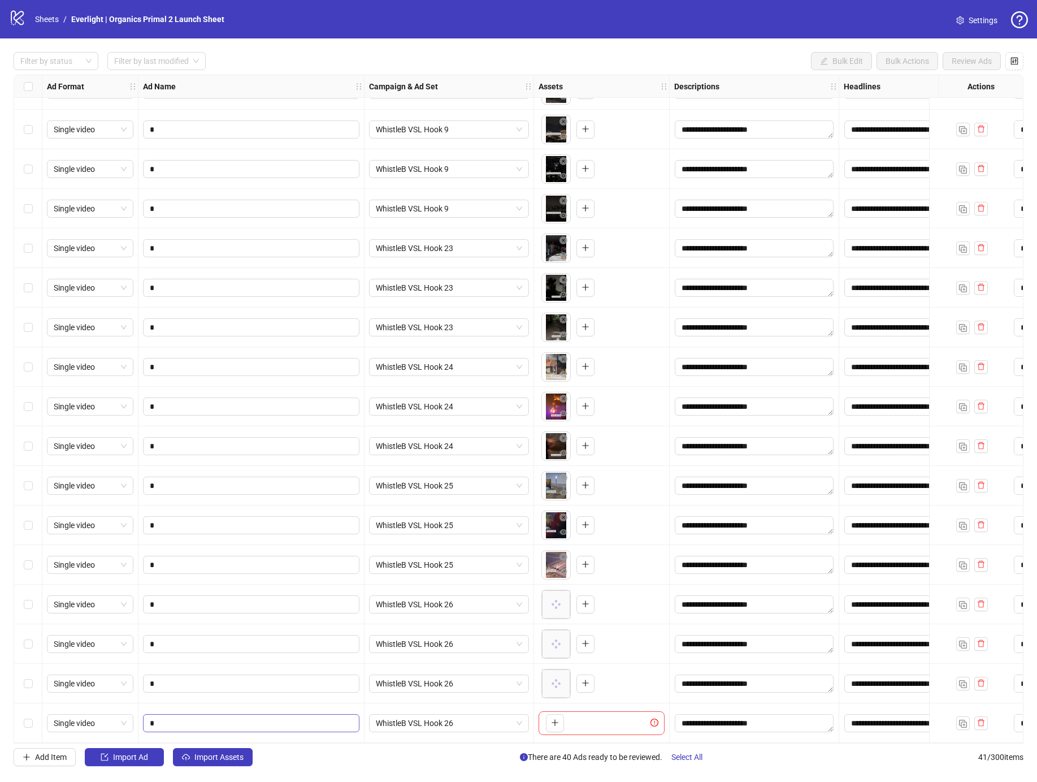
click at [255, 714] on span "*" at bounding box center [251, 723] width 216 height 18
type input "*"
click at [379, 714] on span "WhistleB VSL Hook 26" at bounding box center [449, 722] width 146 height 17
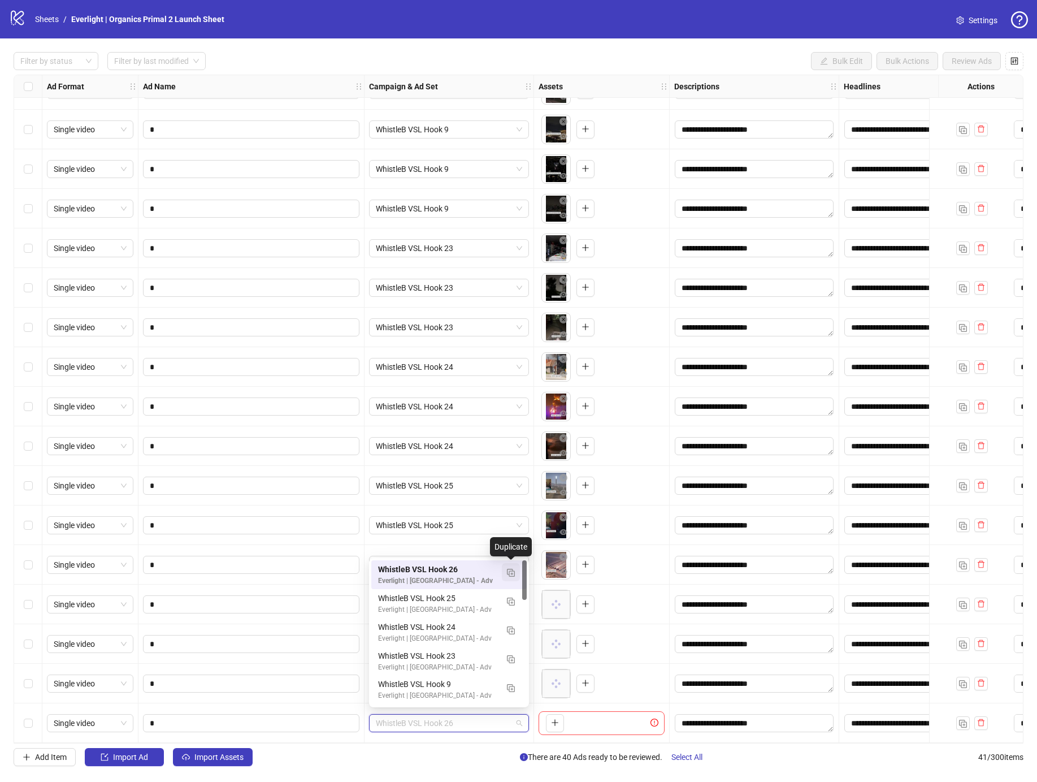
click at [505, 571] on button "button" at bounding box center [511, 572] width 18 height 18
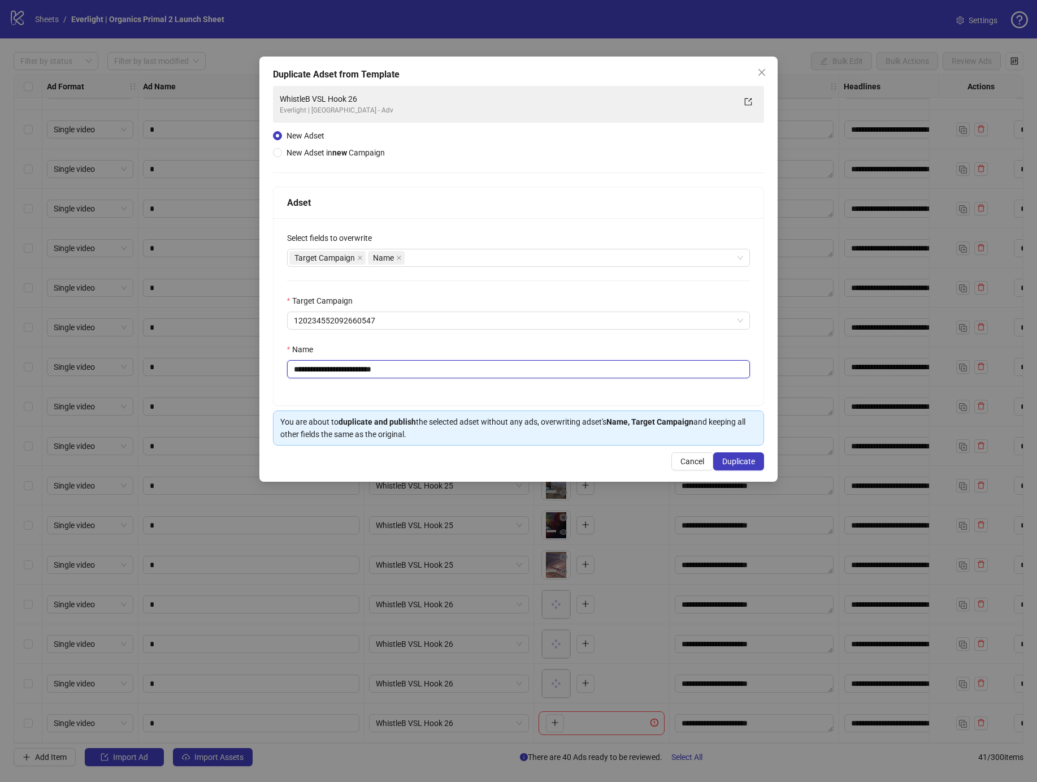
drag, startPoint x: 377, startPoint y: 364, endPoint x: 472, endPoint y: 369, distance: 94.5
click at [472, 369] on input "**********" at bounding box center [518, 369] width 463 height 18
type input "**********"
click at [726, 457] on span "Duplicate" at bounding box center [738, 461] width 33 height 9
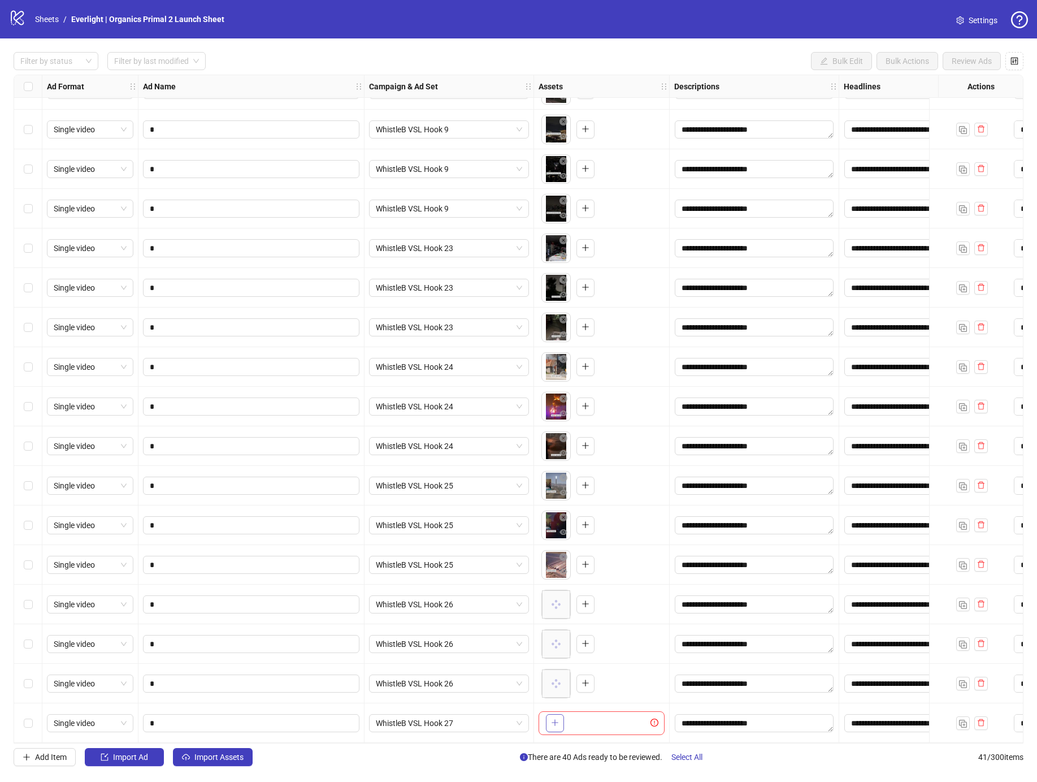
click at [559, 724] on button "button" at bounding box center [555, 723] width 18 height 18
click at [960, 719] on img "button" at bounding box center [963, 723] width 8 height 8
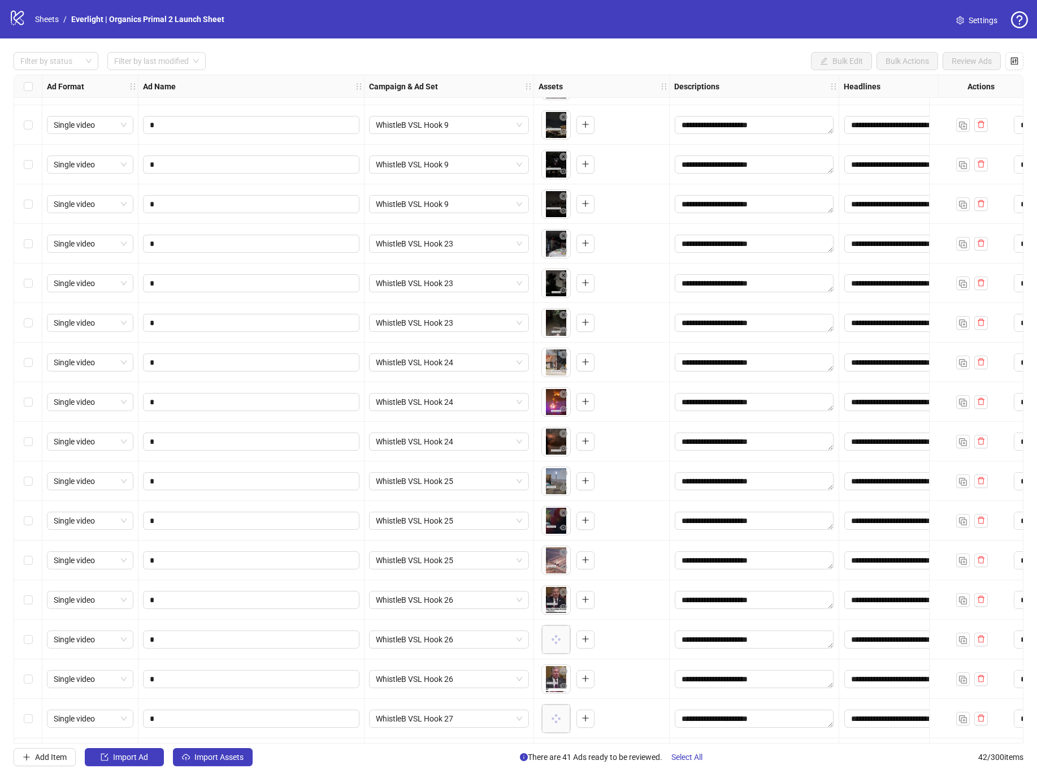
scroll to position [1021, 0]
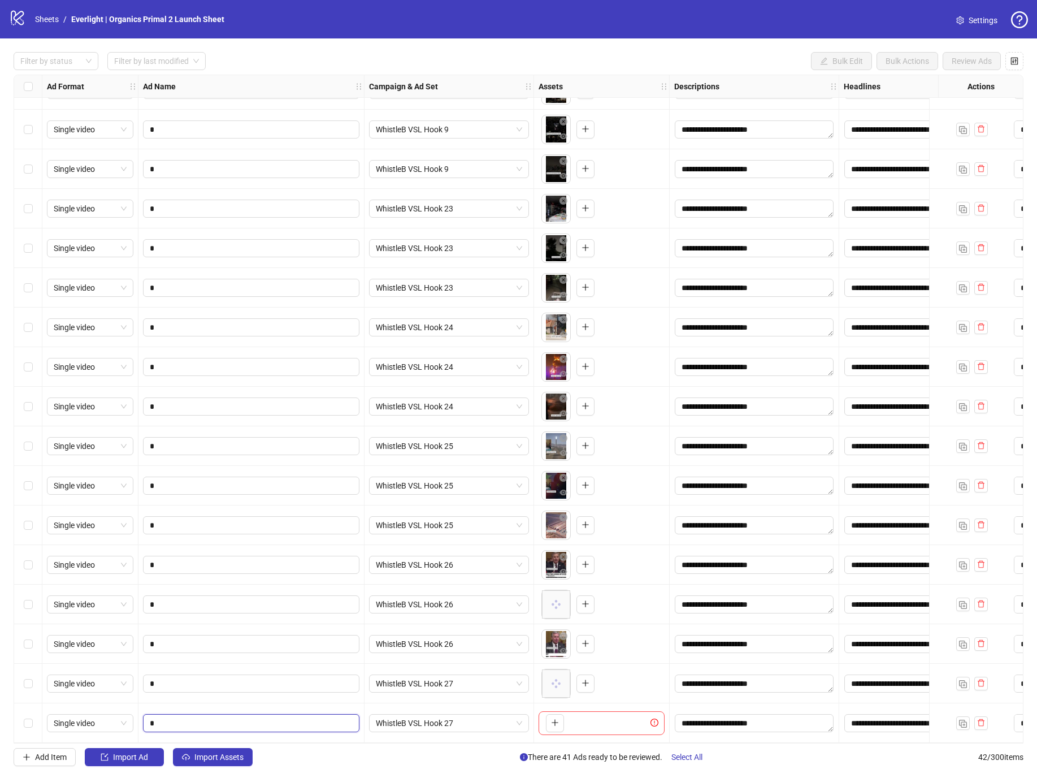
drag, startPoint x: 210, startPoint y: 714, endPoint x: 306, endPoint y: 727, distance: 96.3
click at [210, 717] on input "*" at bounding box center [250, 723] width 201 height 12
type input "*"
click at [564, 717] on div "To pick up a draggable item, press the space bar. While dragging, use the arrow…" at bounding box center [602, 723] width 126 height 24
click at [559, 718] on button "button" at bounding box center [555, 723] width 18 height 18
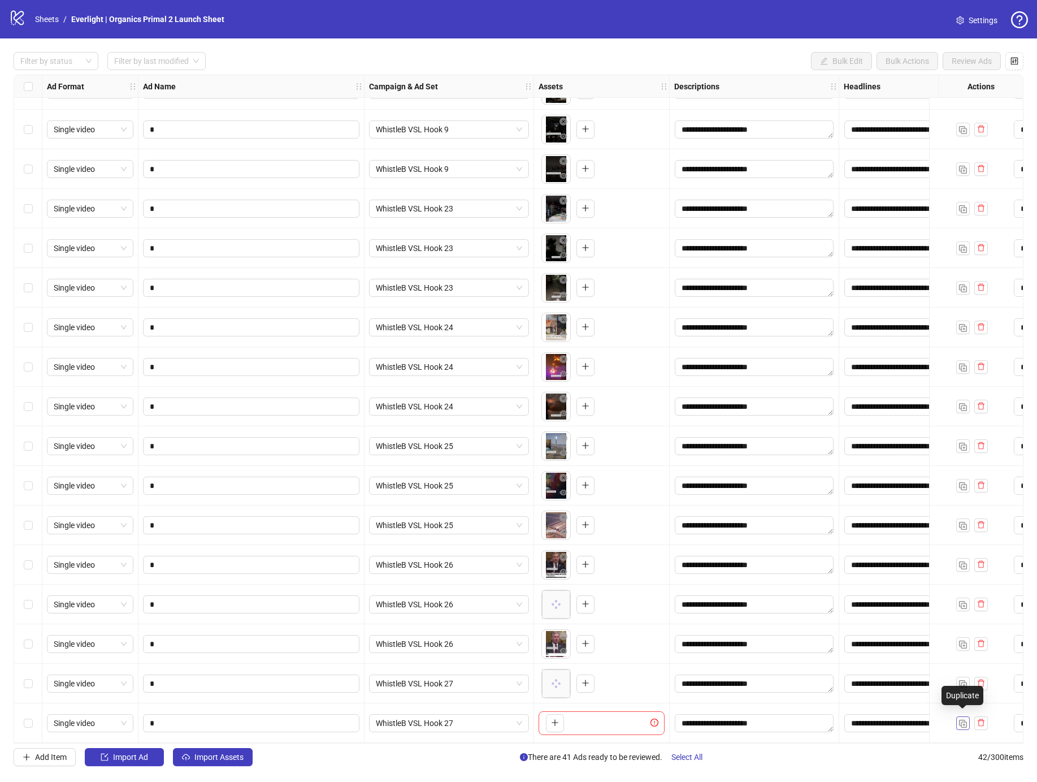
click at [961, 719] on img "button" at bounding box center [963, 723] width 8 height 8
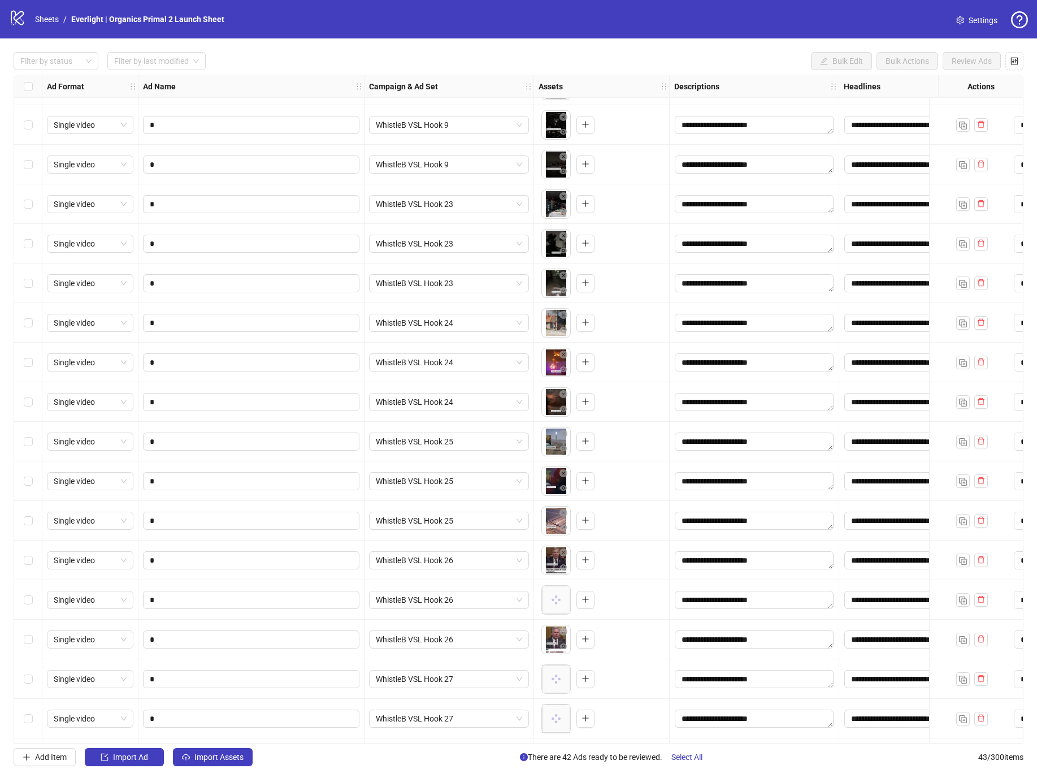
scroll to position [1061, 0]
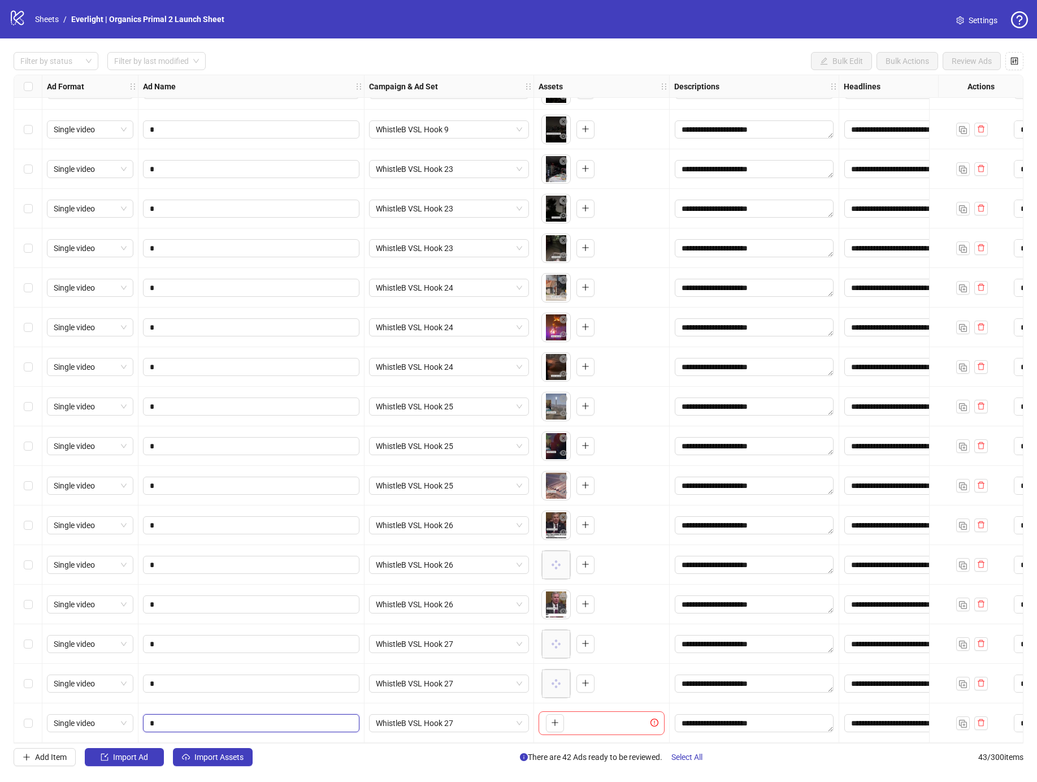
click at [266, 717] on input "*" at bounding box center [250, 723] width 201 height 12
type input "*"
click at [552, 722] on icon "plus" at bounding box center [555, 722] width 6 height 1
click at [966, 719] on img "button" at bounding box center [963, 723] width 8 height 8
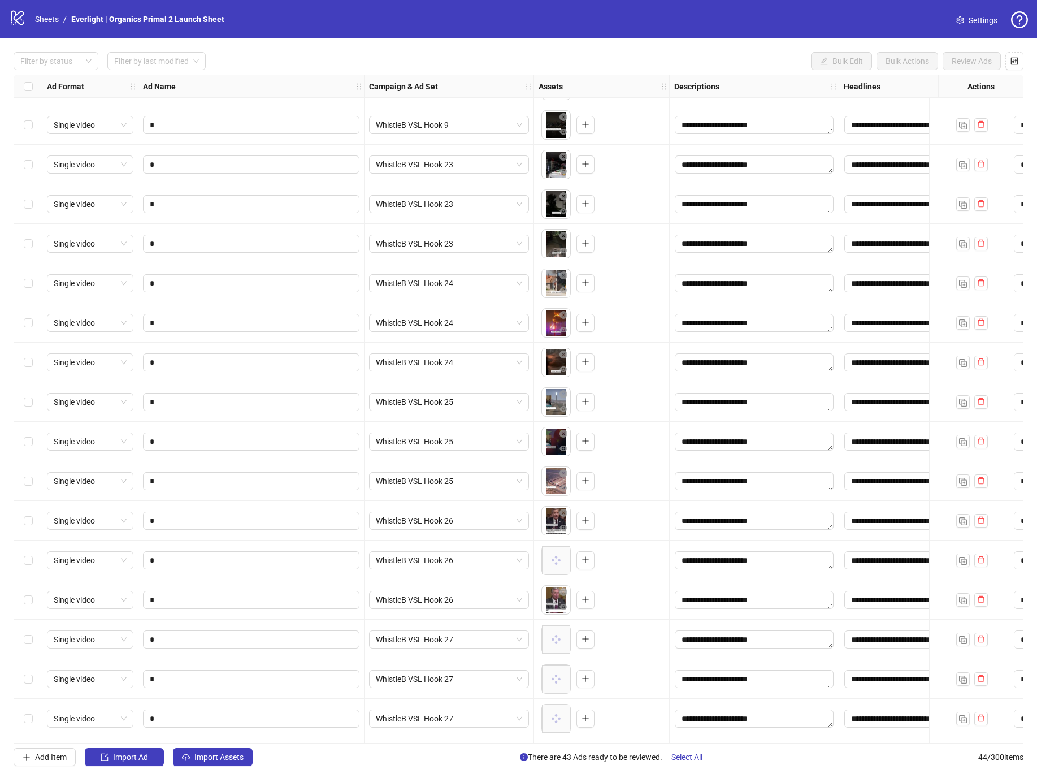
scroll to position [1100, 0]
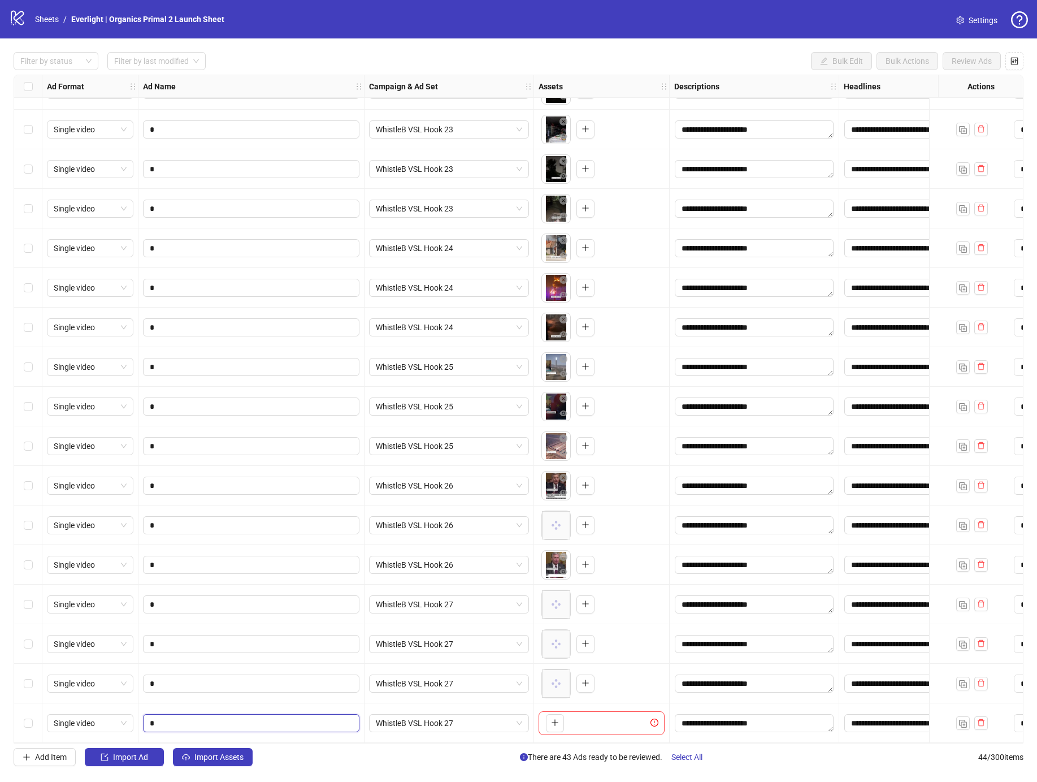
click at [181, 717] on input "*" at bounding box center [250, 723] width 201 height 12
type input "*"
click at [436, 722] on span "WhistleB VSL Hook 27" at bounding box center [449, 722] width 146 height 17
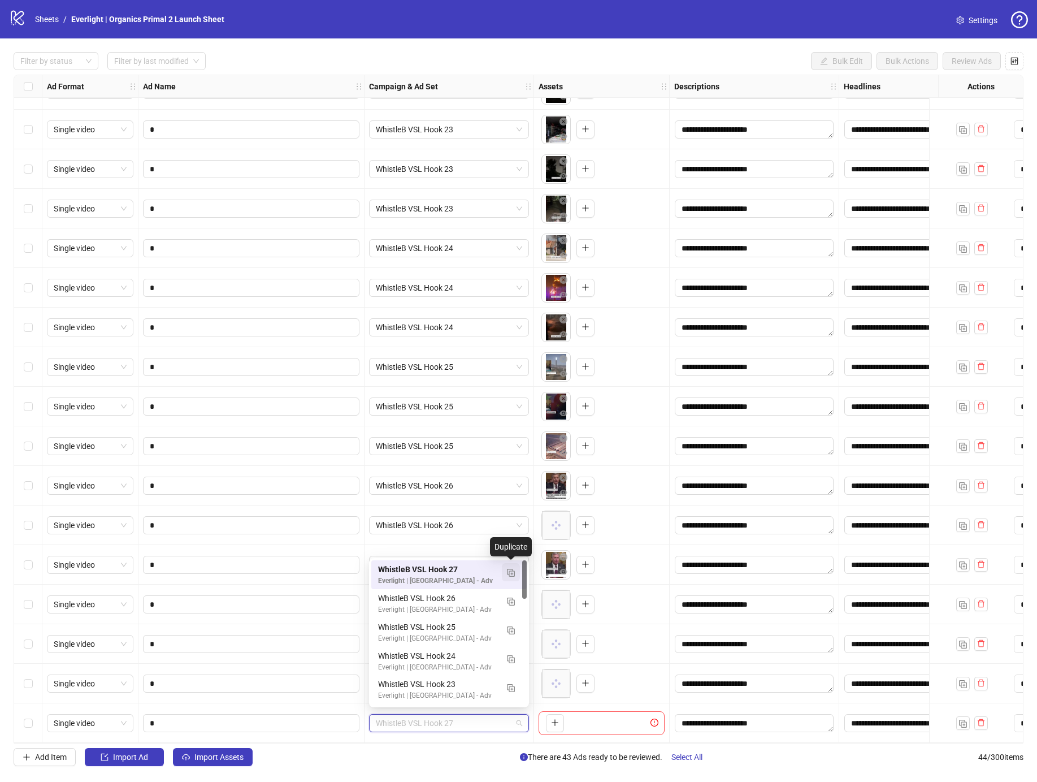
drag, startPoint x: 504, startPoint y: 574, endPoint x: 492, endPoint y: 579, distance: 13.1
click at [504, 574] on button "button" at bounding box center [511, 572] width 18 height 18
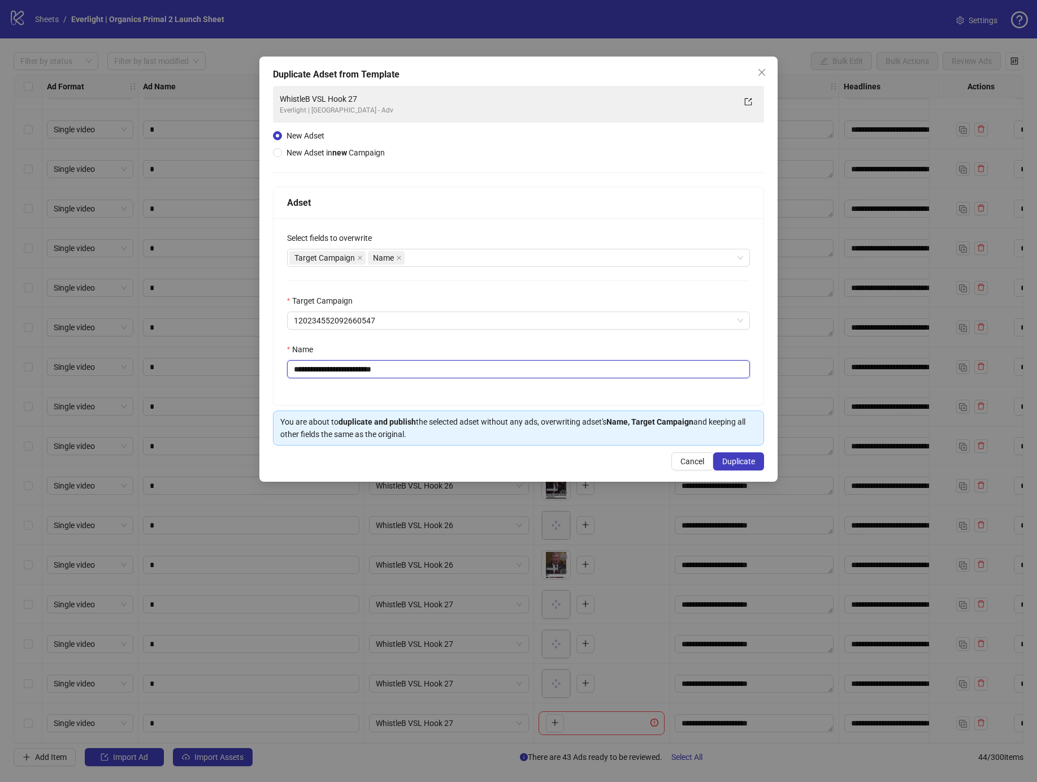
drag, startPoint x: 367, startPoint y: 368, endPoint x: 473, endPoint y: 370, distance: 106.3
click at [473, 370] on input "**********" at bounding box center [518, 369] width 463 height 18
type input "**********"
click at [734, 462] on span "Duplicate" at bounding box center [738, 461] width 33 height 9
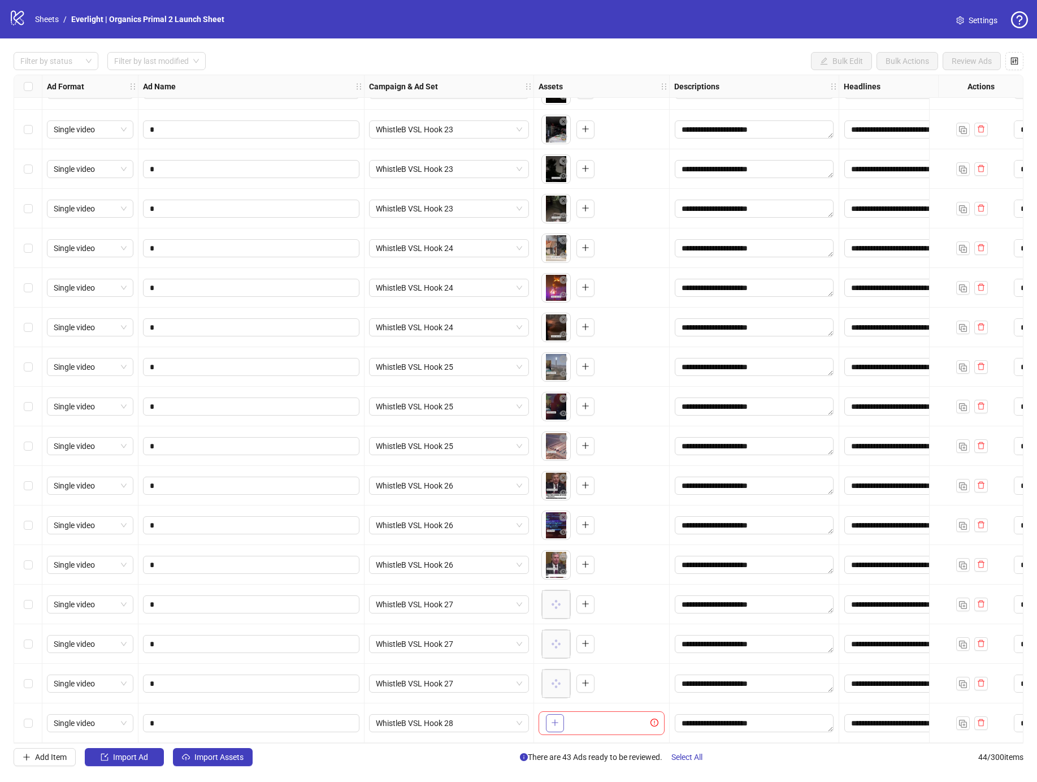
click at [552, 718] on icon "plus" at bounding box center [555, 722] width 8 height 8
click at [966, 720] on img "button" at bounding box center [963, 723] width 8 height 8
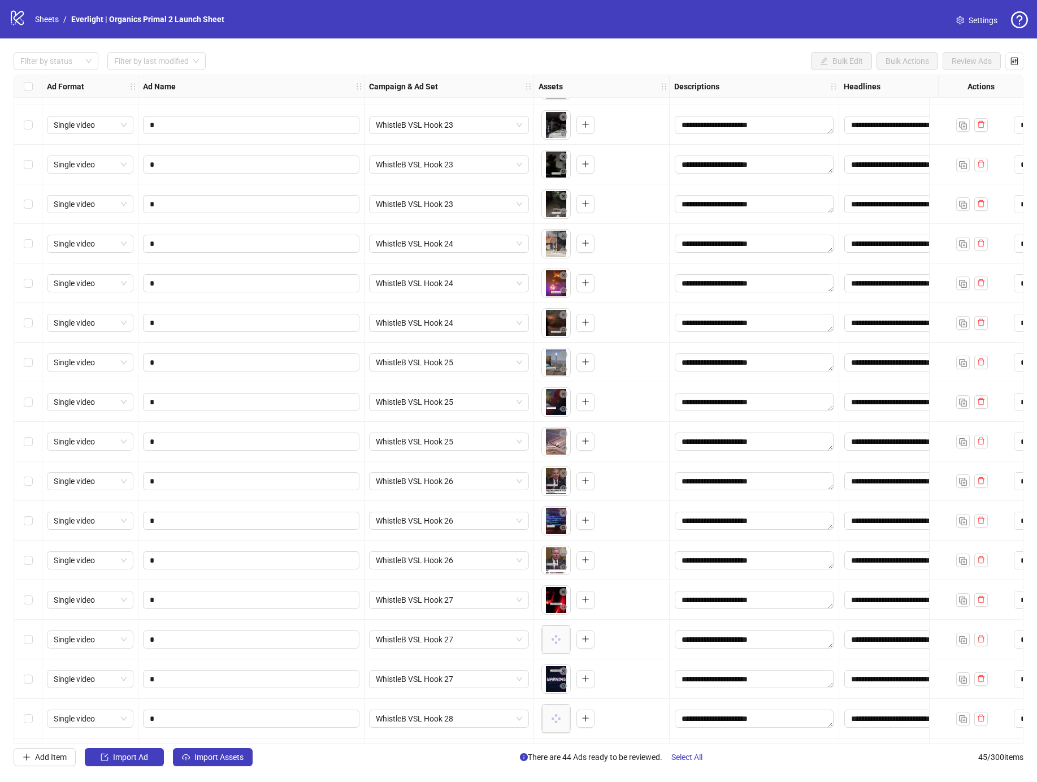
scroll to position [1140, 0]
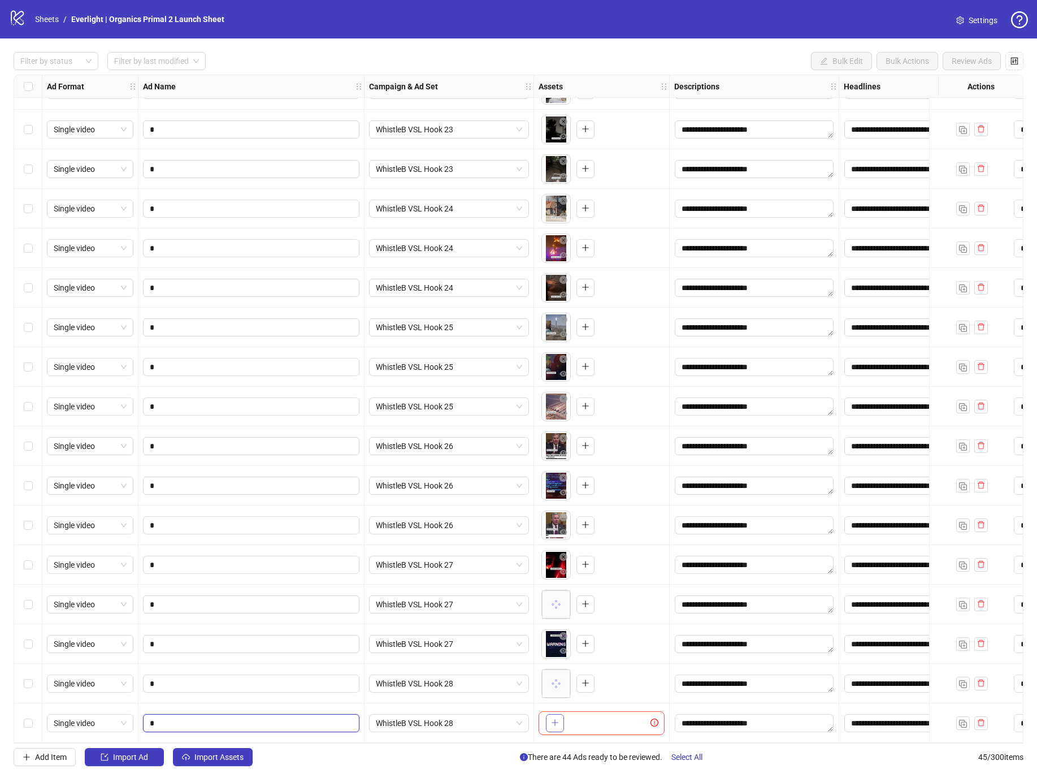
drag, startPoint x: 261, startPoint y: 717, endPoint x: 560, endPoint y: 718, distance: 299.5
click at [261, 717] on input "*" at bounding box center [250, 723] width 201 height 12
type input "*"
click at [558, 718] on icon "plus" at bounding box center [555, 722] width 8 height 8
click at [963, 719] on img "button" at bounding box center [963, 723] width 8 height 8
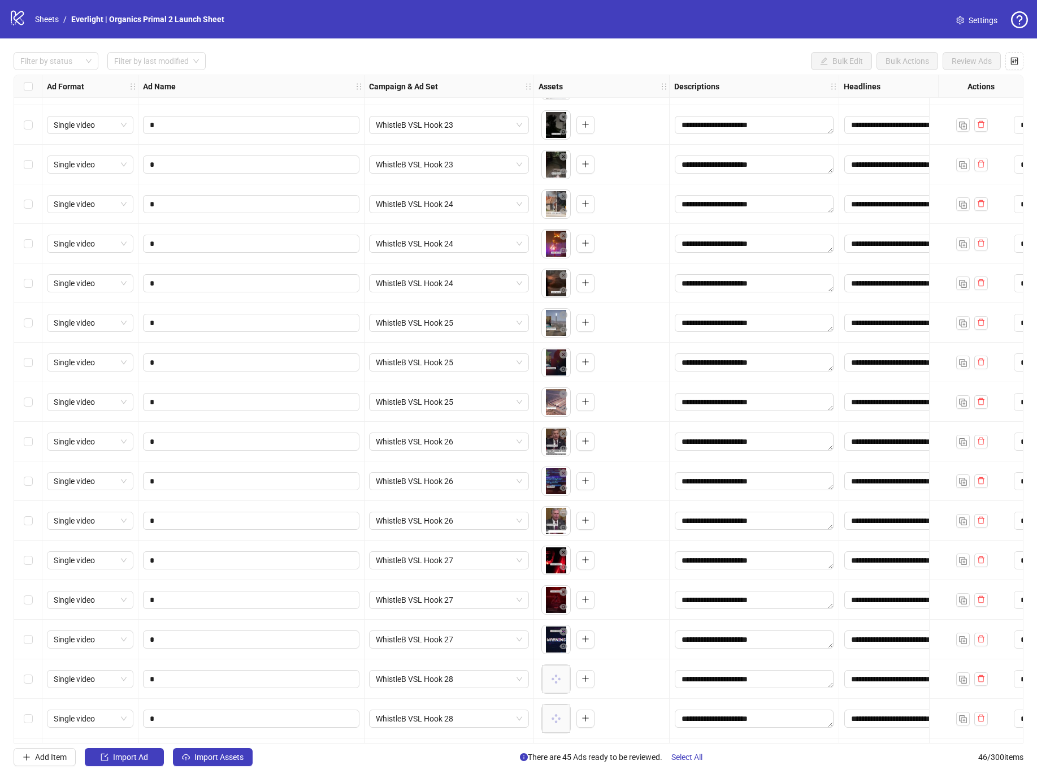
scroll to position [1179, 0]
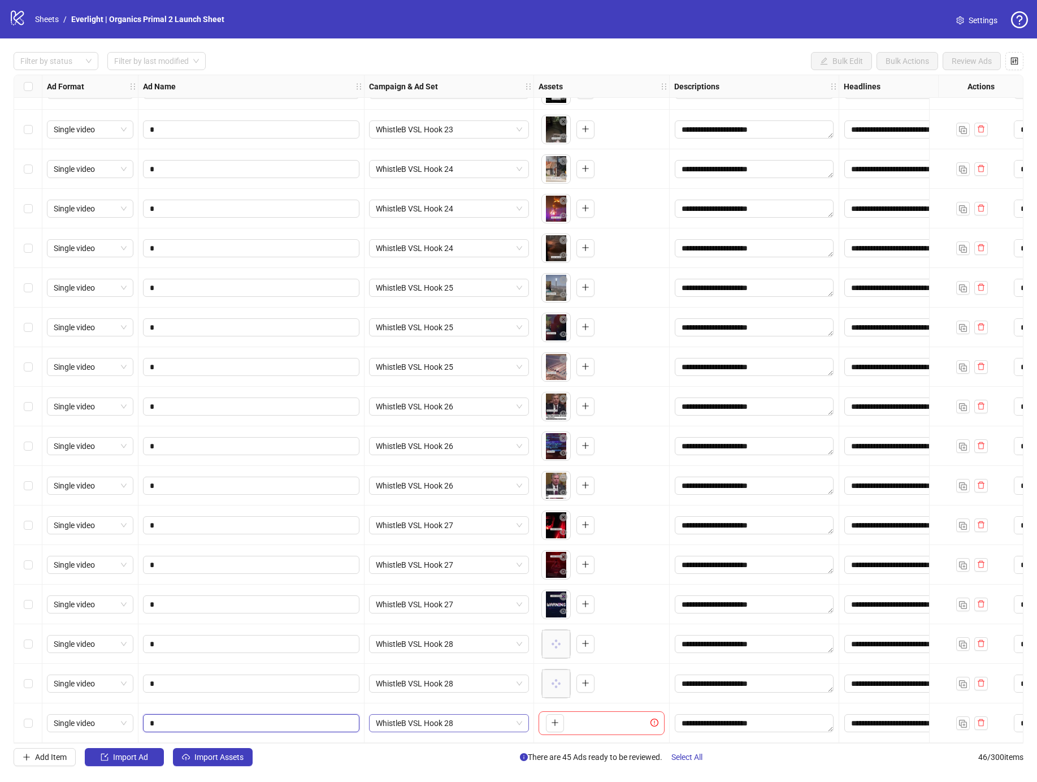
drag, startPoint x: 248, startPoint y: 719, endPoint x: 390, endPoint y: 719, distance: 142.4
click at [248, 719] on input "*" at bounding box center [250, 723] width 201 height 12
type input "*"
click at [547, 715] on button "button" at bounding box center [555, 723] width 18 height 18
click at [964, 716] on button "button" at bounding box center [963, 723] width 14 height 14
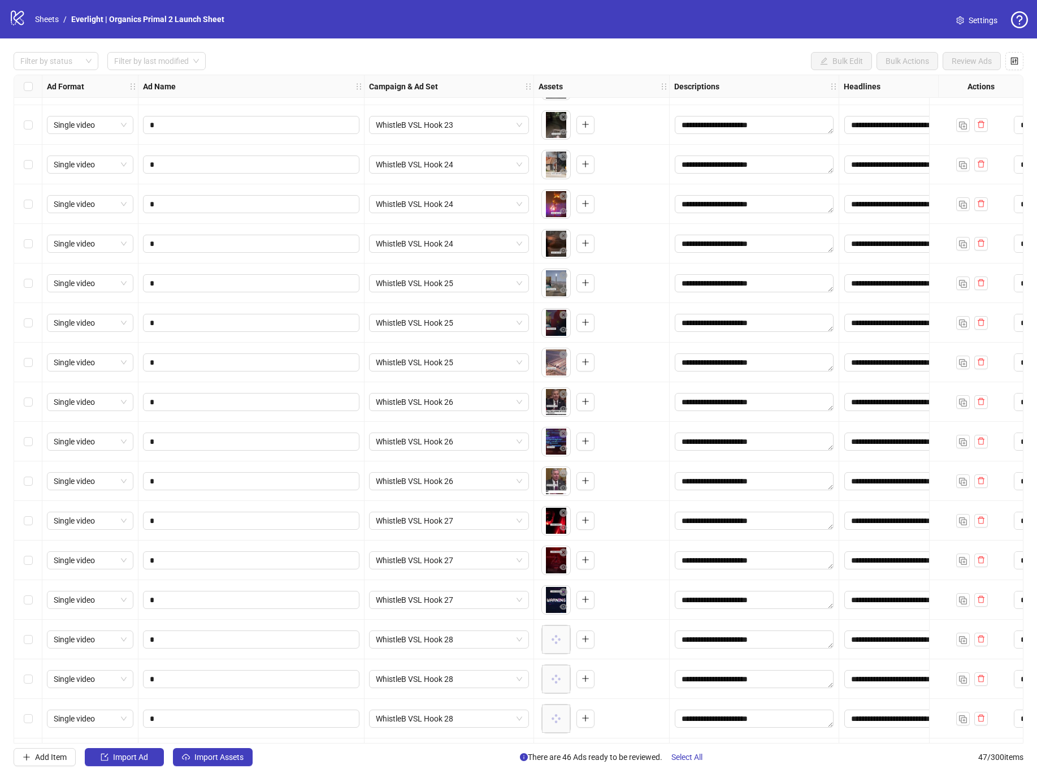
scroll to position [1219, 0]
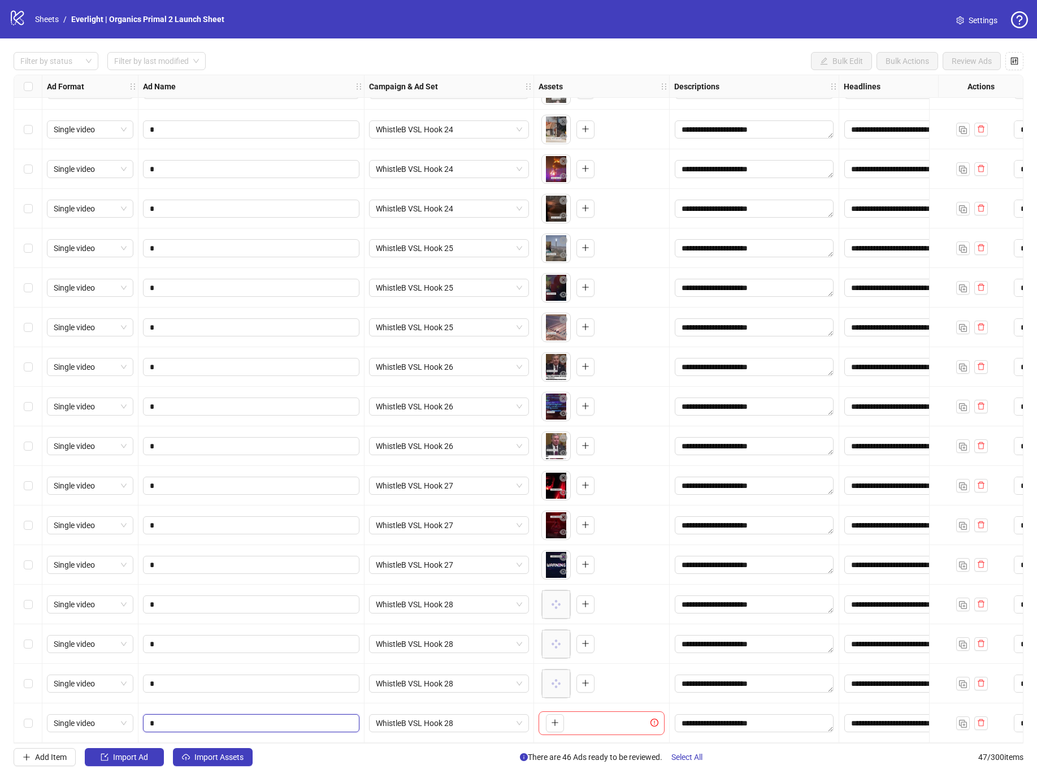
click at [199, 723] on input "*" at bounding box center [250, 723] width 201 height 12
type input "*"
click at [417, 718] on span "WhistleB VSL Hook 28" at bounding box center [449, 722] width 146 height 17
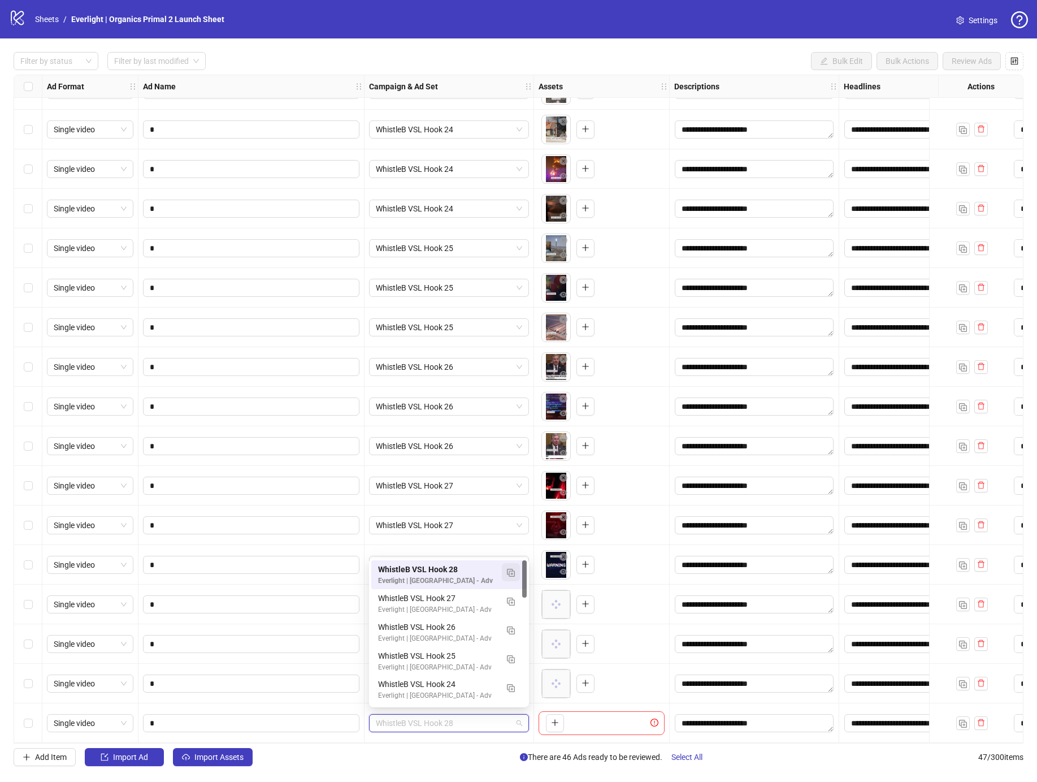
click at [507, 577] on button "button" at bounding box center [511, 572] width 18 height 18
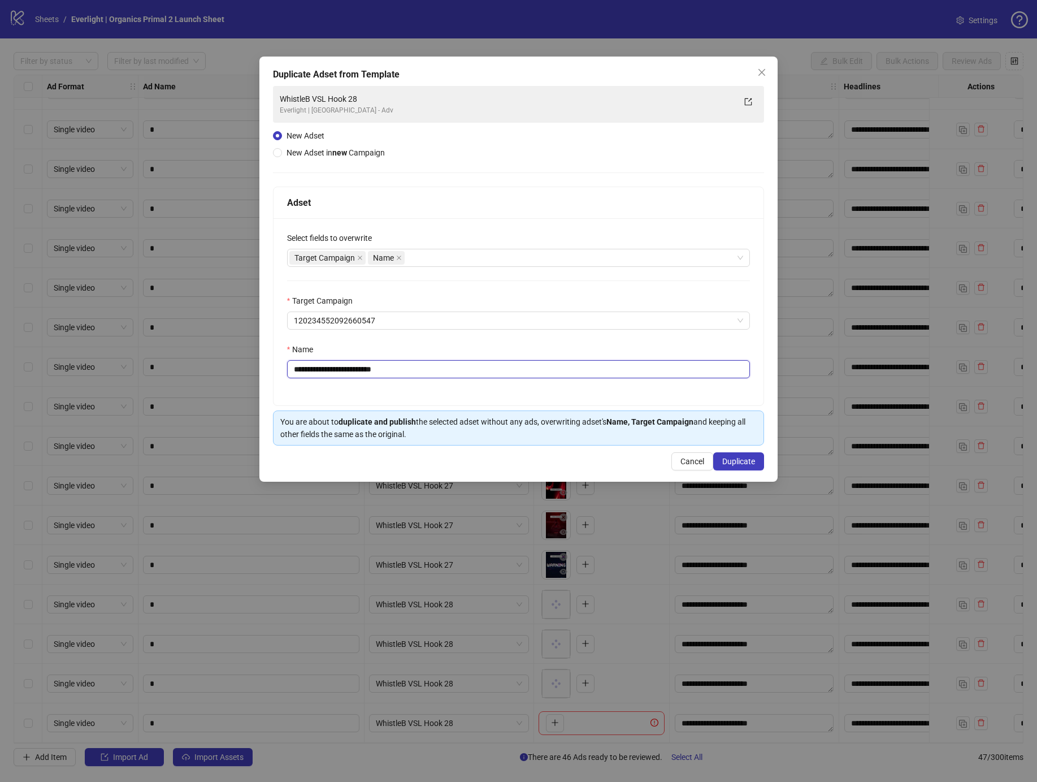
drag, startPoint x: 366, startPoint y: 367, endPoint x: 549, endPoint y: 371, distance: 183.1
click at [543, 370] on input "**********" at bounding box center [518, 369] width 463 height 18
type input "**********"
click at [727, 458] on span "Duplicate" at bounding box center [738, 461] width 33 height 9
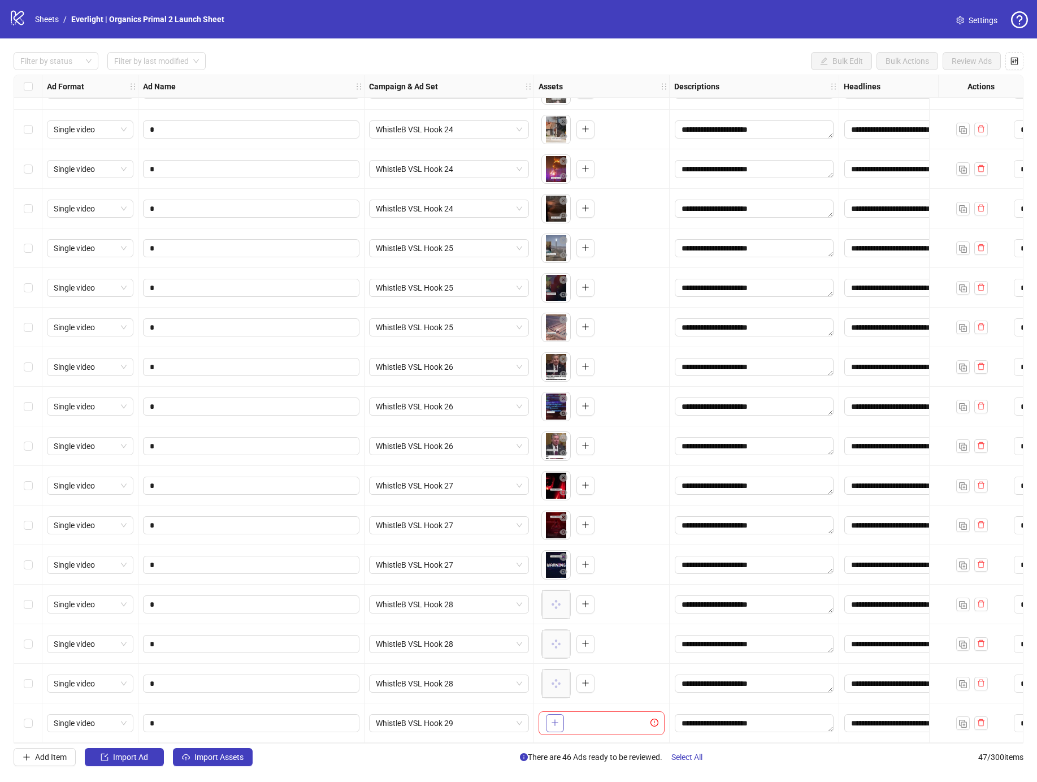
click at [550, 714] on button "button" at bounding box center [555, 723] width 18 height 18
click at [963, 719] on img "button" at bounding box center [963, 723] width 8 height 8
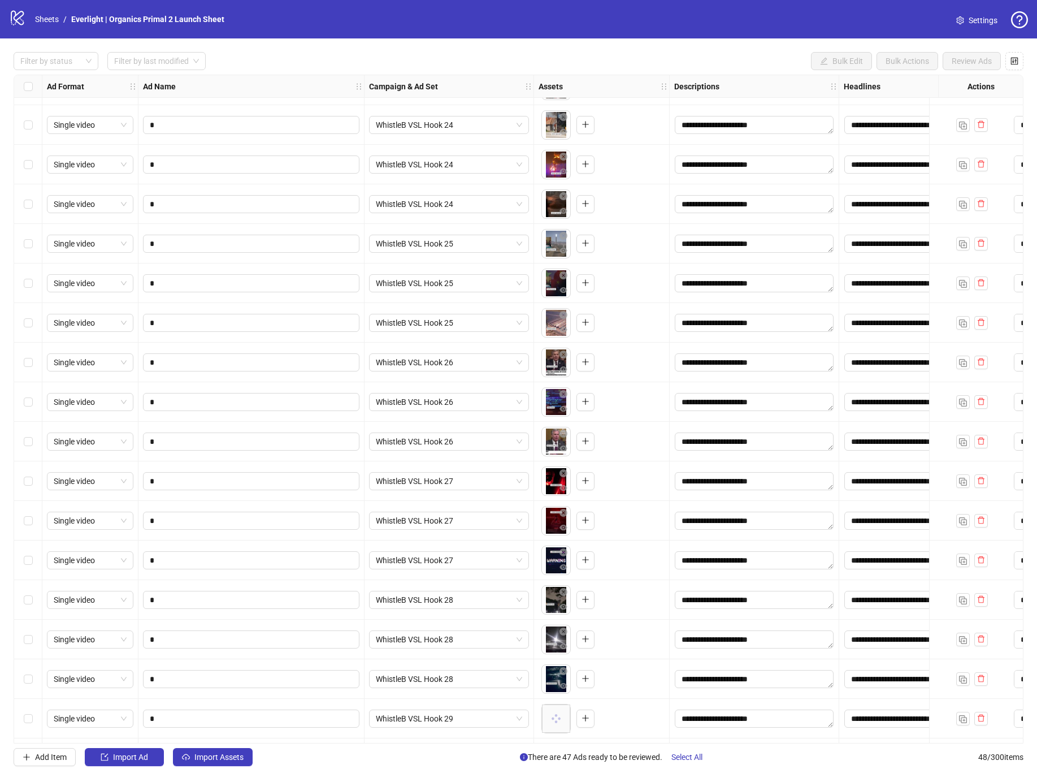
scroll to position [1259, 0]
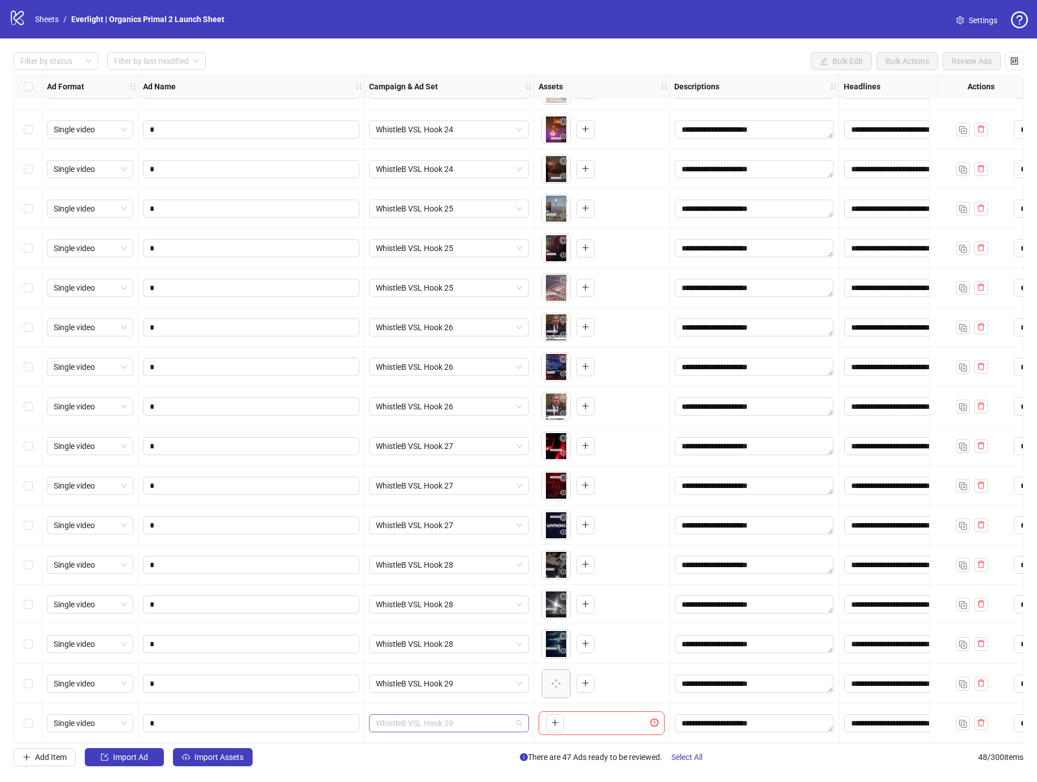
click at [438, 718] on span "WhistleB VSL Hook 29" at bounding box center [449, 722] width 146 height 17
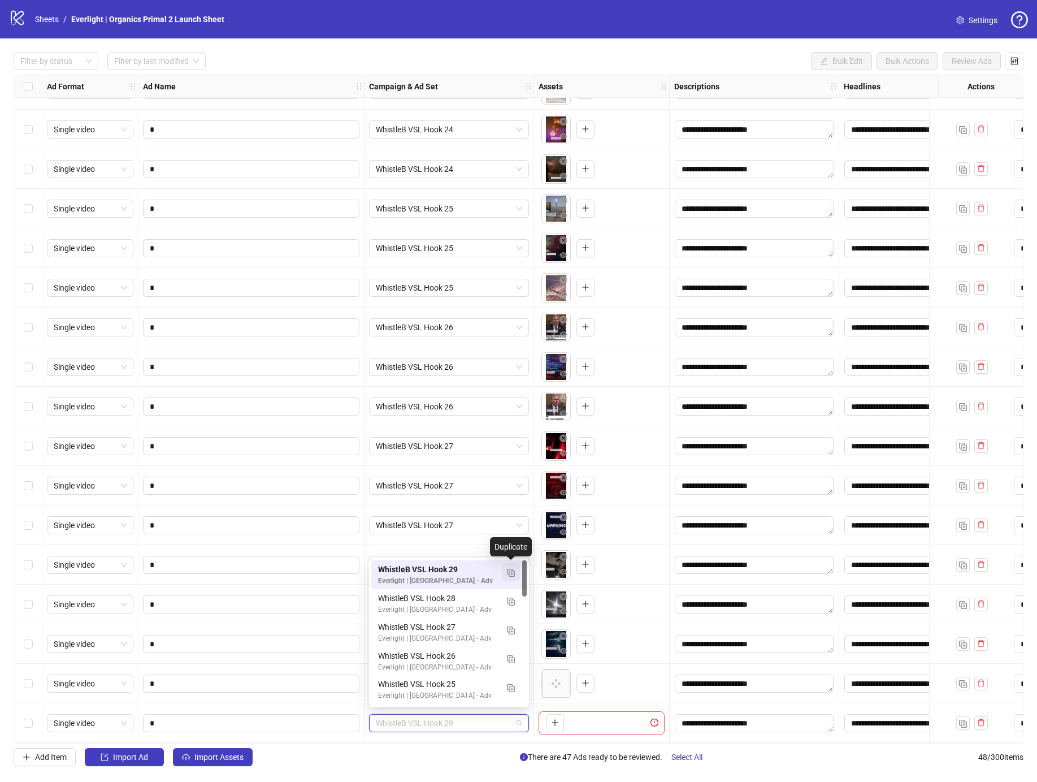
click at [505, 576] on button "button" at bounding box center [511, 572] width 18 height 18
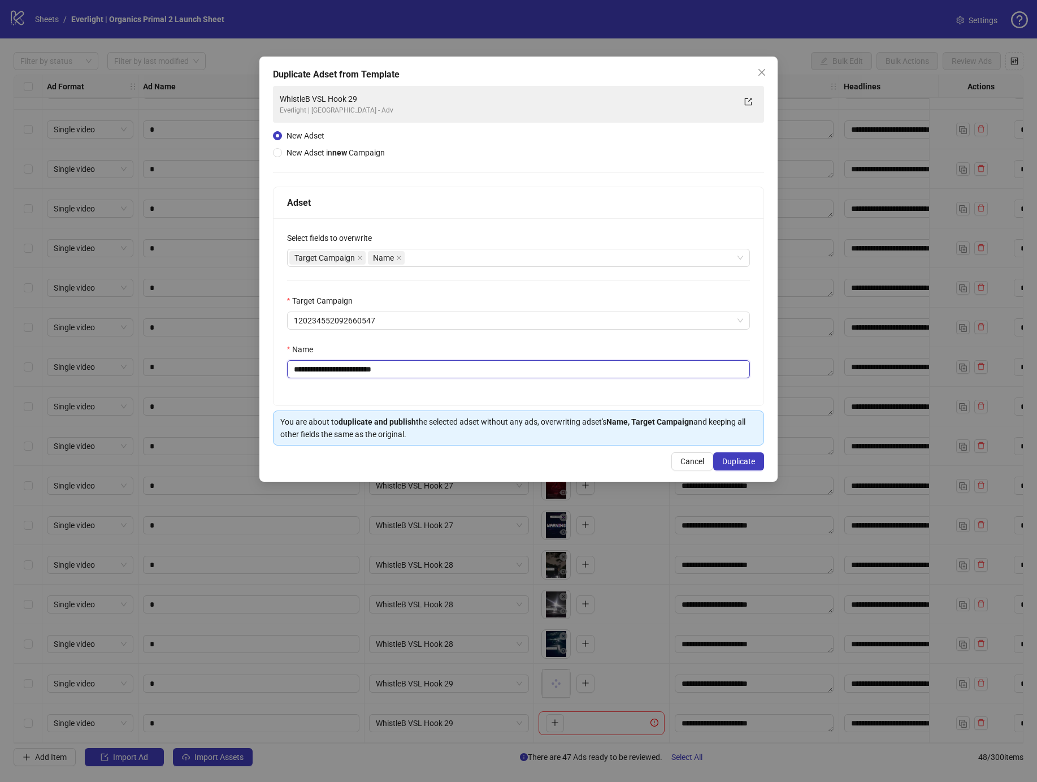
drag, startPoint x: 363, startPoint y: 367, endPoint x: 525, endPoint y: 371, distance: 161.7
click at [525, 371] on input "**********" at bounding box center [518, 369] width 463 height 18
type input "**********"
click at [722, 455] on button "Duplicate" at bounding box center [738, 461] width 51 height 18
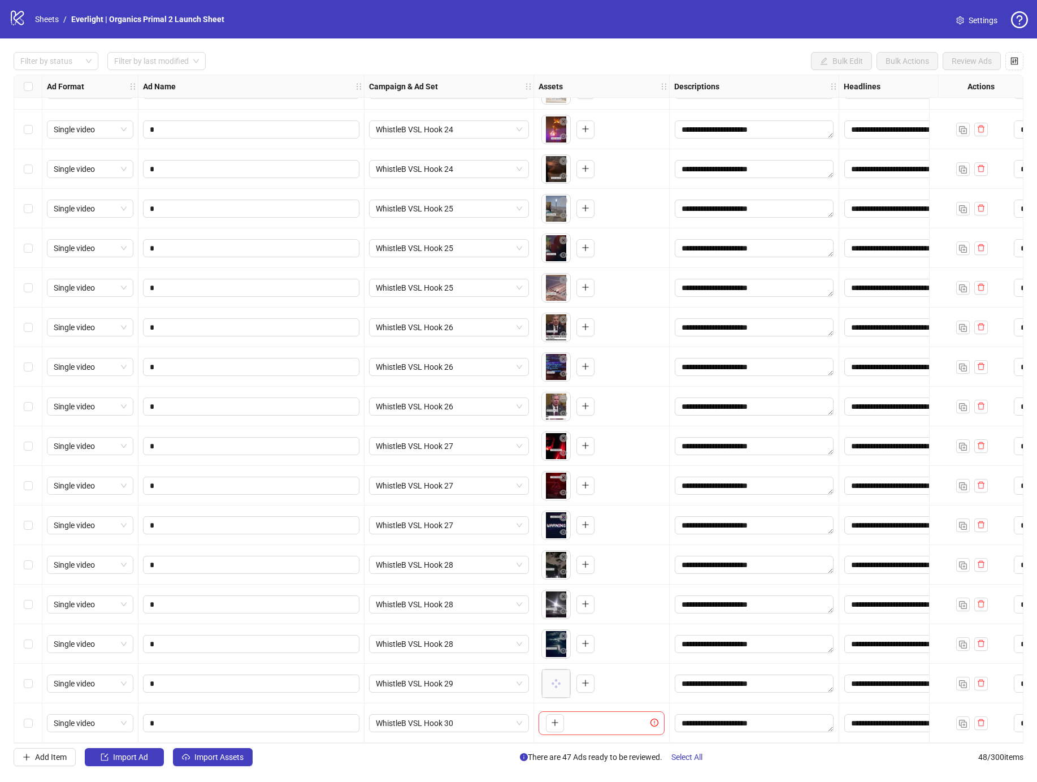
click at [552, 718] on icon "plus" at bounding box center [555, 722] width 8 height 8
click at [963, 719] on img "button" at bounding box center [963, 723] width 8 height 8
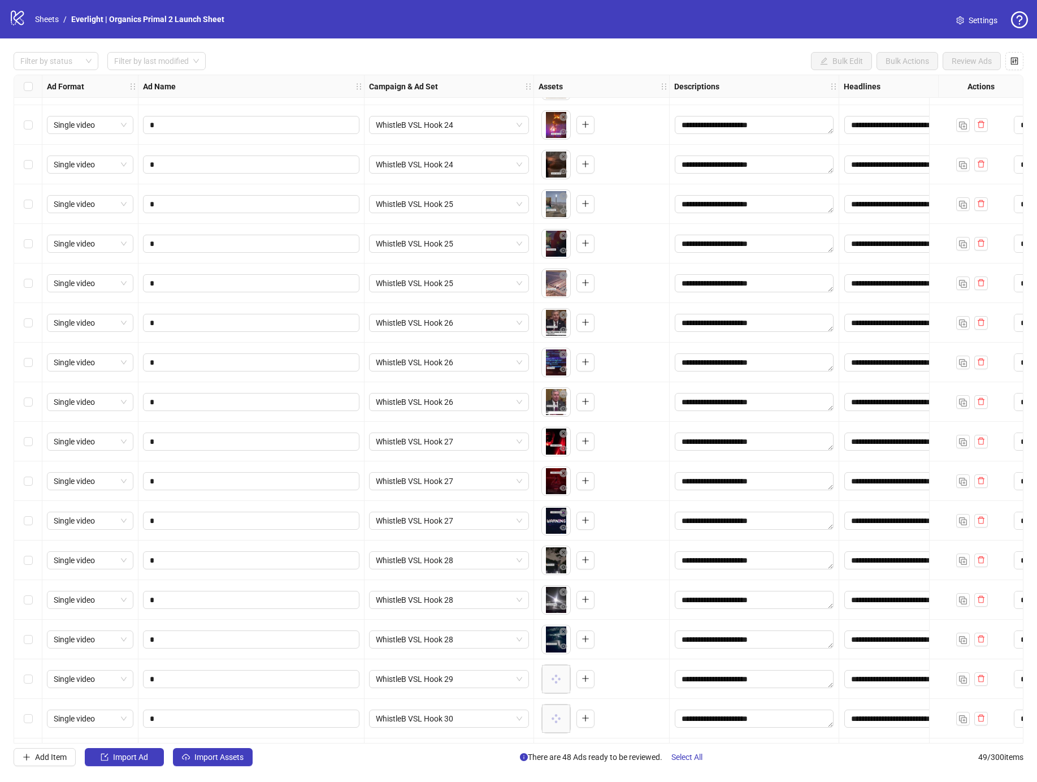
scroll to position [1298, 0]
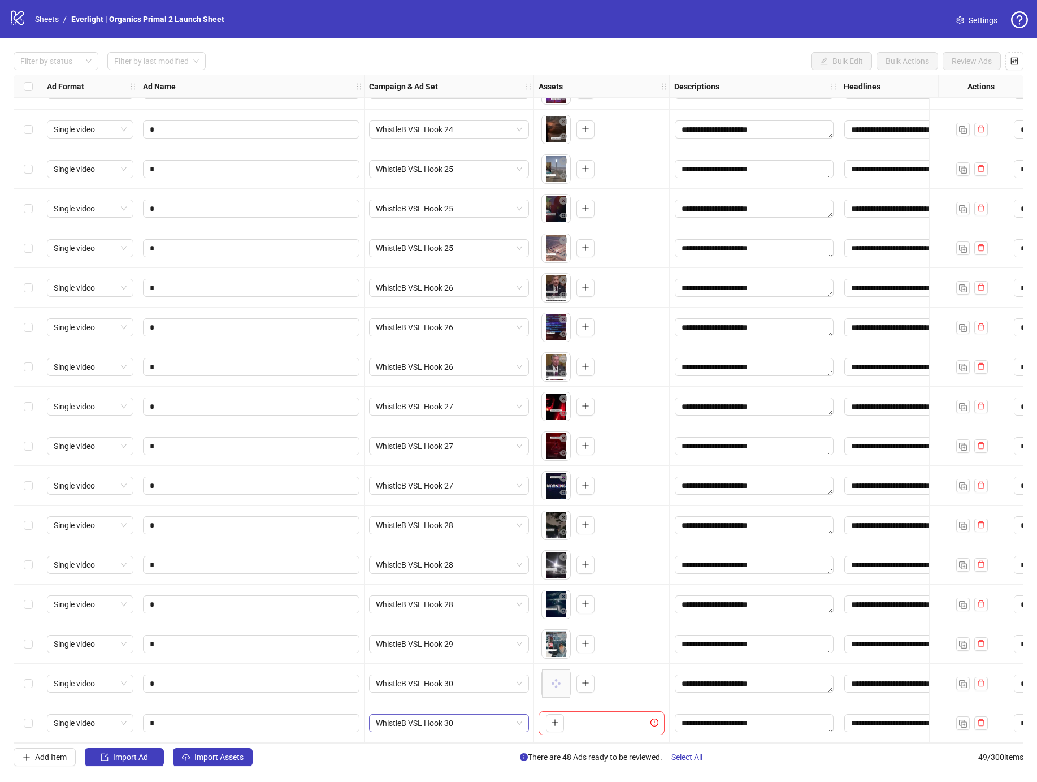
click at [427, 724] on span "WhistleB VSL Hook 30" at bounding box center [449, 722] width 146 height 17
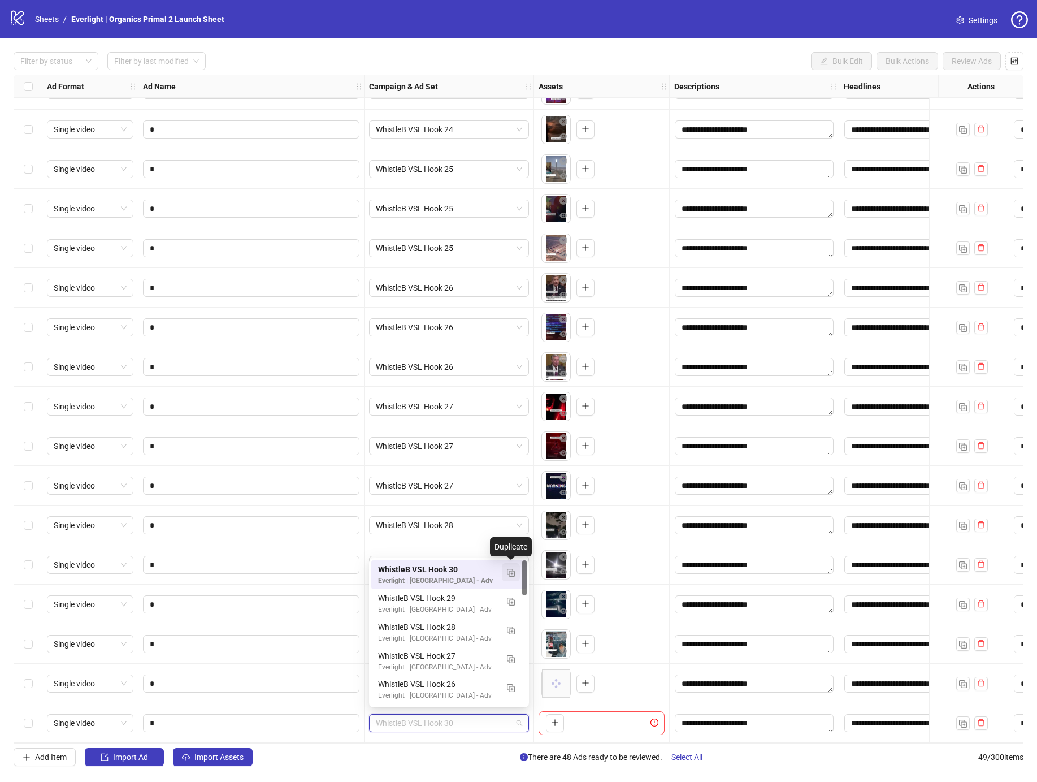
click at [507, 572] on img "button" at bounding box center [511, 573] width 8 height 8
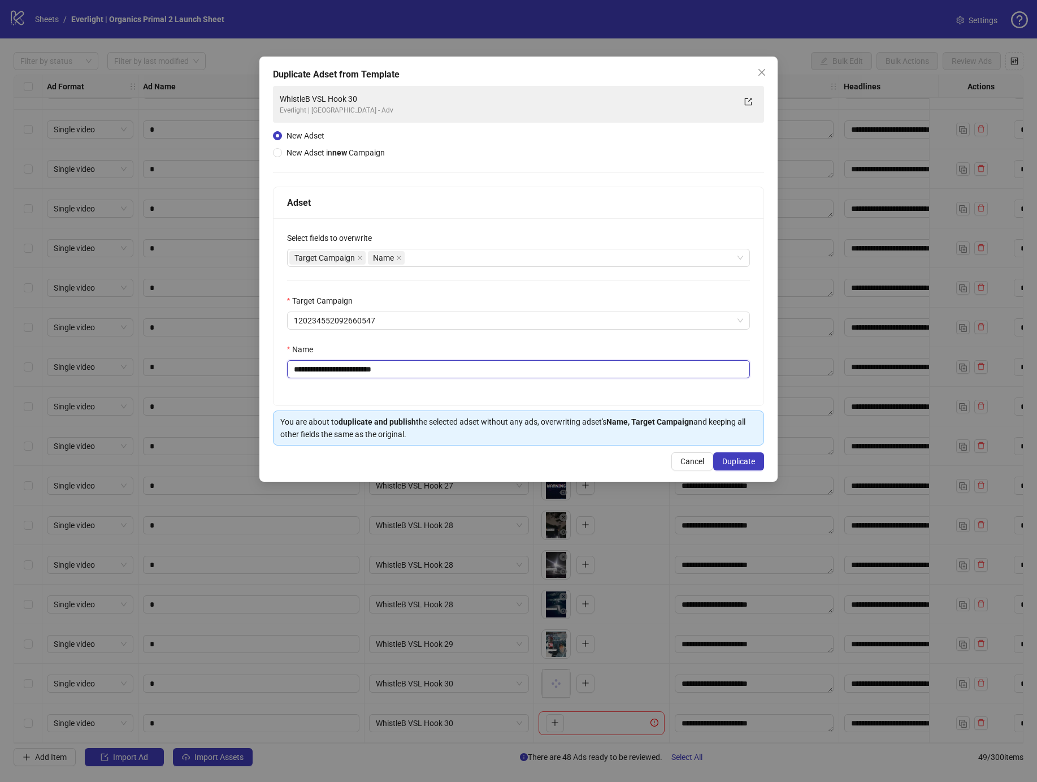
drag, startPoint x: 370, startPoint y: 366, endPoint x: 520, endPoint y: 375, distance: 150.0
click at [514, 375] on input "**********" at bounding box center [518, 369] width 463 height 18
type input "**********"
click at [741, 458] on span "Duplicate" at bounding box center [738, 461] width 33 height 9
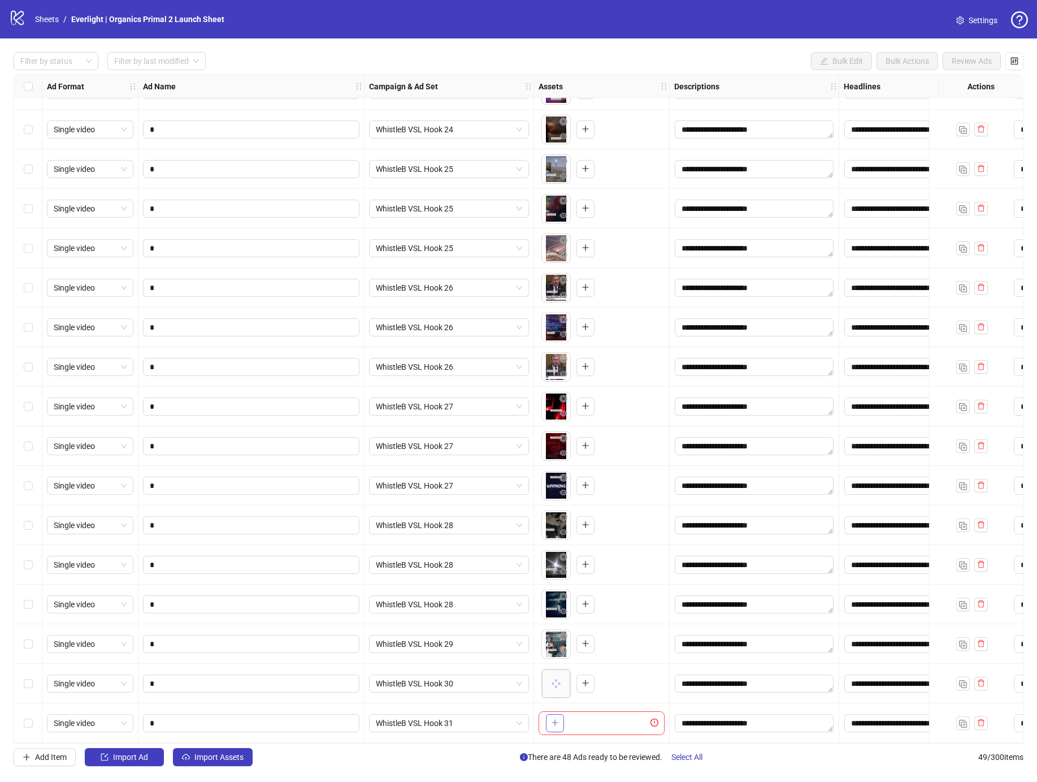
click at [552, 714] on button "button" at bounding box center [555, 723] width 18 height 18
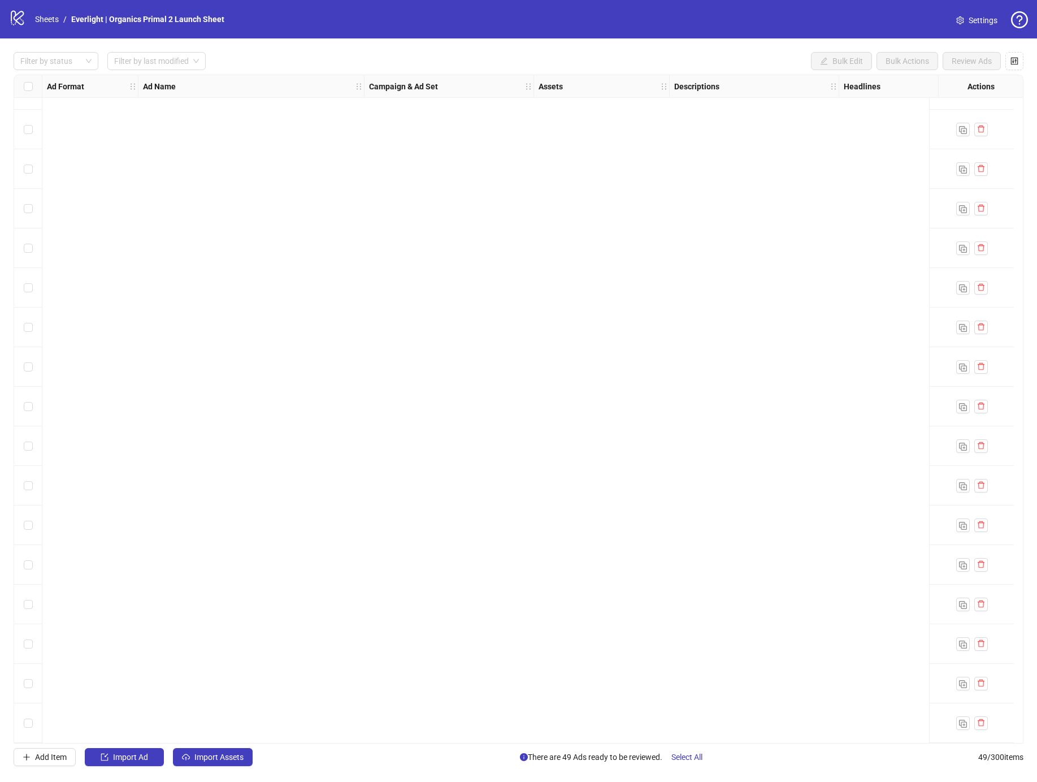
scroll to position [0, 0]
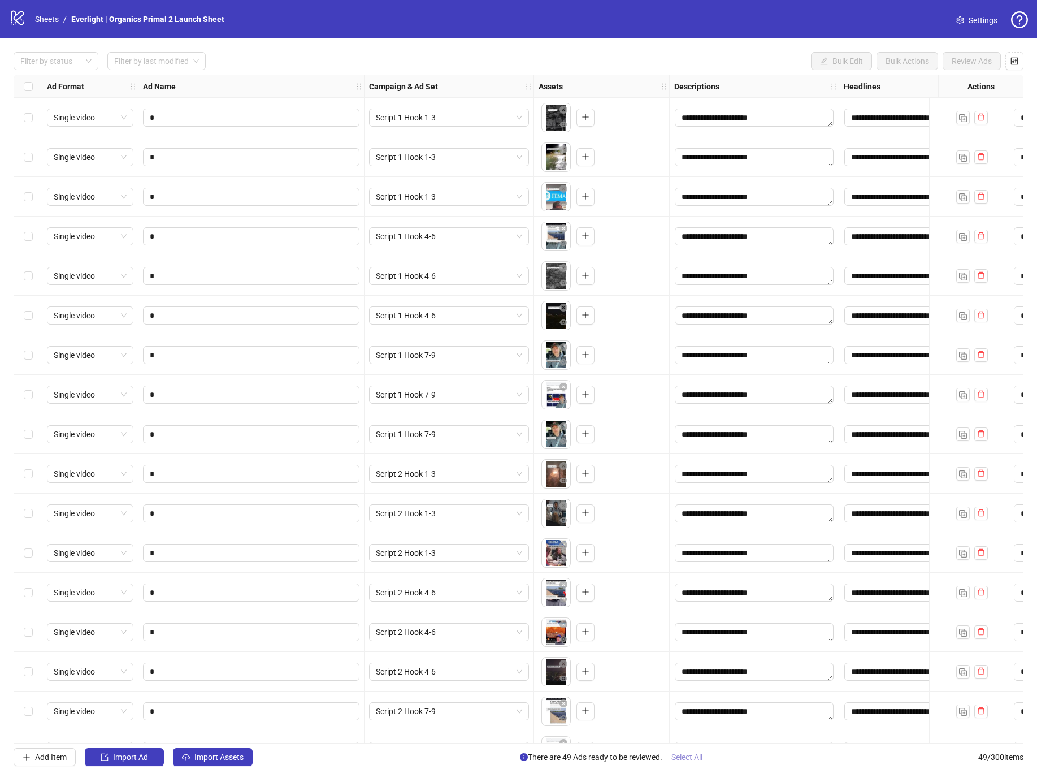
click at [692, 758] on span "Select All" at bounding box center [686, 756] width 31 height 9
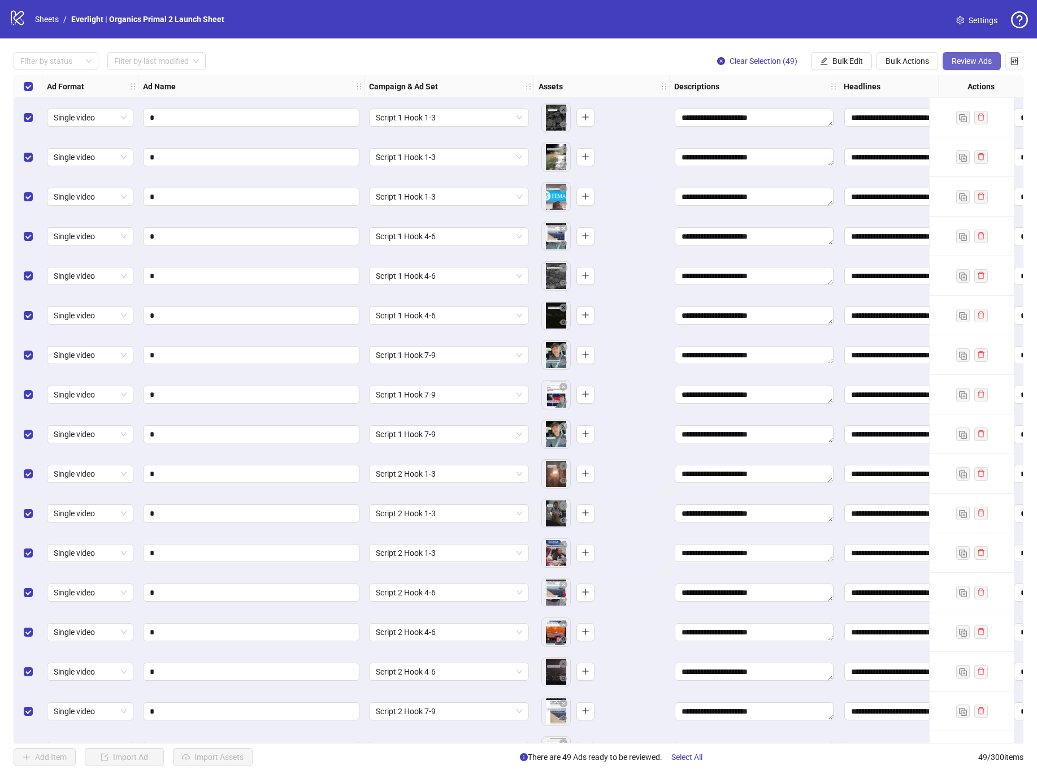
click at [960, 62] on span "Review Ads" at bounding box center [972, 61] width 40 height 9
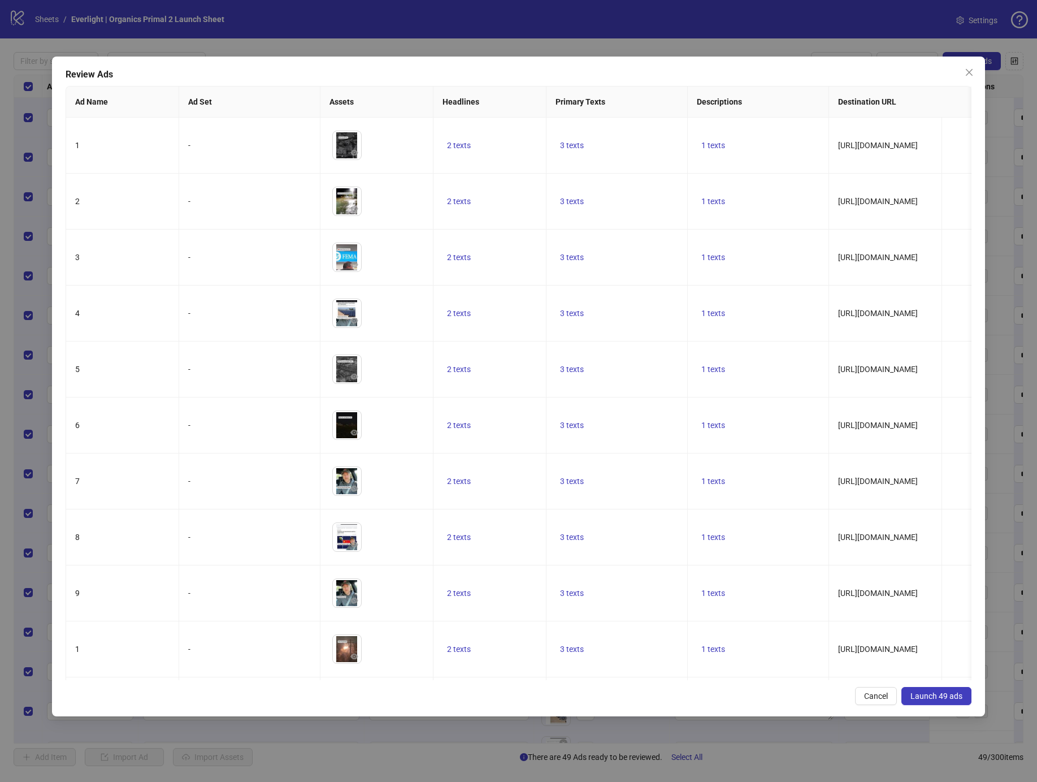
click at [930, 693] on span "Launch 49 ads" at bounding box center [936, 695] width 52 height 9
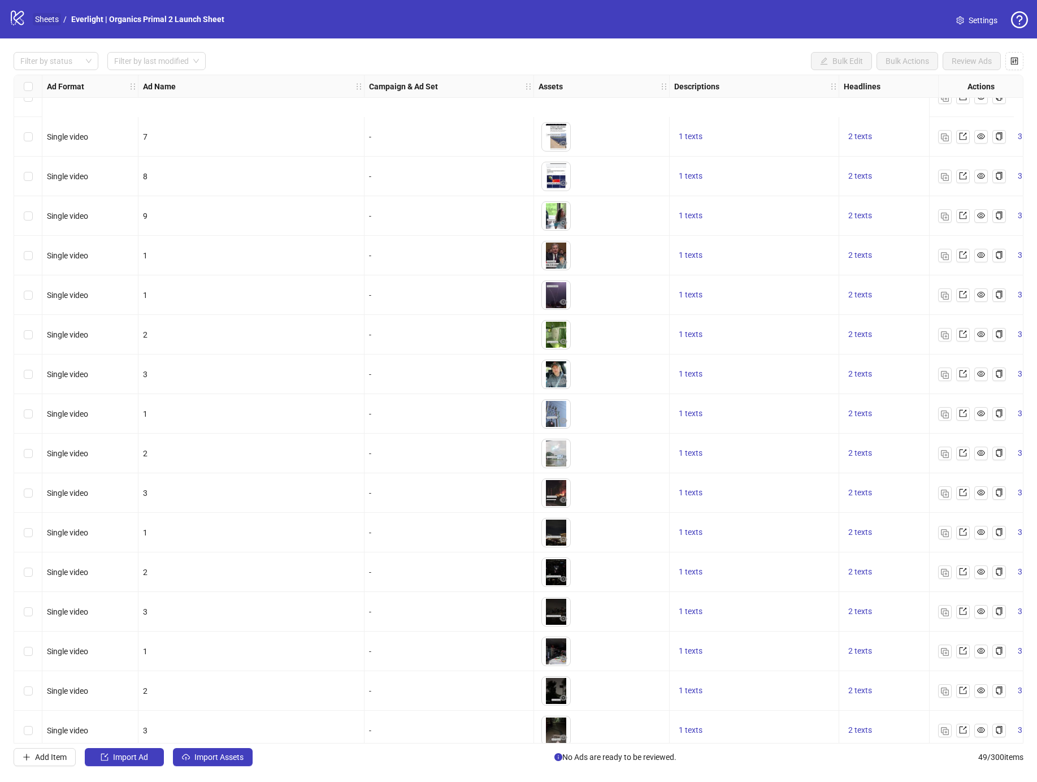
scroll to position [730, 0]
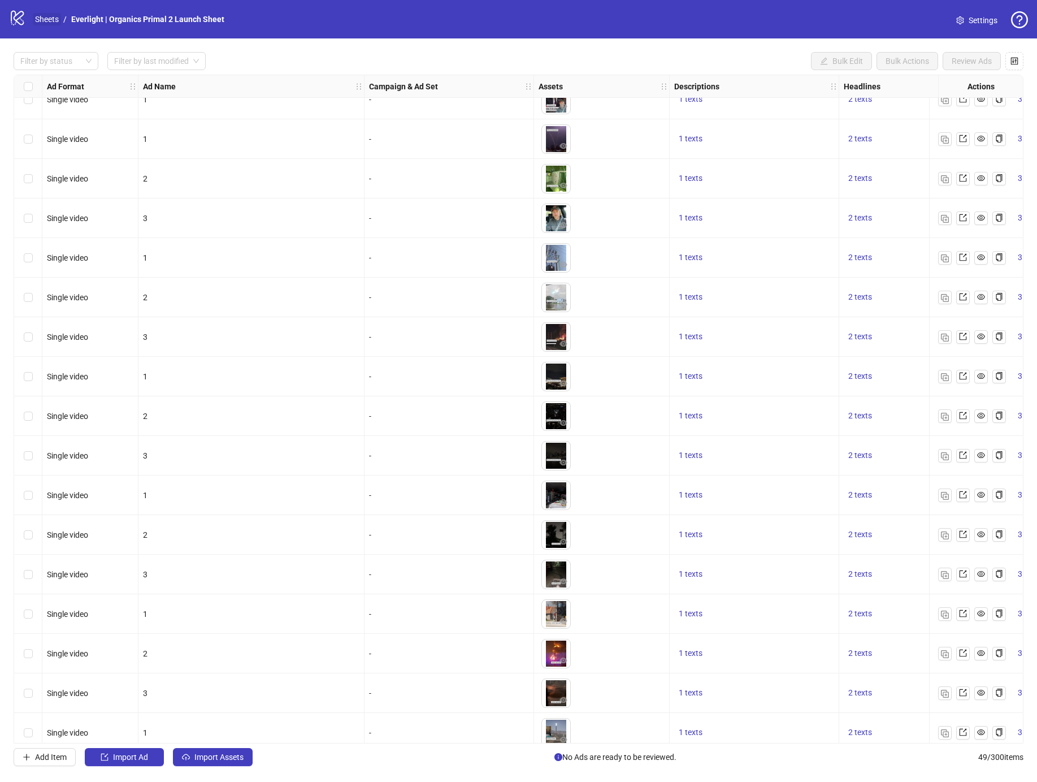
click at [45, 24] on link "Sheets" at bounding box center [47, 19] width 28 height 12
